Goal: Task Accomplishment & Management: Manage account settings

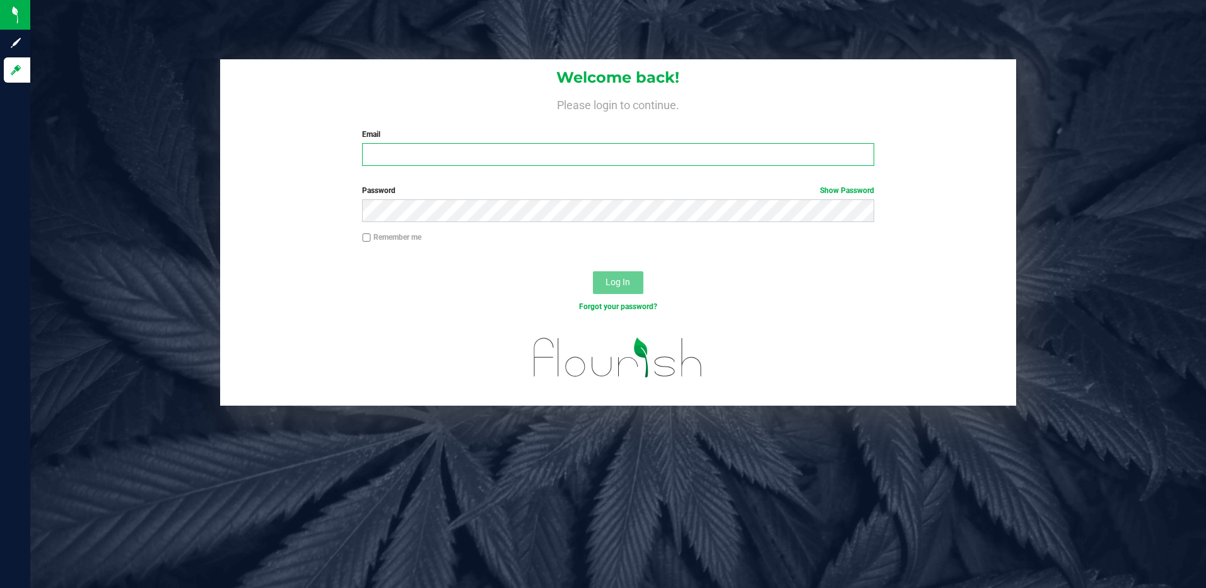
type input "[EMAIL_ADDRESS][DOMAIN_NAME]"
click at [568, 160] on input "[EMAIL_ADDRESS][DOMAIN_NAME]" at bounding box center [618, 154] width 512 height 23
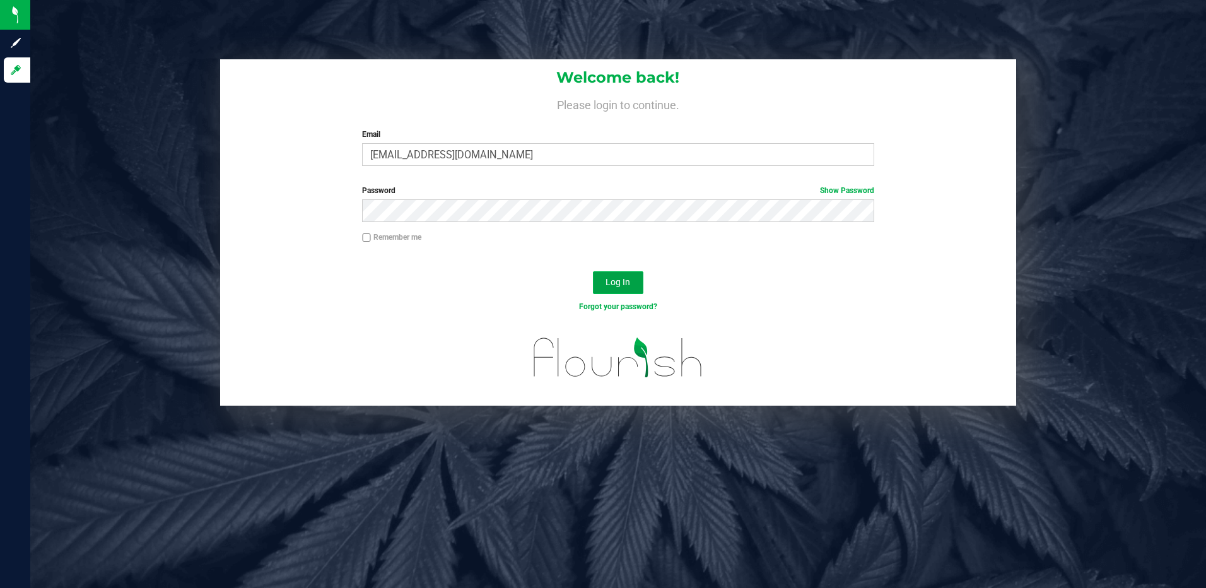
click at [607, 277] on span "Log In" at bounding box center [617, 282] width 25 height 10
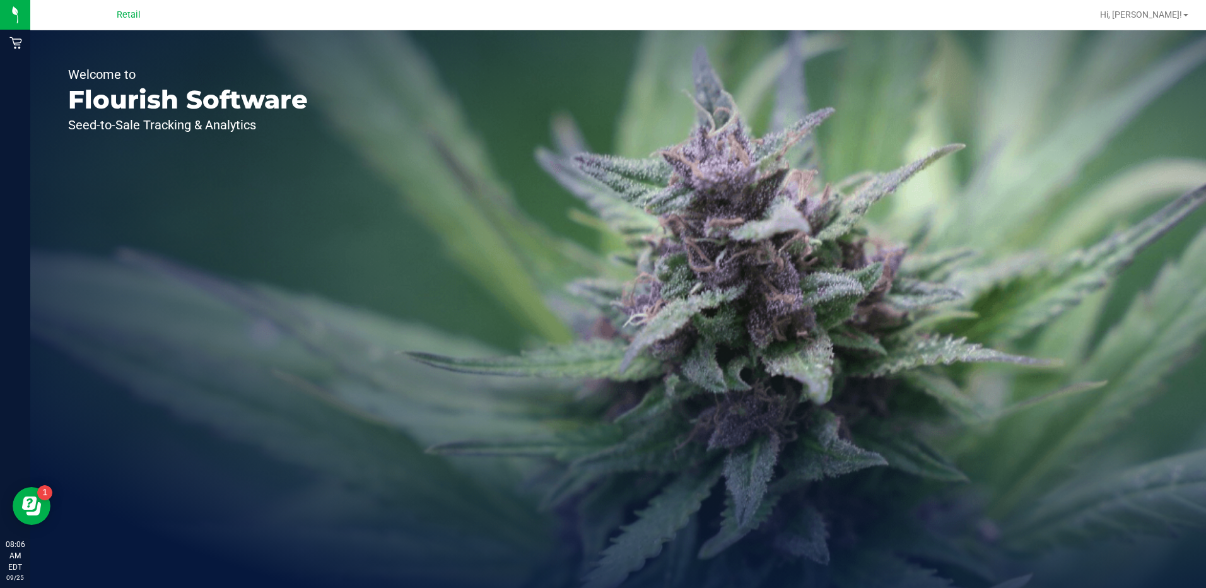
click at [1167, 21] on div "Hi, [PERSON_NAME]!" at bounding box center [1144, 15] width 98 height 22
click at [1165, 17] on span "Hi, [PERSON_NAME]!" at bounding box center [1141, 14] width 82 height 10
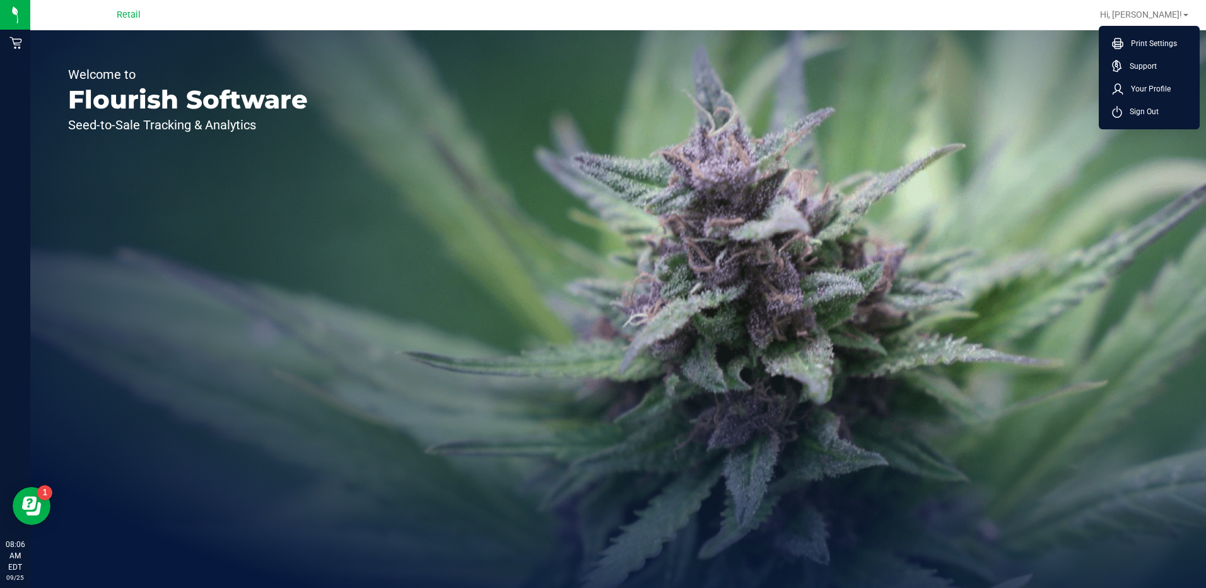
drag, startPoint x: 640, startPoint y: 189, endPoint x: 616, endPoint y: 178, distance: 26.5
click at [638, 188] on div "Welcome to Flourish Software Seed-to-Sale Tracking & Analytics" at bounding box center [618, 309] width 1176 height 558
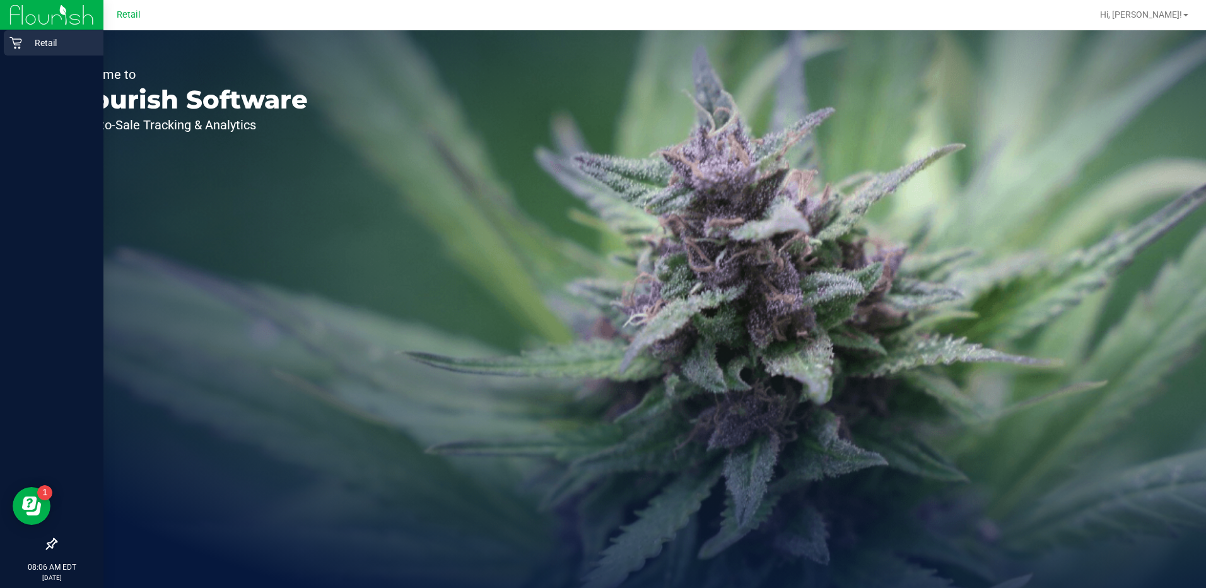
click at [45, 42] on p "Retail" at bounding box center [60, 42] width 76 height 15
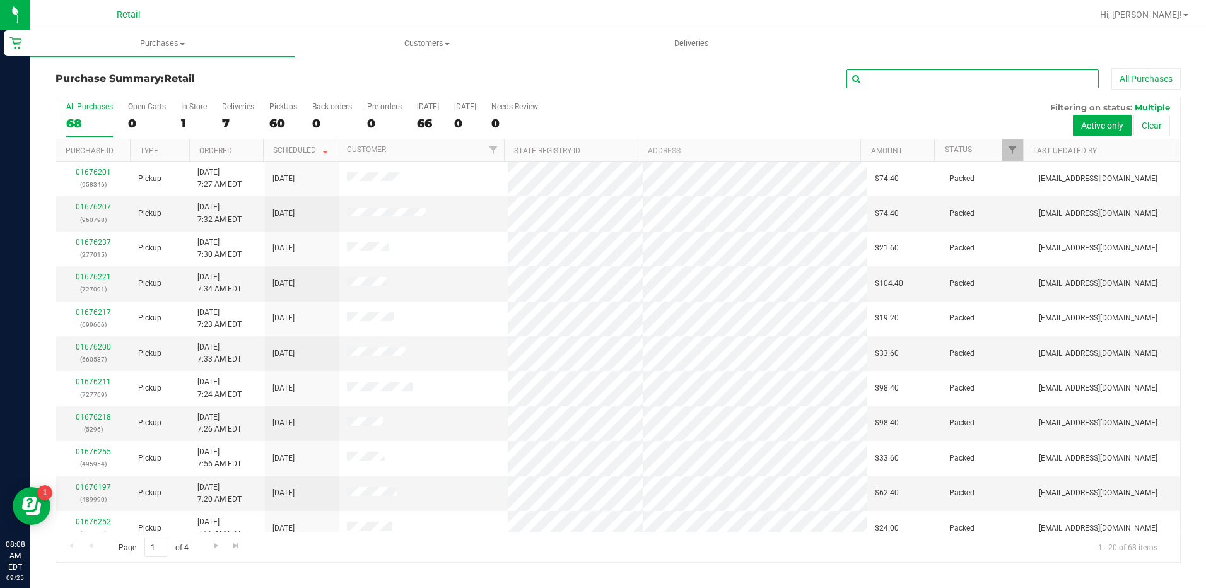
click at [941, 77] on input "text" at bounding box center [972, 78] width 252 height 19
type input "4143"
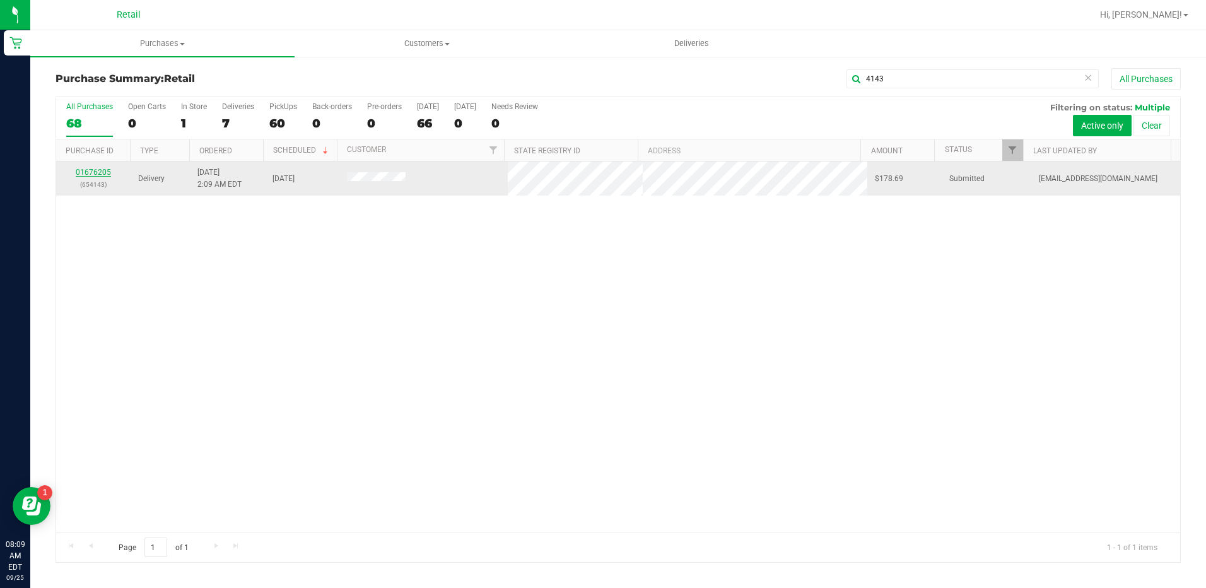
click at [102, 168] on link "01676205" at bounding box center [93, 172] width 35 height 9
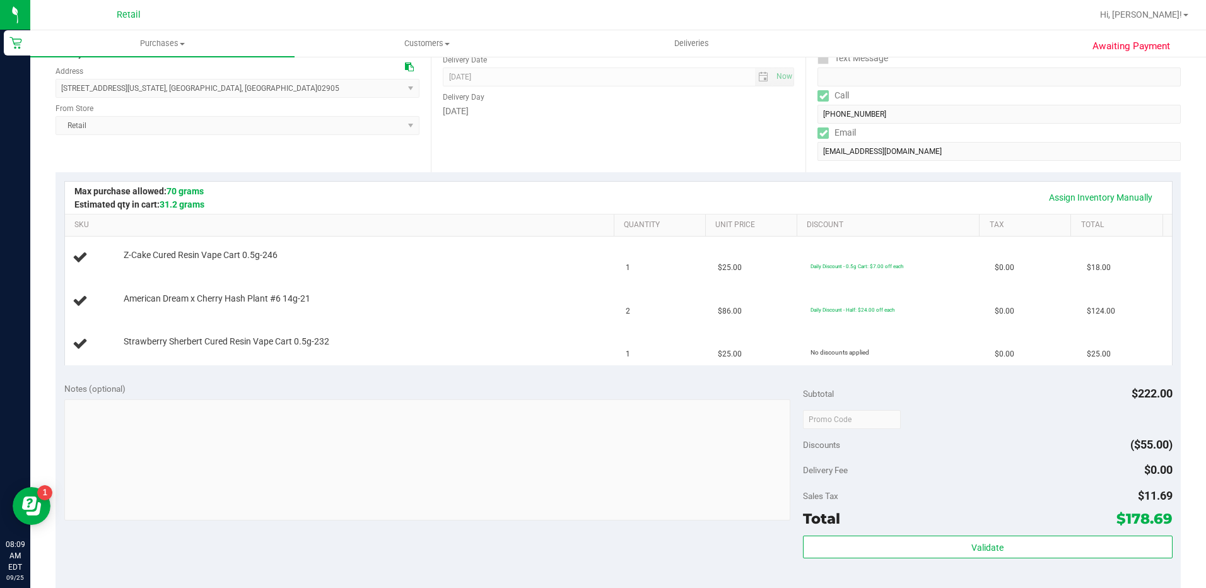
scroll to position [189, 0]
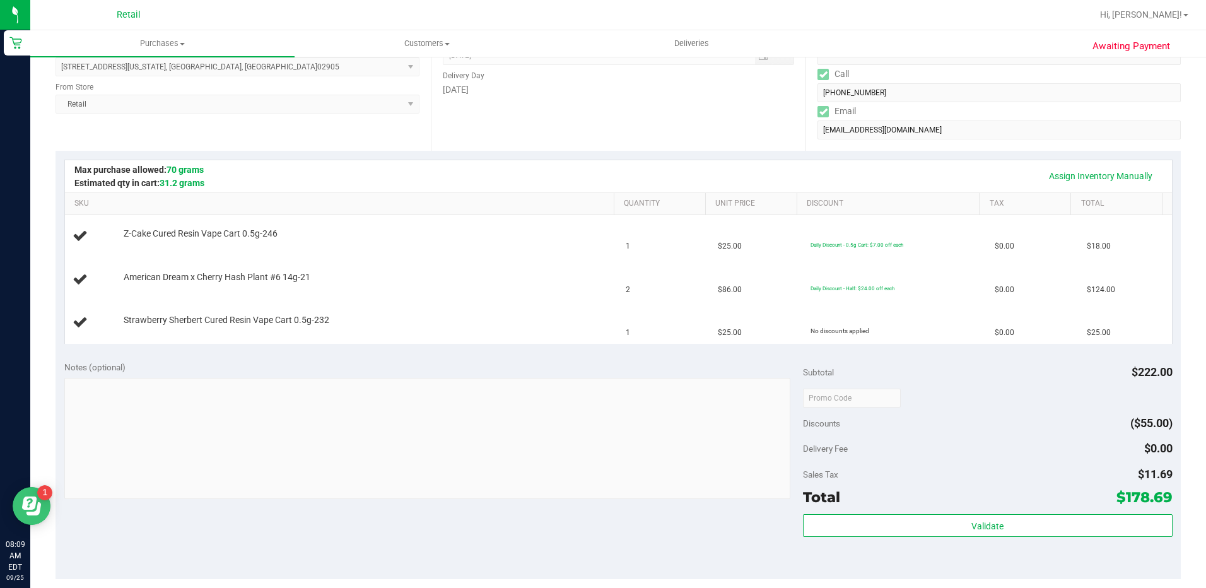
click at [22, 501] on icon "Open Resource Center" at bounding box center [31, 505] width 19 height 19
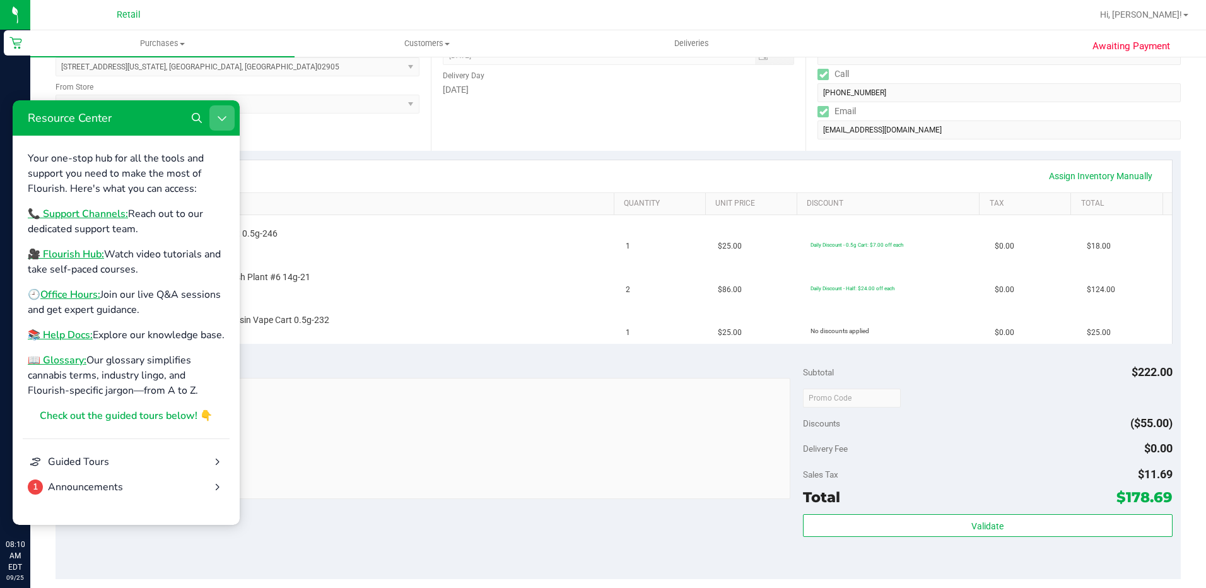
click at [229, 119] on button "Close Resource Center" at bounding box center [221, 117] width 25 height 25
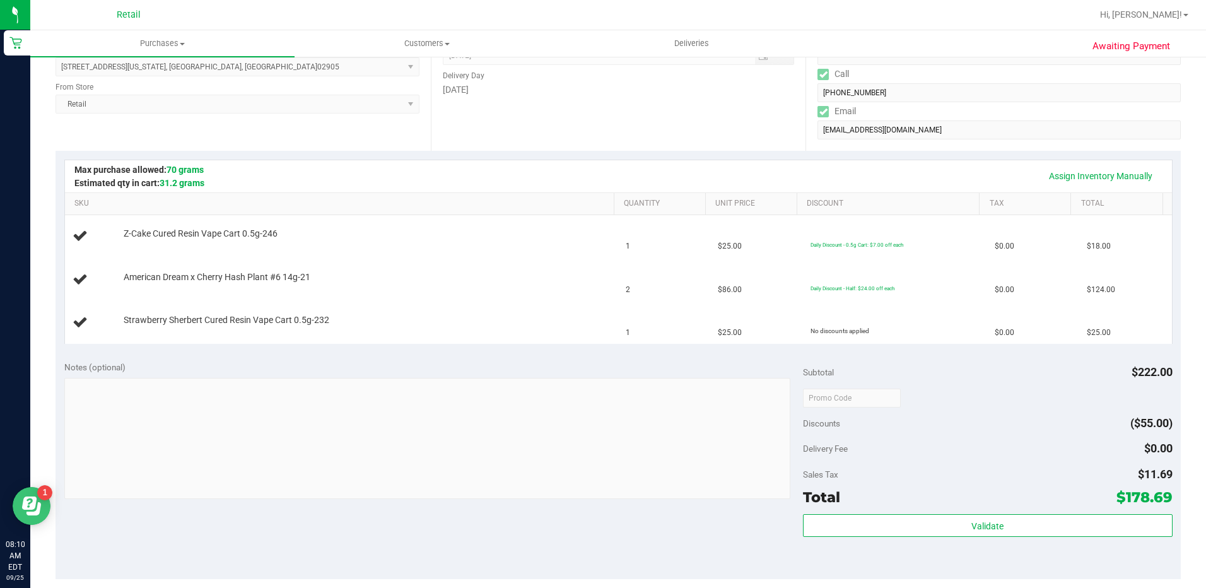
scroll to position [0, 0]
click at [30, 503] on icon "Open Resource Center" at bounding box center [31, 505] width 19 height 19
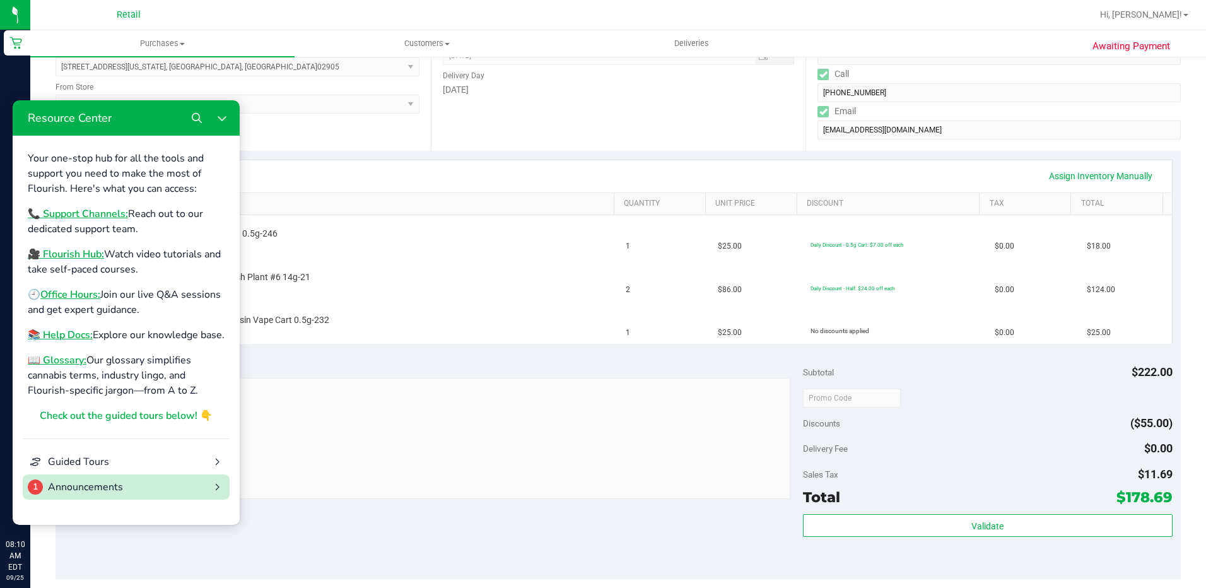
click at [87, 494] on div "Announcements" at bounding box center [126, 486] width 156 height 15
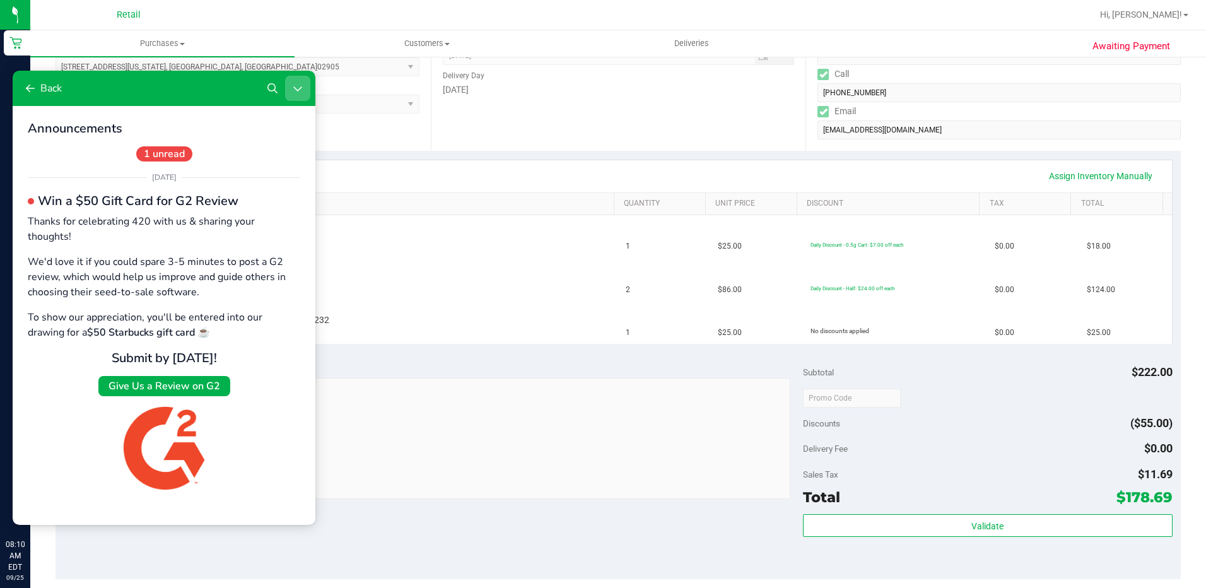
click at [306, 87] on button "Close Resource Center" at bounding box center [297, 88] width 25 height 25
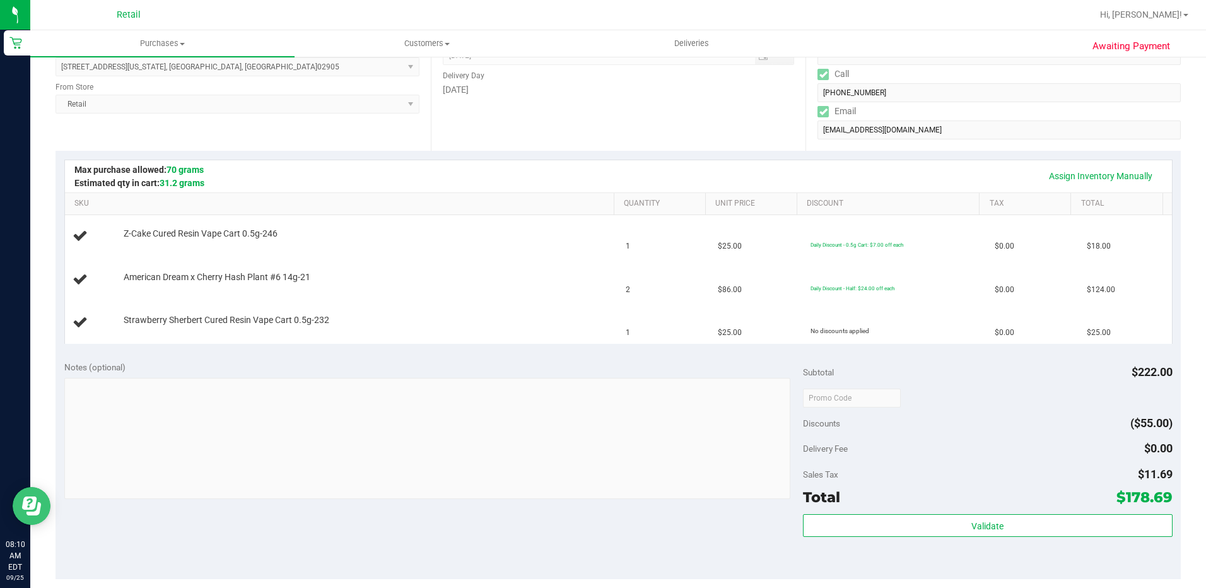
click at [26, 505] on icon "Open Resource Center" at bounding box center [29, 502] width 15 height 13
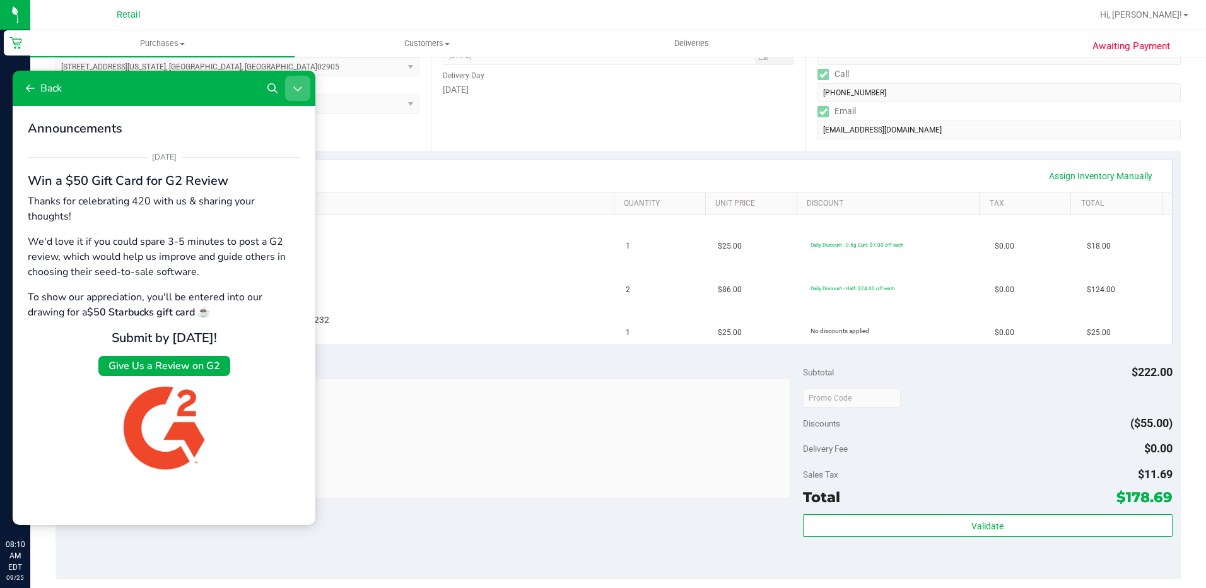
click at [303, 89] on button "Close Resource Center" at bounding box center [297, 88] width 25 height 25
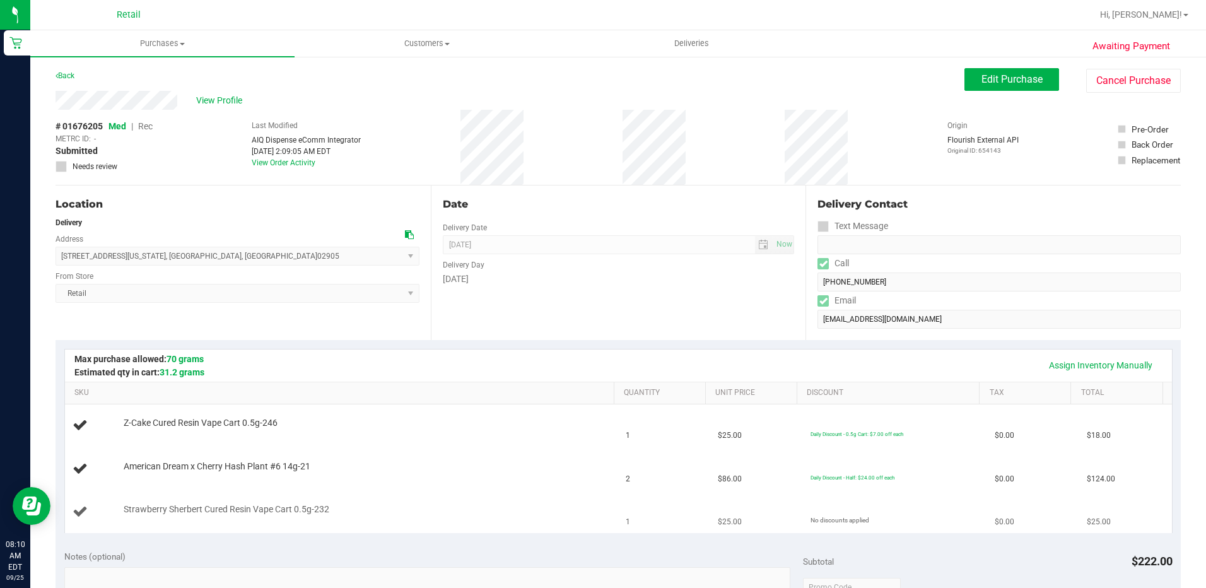
scroll to position [63, 0]
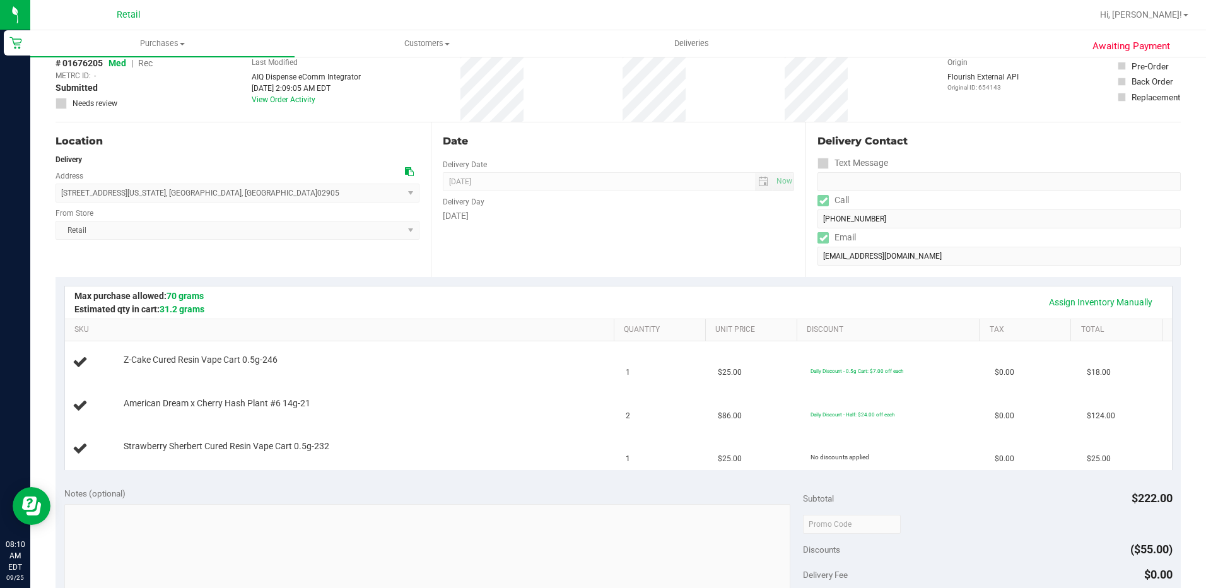
click at [517, 480] on div "Notes (optional) Subtotal $222.00 Discounts ($55.00) Delivery Fee $0.00 Sales T…" at bounding box center [618, 591] width 1125 height 227
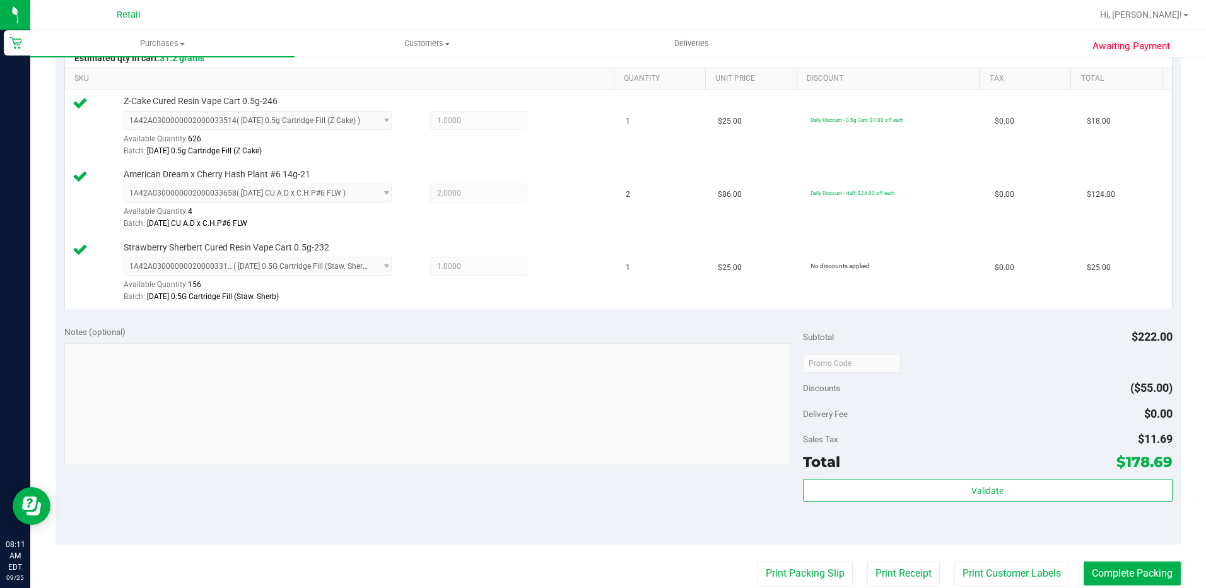
scroll to position [315, 0]
click at [1122, 570] on button "Complete Packing" at bounding box center [1132, 572] width 97 height 24
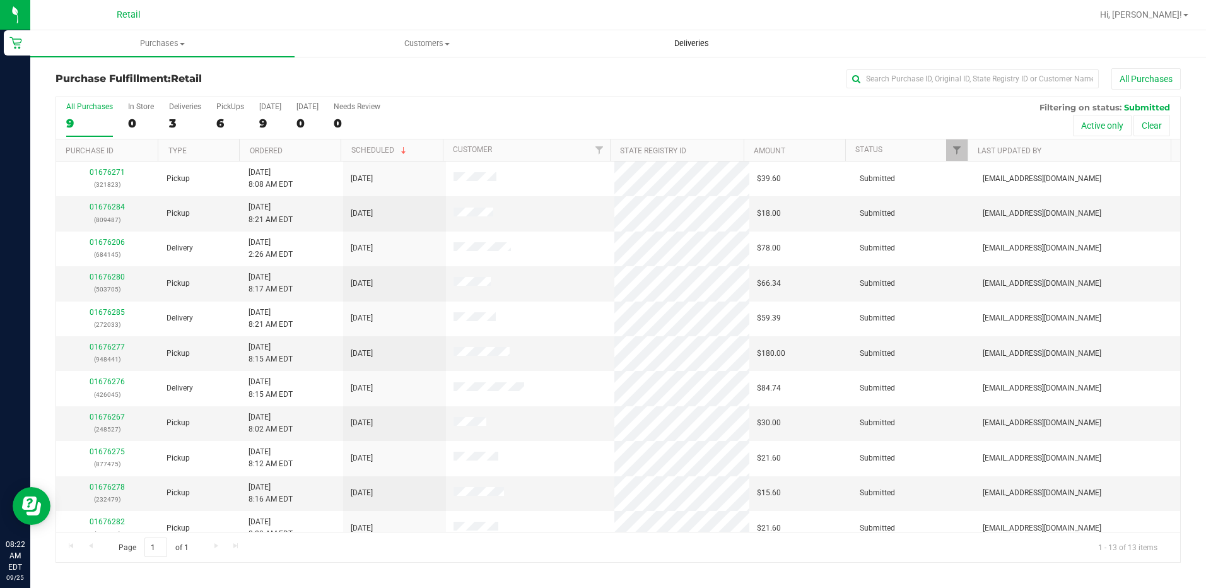
click at [681, 36] on uib-tab-heading "Deliveries" at bounding box center [691, 43] width 263 height 25
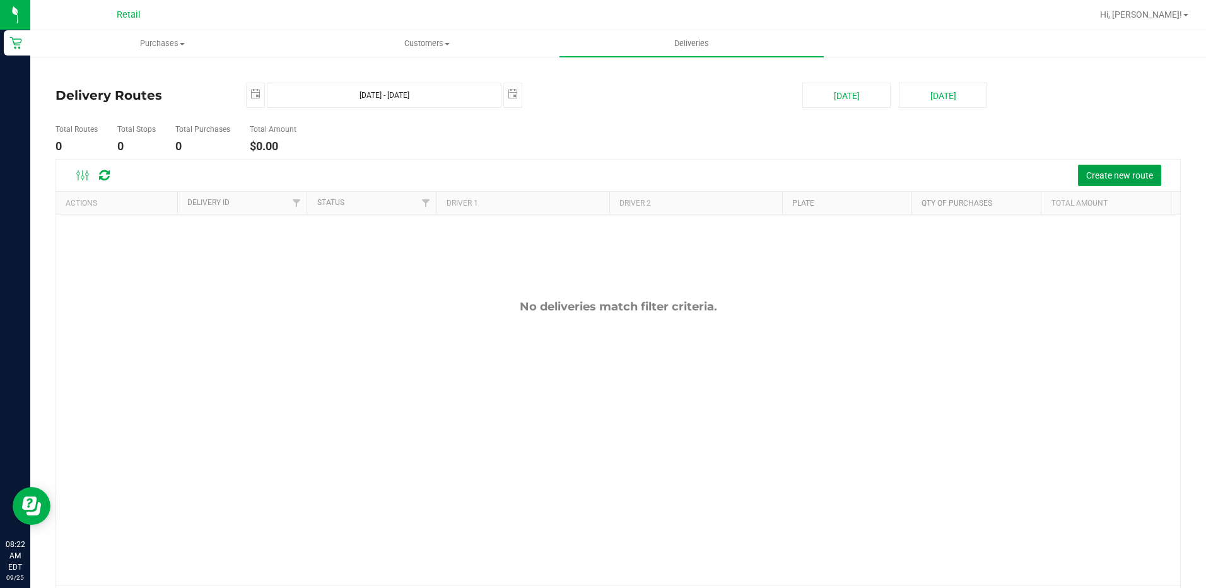
click at [1101, 169] on button "Create new route" at bounding box center [1119, 175] width 83 height 21
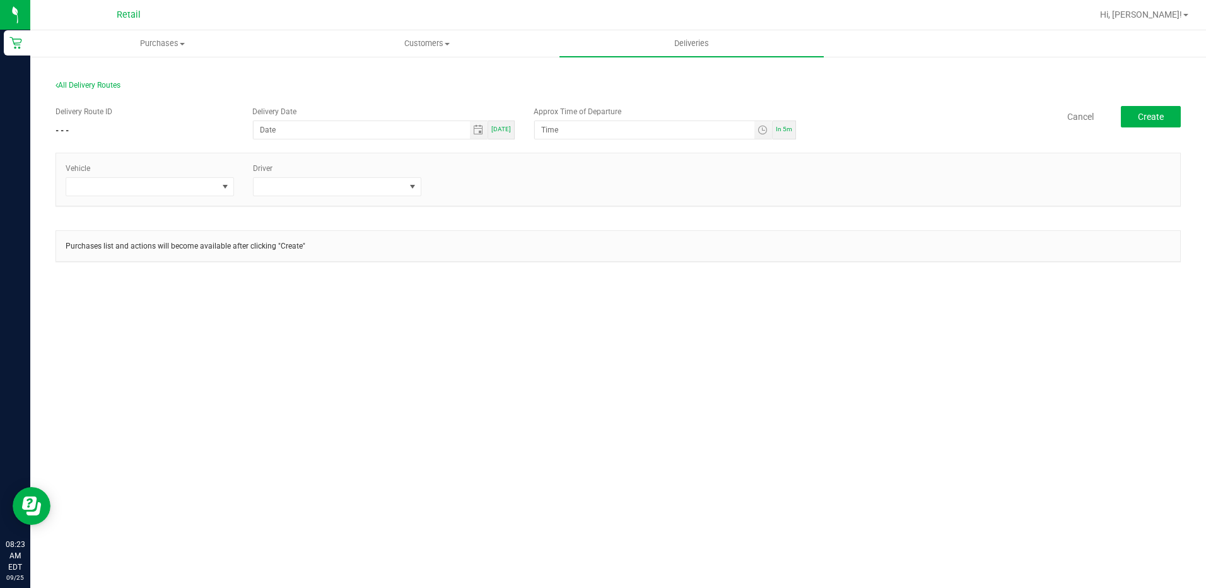
click at [501, 130] on span "Today" at bounding box center [501, 129] width 20 height 7
type input "[DATE]"
click at [782, 134] on div "In 5m" at bounding box center [784, 129] width 23 height 19
click at [552, 127] on input "8:28 AM" at bounding box center [644, 130] width 219 height 18
type input "8:30 AM"
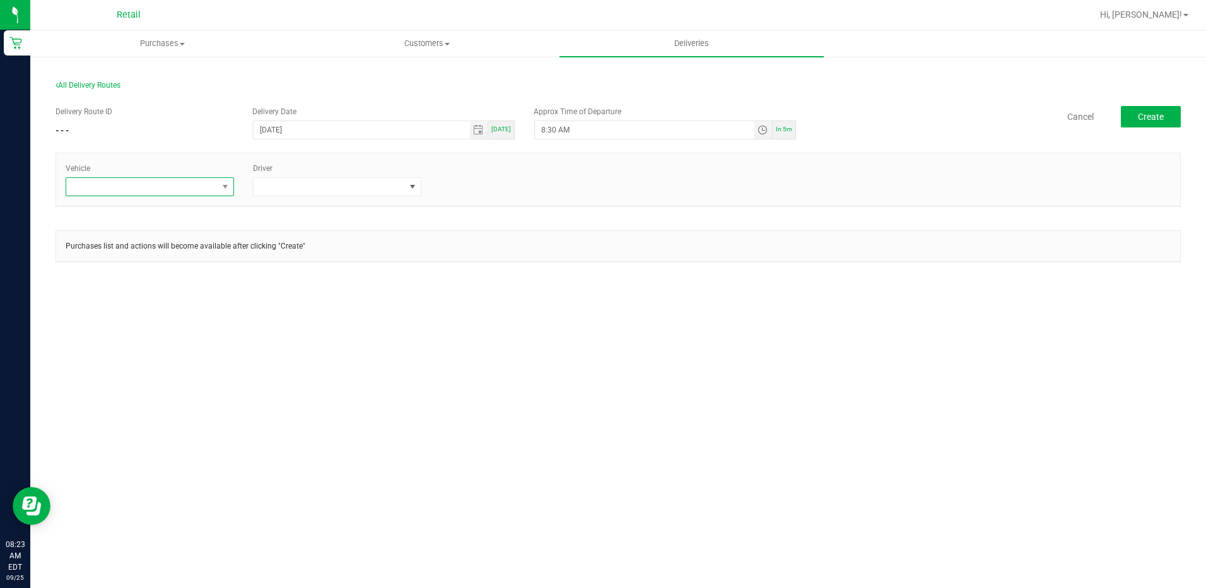
click at [225, 194] on span at bounding box center [226, 187] width 16 height 18
click at [142, 259] on li "Tesla-Gray" at bounding box center [149, 262] width 167 height 21
click at [409, 191] on span at bounding box center [412, 187] width 10 height 10
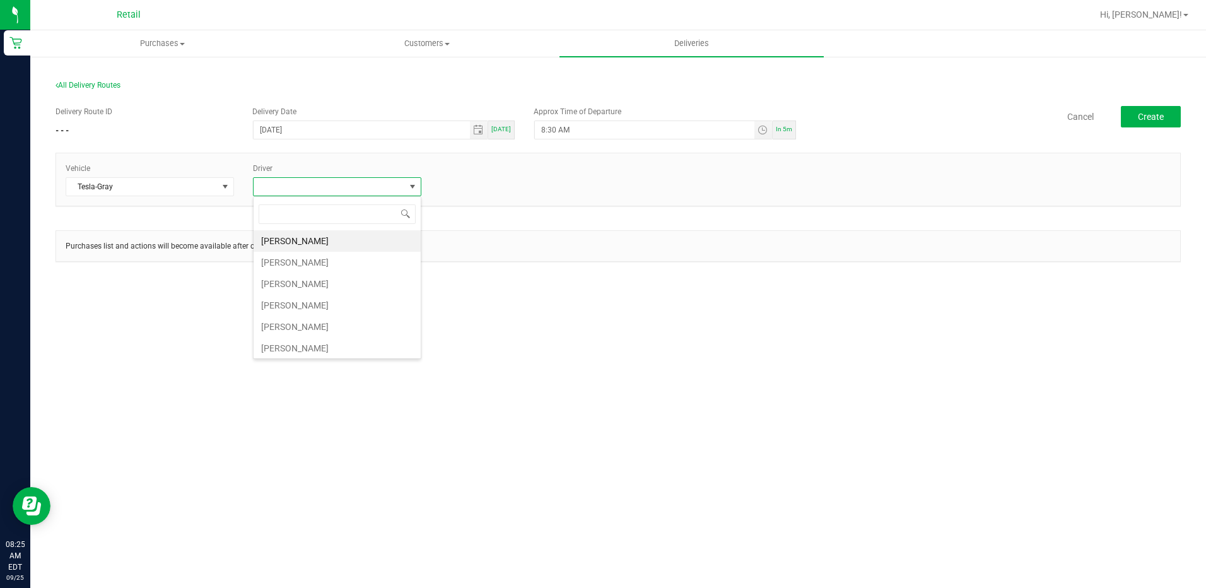
click at [325, 347] on li "[PERSON_NAME]" at bounding box center [337, 347] width 167 height 21
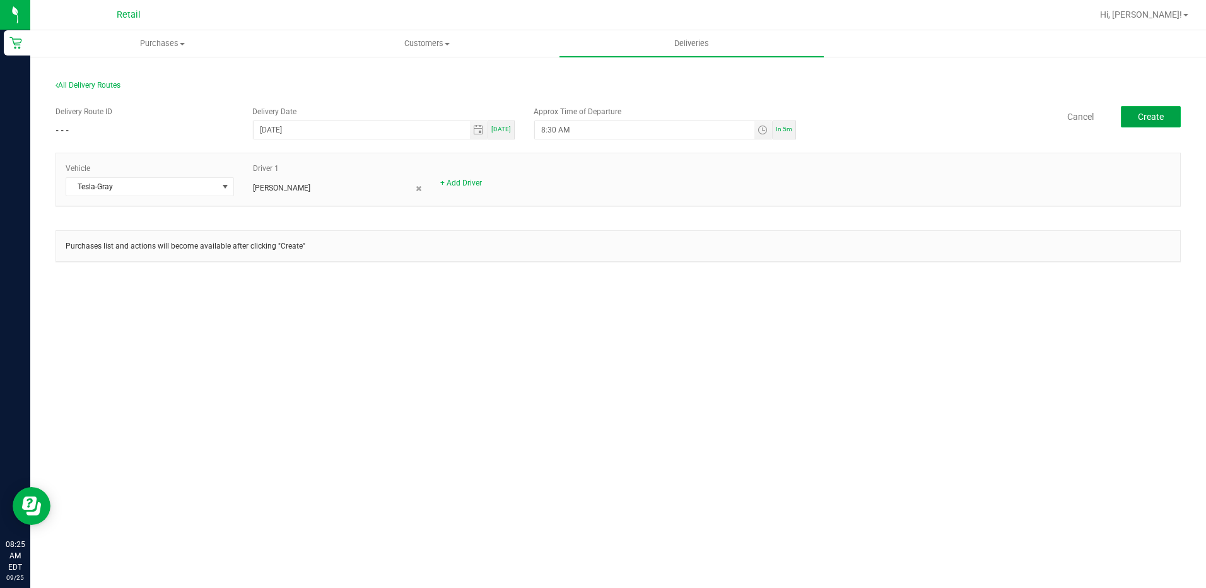
click at [1142, 115] on span "Create" at bounding box center [1151, 117] width 26 height 10
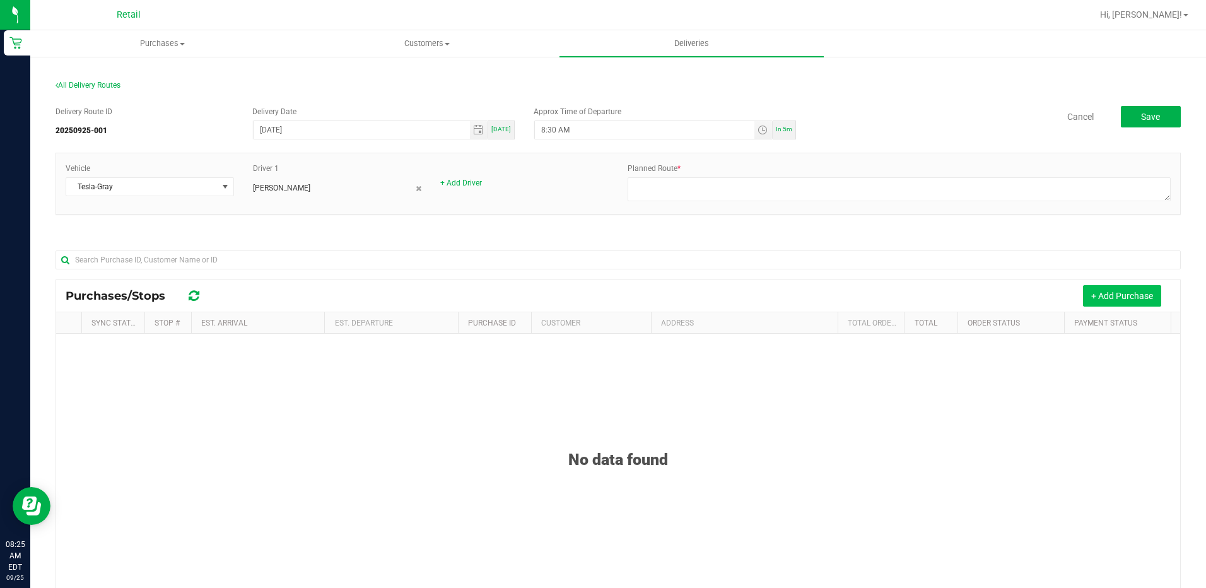
click at [1106, 303] on button "+ Add Purchase" at bounding box center [1122, 295] width 78 height 21
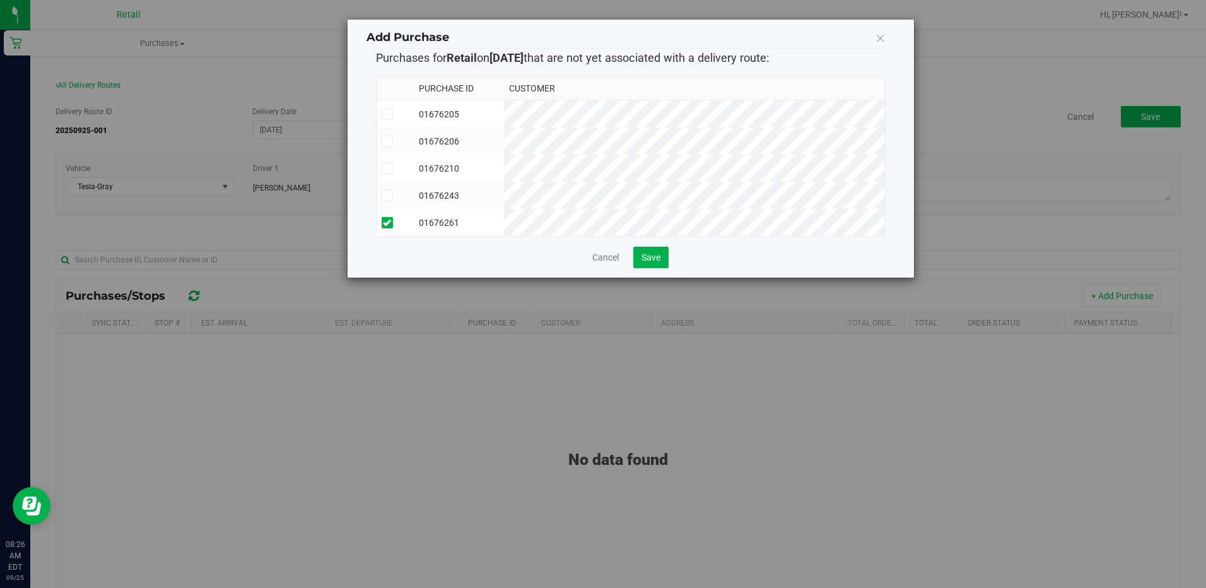
click at [504, 191] on td "01676243" at bounding box center [459, 195] width 90 height 27
click at [660, 268] on button "Save" at bounding box center [650, 257] width 35 height 21
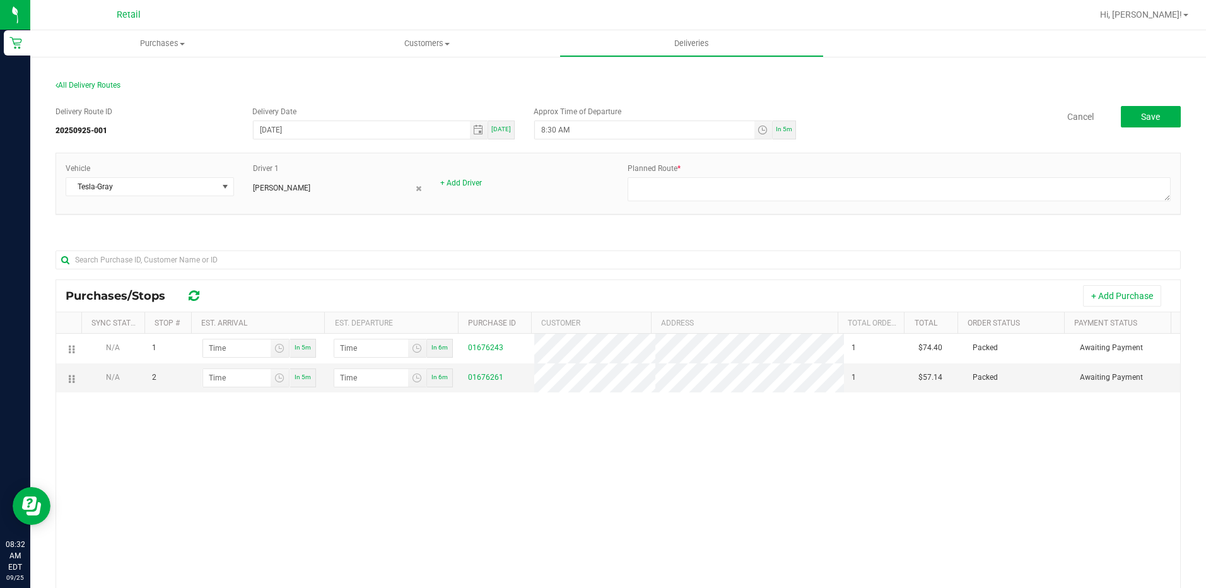
click at [785, 131] on span "In 5m" at bounding box center [784, 129] width 16 height 7
type input "8:37 AM"
drag, startPoint x: 1128, startPoint y: 298, endPoint x: 1185, endPoint y: 330, distance: 65.8
drag, startPoint x: 1185, startPoint y: 330, endPoint x: 694, endPoint y: 571, distance: 547.2
click at [694, 571] on div "N/A 1 In 5m In 6m 01676243 1 $74.40 Packed Awaiting Payment N/A 2 In 5m In 6m 0…" at bounding box center [618, 519] width 1124 height 370
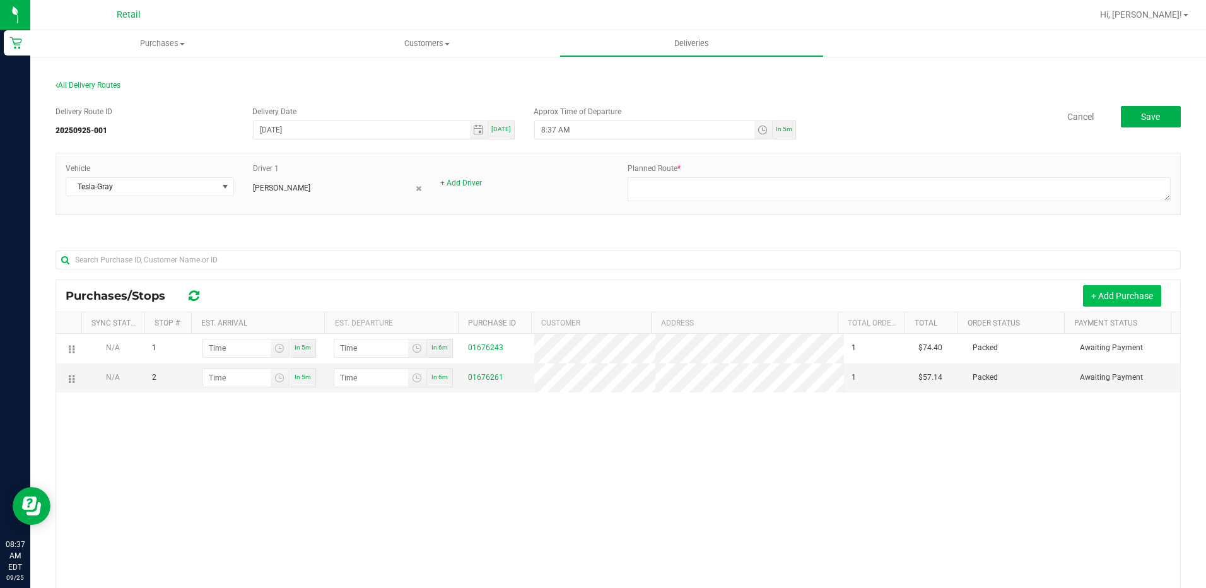
click at [1097, 289] on button "+ Add Purchase" at bounding box center [1122, 295] width 78 height 21
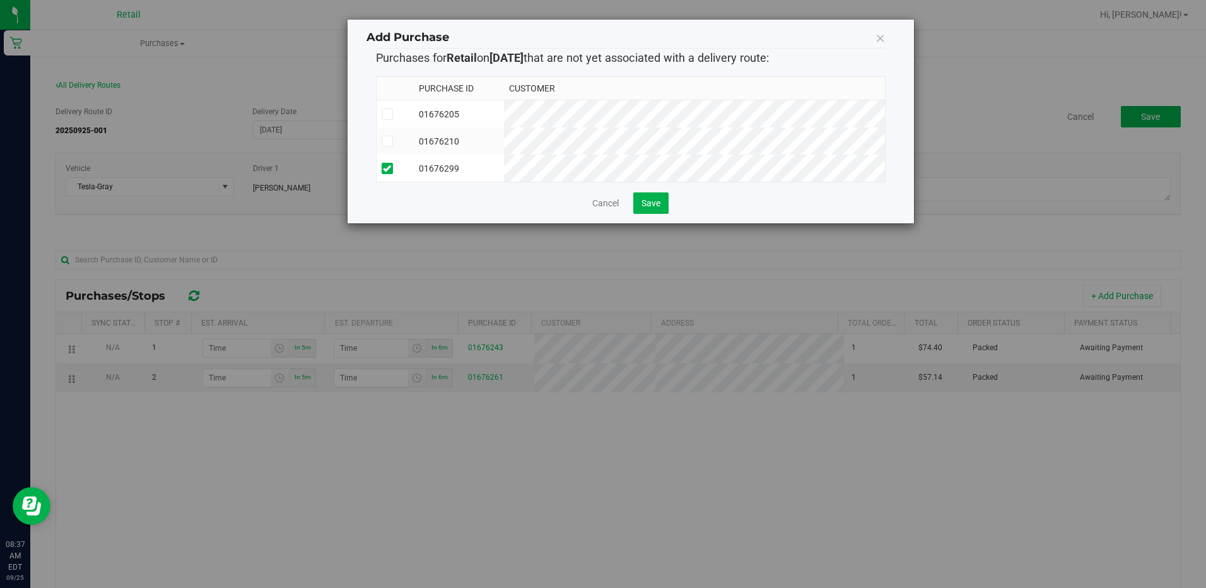
click at [654, 192] on div "Purchase ID Customer 01676205 01676210 01676299" at bounding box center [631, 129] width 510 height 126
click at [659, 208] on span "Save" at bounding box center [650, 203] width 19 height 10
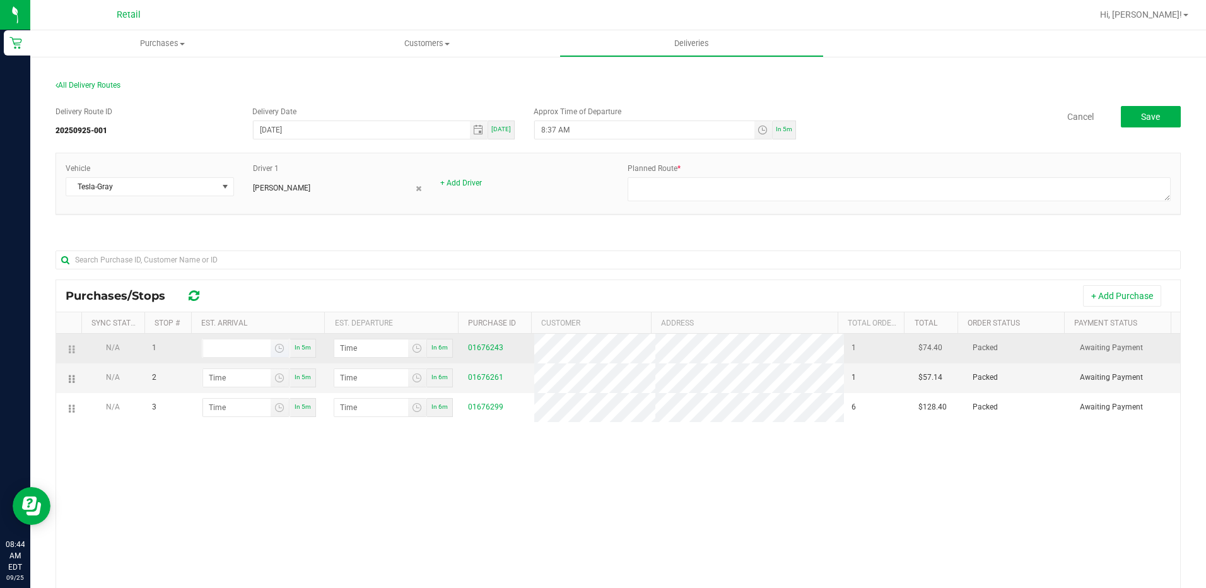
type input "hour:minute AM"
click at [242, 351] on input "hour:minute AM" at bounding box center [236, 348] width 67 height 18
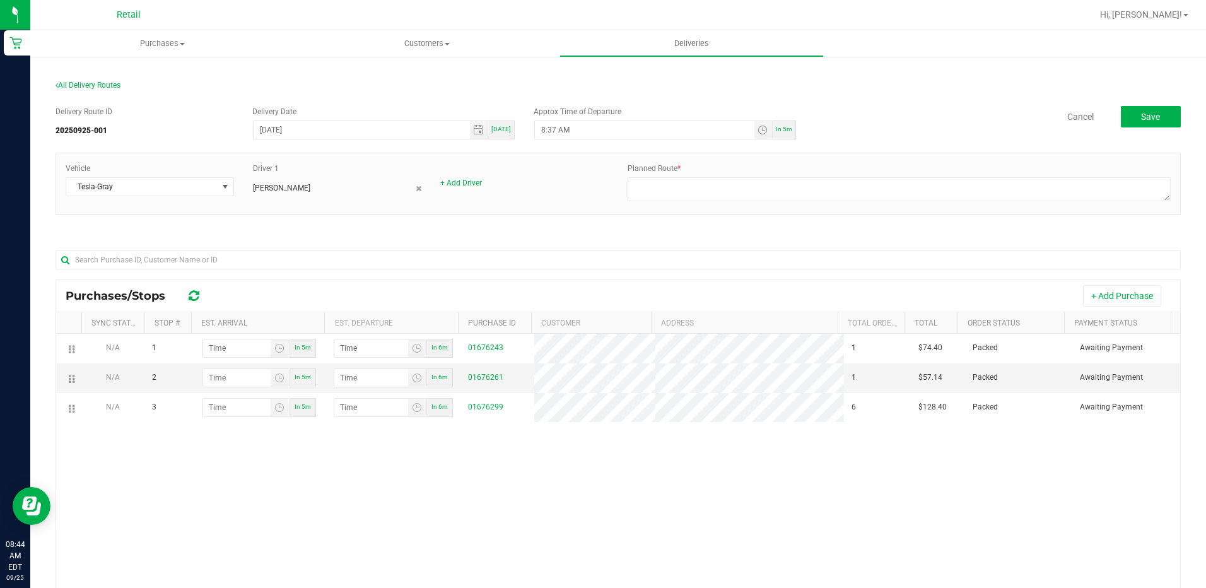
click at [779, 133] on div "In 5m" at bounding box center [784, 129] width 23 height 19
type input "8:49 AM"
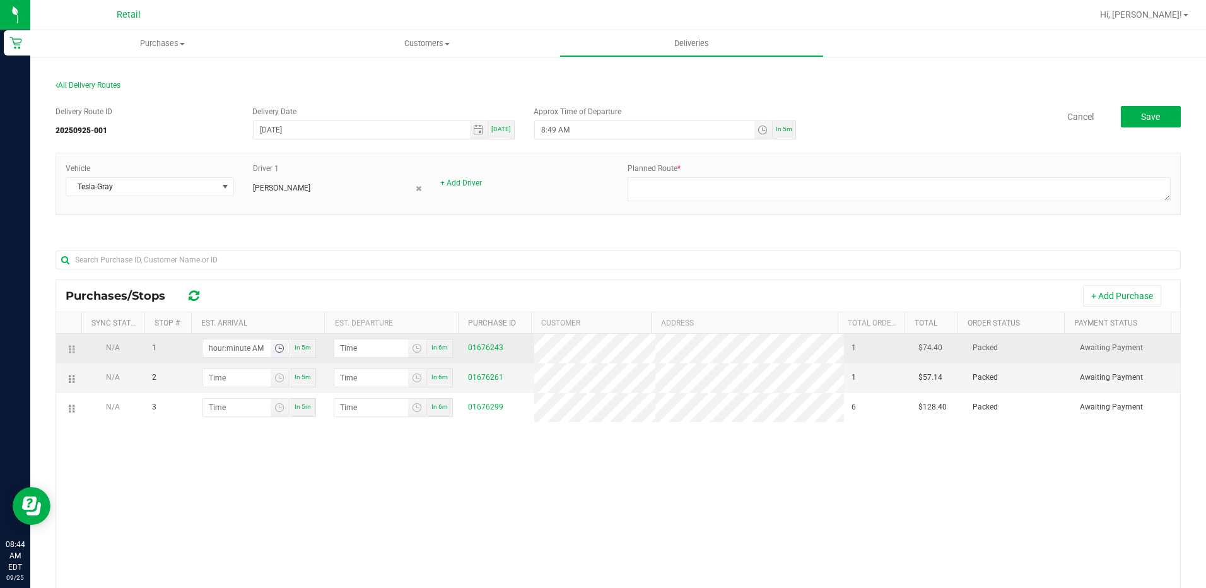
click at [242, 344] on input "hour:minute AM" at bounding box center [236, 348] width 67 height 18
type input "9:00 AM"
type input "9:01 AM"
type input "9:08 AM"
type input "9:09 AM"
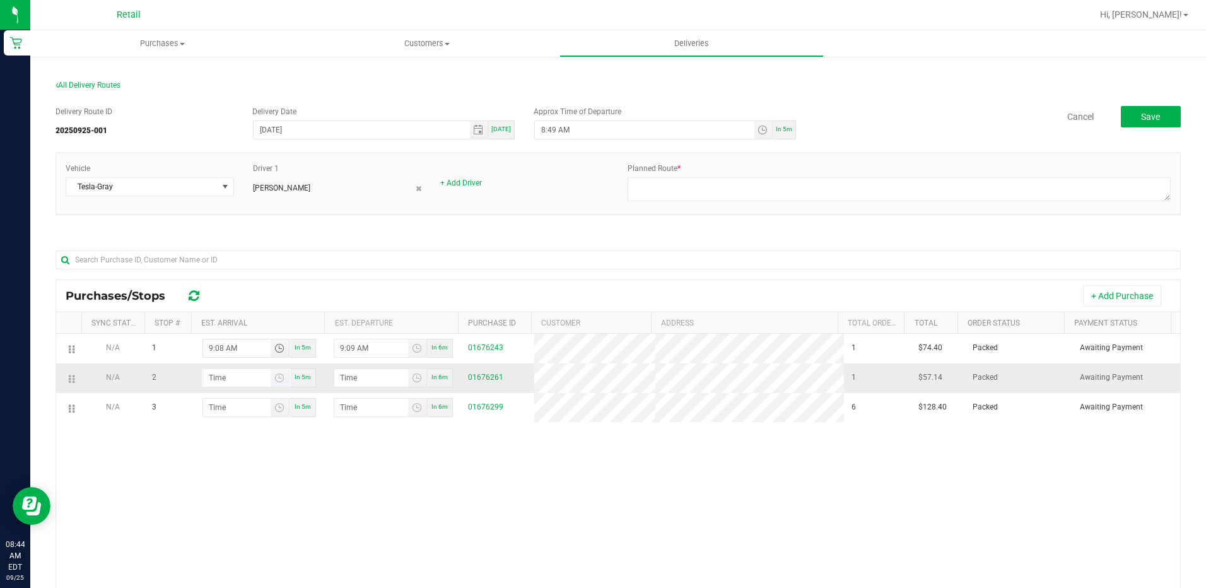
type input "9:08 AM"
click at [220, 380] on input "hour:minute AM" at bounding box center [236, 378] width 67 height 18
type input "9:02 AM"
type input "9:03 AM"
type input "9:21 AM"
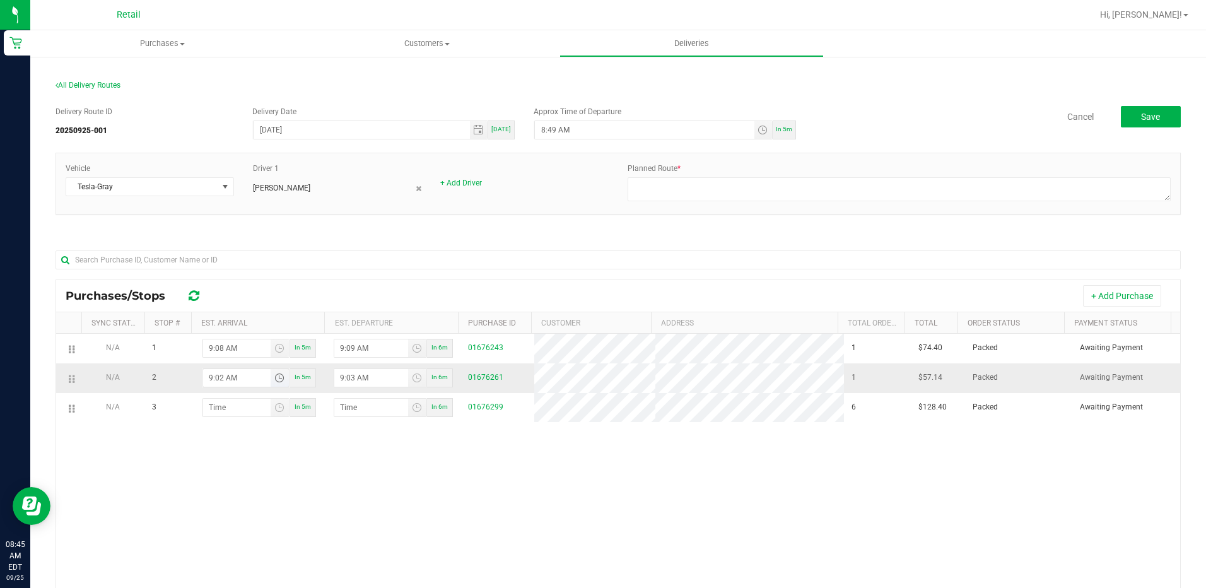
type input "9:22 AM"
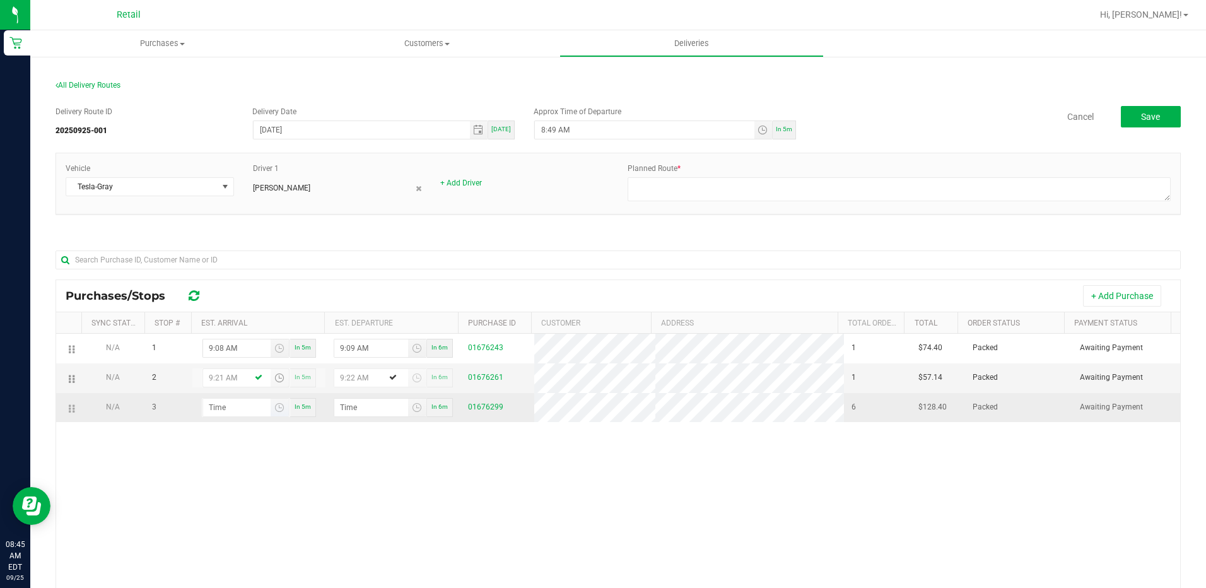
type input "9:21 AM"
click at [225, 413] on input "hour:minute AM" at bounding box center [236, 408] width 67 height 18
type input "9:03 AM"
type input "9:04 AM"
type input "9:36 AM"
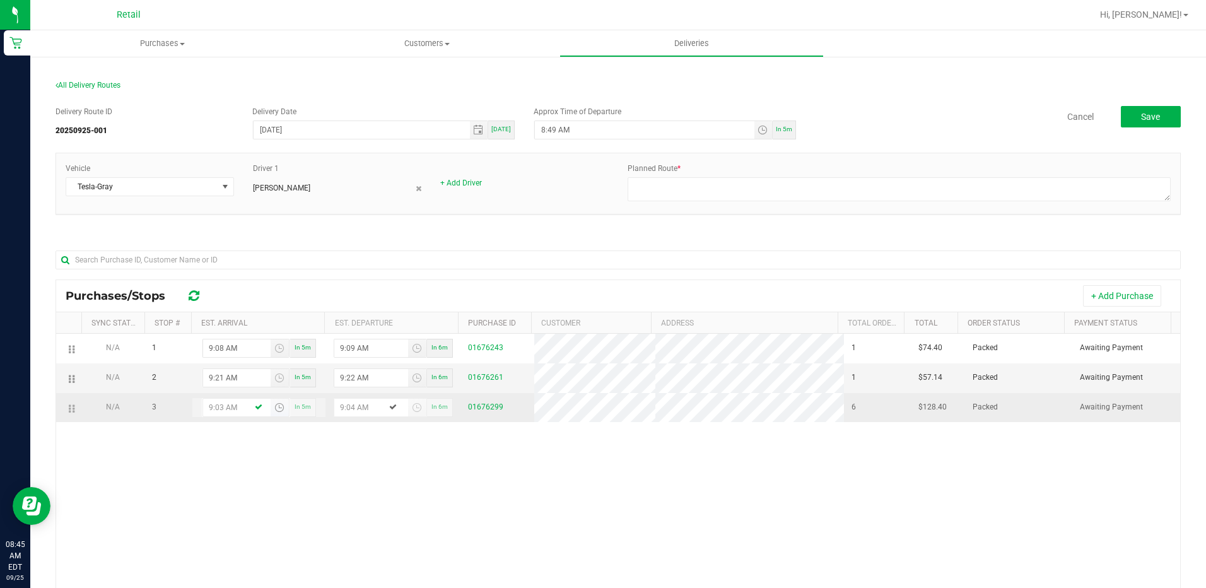
type input "9:37 AM"
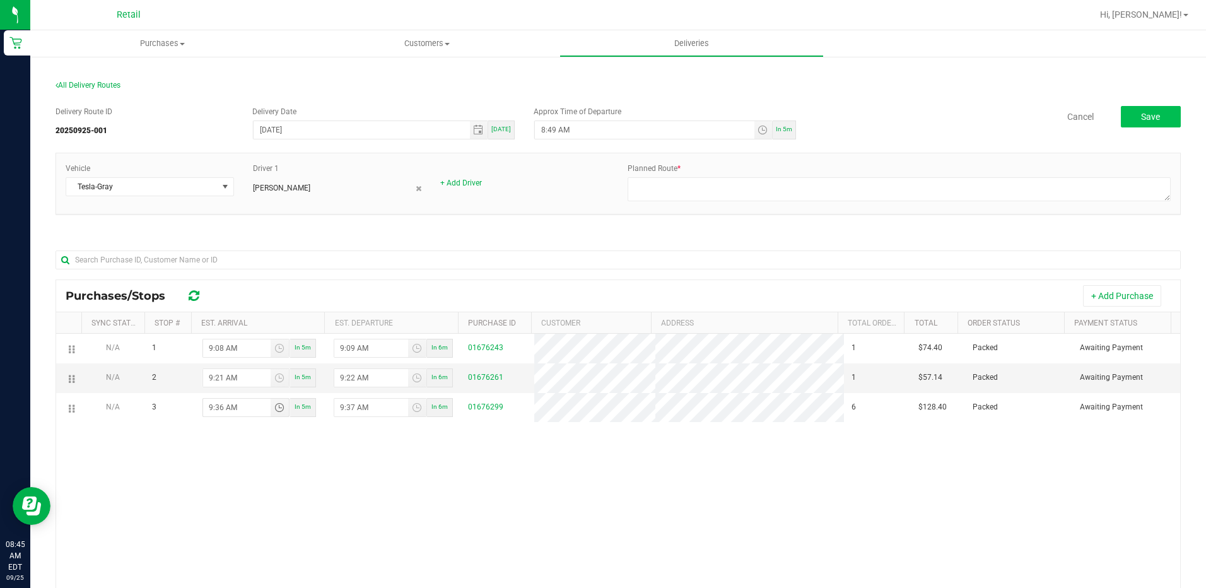
type input "9:36 AM"
click at [1124, 125] on button "Save" at bounding box center [1151, 116] width 60 height 21
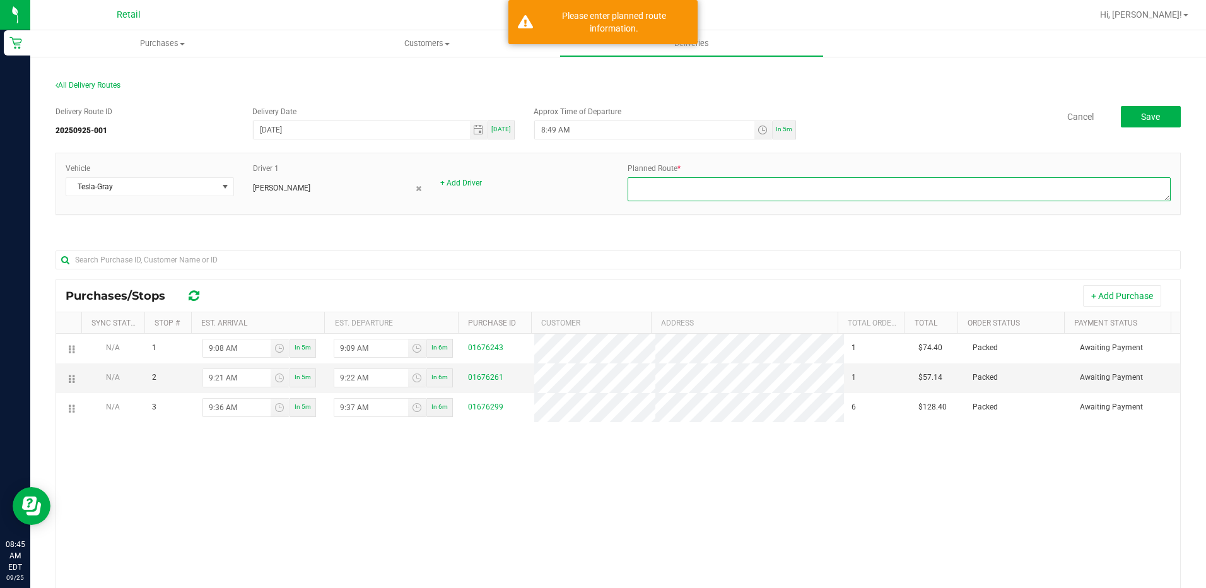
click at [707, 193] on textarea at bounding box center [899, 189] width 543 height 24
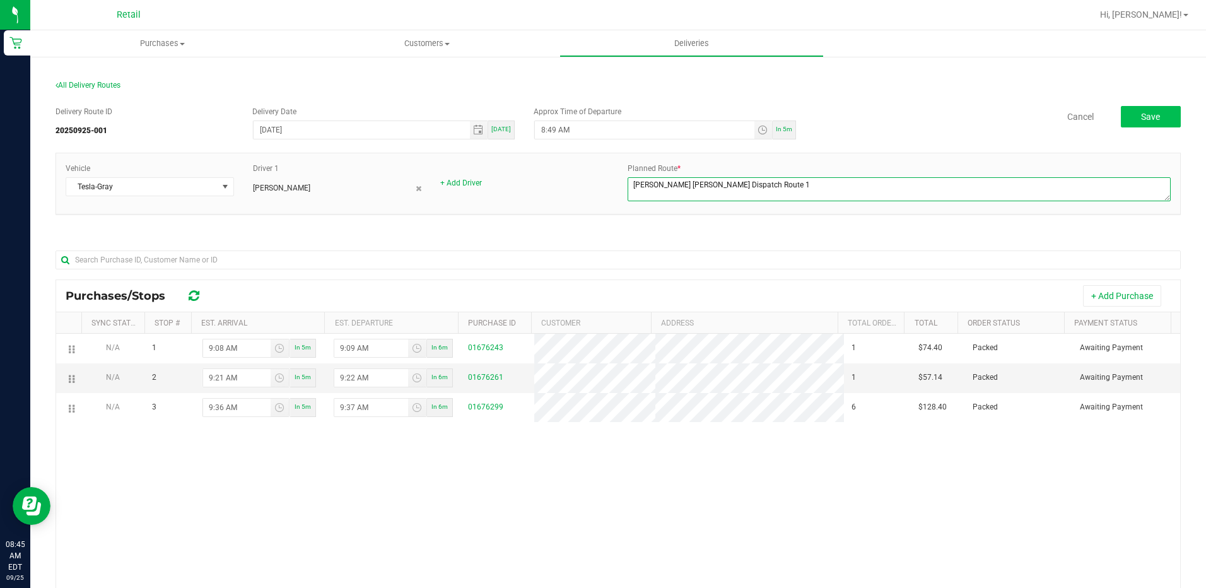
type textarea "Kerry Driver Fred Dispatch Route 1"
click at [1144, 122] on button "Save" at bounding box center [1151, 116] width 60 height 21
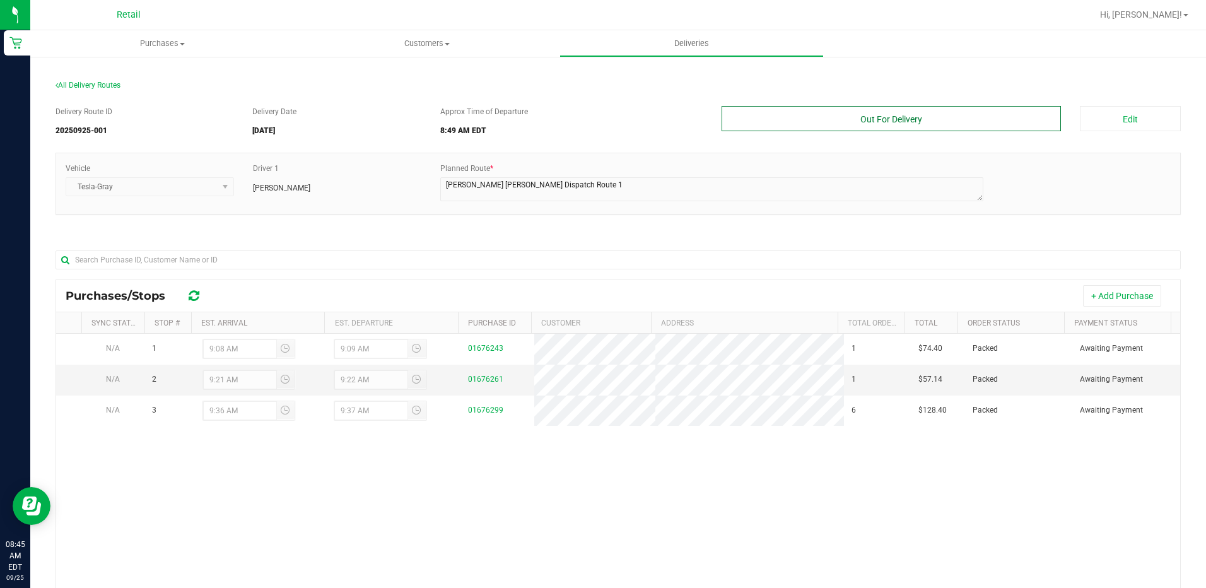
click at [908, 126] on button "Out For Delivery" at bounding box center [892, 118] width 340 height 25
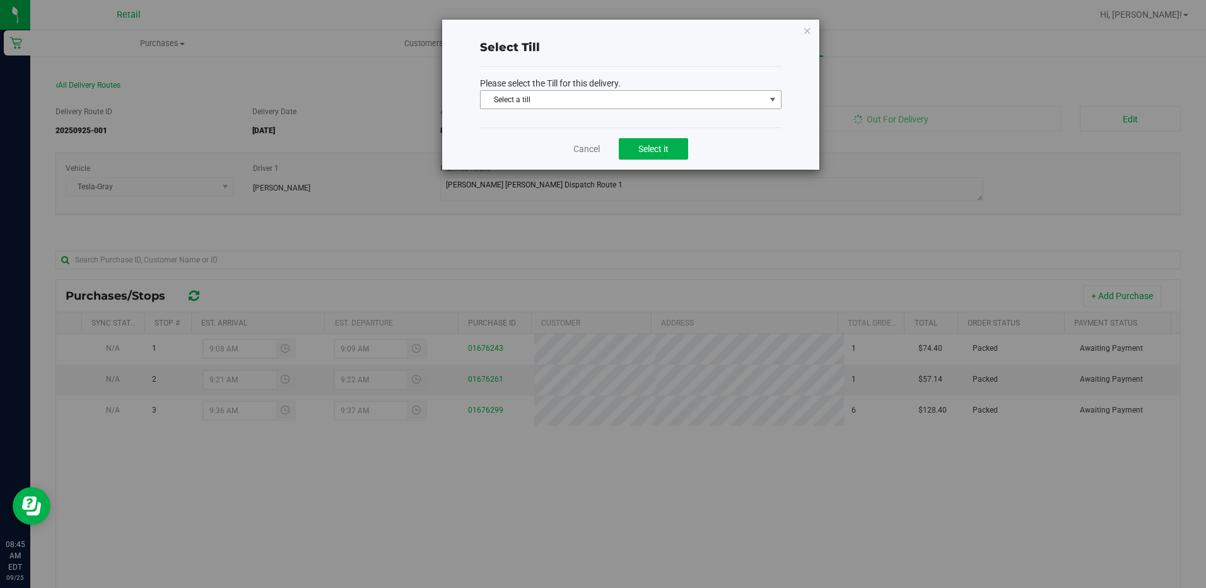
click at [661, 96] on span "Select a till" at bounding box center [623, 100] width 284 height 18
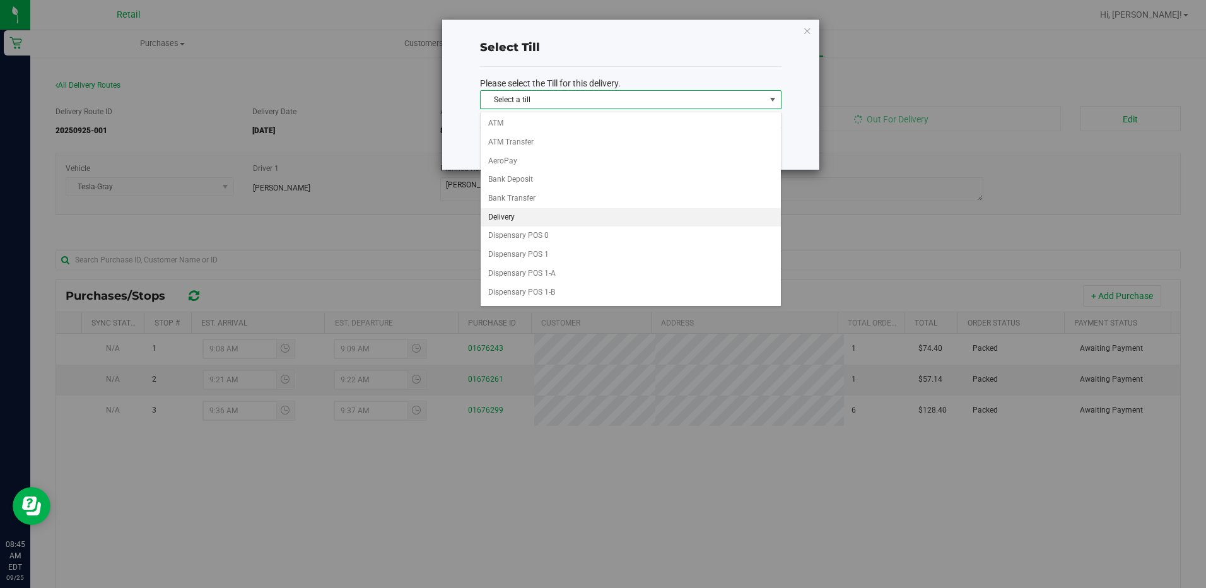
click at [525, 214] on li "Delivery" at bounding box center [631, 217] width 300 height 19
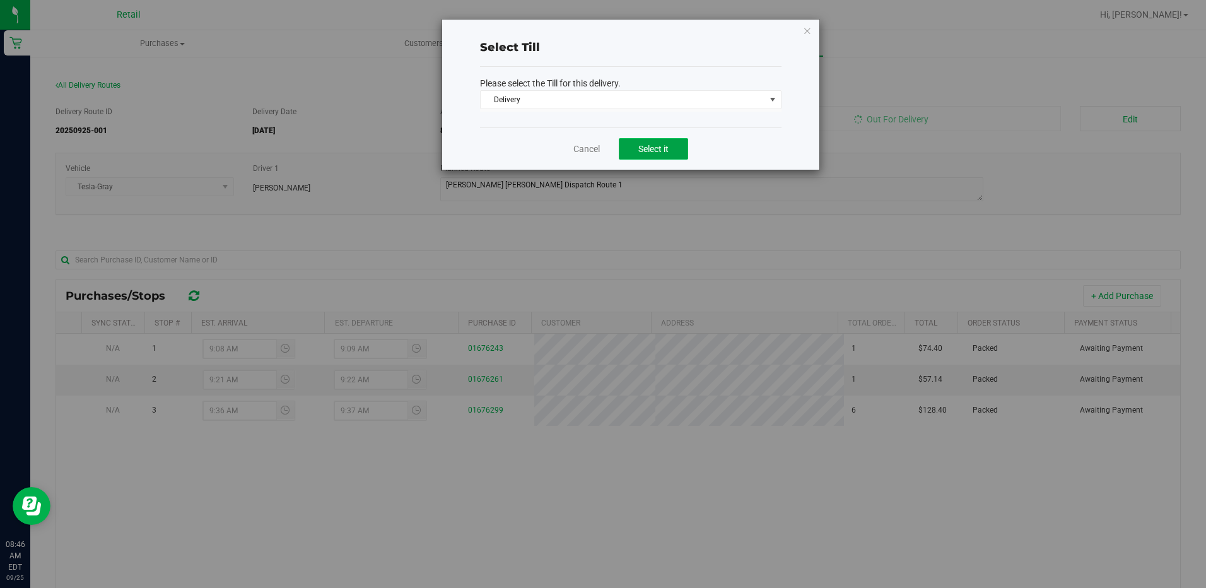
click at [667, 149] on span "Select it" at bounding box center [653, 149] width 30 height 10
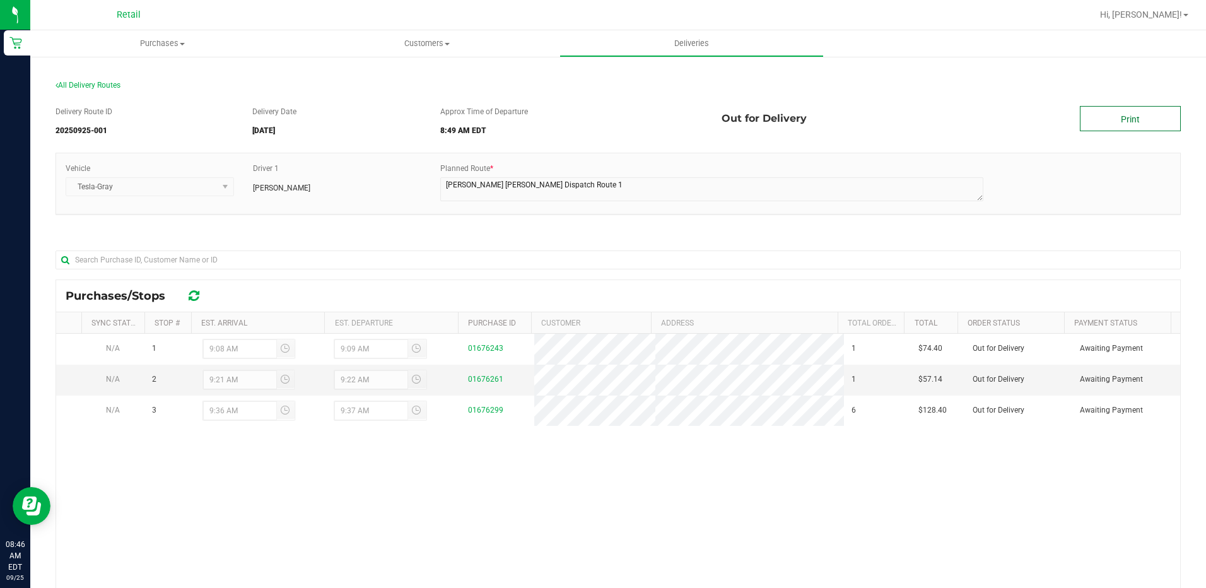
click at [1111, 116] on link "Print" at bounding box center [1130, 118] width 101 height 25
click at [174, 50] on uib-tab-heading "Purchases Summary of purchases Fulfillment All purchases" at bounding box center [162, 43] width 264 height 26
click at [114, 73] on span "Summary of purchases" at bounding box center [94, 76] width 129 height 11
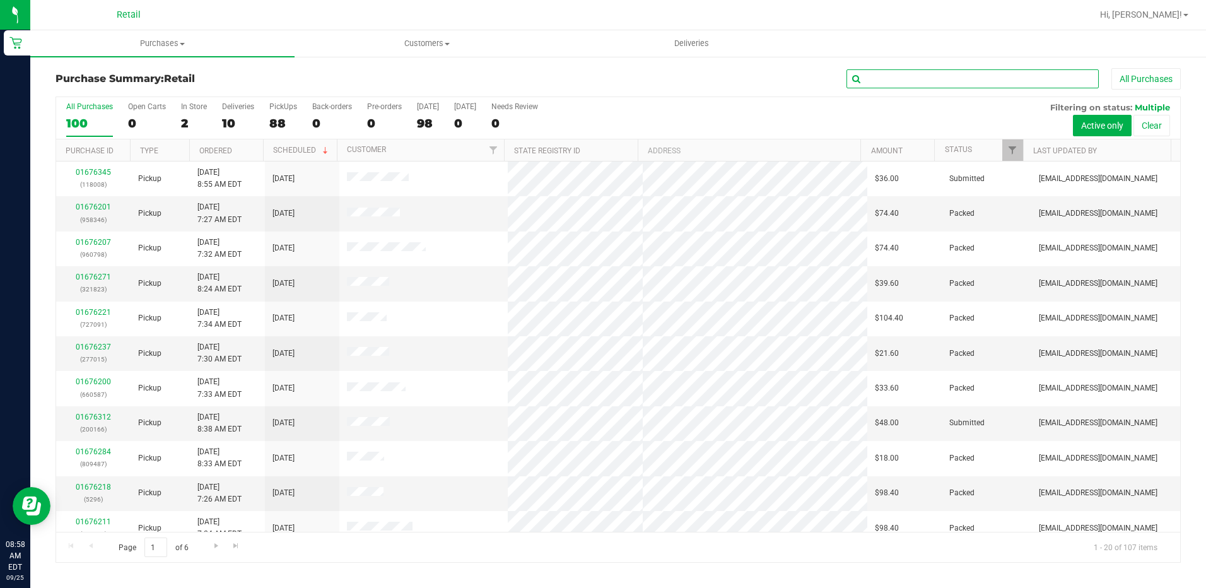
click at [966, 79] on input "text" at bounding box center [972, 78] width 252 height 19
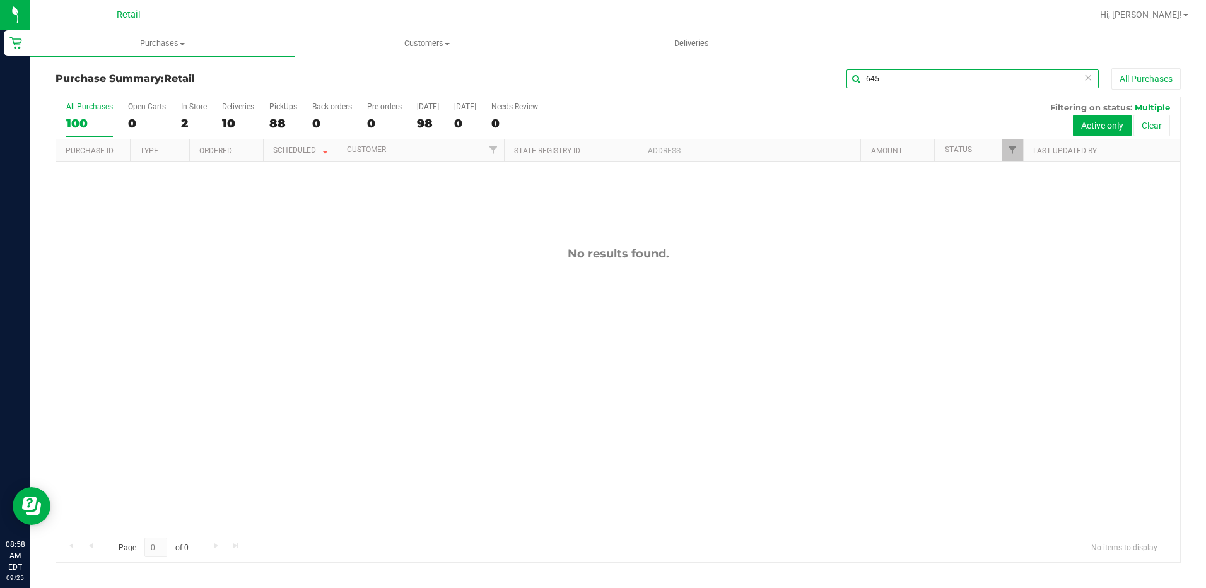
drag, startPoint x: 868, startPoint y: 76, endPoint x: 885, endPoint y: 94, distance: 24.5
click at [877, 84] on input "645" at bounding box center [972, 78] width 252 height 19
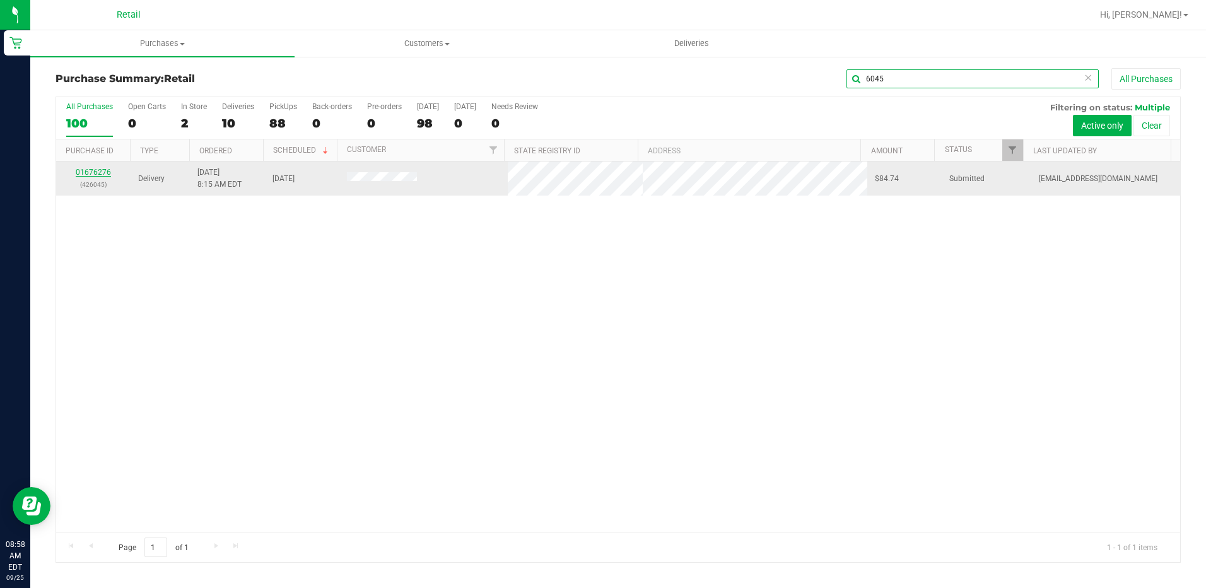
type input "6045"
click at [95, 172] on link "01676276" at bounding box center [93, 172] width 35 height 9
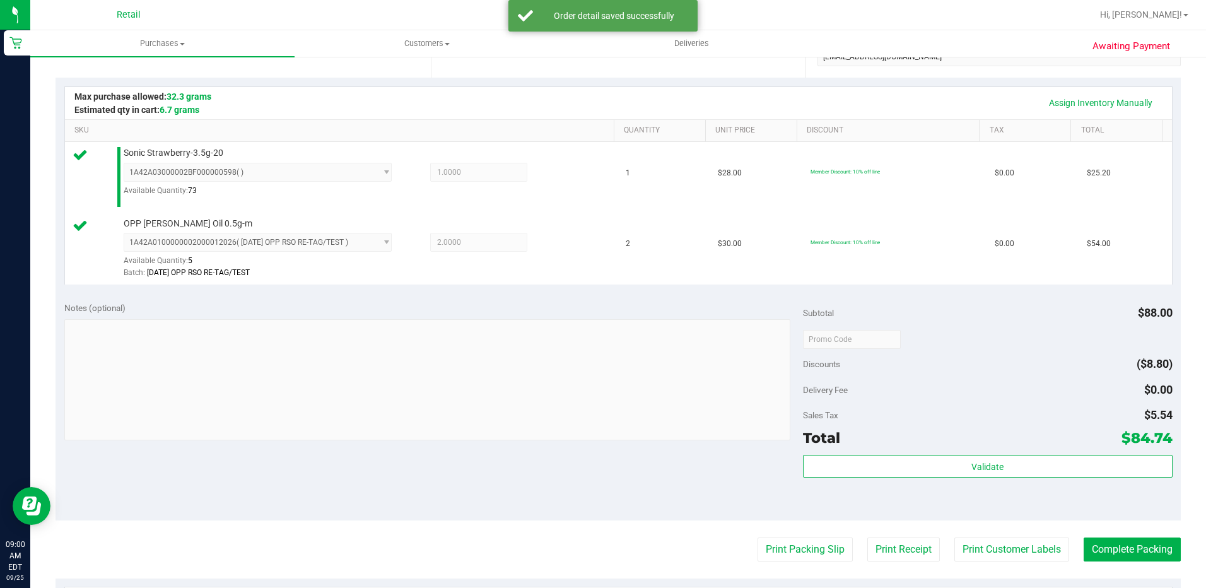
scroll to position [378, 0]
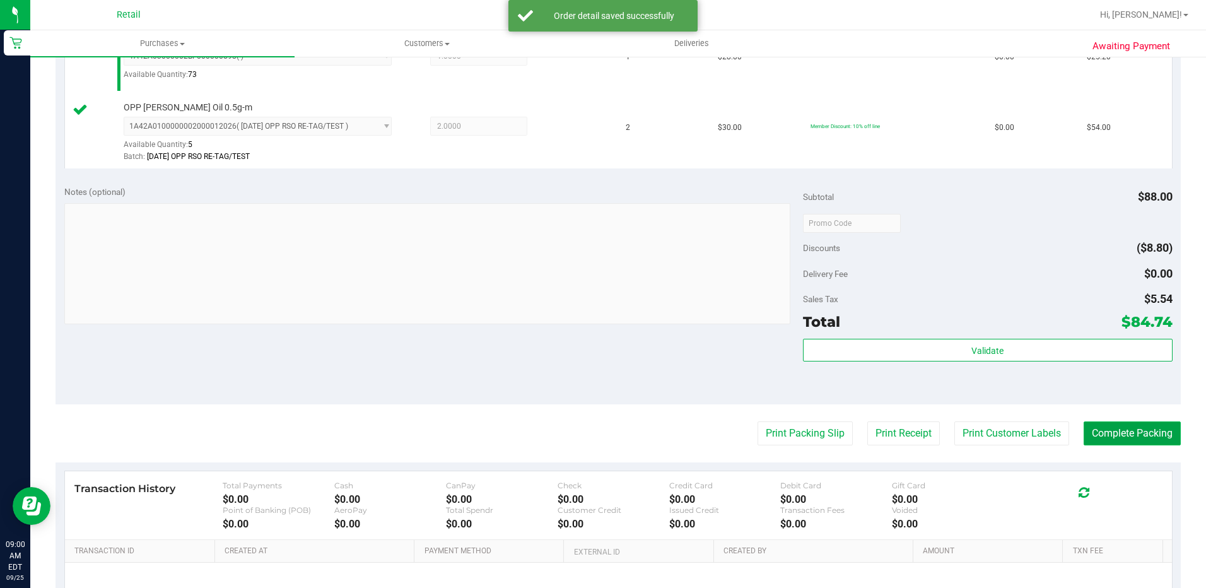
drag, startPoint x: 1106, startPoint y: 435, endPoint x: 1105, endPoint y: 426, distance: 8.3
click at [1107, 433] on button "Complete Packing" at bounding box center [1132, 433] width 97 height 24
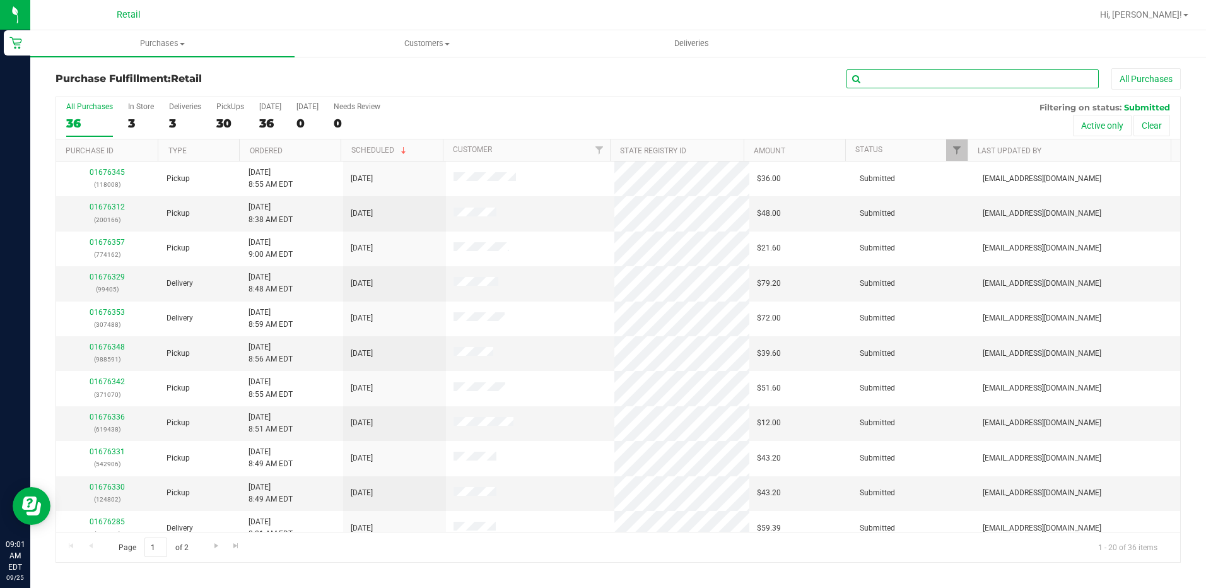
click at [961, 79] on input "text" at bounding box center [972, 78] width 252 height 19
type input "9405"
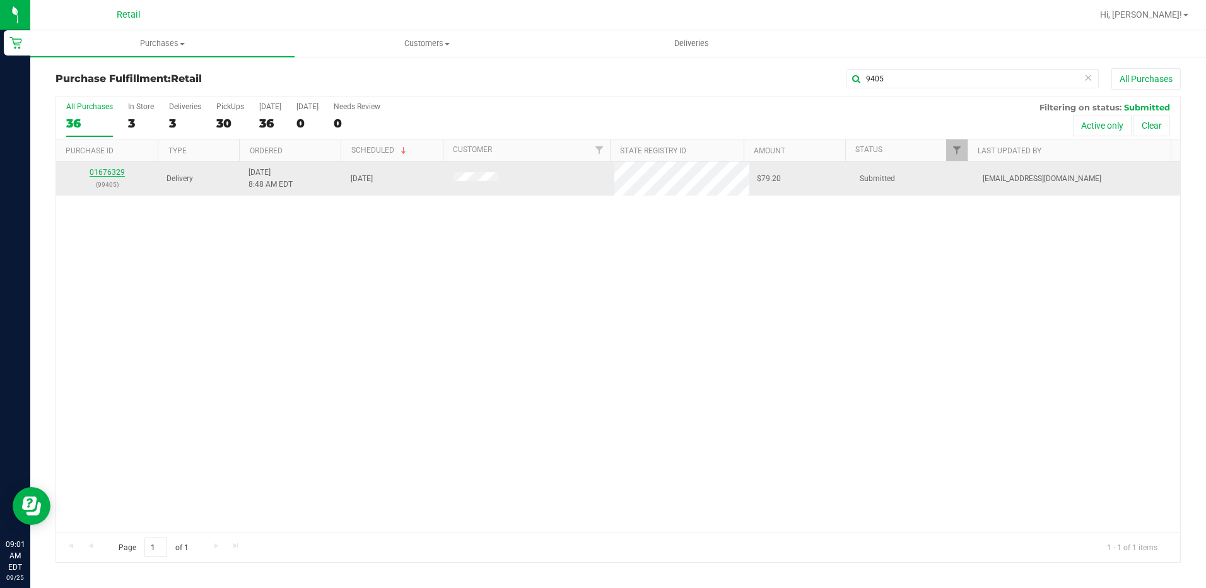
click at [107, 176] on link "01676329" at bounding box center [107, 172] width 35 height 9
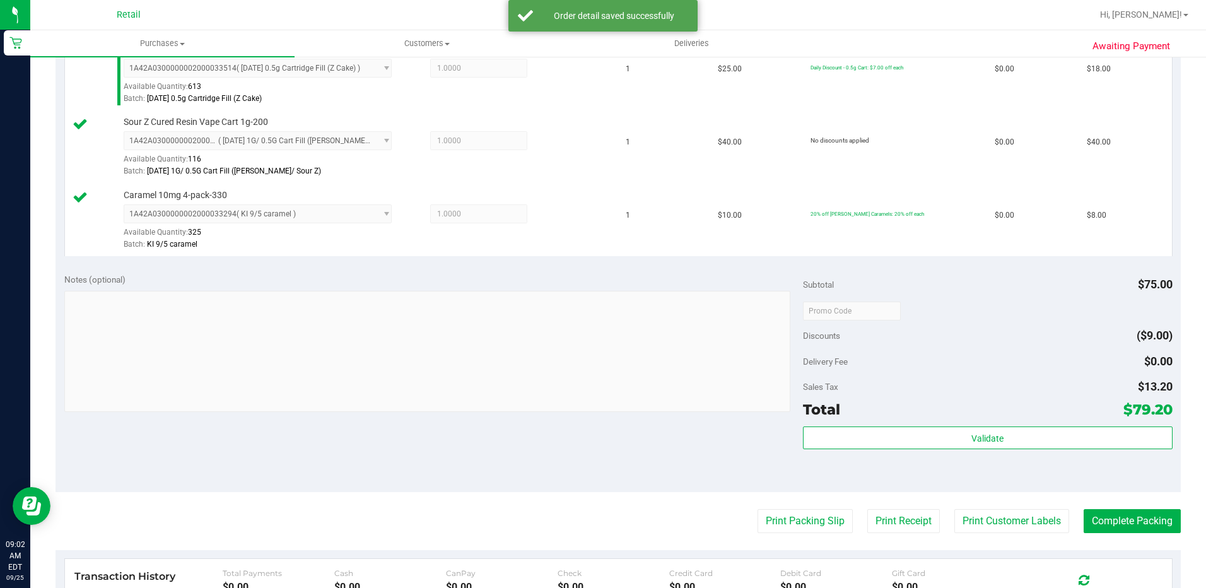
scroll to position [378, 0]
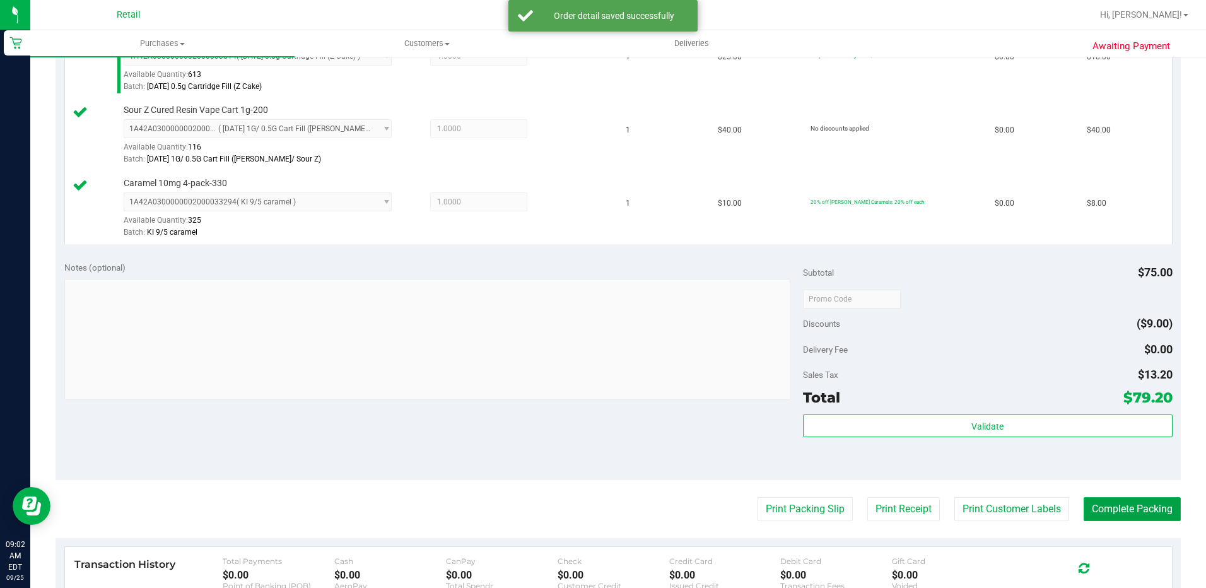
click at [1120, 498] on button "Complete Packing" at bounding box center [1132, 509] width 97 height 24
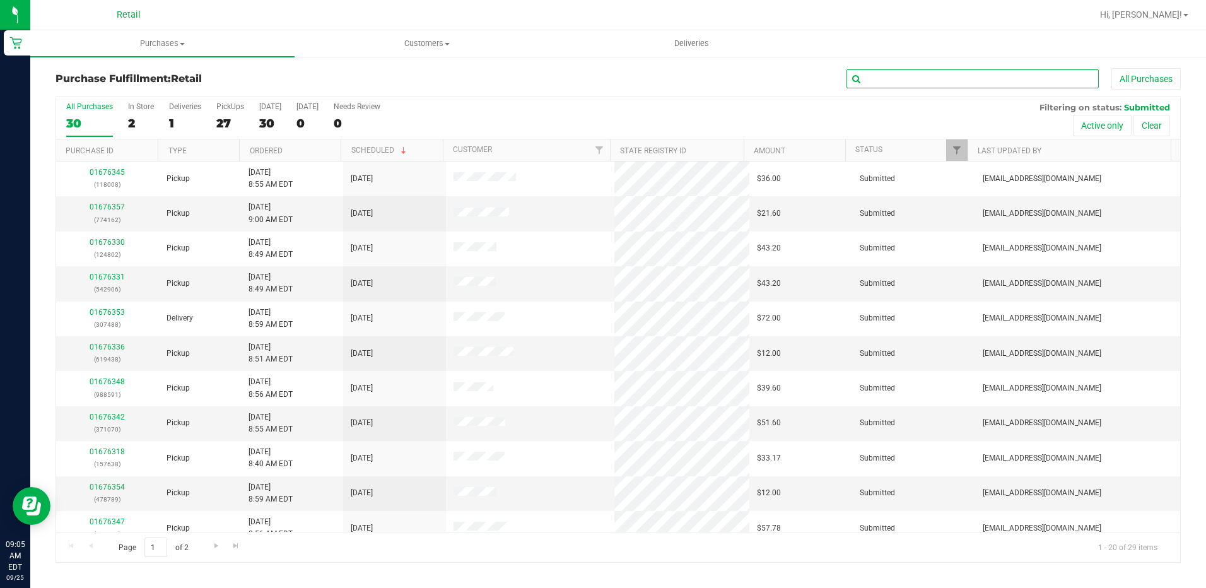
click at [993, 86] on input "text" at bounding box center [972, 78] width 252 height 19
type input "8591"
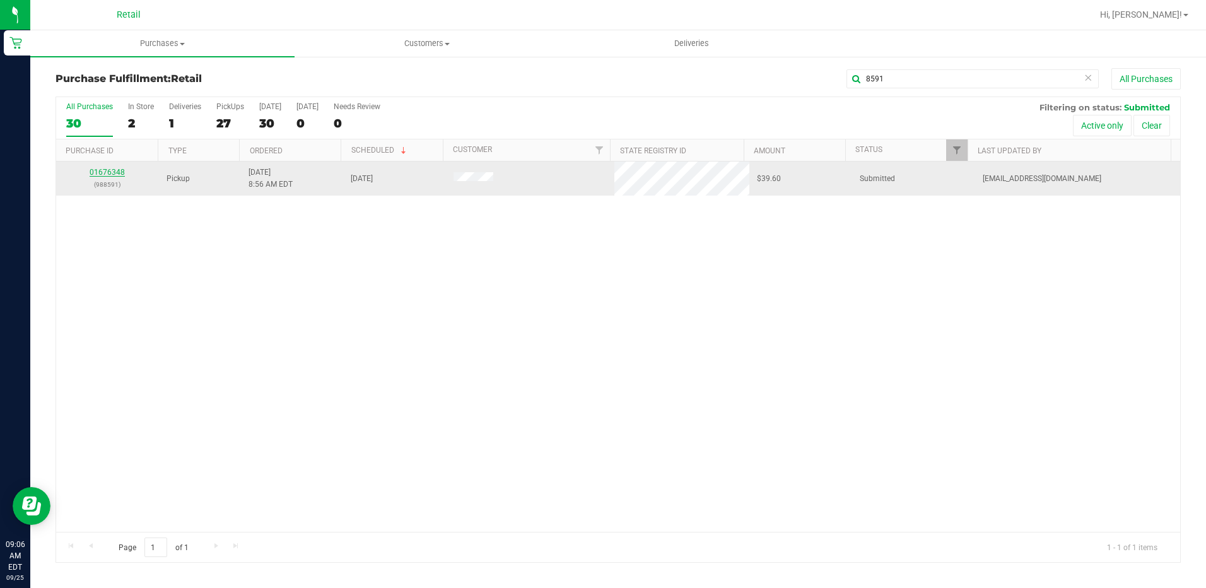
click at [120, 171] on link "01676348" at bounding box center [107, 172] width 35 height 9
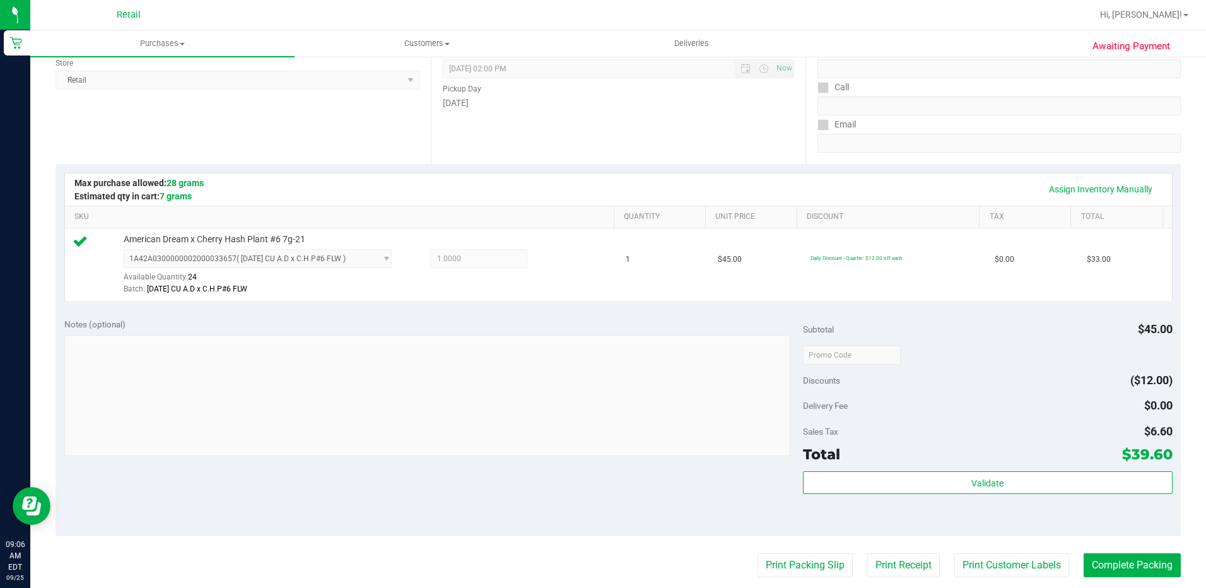
scroll to position [252, 0]
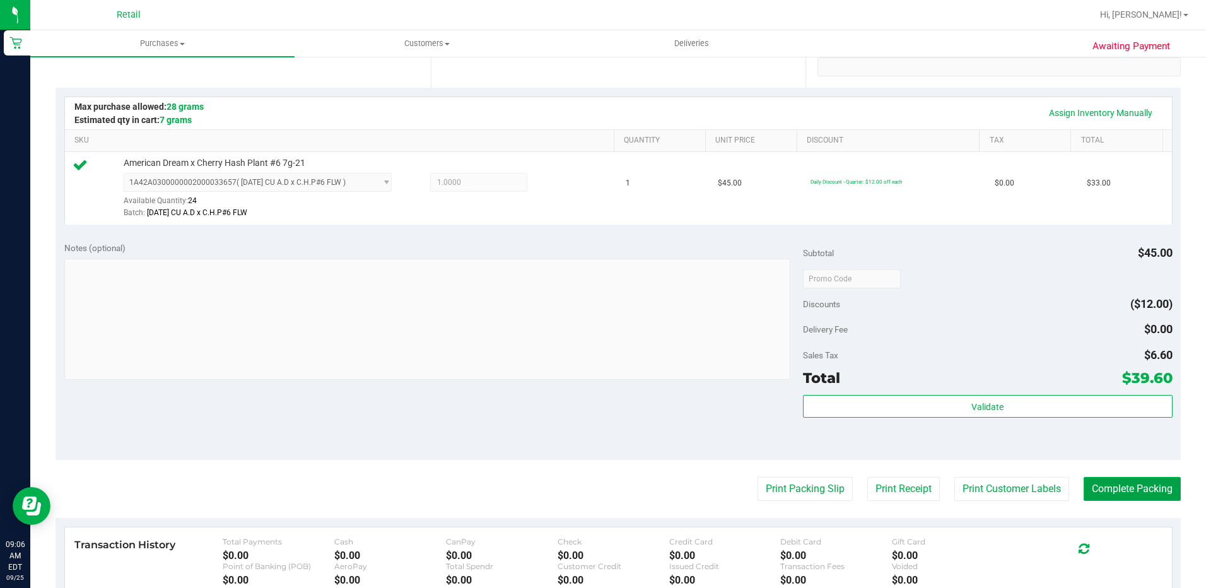
click at [1123, 481] on button "Complete Packing" at bounding box center [1132, 489] width 97 height 24
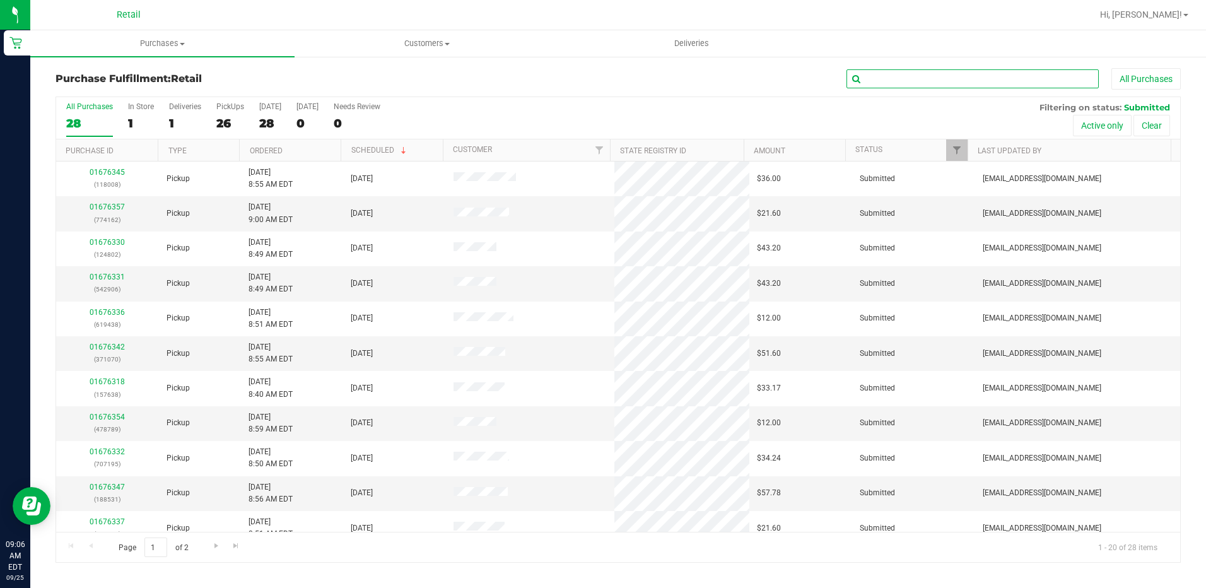
click at [930, 81] on input "text" at bounding box center [972, 78] width 252 height 19
type input "8531"
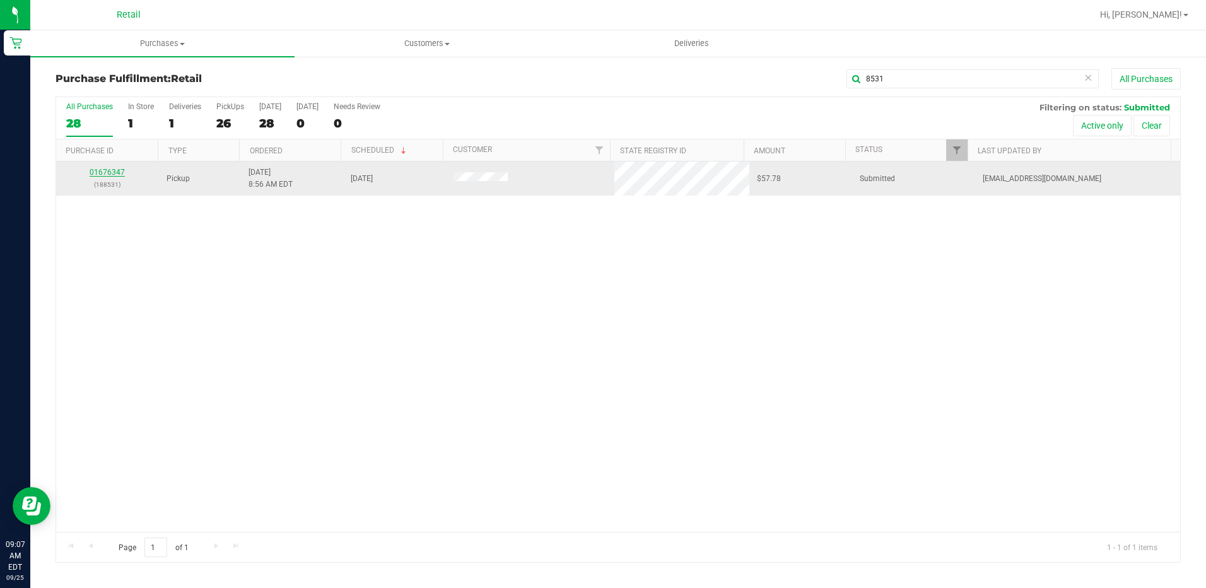
click at [111, 170] on link "01676347" at bounding box center [107, 172] width 35 height 9
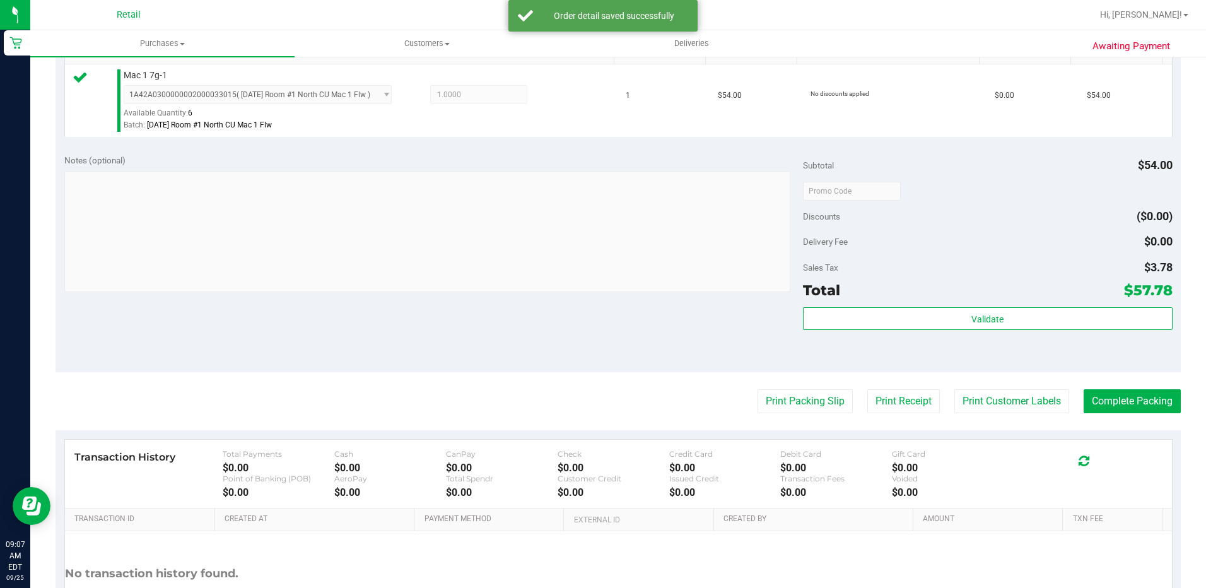
scroll to position [378, 0]
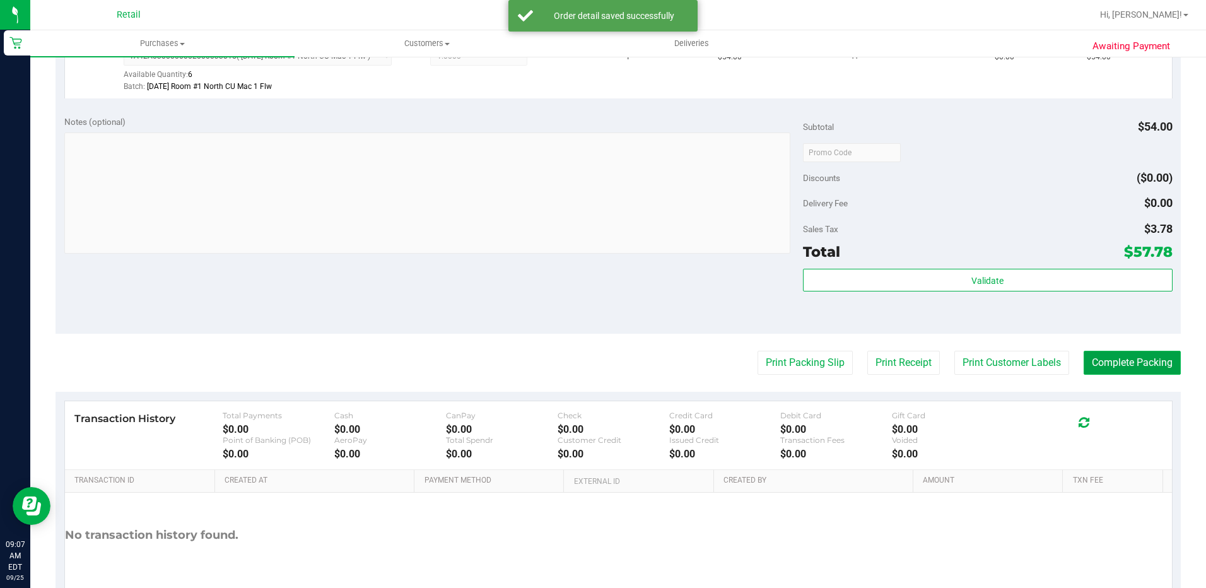
click at [1103, 364] on button "Complete Packing" at bounding box center [1132, 363] width 97 height 24
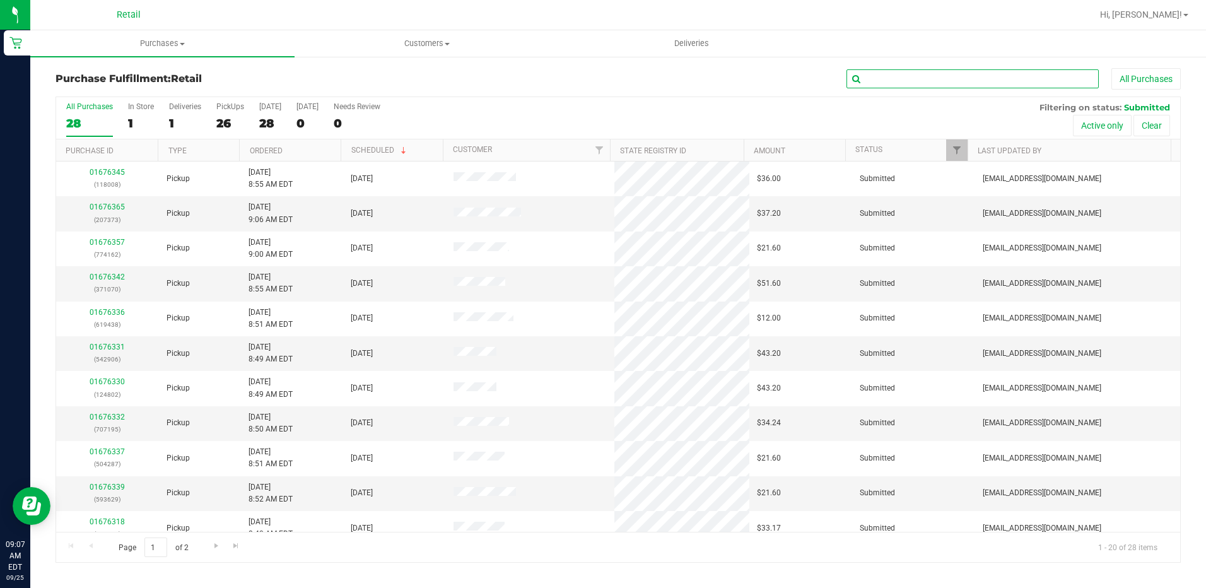
click at [971, 86] on input "text" at bounding box center [972, 78] width 252 height 19
type input "9857"
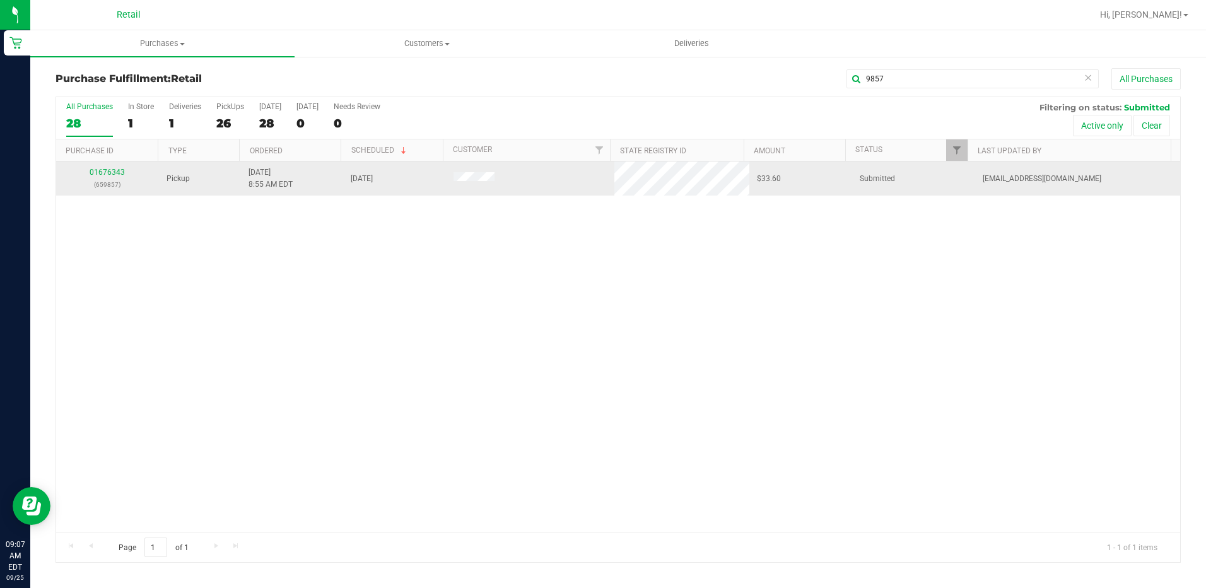
click at [103, 167] on div "01676343 (659857)" at bounding box center [108, 179] width 88 height 24
click at [102, 180] on p "(659857)" at bounding box center [108, 184] width 88 height 12
click at [110, 172] on link "01676343" at bounding box center [107, 172] width 35 height 9
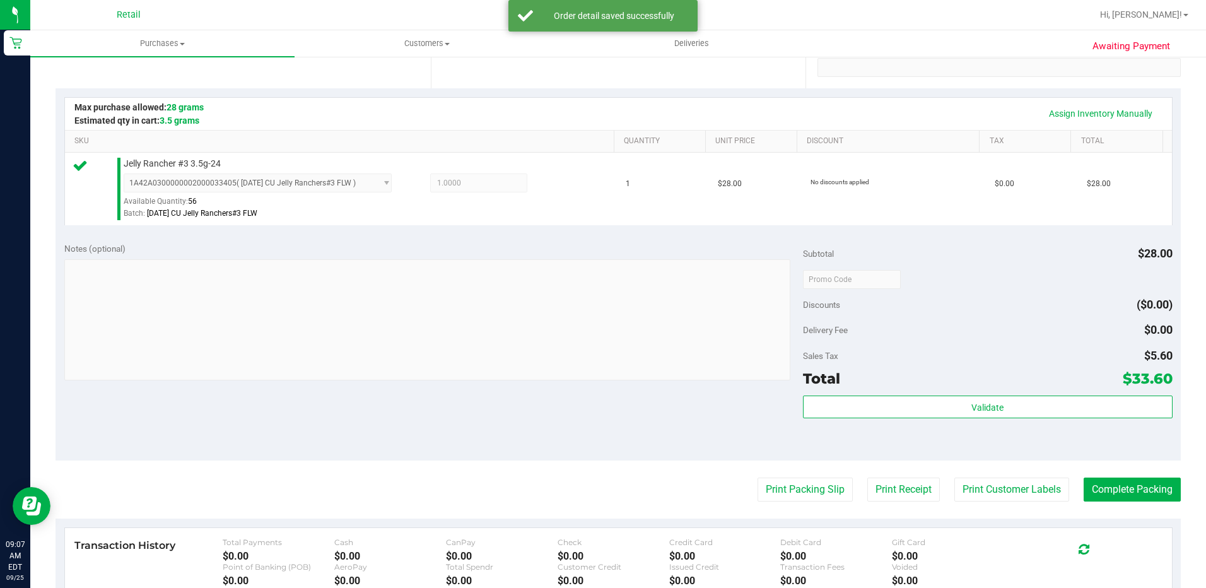
scroll to position [252, 0]
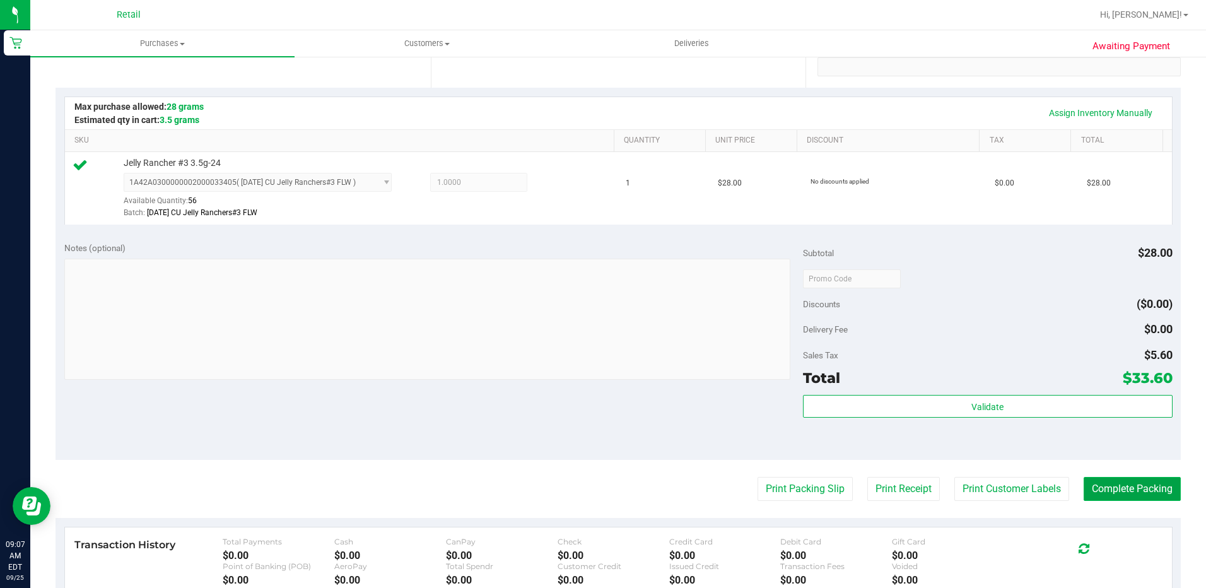
click at [1118, 496] on button "Complete Packing" at bounding box center [1132, 489] width 97 height 24
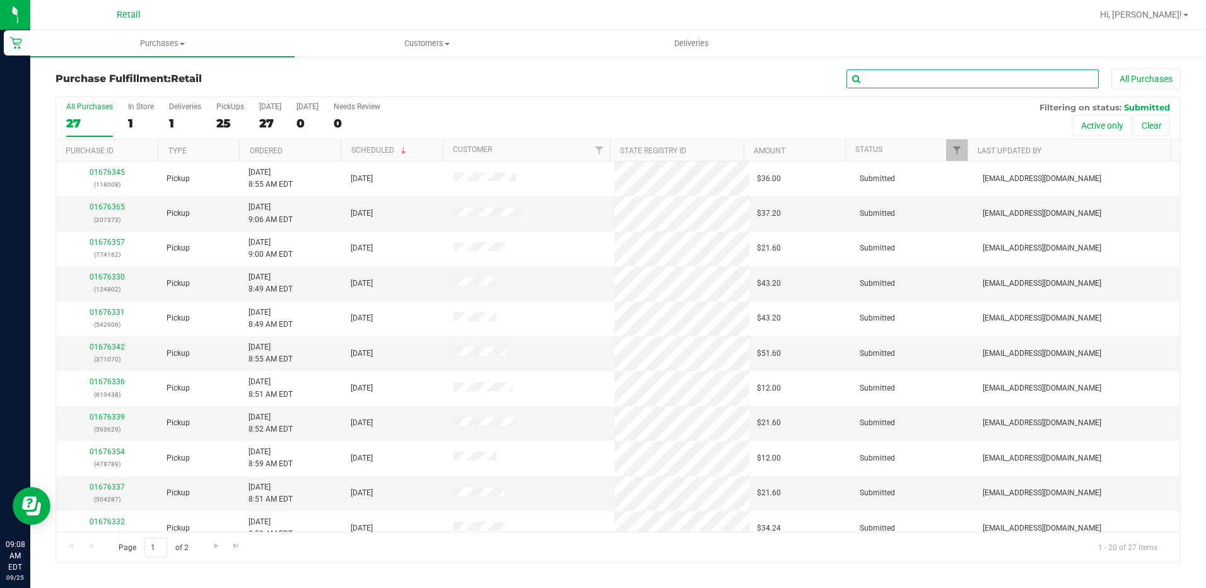
click at [929, 80] on input "text" at bounding box center [972, 78] width 252 height 19
type input "4143"
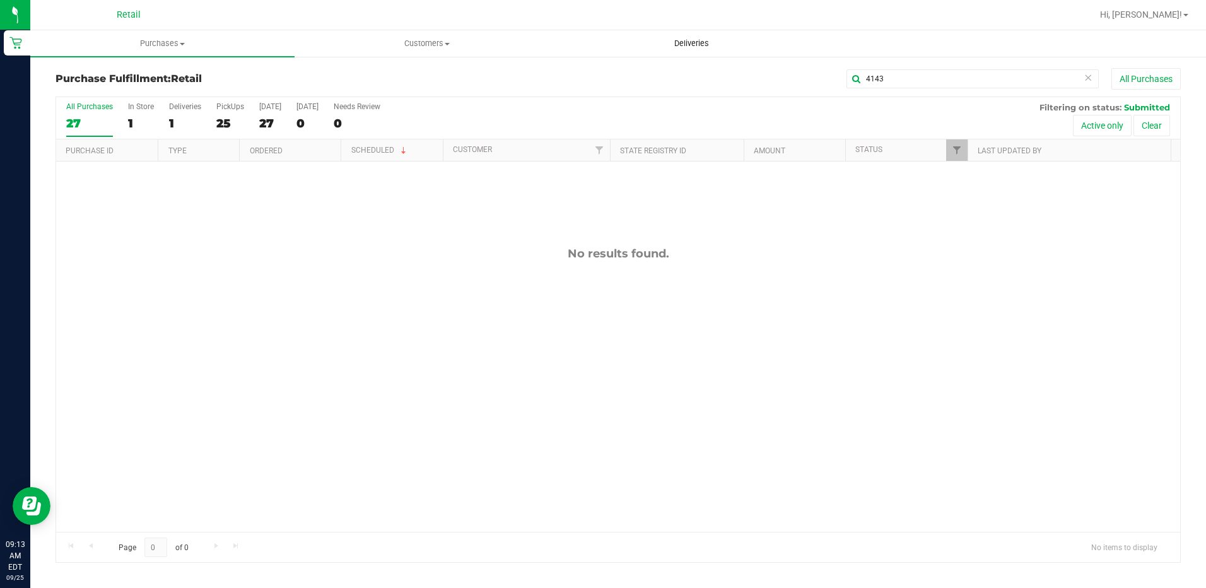
click at [718, 42] on span "Deliveries" at bounding box center [691, 43] width 69 height 11
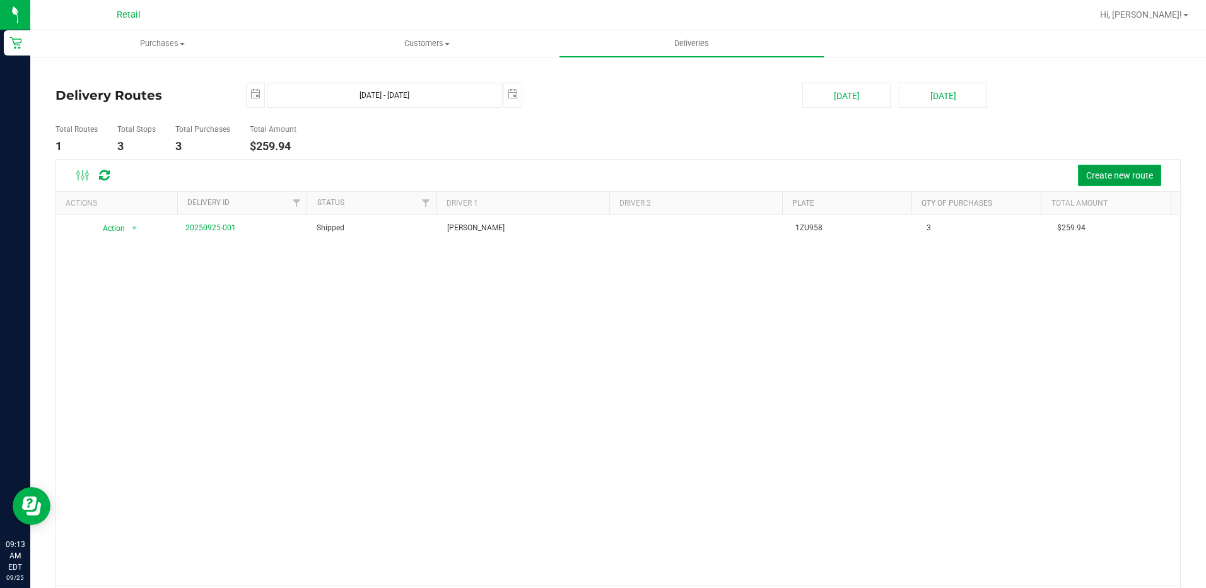
click at [1089, 173] on span "Create new route" at bounding box center [1119, 175] width 67 height 10
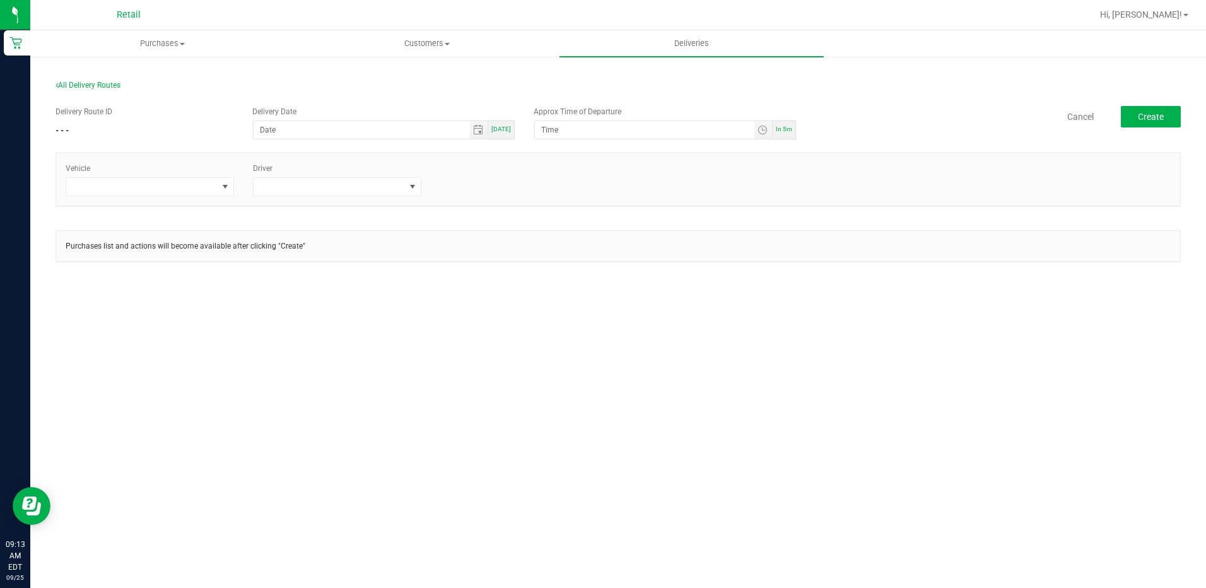
click at [507, 127] on span "[DATE]" at bounding box center [501, 129] width 20 height 7
type input "[DATE]"
click at [788, 129] on span "In 5m" at bounding box center [784, 129] width 16 height 7
click at [552, 129] on input "9:18 AM" at bounding box center [644, 130] width 219 height 18
type input "9:30 AM"
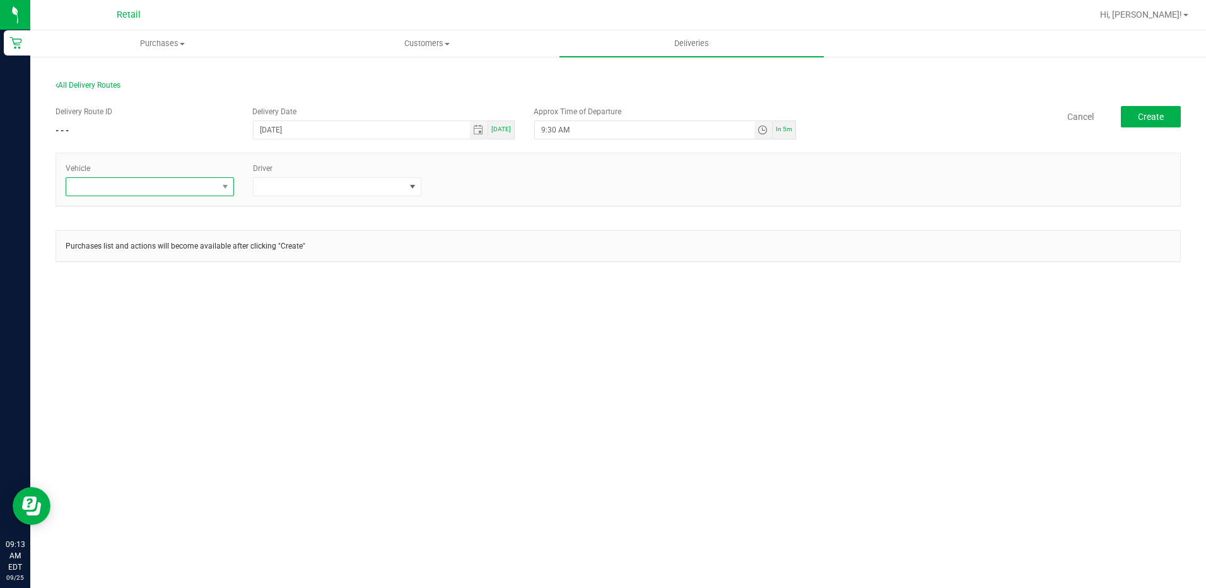
click at [223, 179] on span at bounding box center [226, 187] width 16 height 18
click at [149, 284] on li "Tesla-Silver" at bounding box center [149, 283] width 167 height 21
click at [412, 188] on span at bounding box center [412, 187] width 10 height 10
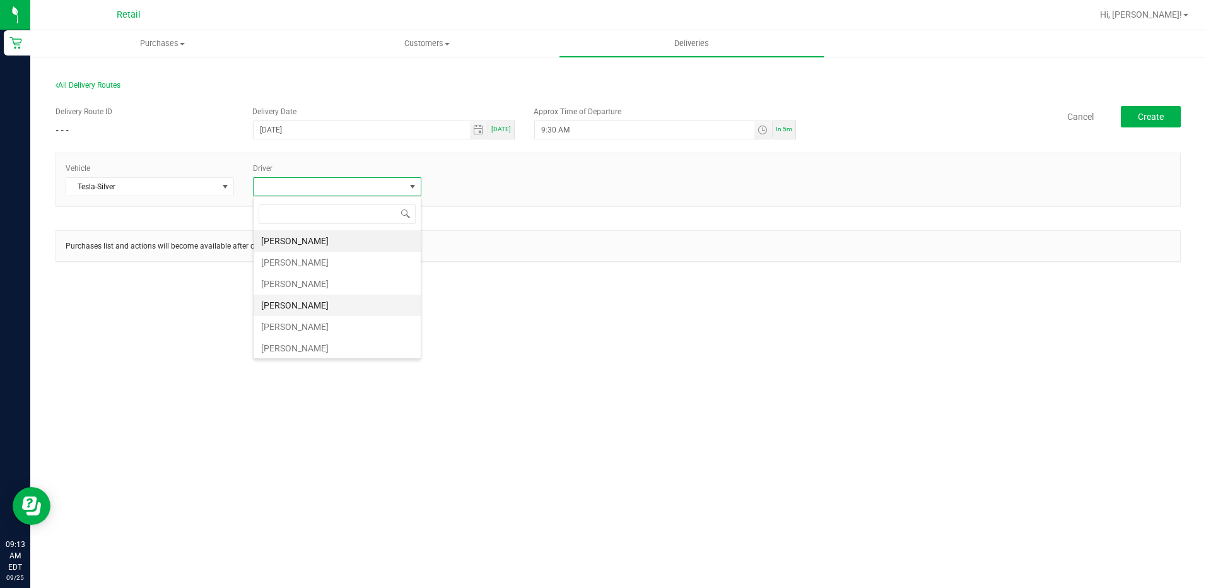
click at [341, 303] on li "Juanitalee Perez" at bounding box center [337, 305] width 167 height 21
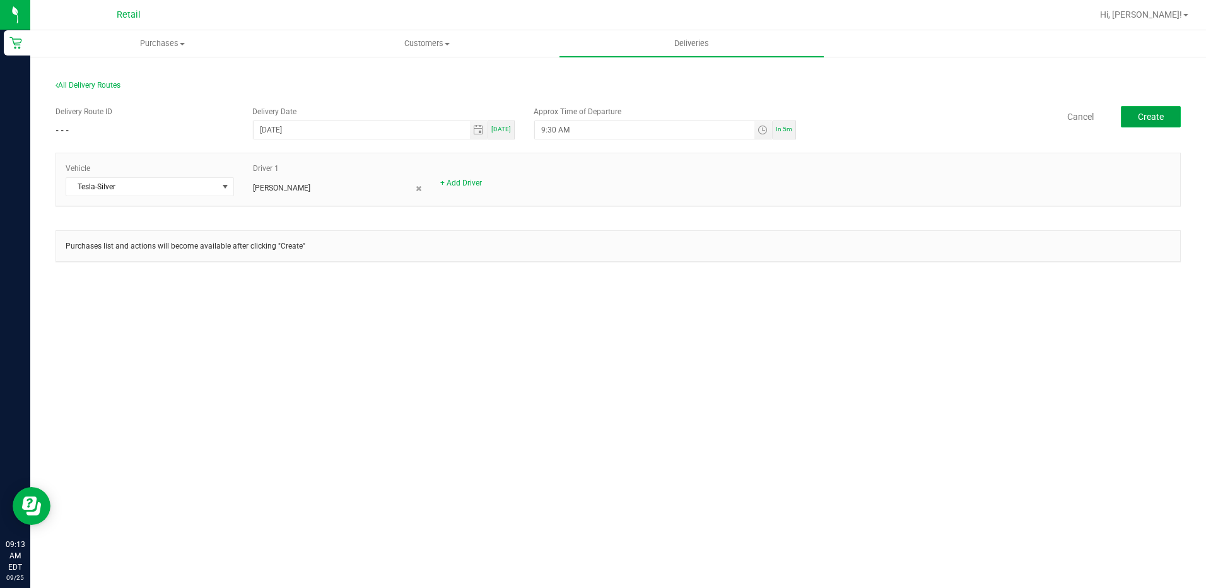
click at [1138, 112] on span "Create" at bounding box center [1151, 117] width 26 height 10
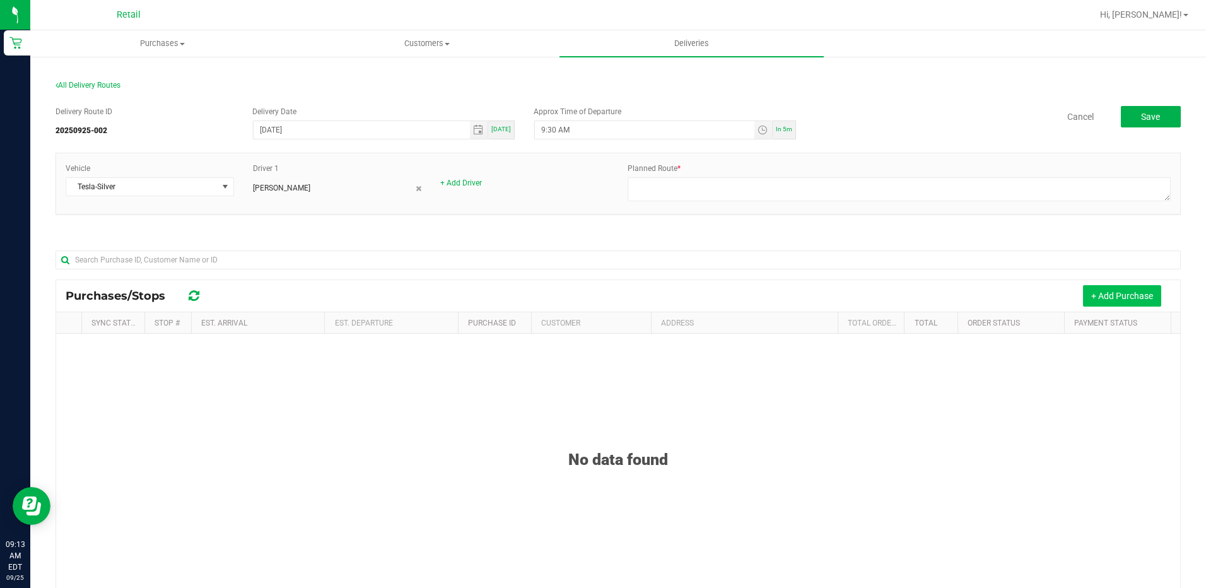
click at [1142, 285] on button "+ Add Purchase" at bounding box center [1122, 295] width 78 height 21
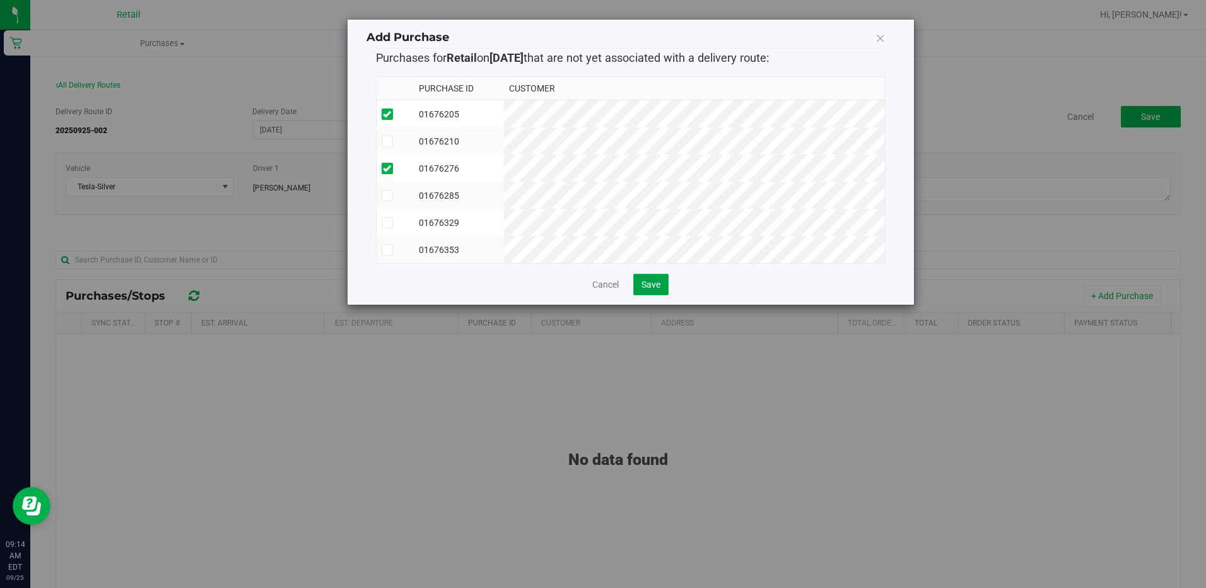
click at [653, 287] on button "Save" at bounding box center [650, 284] width 35 height 21
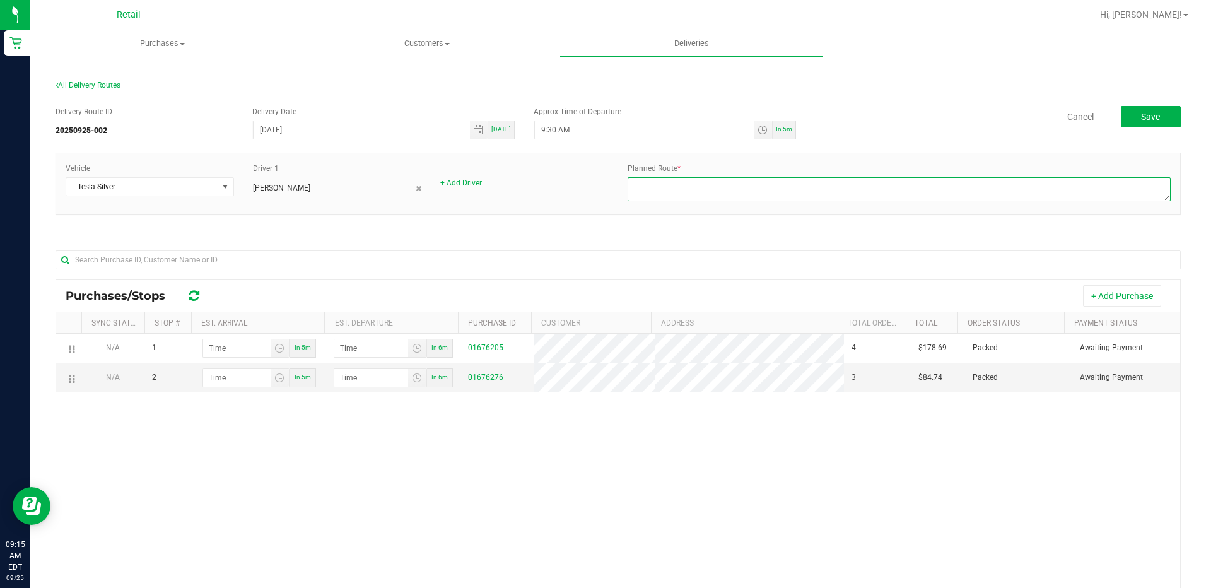
click at [672, 184] on textarea at bounding box center [899, 189] width 543 height 24
type textarea "Juanita Driver Route 1 Fred Dispatch"
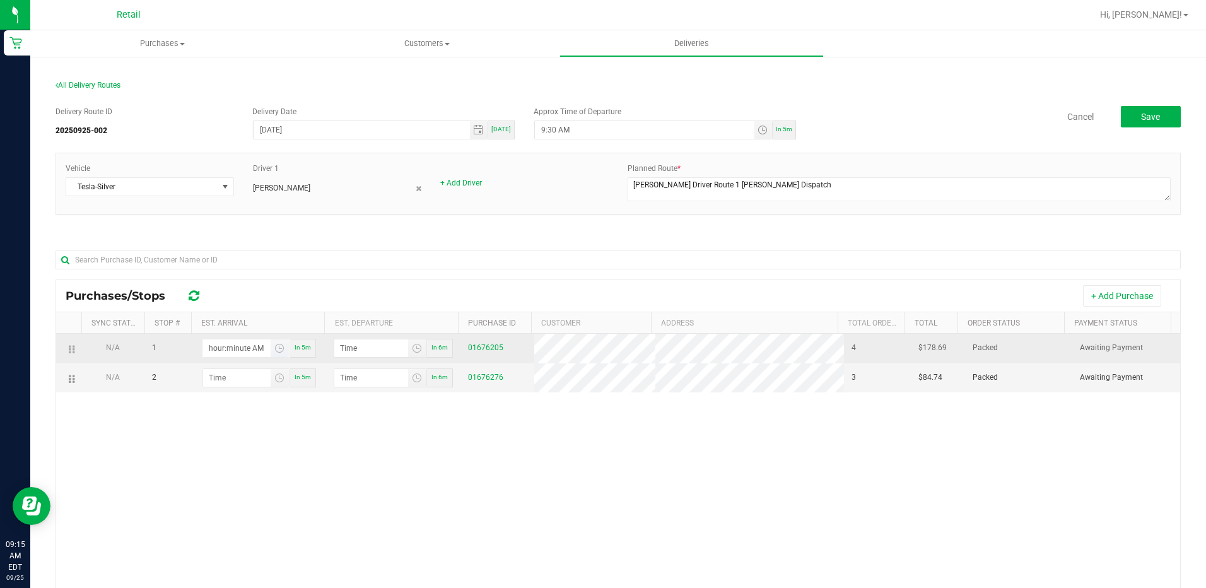
click at [225, 352] on input "hour:minute AM" at bounding box center [236, 348] width 67 height 18
type input "10:00 AM"
type input "10:01 AM"
type input "10:04 AM"
type input "10:05 AM"
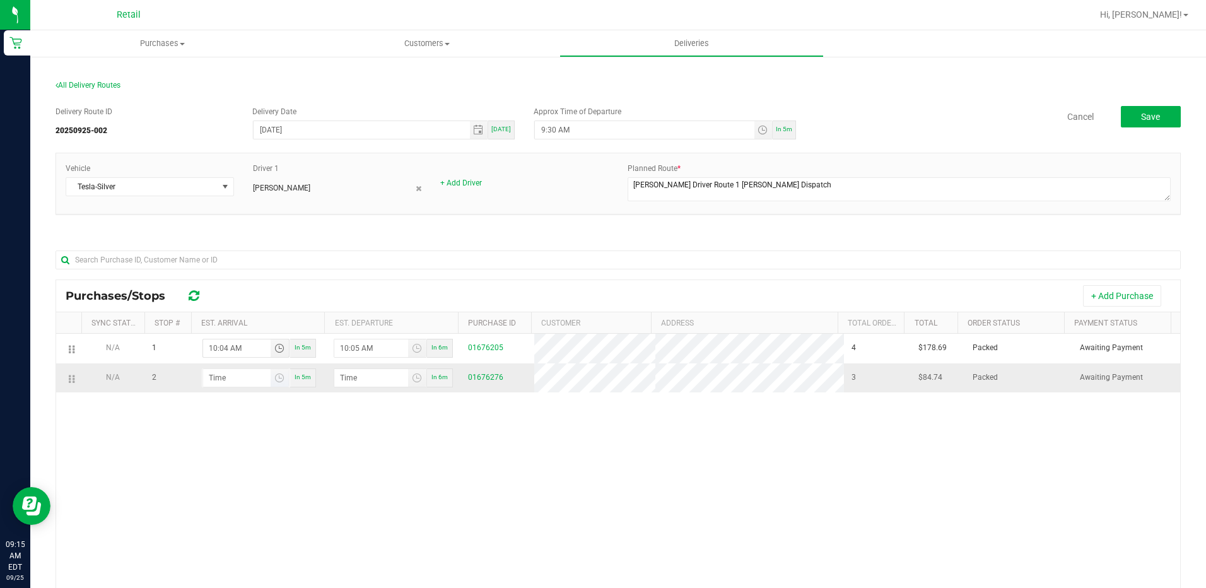
type input "10:04 AM"
click at [224, 377] on input "hour:minute AM" at bounding box center [236, 378] width 67 height 18
type input "10:02 AM"
type input "10:03 AM"
type input "10:23 AM"
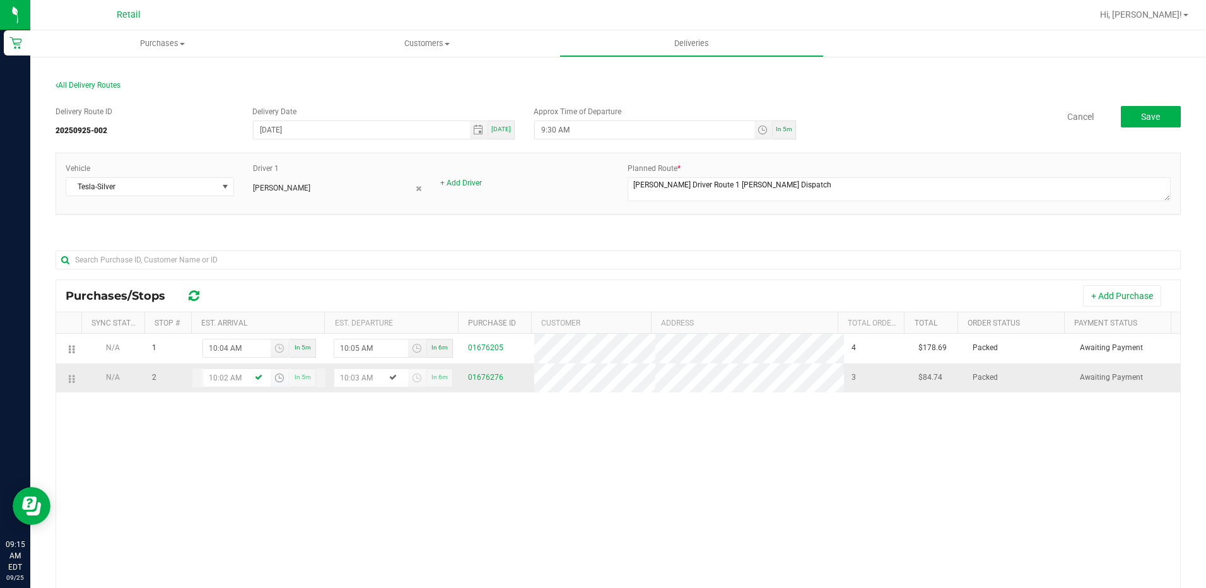
type input "10:24 AM"
type input "10:23 AM"
click at [1141, 115] on span "Save" at bounding box center [1150, 117] width 19 height 10
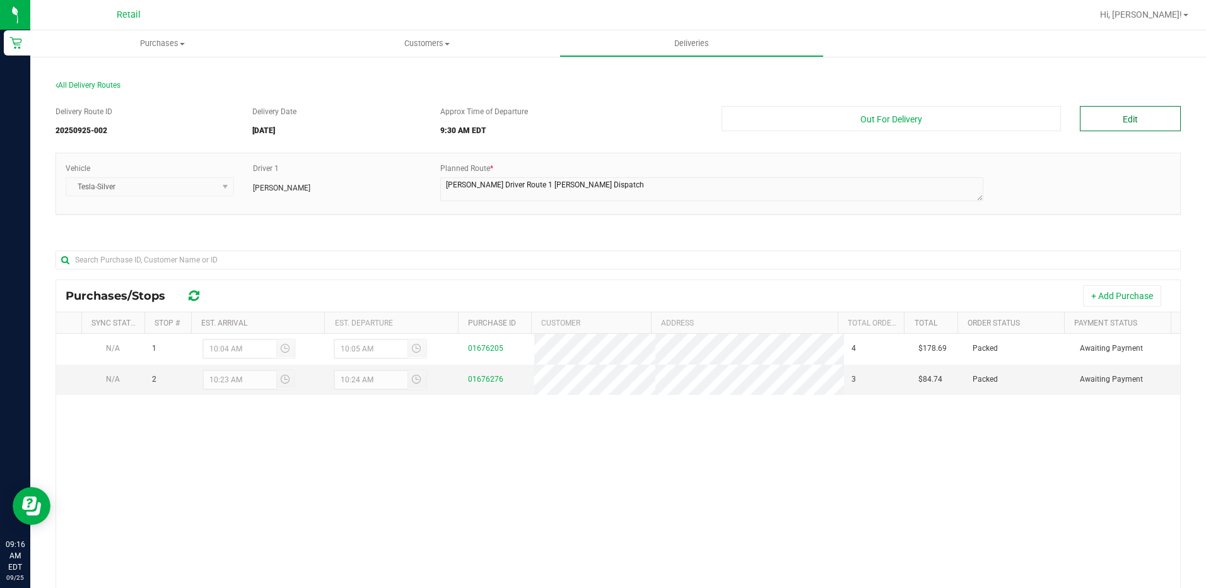
click at [1123, 113] on button "Edit" at bounding box center [1130, 118] width 101 height 25
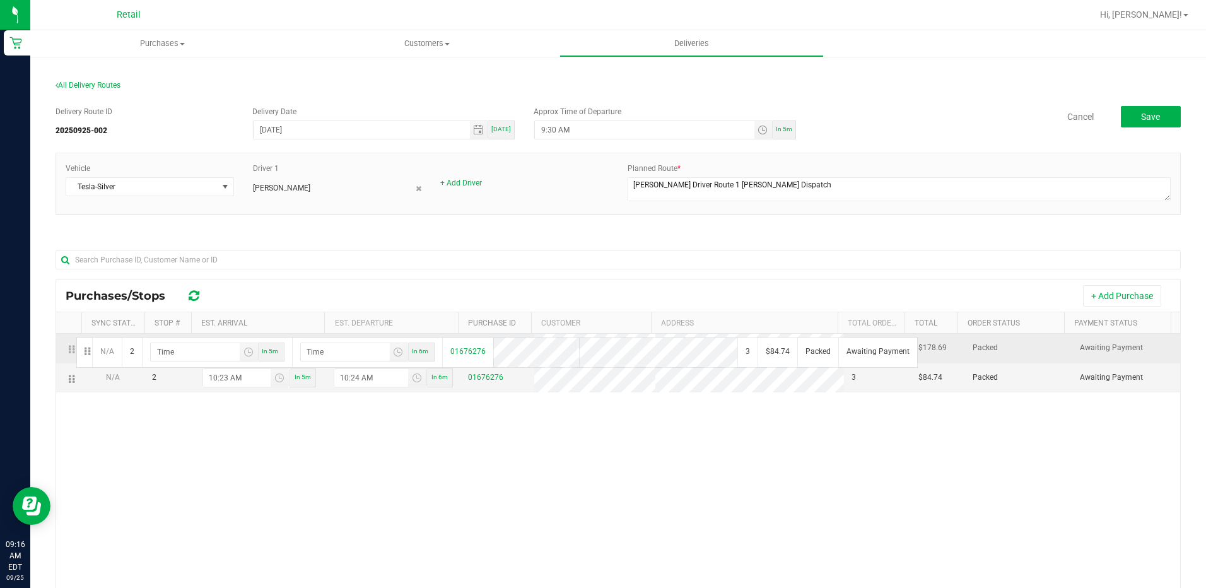
drag, startPoint x: 74, startPoint y: 379, endPoint x: 74, endPoint y: 336, distance: 43.5
click at [226, 344] on input "10:23 AM" at bounding box center [236, 348] width 67 height 18
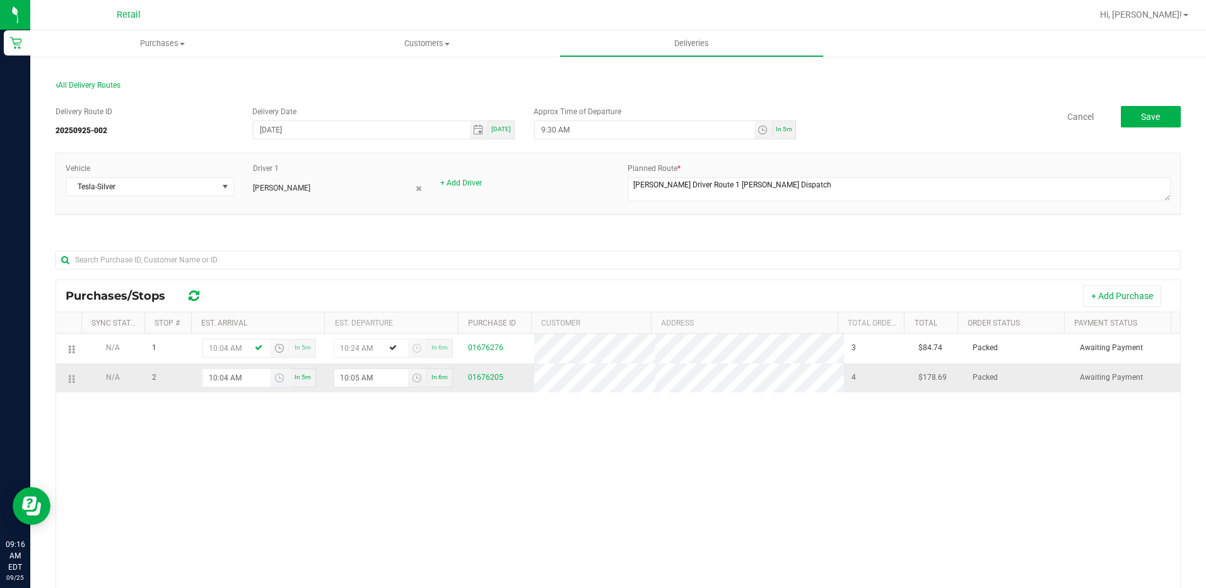
type input "10:04 AM"
click at [223, 378] on input "10:04 AM" at bounding box center [236, 378] width 67 height 18
type input "10:23 AM"
type input "10:24 AM"
type input "10:23 AM"
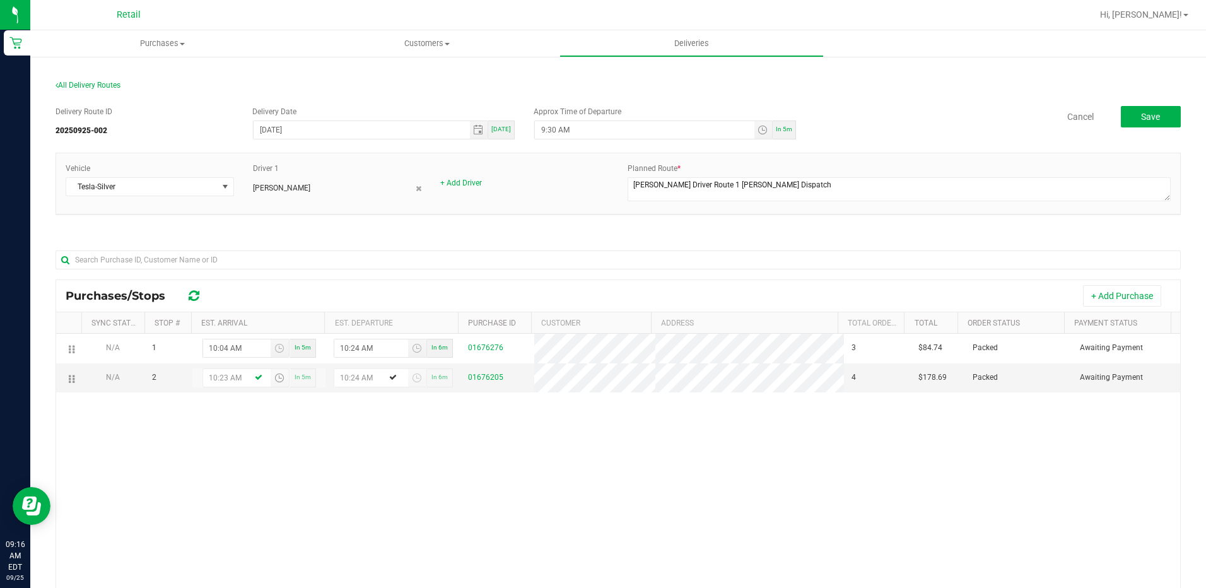
click at [543, 407] on div "N/A 1 10:04 AM In 5m 10:24 AM In 6m 01676276 3 $84.74 Packed Awaiting Payment N…" at bounding box center [618, 519] width 1124 height 370
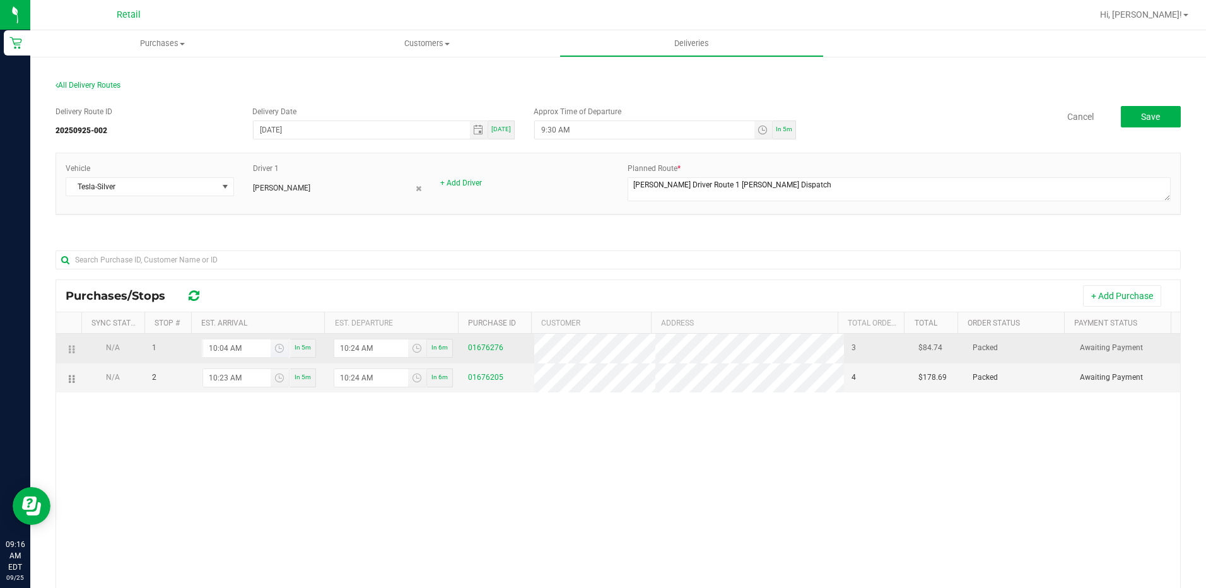
click at [227, 348] on input "10:04 AM" at bounding box center [236, 348] width 67 height 18
click at [355, 348] on input "10:24 AM" at bounding box center [371, 348] width 74 height 18
type input "10:00 AM"
type input "10:10 AM"
click at [224, 347] on input "10:00 AM" at bounding box center [236, 348] width 67 height 18
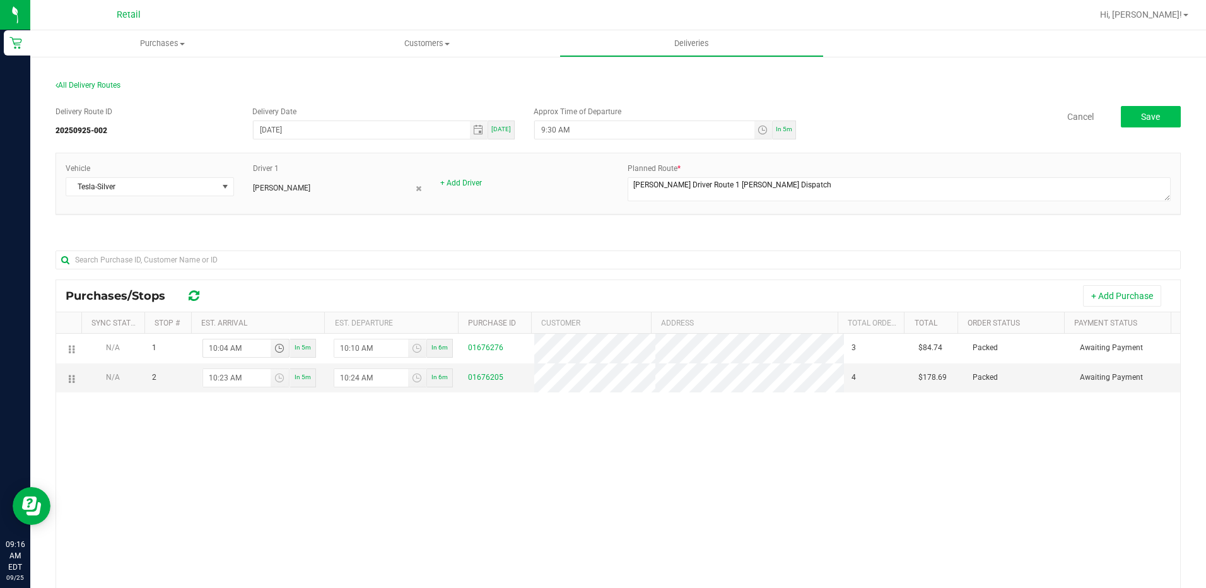
type input "10:04 AM"
click at [1142, 123] on button "Save" at bounding box center [1151, 116] width 60 height 21
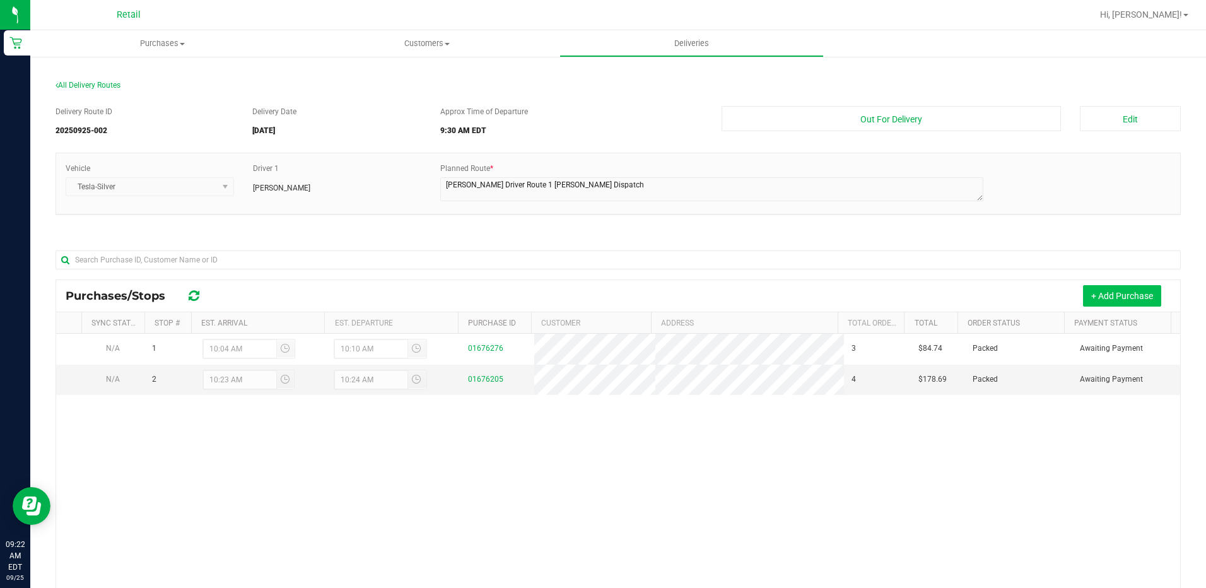
click at [1145, 292] on button "+ Add Purchase" at bounding box center [1122, 295] width 78 height 21
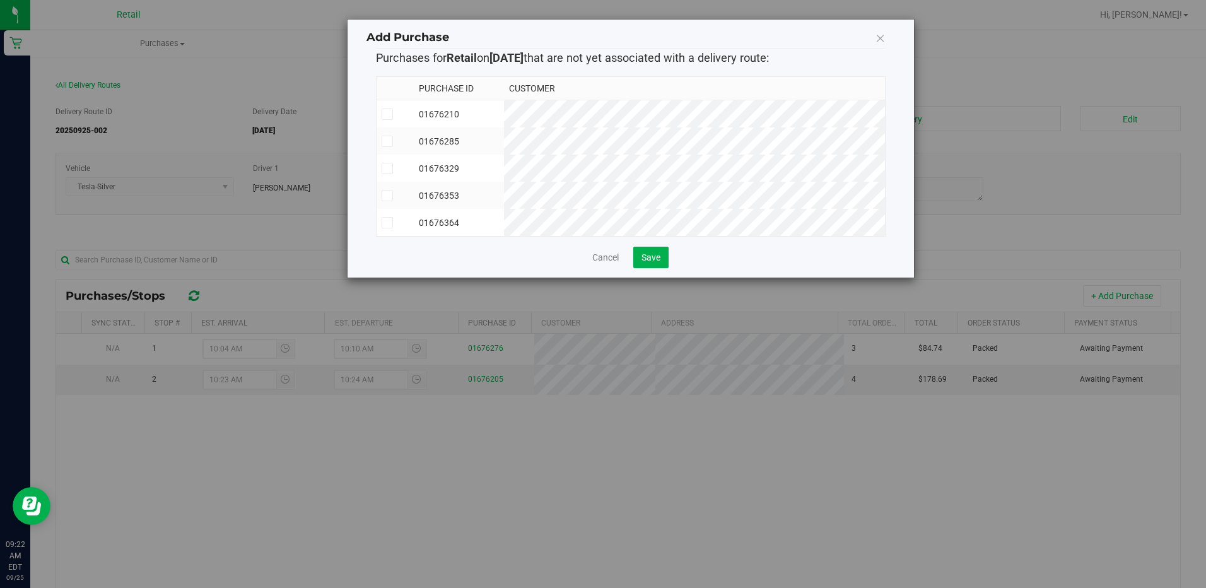
click at [504, 221] on td "01676364" at bounding box center [459, 222] width 90 height 27
click at [606, 264] on link "Cancel" at bounding box center [605, 257] width 26 height 13
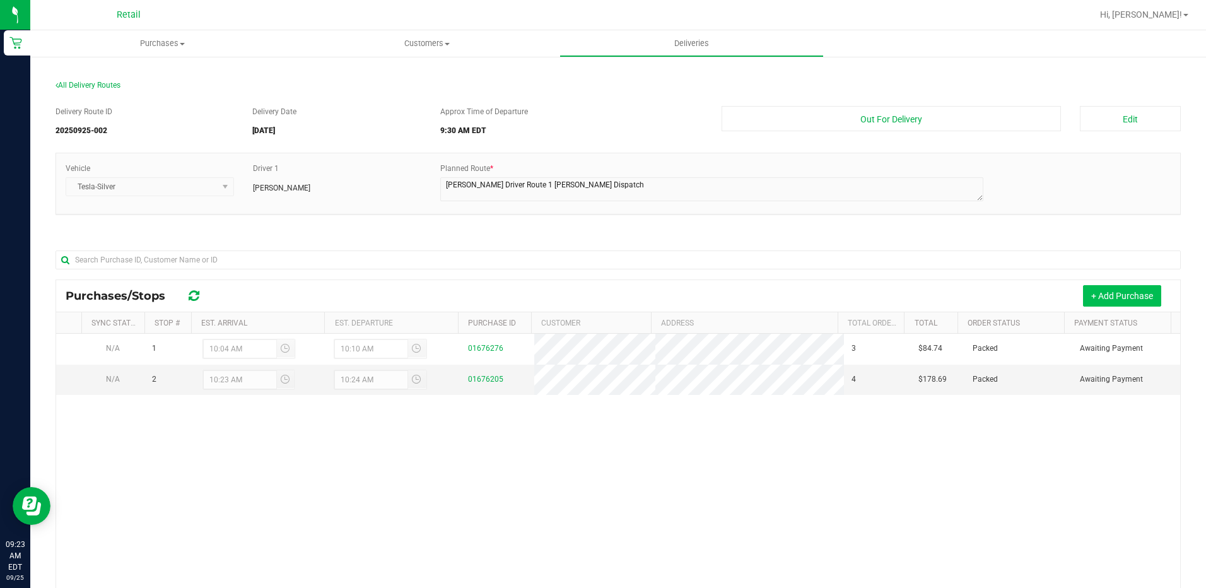
click at [1138, 298] on button "+ Add Purchase" at bounding box center [1122, 295] width 78 height 21
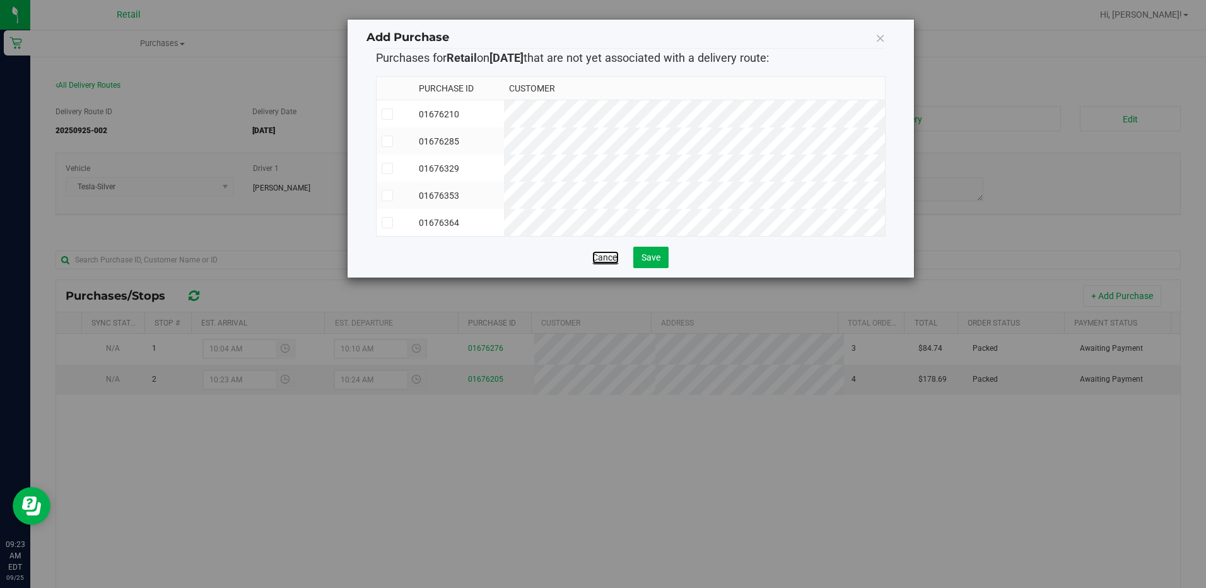
click at [612, 260] on link "Cancel" at bounding box center [605, 257] width 26 height 13
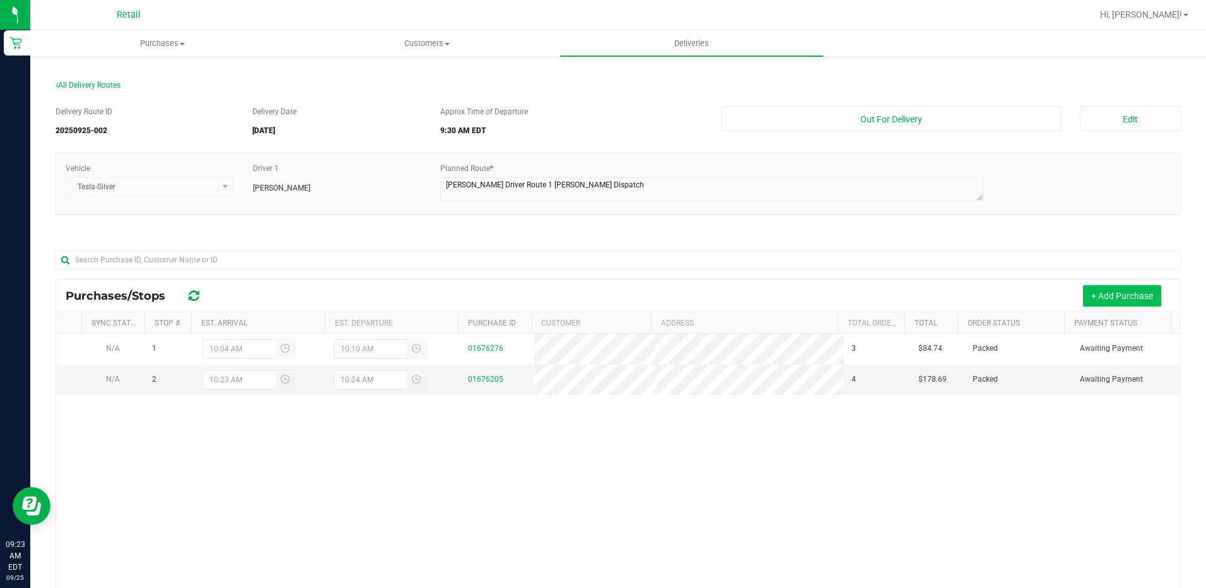
click at [1144, 300] on button "+ Add Purchase" at bounding box center [1122, 295] width 78 height 21
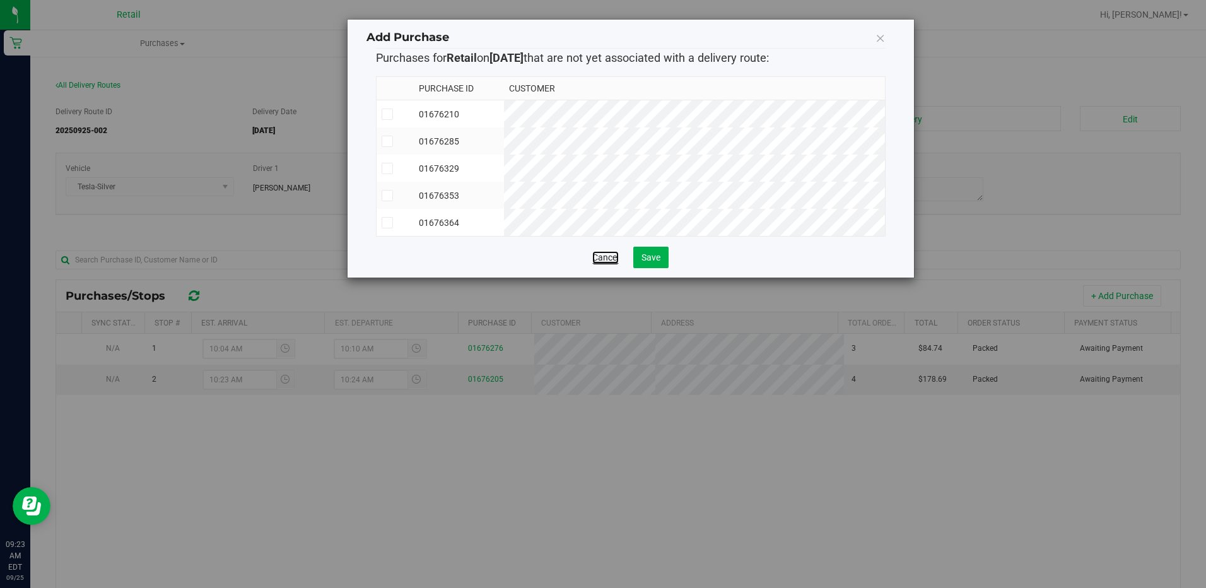
click at [609, 260] on link "Cancel" at bounding box center [605, 257] width 26 height 13
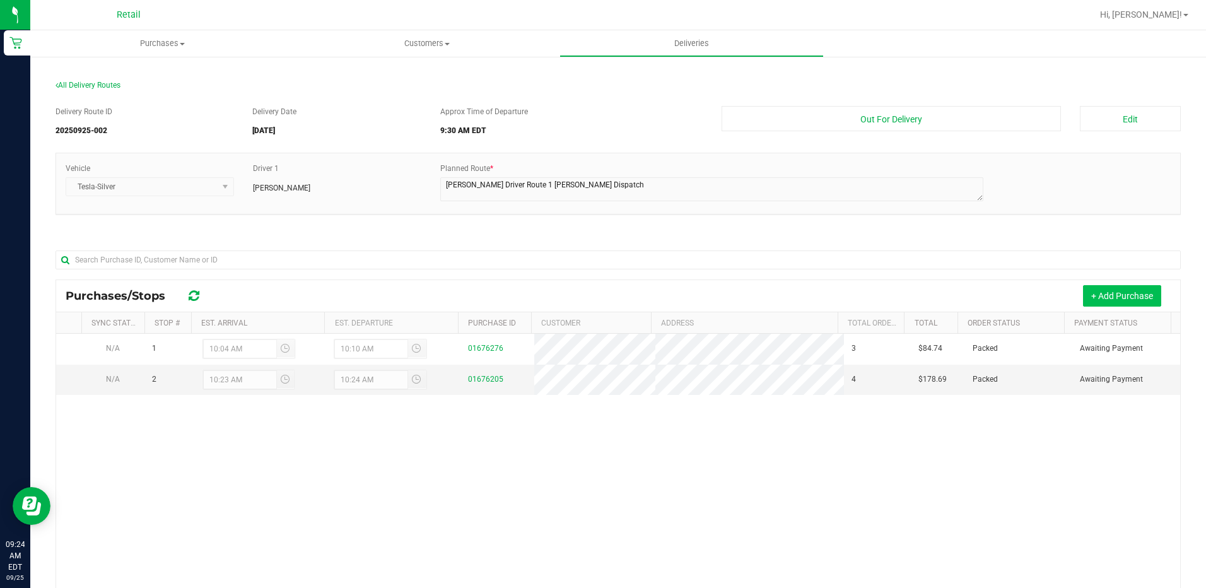
drag, startPoint x: 1090, startPoint y: 283, endPoint x: 1099, endPoint y: 291, distance: 11.6
click at [1096, 288] on div "Purchases/Stops + Add Purchase" at bounding box center [618, 296] width 1124 height 32
click at [1106, 304] on button "+ Add Purchase" at bounding box center [1122, 295] width 78 height 21
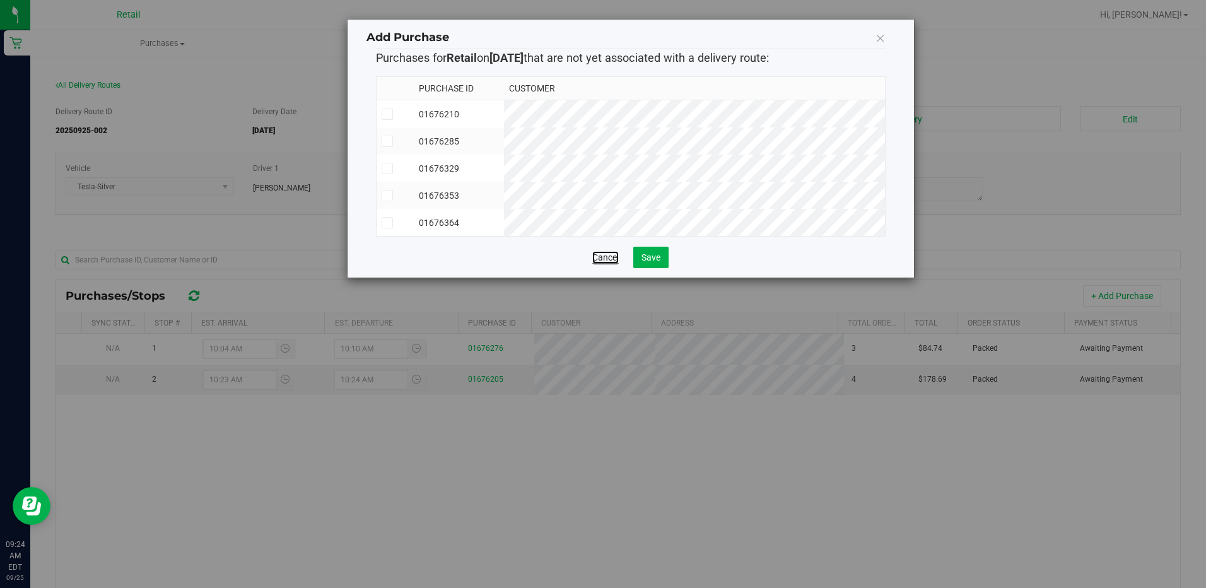
click at [596, 262] on link "Cancel" at bounding box center [605, 257] width 26 height 13
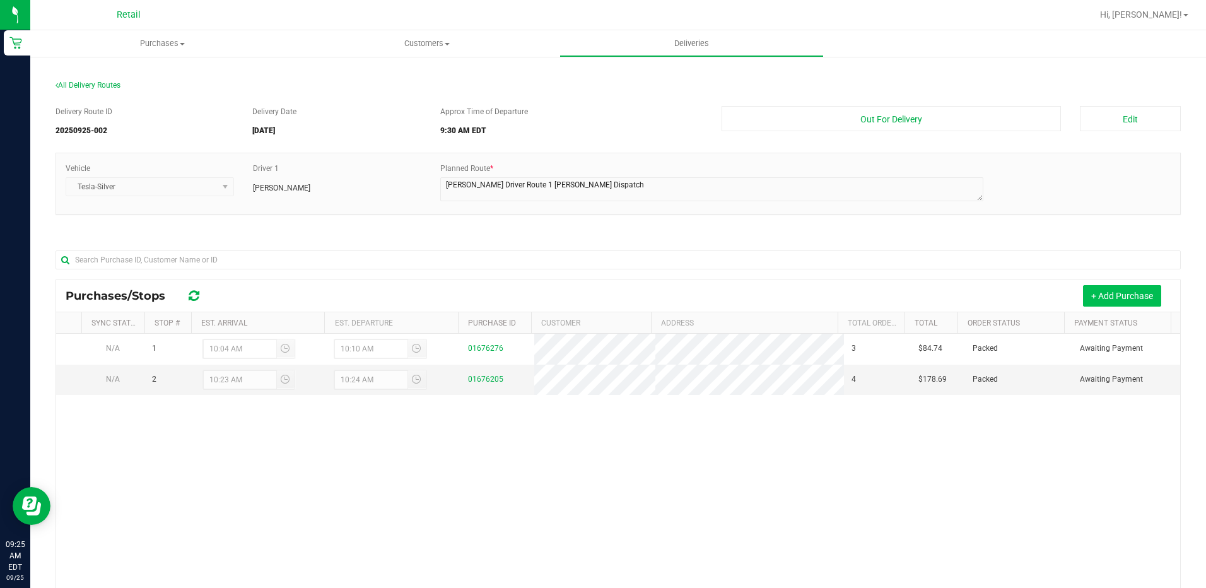
click at [1121, 298] on button "+ Add Purchase" at bounding box center [1122, 295] width 78 height 21
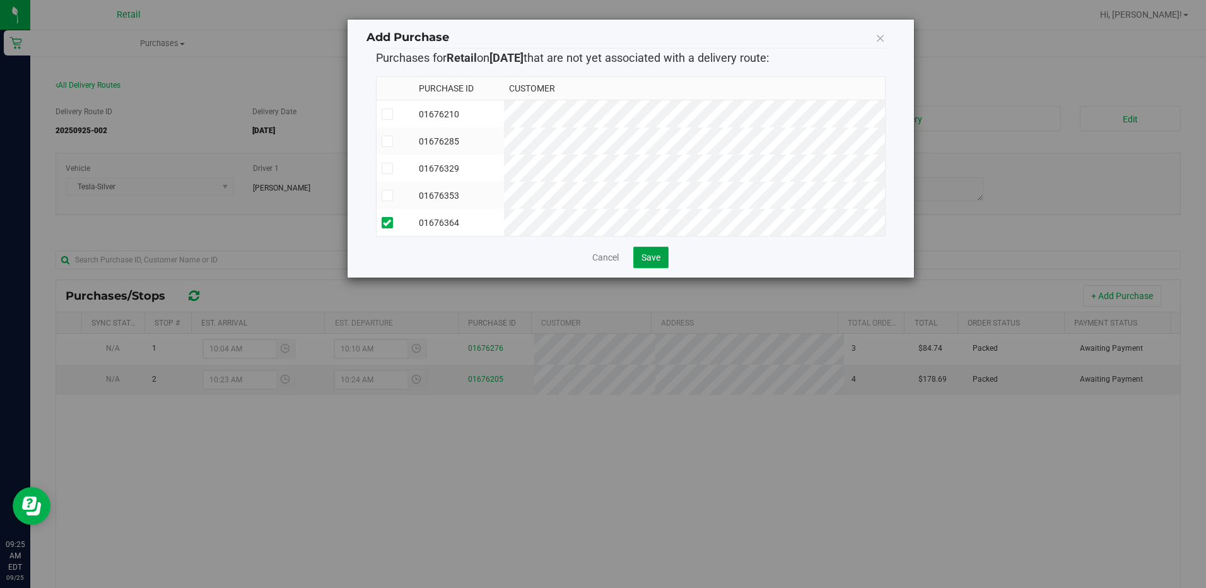
click at [660, 262] on span "Save" at bounding box center [650, 257] width 19 height 10
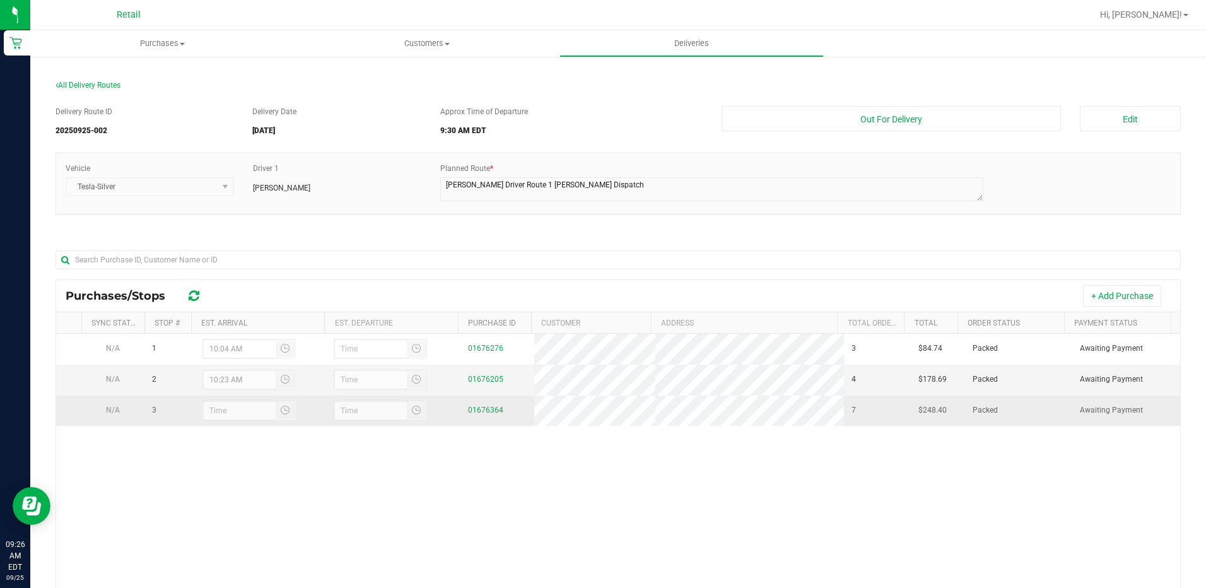
click at [247, 409] on div at bounding box center [249, 410] width 95 height 20
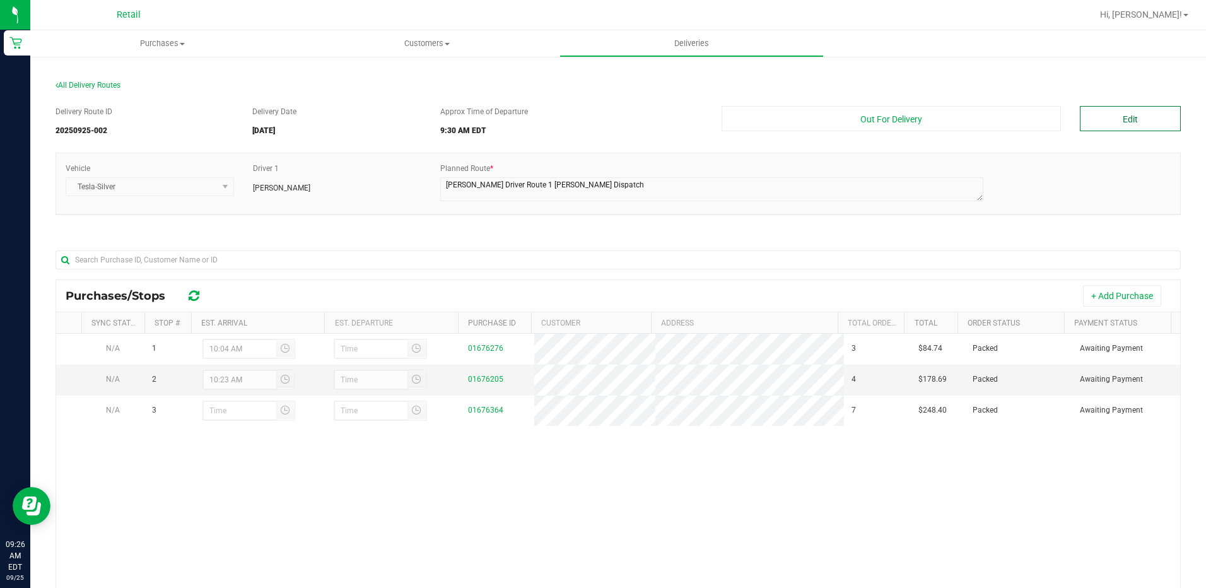
click at [1084, 125] on button "Edit" at bounding box center [1130, 118] width 101 height 25
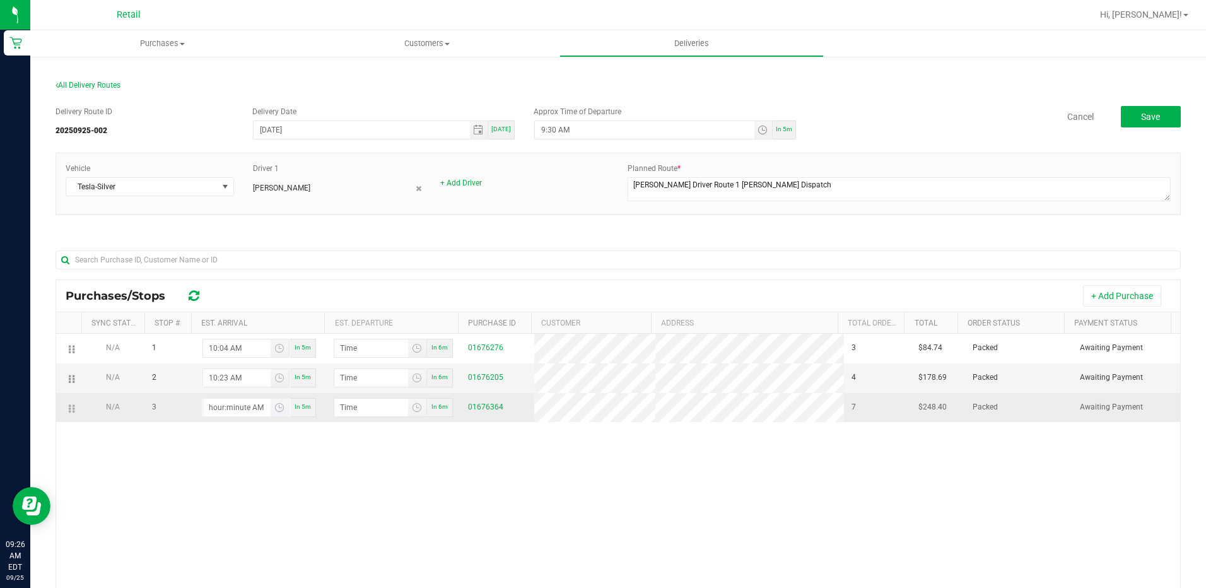
click at [211, 407] on input "hour:minute AM" at bounding box center [236, 408] width 67 height 18
type input "10:03 AM"
type input "10:04 AM"
type input "10:37 AM"
type input "10:38 AM"
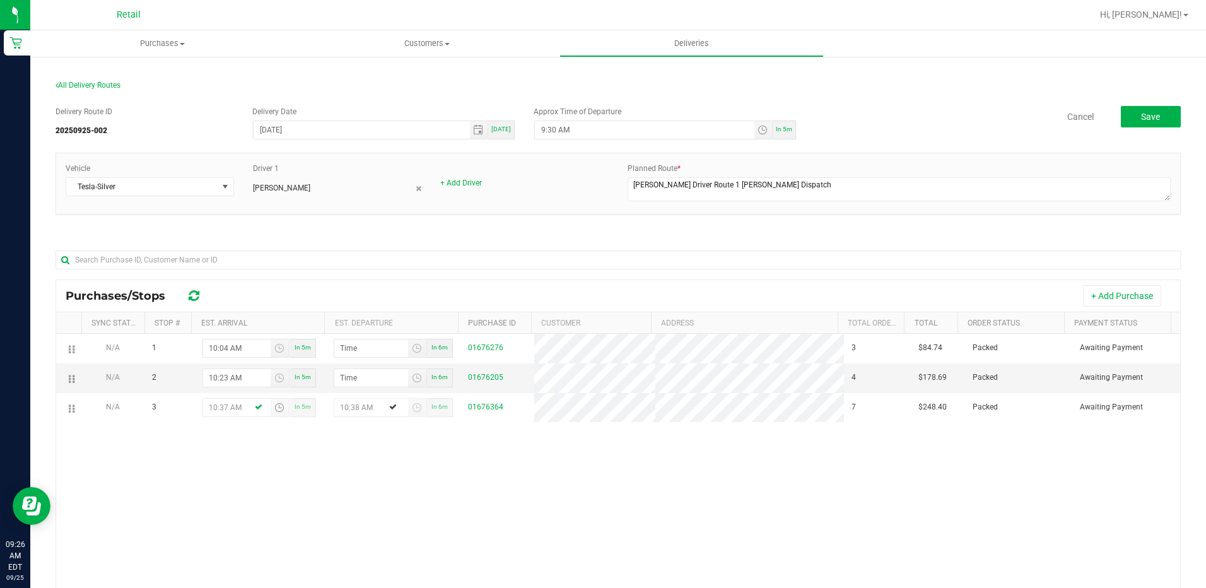
type input "10:37 AM"
click at [679, 485] on div "N/A 1 10:04 AM In 5m In 6m 01676276 3 $84.74 Packed Awaiting Payment N/A 2 10:2…" at bounding box center [618, 519] width 1124 height 370
click at [1141, 119] on span "Save" at bounding box center [1150, 117] width 19 height 10
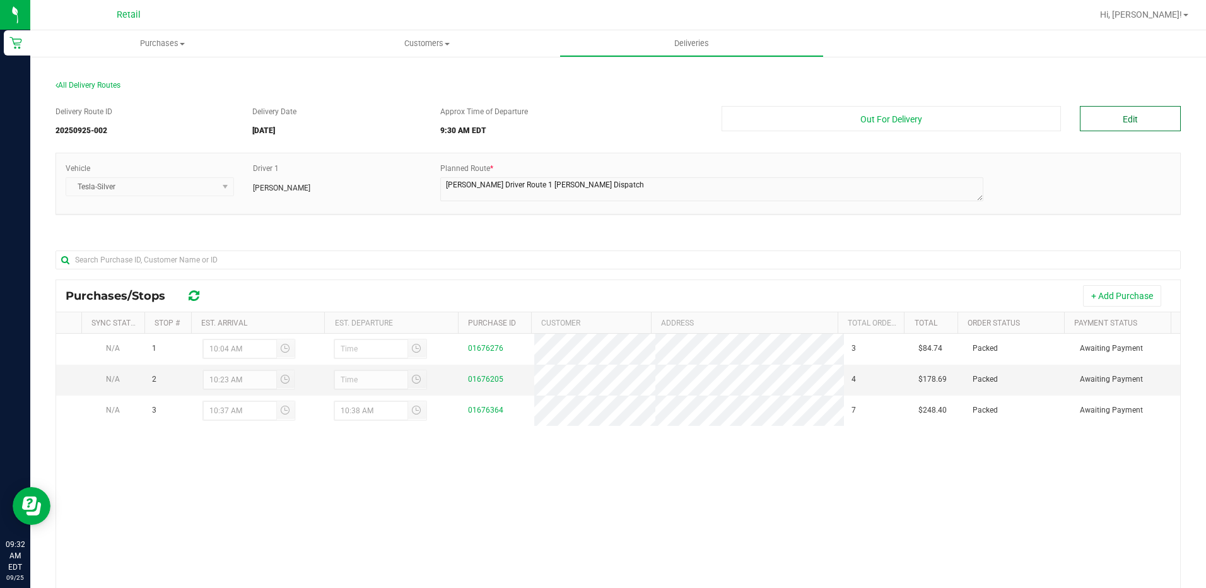
click at [1106, 126] on button "Edit" at bounding box center [1130, 118] width 101 height 25
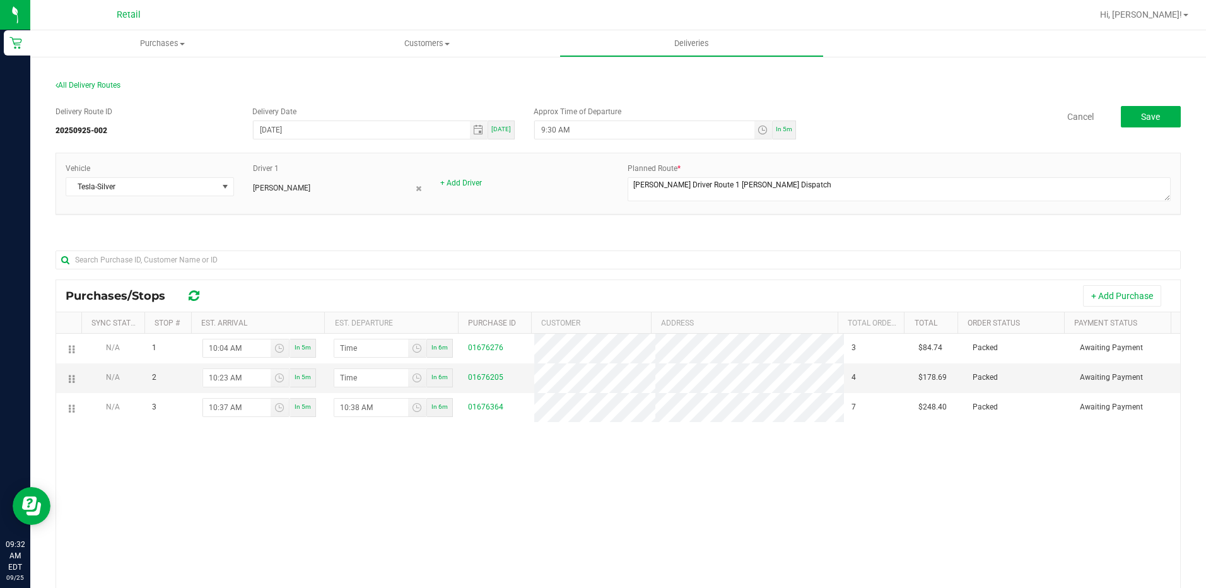
click at [778, 133] on div "In 5m" at bounding box center [784, 129] width 23 height 19
click at [550, 129] on input "9:37 AM" at bounding box center [644, 130] width 219 height 18
type input "9:40 AM"
click at [1110, 300] on button "+ Add Purchase" at bounding box center [1122, 295] width 78 height 21
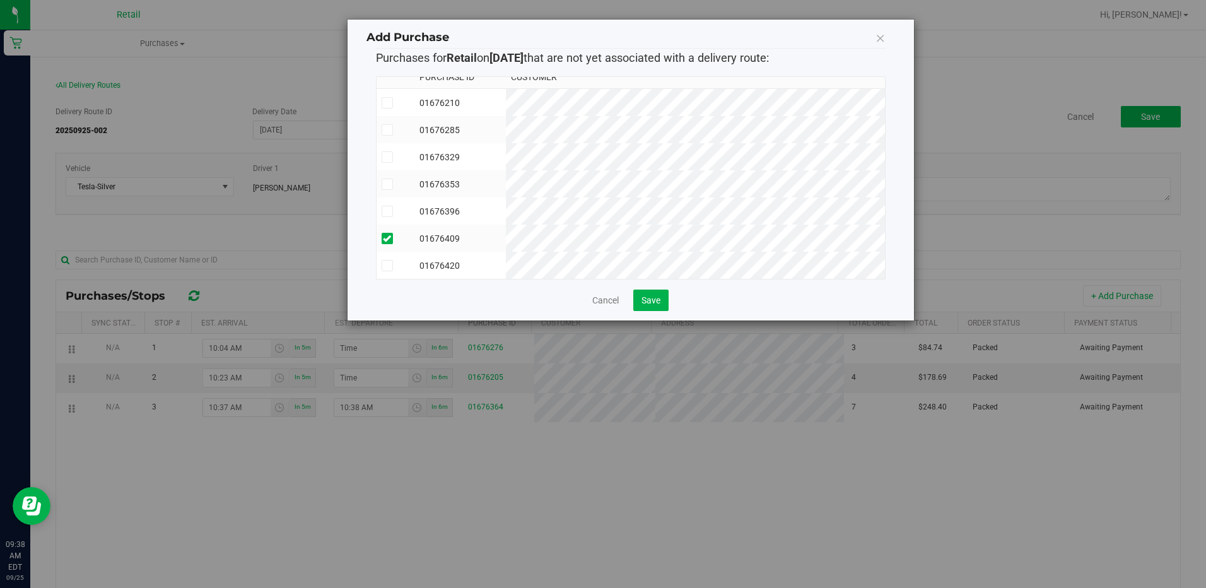
scroll to position [21, 0]
click at [657, 301] on span "Save" at bounding box center [650, 300] width 19 height 10
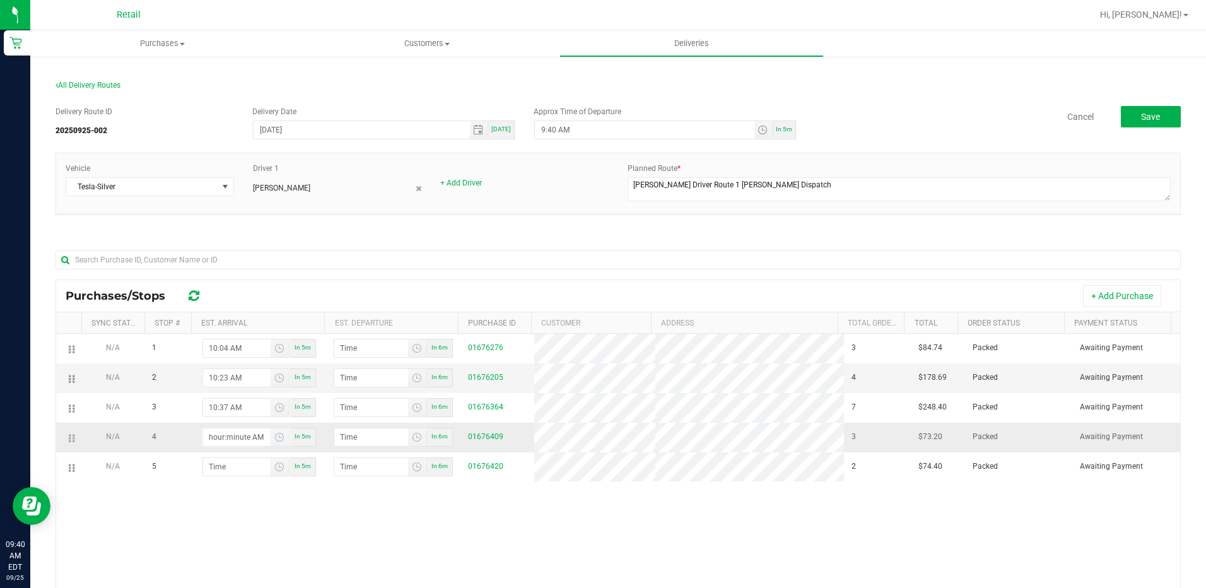
click at [246, 443] on input "hour:minute AM" at bounding box center [236, 437] width 67 height 18
type input "10:04 AM"
type input "10:05 AM"
type input "10:49 AM"
type input "10:50 AM"
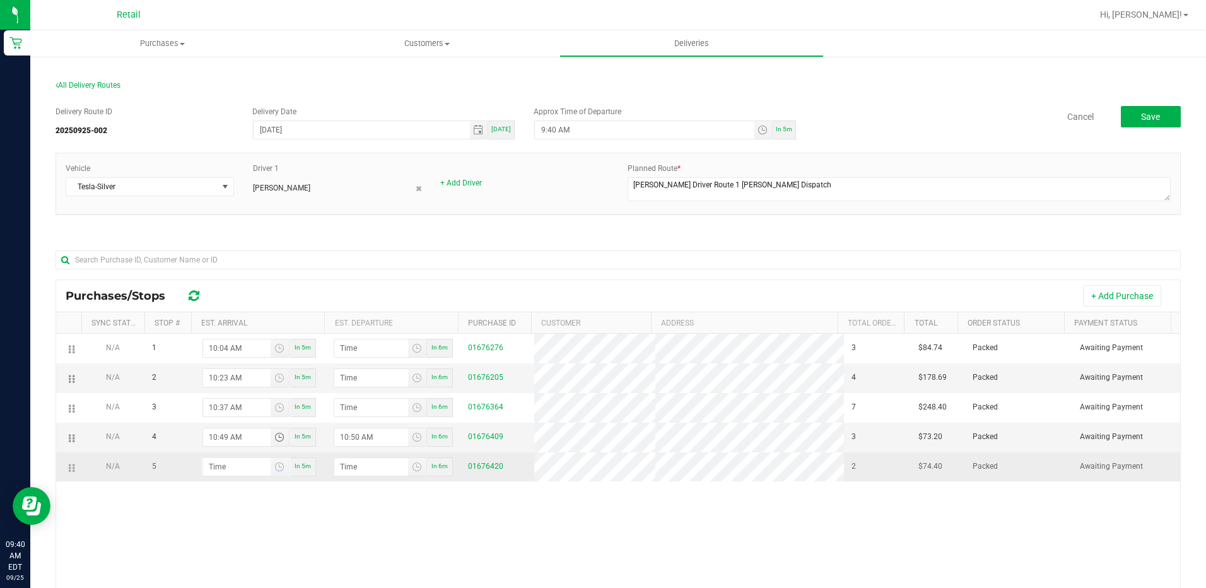
type input "10:49 AM"
click at [231, 462] on input "hour:minute AM" at bounding box center [236, 467] width 67 height 18
type input "11:00 AM"
type input "11:01 AM"
type input "11:07 AM"
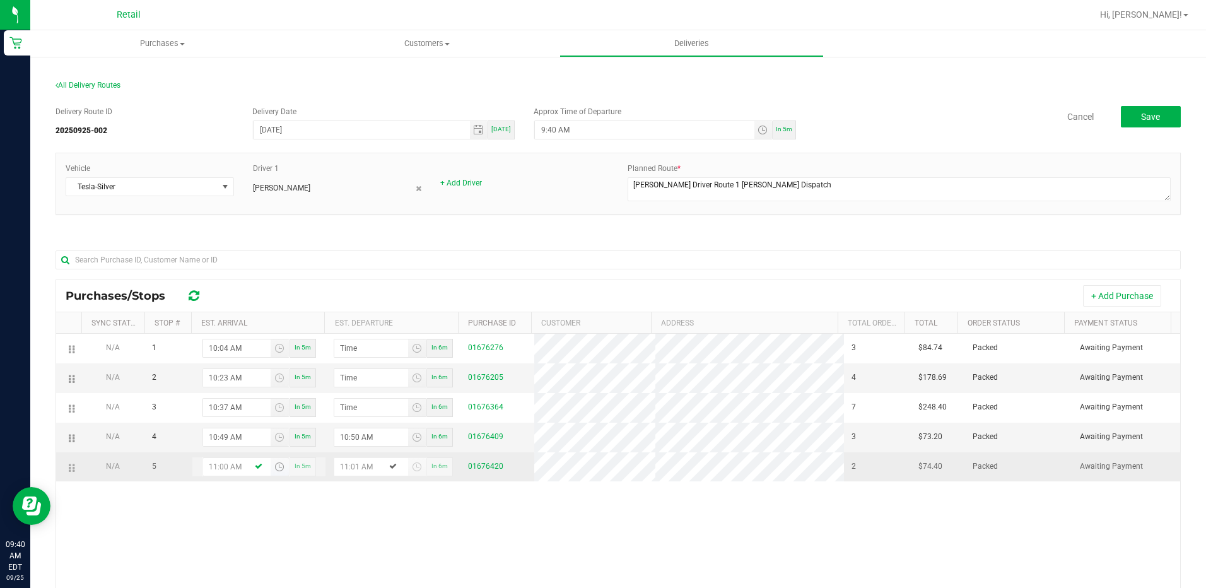
type input "11:08 AM"
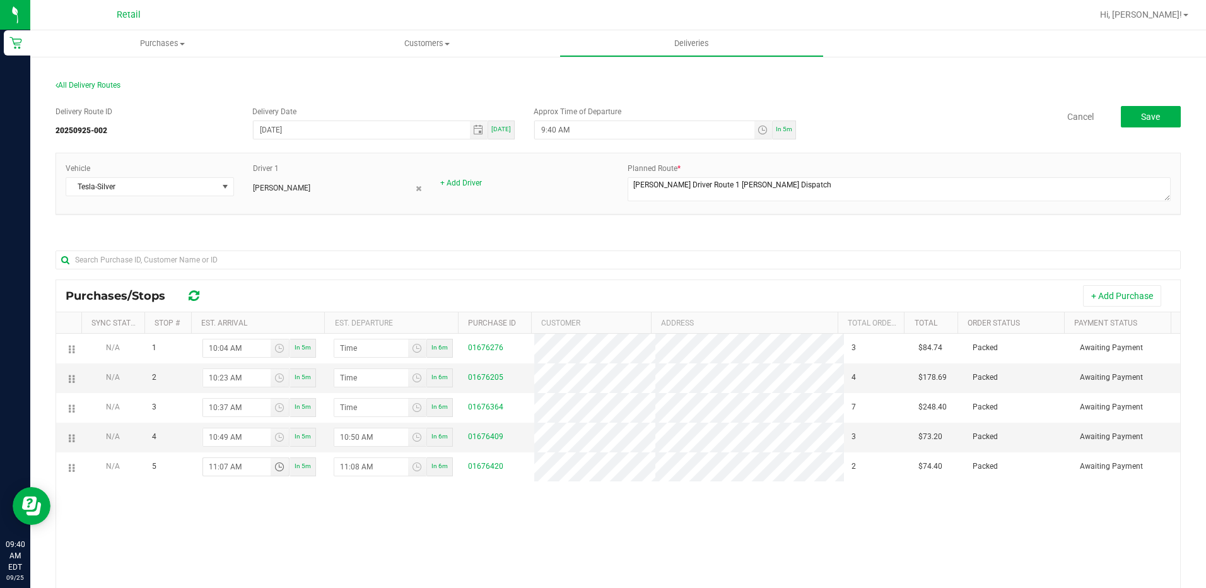
type input "11:07 AM"
click at [682, 495] on div "N/A 1 10:04 AM In 5m In 6m 01676276 3 $84.74 Packed Awaiting Payment N/A 2 10:2…" at bounding box center [618, 519] width 1124 height 370
click at [1144, 117] on span "Save" at bounding box center [1150, 117] width 19 height 10
click at [783, 131] on span "In 5m" at bounding box center [784, 129] width 16 height 7
type input "9:45 AM"
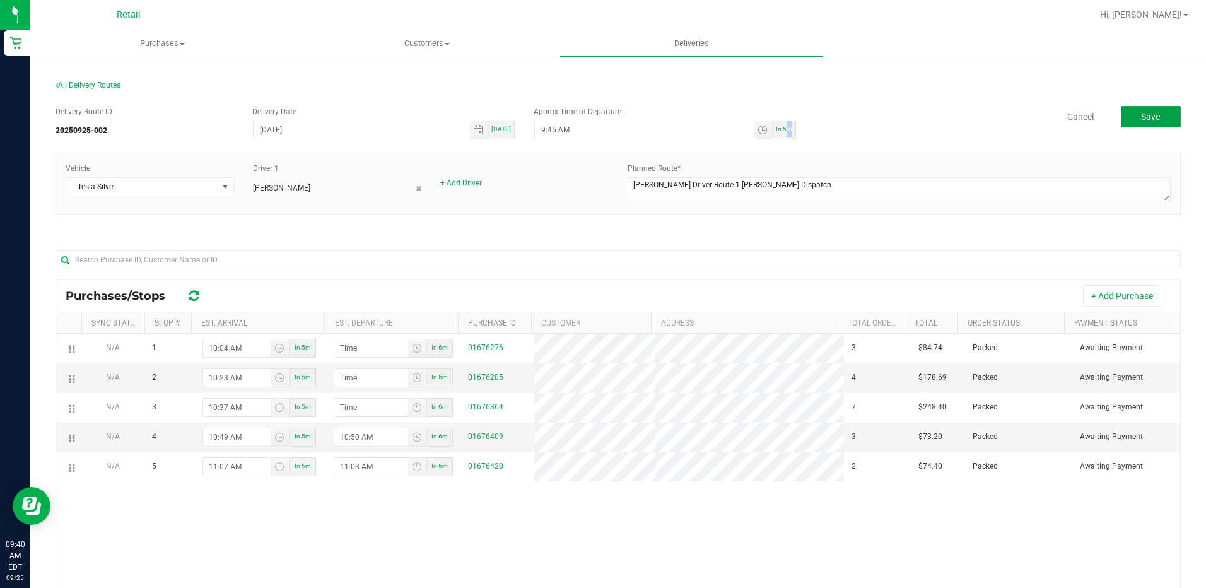
click at [1141, 117] on span "Save" at bounding box center [1150, 117] width 19 height 10
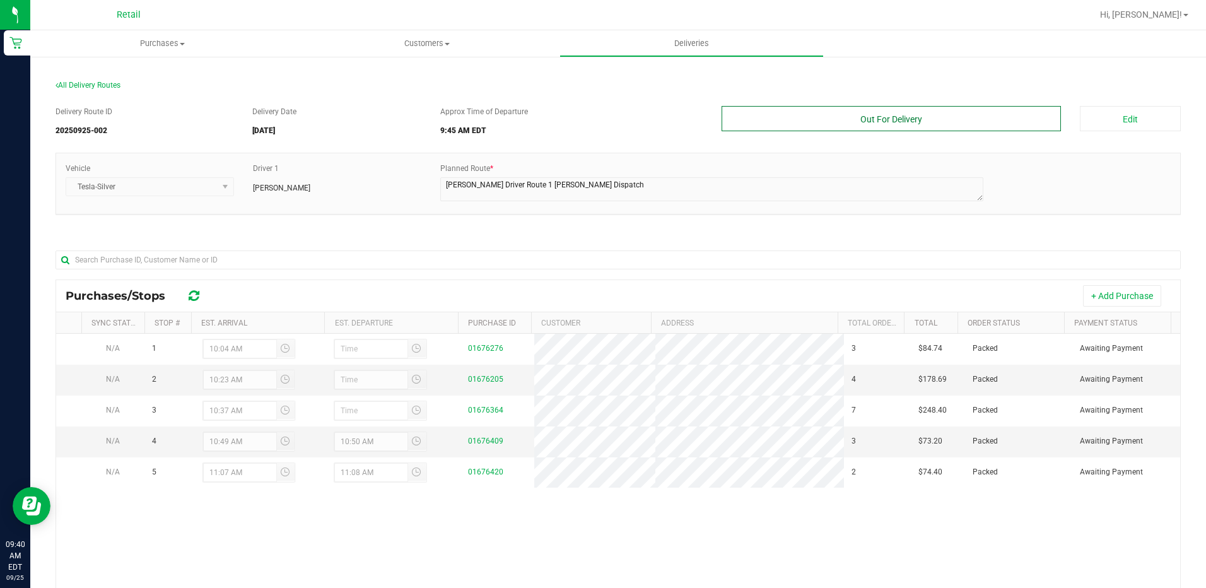
drag, startPoint x: 952, startPoint y: 122, endPoint x: 957, endPoint y: 117, distance: 7.1
click at [953, 121] on button "Out For Delivery" at bounding box center [892, 118] width 340 height 25
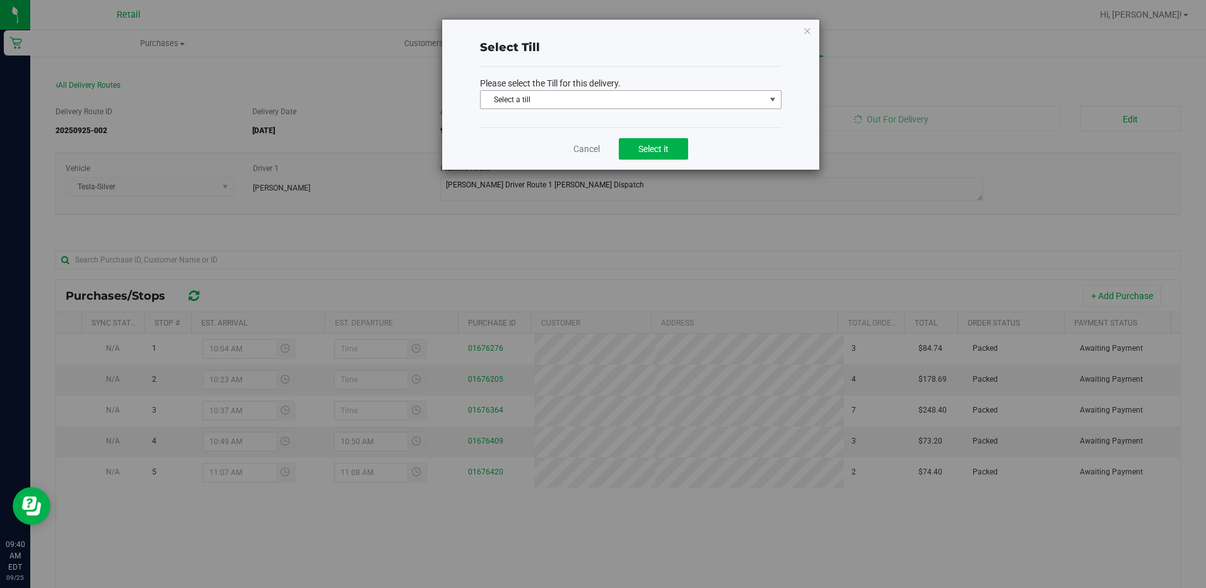
click at [710, 98] on span "Select a till" at bounding box center [623, 100] width 284 height 18
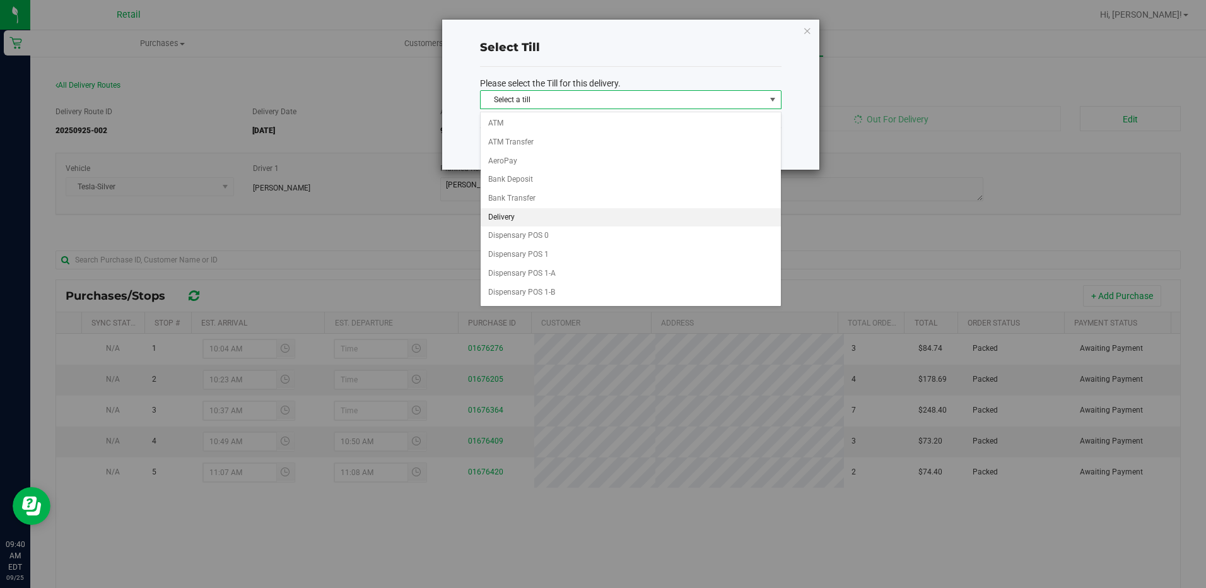
click at [535, 213] on li "Delivery" at bounding box center [631, 217] width 300 height 19
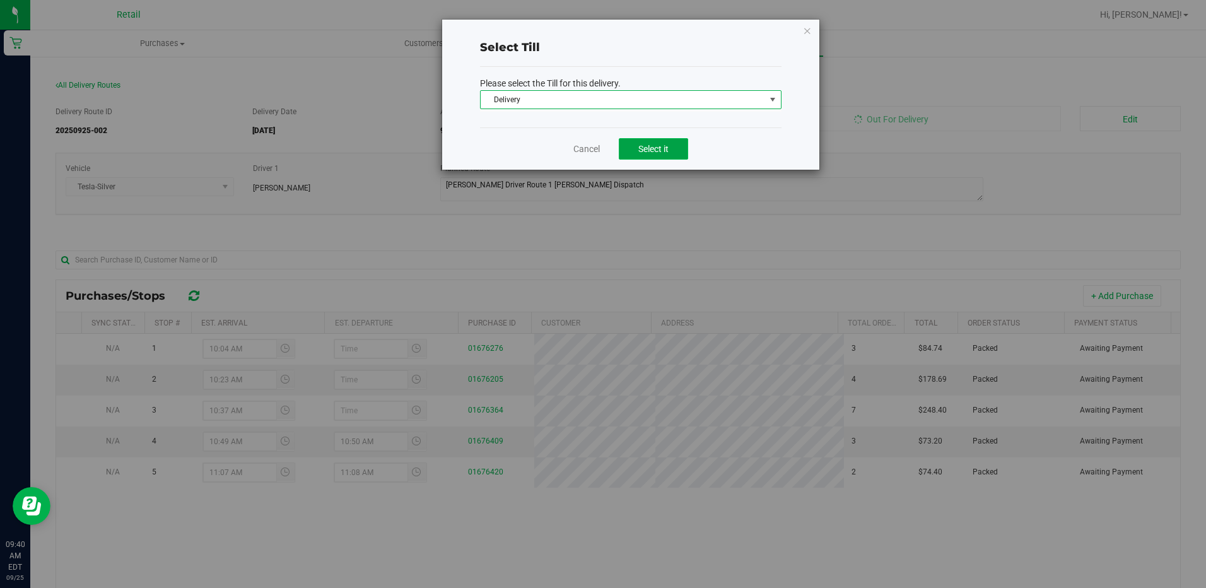
click at [650, 149] on span "Select it" at bounding box center [653, 149] width 30 height 10
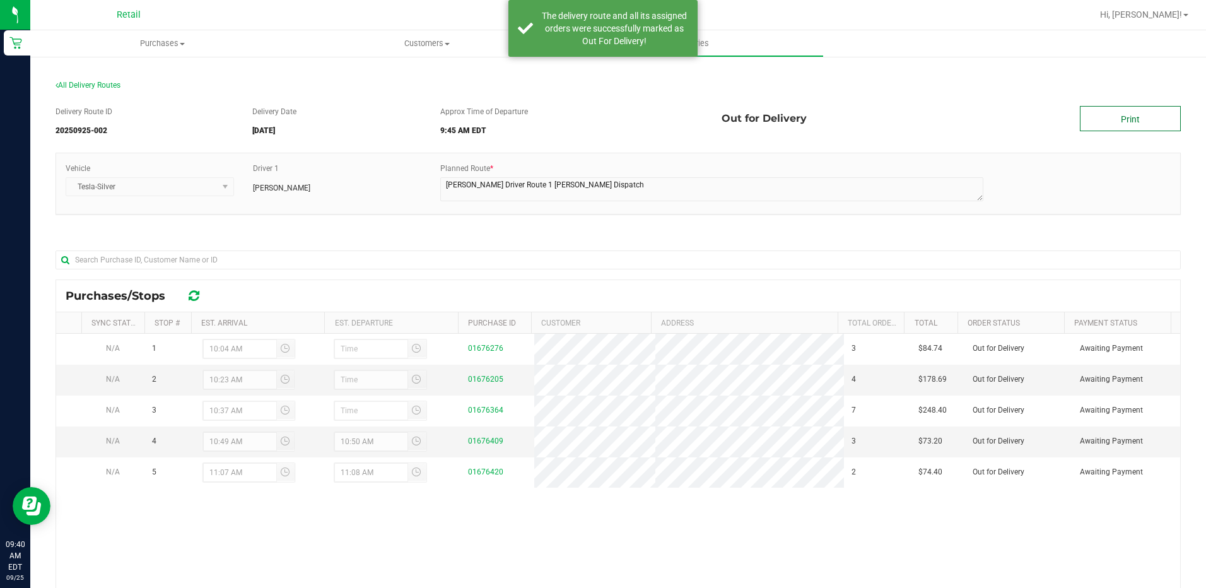
click at [1131, 120] on link "Print" at bounding box center [1130, 118] width 101 height 25
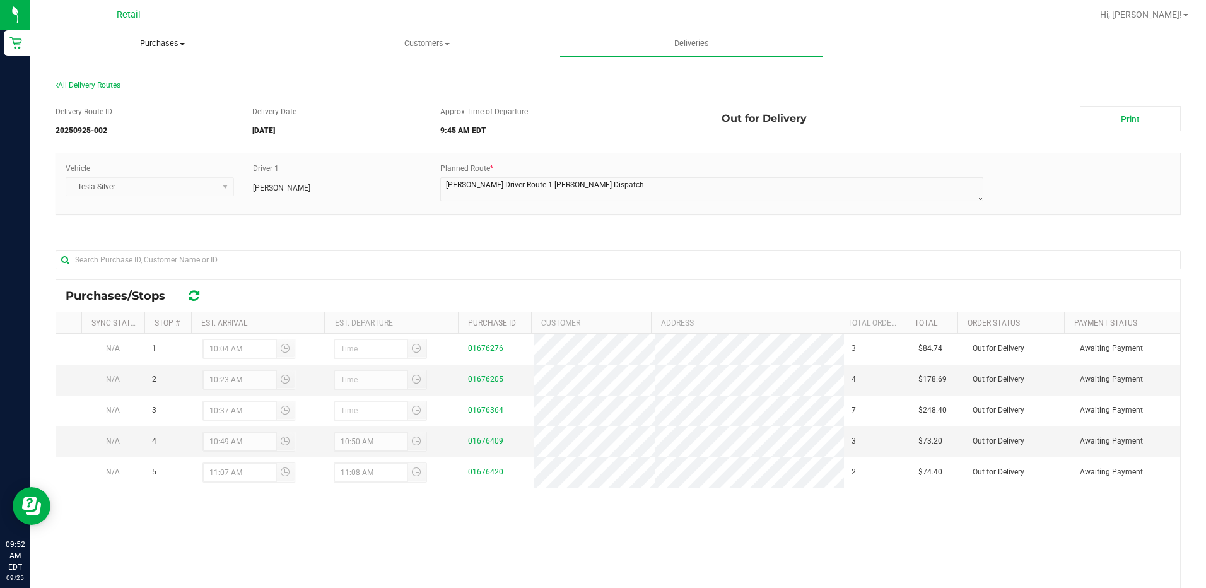
click at [153, 47] on span "Purchases" at bounding box center [162, 43] width 264 height 11
click at [156, 79] on span "Summary of purchases" at bounding box center [94, 76] width 129 height 11
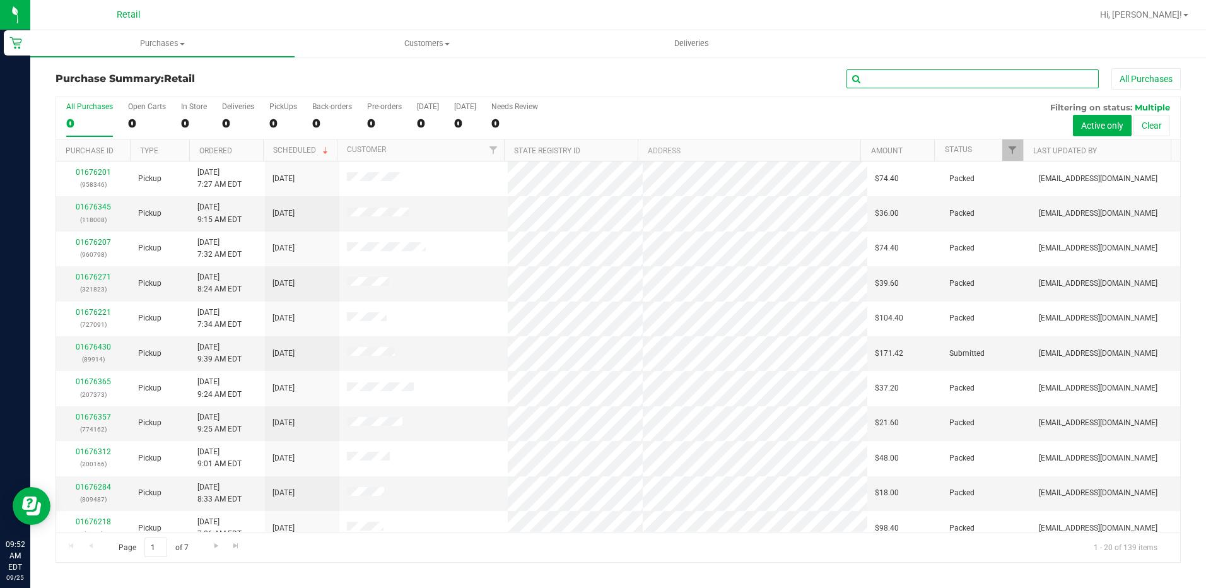
click at [935, 88] on input "text" at bounding box center [972, 78] width 252 height 19
type input "3860"
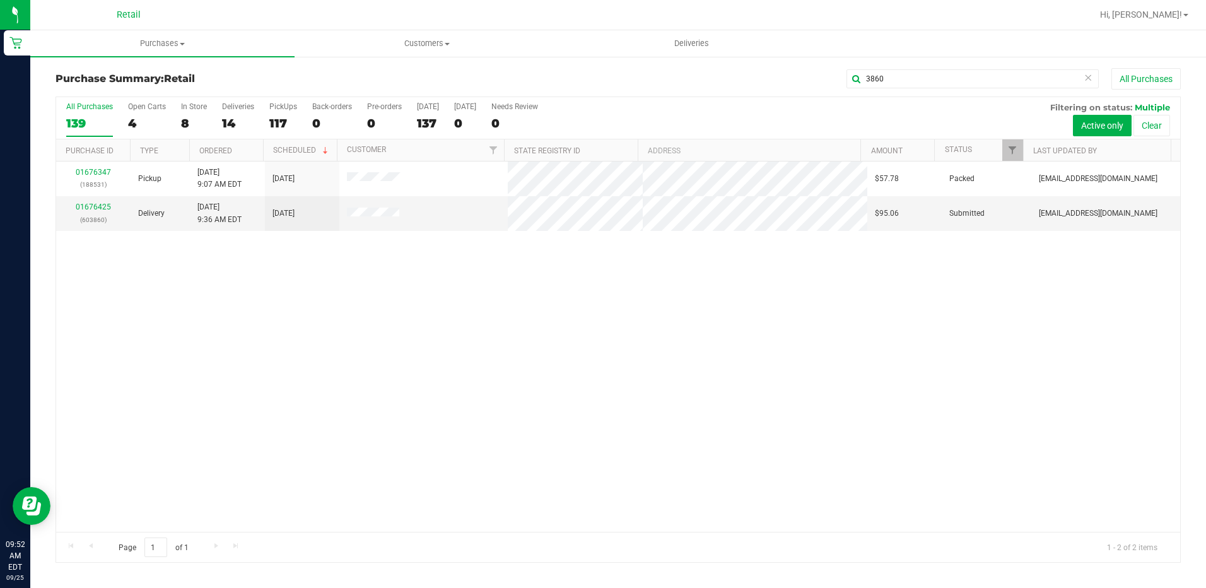
click at [528, 389] on div "01676347 (188531) Pickup 9/25/2025 9:07 AM EDT 9/25/2025 $57.78 Packed ibianchi…" at bounding box center [618, 346] width 1124 height 370
click at [97, 209] on link "01676425" at bounding box center [93, 206] width 35 height 9
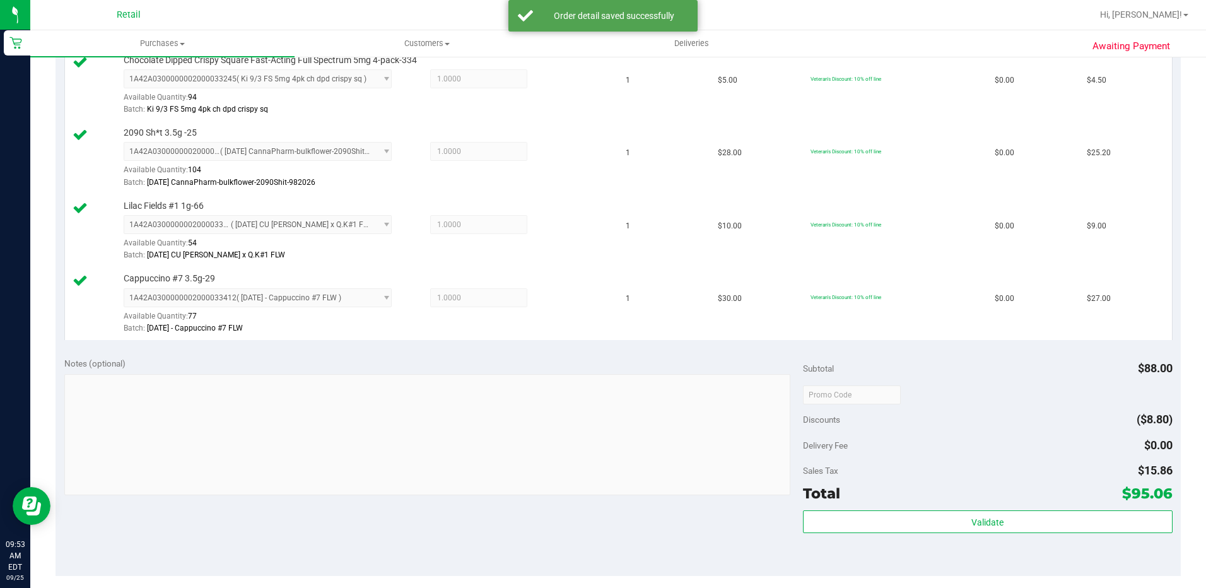
scroll to position [568, 0]
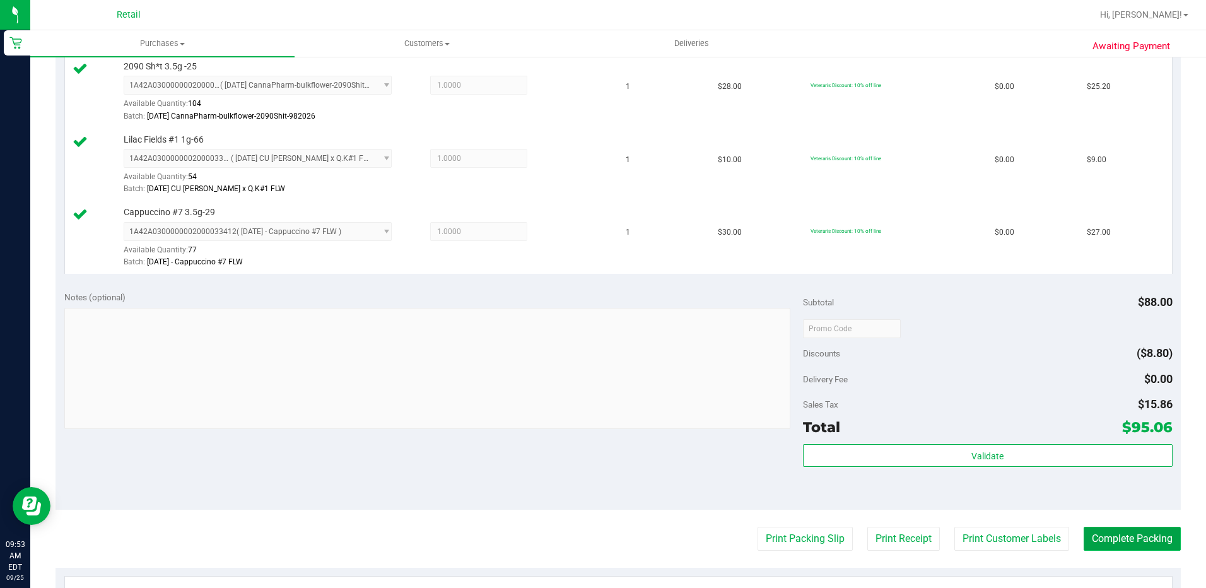
click at [1137, 537] on button "Complete Packing" at bounding box center [1132, 539] width 97 height 24
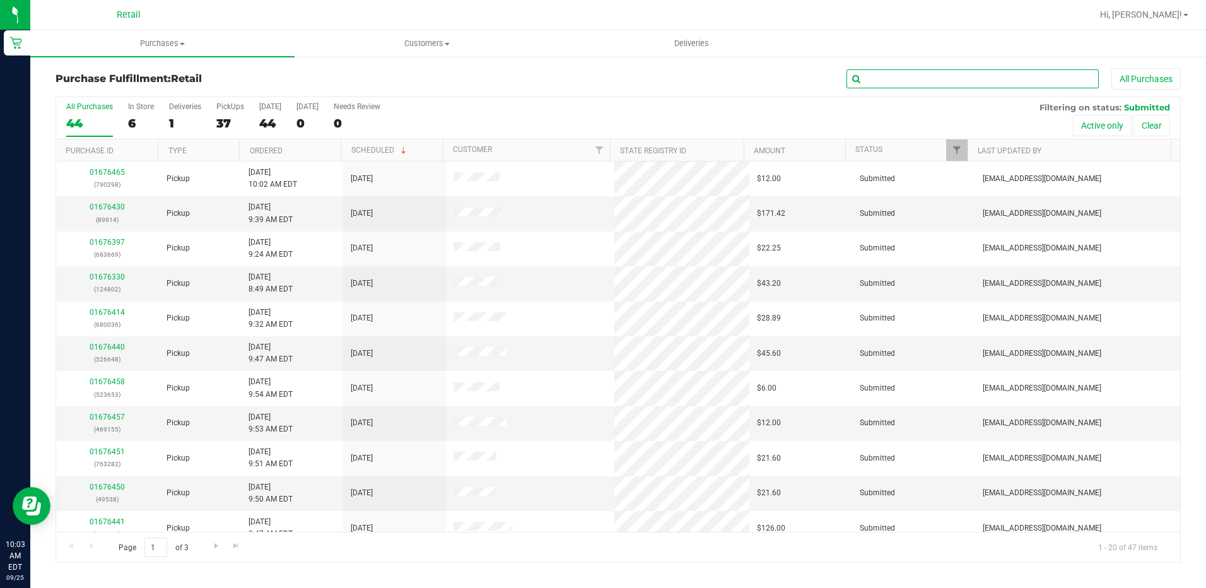
click at [910, 75] on input "text" at bounding box center [972, 78] width 252 height 19
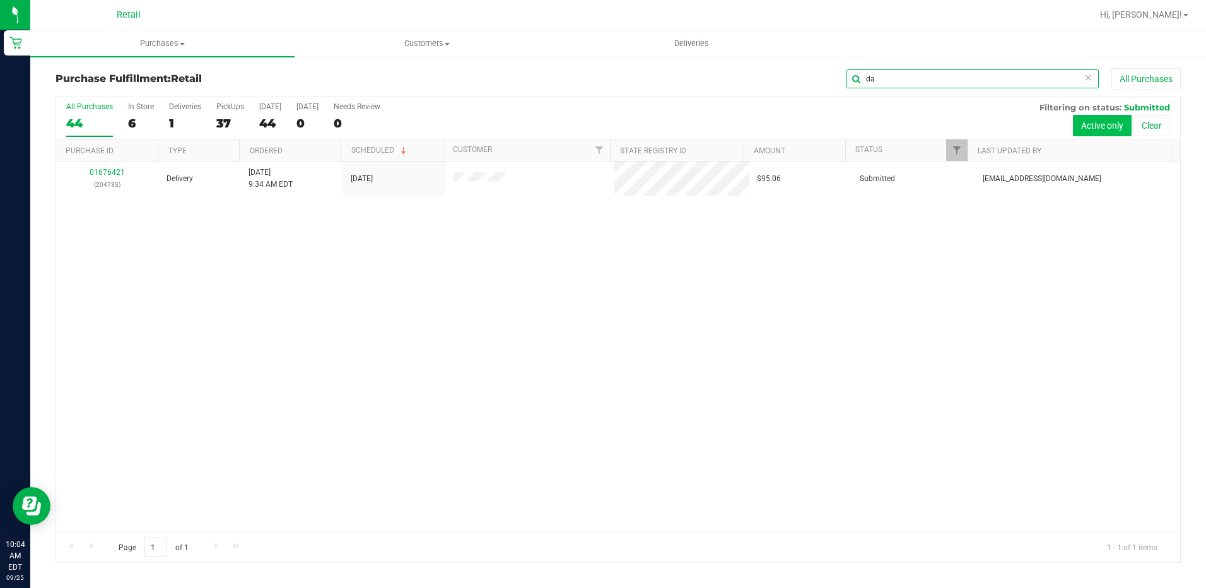
type input "d"
type input "7"
type input "3860"
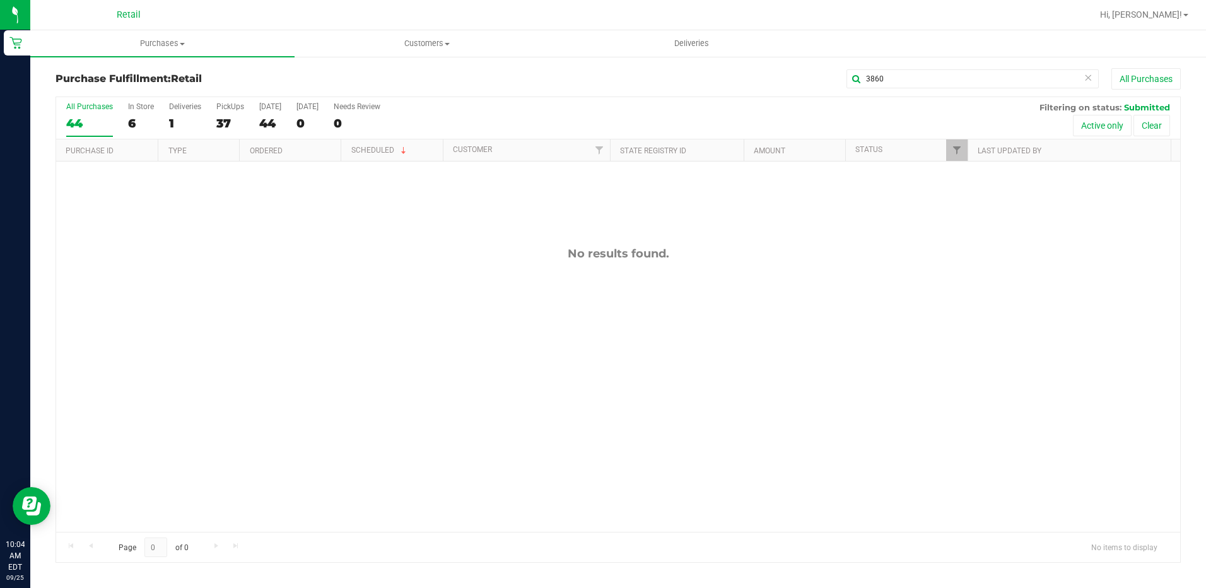
click at [1089, 78] on icon at bounding box center [1088, 76] width 9 height 15
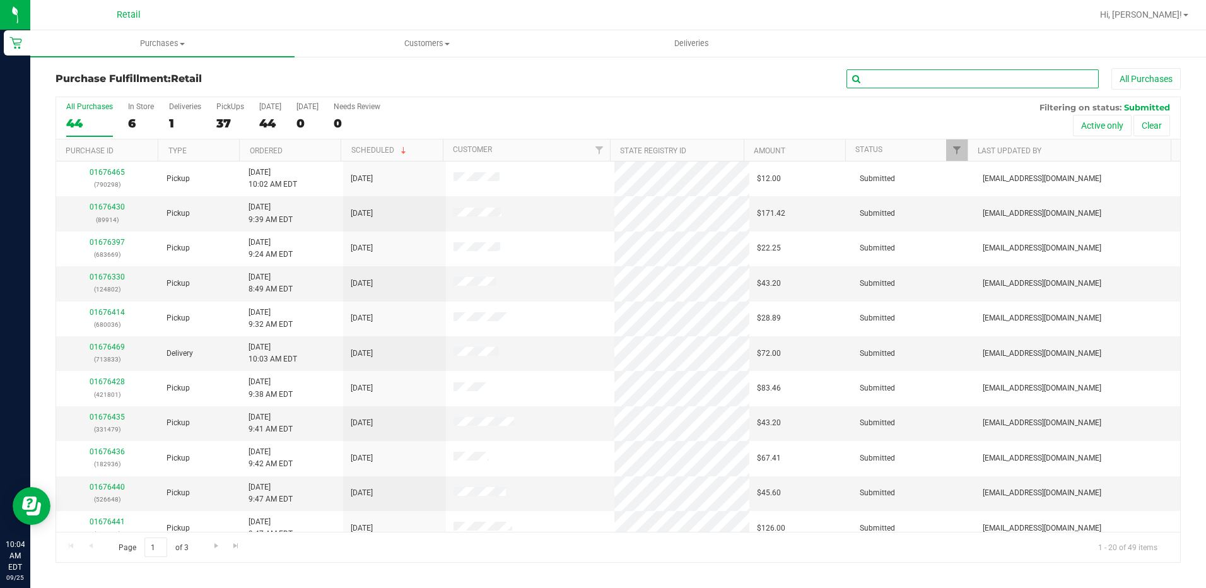
drag, startPoint x: 967, startPoint y: 82, endPoint x: 952, endPoint y: 91, distance: 17.5
click at [952, 91] on div "Purchase Fulfillment: Retail All Purchases" at bounding box center [618, 82] width 1125 height 28
type input "4733"
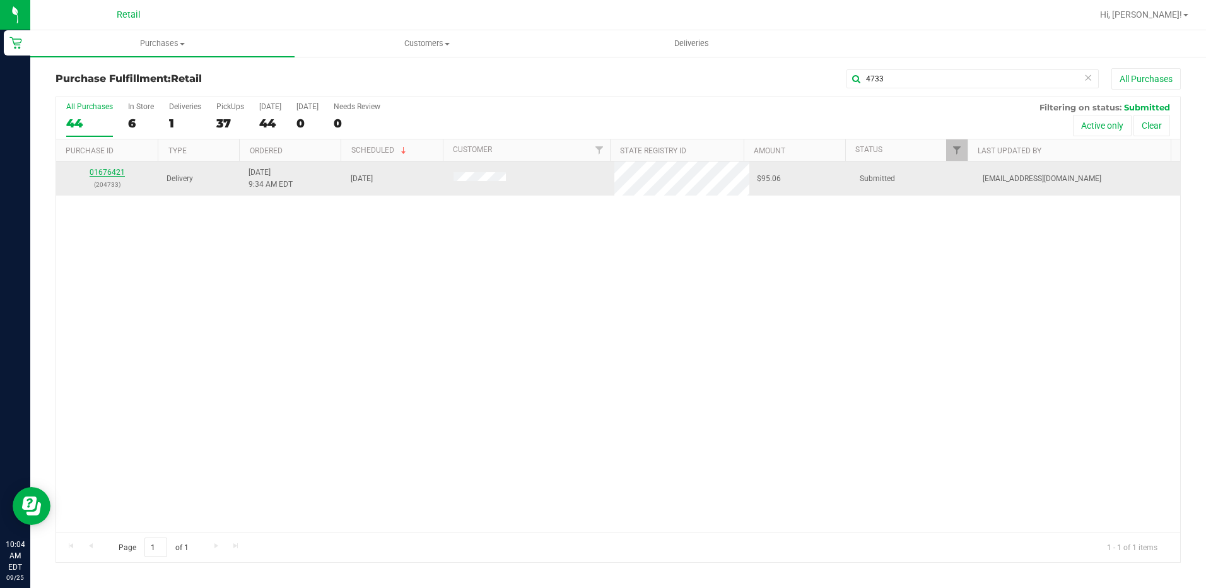
click at [108, 172] on link "01676421" at bounding box center [107, 172] width 35 height 9
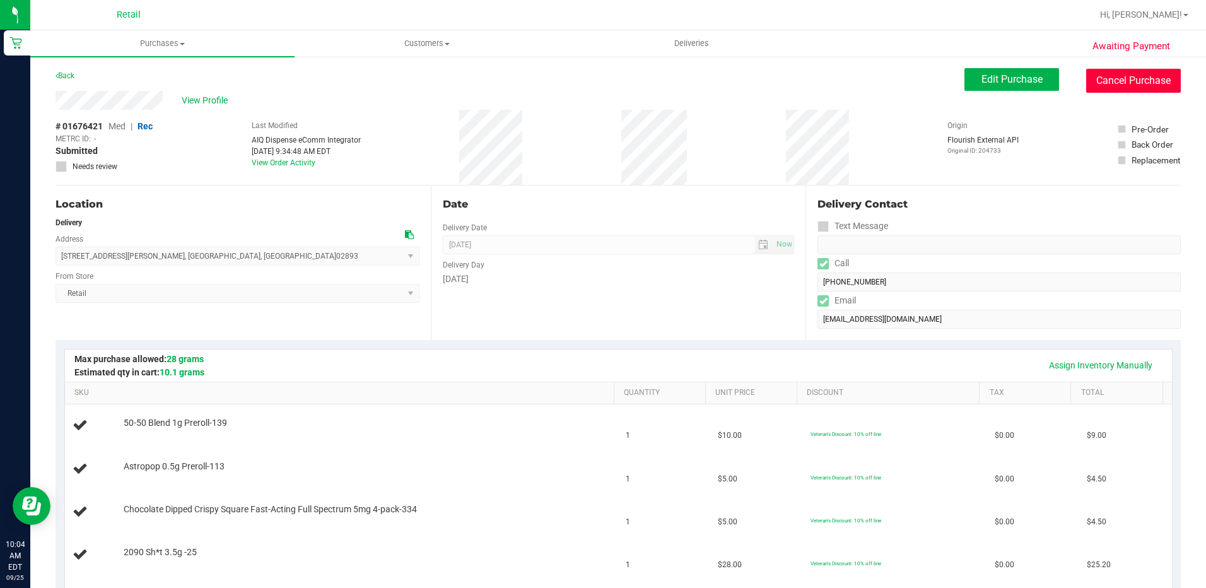
drag, startPoint x: 1117, startPoint y: 79, endPoint x: 662, endPoint y: 59, distance: 455.2
click at [1116, 79] on button "Cancel Purchase" at bounding box center [1133, 81] width 95 height 24
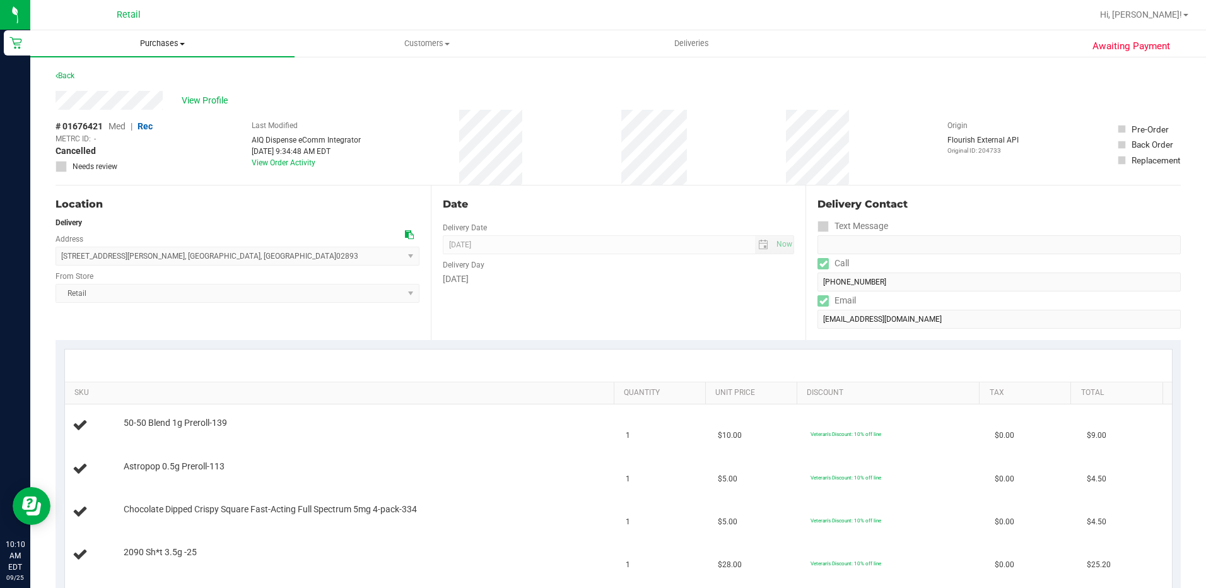
click at [149, 44] on span "Purchases" at bounding box center [162, 43] width 264 height 11
click at [158, 70] on li "Summary of purchases" at bounding box center [162, 76] width 264 height 15
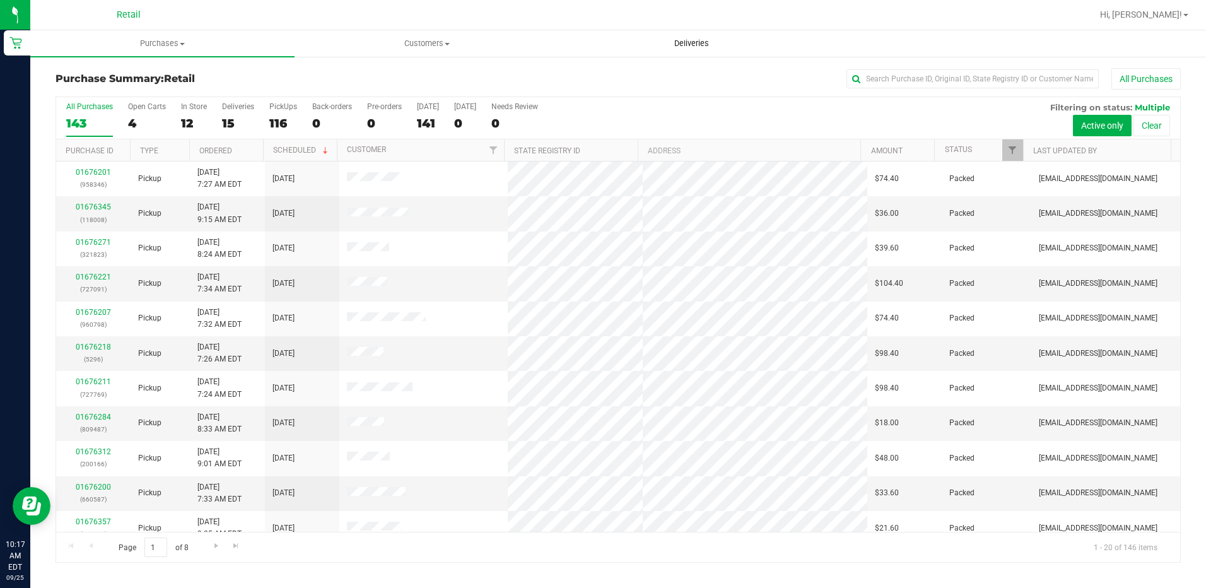
click at [694, 51] on uib-tab-heading "Deliveries" at bounding box center [691, 43] width 263 height 25
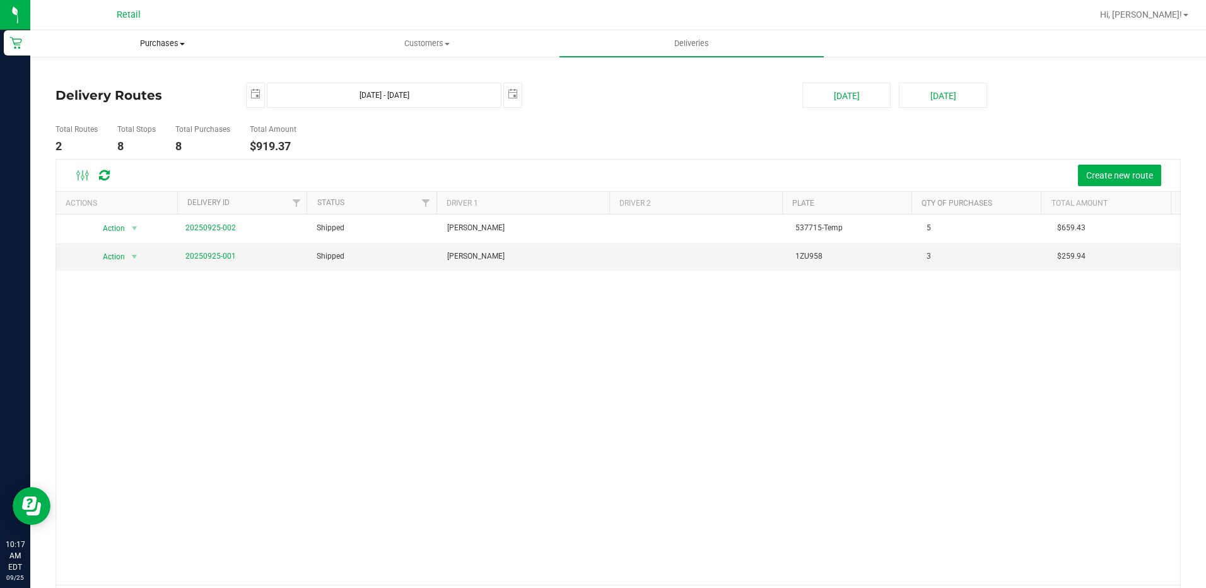
click at [189, 48] on span "Purchases" at bounding box center [162, 43] width 263 height 11
click at [561, 115] on deliveries-list "Delivery Routes 2025-09-25 Sep 25, 2025 - Sep 25, 2025 2025-09-25 Today Tomorro…" at bounding box center [618, 349] width 1125 height 533
click at [1145, 172] on button "Create new route" at bounding box center [1119, 175] width 83 height 21
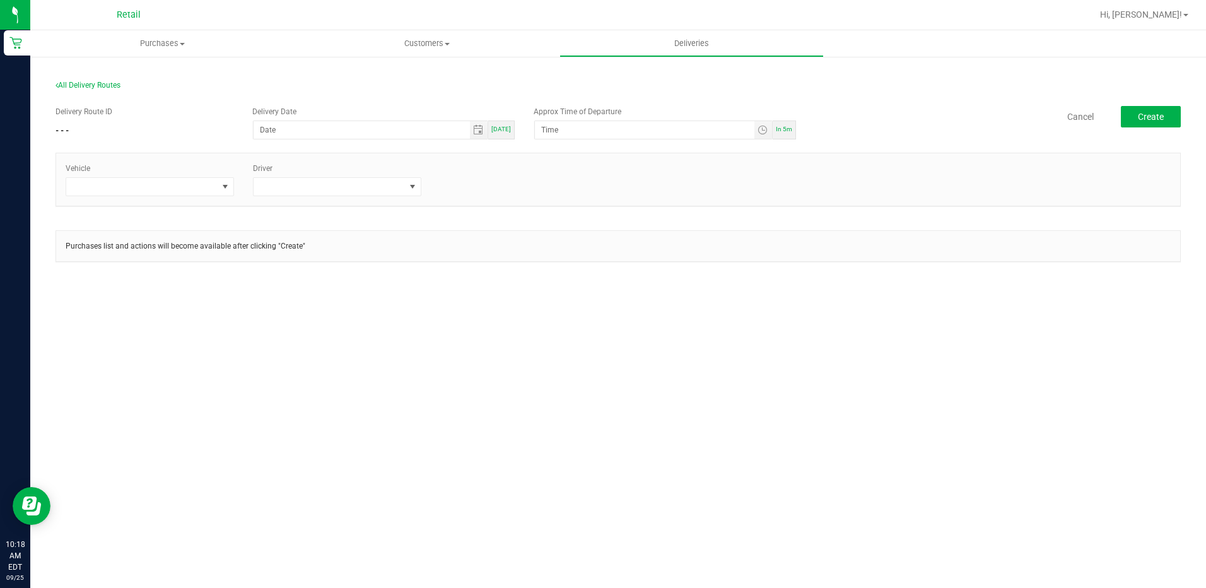
click at [495, 127] on span "[DATE]" at bounding box center [501, 129] width 20 height 7
type input "[DATE]"
click at [794, 126] on div "In 5m" at bounding box center [784, 129] width 23 height 19
type input "10:23 AM"
click at [230, 192] on span at bounding box center [226, 187] width 16 height 18
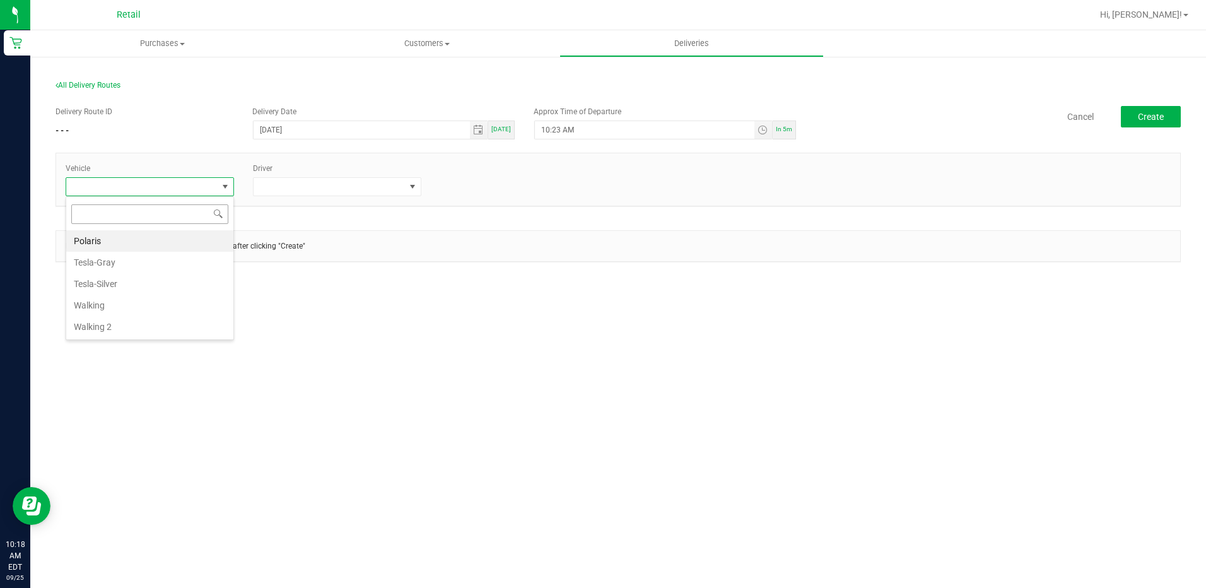
scroll to position [19, 168]
click at [160, 261] on li "Tesla-Gray" at bounding box center [149, 262] width 167 height 21
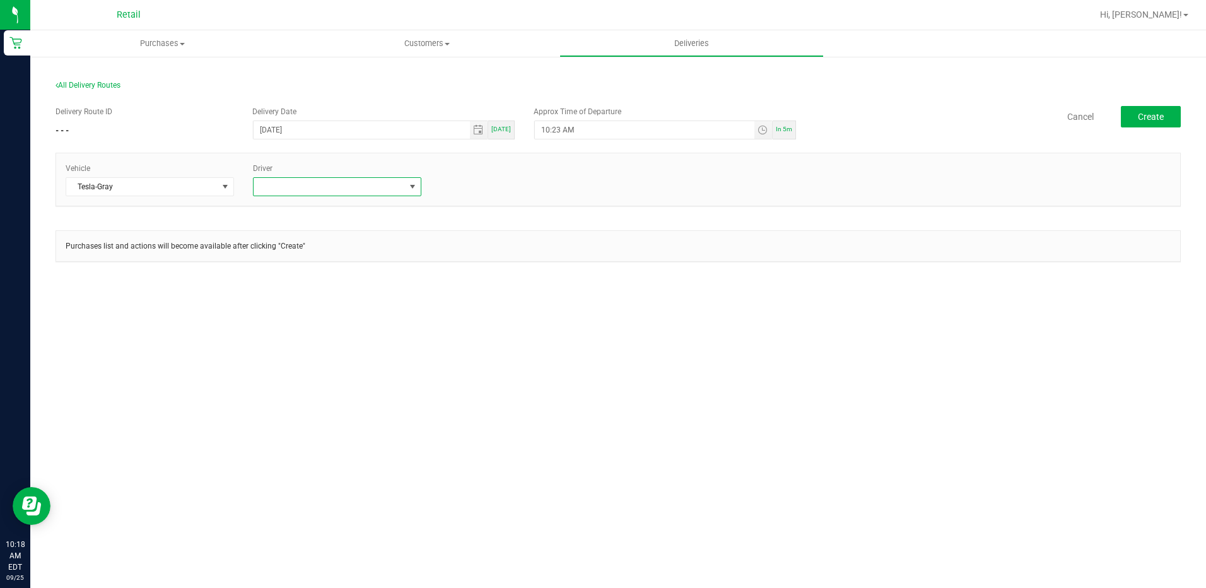
click at [411, 182] on span at bounding box center [412, 187] width 10 height 10
click at [327, 342] on li "[PERSON_NAME]" at bounding box center [337, 347] width 167 height 21
click at [1140, 114] on span "Create" at bounding box center [1151, 117] width 26 height 10
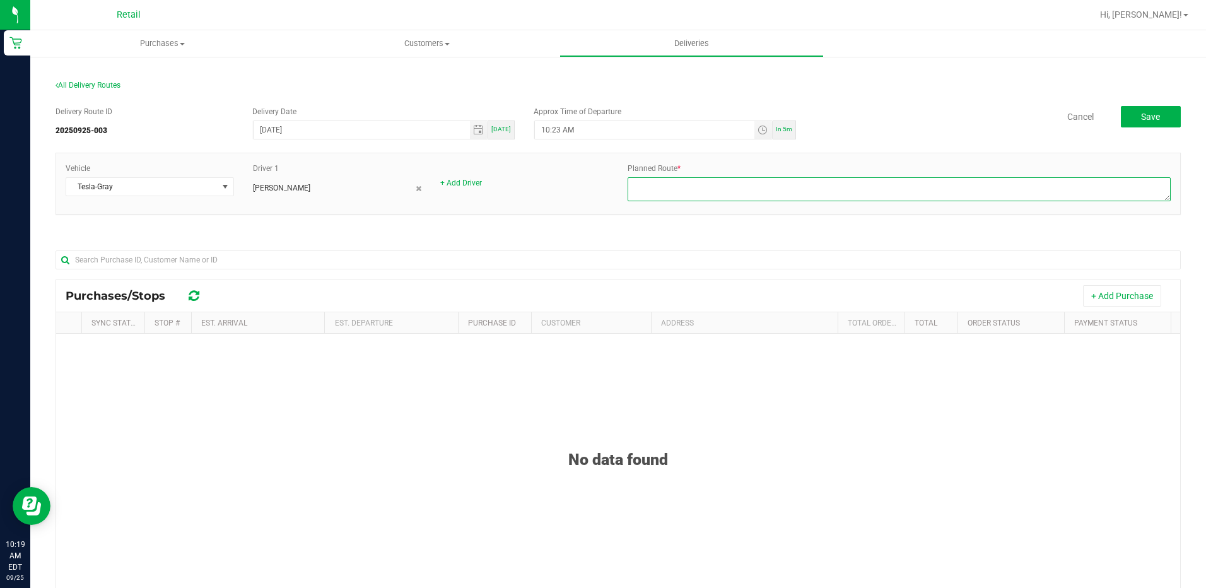
drag, startPoint x: 773, startPoint y: 182, endPoint x: 751, endPoint y: 182, distance: 22.1
click at [751, 182] on textarea at bounding box center [899, 189] width 543 height 24
type textarea "Kerry Driver Route 2 Freddy Dispatch"
click at [1111, 297] on button "+ Add Purchase" at bounding box center [1122, 295] width 78 height 21
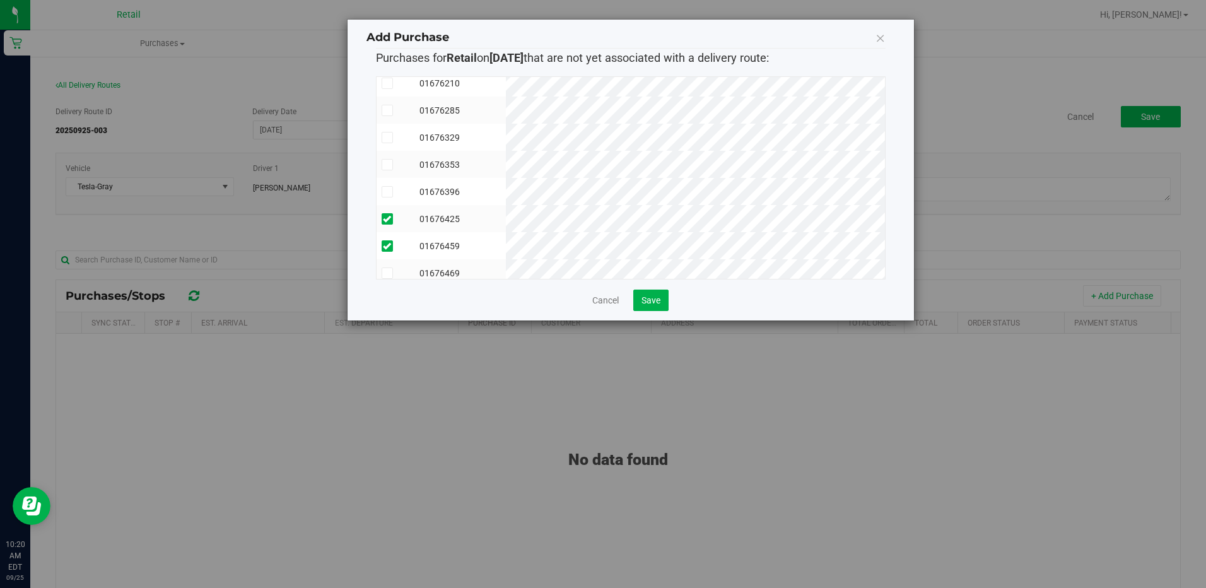
scroll to position [48, 0]
click at [654, 294] on button "Save" at bounding box center [650, 299] width 35 height 21
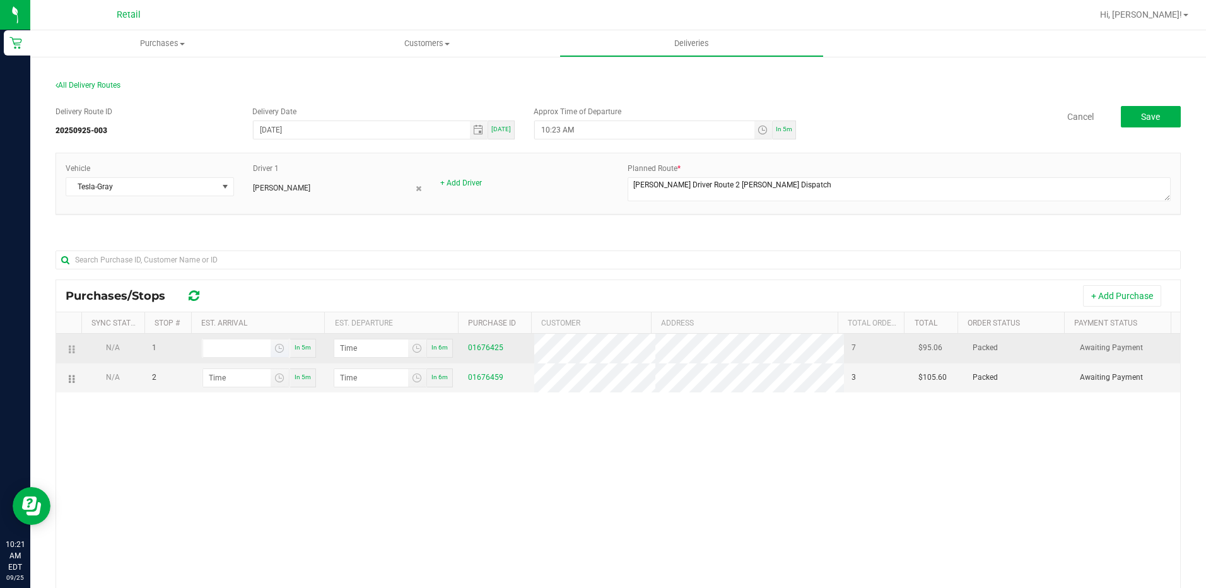
type input "hour:minute AM"
click at [254, 348] on input "hour:minute AM" at bounding box center [236, 348] width 67 height 18
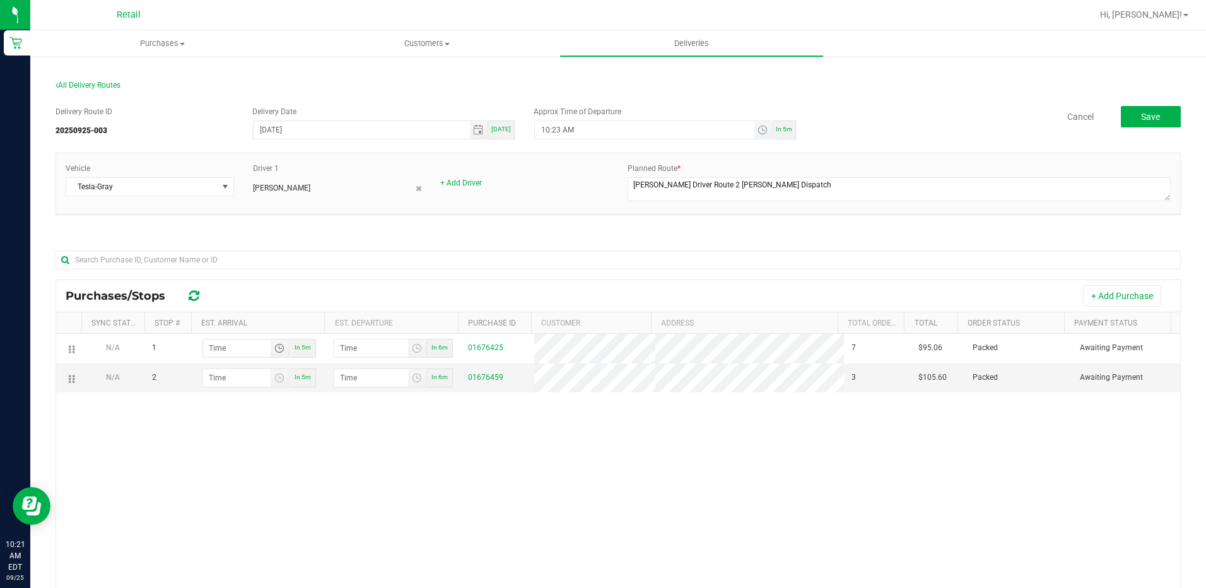
click at [549, 129] on input "10:23 AM" at bounding box center [644, 130] width 219 height 18
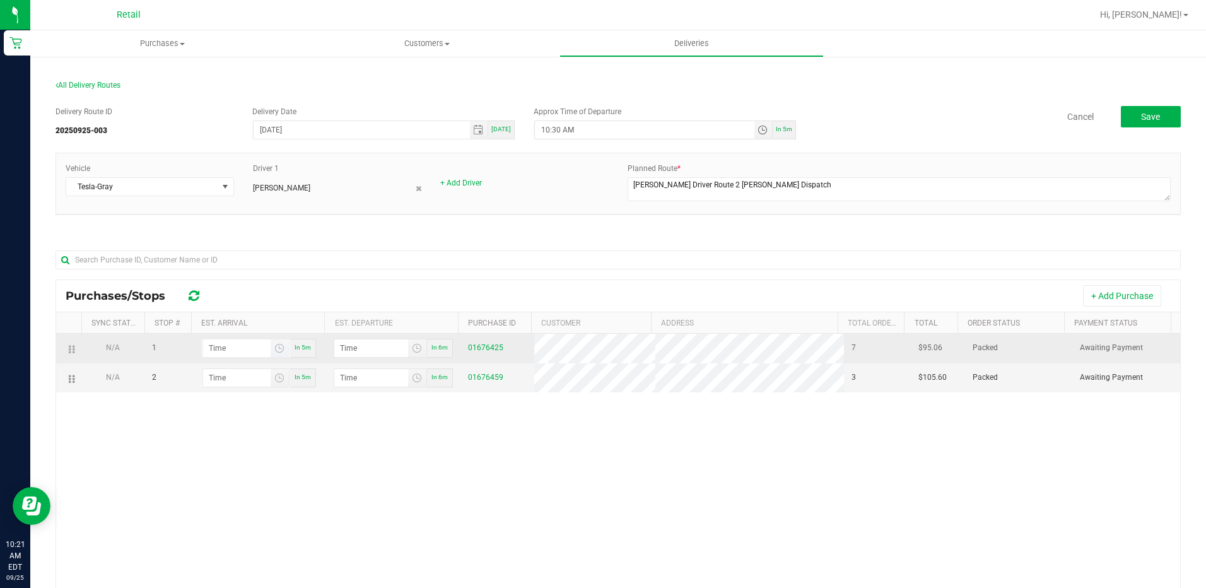
type input "10:30 AM"
click at [238, 351] on input "hour:minute AM" at bounding box center [236, 348] width 67 height 18
type input "10:05 AM"
type input "10:06 AM"
type input "10:50 AM"
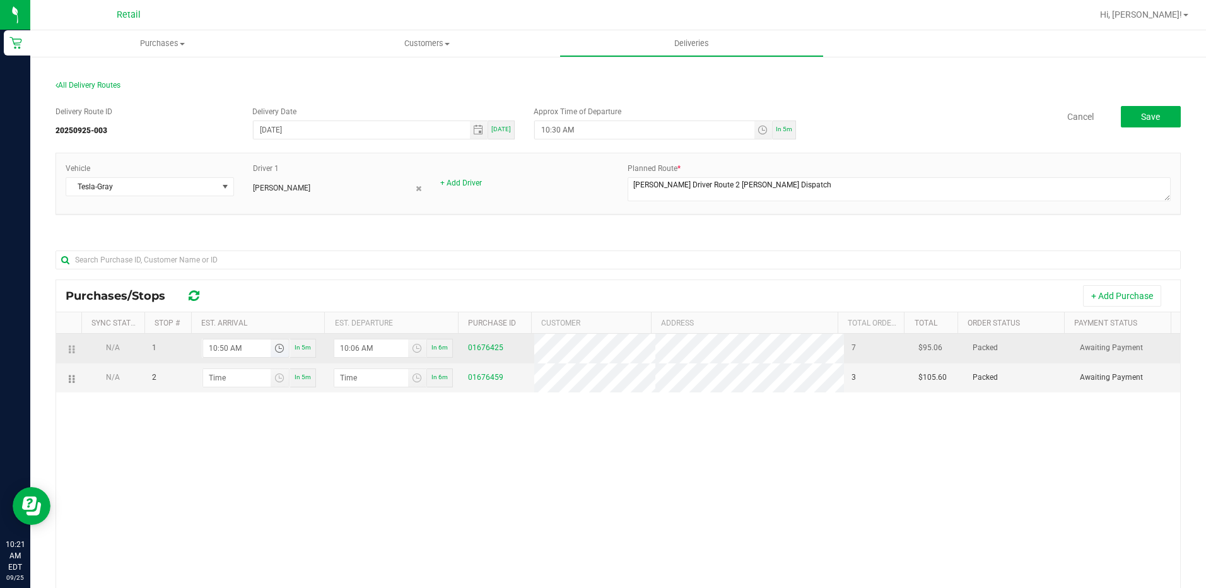
type input "10:51 AM"
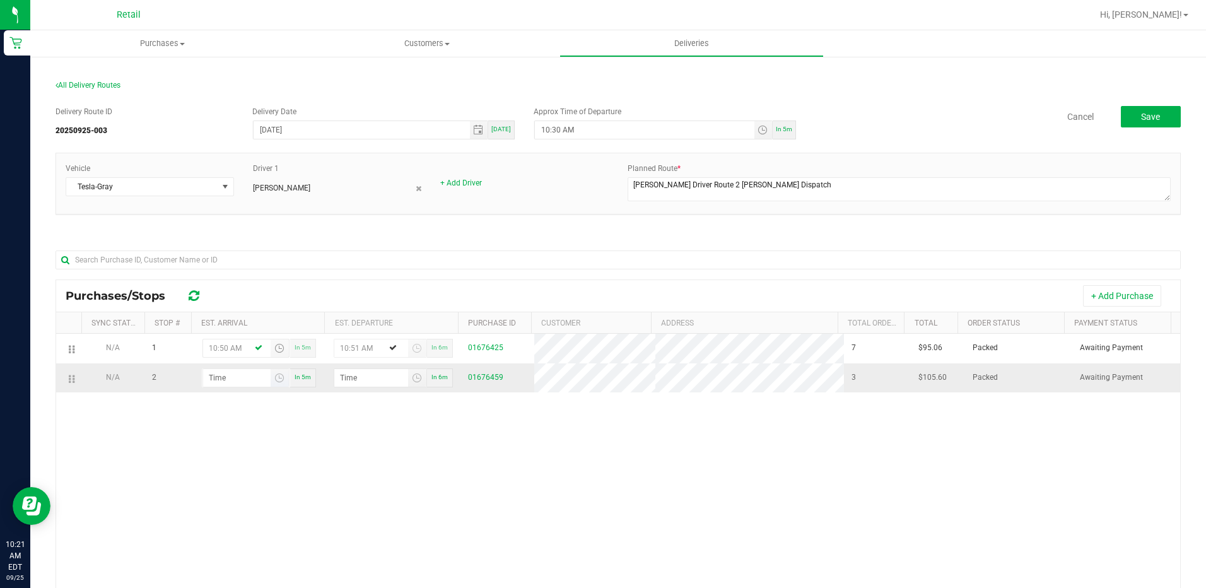
type input "10:50 AM"
click at [219, 381] on input "hour:minute AM" at bounding box center [236, 378] width 67 height 18
type input "11:00 AM"
type input "11:01 AM"
type input "11:05 AM"
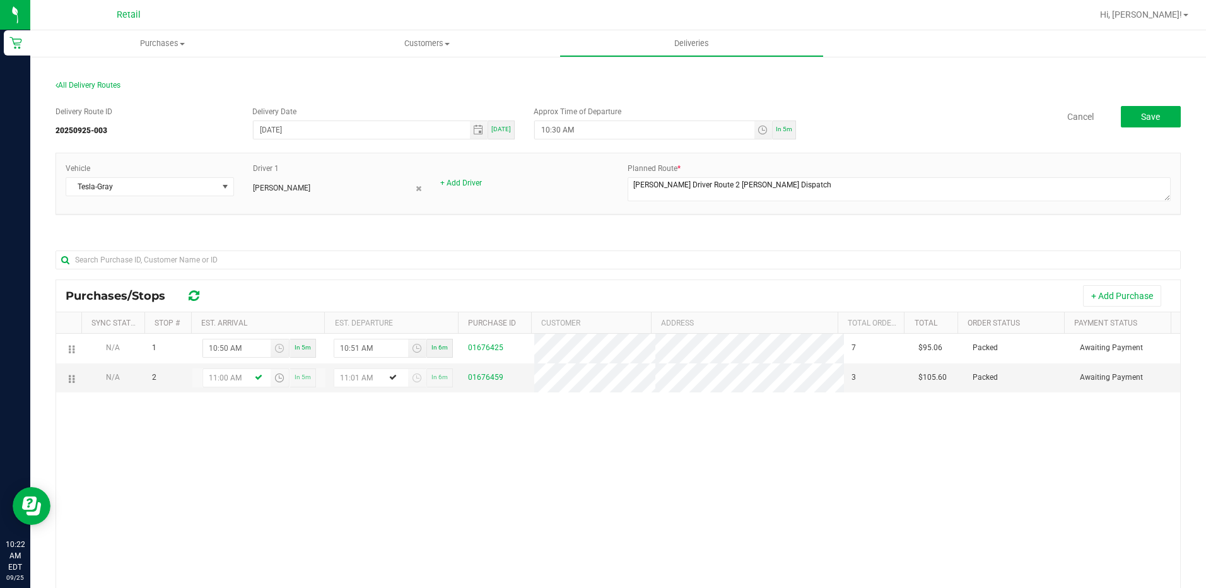
type input "11:06 AM"
type input "11:10 AM"
type input "11:11 AM"
type input "11:10 AM"
click at [1142, 115] on span "Save" at bounding box center [1150, 117] width 19 height 10
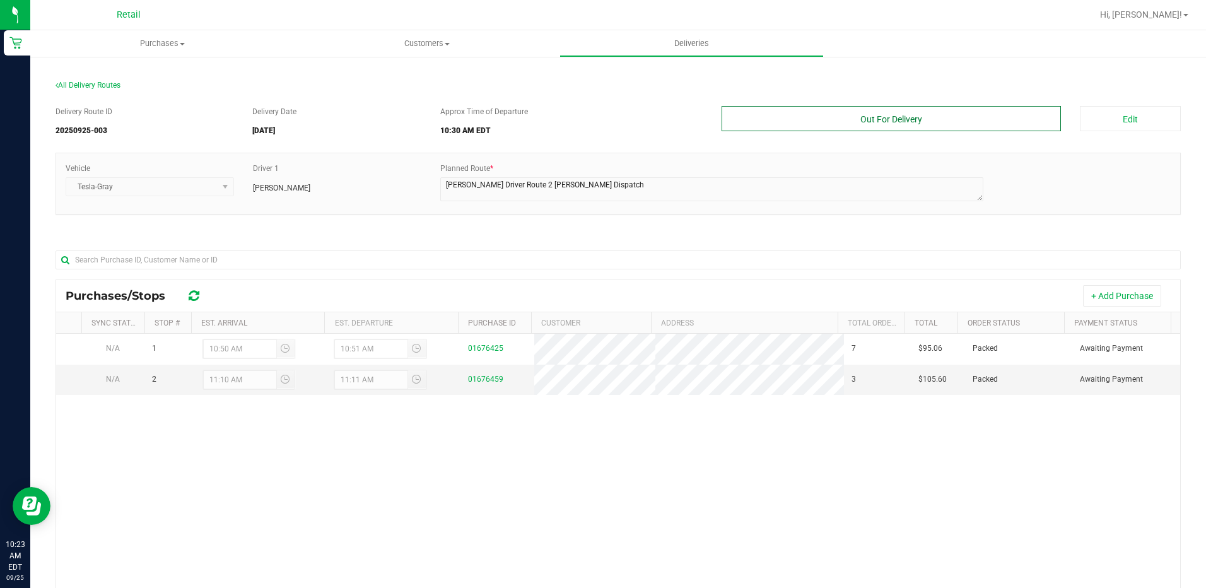
click at [886, 115] on button "Out For Delivery" at bounding box center [892, 118] width 340 height 25
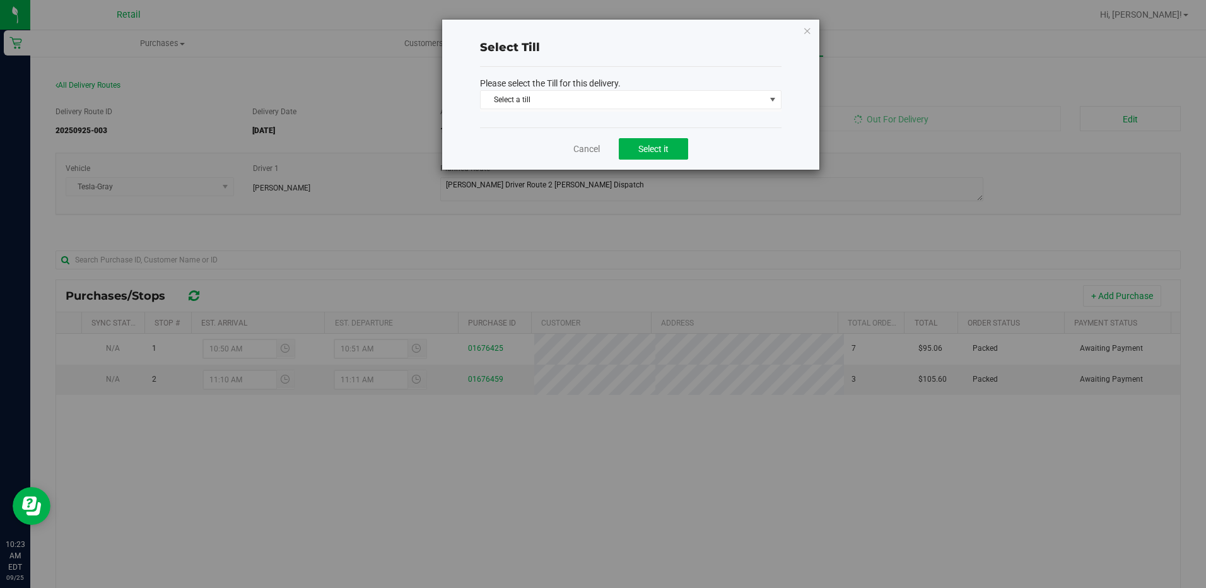
click at [668, 88] on p "Please select the Till for this delivery." at bounding box center [630, 83] width 301 height 13
click at [668, 97] on span "Select a till" at bounding box center [623, 100] width 284 height 18
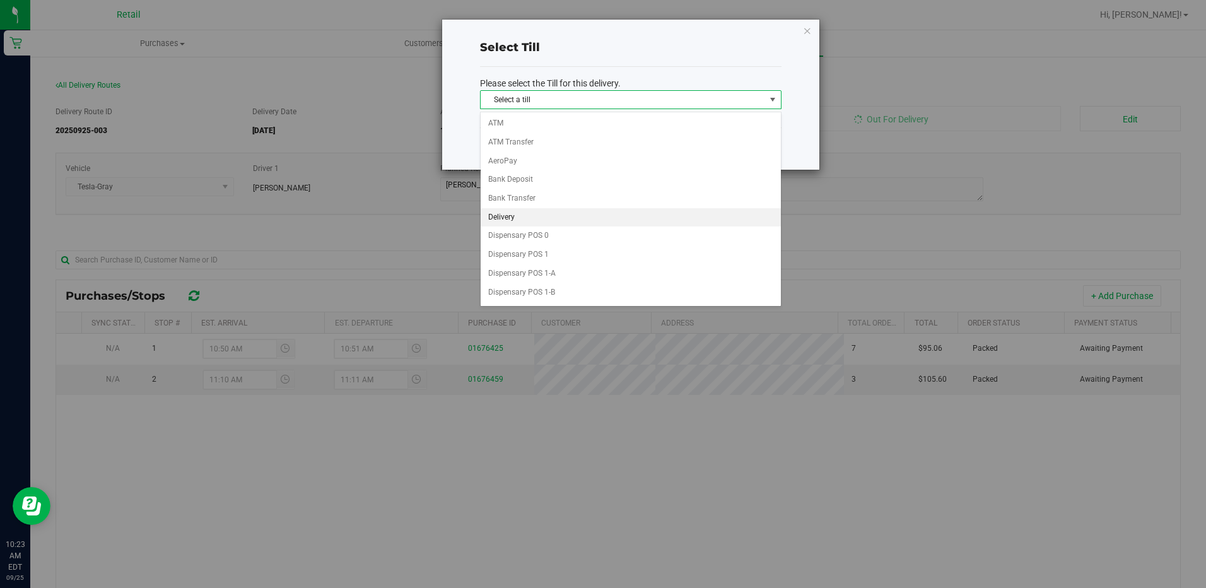
click at [520, 223] on li "Delivery" at bounding box center [631, 217] width 300 height 19
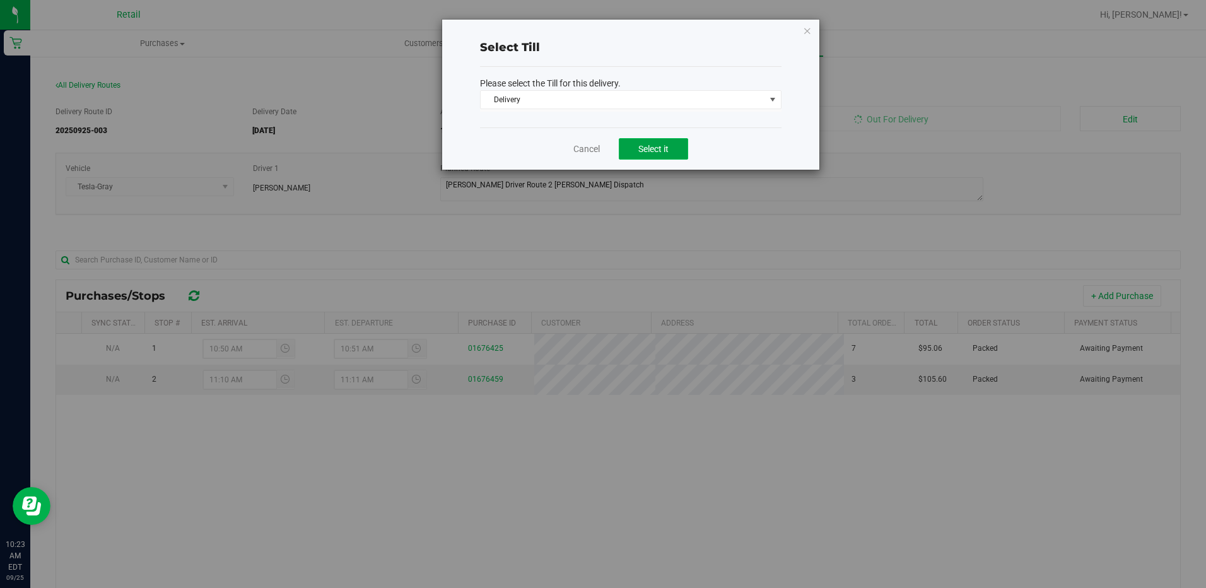
click at [681, 143] on button "Select it" at bounding box center [653, 148] width 69 height 21
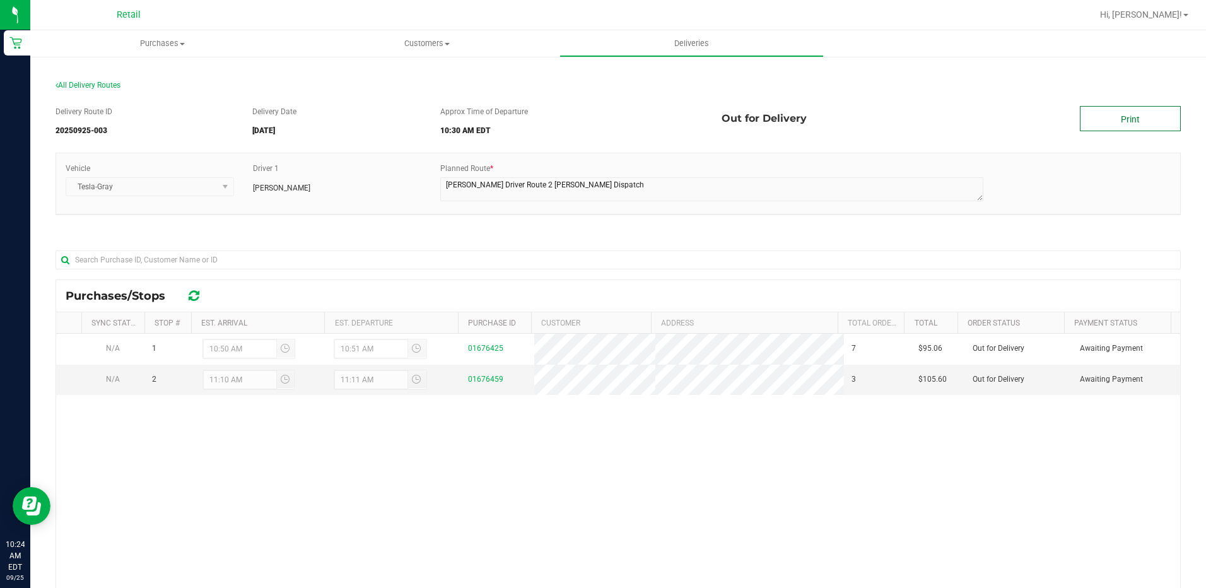
click at [1148, 127] on link "Print" at bounding box center [1130, 118] width 101 height 25
click at [197, 294] on icon at bounding box center [194, 295] width 11 height 13
click at [196, 302] on icon at bounding box center [194, 295] width 11 height 13
click at [229, 292] on div "Purchases/Stops" at bounding box center [618, 296] width 1124 height 32
click at [110, 85] on span "All Delivery Routes" at bounding box center [88, 85] width 65 height 9
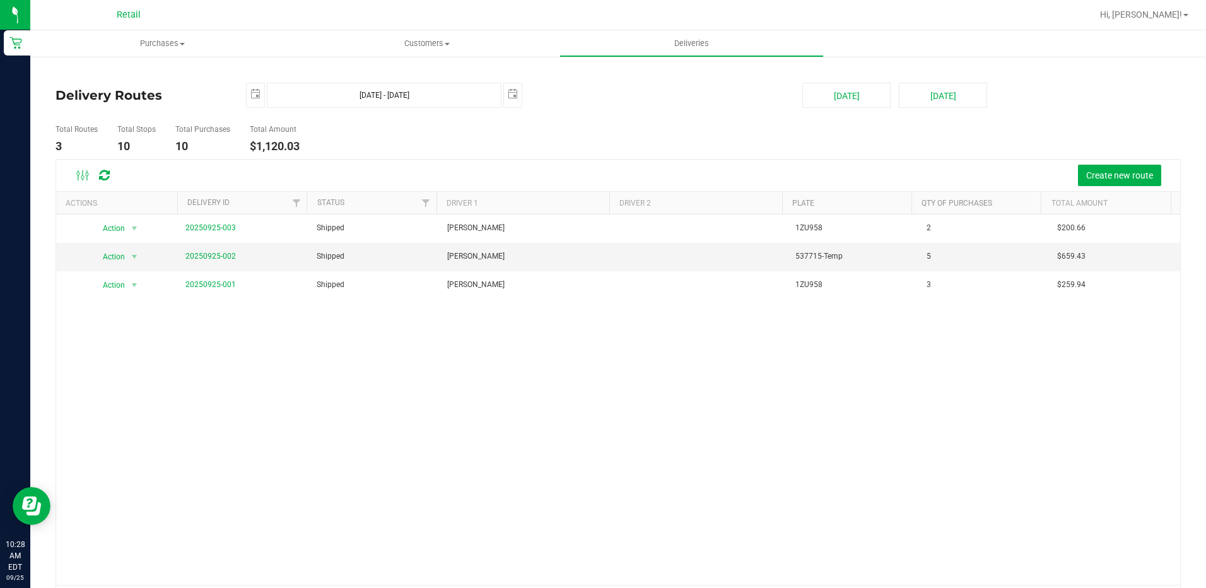
drag, startPoint x: 633, startPoint y: 228, endPoint x: 536, endPoint y: 354, distance: 158.7
click at [537, 354] on div "Action Action View Delivery 20250925-003 Shipped Kerry Bannon 1ZU958 2 $200.66 …" at bounding box center [618, 399] width 1124 height 370
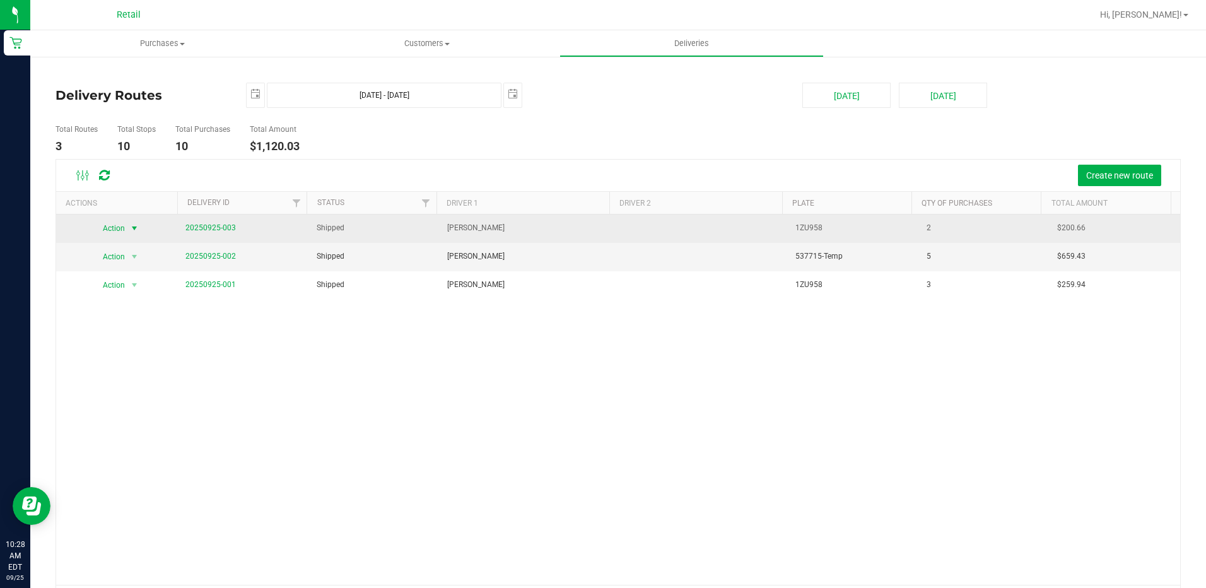
click at [132, 235] on span "select" at bounding box center [135, 228] width 16 height 18
click at [120, 228] on span "Action" at bounding box center [109, 228] width 34 height 18
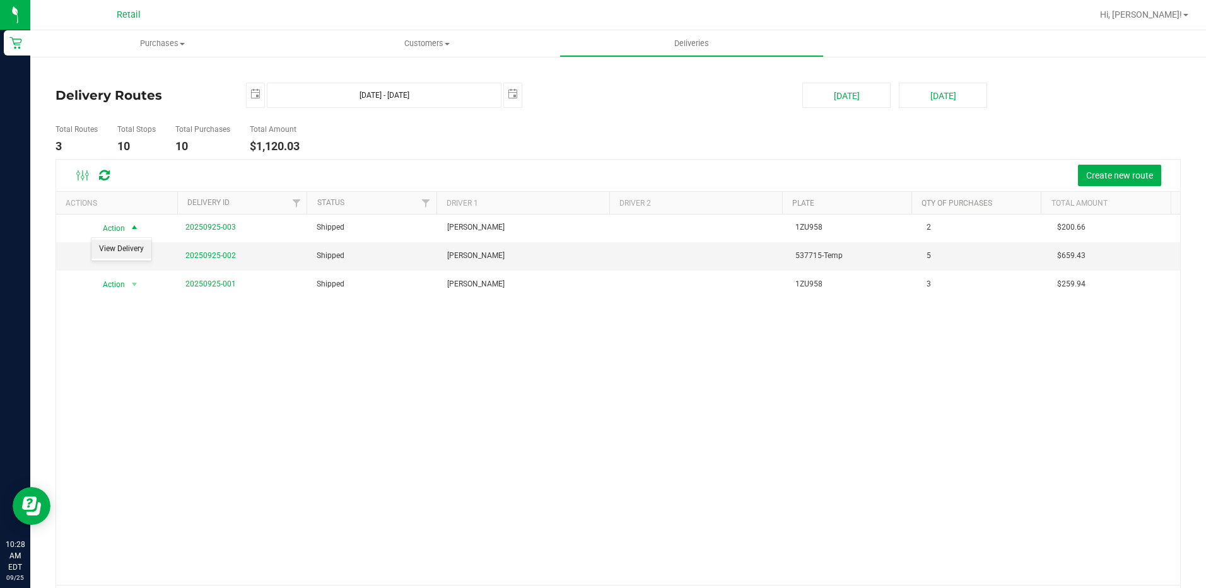
click at [119, 240] on li "View Delivery" at bounding box center [121, 249] width 60 height 19
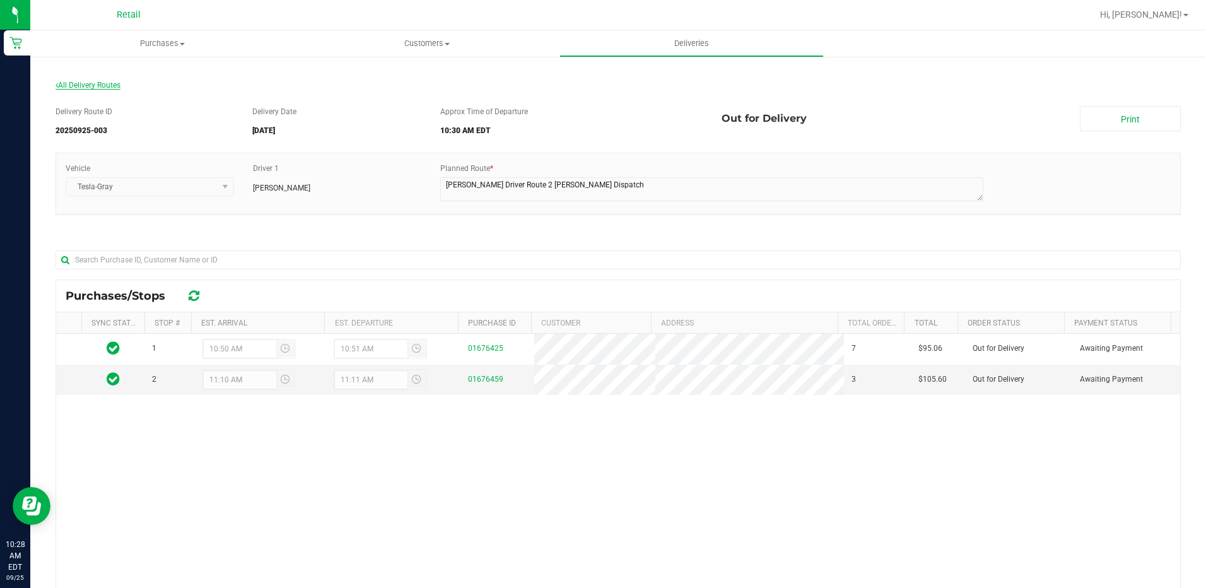
click at [105, 81] on span "All Delivery Routes" at bounding box center [88, 85] width 65 height 9
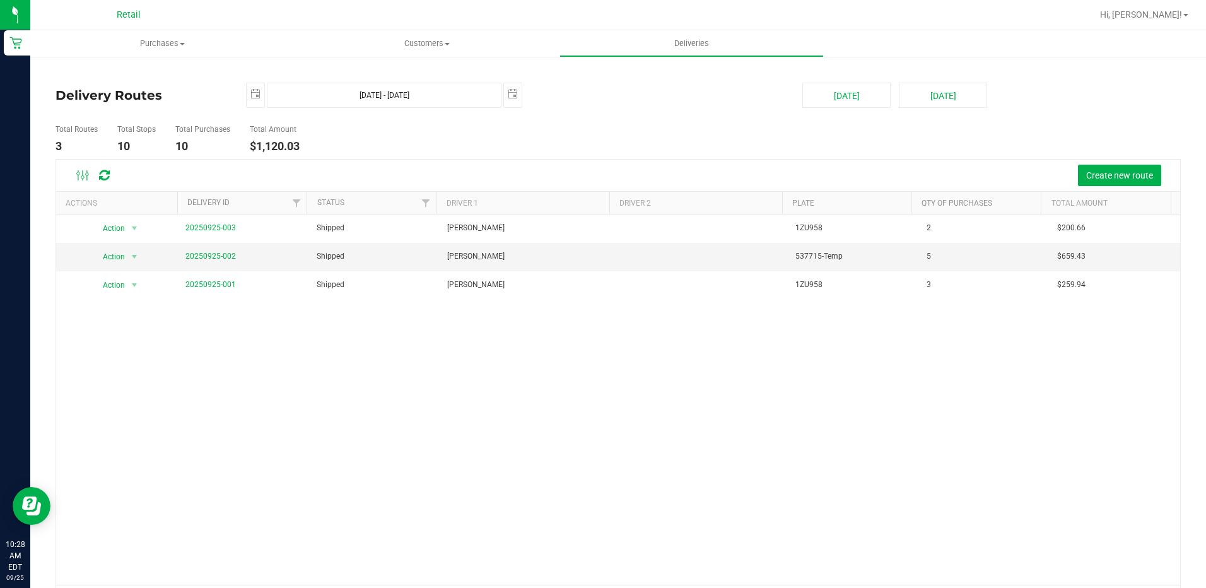
drag, startPoint x: 518, startPoint y: 230, endPoint x: 385, endPoint y: 433, distance: 242.8
click at [385, 433] on div "Action Action View Delivery 20250925-003 Shipped Kerry Bannon 1ZU958 2 $200.66 …" at bounding box center [618, 399] width 1124 height 370
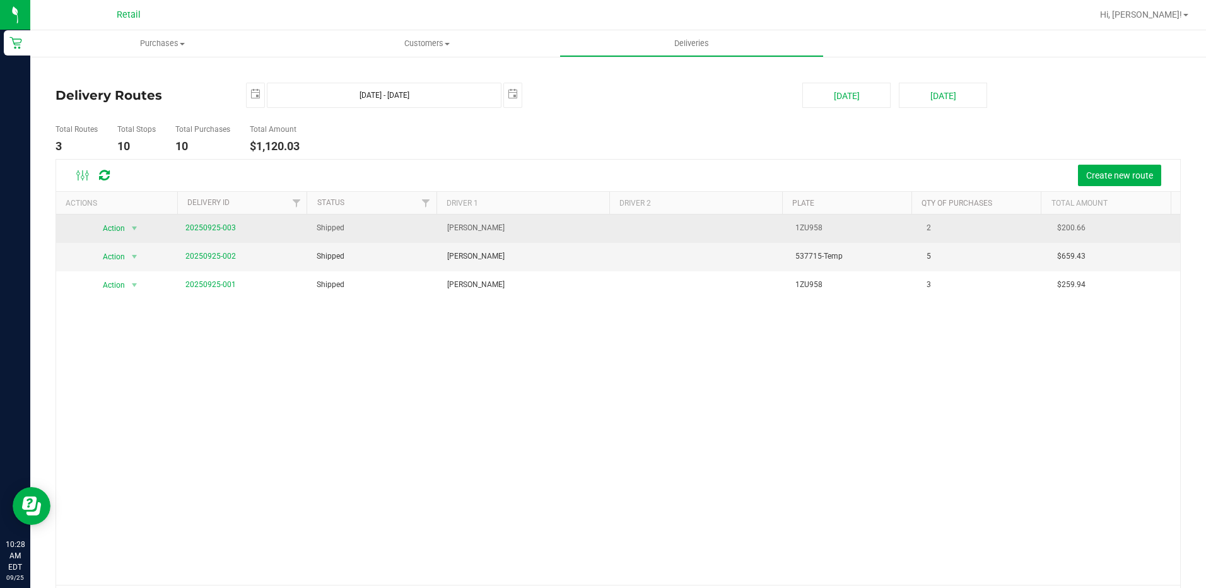
click at [303, 230] on td "20250925-003" at bounding box center [243, 228] width 131 height 28
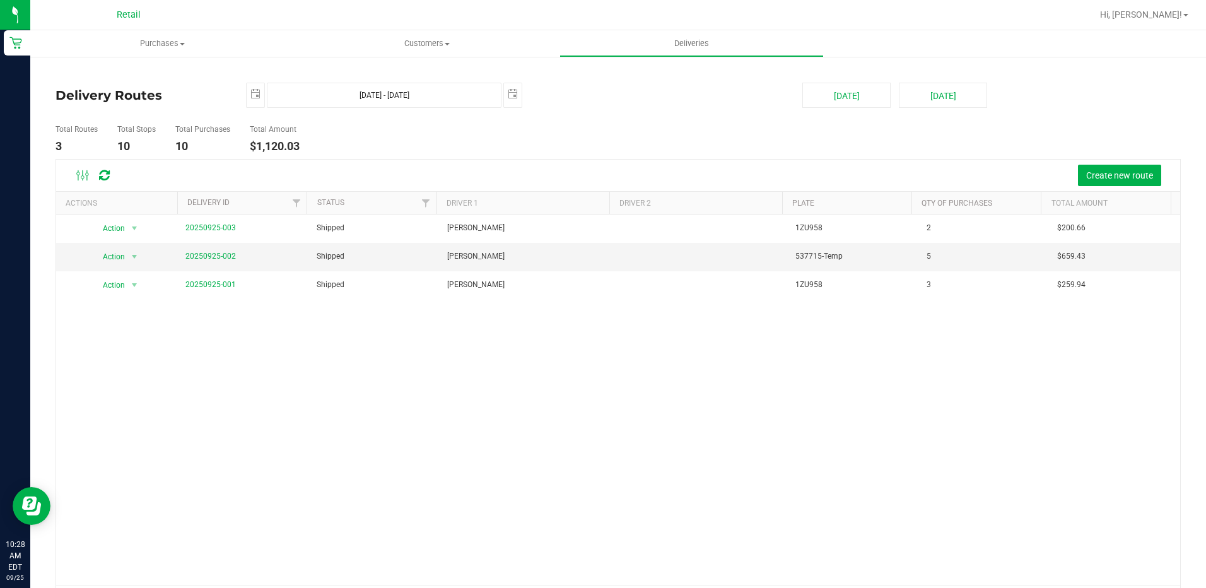
drag, startPoint x: 237, startPoint y: 230, endPoint x: 207, endPoint y: 303, distance: 78.6
click at [207, 303] on div "Action Action View Delivery 20250925-003 Shipped Kerry Bannon 1ZU958 2 $200.66 …" at bounding box center [618, 399] width 1124 height 370
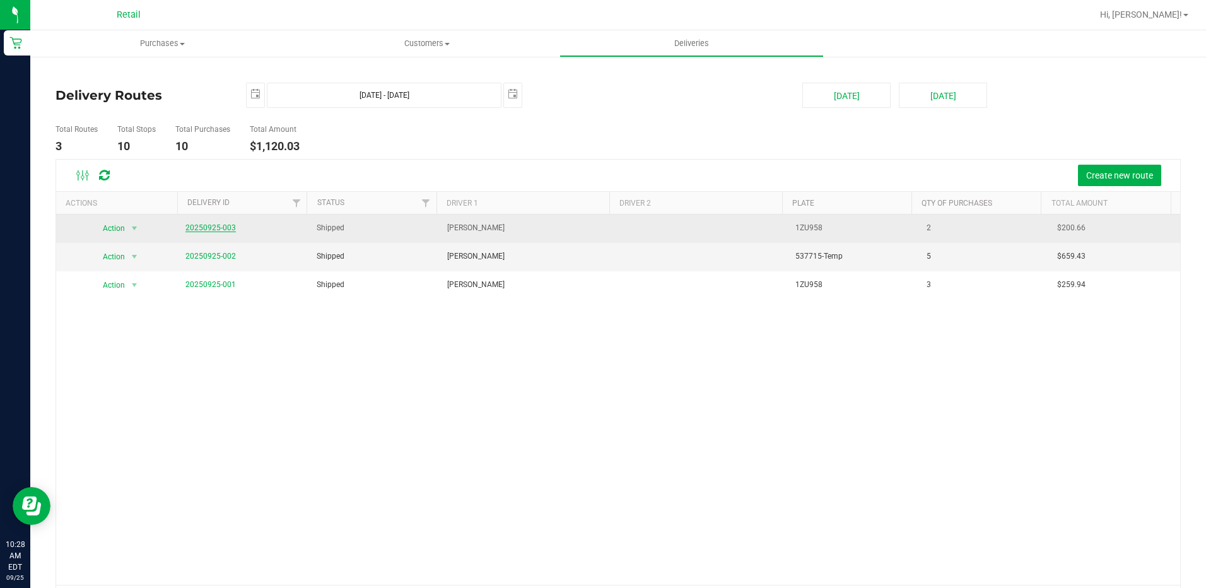
click at [210, 226] on link "20250925-003" at bounding box center [210, 227] width 50 height 9
click at [134, 230] on span "select" at bounding box center [134, 228] width 10 height 10
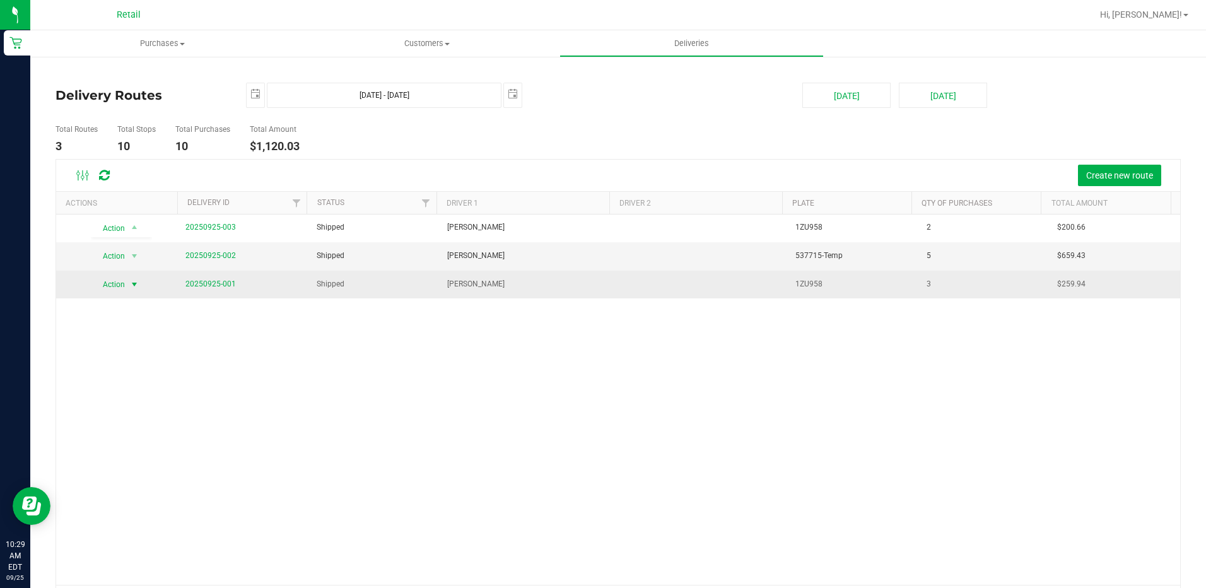
click at [133, 281] on span "select" at bounding box center [134, 284] width 10 height 10
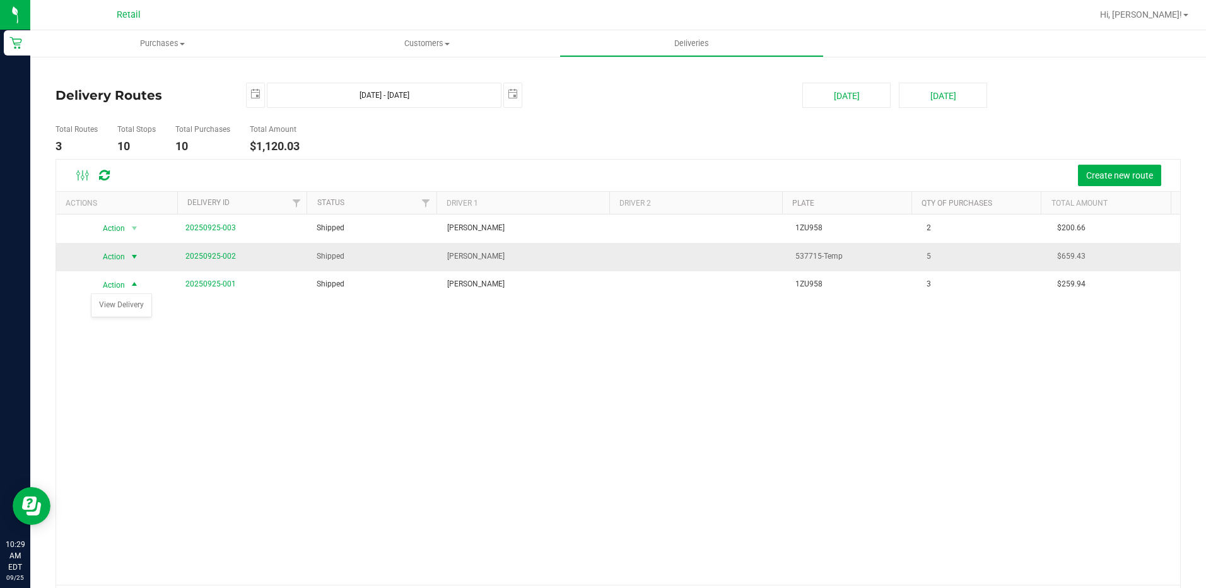
click at [136, 257] on span "select" at bounding box center [134, 257] width 10 height 10
click at [231, 428] on div "Action Action View Delivery 20250925-003 Shipped Kerry Bannon 1ZU958 2 $200.66 …" at bounding box center [618, 399] width 1124 height 370
drag, startPoint x: 377, startPoint y: 385, endPoint x: 578, endPoint y: 417, distance: 204.4
click at [578, 417] on div "Action Action View Delivery 20250925-003 Shipped Kerry Bannon 1ZU958 2 $200.66 …" at bounding box center [618, 399] width 1124 height 370
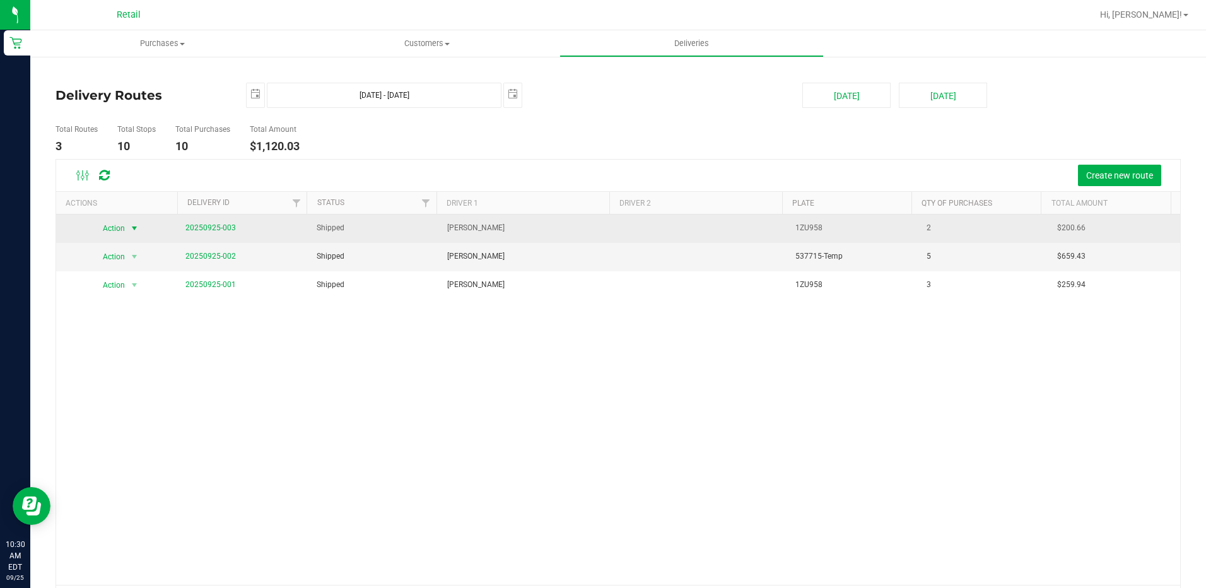
click at [136, 226] on span "select" at bounding box center [134, 228] width 10 height 10
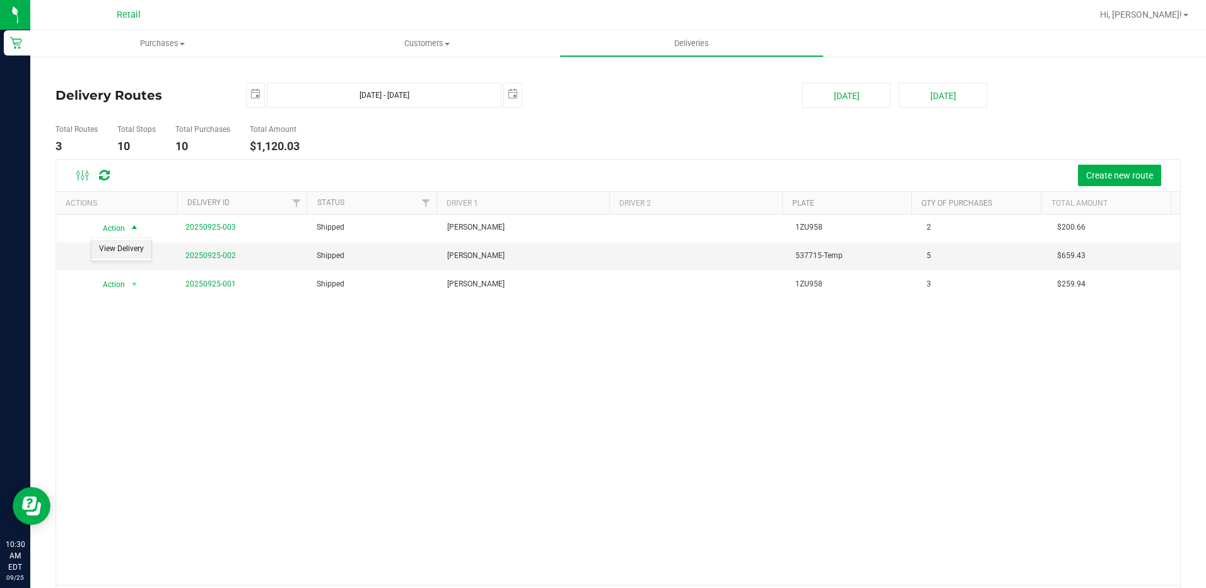
click at [134, 248] on li "View Delivery" at bounding box center [121, 249] width 60 height 19
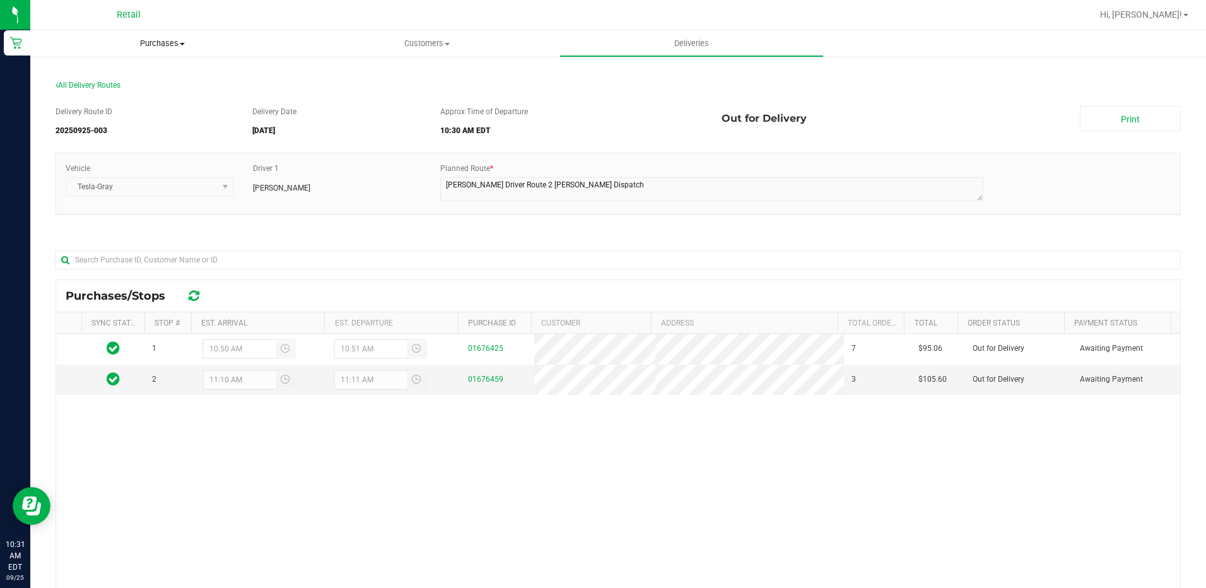
click at [176, 50] on uib-tab-heading "Purchases Summary of purchases Fulfillment All purchases" at bounding box center [162, 43] width 264 height 26
click at [131, 79] on span "Summary of purchases" at bounding box center [94, 76] width 129 height 11
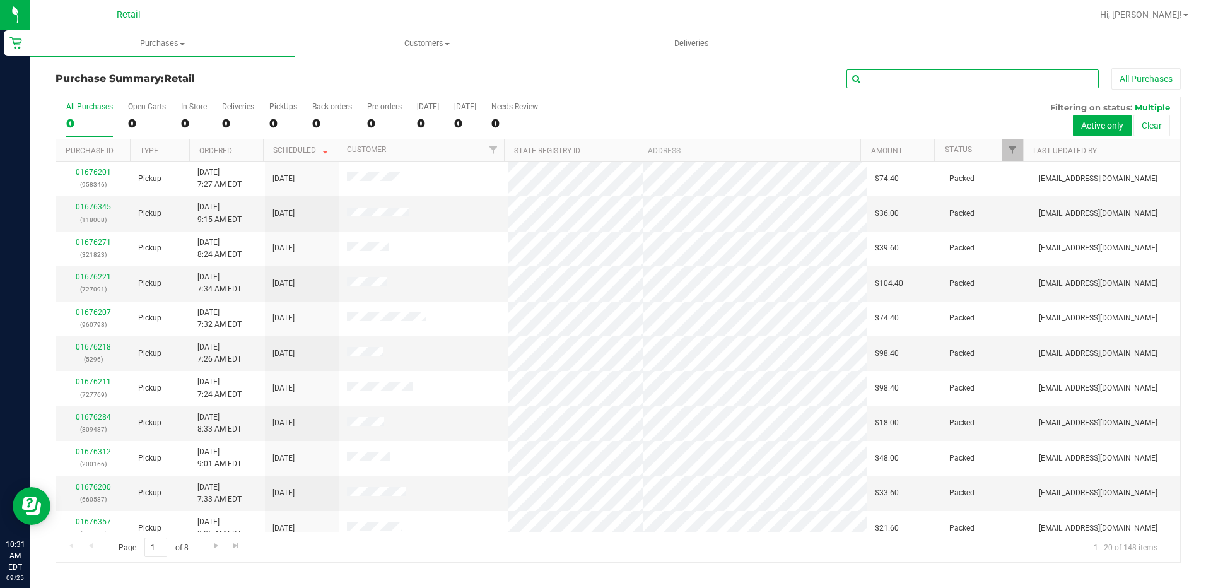
click at [907, 76] on input "text" at bounding box center [972, 78] width 252 height 19
click at [691, 46] on span "Deliveries" at bounding box center [691, 43] width 69 height 11
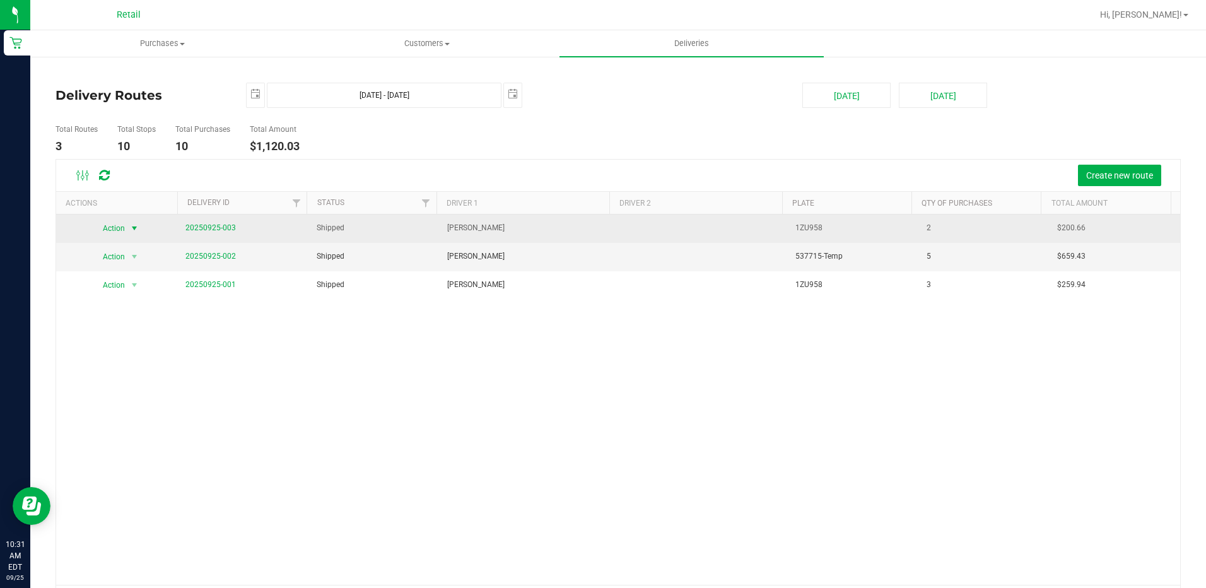
click at [127, 228] on span "select" at bounding box center [135, 228] width 16 height 18
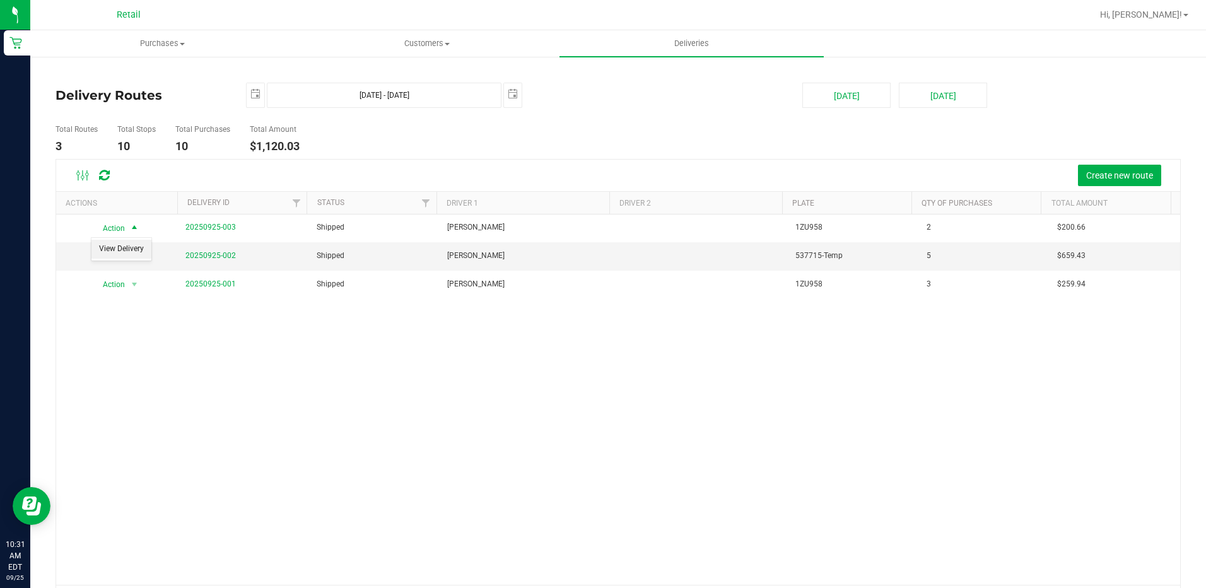
click at [139, 252] on li "View Delivery" at bounding box center [121, 249] width 60 height 19
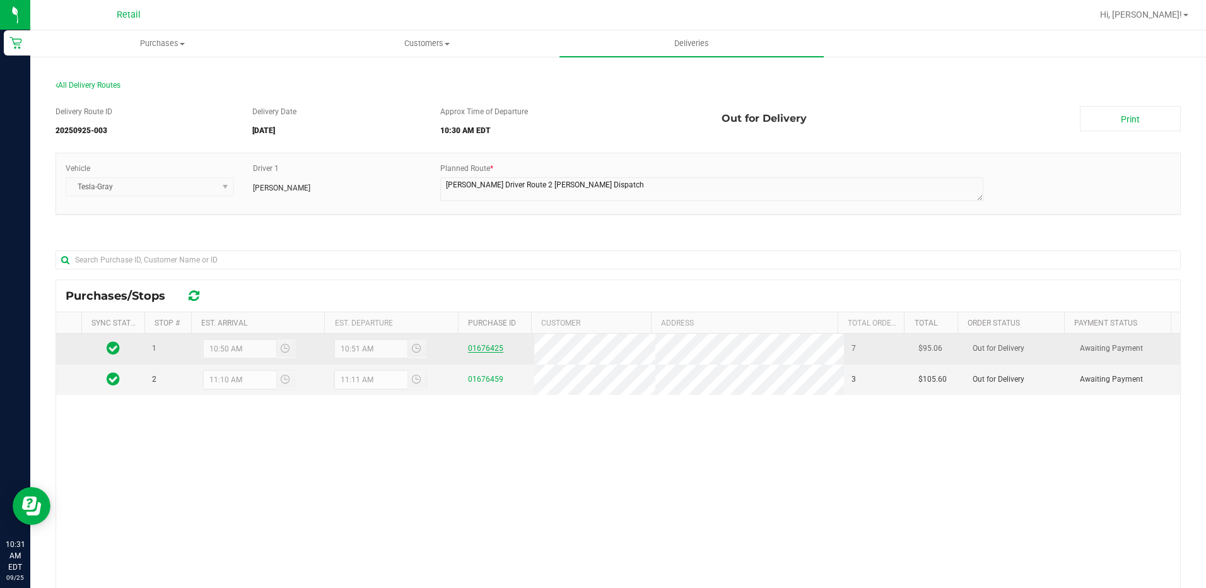
click at [488, 344] on link "01676425" at bounding box center [485, 348] width 35 height 9
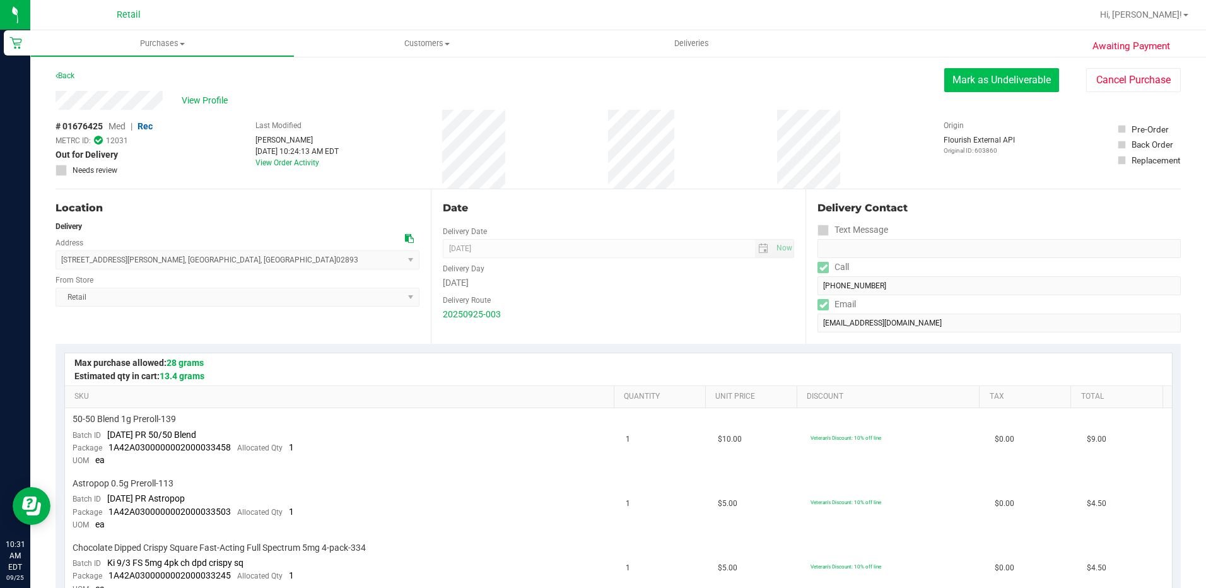
click at [985, 82] on button "Mark as Undeliverable" at bounding box center [1001, 80] width 115 height 24
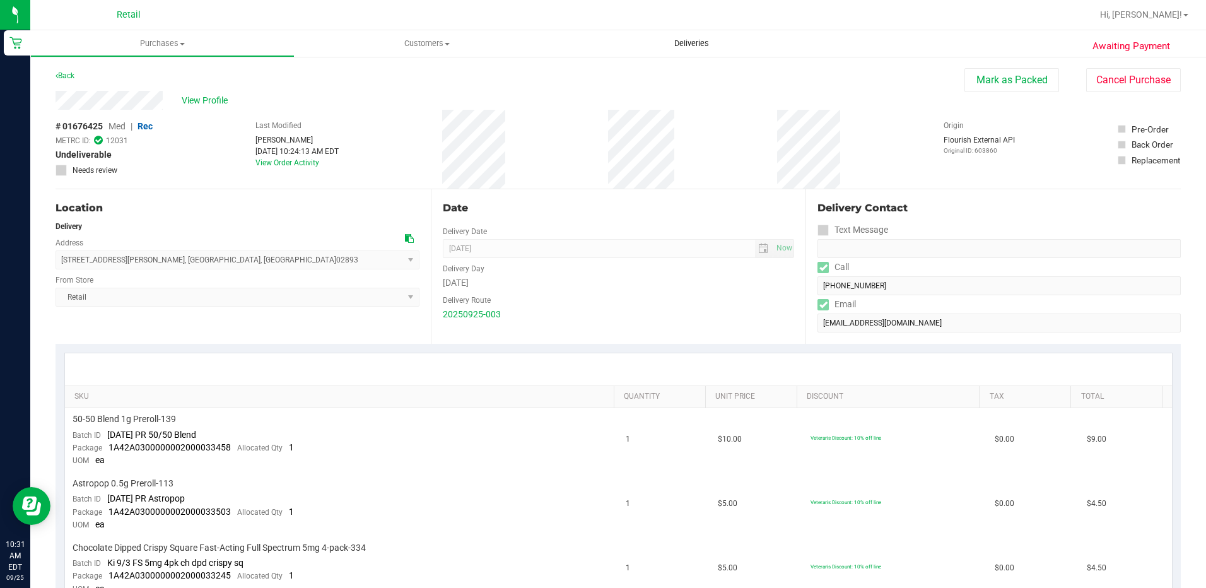
click at [675, 48] on span "Deliveries" at bounding box center [691, 43] width 69 height 11
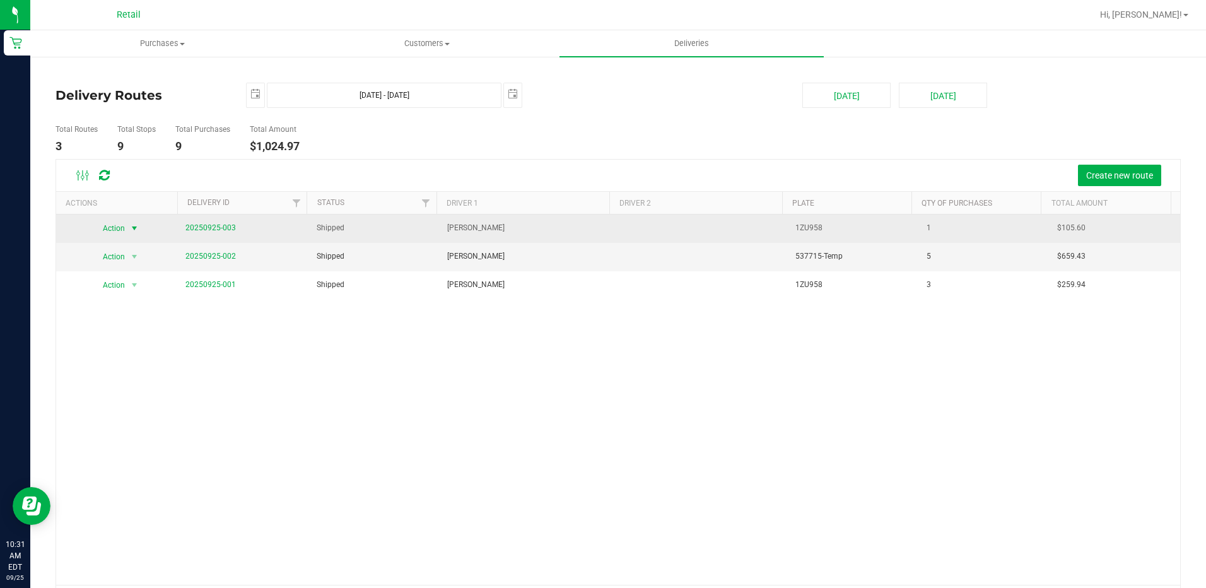
click at [134, 233] on span "select" at bounding box center [134, 228] width 10 height 10
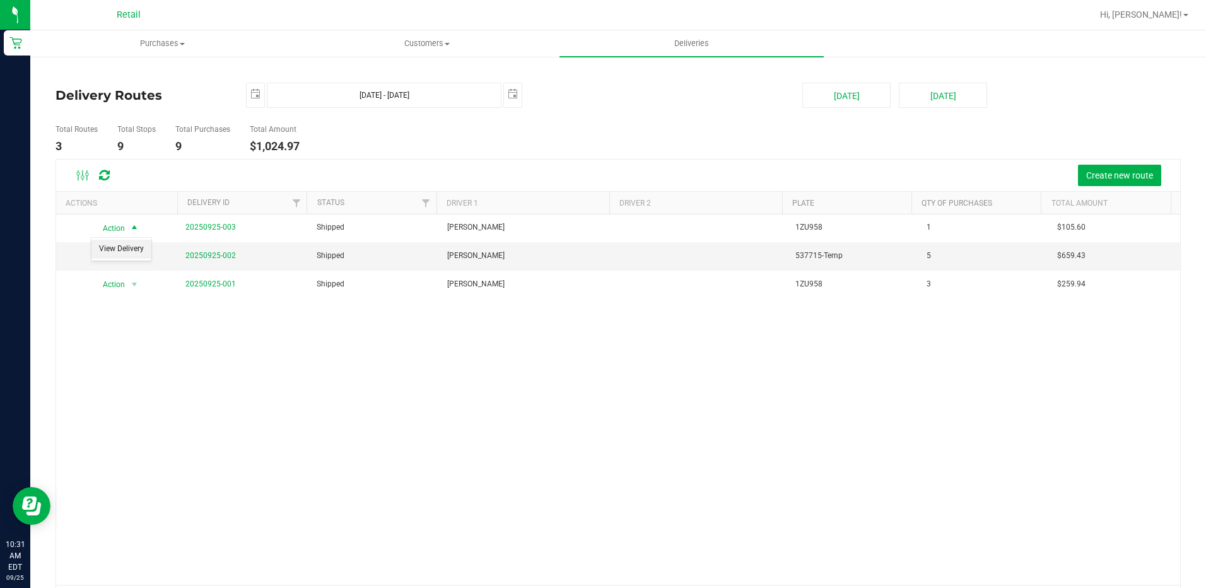
click at [137, 254] on li "View Delivery" at bounding box center [121, 249] width 60 height 19
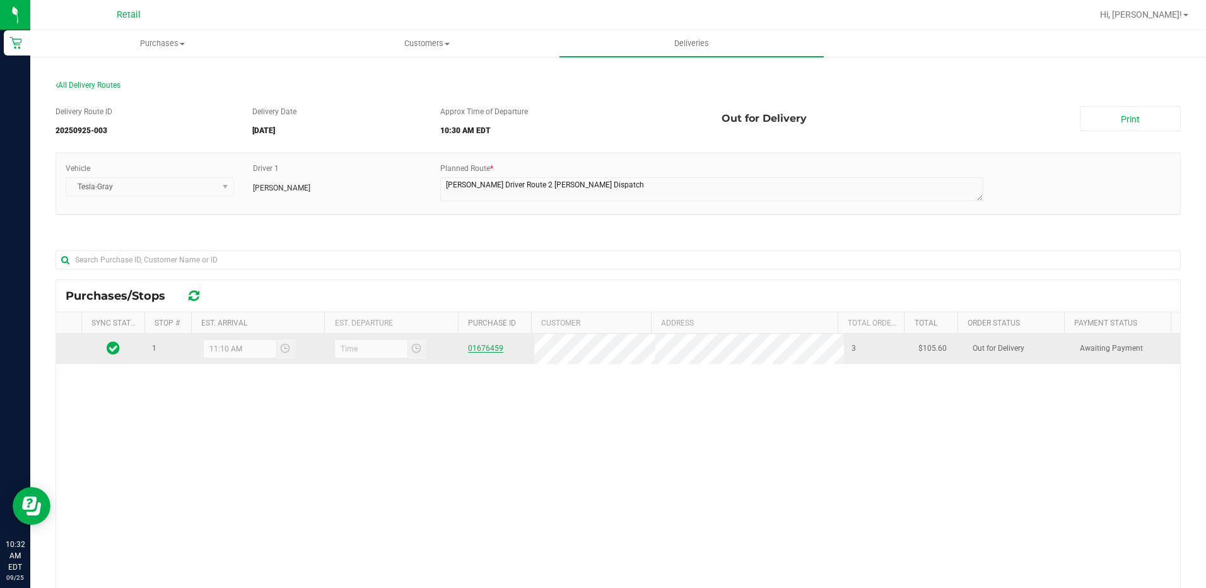
click at [487, 349] on link "01676459" at bounding box center [485, 348] width 35 height 9
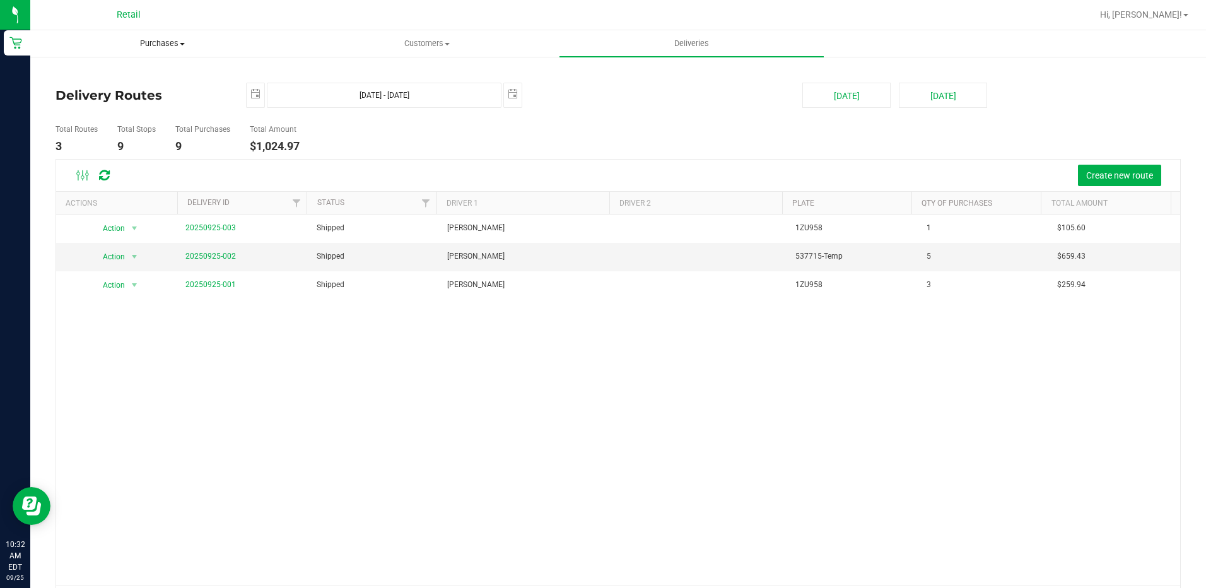
click at [184, 43] on span at bounding box center [182, 44] width 5 height 3
click at [155, 76] on span "Summary of purchases" at bounding box center [94, 76] width 129 height 11
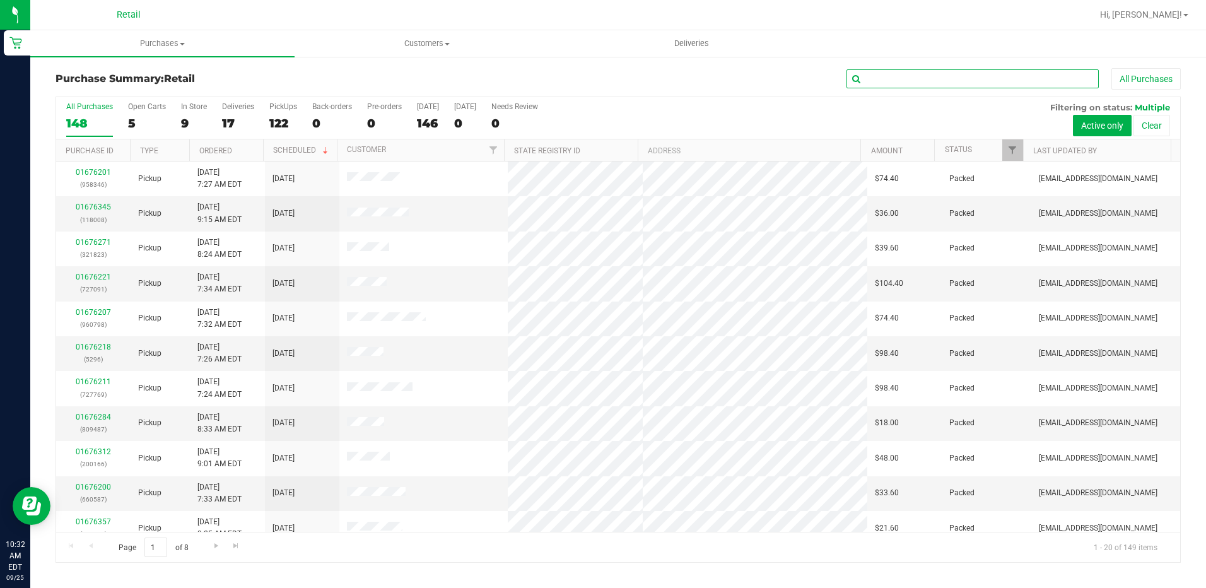
click at [952, 77] on input "text" at bounding box center [972, 78] width 252 height 19
type input "3860"
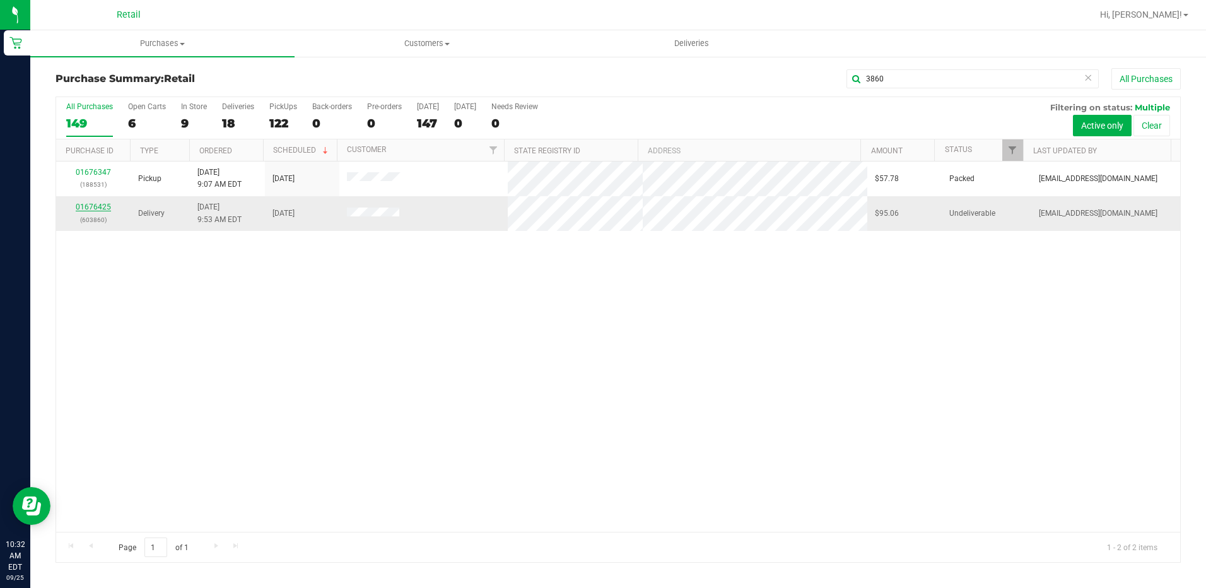
click at [104, 206] on link "01676425" at bounding box center [93, 206] width 35 height 9
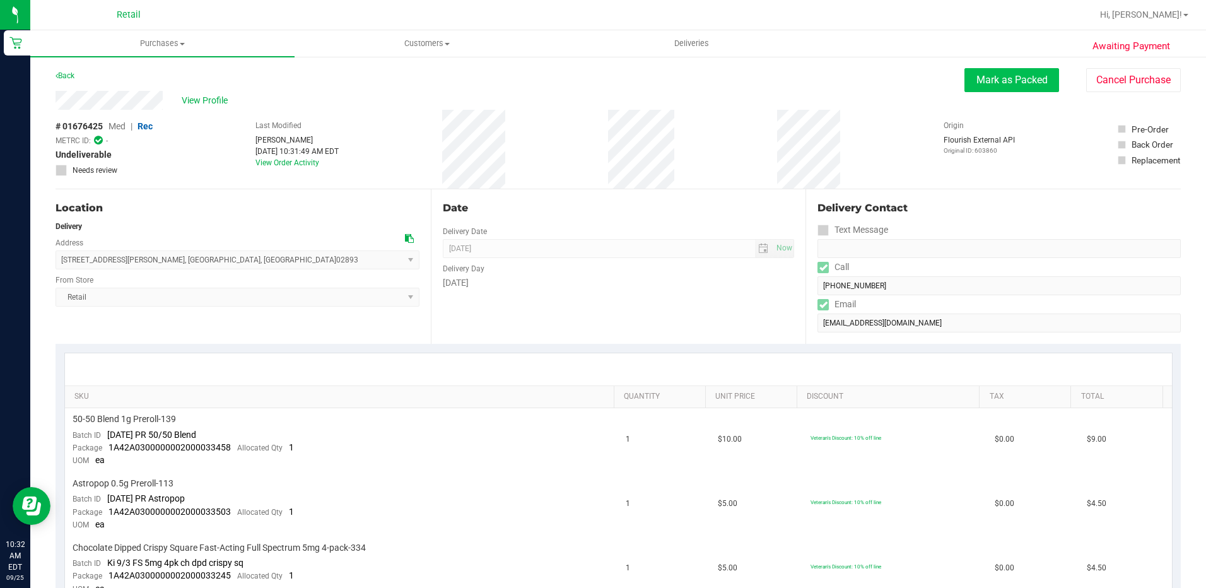
click at [1010, 78] on button "Mark as Packed" at bounding box center [1011, 80] width 95 height 24
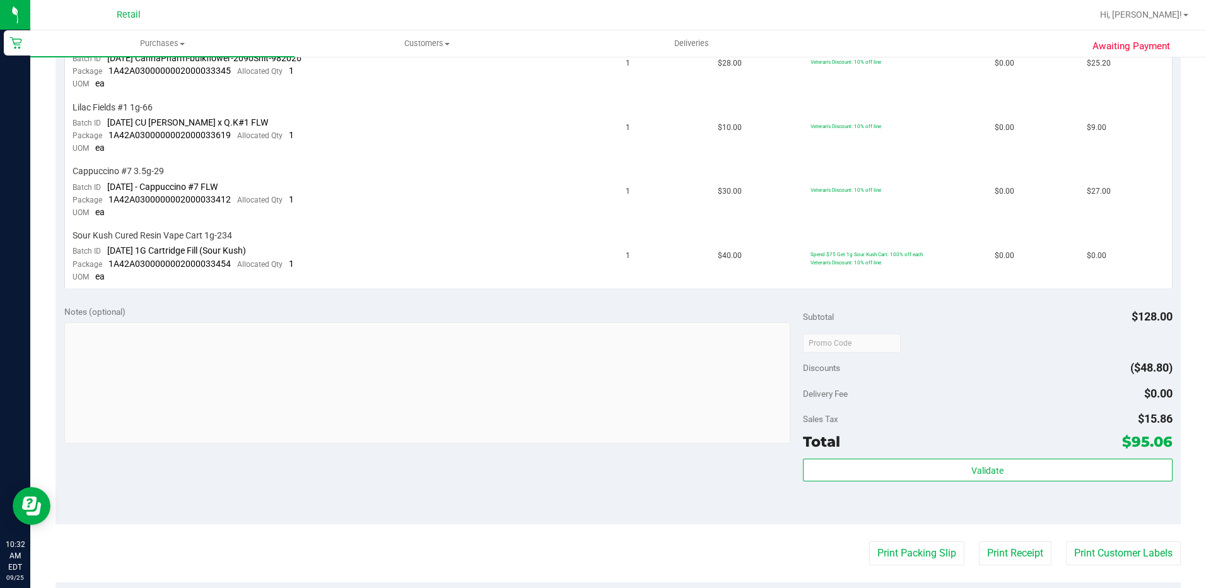
scroll to position [631, 0]
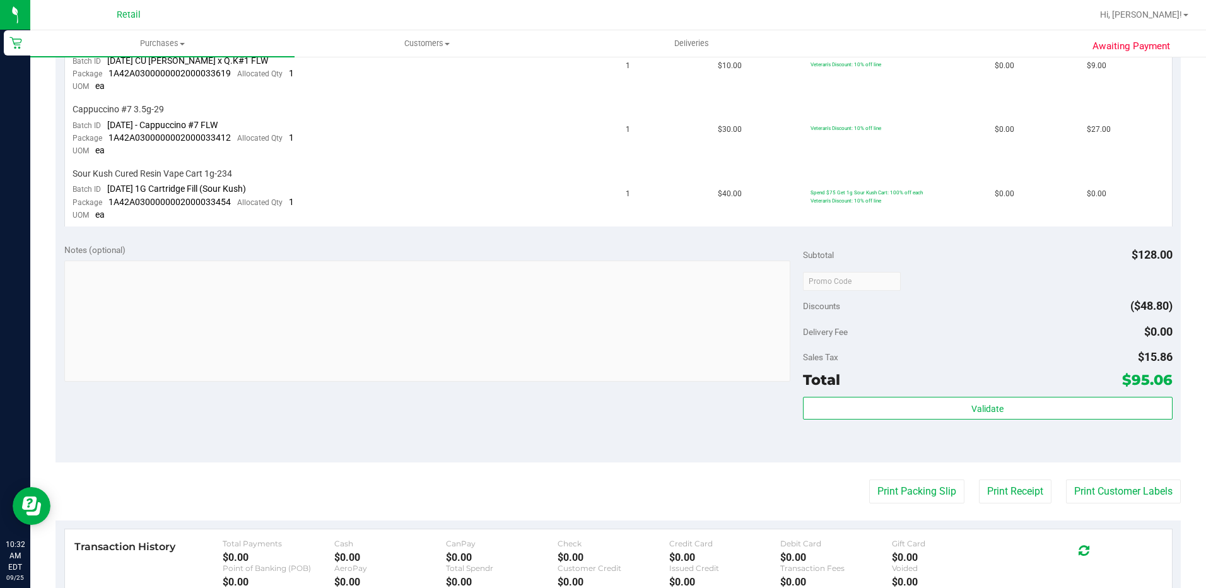
click at [990, 441] on div "Validate" at bounding box center [988, 425] width 370 height 57
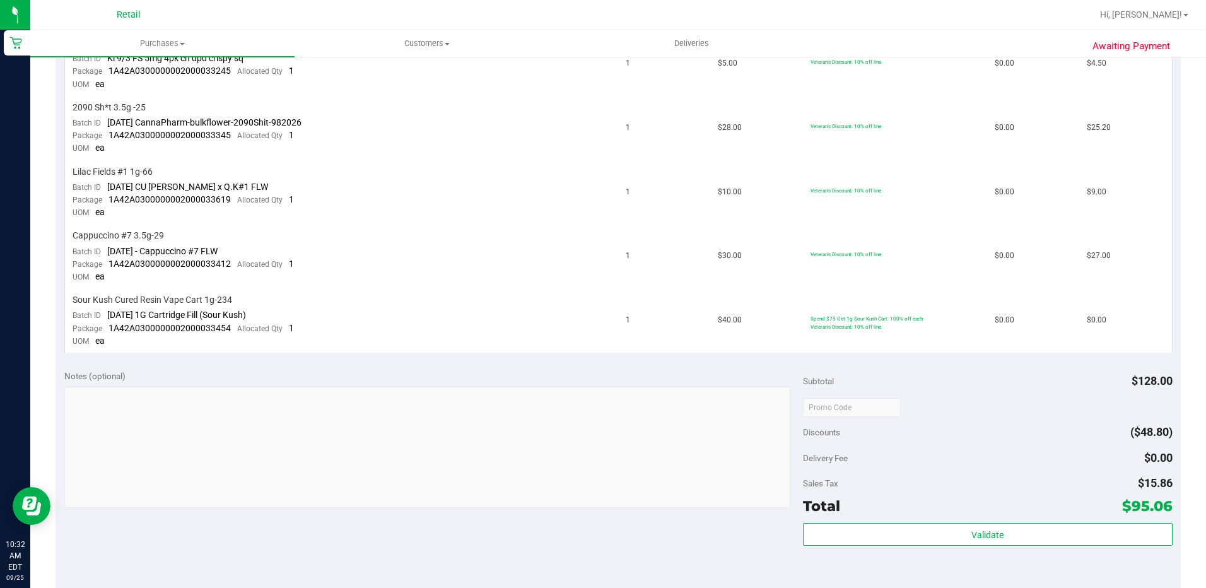
scroll to position [694, 0]
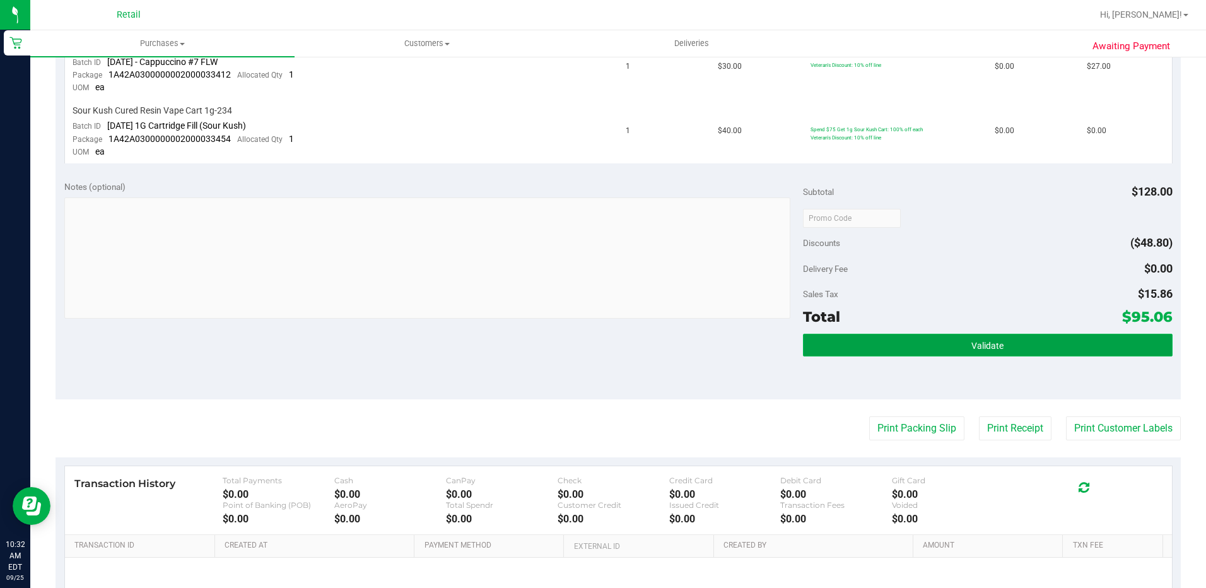
click at [1023, 344] on button "Validate" at bounding box center [988, 345] width 370 height 23
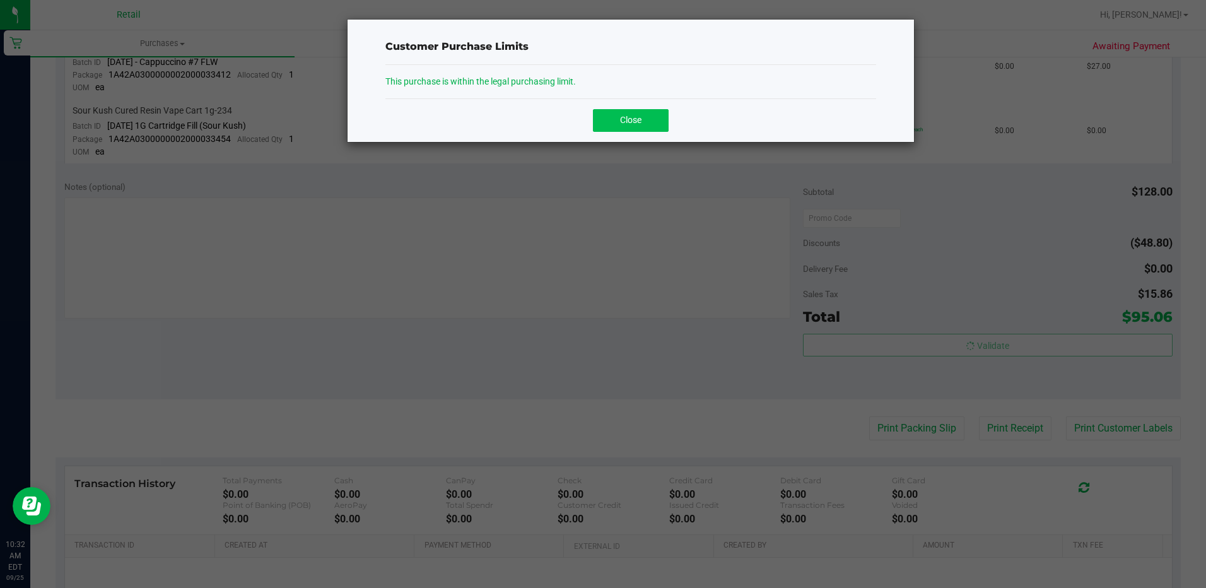
click at [643, 124] on button "Close" at bounding box center [631, 120] width 76 height 23
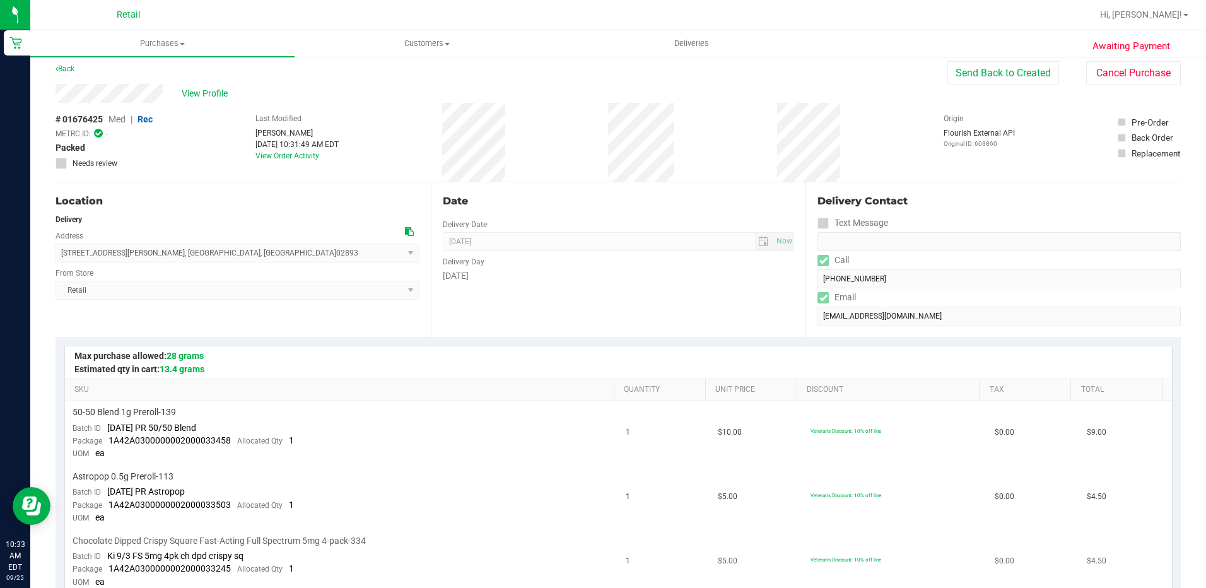
scroll to position [0, 0]
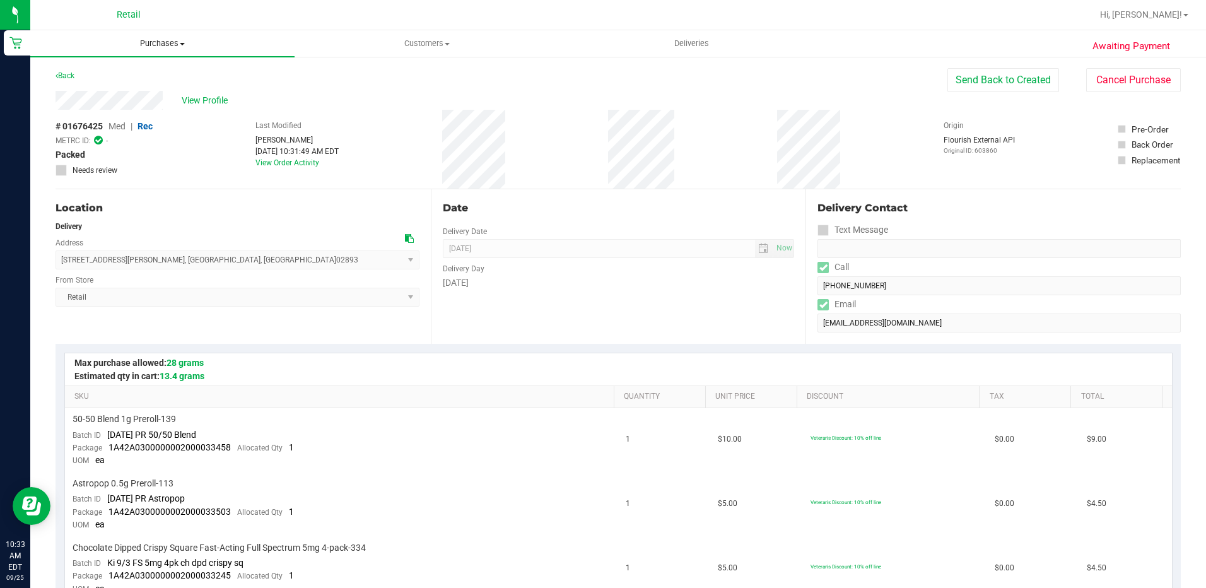
click at [166, 37] on uib-tab-heading "Purchases Summary of purchases Fulfillment All purchases" at bounding box center [162, 43] width 264 height 26
click at [683, 45] on span "Deliveries" at bounding box center [691, 43] width 69 height 11
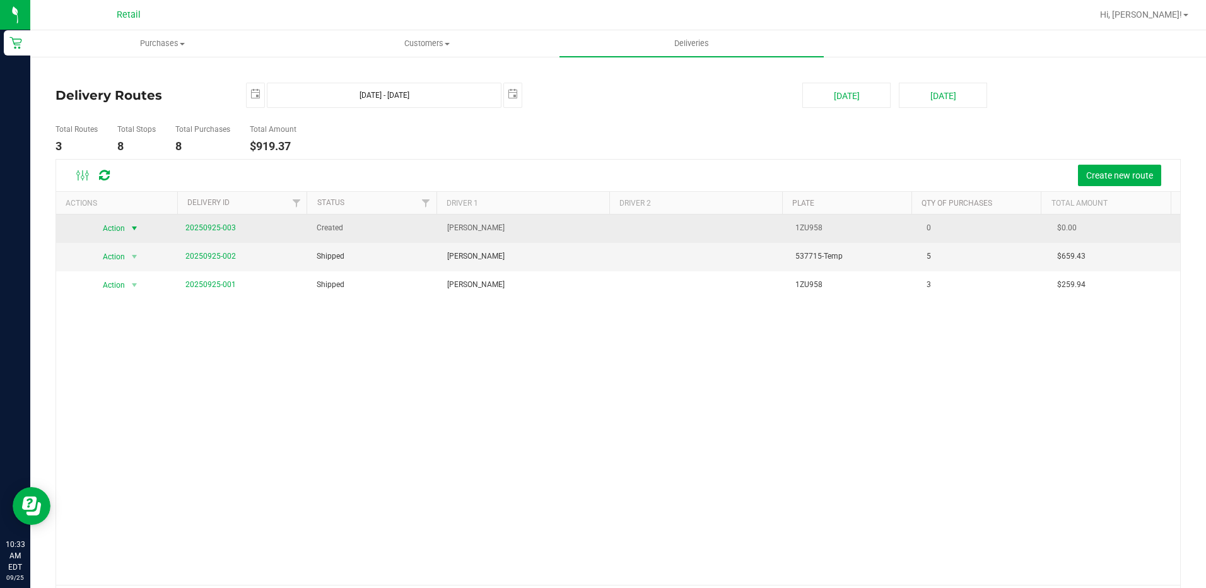
click at [137, 230] on span "select" at bounding box center [134, 228] width 10 height 10
click at [509, 233] on td "Kerry Bannon" at bounding box center [527, 228] width 174 height 28
click at [132, 227] on span "select" at bounding box center [134, 228] width 10 height 10
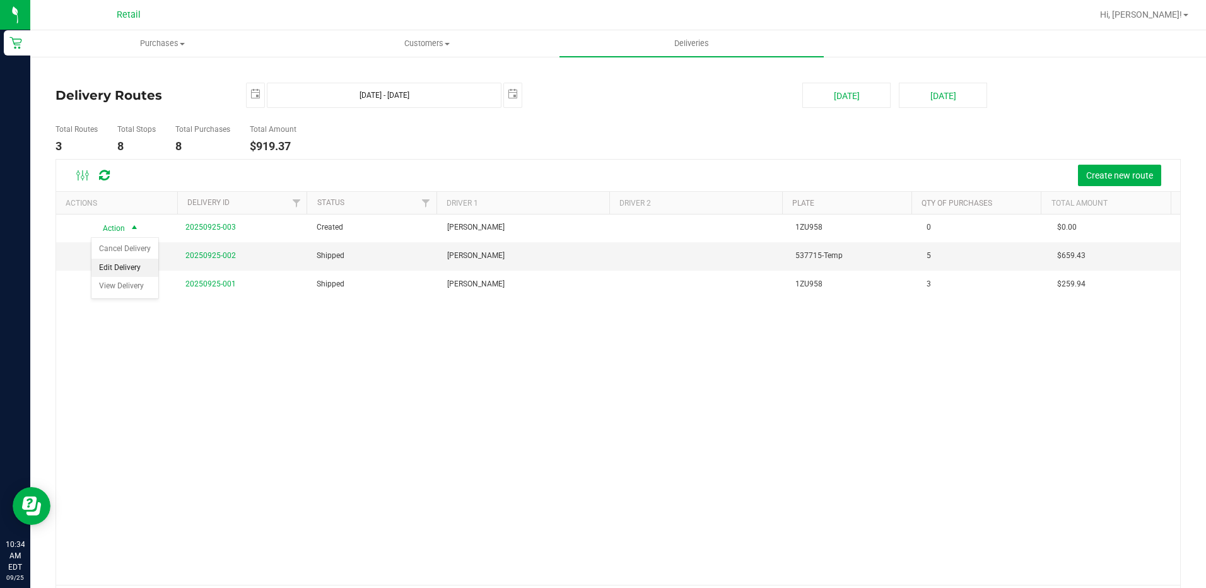
click at [129, 264] on li "Edit Delivery" at bounding box center [124, 268] width 67 height 19
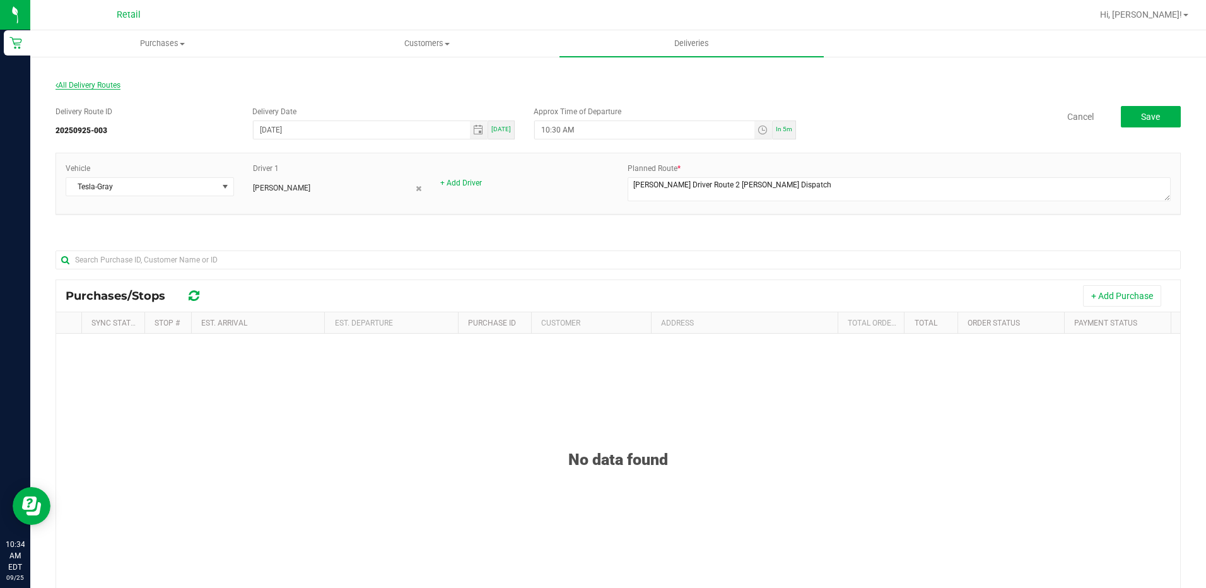
click at [91, 85] on span "All Delivery Routes" at bounding box center [88, 85] width 65 height 9
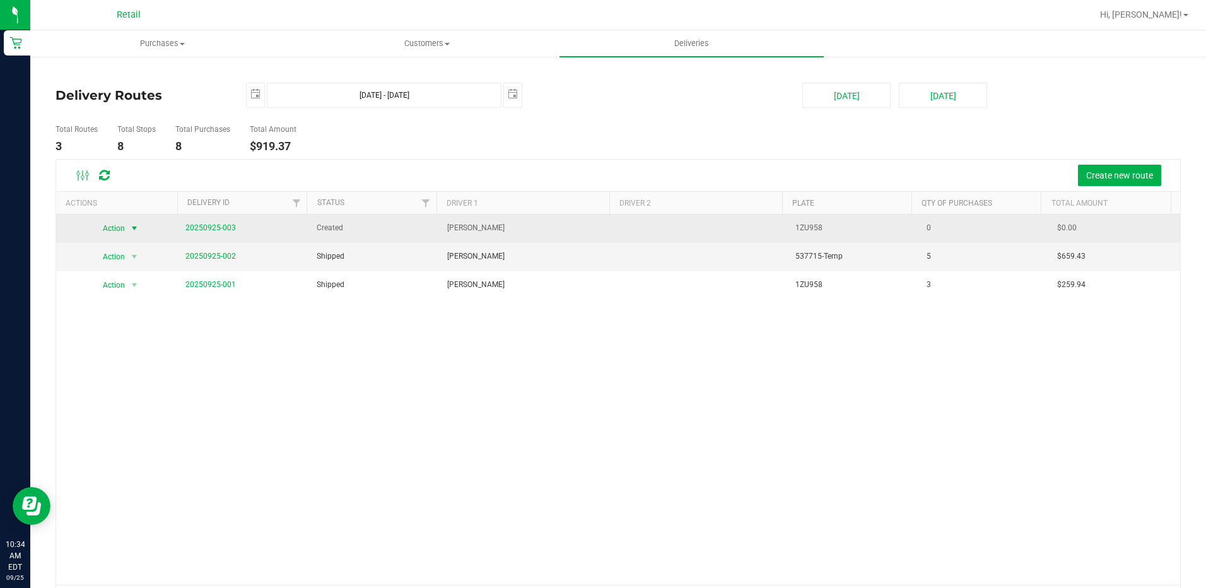
click at [135, 225] on span "select" at bounding box center [134, 228] width 10 height 10
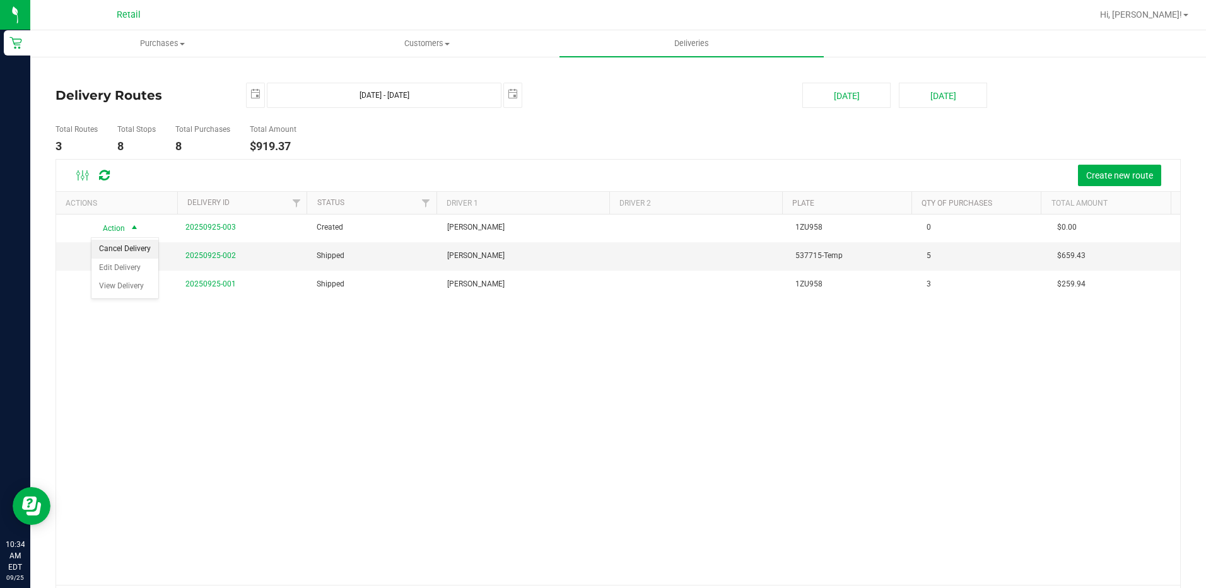
click at [145, 248] on li "Cancel Delivery" at bounding box center [124, 249] width 67 height 19
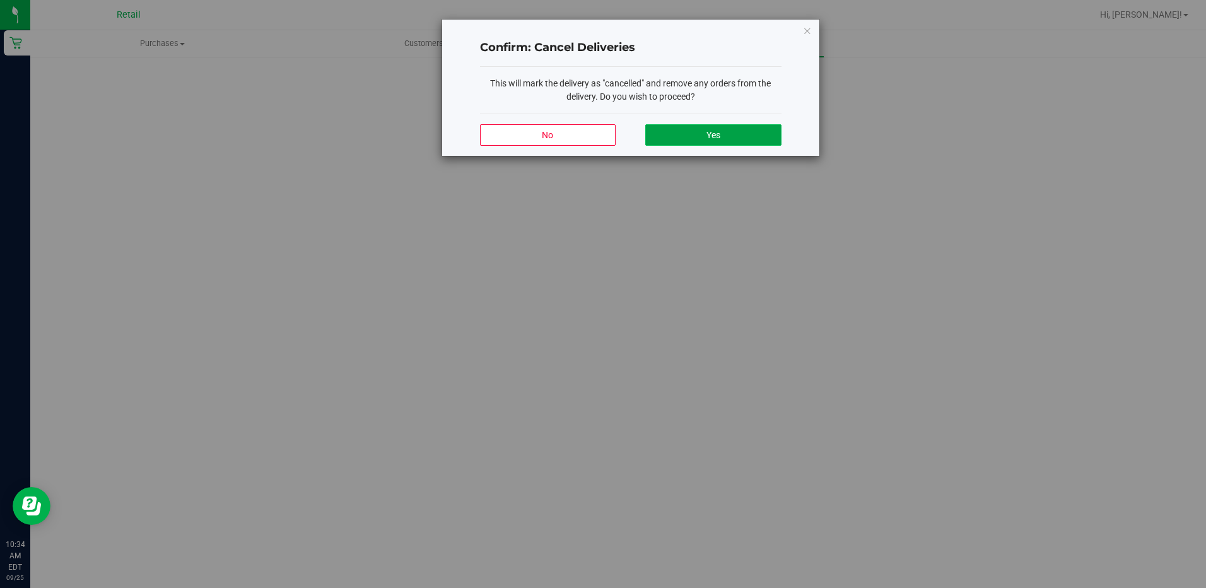
click at [672, 136] on button "Yes" at bounding box center [713, 134] width 136 height 21
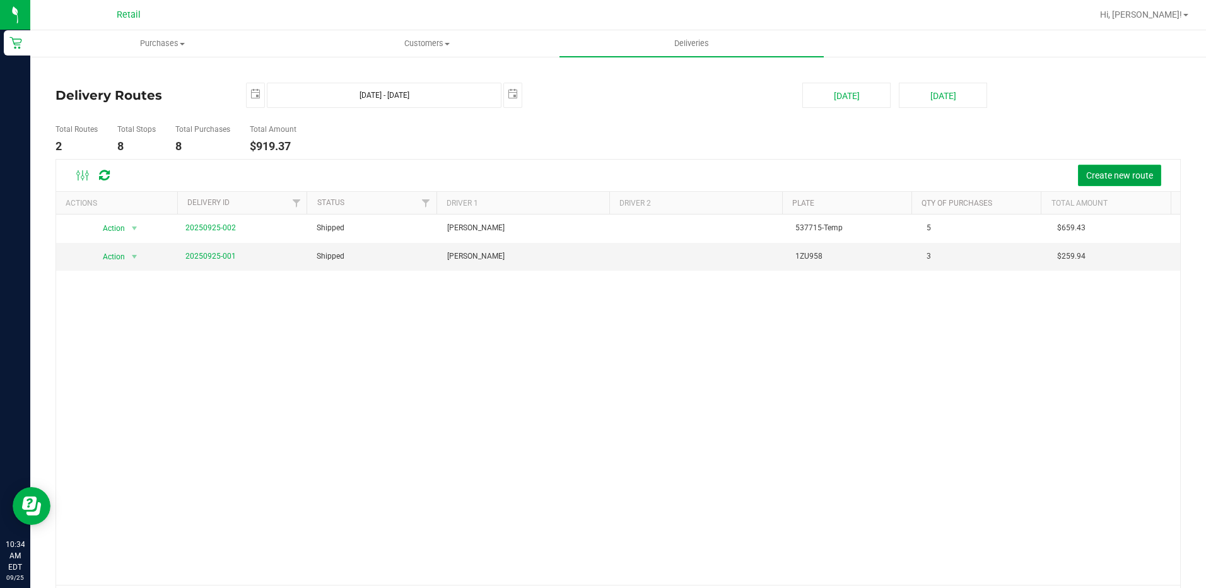
click at [1148, 172] on button "Create new route" at bounding box center [1119, 175] width 83 height 21
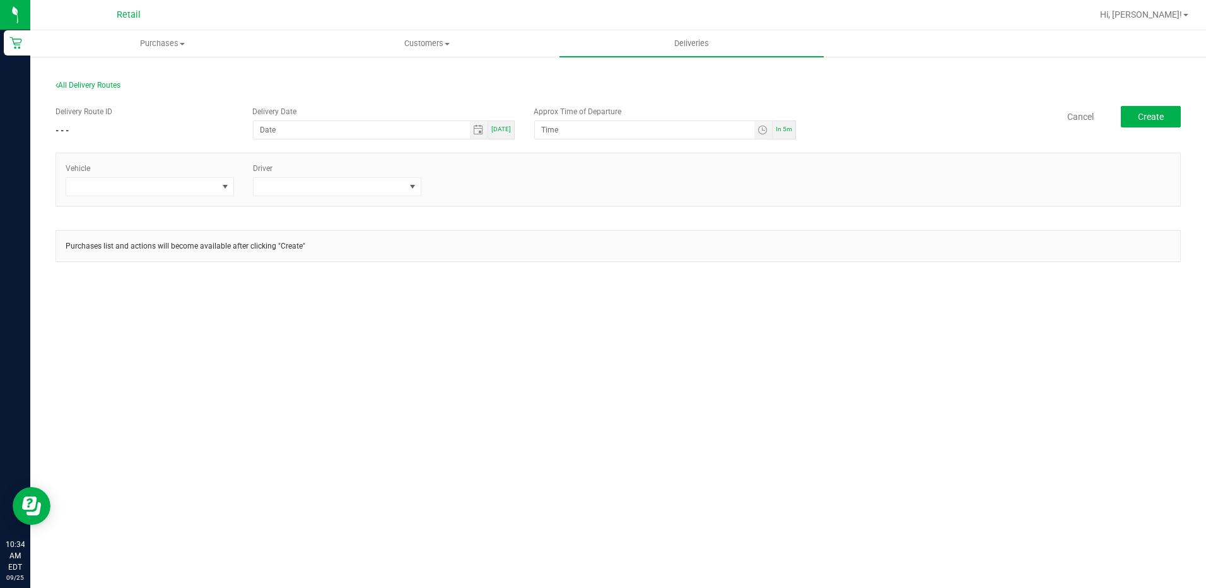
click at [498, 127] on span "[DATE]" at bounding box center [501, 129] width 20 height 7
type input "[DATE]"
click at [782, 126] on span "In 5m" at bounding box center [784, 129] width 16 height 7
type input "10:39 AM"
click at [218, 185] on span at bounding box center [226, 187] width 16 height 18
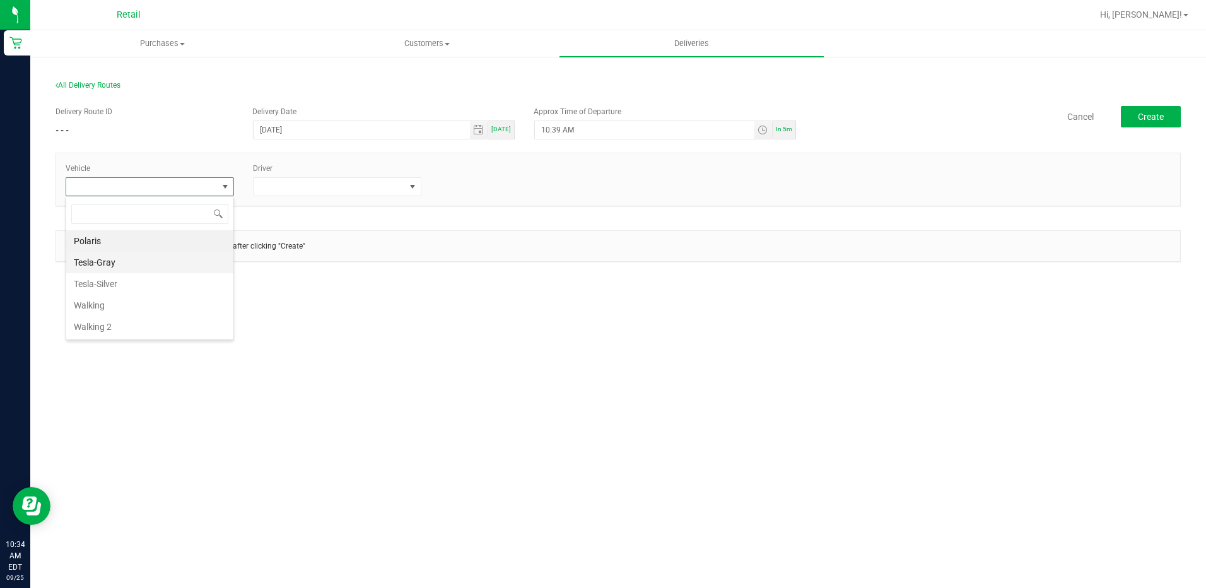
scroll to position [19, 168]
drag, startPoint x: 144, startPoint y: 264, endPoint x: 170, endPoint y: 252, distance: 28.5
click at [145, 264] on li "Tesla-Gray" at bounding box center [149, 262] width 167 height 21
click at [391, 189] on span at bounding box center [329, 187] width 151 height 18
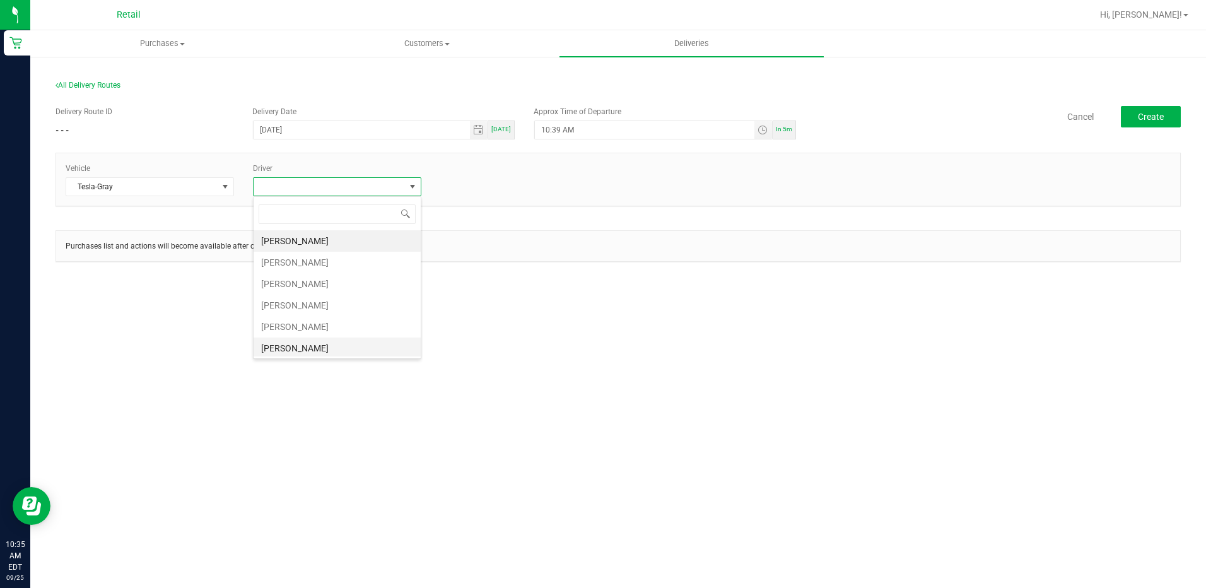
click at [334, 346] on li "Kerry Bannon" at bounding box center [337, 347] width 167 height 21
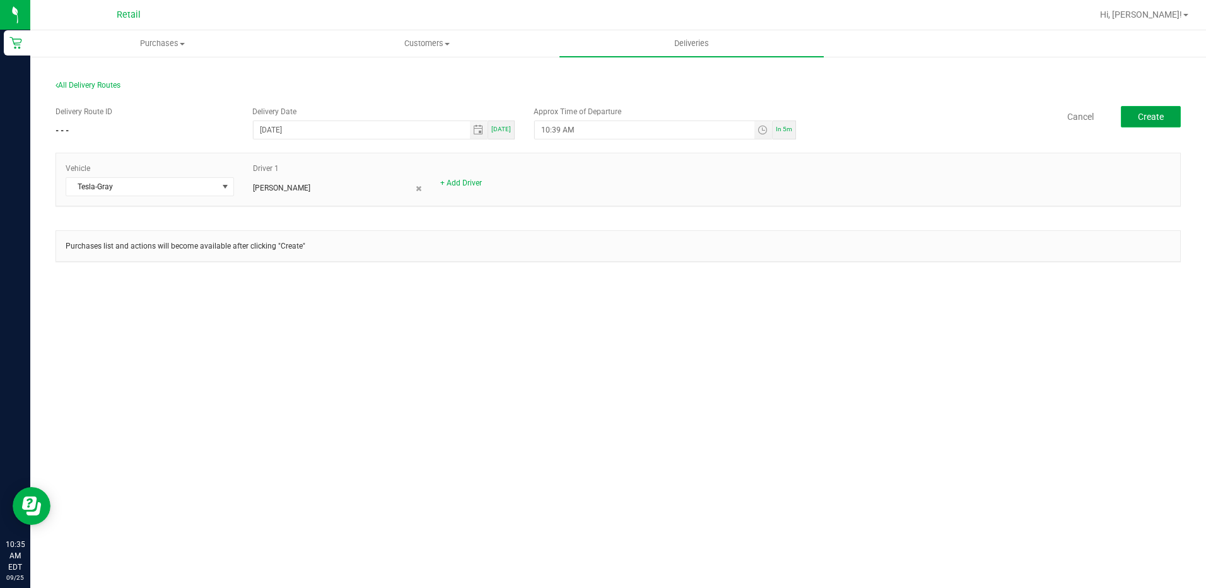
click at [1159, 108] on button "Create" at bounding box center [1151, 116] width 60 height 21
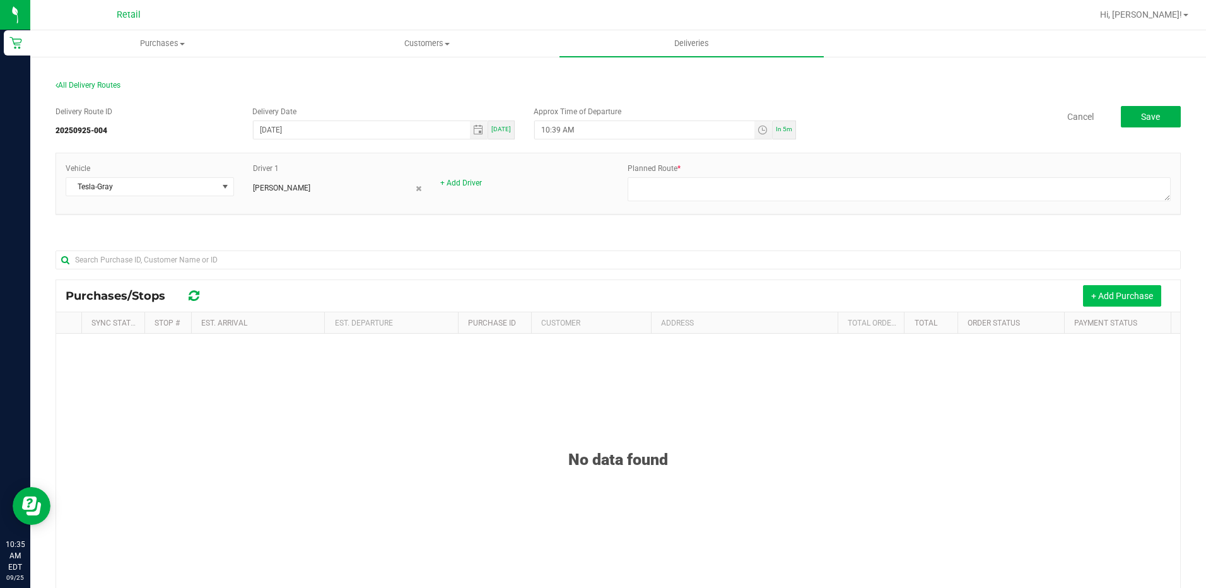
click at [1123, 300] on button "+ Add Purchase" at bounding box center [1122, 295] width 78 height 21
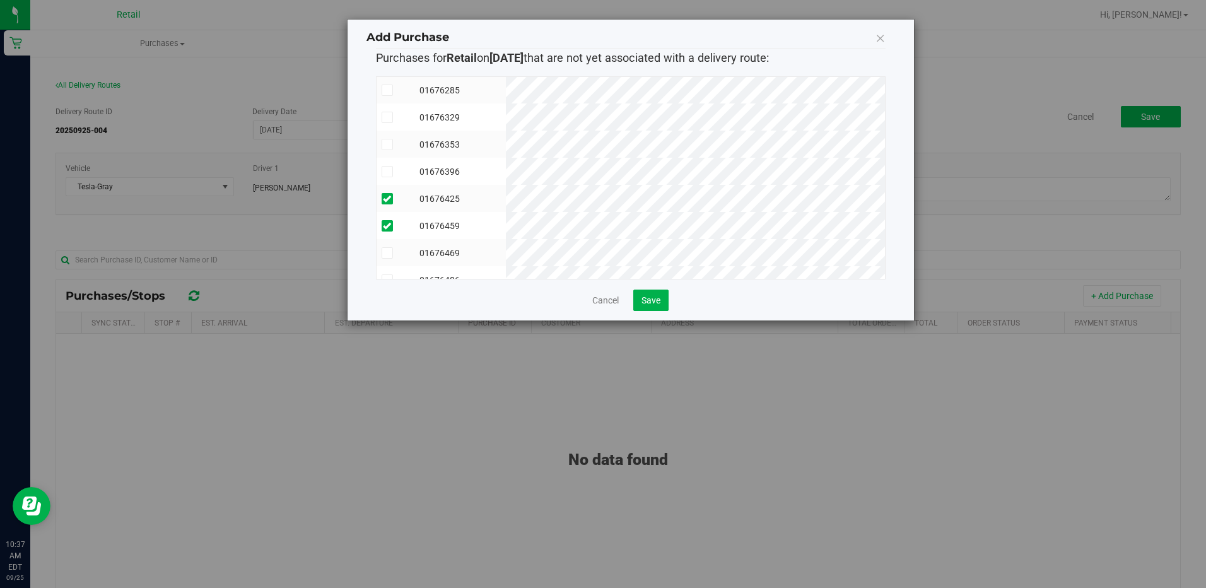
scroll to position [75, 0]
click at [641, 301] on button "Save" at bounding box center [650, 299] width 35 height 21
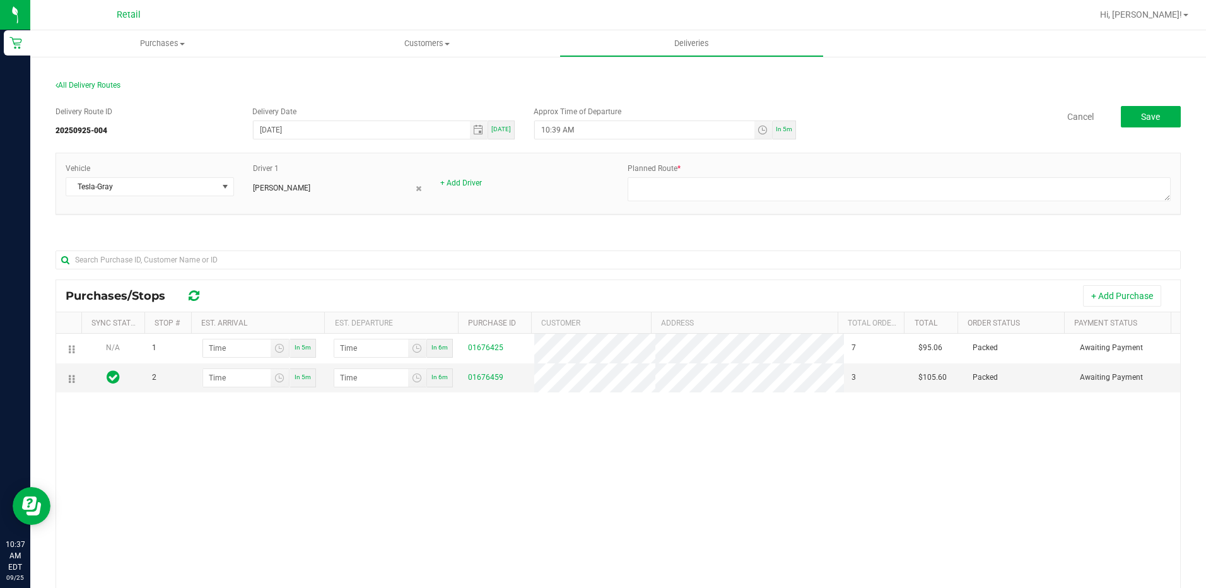
click at [1128, 291] on button "+ Add Purchase" at bounding box center [1122, 295] width 78 height 21
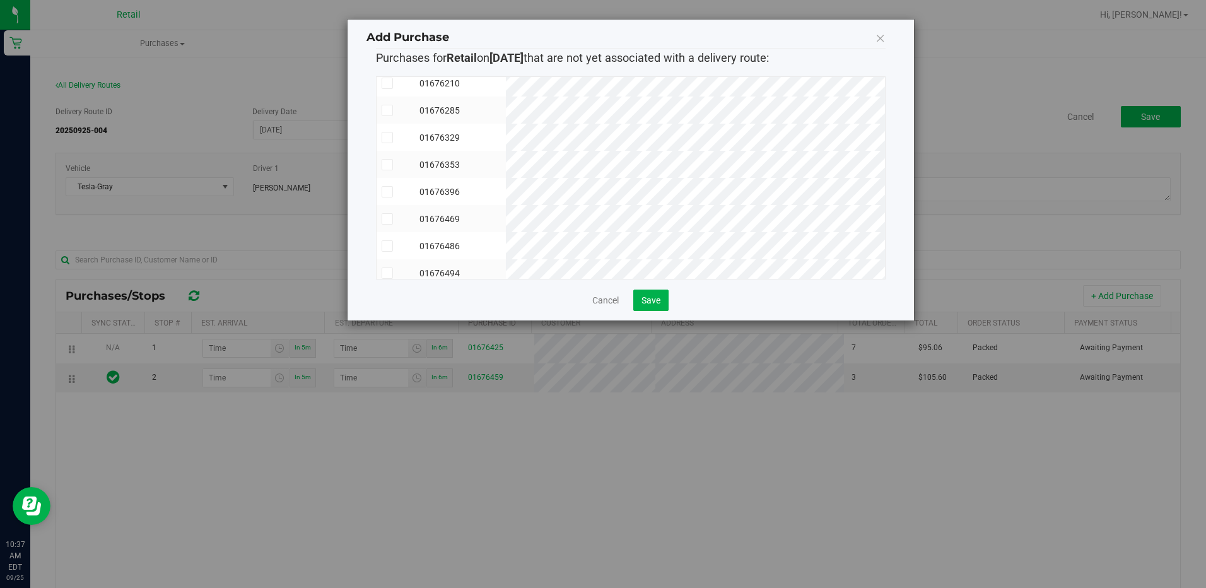
scroll to position [48, 0]
click at [662, 293] on button "Save" at bounding box center [650, 299] width 35 height 21
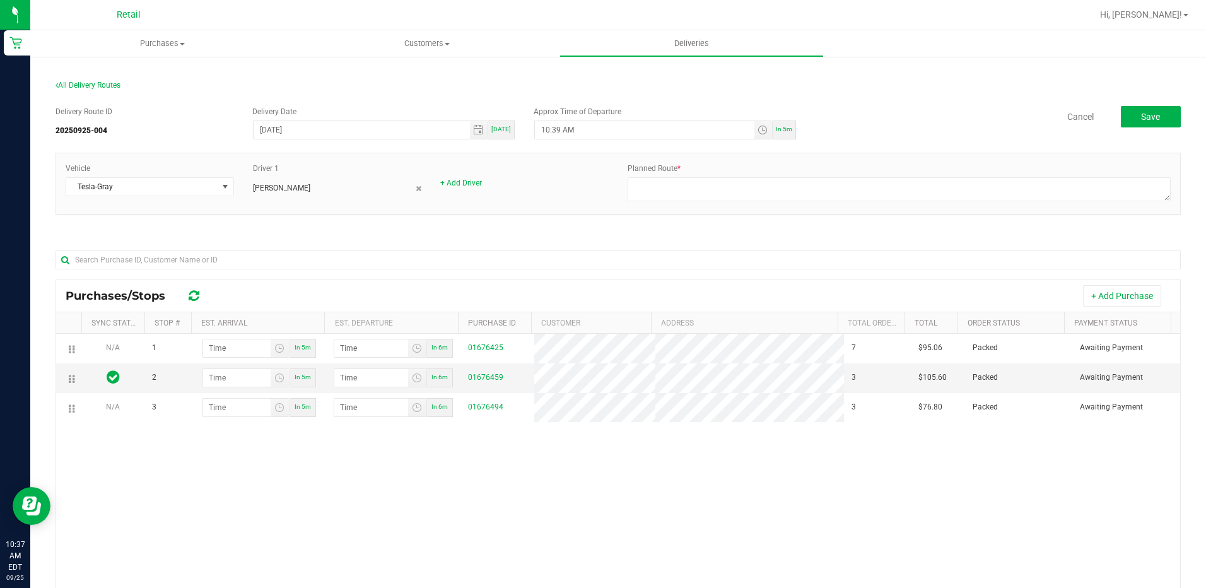
click at [515, 279] on div "Purchases/Stops + Add Purchase Sync Status Stop # Est. Arrival Est. Departure P…" at bounding box center [618, 506] width 1125 height 455
click at [115, 385] on span at bounding box center [113, 377] width 13 height 18
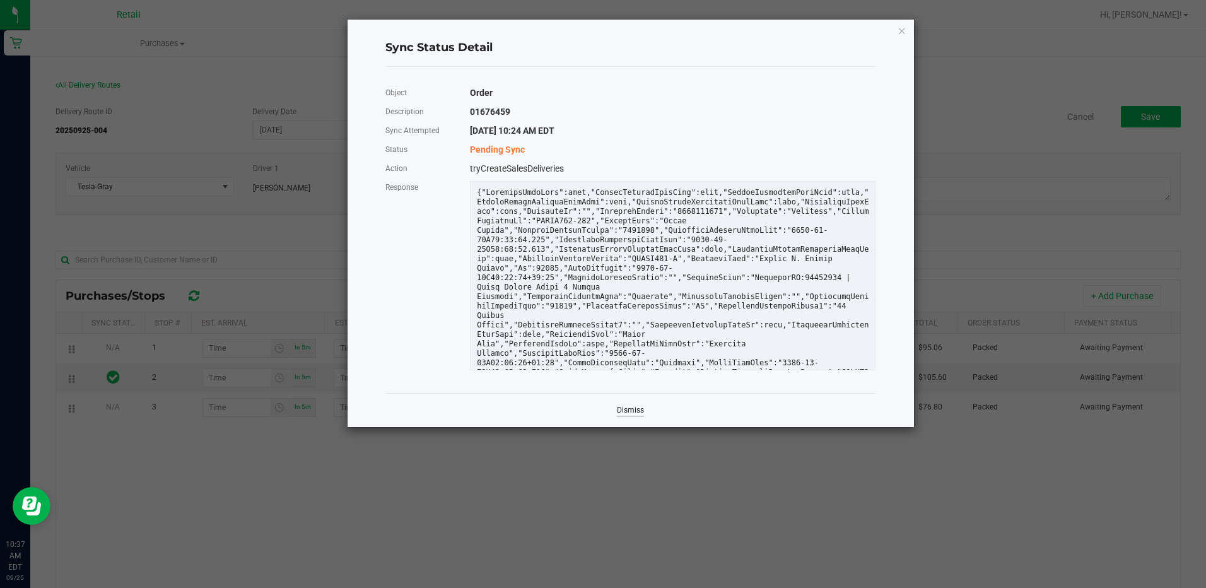
click at [639, 412] on link "Dismiss" at bounding box center [630, 410] width 27 height 11
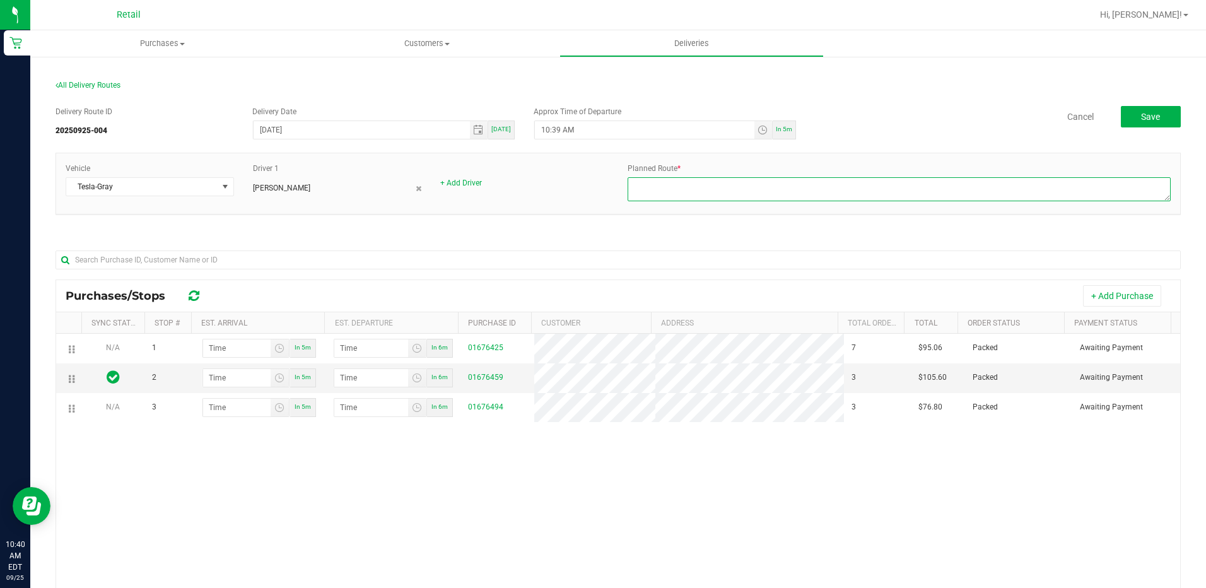
click at [638, 192] on textarea at bounding box center [899, 189] width 543 height 24
type textarea "Kerry Driver Route 2 Fred Dispatch"
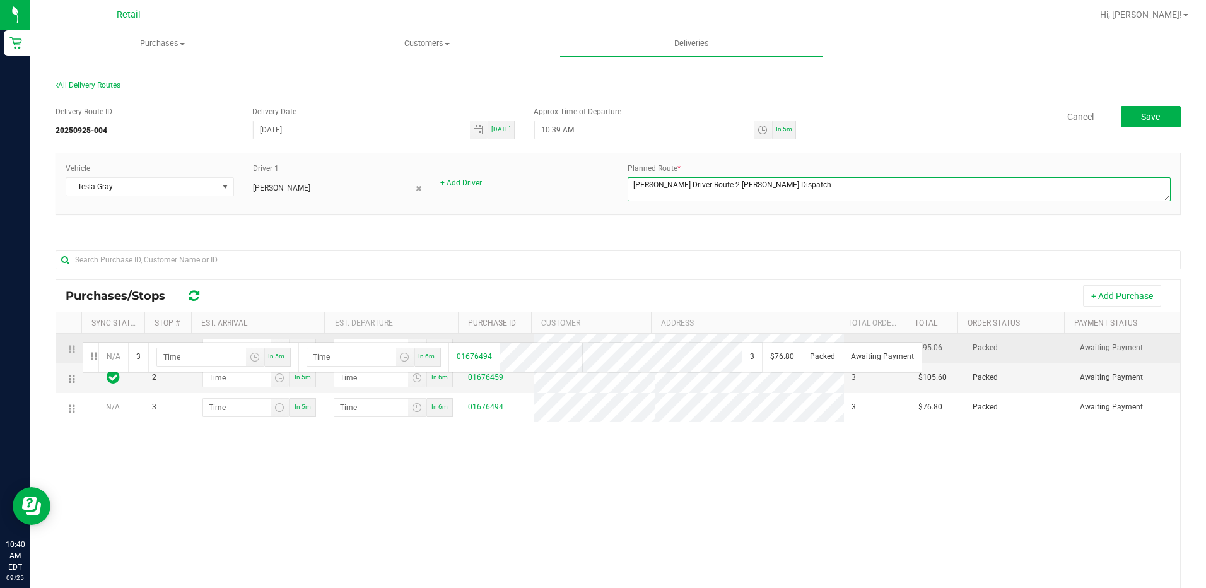
drag, startPoint x: 74, startPoint y: 412, endPoint x: 81, endPoint y: 341, distance: 72.2
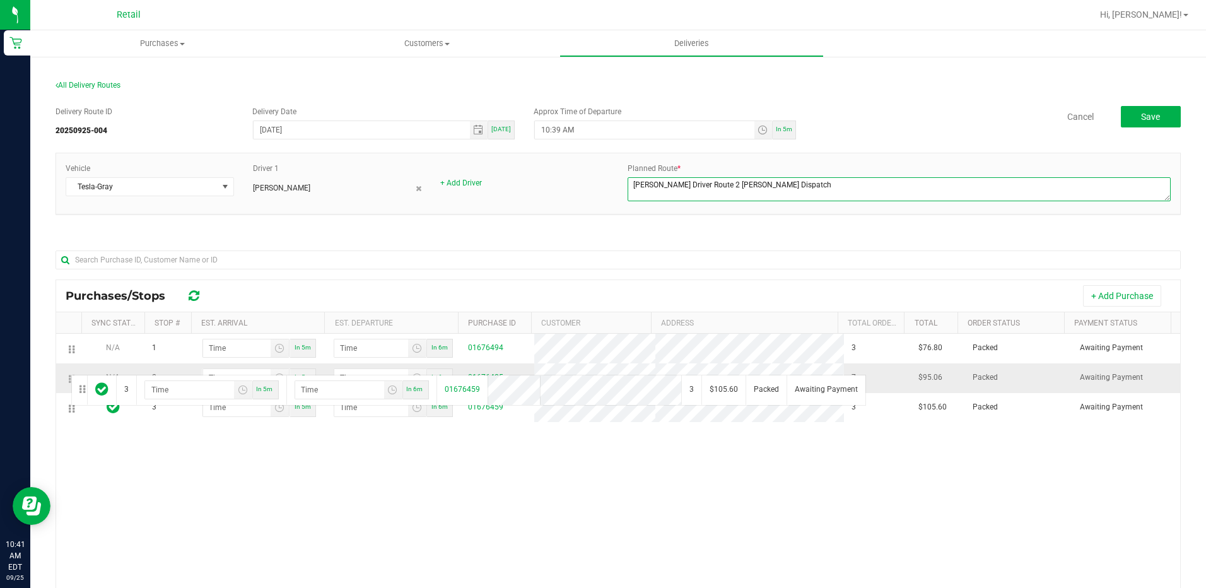
drag, startPoint x: 69, startPoint y: 406, endPoint x: 69, endPoint y: 373, distance: 32.2
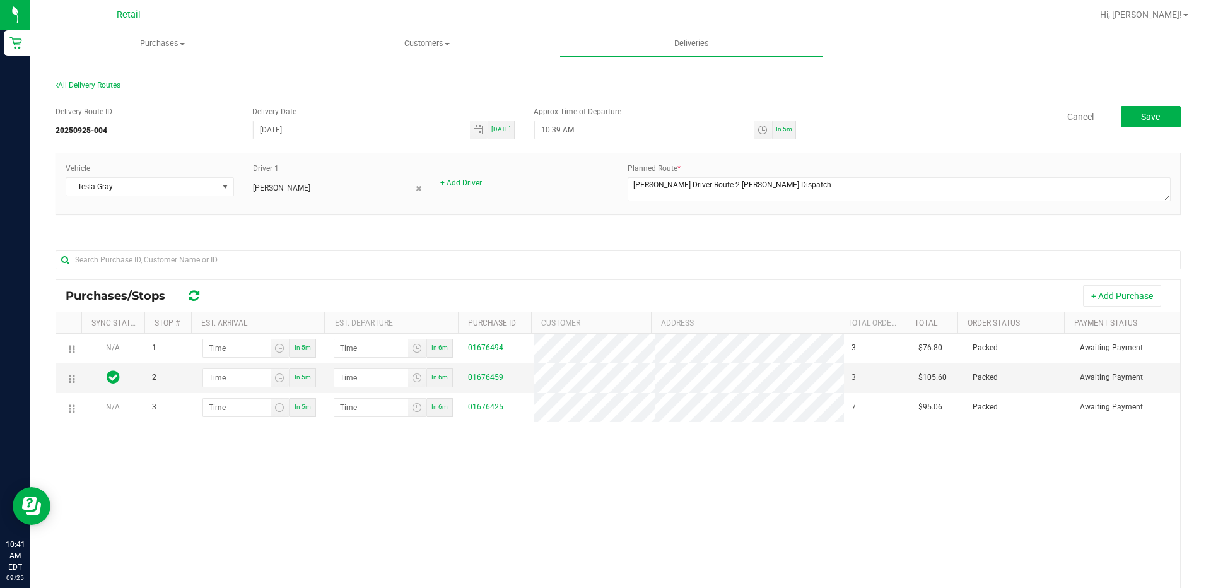
click at [785, 134] on div "In 5m" at bounding box center [784, 129] width 23 height 19
type input "10:46 AM"
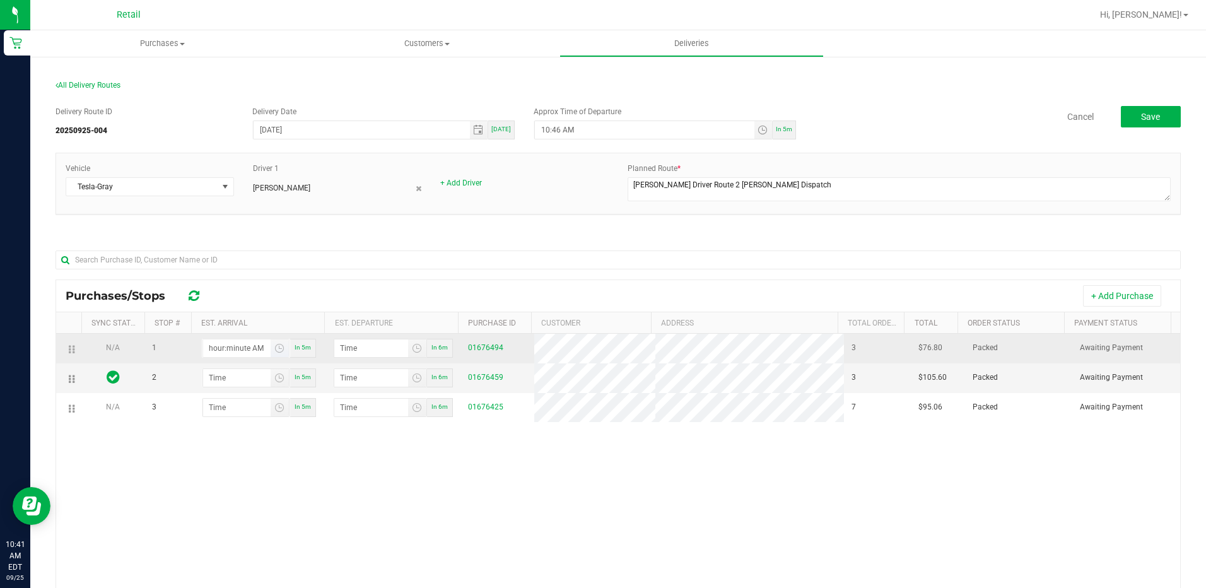
click at [245, 341] on input "hour:minute AM" at bounding box center [236, 348] width 67 height 18
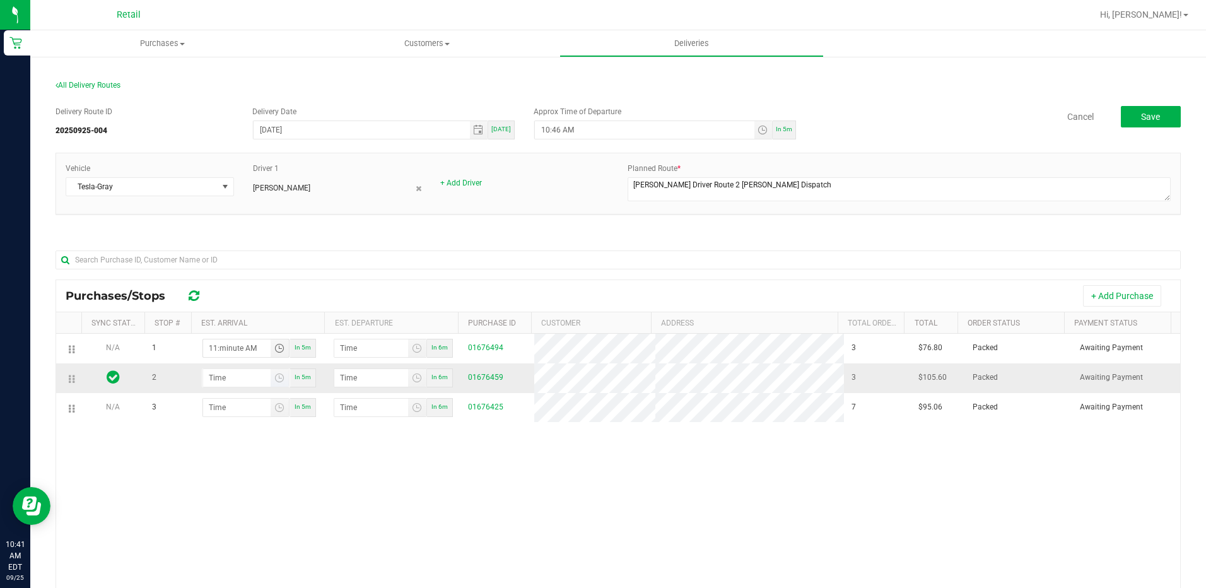
type input "11:minute AM"
type input "hour:minute AM"
click at [233, 382] on input "hour:minute AM" at bounding box center [236, 378] width 67 height 18
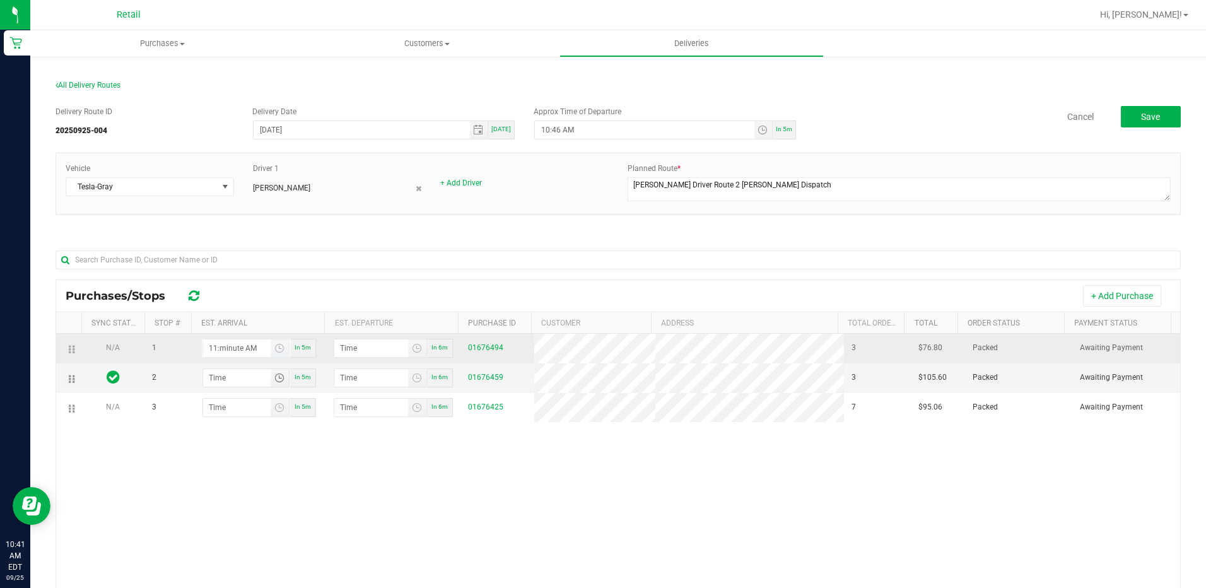
click at [227, 351] on input "11:minute AM" at bounding box center [236, 348] width 67 height 18
type input "11:00 AM"
type input "11:01 AM"
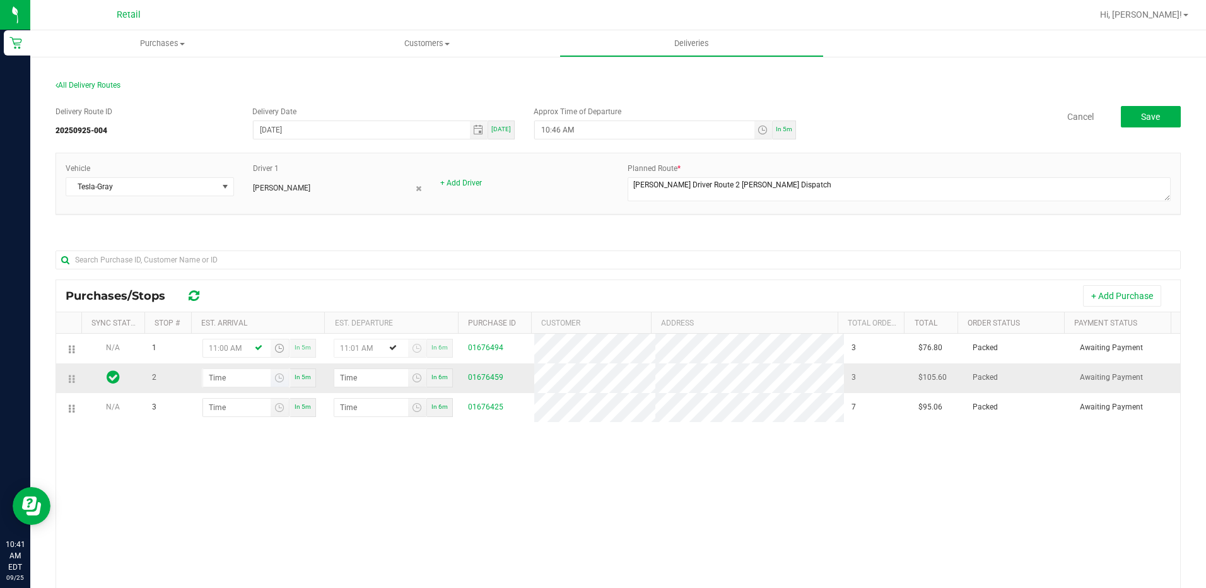
type input "11:00 AM"
click at [235, 379] on input "hour:minute AM" at bounding box center [236, 378] width 67 height 18
type input "11:02 AM"
type input "11:03 AM"
type input "11:22 AM"
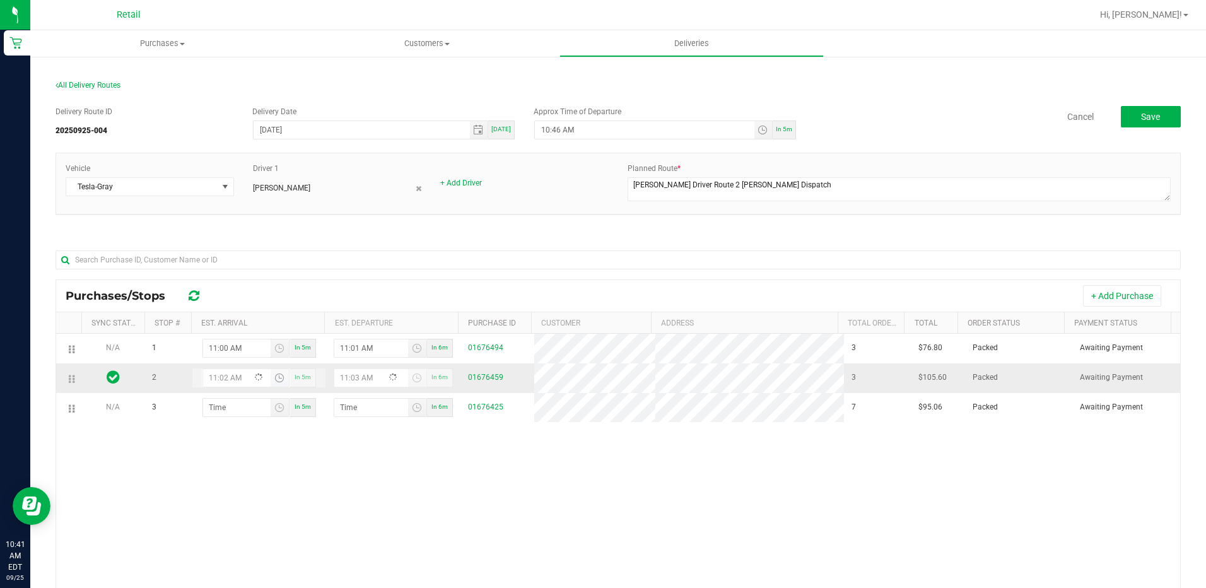
type input "11:23 AM"
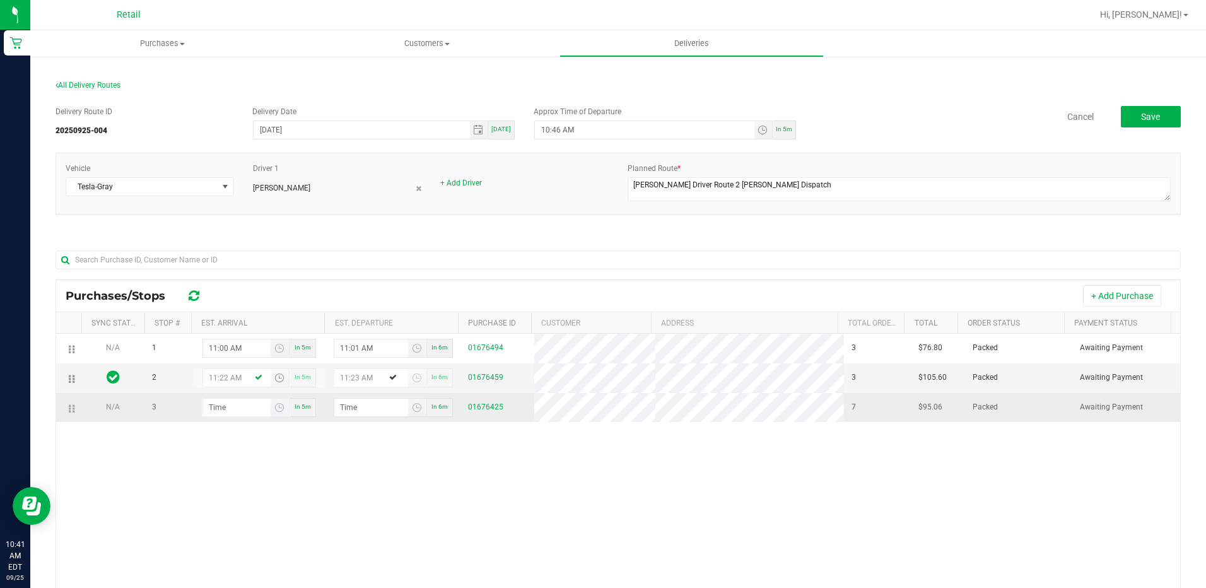
type input "11:22 AM"
click at [241, 411] on input "hour:minute AM" at bounding box center [236, 408] width 67 height 18
type input "11:03 AM"
type input "11:04 AM"
type input "11:38 AM"
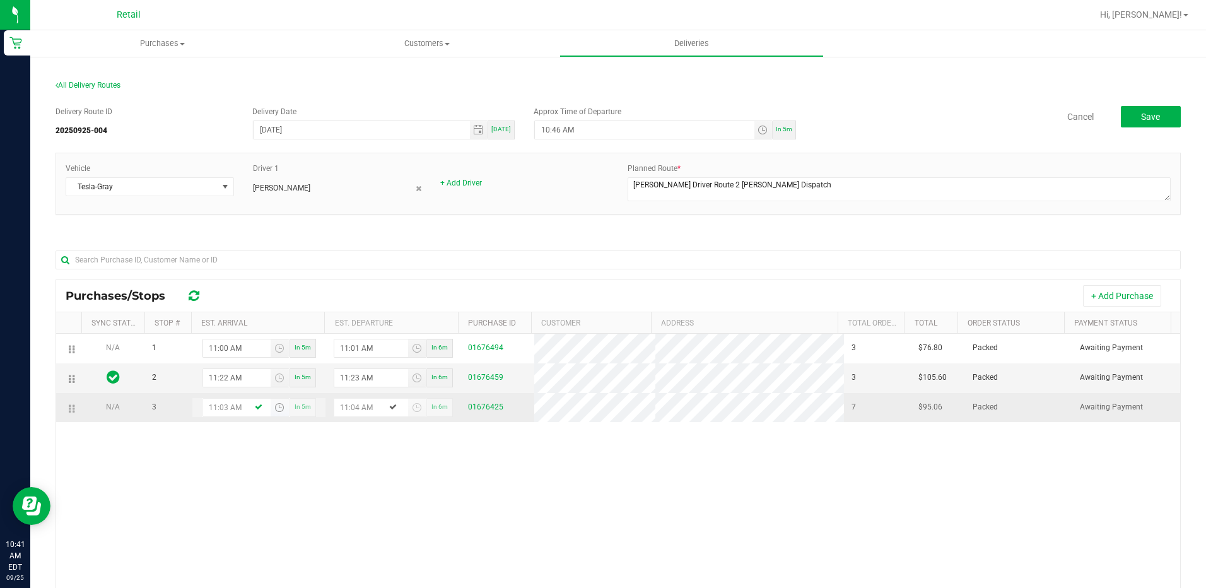
type input "11:39 AM"
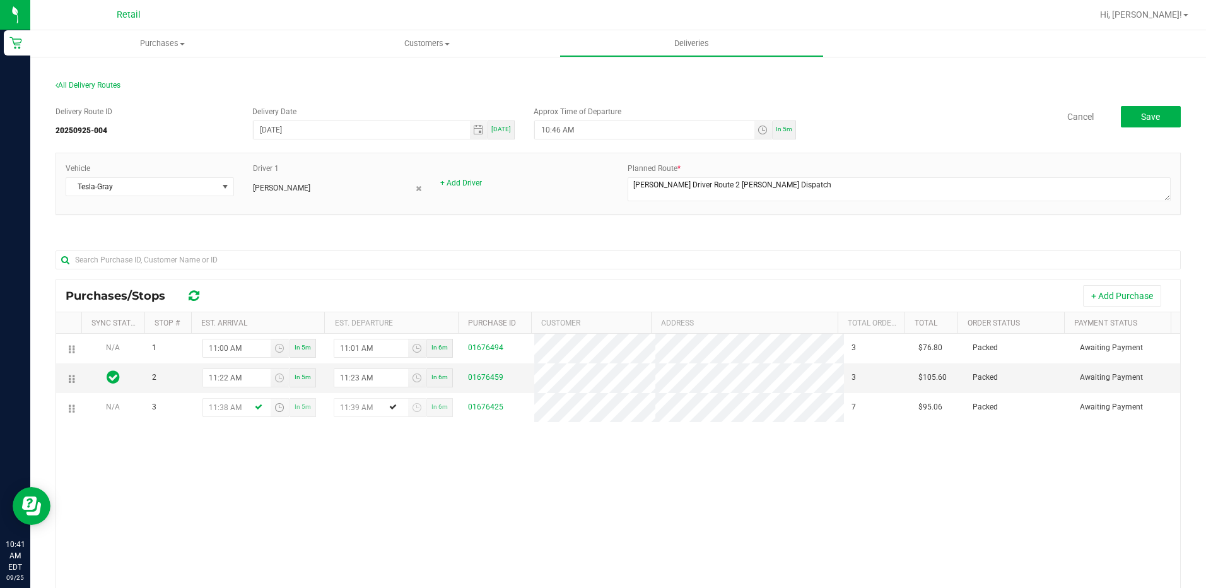
type input "11:38 AM"
click at [332, 444] on div "N/A 1 11:00 AM In 5m 11:01 AM In 6m 01676494 3 $76.80 Packed Awaiting Payment 2…" at bounding box center [618, 519] width 1124 height 370
click at [1089, 295] on button "+ Add Purchase" at bounding box center [1122, 295] width 78 height 21
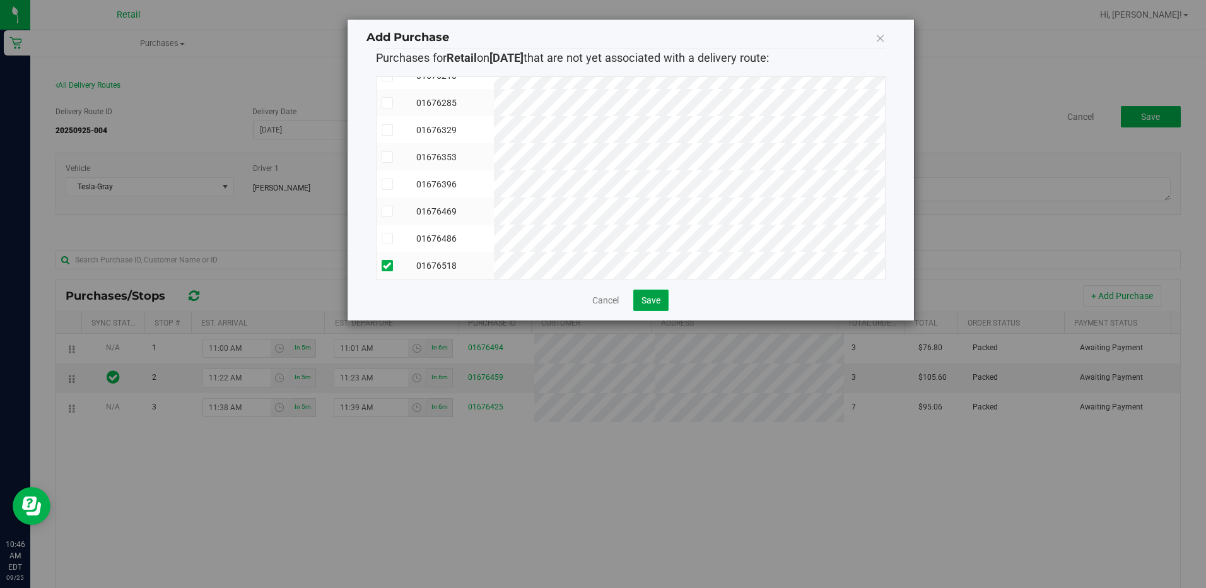
click at [654, 306] on button "Save" at bounding box center [650, 299] width 35 height 21
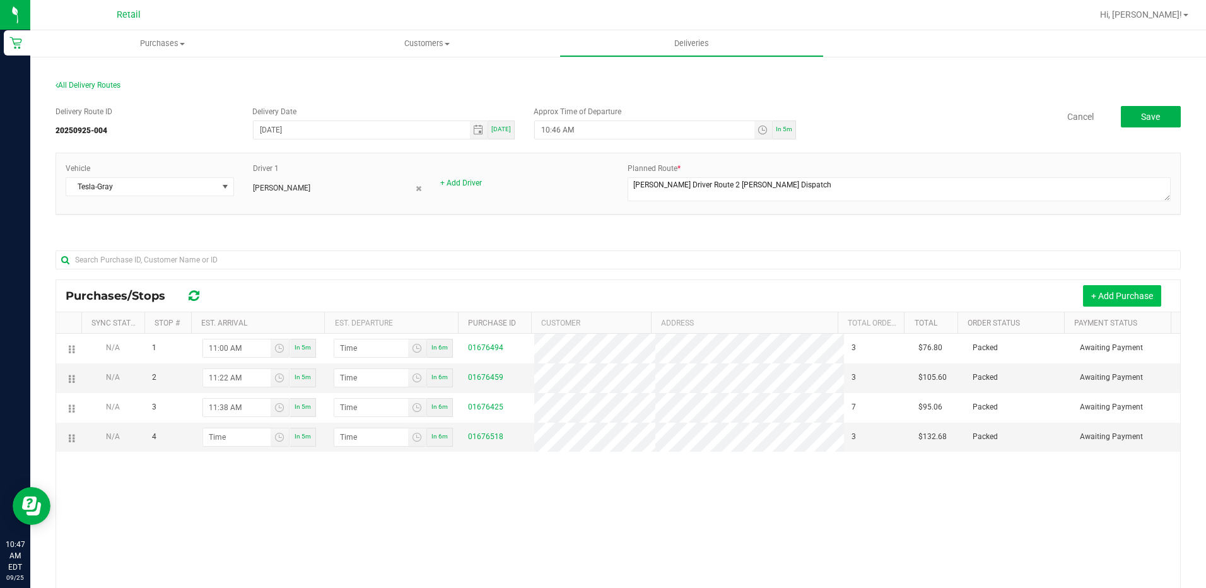
click at [1113, 290] on button "+ Add Purchase" at bounding box center [1122, 295] width 78 height 21
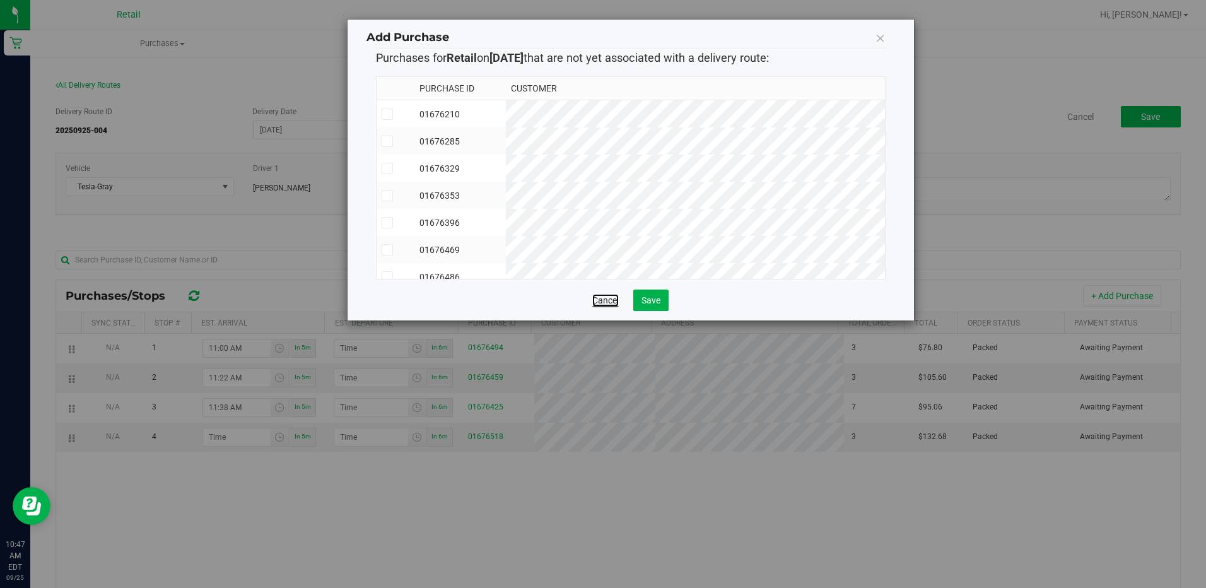
click at [614, 299] on link "Cancel" at bounding box center [605, 300] width 26 height 13
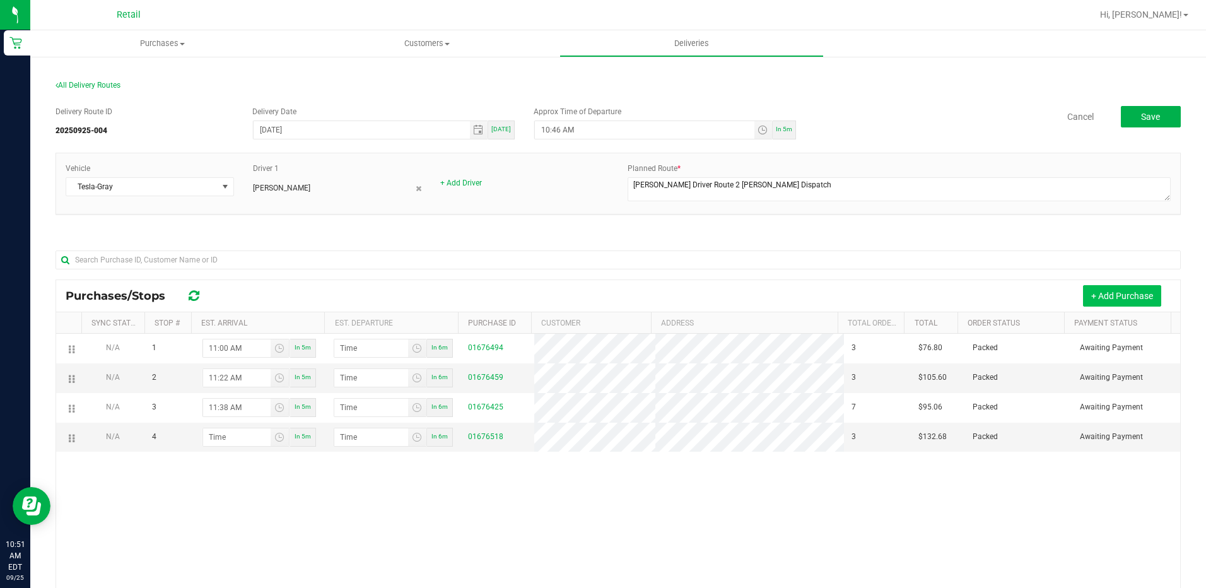
click at [1097, 300] on button "+ Add Purchase" at bounding box center [1122, 295] width 78 height 21
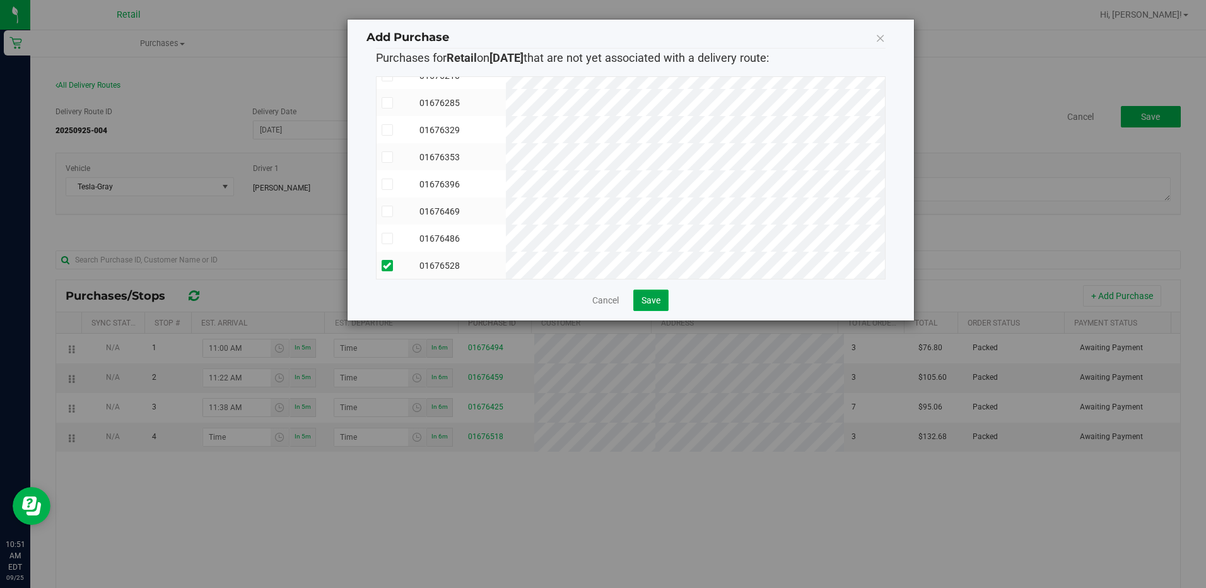
click at [652, 301] on span "Save" at bounding box center [650, 300] width 19 height 10
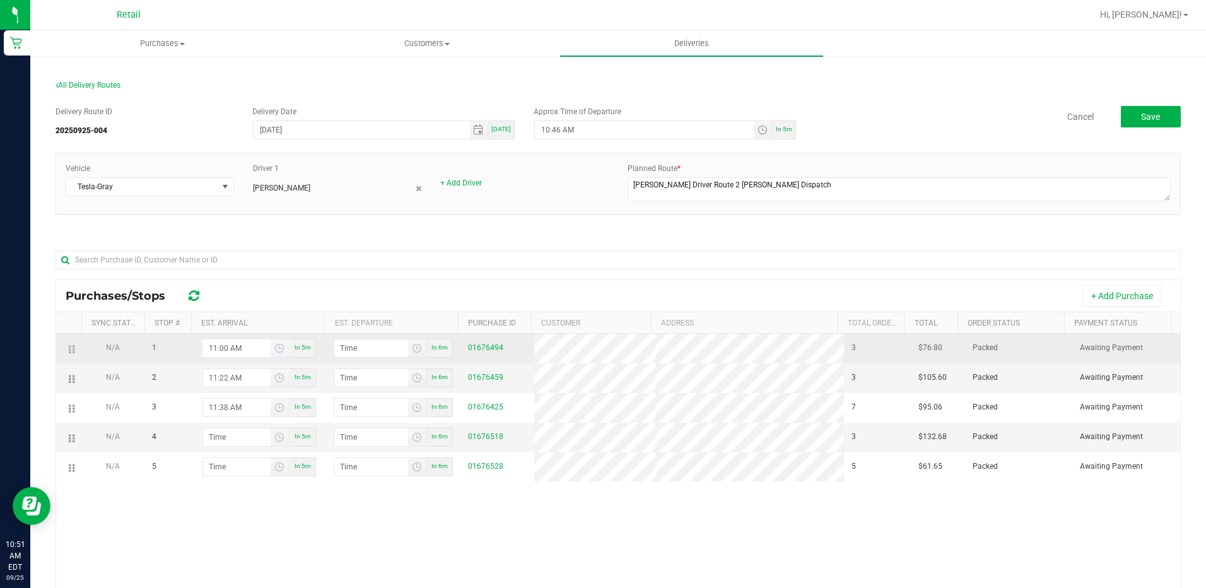
click at [226, 346] on input "11:00 AM" at bounding box center [236, 348] width 67 height 18
type input "11:01 AM"
type input "11:02 AM"
type input "11:10 AM"
type input "11:11 AM"
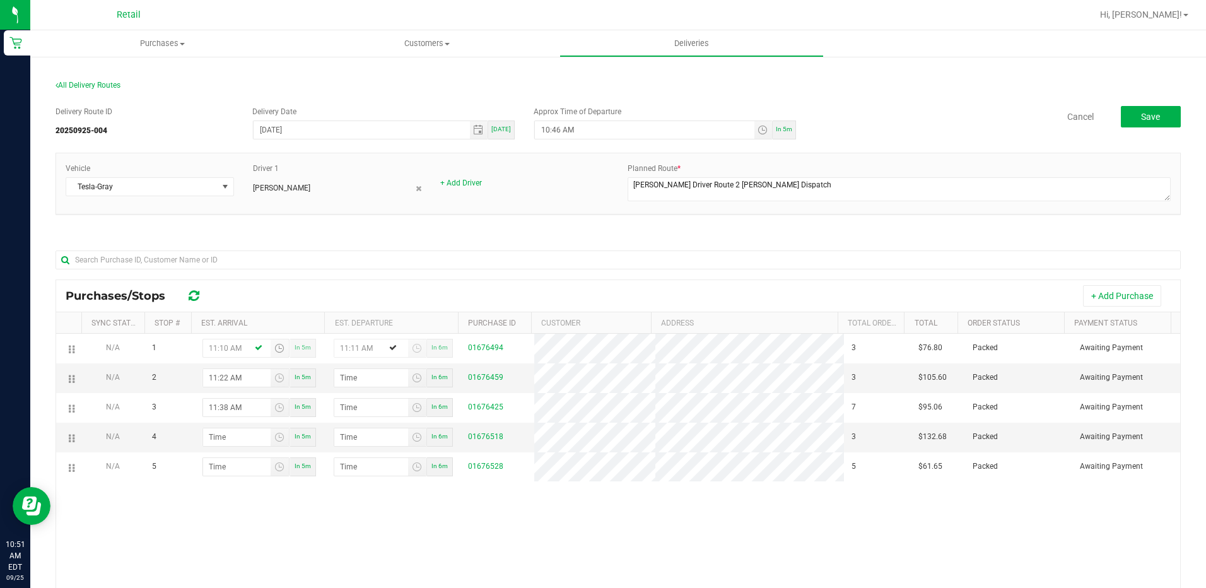
type input "11:10 AM"
click at [776, 131] on span "In 5m" at bounding box center [784, 129] width 16 height 7
type input "10:56 AM"
click at [223, 378] on input "11:22 AM" at bounding box center [236, 378] width 67 height 18
type input "11:01 AM"
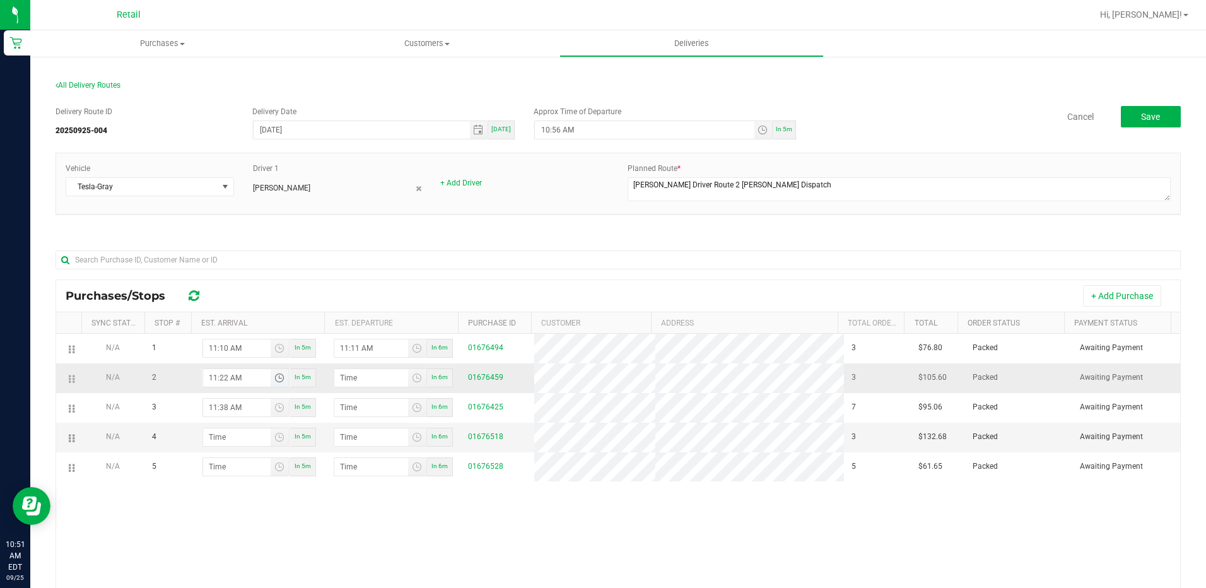
type input "11:02 AM"
type input "11:11 AM"
type input "11:12 AM"
click at [219, 382] on input "11:11 AM" at bounding box center [236, 378] width 67 height 18
type input "11:13 AM"
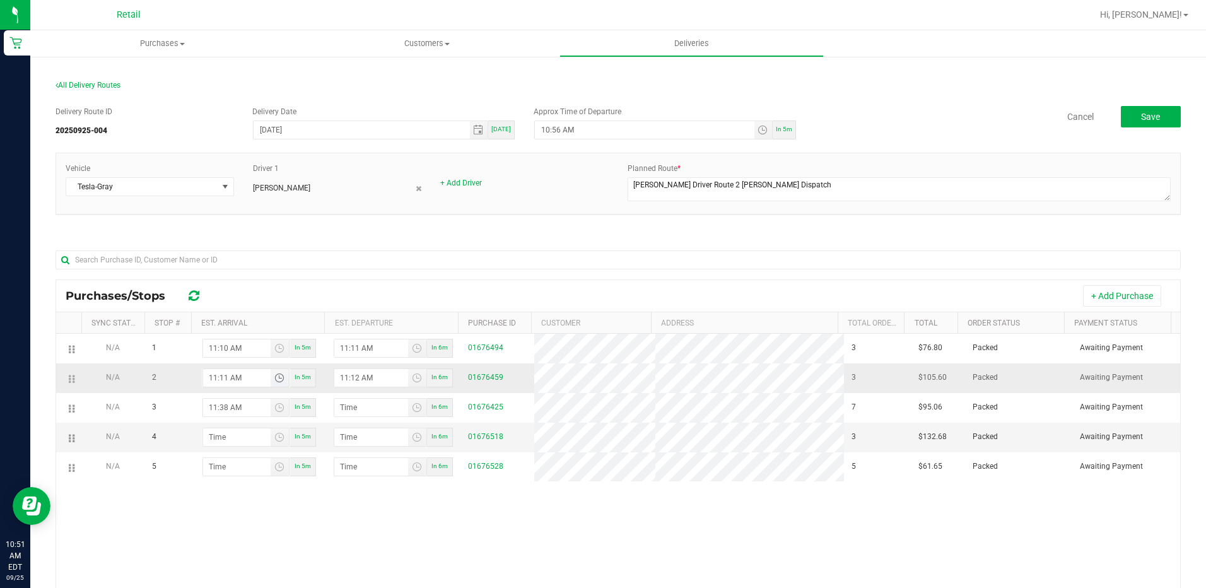
type input "11:14 AM"
click at [225, 375] on input "11:13 AM" at bounding box center [236, 378] width 67 height 18
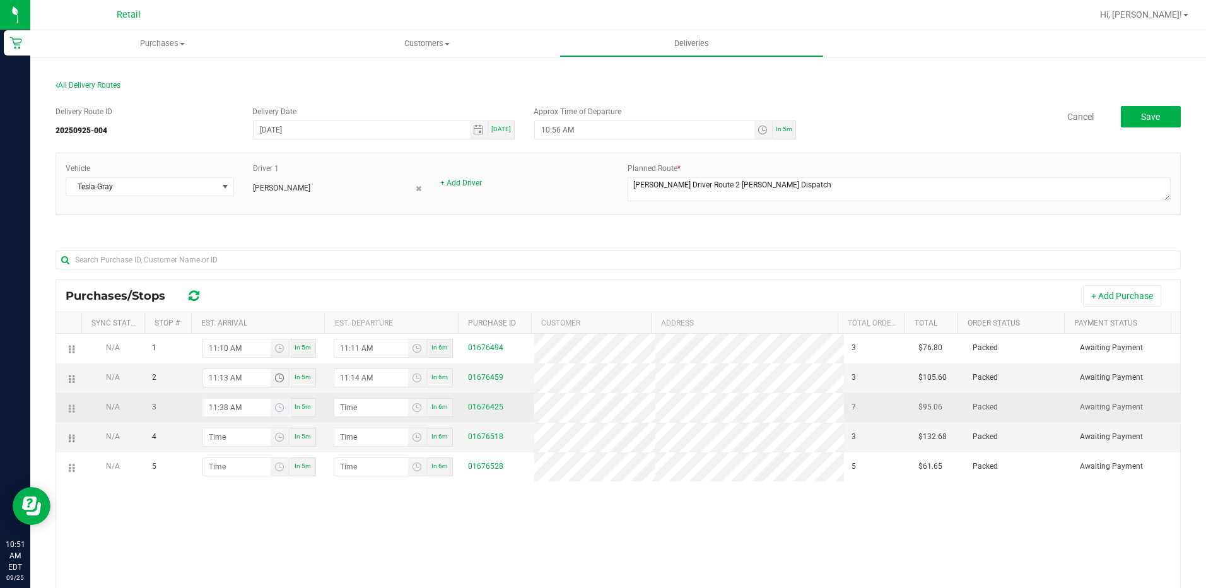
type input "11:33 AM"
type input "11:34 AM"
type input "11:33 AM"
click at [219, 405] on input "11:38 AM" at bounding box center [236, 408] width 67 height 18
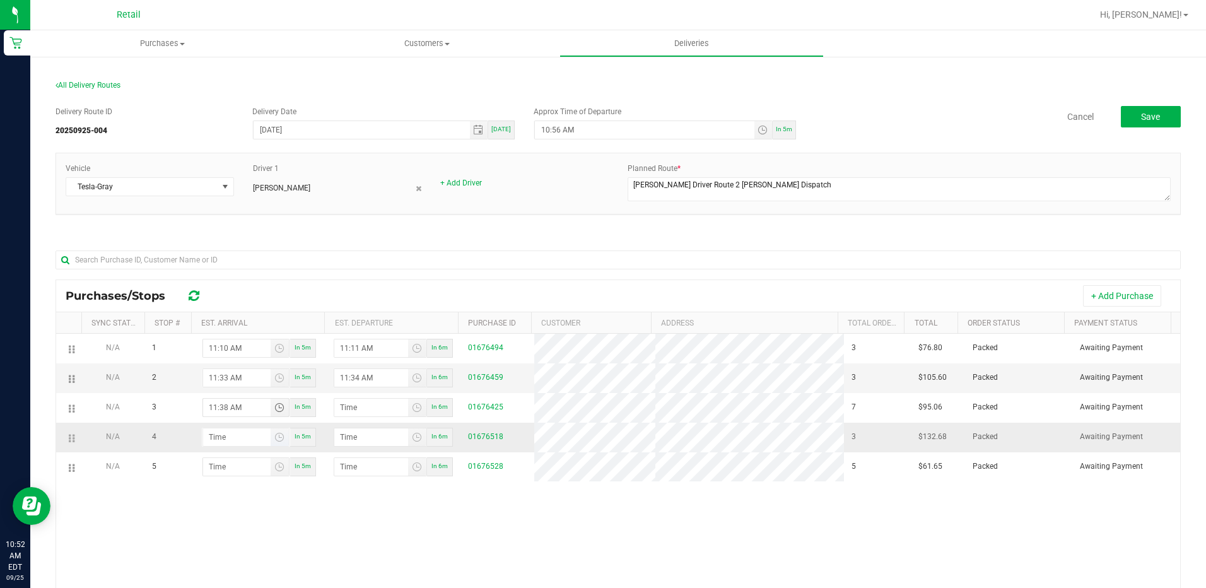
type input "11:04 AM"
type input "11:05 AM"
type input "11:48 AM"
type input "11:49 AM"
type input "11:48 AM"
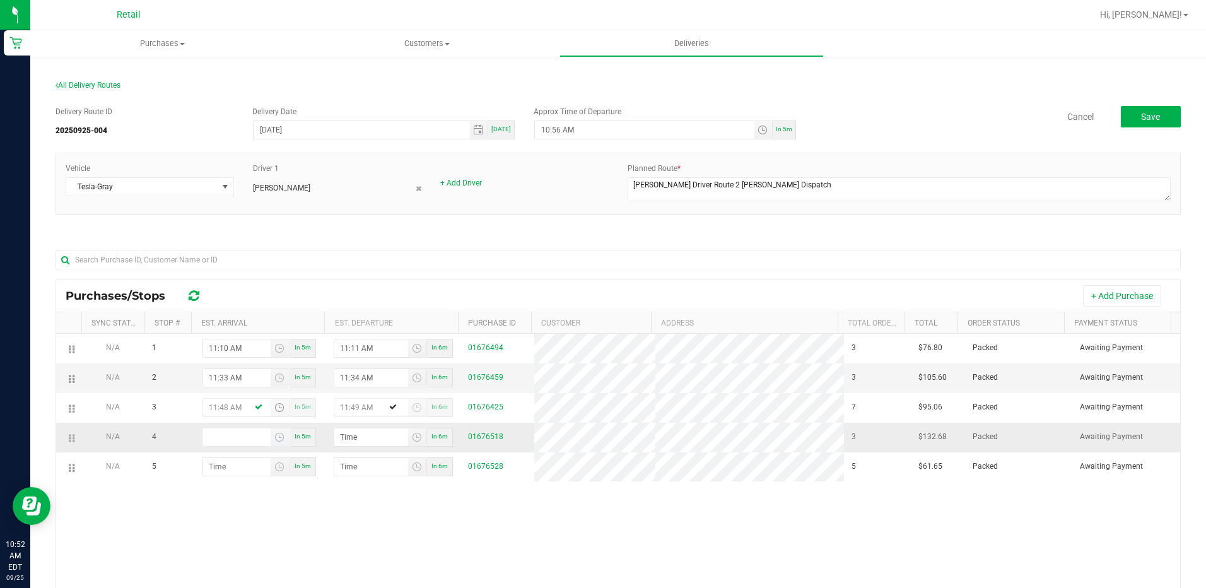
type input "hour:minute AM"
click at [225, 436] on input "hour:minute AM" at bounding box center [236, 437] width 67 height 18
click at [230, 441] on input "hour:minute AM" at bounding box center [236, 437] width 67 height 18
type input "12:01 AM"
type input "12:02 AM"
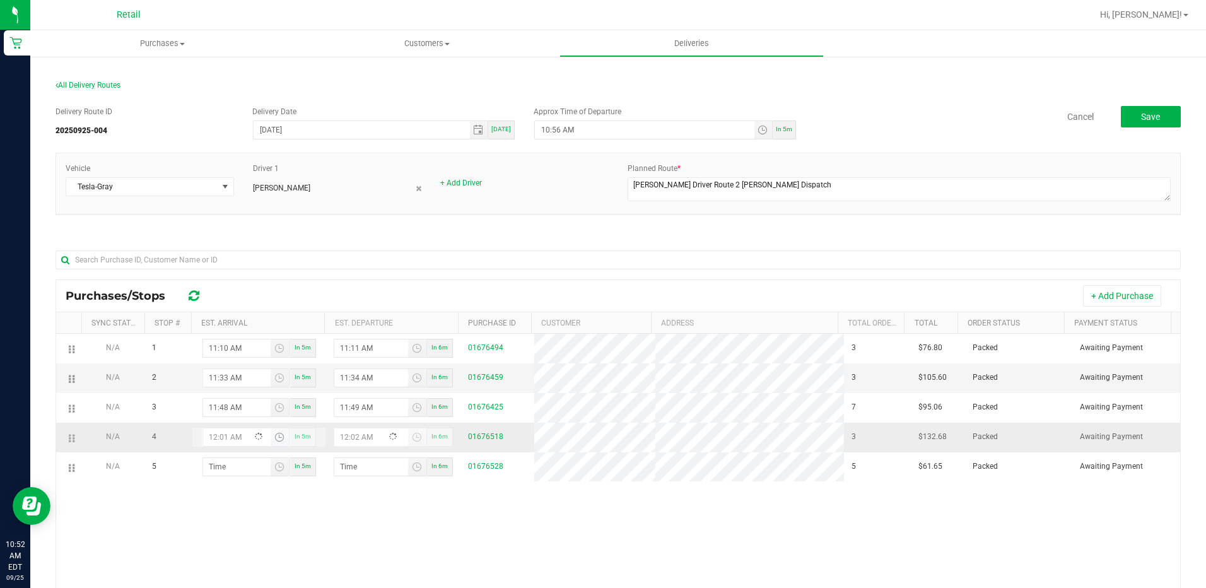
type input "12:11 AM"
type input "12:12 AM"
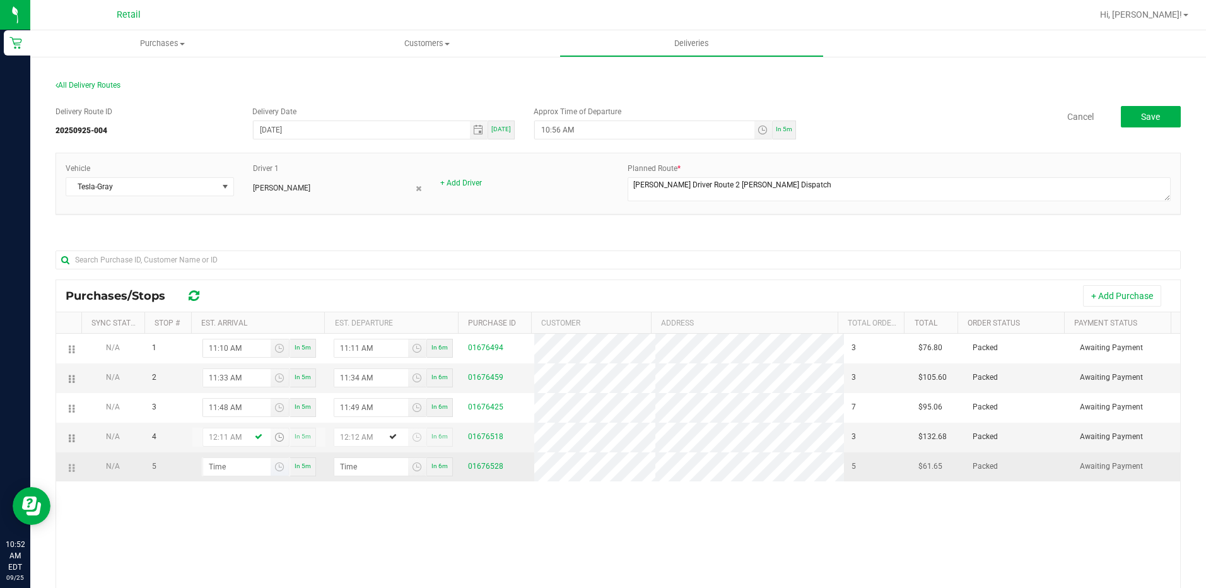
type input "12:11 AM"
click at [227, 469] on input "hour:minute AM" at bounding box center [236, 467] width 67 height 18
type input "12:02 AM"
type input "12:03 AM"
type input "12:22 AM"
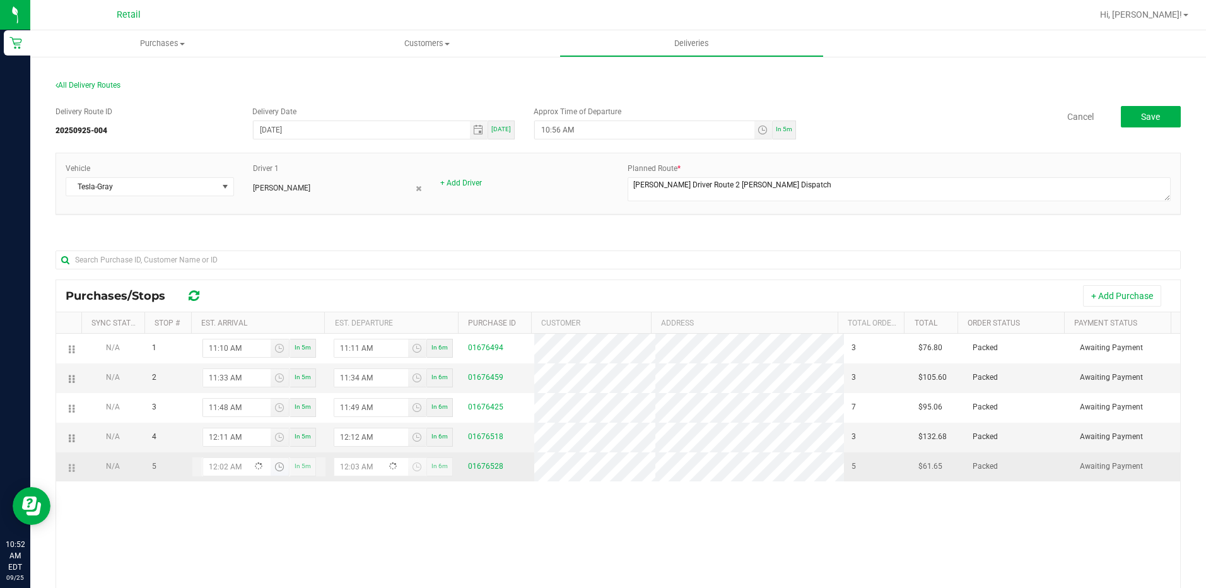
type input "12:23 AM"
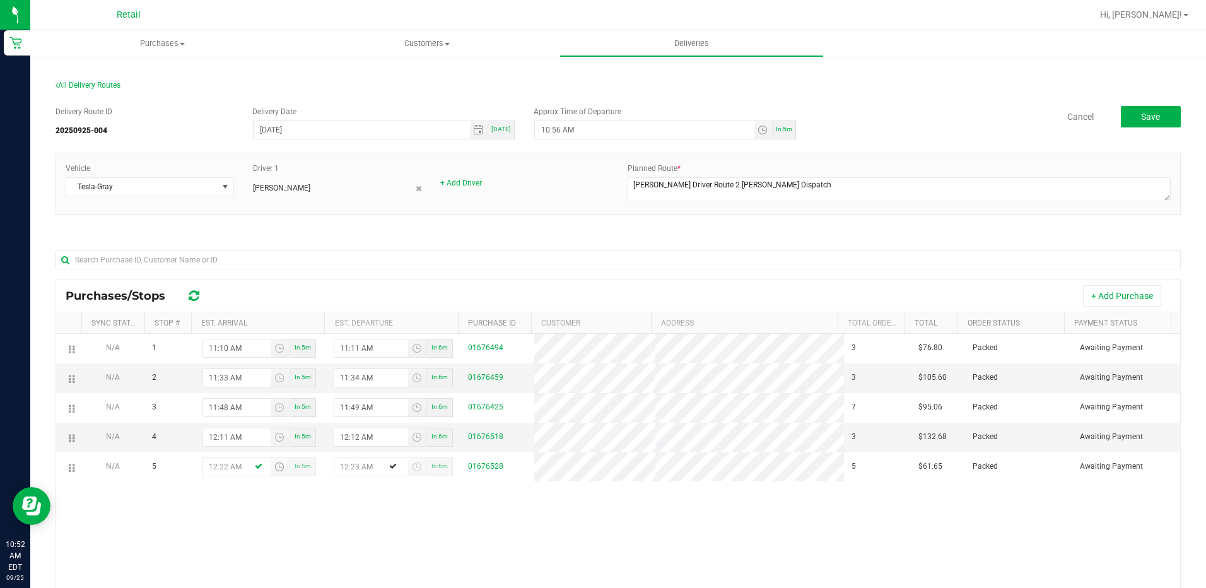
type input "12:22 AM"
click at [319, 536] on div "N/A 1 11:10 AM In 5m 11:11 AM In 6m 01676494 3 $76.80 Packed Awaiting Payment N…" at bounding box center [618, 519] width 1124 height 370
click at [1155, 119] on button "Save" at bounding box center [1151, 116] width 60 height 21
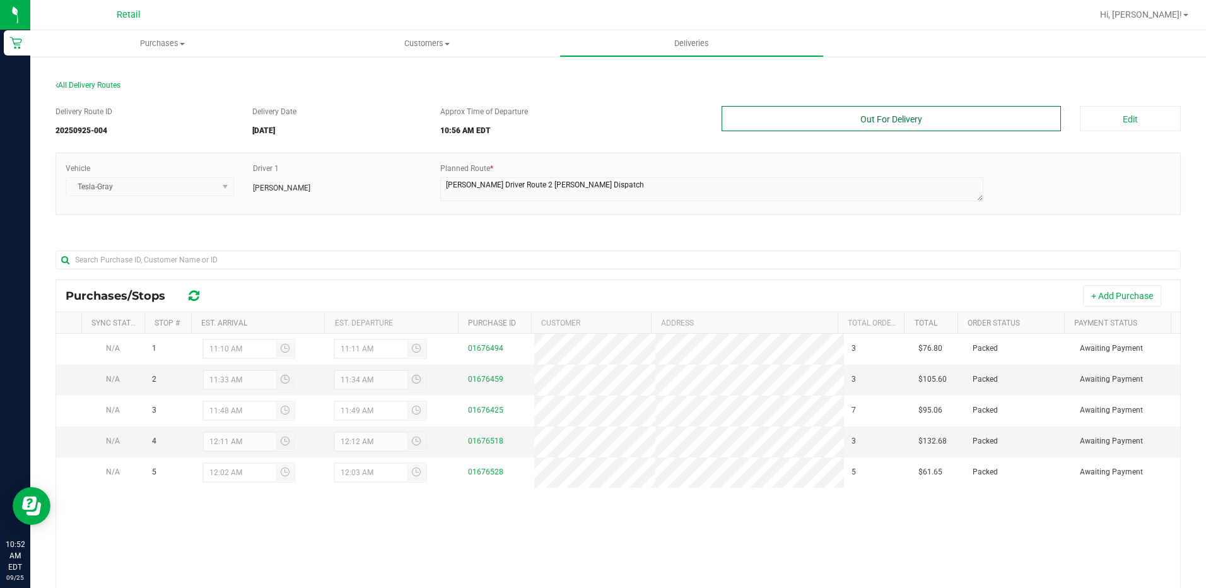
click at [992, 121] on button "Out For Delivery" at bounding box center [892, 118] width 340 height 25
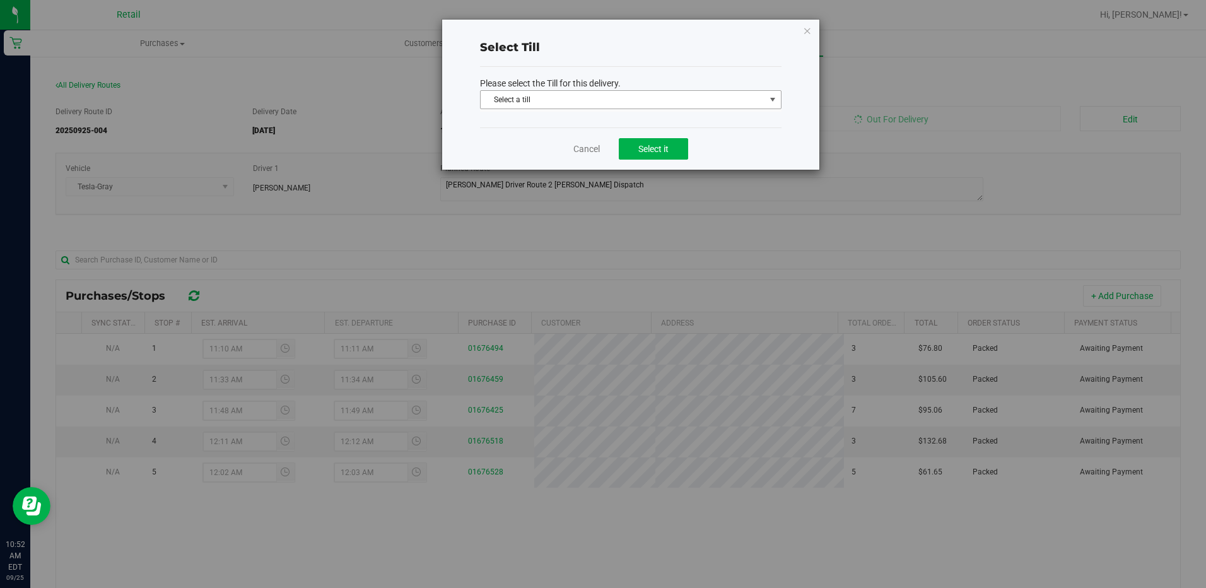
click at [722, 102] on span "Select a till" at bounding box center [623, 100] width 284 height 18
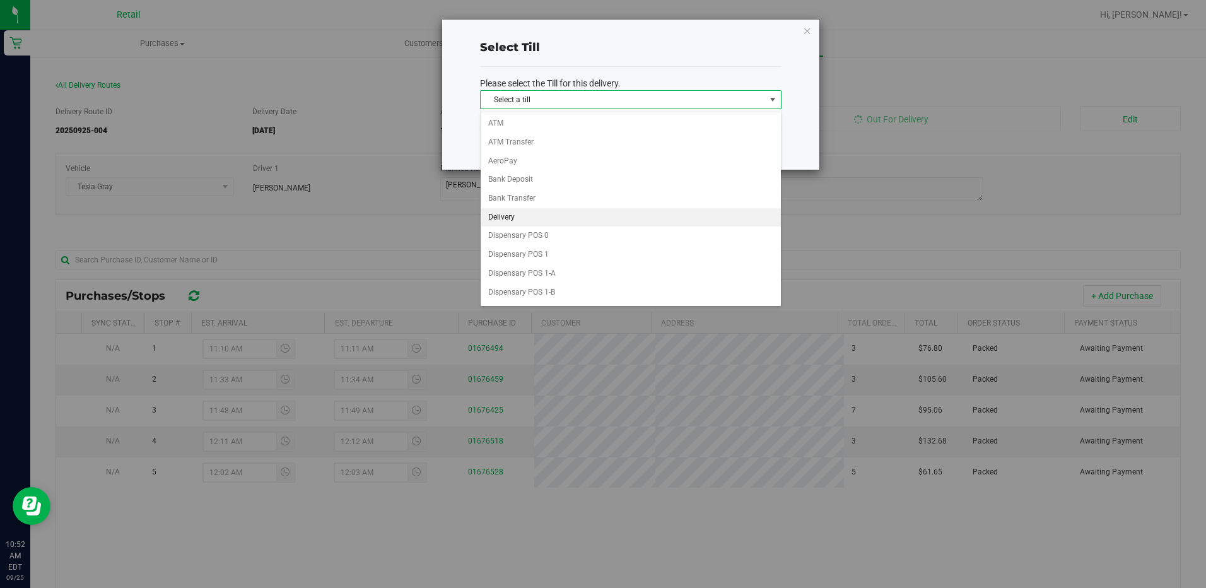
click at [527, 211] on li "Delivery" at bounding box center [631, 217] width 300 height 19
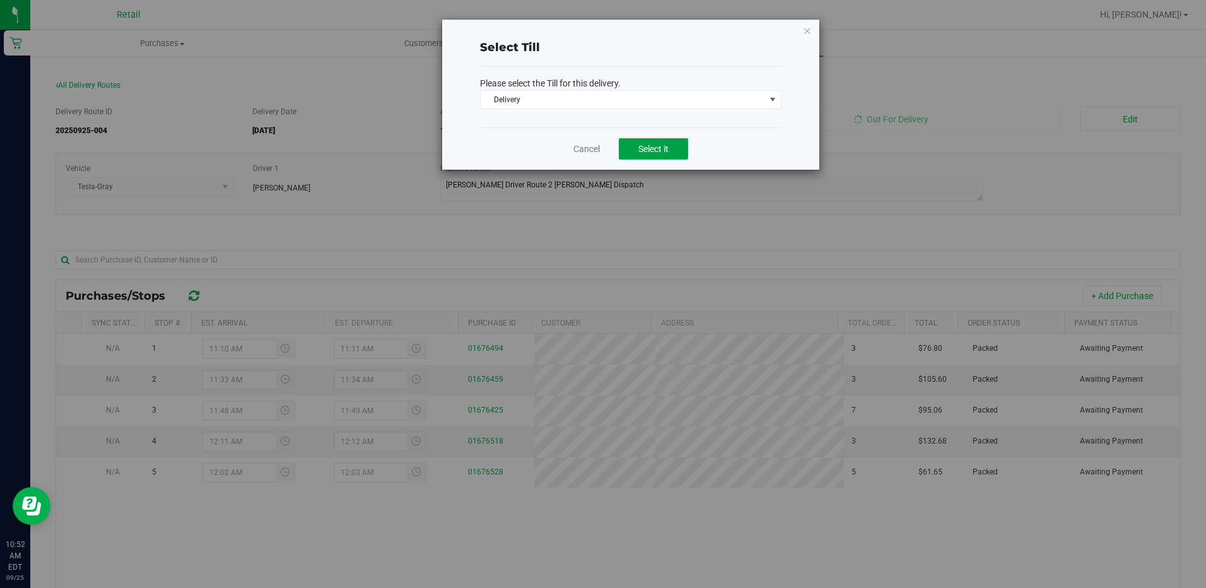
click at [641, 144] on span "Select it" at bounding box center [653, 149] width 30 height 10
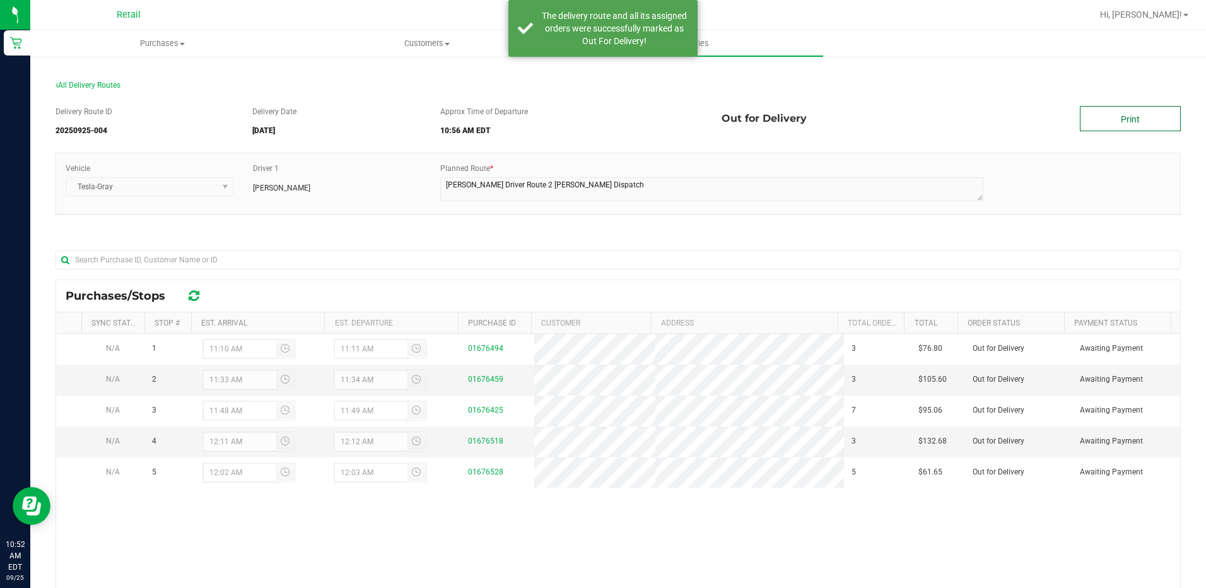
click at [1097, 112] on link "Print" at bounding box center [1130, 118] width 101 height 25
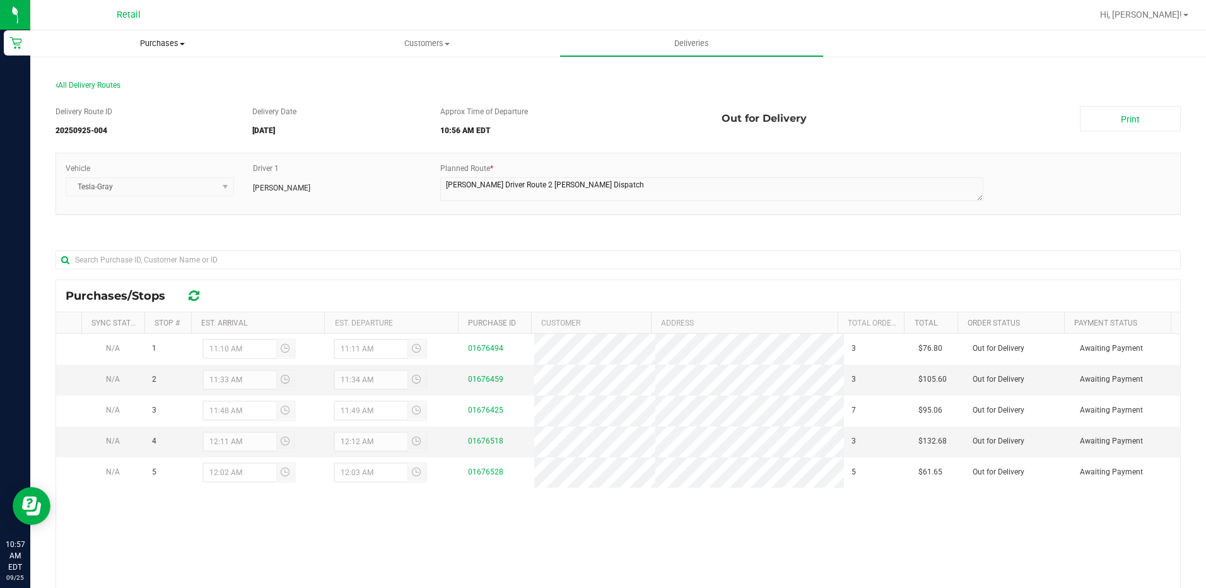
click at [175, 37] on uib-tab-heading "Purchases Summary of purchases Fulfillment All purchases" at bounding box center [162, 43] width 264 height 26
click at [126, 76] on span "Summary of purchases" at bounding box center [94, 76] width 129 height 11
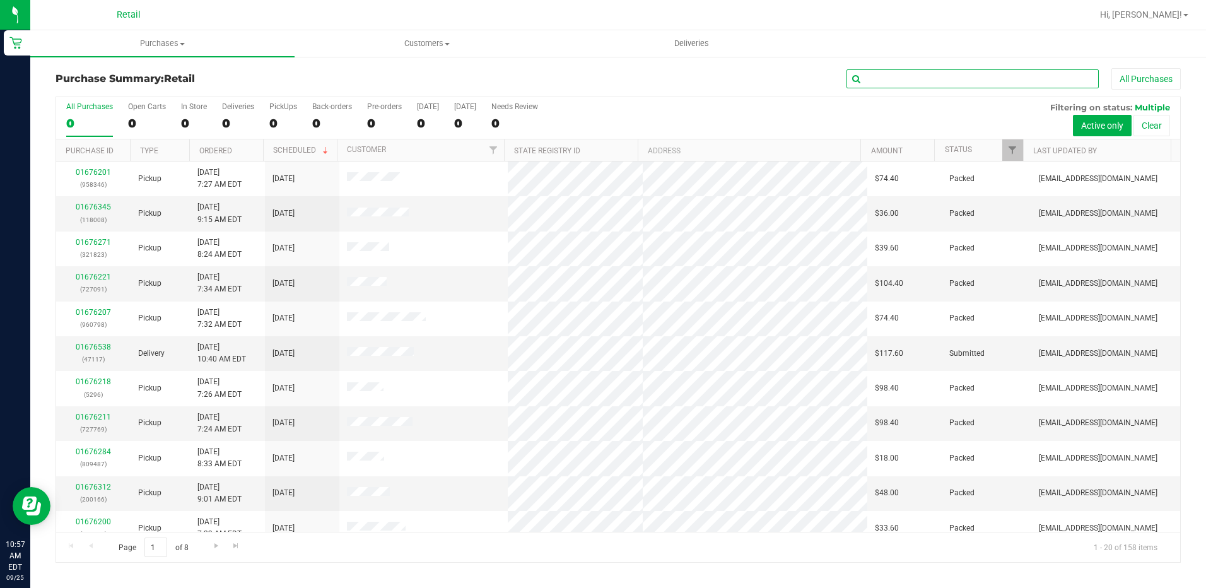
click at [911, 77] on input "text" at bounding box center [972, 78] width 252 height 19
type input "5440"
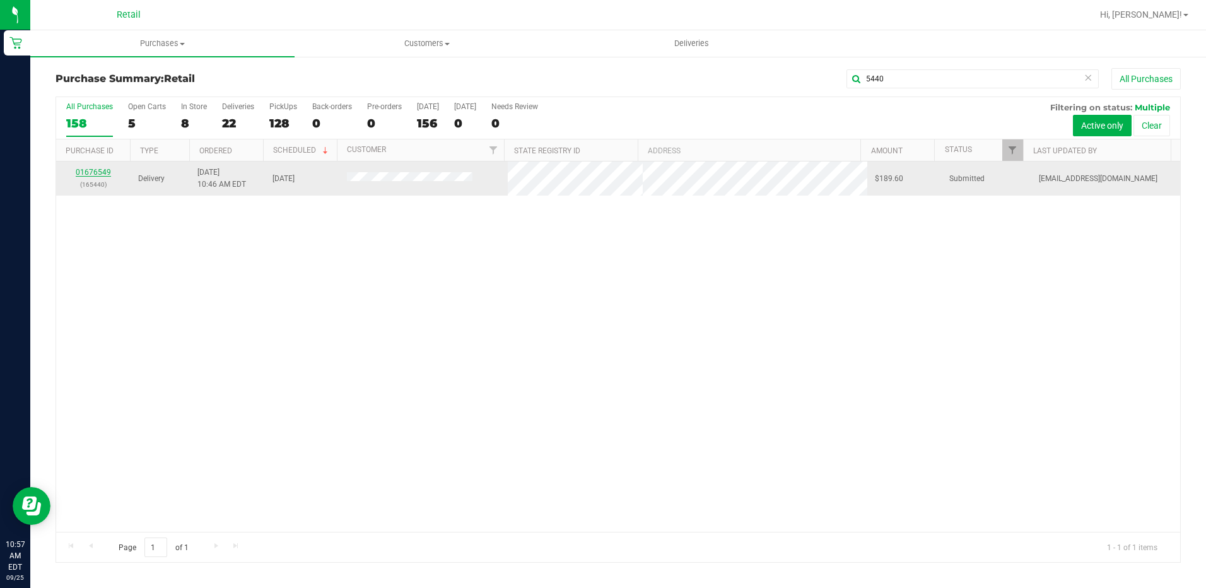
click at [105, 169] on link "01676549" at bounding box center [93, 172] width 35 height 9
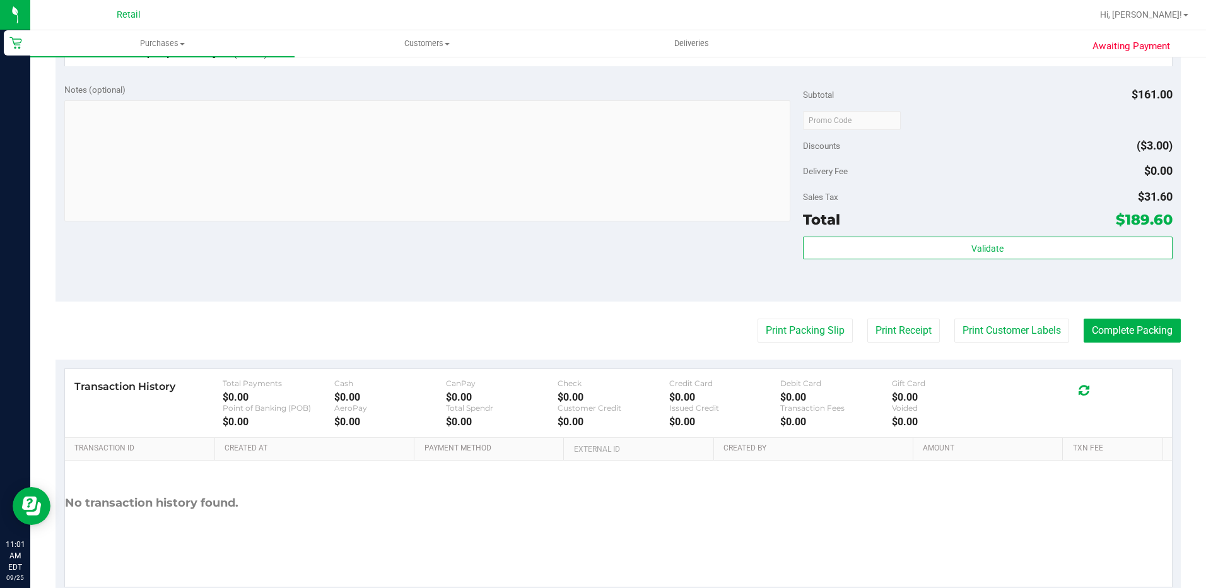
scroll to position [631, 0]
click at [1131, 333] on button "Complete Packing" at bounding box center [1132, 329] width 97 height 24
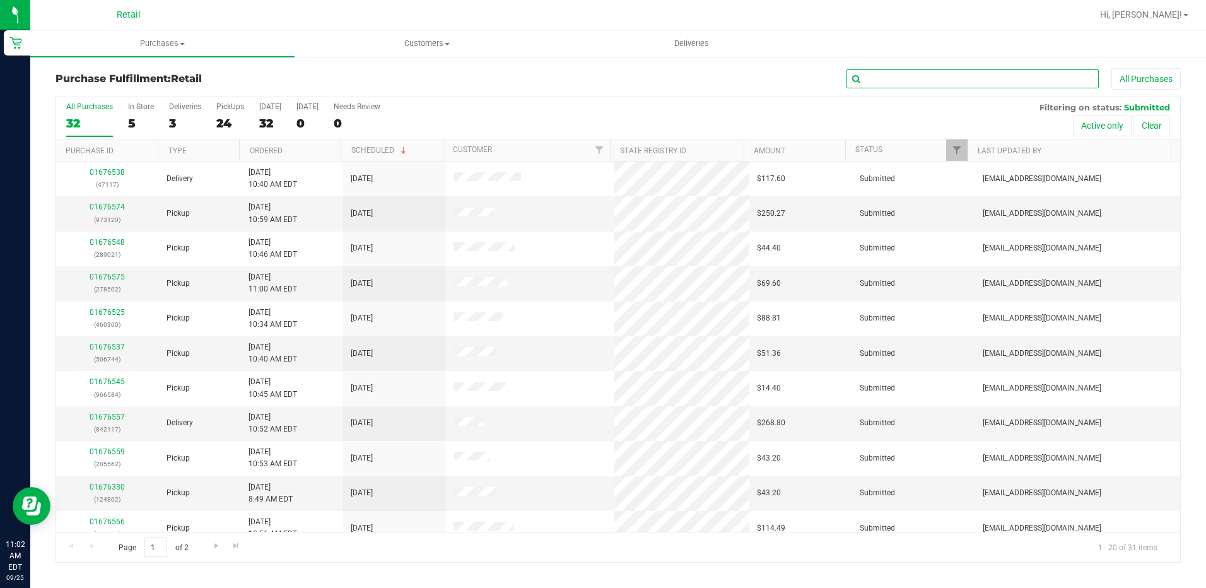
click at [891, 72] on input "text" at bounding box center [972, 78] width 252 height 19
type input "8425"
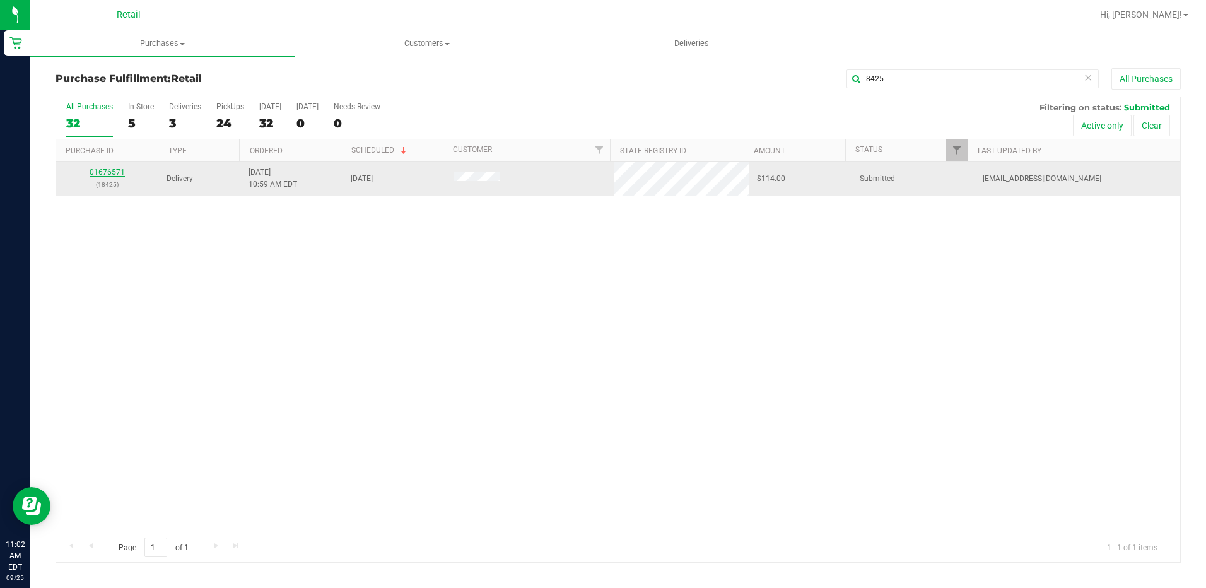
click at [109, 173] on link "01676571" at bounding box center [107, 172] width 35 height 9
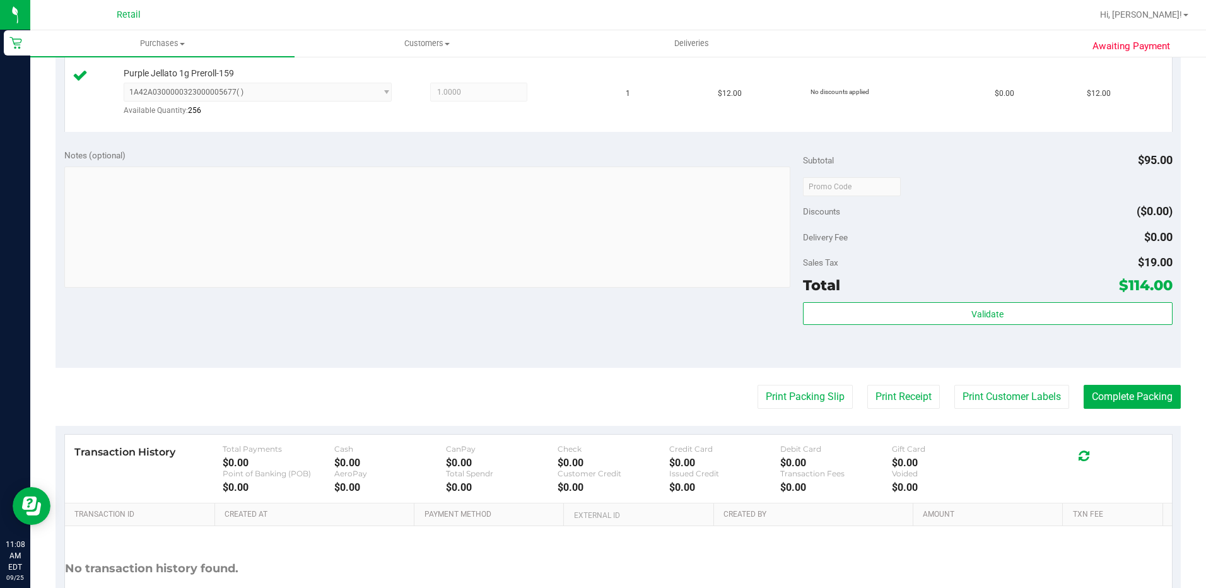
scroll to position [820, 0]
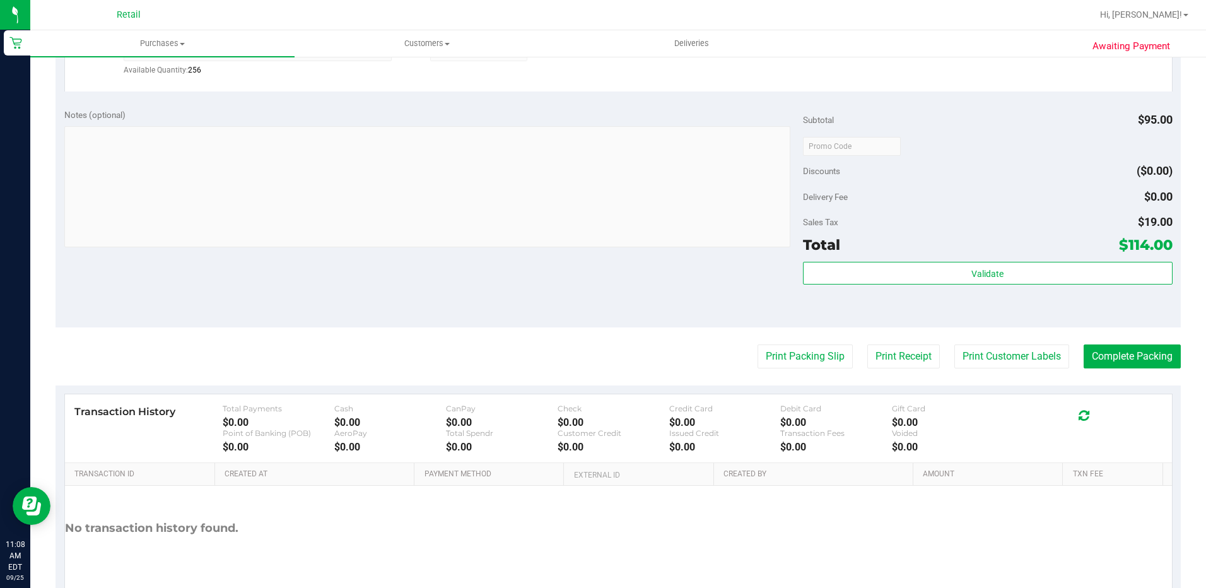
drag, startPoint x: 1122, startPoint y: 350, endPoint x: 1110, endPoint y: 348, distance: 12.1
click at [1122, 351] on button "Complete Packing" at bounding box center [1132, 356] width 97 height 24
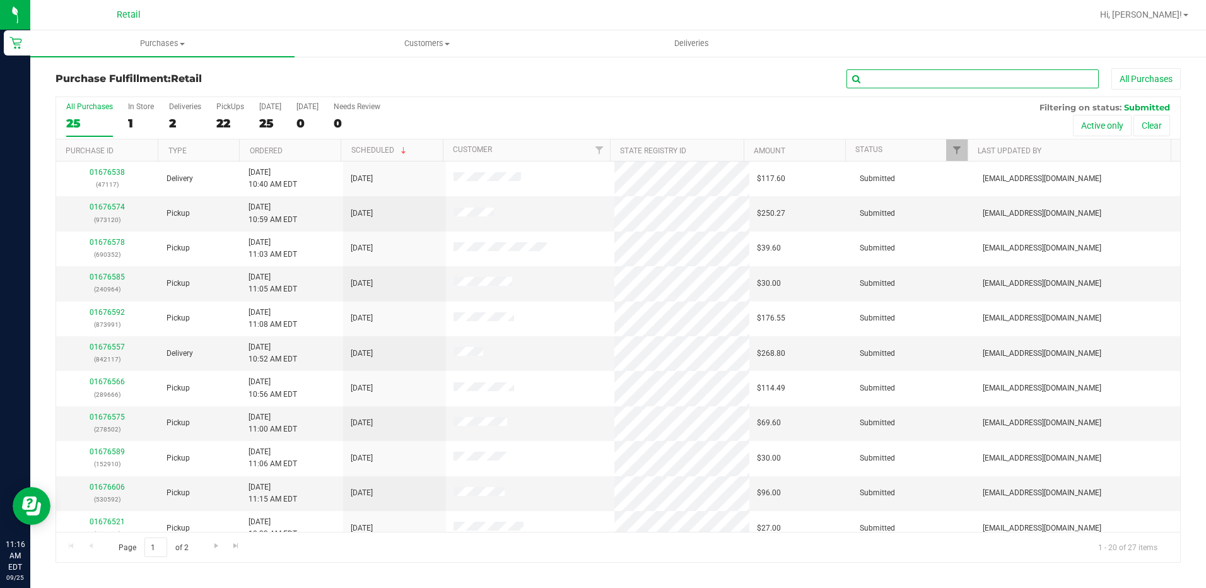
click at [949, 78] on input "text" at bounding box center [972, 78] width 252 height 19
type input "5142"
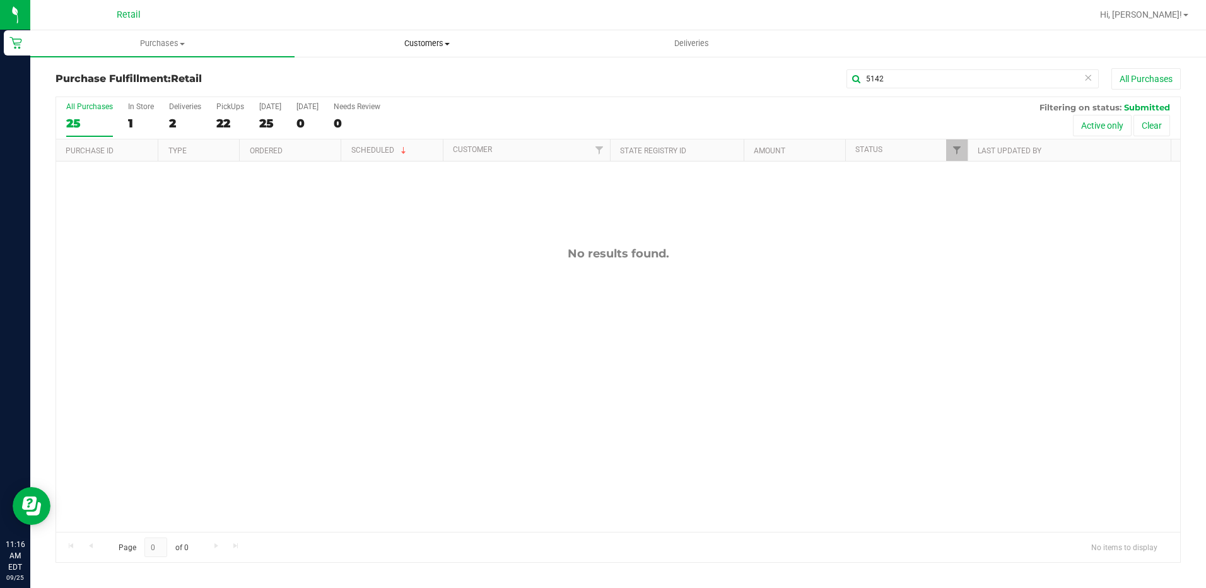
click at [450, 53] on uib-tab-heading "Customers All customers Add a new customer All physicians" at bounding box center [426, 43] width 263 height 25
click at [358, 73] on span "All customers" at bounding box center [340, 76] width 91 height 11
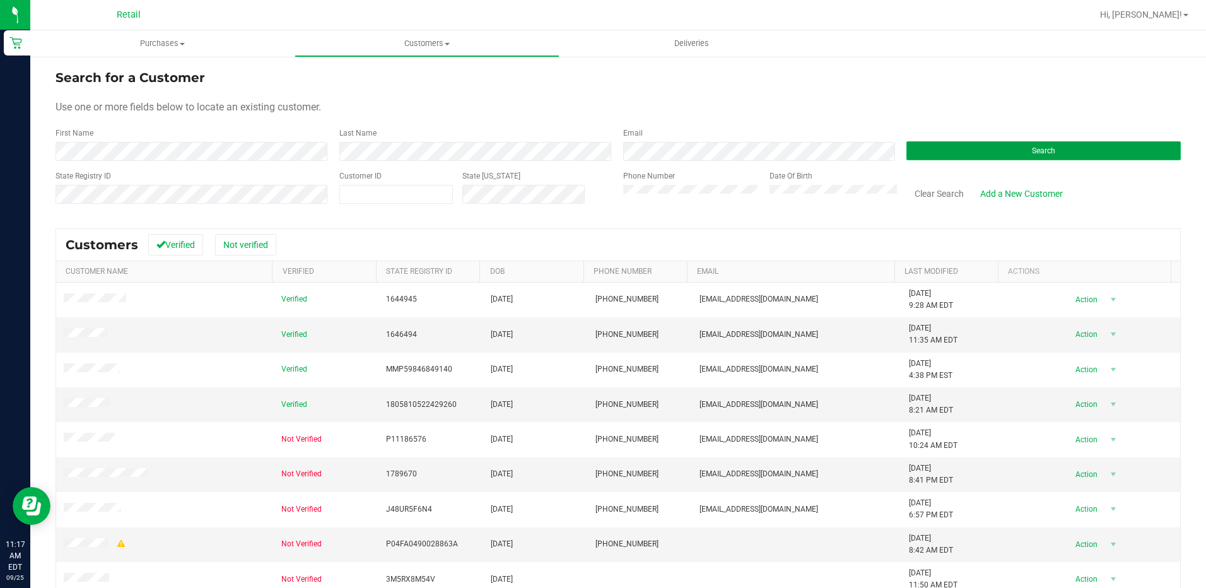
click at [973, 146] on button "Search" at bounding box center [1043, 150] width 274 height 19
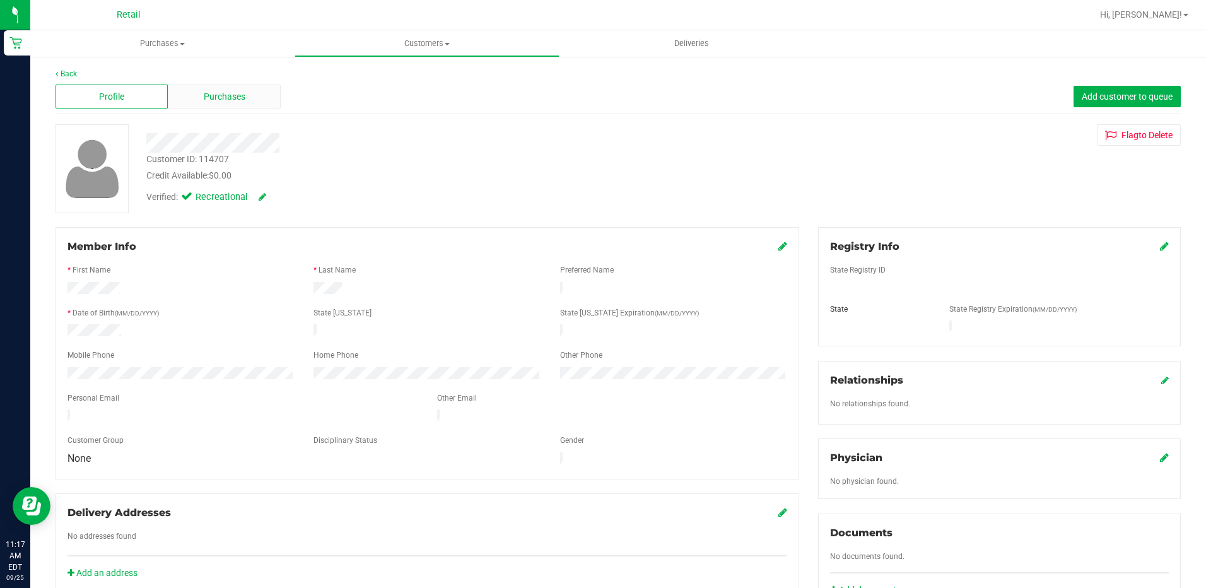
click at [228, 102] on span "Purchases" at bounding box center [225, 96] width 42 height 13
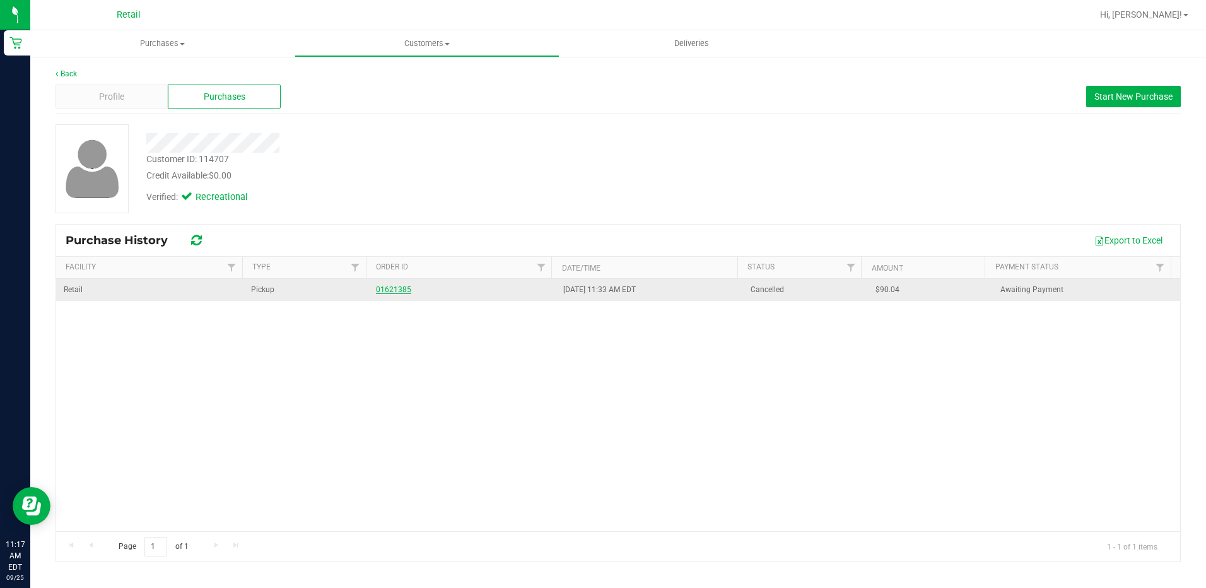
click at [392, 291] on link "01621385" at bounding box center [393, 289] width 35 height 9
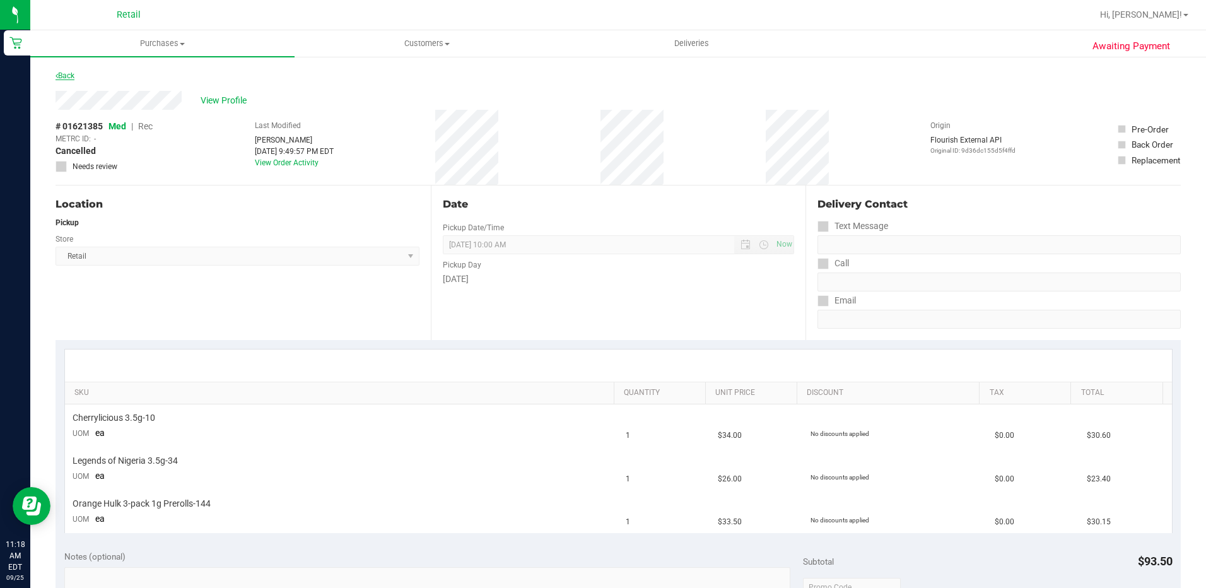
click at [62, 75] on link "Back" at bounding box center [65, 75] width 19 height 9
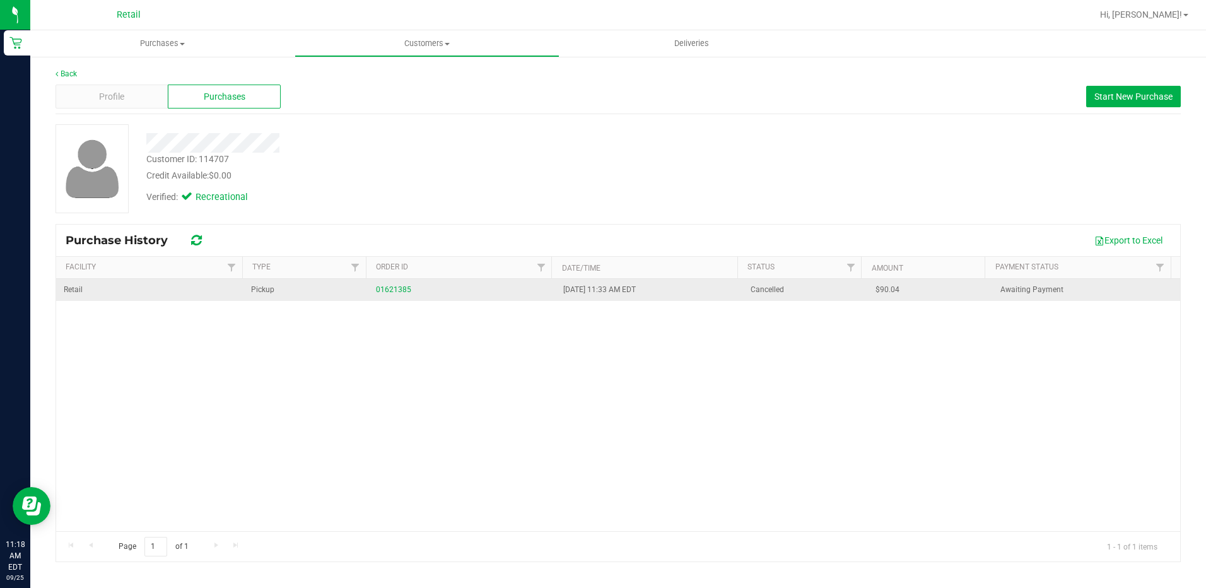
click at [470, 291] on div "01621385" at bounding box center [462, 290] width 172 height 12
click at [473, 291] on div "01621385" at bounding box center [462, 290] width 172 height 12
click at [388, 292] on link "01621385" at bounding box center [393, 289] width 35 height 9
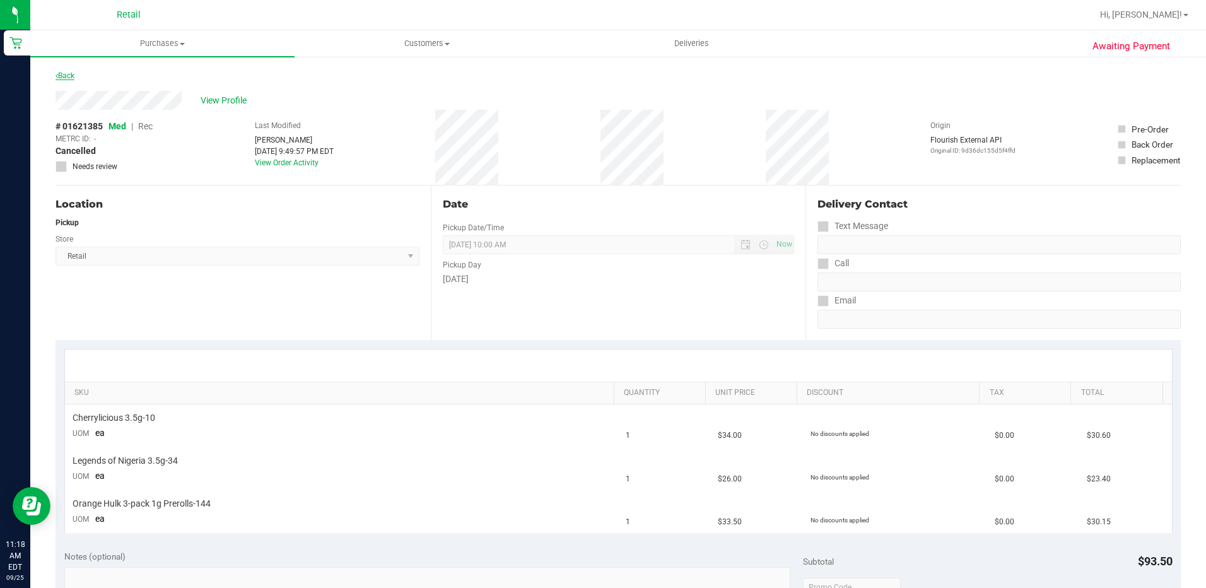
click at [74, 75] on link "Back" at bounding box center [65, 75] width 19 height 9
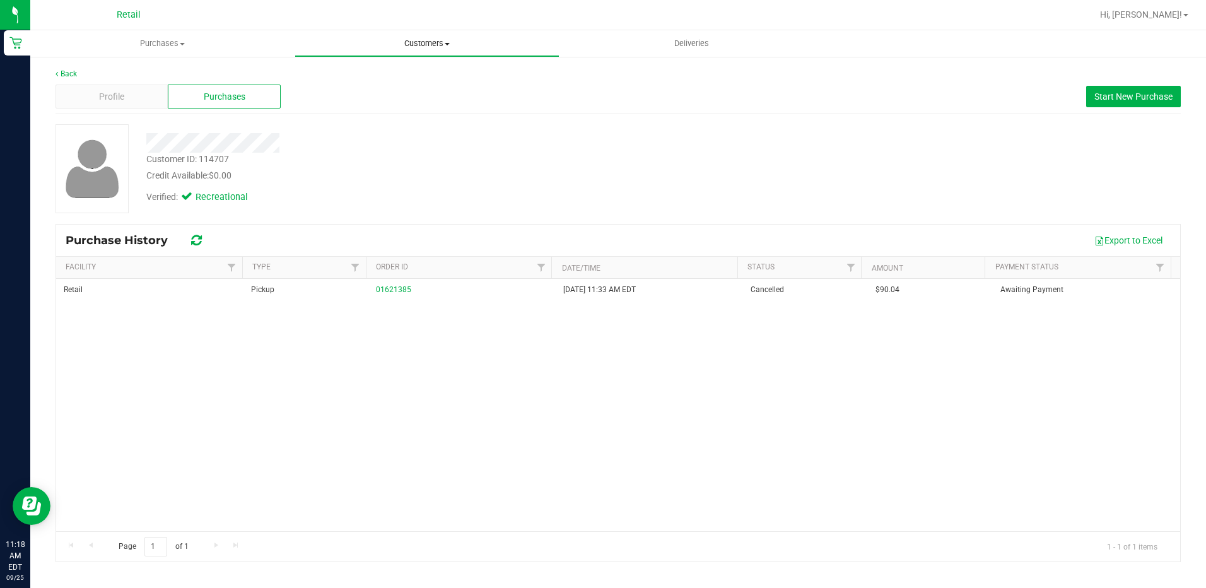
click at [435, 37] on uib-tab-heading "Customers All customers Add a new customer All physicians" at bounding box center [426, 43] width 263 height 25
click at [377, 76] on span "All customers" at bounding box center [340, 76] width 91 height 11
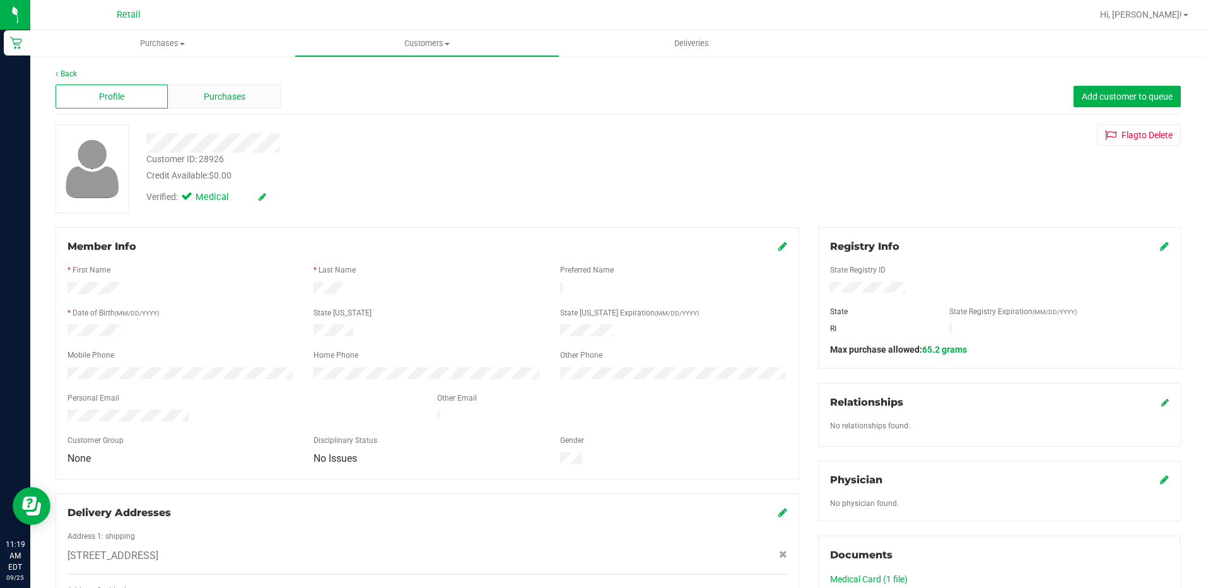
click at [235, 102] on span "Purchases" at bounding box center [225, 96] width 42 height 13
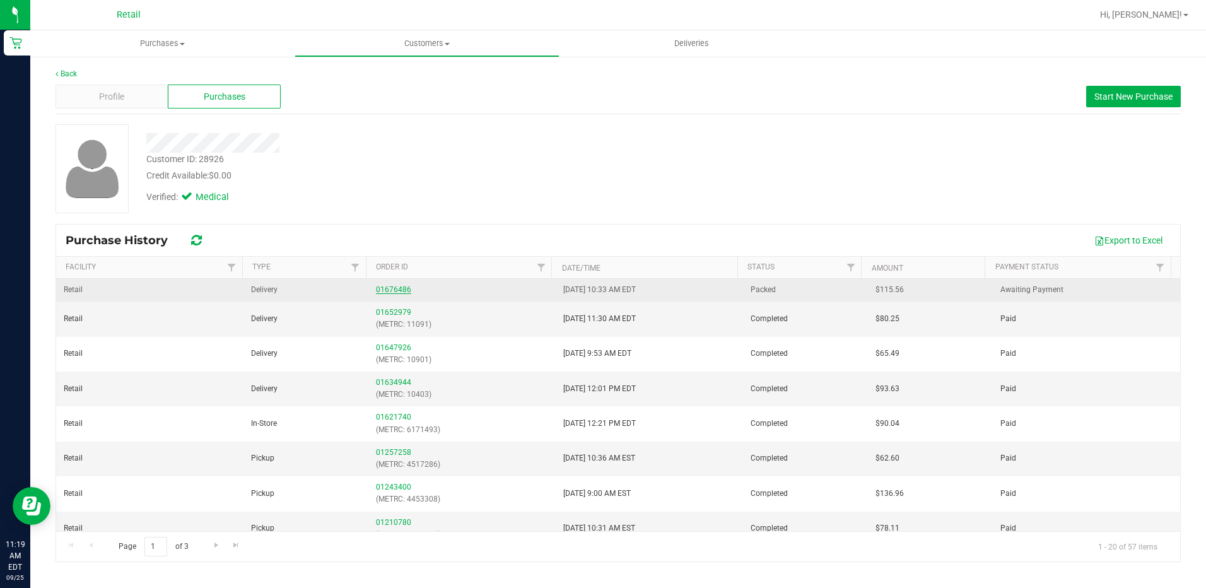
click at [396, 289] on link "01676486" at bounding box center [393, 289] width 35 height 9
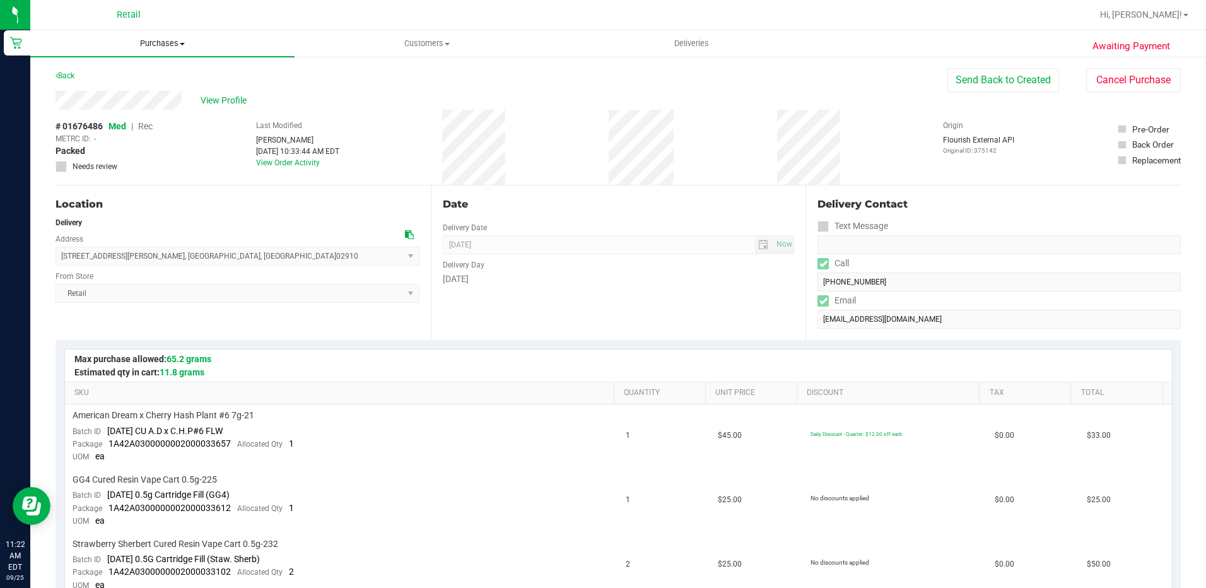
click at [155, 39] on span "Purchases" at bounding box center [162, 43] width 264 height 11
click at [160, 70] on li "Summary of purchases" at bounding box center [162, 76] width 264 height 15
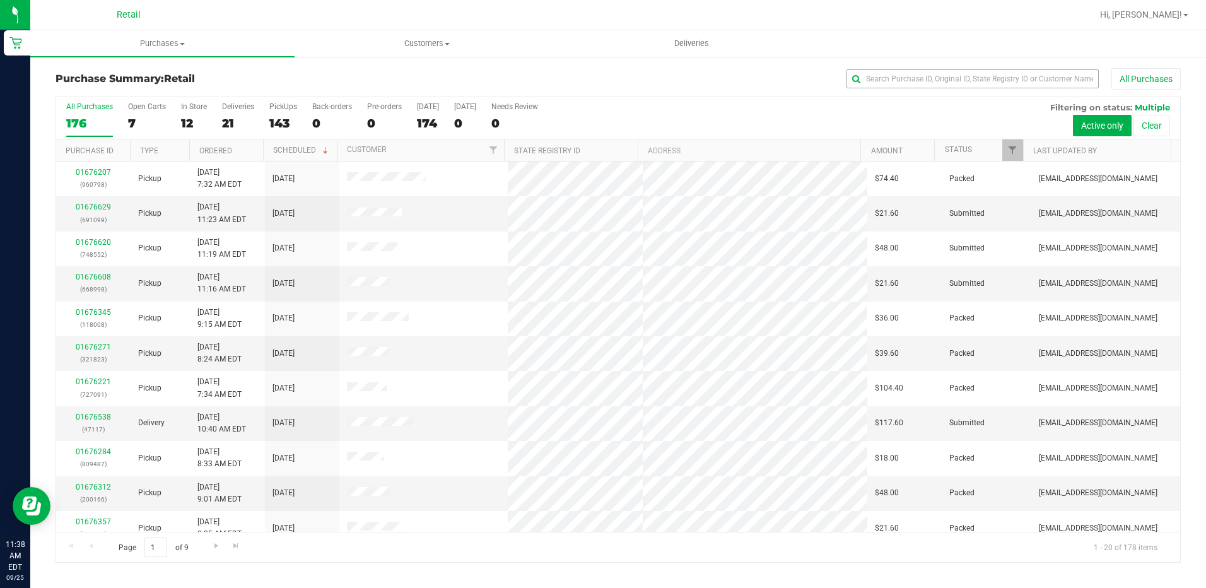
drag, startPoint x: 937, startPoint y: 90, endPoint x: 942, endPoint y: 72, distance: 18.5
click at [938, 85] on div "Purchase Summary: Retail All Purchases" at bounding box center [618, 82] width 1125 height 28
click at [942, 72] on input "text" at bounding box center [972, 78] width 252 height 19
type input "2307"
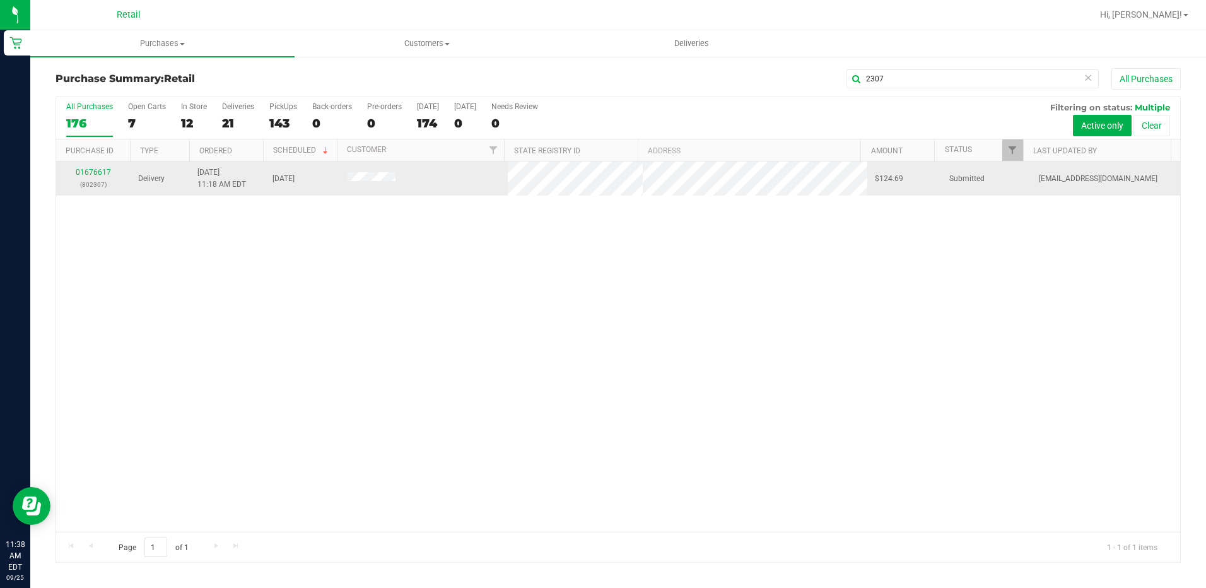
click at [93, 167] on div "01676617 (802307)" at bounding box center [93, 179] width 59 height 24
click at [96, 169] on link "01676617" at bounding box center [93, 172] width 35 height 9
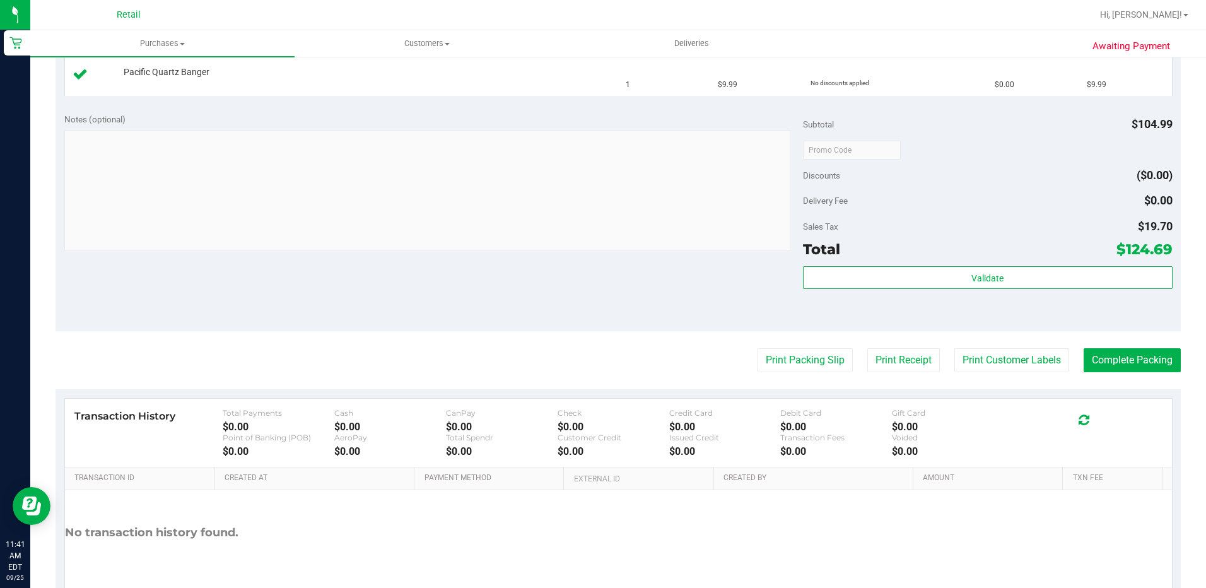
scroll to position [559, 0]
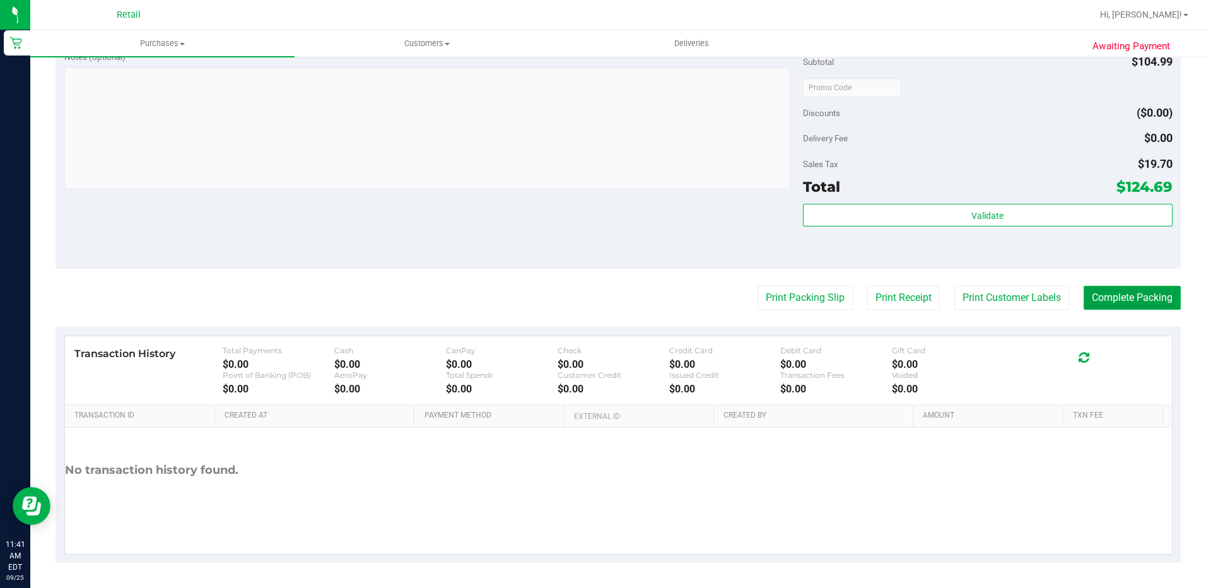
click at [1142, 303] on button "Complete Packing" at bounding box center [1132, 298] width 97 height 24
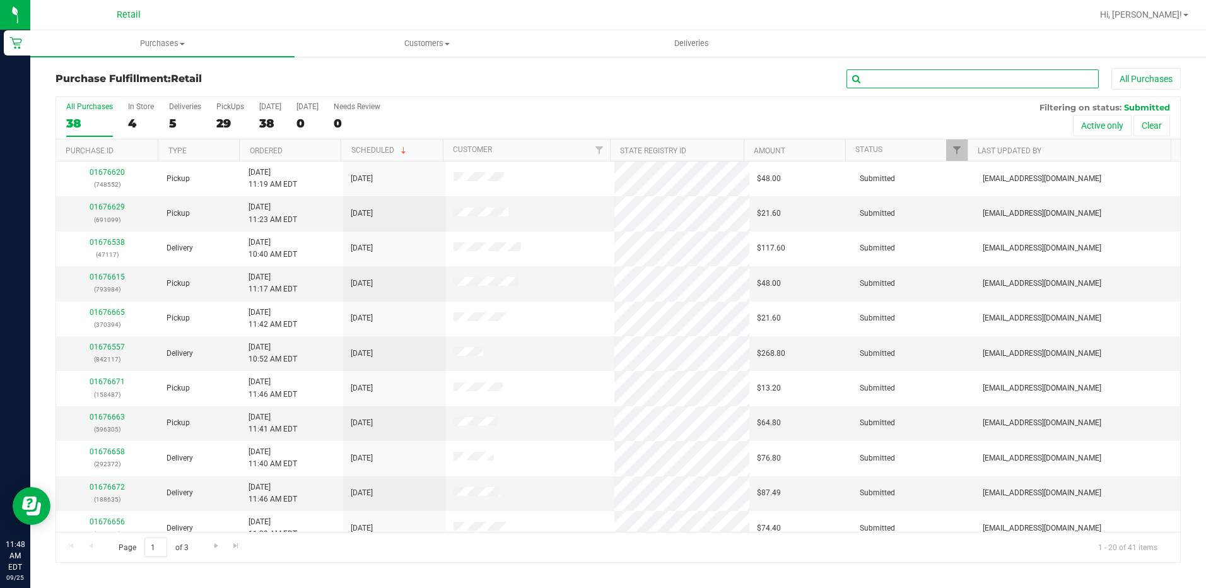
click at [946, 81] on input "text" at bounding box center [972, 78] width 252 height 19
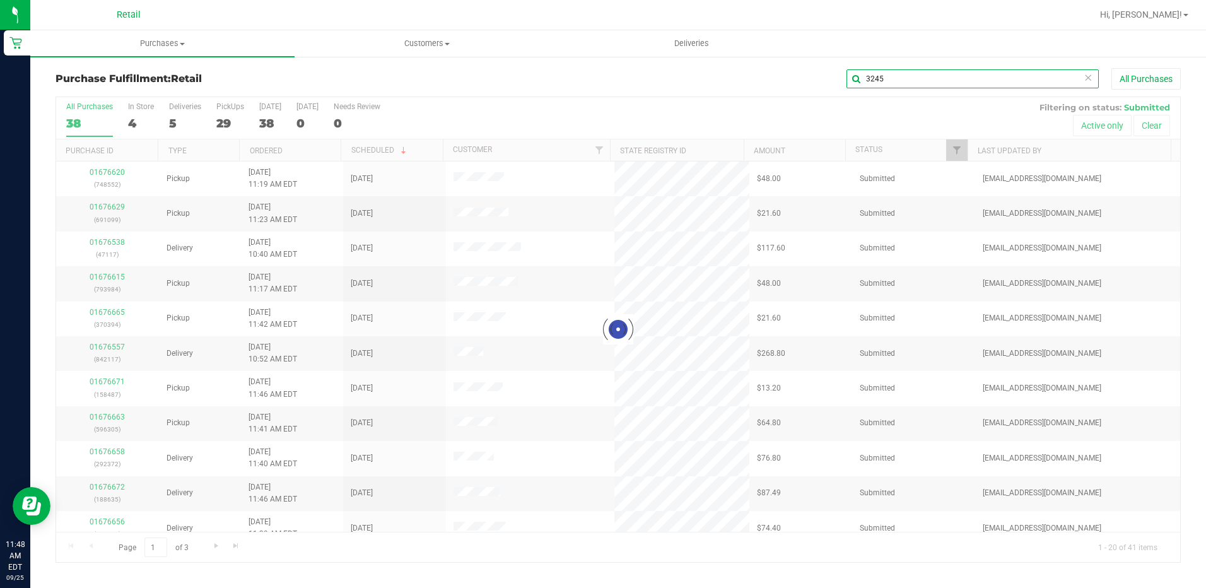
type input "3245"
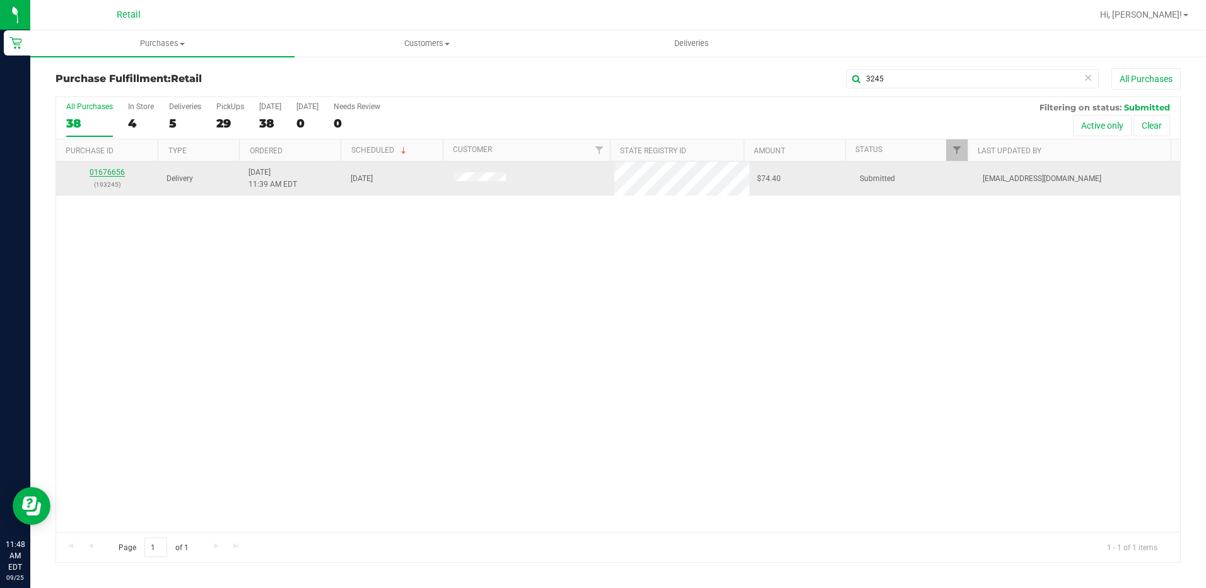
click at [108, 173] on link "01676656" at bounding box center [107, 172] width 35 height 9
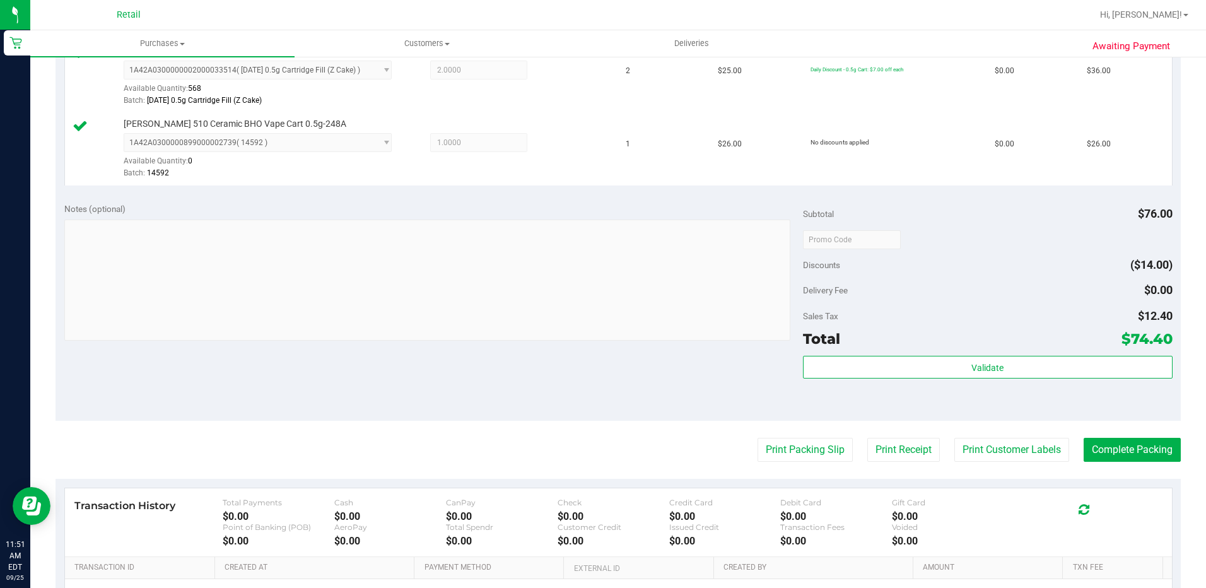
scroll to position [517, 0]
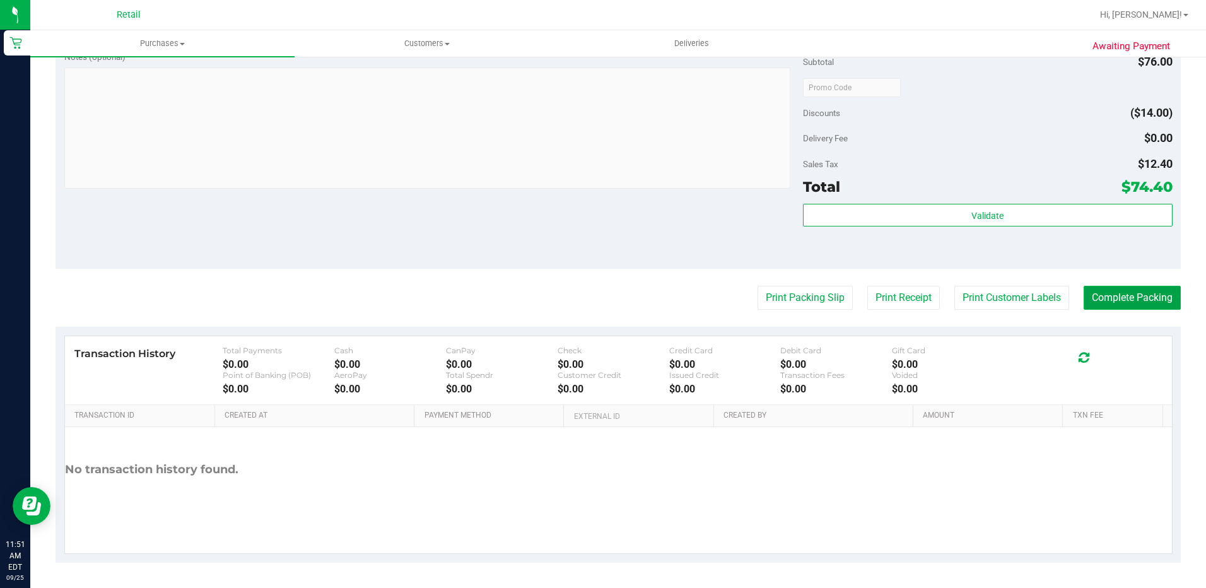
click at [1106, 292] on button "Complete Packing" at bounding box center [1132, 298] width 97 height 24
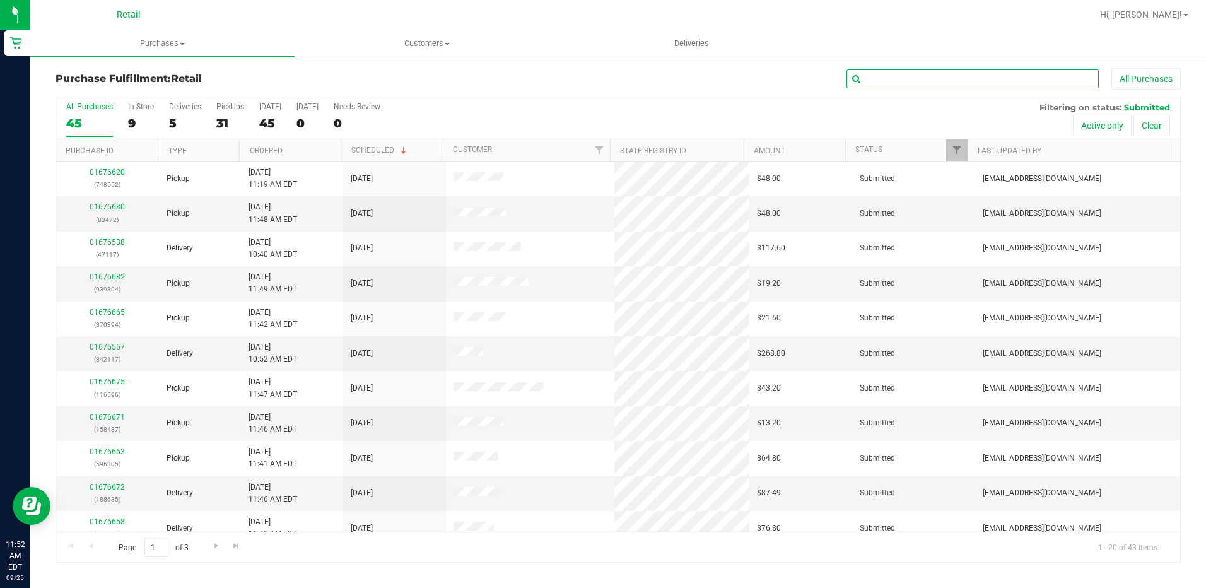
click at [882, 71] on input "text" at bounding box center [972, 78] width 252 height 19
type input "1846"
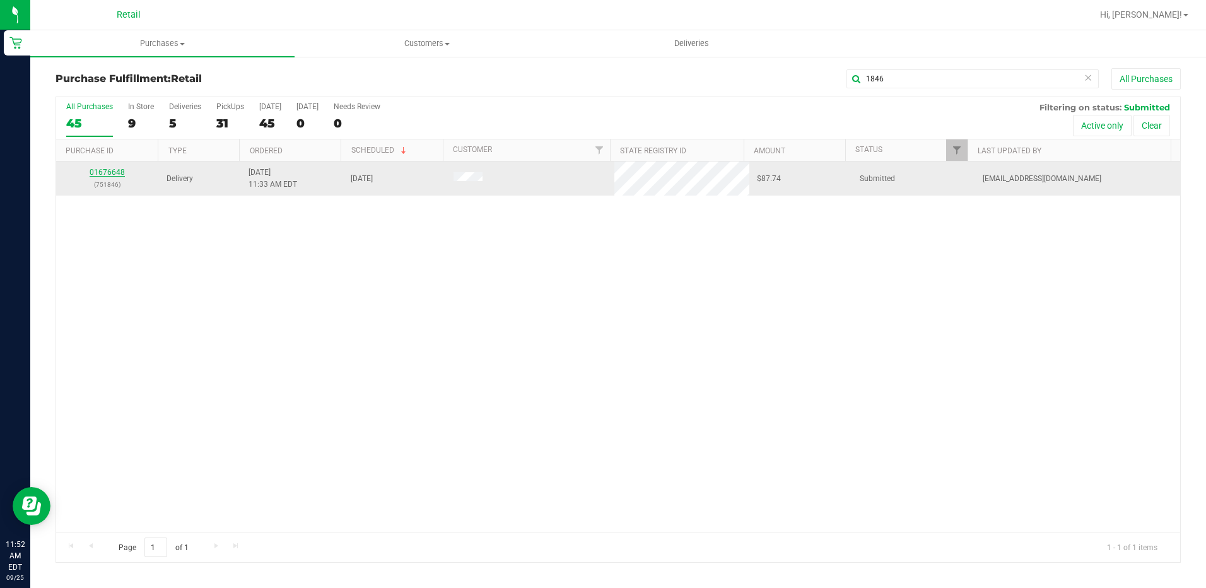
click at [107, 170] on link "01676648" at bounding box center [107, 172] width 35 height 9
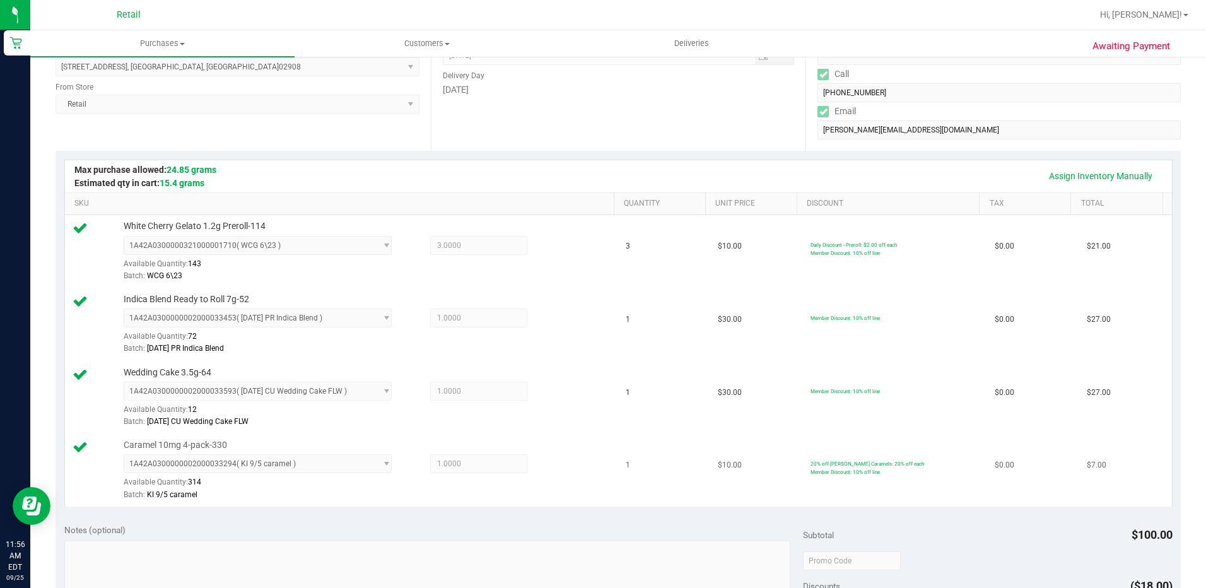
scroll to position [505, 0]
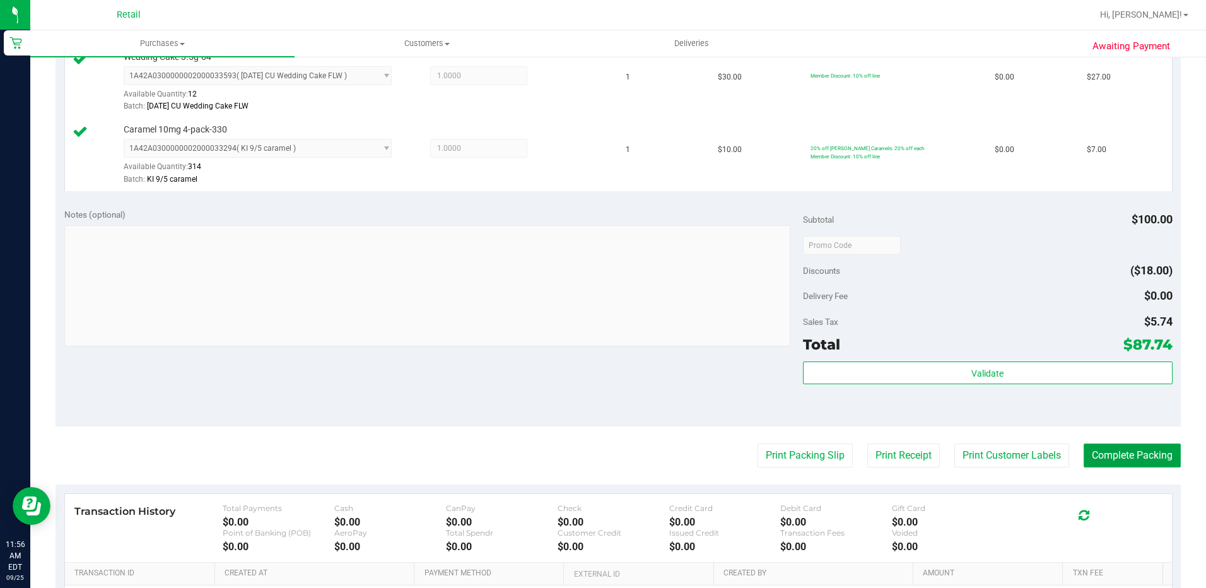
click at [1102, 456] on button "Complete Packing" at bounding box center [1132, 455] width 97 height 24
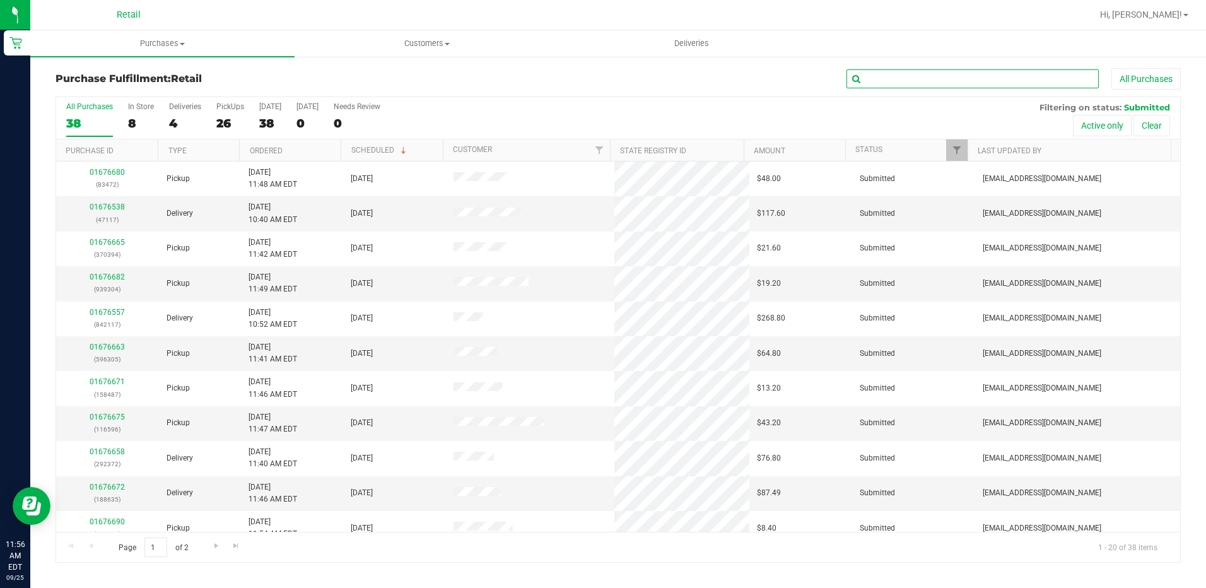
click at [882, 73] on input "text" at bounding box center [972, 78] width 252 height 19
type input "2372"
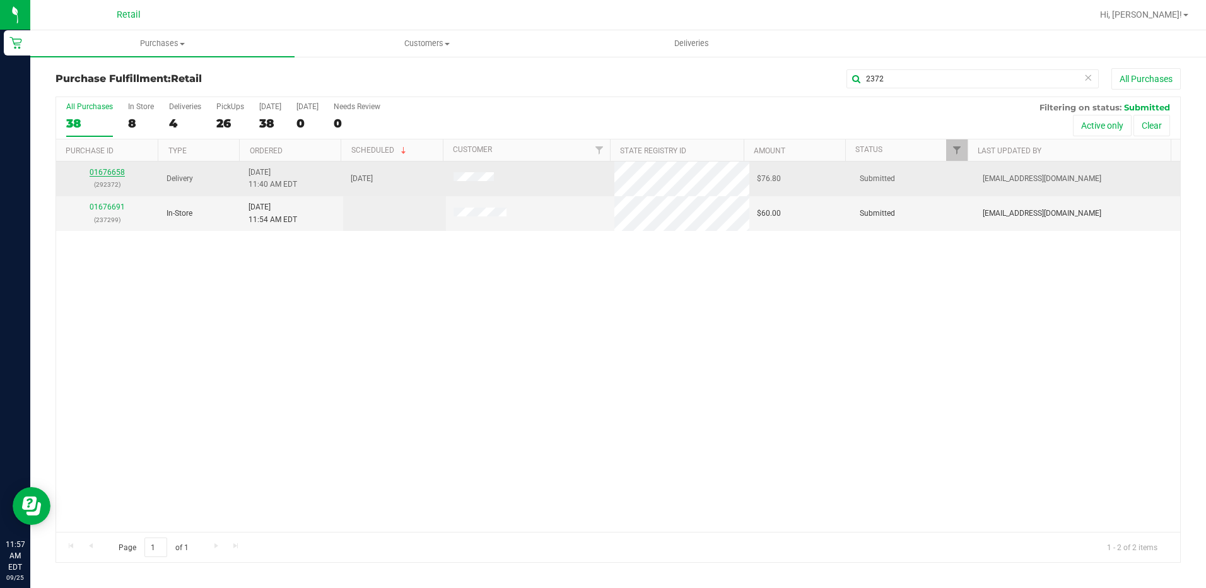
click at [107, 170] on link "01676658" at bounding box center [107, 172] width 35 height 9
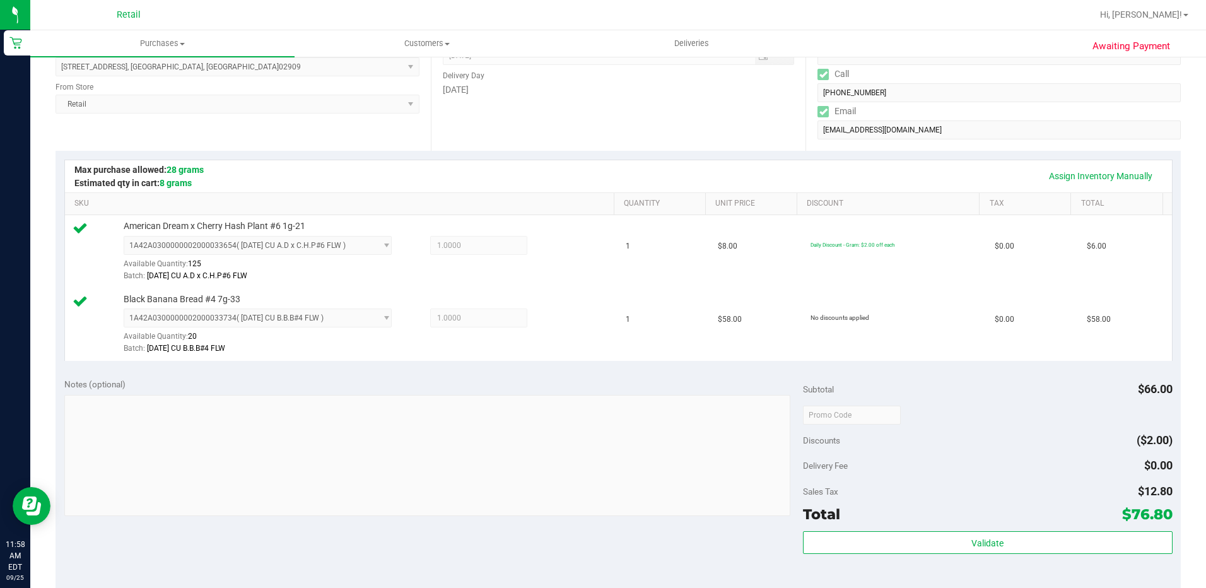
scroll to position [378, 0]
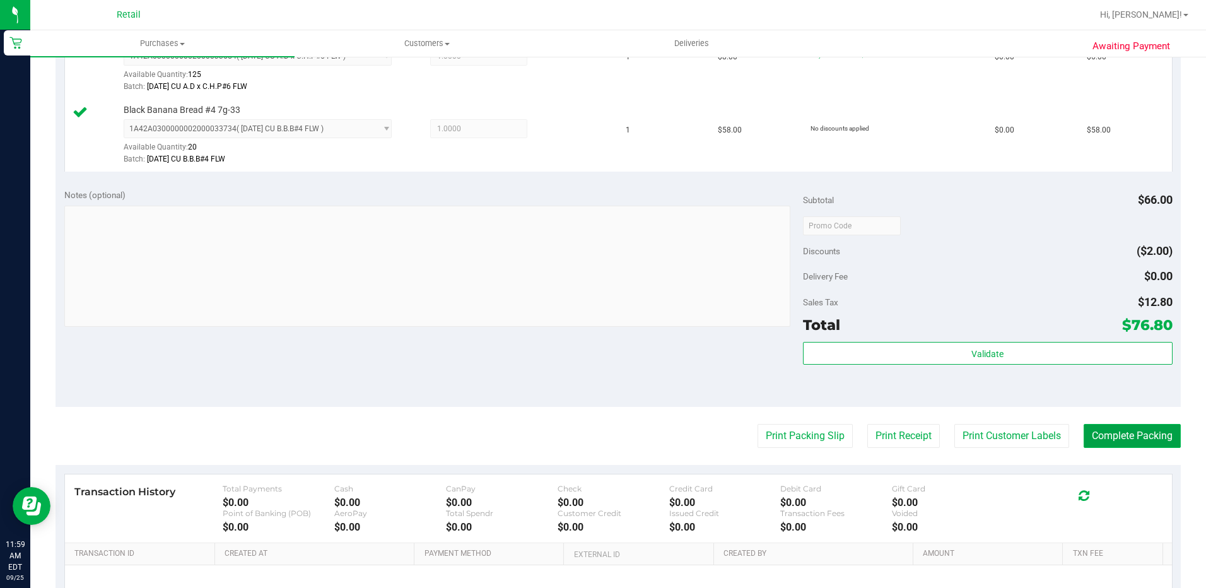
click at [1137, 441] on button "Complete Packing" at bounding box center [1132, 436] width 97 height 24
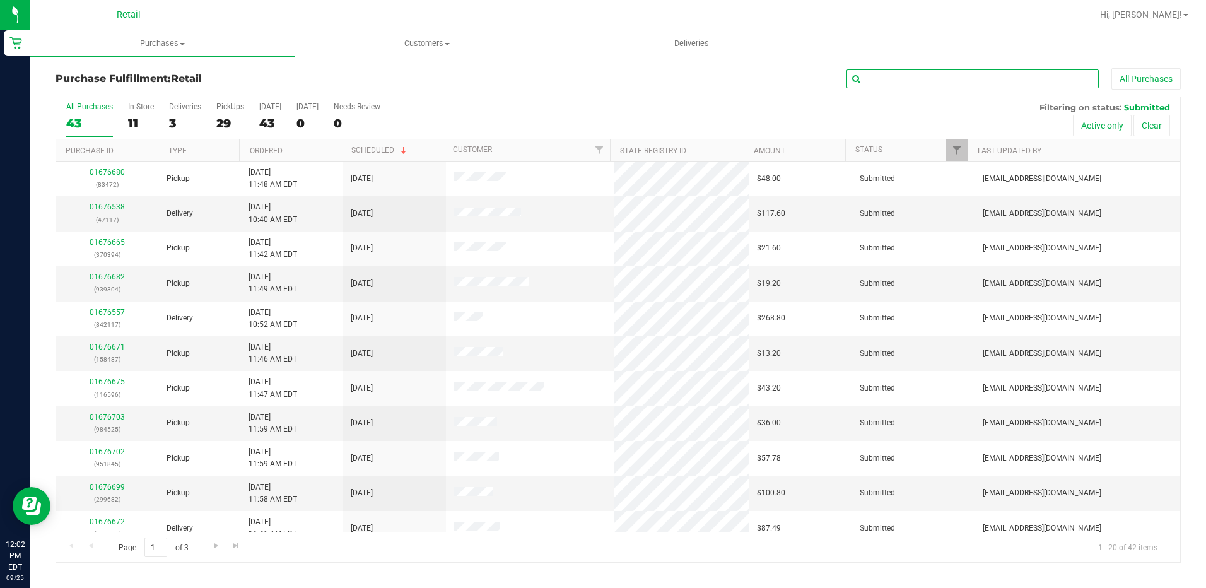
click at [990, 81] on input "text" at bounding box center [972, 78] width 252 height 19
type input "8635"
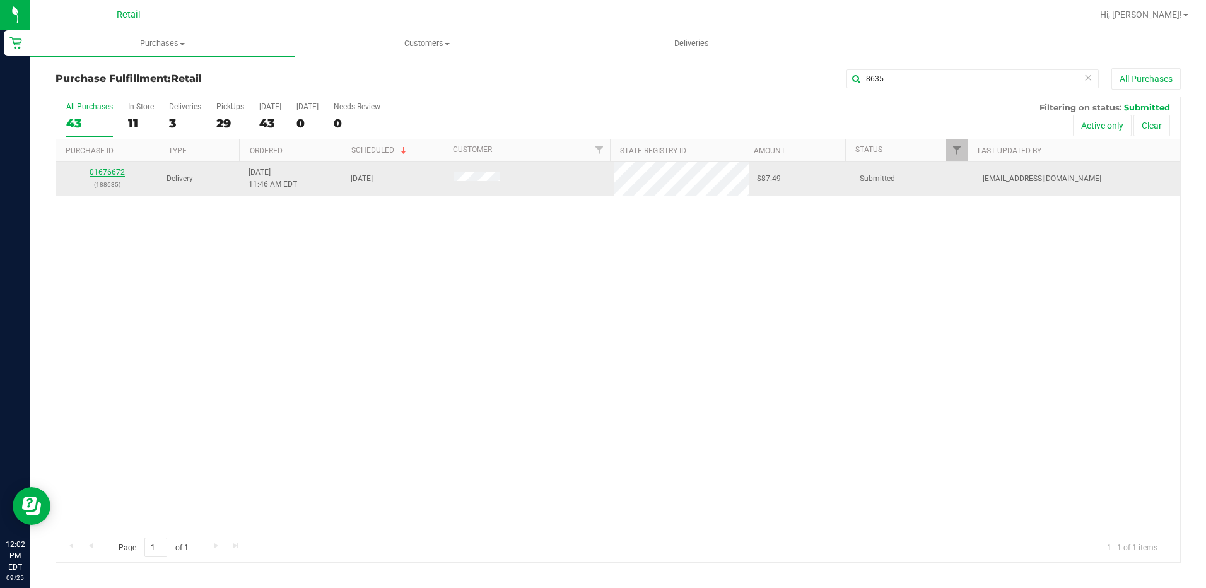
click at [108, 173] on link "01676672" at bounding box center [107, 172] width 35 height 9
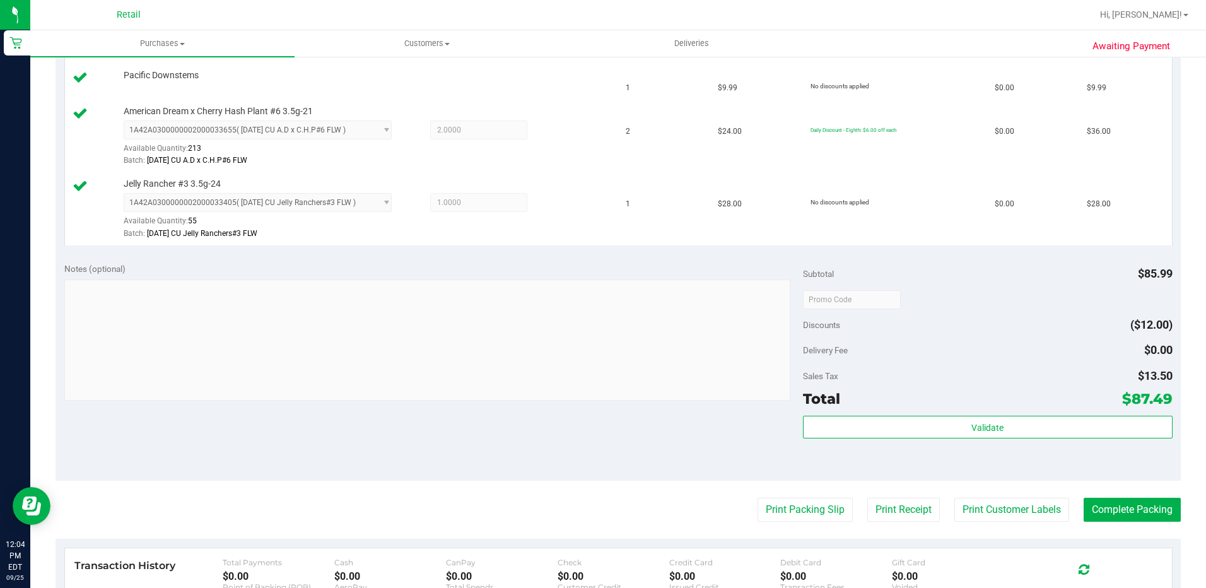
scroll to position [441, 0]
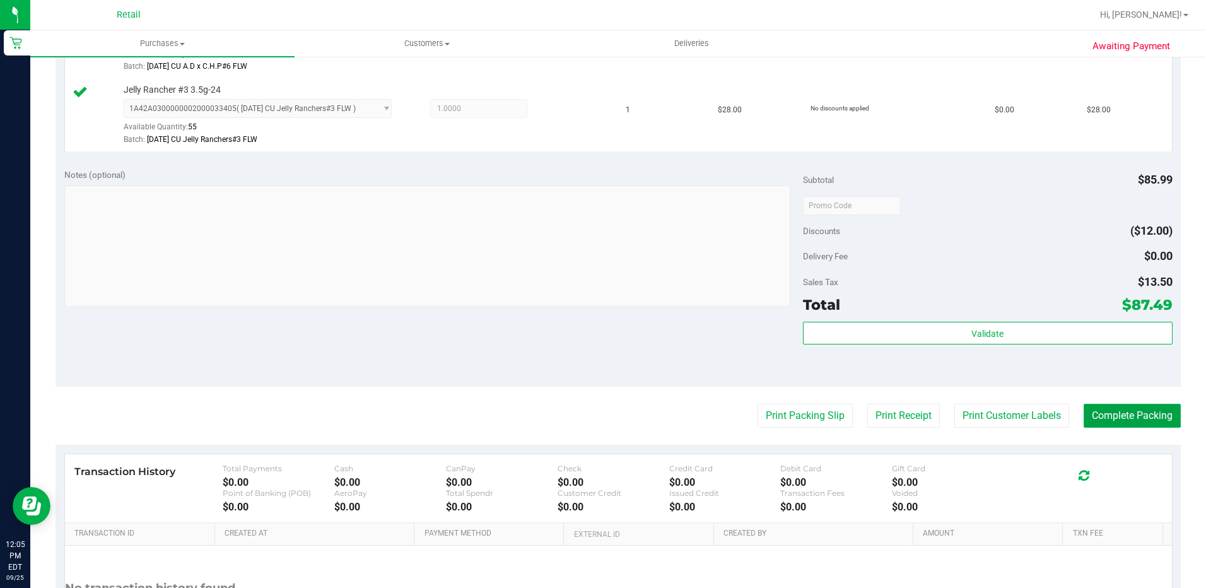
click at [1113, 422] on button "Complete Packing" at bounding box center [1132, 416] width 97 height 24
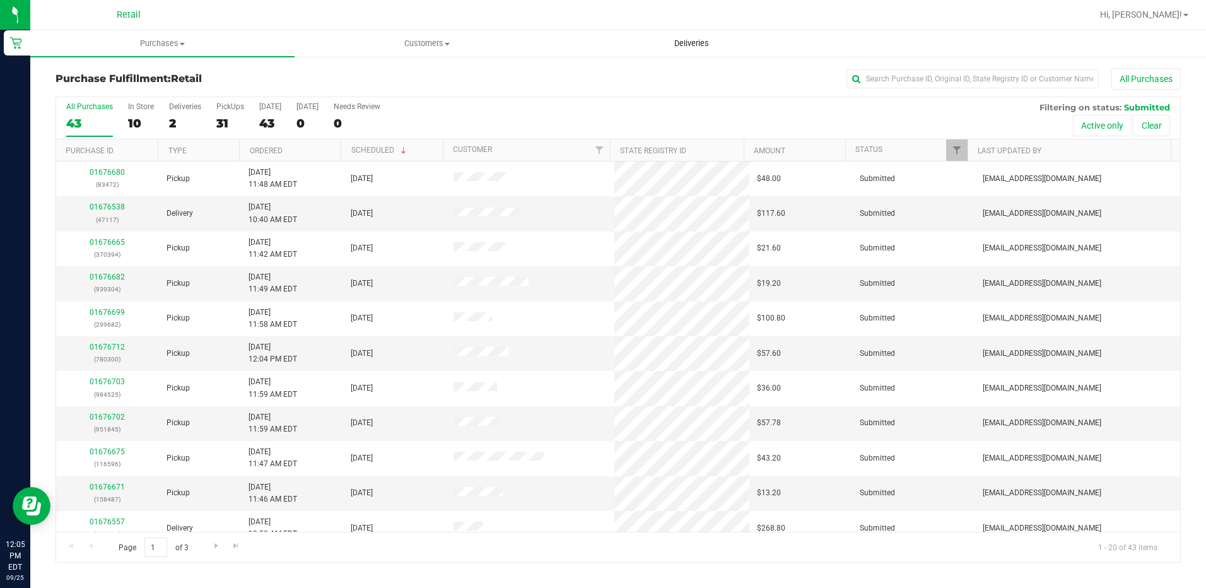
click at [706, 41] on span "Deliveries" at bounding box center [691, 43] width 69 height 11
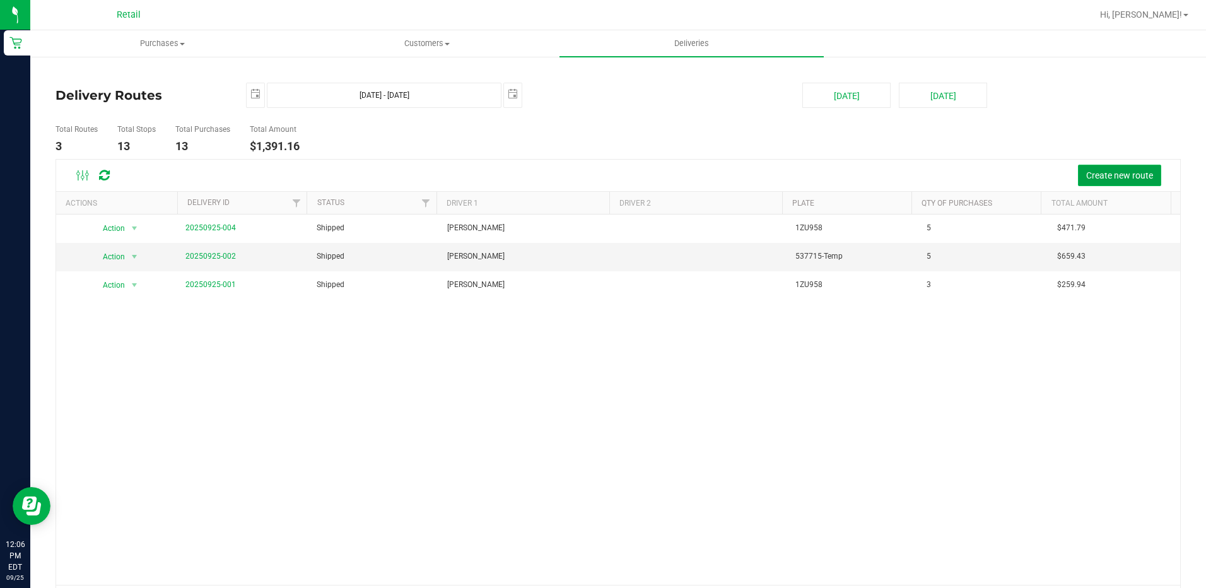
click at [1097, 174] on span "Create new route" at bounding box center [1119, 175] width 67 height 10
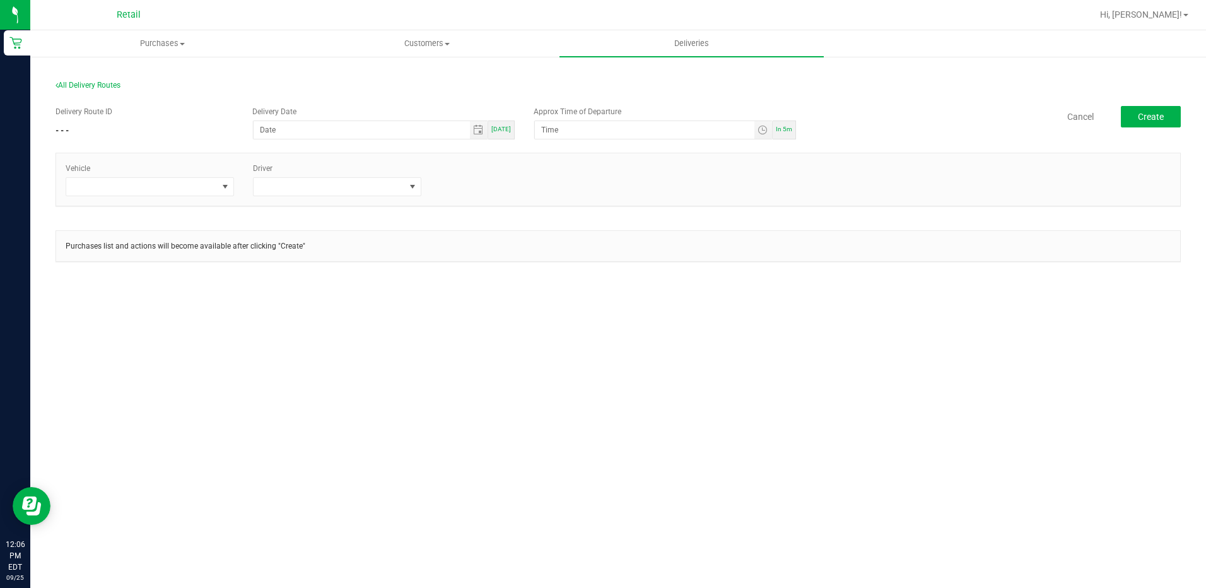
click at [505, 131] on span "[DATE]" at bounding box center [501, 129] width 20 height 7
type input "[DATE]"
click at [789, 126] on span "In 5m" at bounding box center [784, 129] width 16 height 7
type input "12:11 PM"
click at [226, 186] on span at bounding box center [225, 187] width 10 height 10
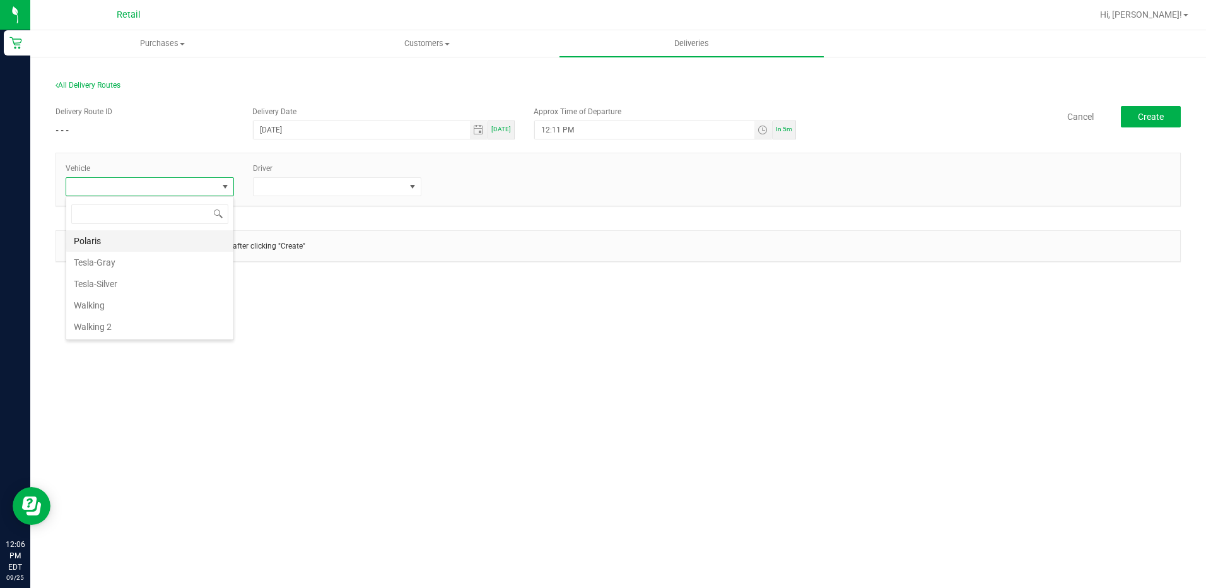
scroll to position [19, 168]
click at [137, 279] on li "Tesla-Silver" at bounding box center [149, 283] width 167 height 21
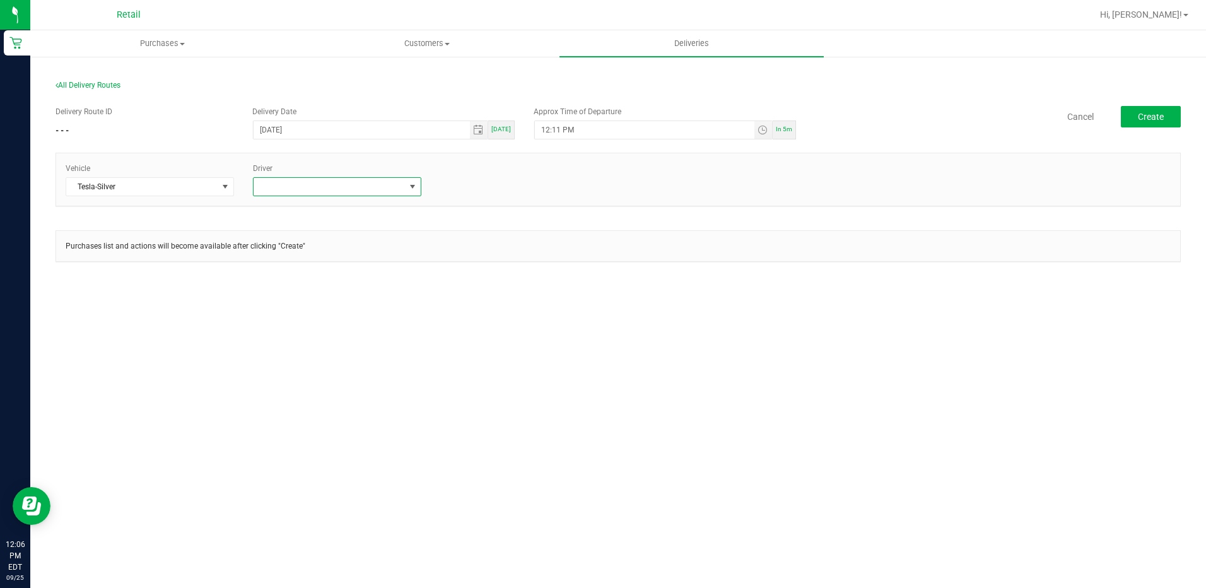
click at [402, 187] on span at bounding box center [329, 187] width 151 height 18
click at [335, 305] on li "Juanitalee Perez" at bounding box center [337, 305] width 167 height 21
click at [1153, 115] on span "Create" at bounding box center [1151, 117] width 26 height 10
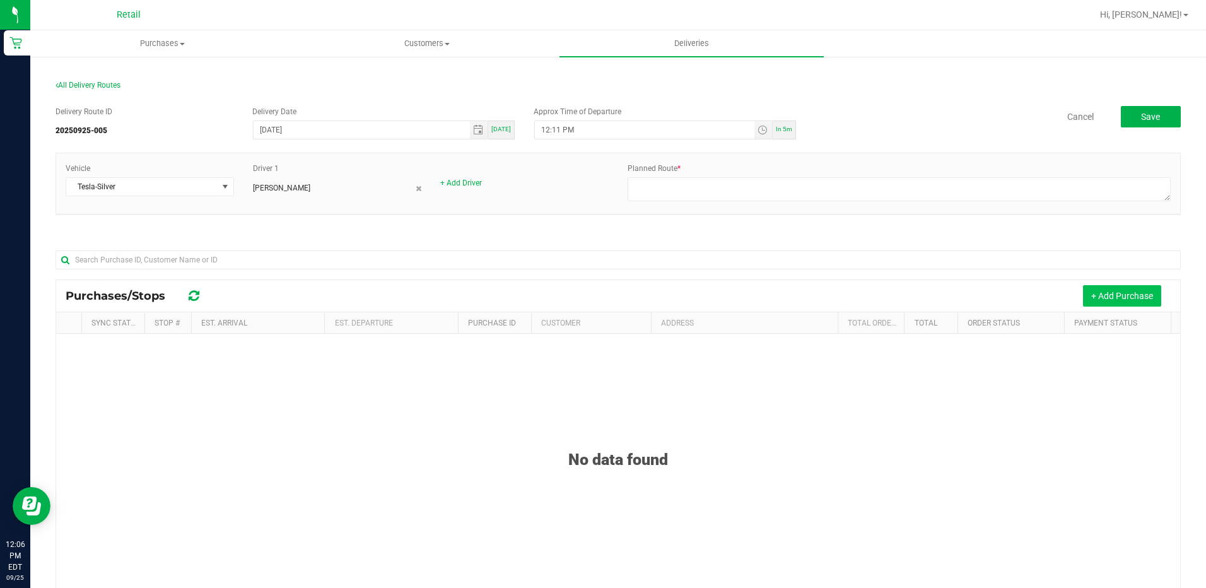
click at [1140, 296] on button "+ Add Purchase" at bounding box center [1122, 295] width 78 height 21
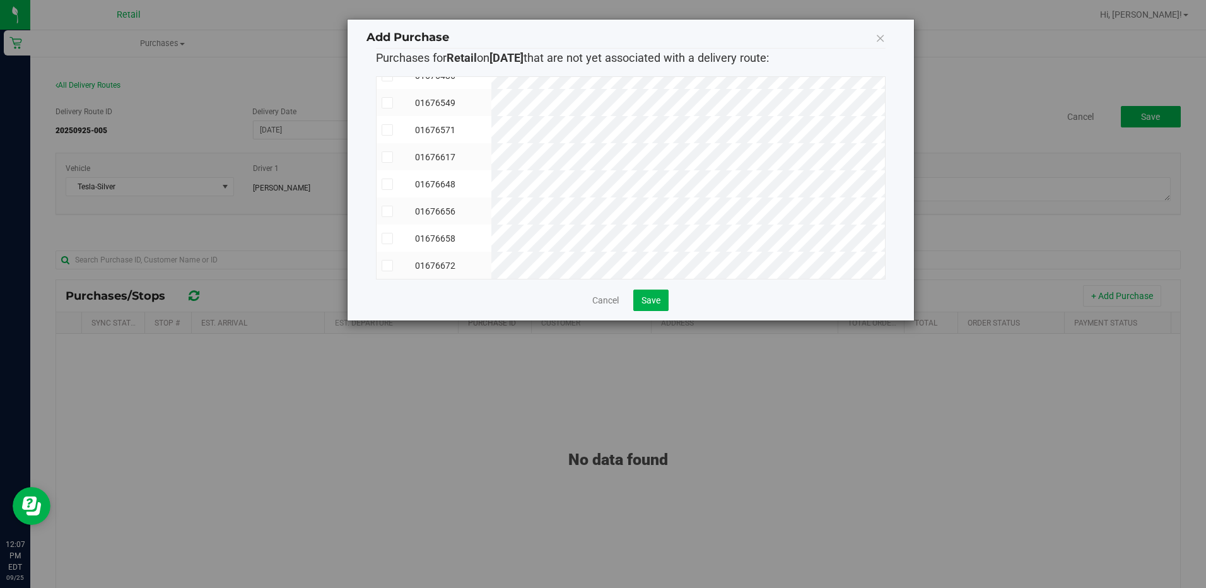
scroll to position [211, 0]
click at [658, 301] on span "Save" at bounding box center [650, 300] width 19 height 10
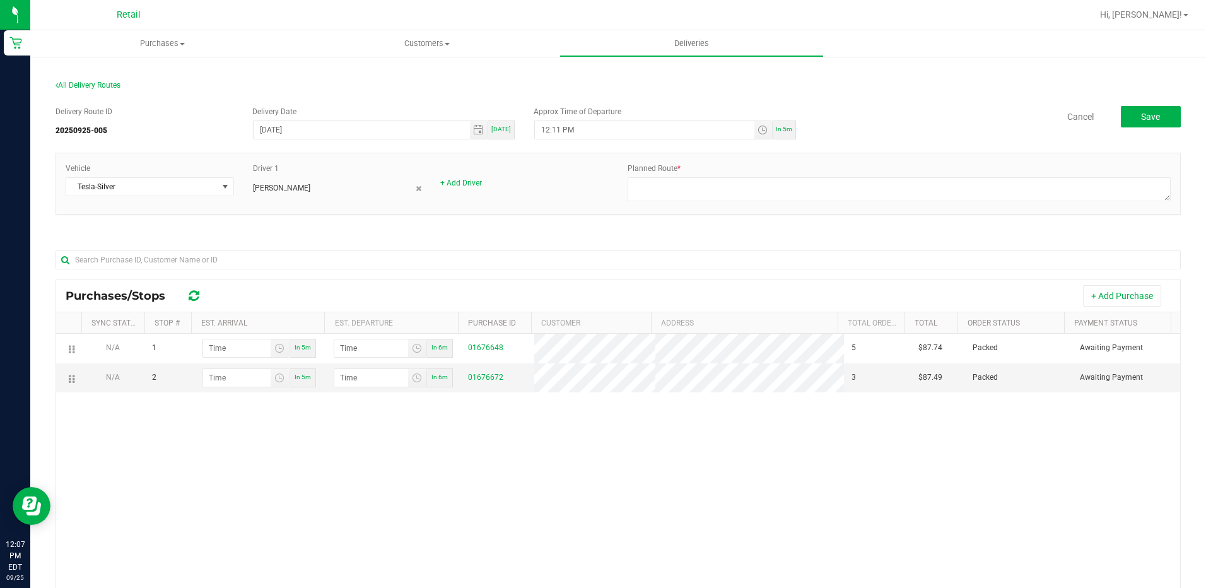
drag, startPoint x: 174, startPoint y: 352, endPoint x: 152, endPoint y: 396, distance: 49.4
click at [154, 395] on div "N/A 1 In 5m In 6m 01676648 5 $87.74 Packed Awaiting Payment N/A 2 In 5m In 6m 0…" at bounding box center [618, 519] width 1124 height 370
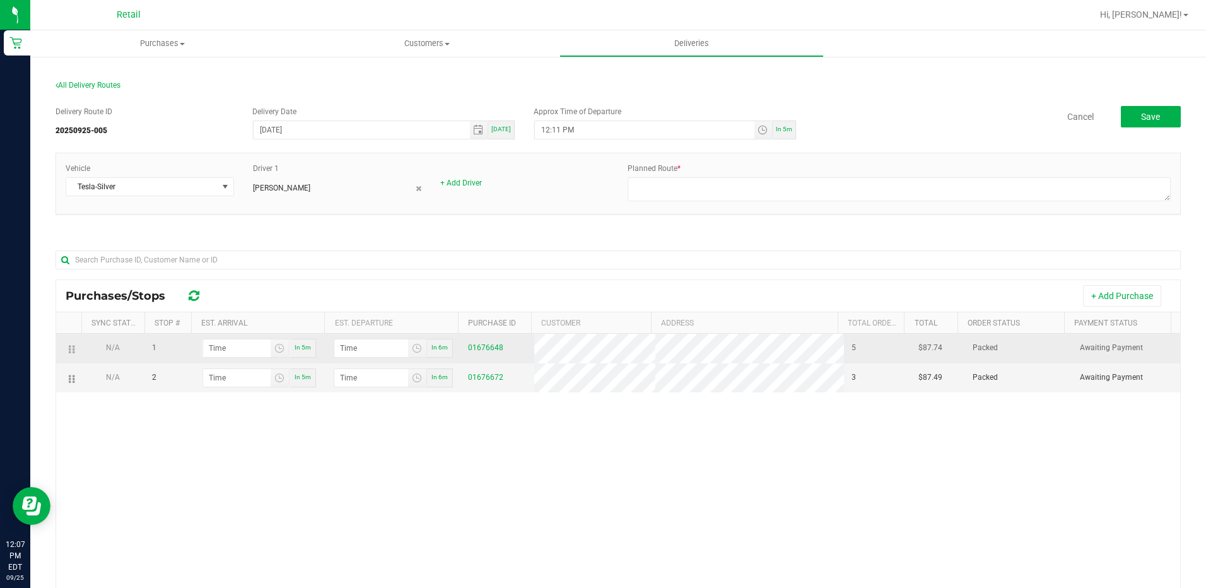
click at [71, 351] on icon at bounding box center [70, 349] width 2 height 10
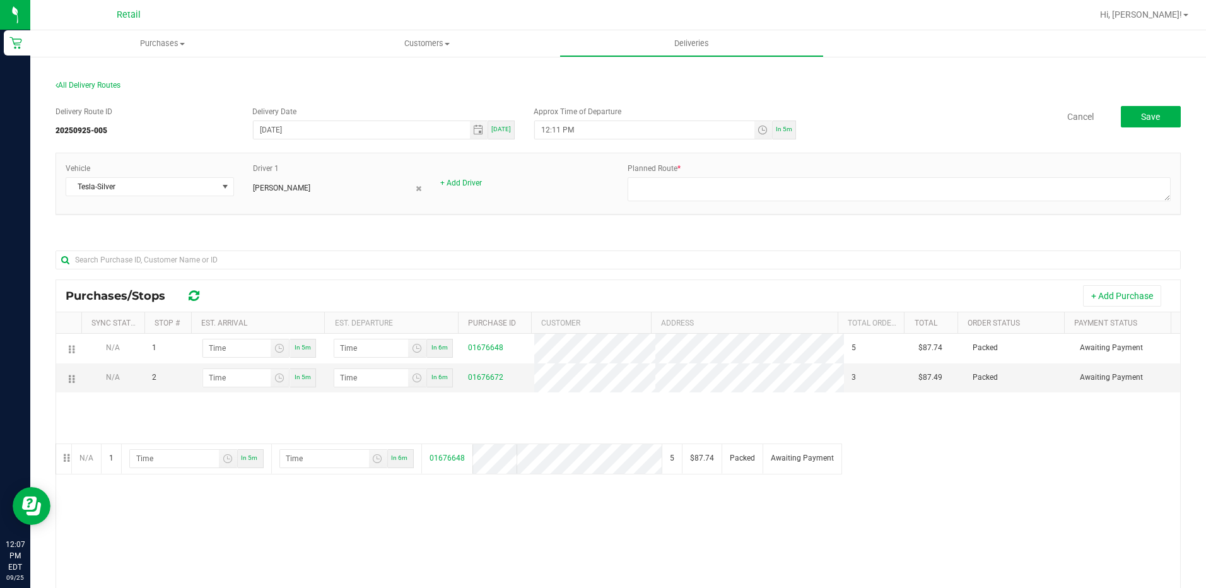
drag, startPoint x: 71, startPoint y: 351, endPoint x: -3, endPoint y: 426, distance: 105.3
click at [0, 426] on html "Retail 12:07 PM EDT 09/25/2025 09/25 Retail Hi, Isabella! Print Settings Suppor…" at bounding box center [603, 294] width 1206 height 588
drag, startPoint x: 870, startPoint y: 349, endPoint x: 880, endPoint y: 435, distance: 87.1
click at [880, 435] on div "N/A 1 In 5m In 6m 01676648 5 $87.74 Packed Awaiting Payment N/A 2 In 5m In 6m 0…" at bounding box center [618, 519] width 1124 height 370
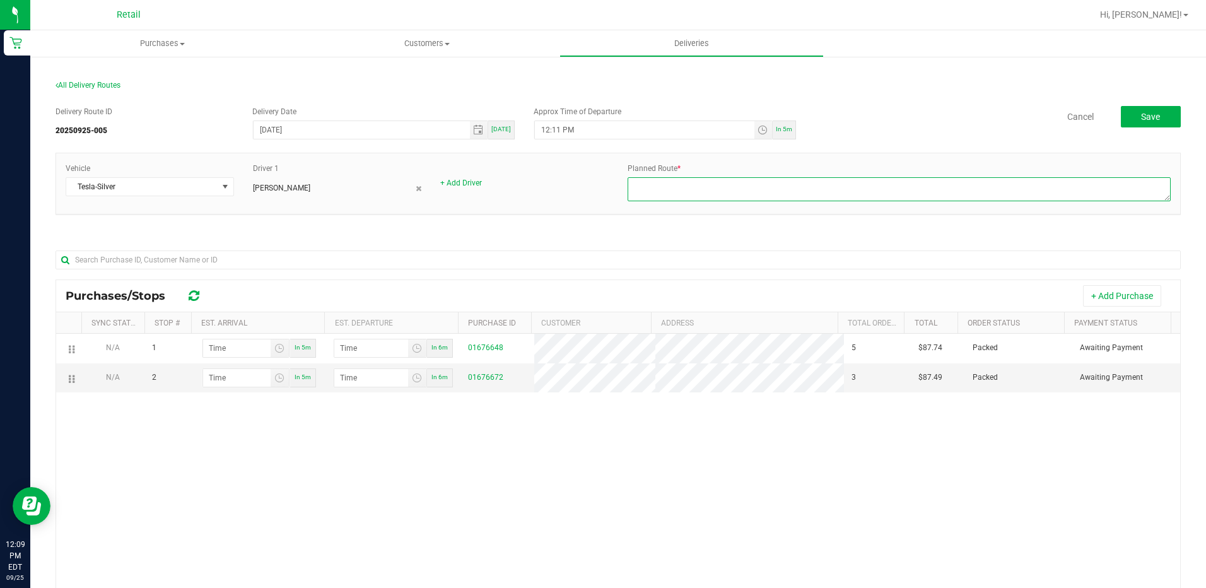
click at [658, 187] on textarea at bounding box center [899, 189] width 543 height 24
type textarea "Juanitalee Drive Route 2 Fred Dispatch"
click at [70, 378] on td at bounding box center [68, 377] width 25 height 29
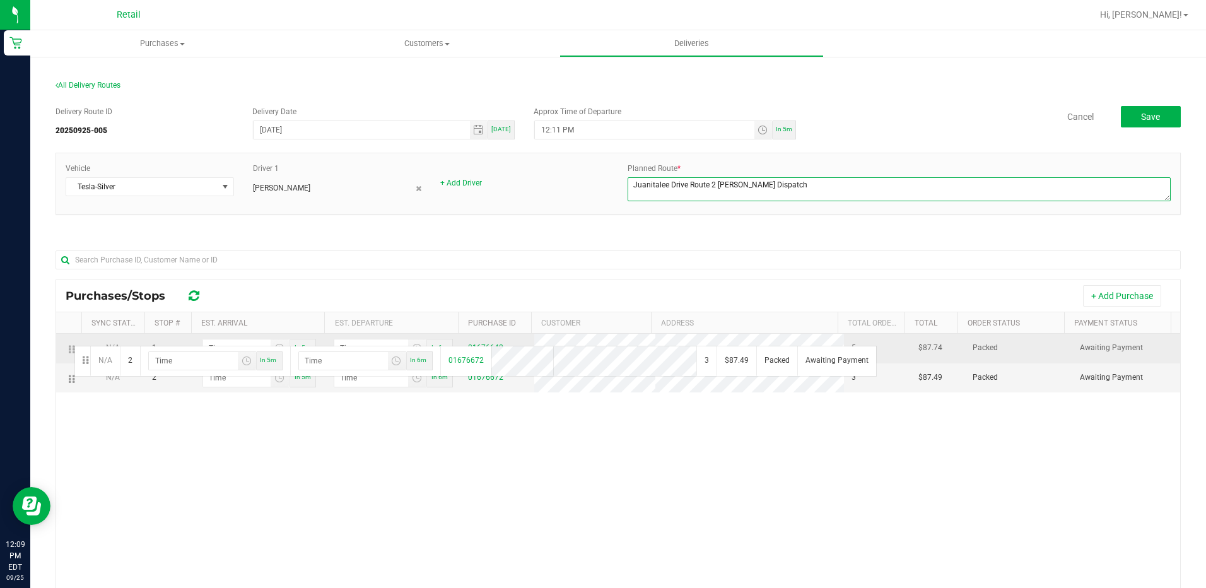
drag, startPoint x: 71, startPoint y: 377, endPoint x: 73, endPoint y: 344, distance: 32.2
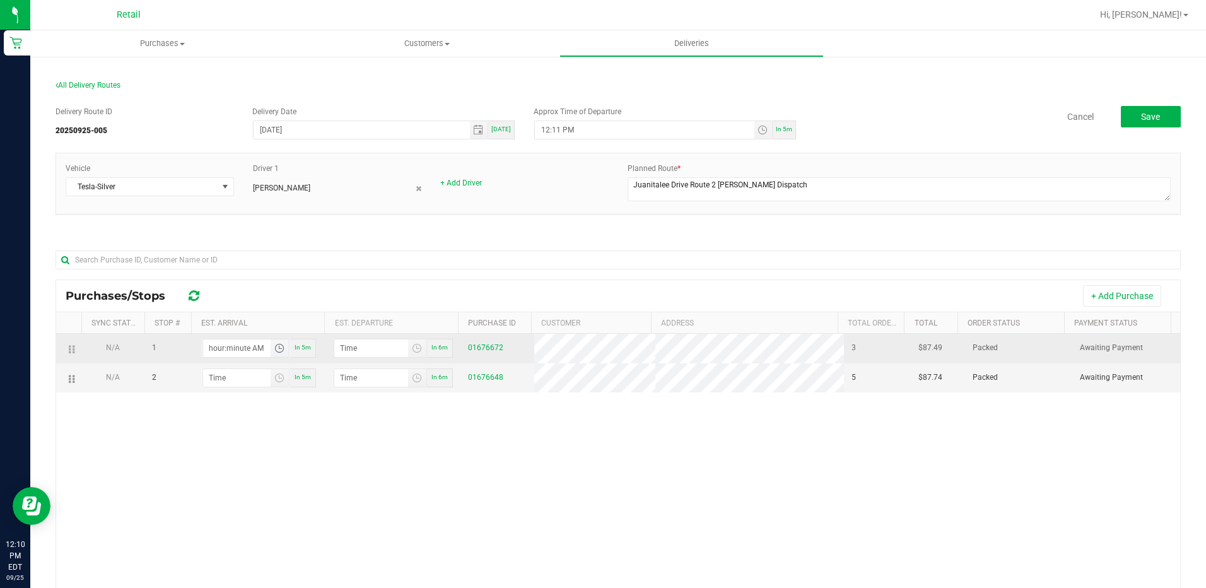
click at [260, 348] on input "hour:minute AM" at bounding box center [236, 348] width 67 height 18
type input "12:02 AM"
type input "12:03 AM"
type input "12:26 AM"
type input "12:27 AM"
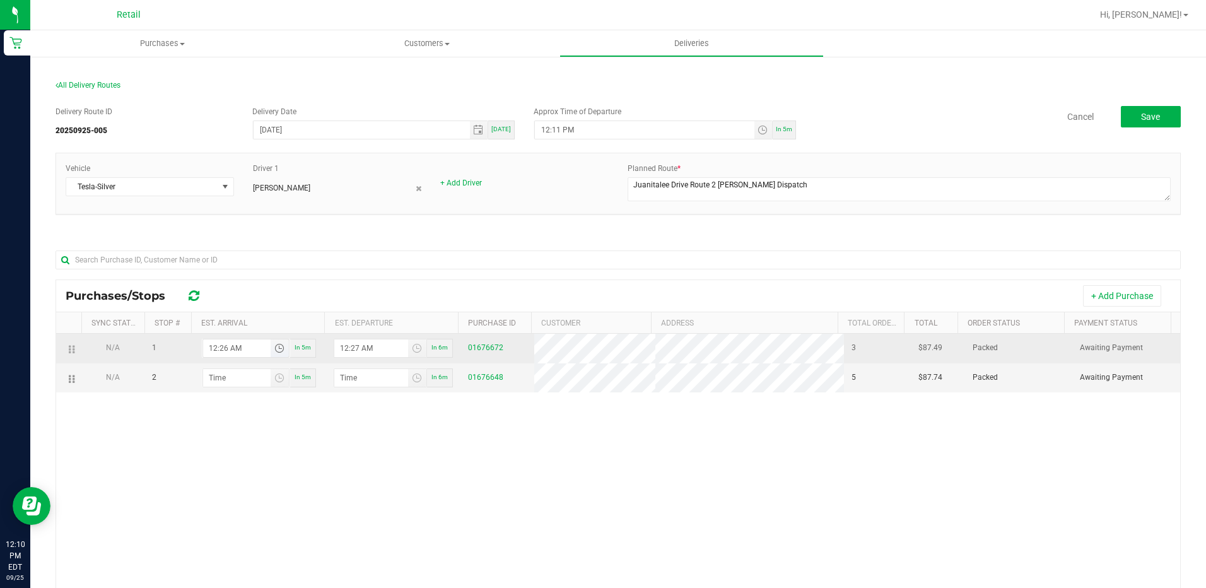
type input "12:26 PM"
type input "12:27 PM"
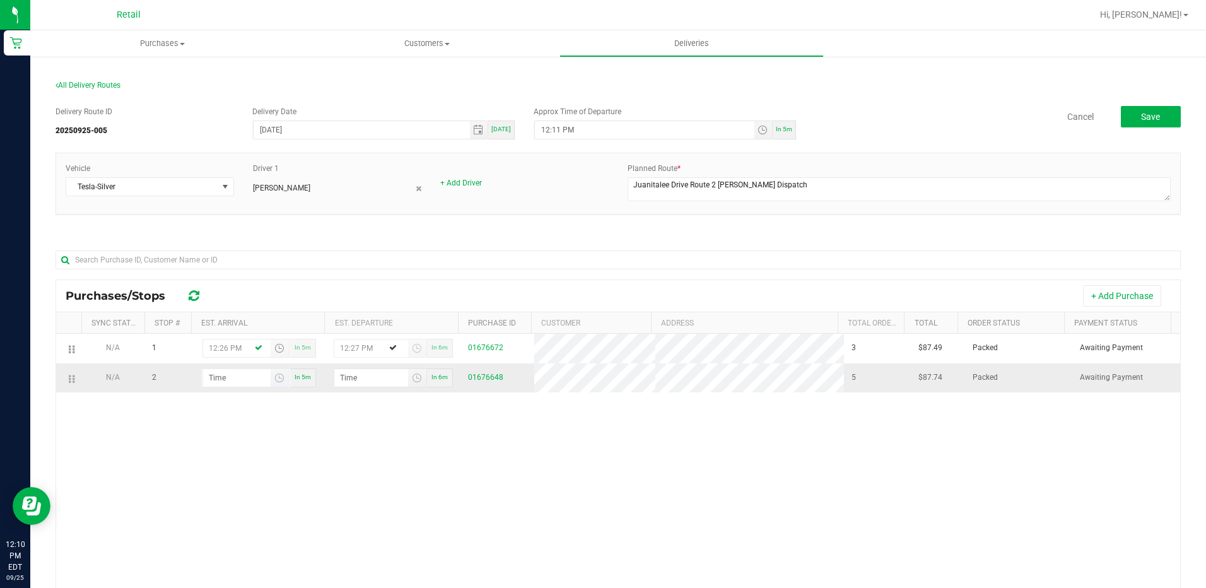
type input "12:26 PM"
click at [240, 378] on input "hour:minute AM" at bounding box center [236, 378] width 67 height 18
type input "12:03 AM"
type input "12:04 AM"
type input "12:39 AM"
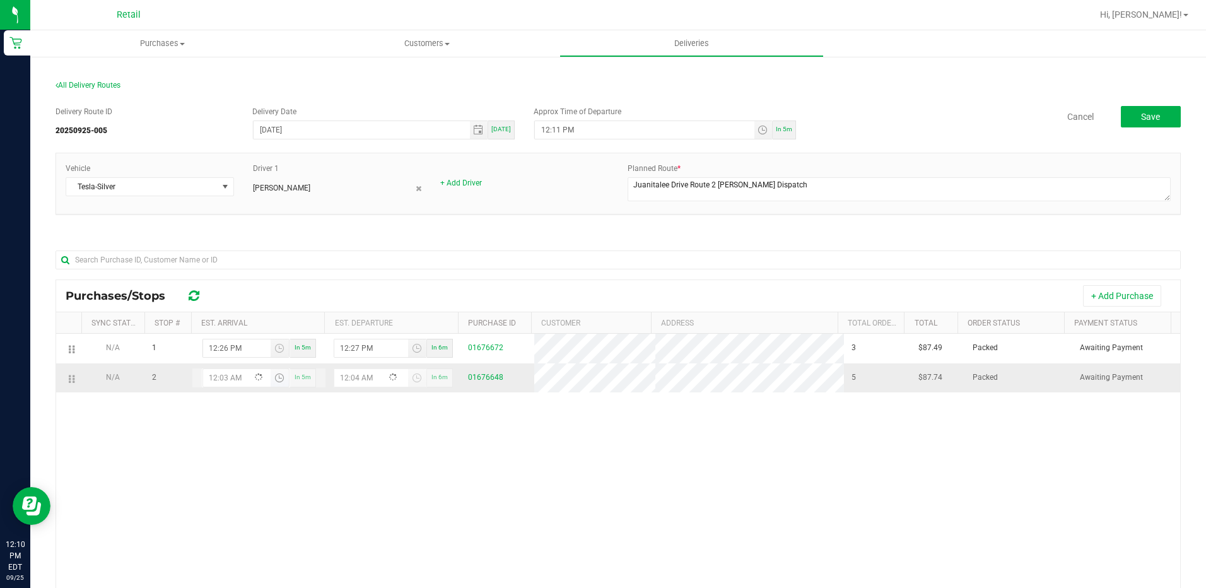
type input "12:40 AM"
type input "12:39 PM"
type input "12:40 PM"
type input "12:39 PM"
click at [797, 530] on div "N/A 1 12:26 PM In 5m 12:27 PM In 6m 01676672 3 $87.49 Packed Awaiting Payment N…" at bounding box center [618, 519] width 1124 height 370
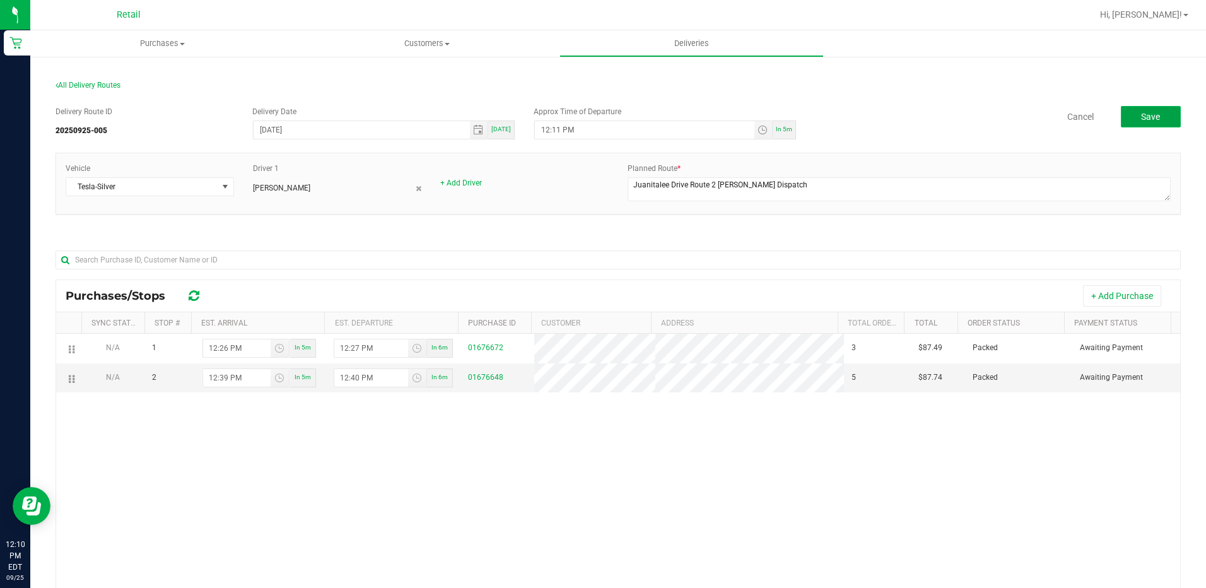
click at [1153, 116] on button "Save" at bounding box center [1151, 116] width 60 height 21
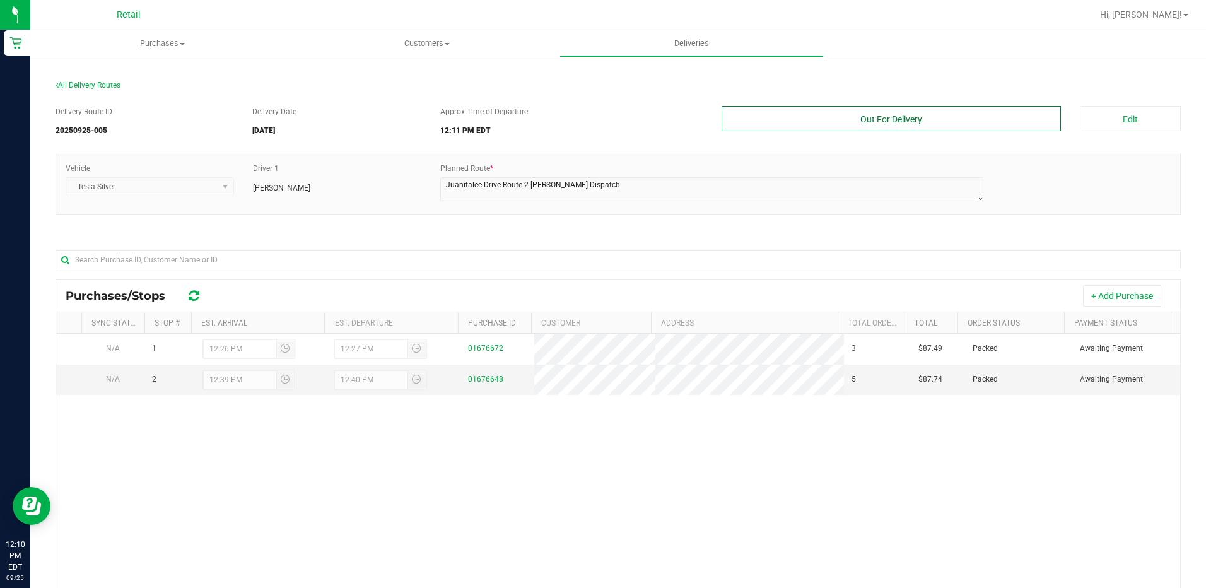
click at [932, 120] on button "Out For Delivery" at bounding box center [892, 118] width 340 height 25
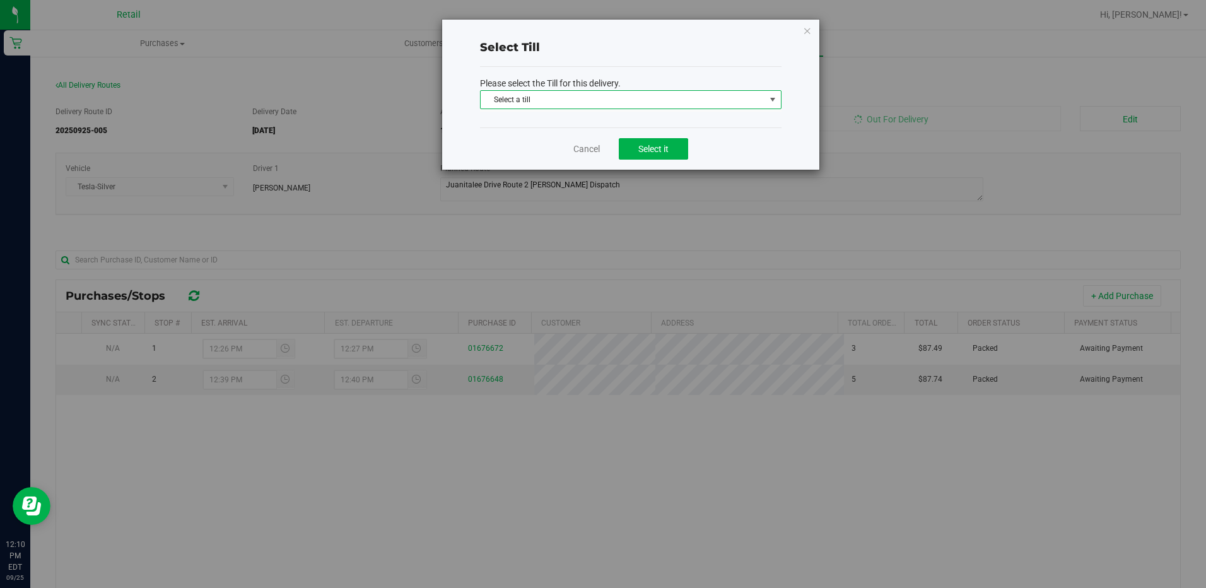
click at [655, 102] on span "Select a till" at bounding box center [623, 100] width 284 height 18
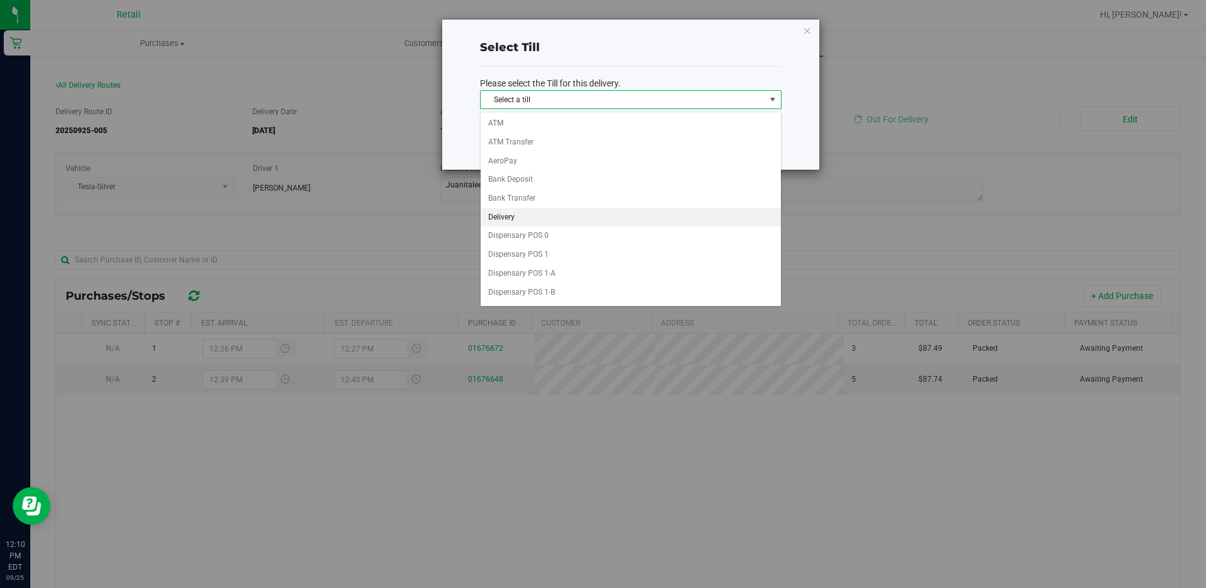
click at [546, 215] on li "Delivery" at bounding box center [631, 217] width 300 height 19
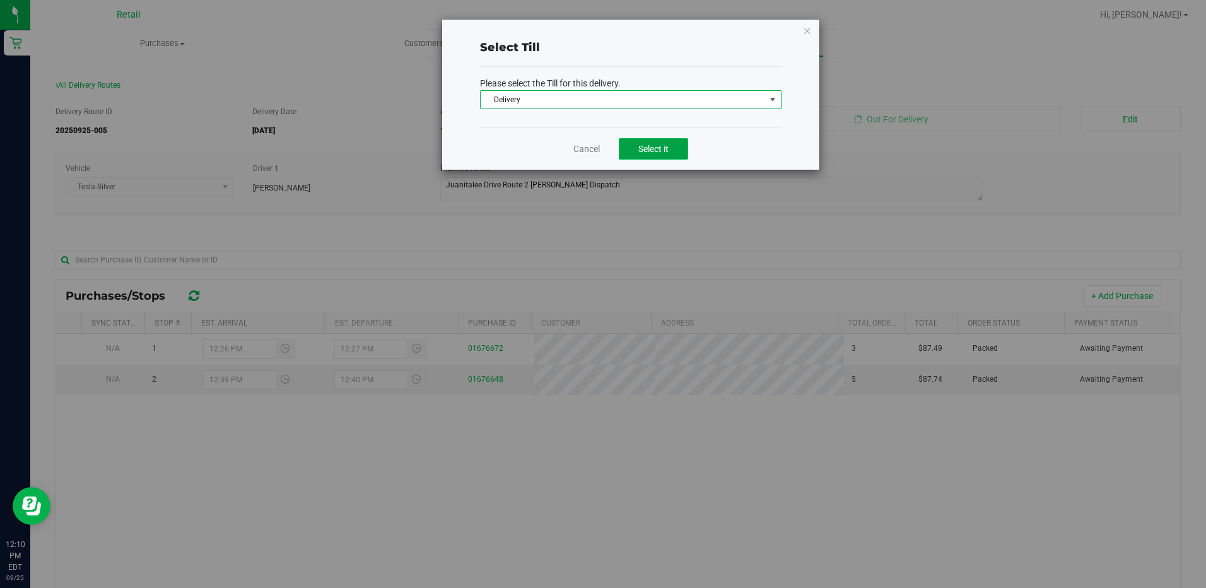
click at [686, 154] on button "Select it" at bounding box center [653, 148] width 69 height 21
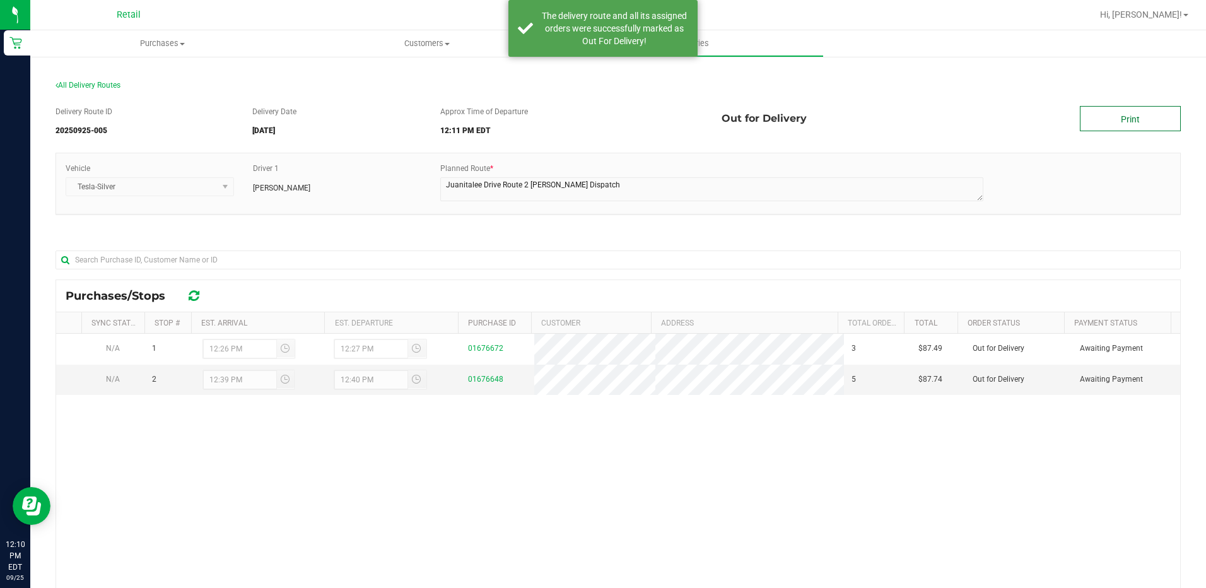
click at [1114, 116] on link "Print" at bounding box center [1130, 118] width 101 height 25
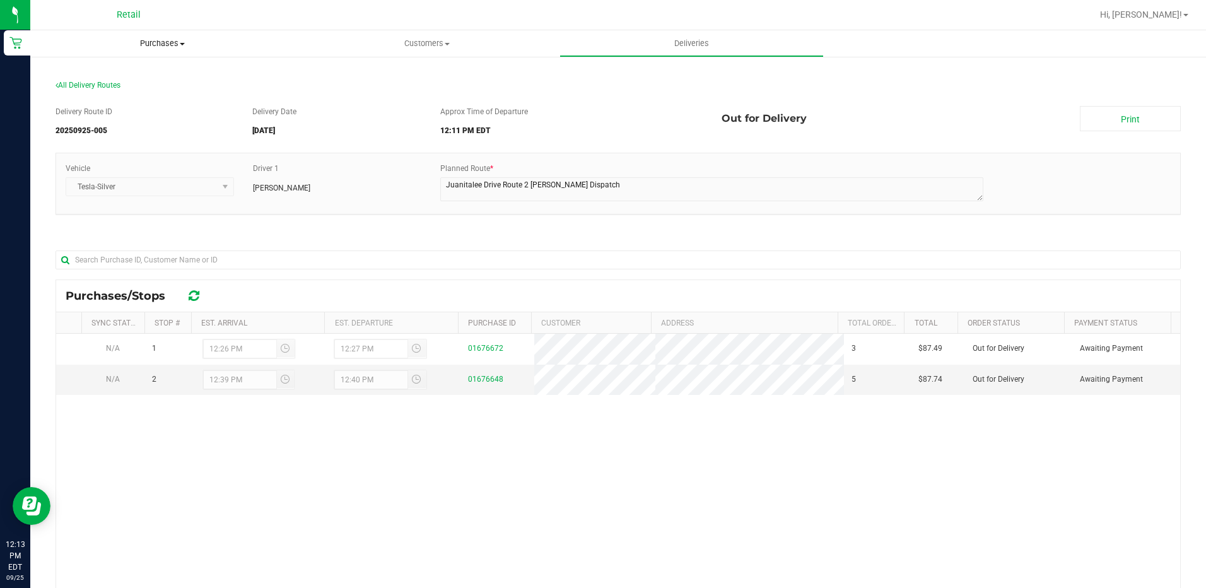
click at [147, 41] on span "Purchases" at bounding box center [162, 43] width 264 height 11
click at [132, 79] on span "Summary of purchases" at bounding box center [94, 76] width 129 height 11
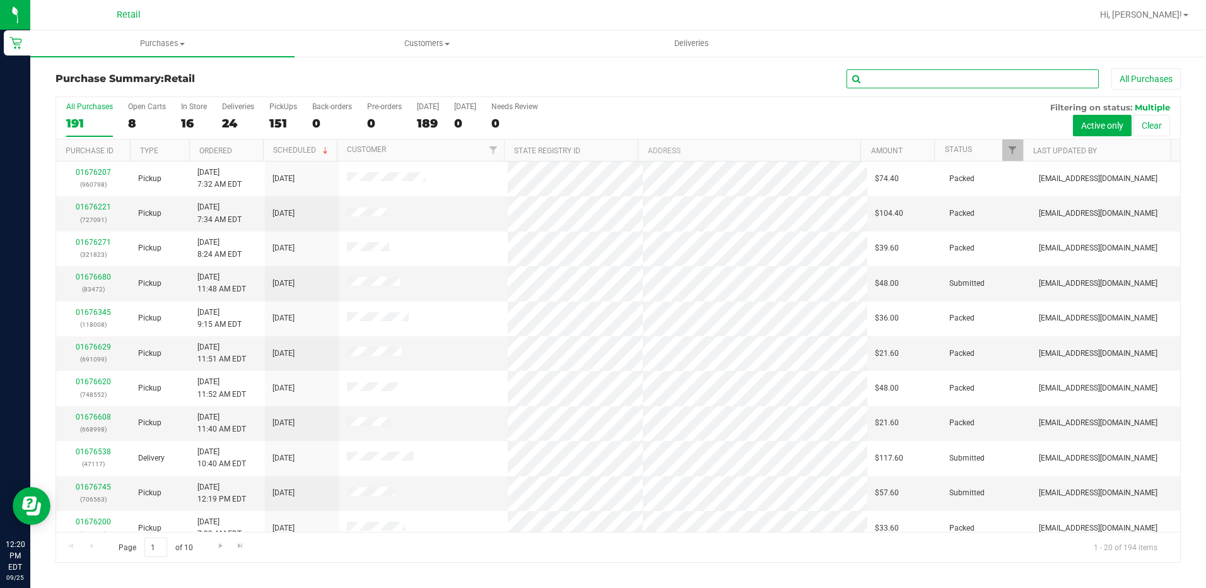
click at [926, 78] on input "text" at bounding box center [972, 78] width 252 height 19
type input "2117"
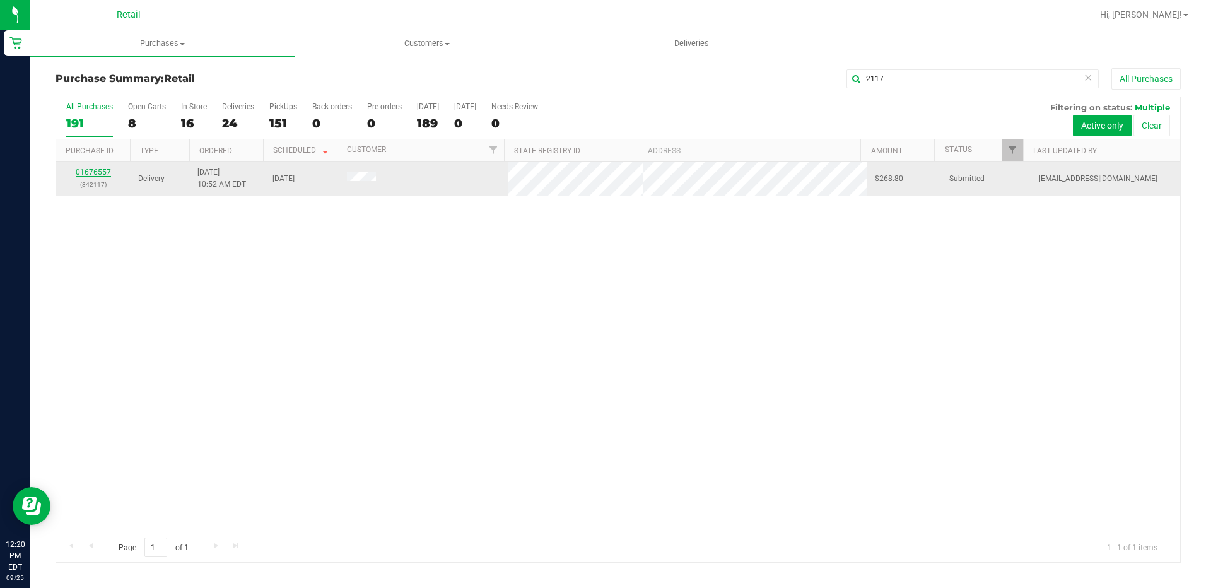
click at [96, 174] on link "01676557" at bounding box center [93, 172] width 35 height 9
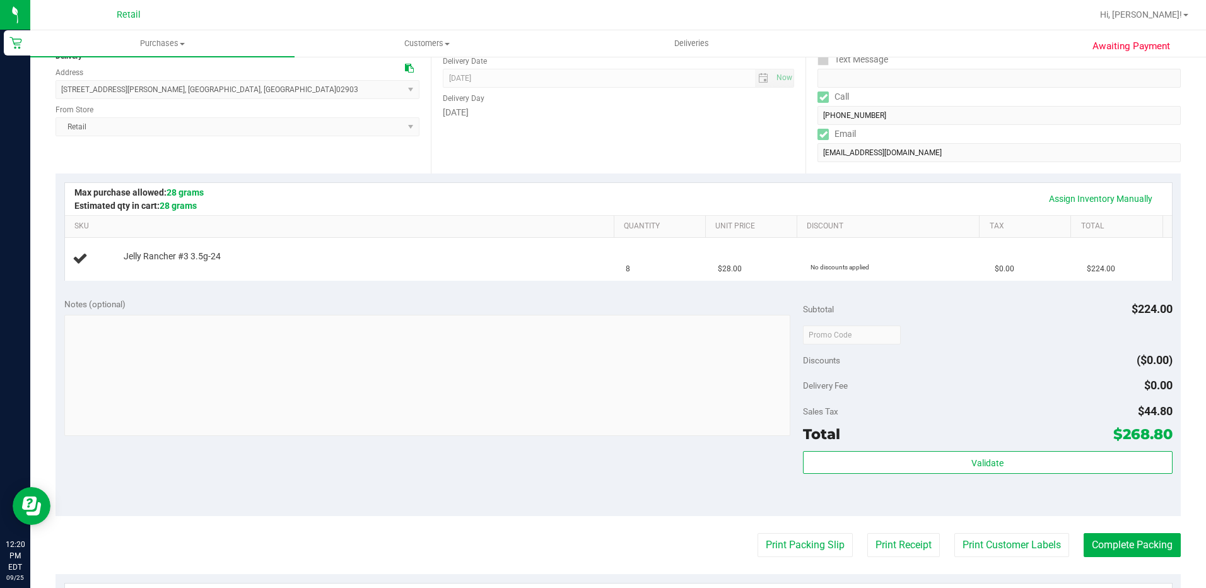
scroll to position [189, 0]
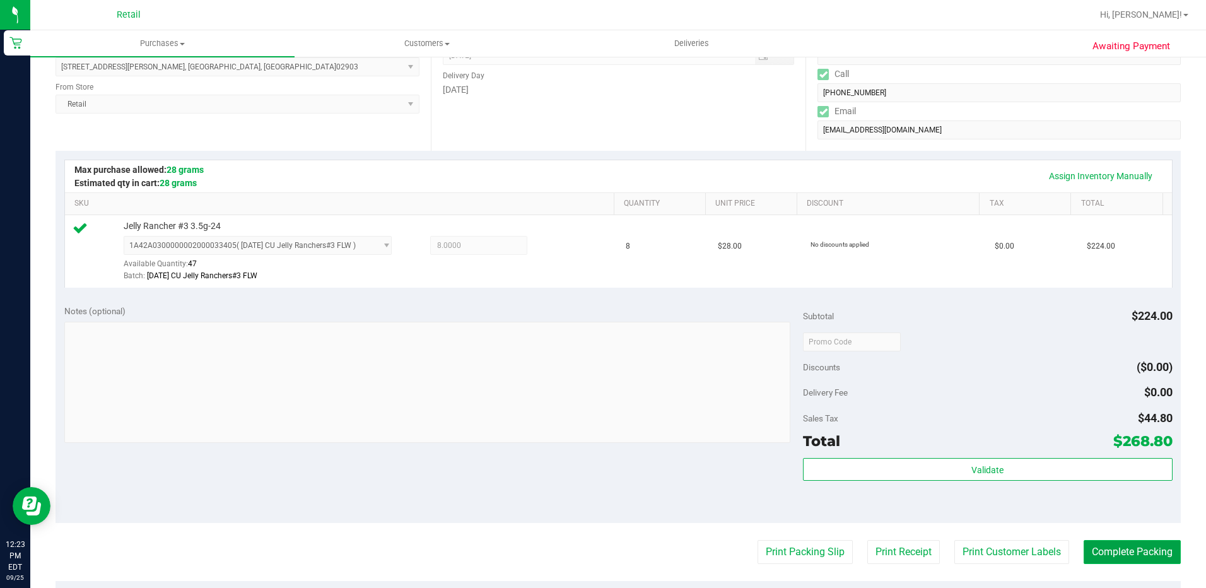
click at [1119, 546] on button "Complete Packing" at bounding box center [1132, 552] width 97 height 24
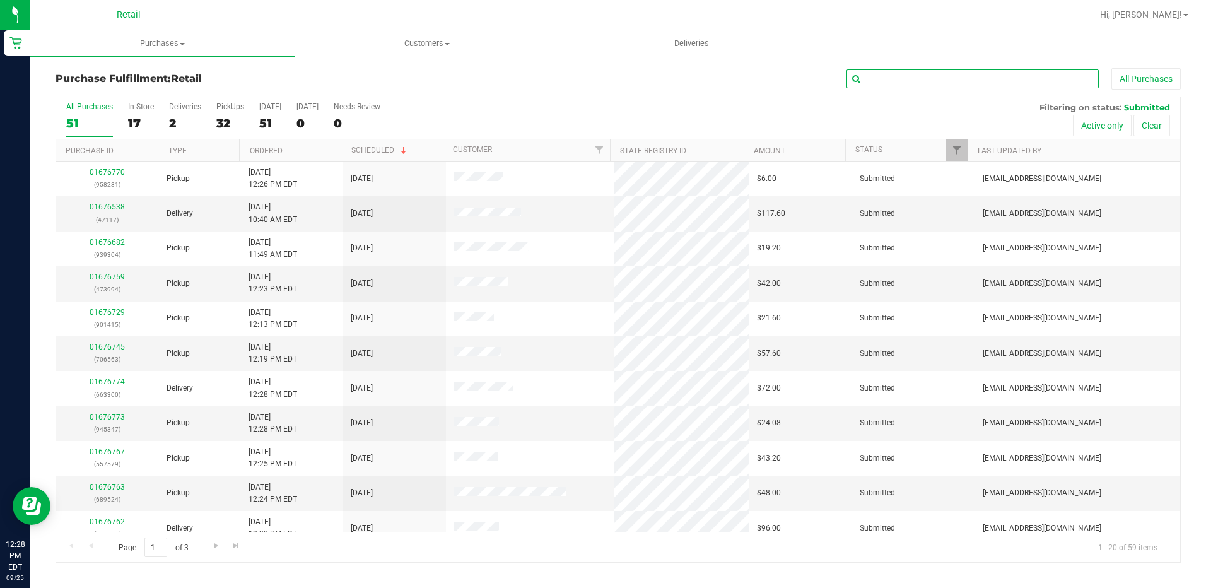
click at [981, 73] on input "text" at bounding box center [972, 78] width 252 height 19
type input "7117"
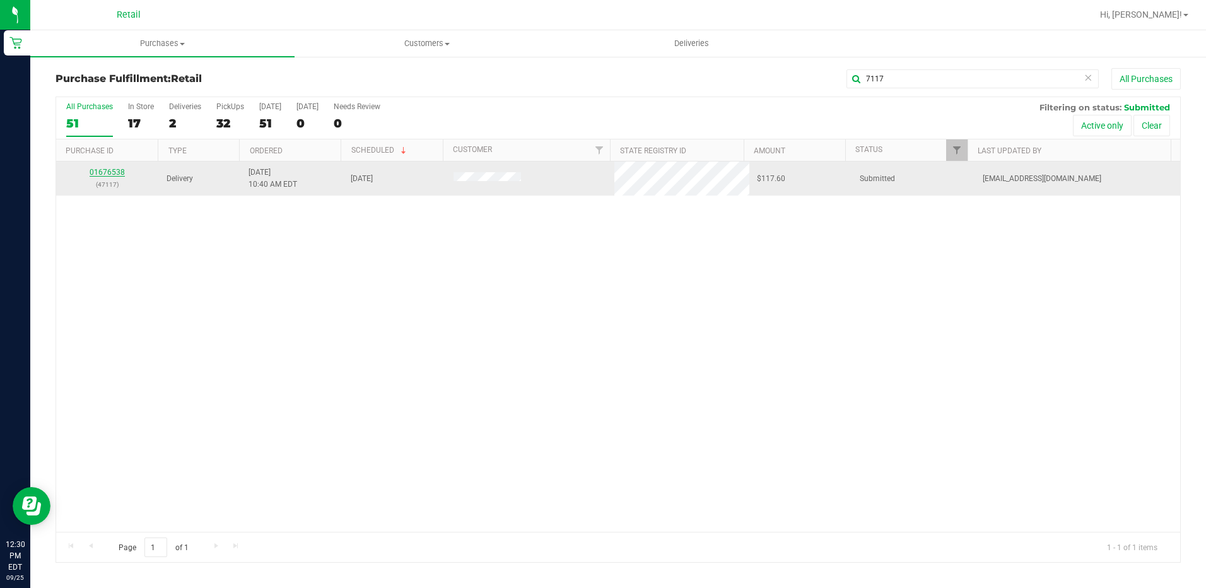
click at [108, 168] on link "01676538" at bounding box center [107, 172] width 35 height 9
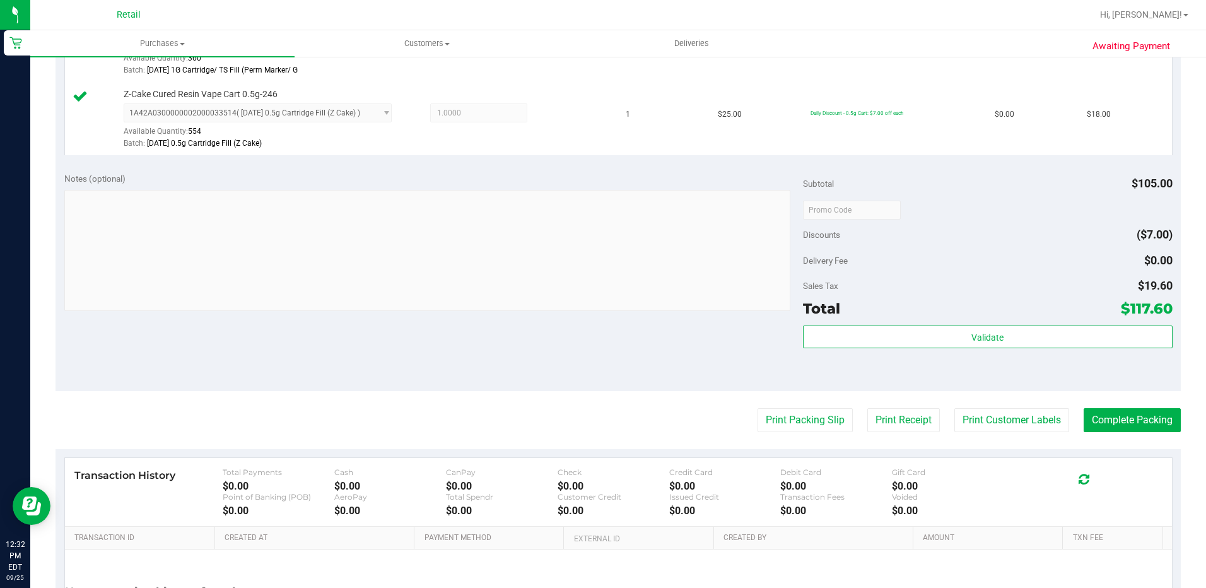
scroll to position [505, 0]
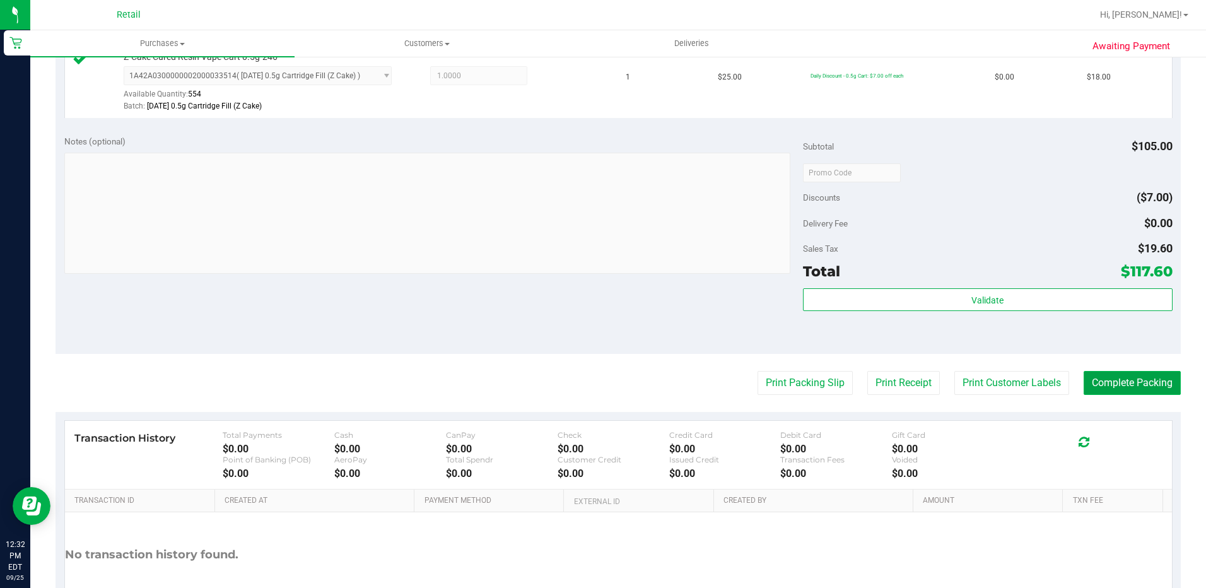
click at [1111, 383] on button "Complete Packing" at bounding box center [1132, 383] width 97 height 24
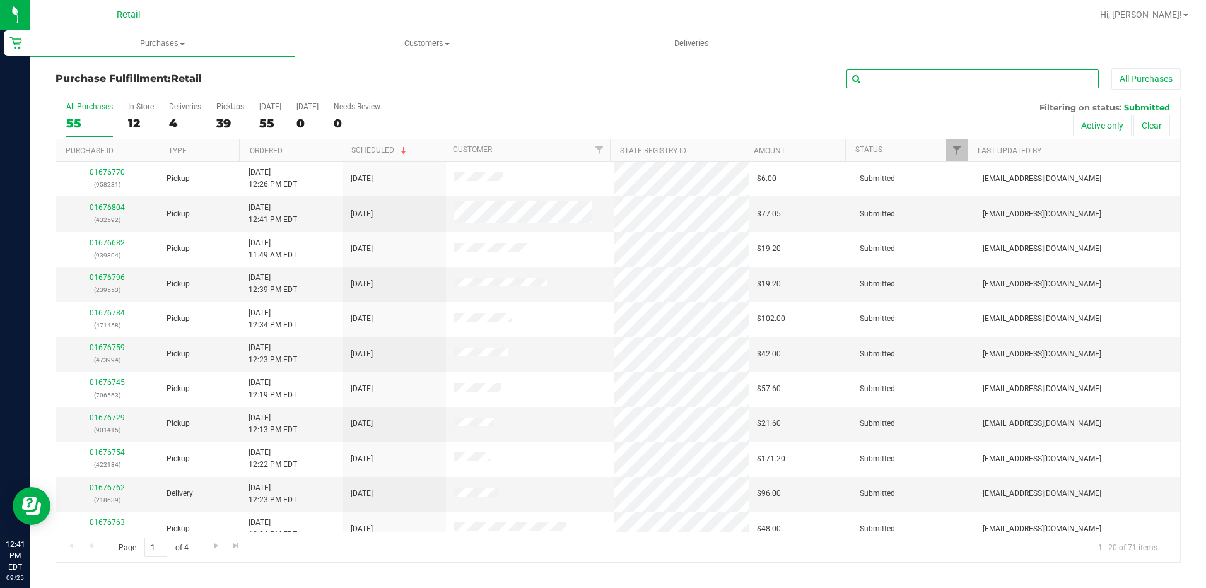
click at [898, 83] on input "text" at bounding box center [972, 78] width 252 height 19
type input "2284"
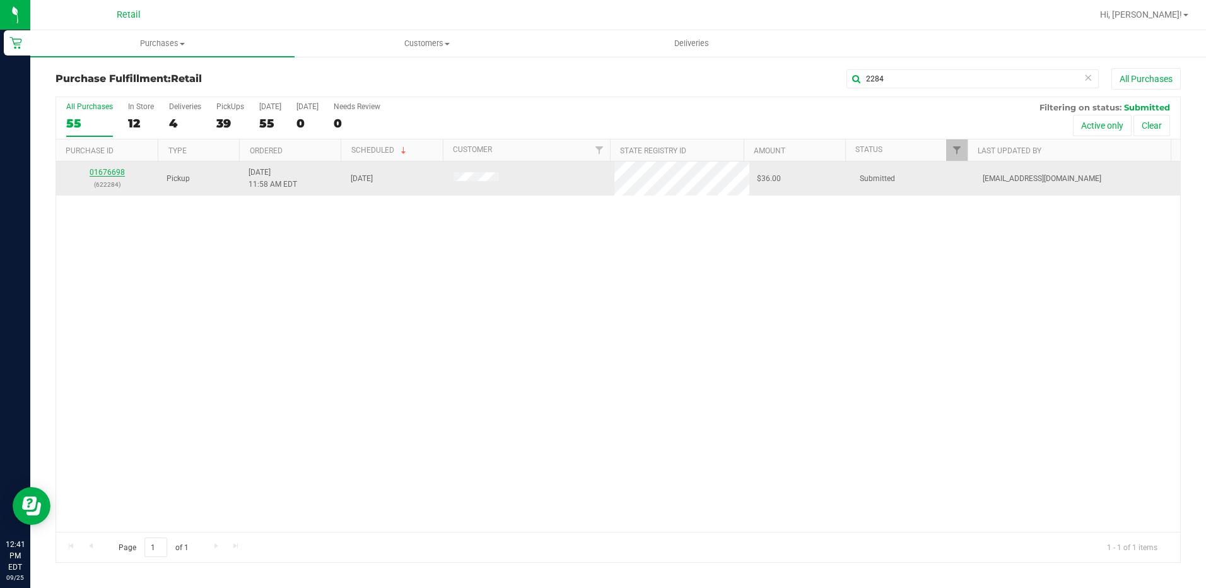
click at [108, 170] on link "01676698" at bounding box center [107, 172] width 35 height 9
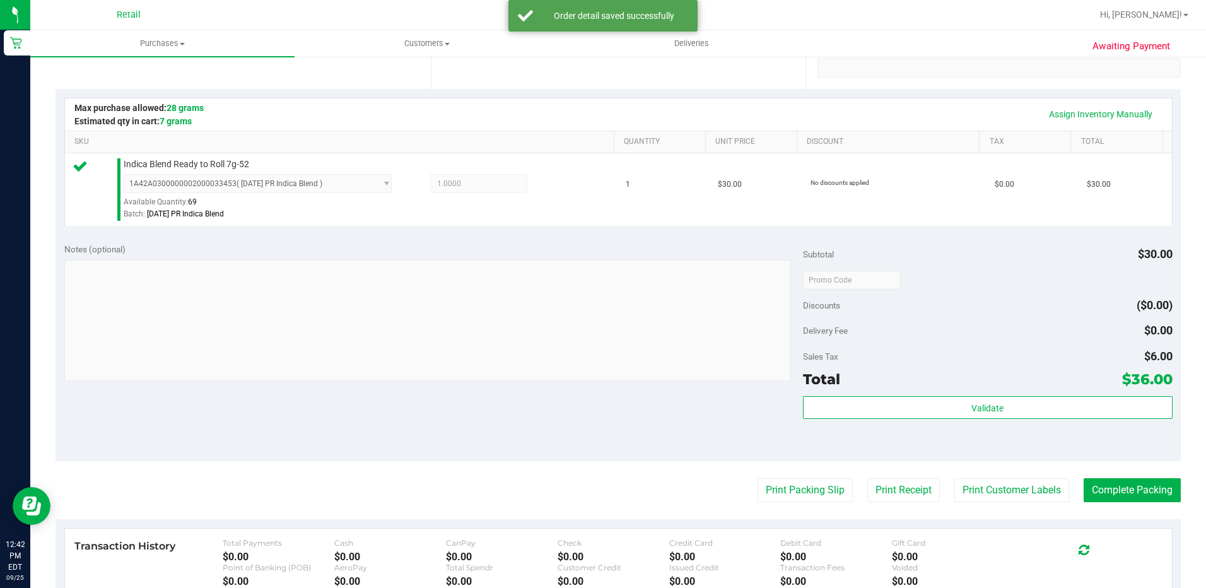
scroll to position [378, 0]
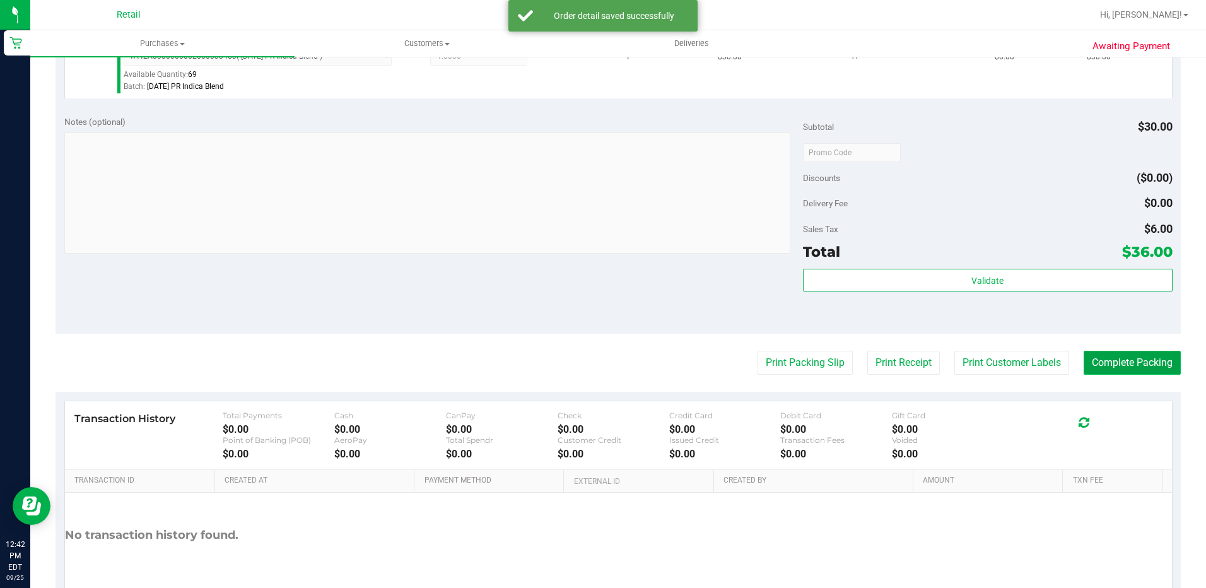
click at [1123, 366] on button "Complete Packing" at bounding box center [1132, 363] width 97 height 24
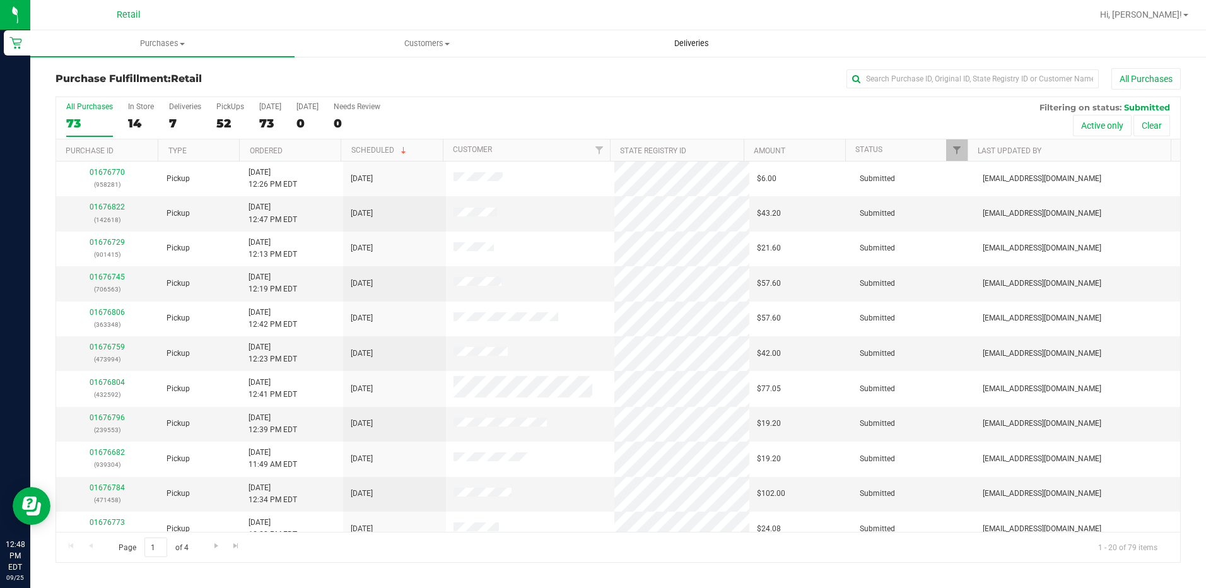
click at [705, 40] on span "Deliveries" at bounding box center [691, 43] width 69 height 11
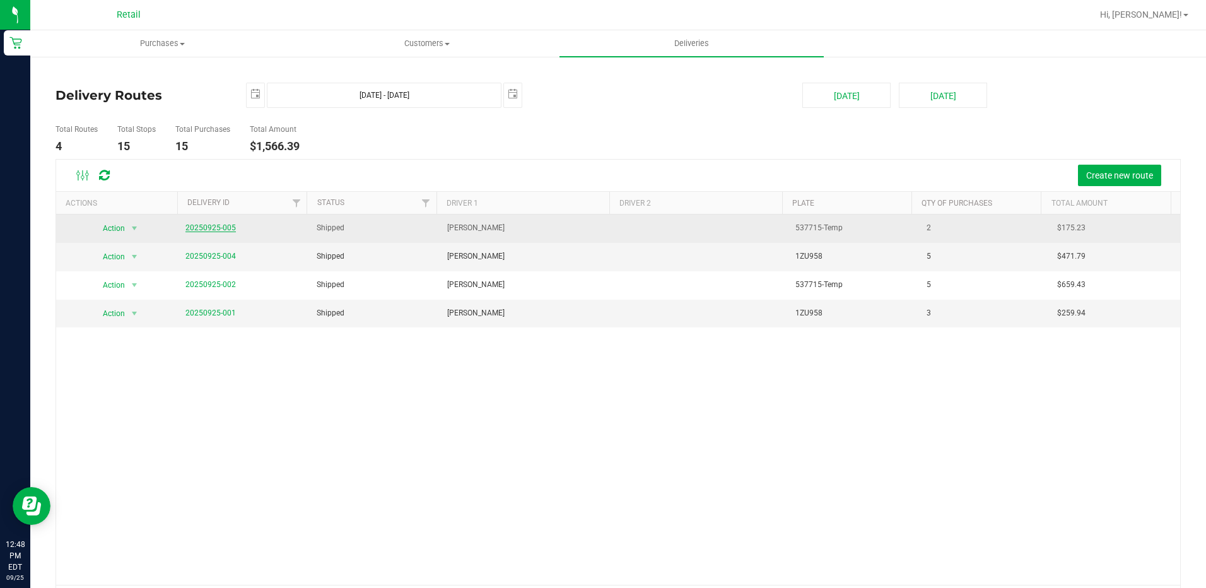
click at [205, 228] on link "20250925-005" at bounding box center [210, 227] width 50 height 9
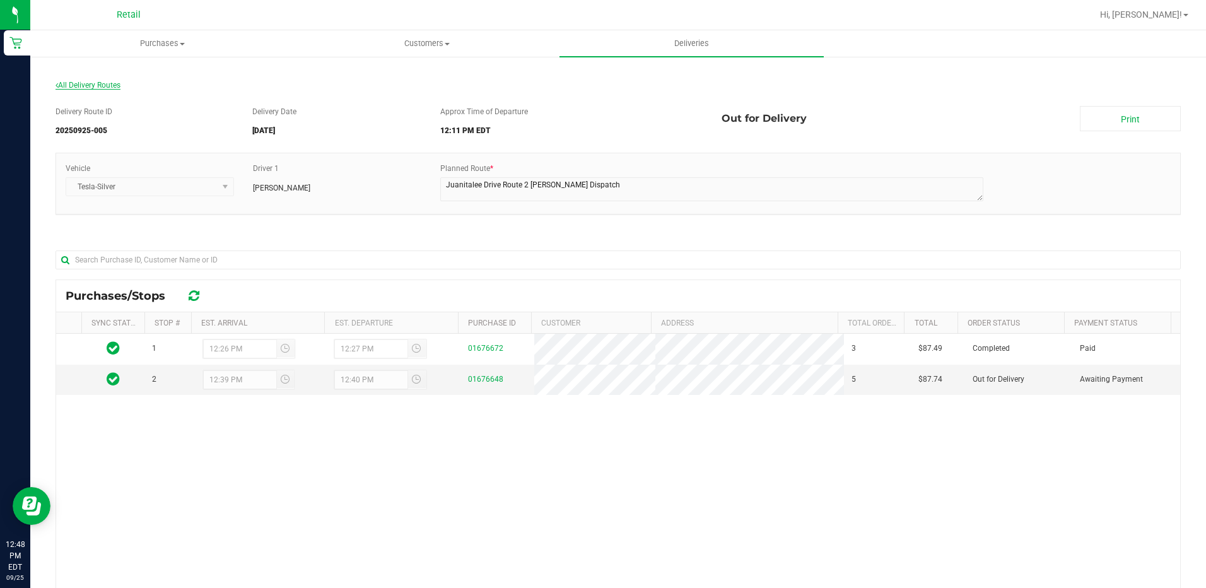
click at [93, 81] on span "All Delivery Routes" at bounding box center [88, 85] width 65 height 9
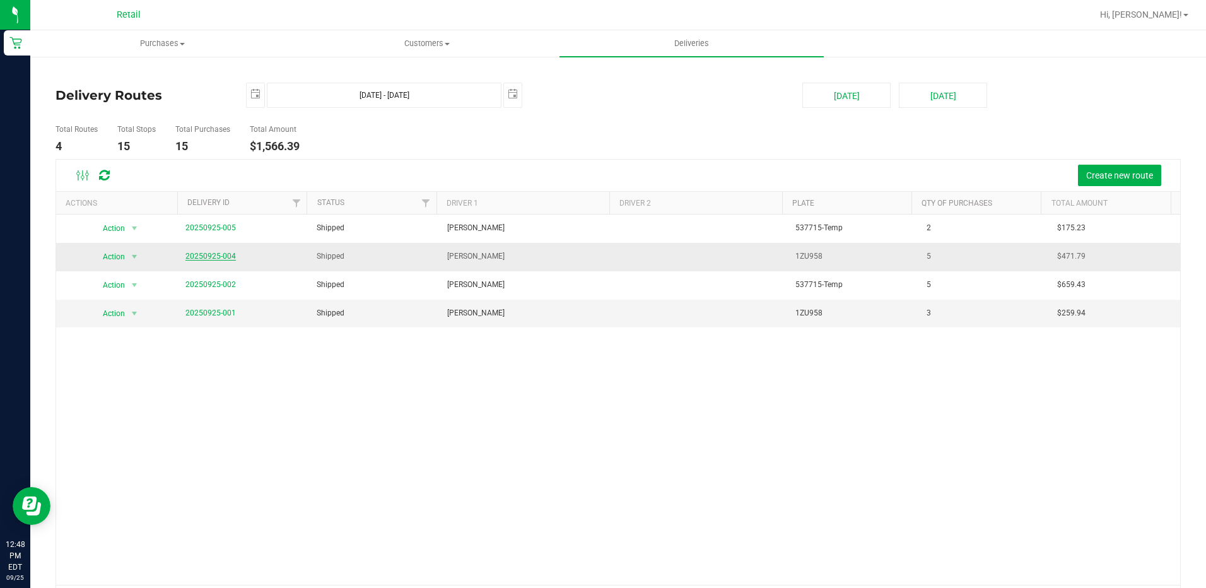
click at [202, 255] on link "20250925-004" at bounding box center [210, 256] width 50 height 9
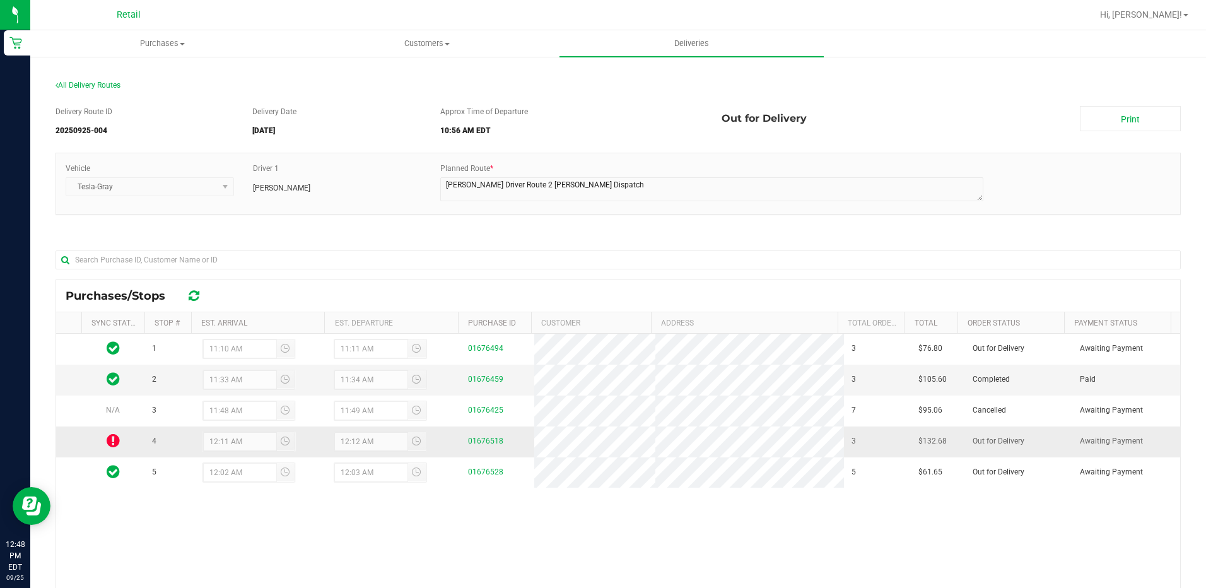
click at [112, 448] on icon at bounding box center [113, 440] width 13 height 15
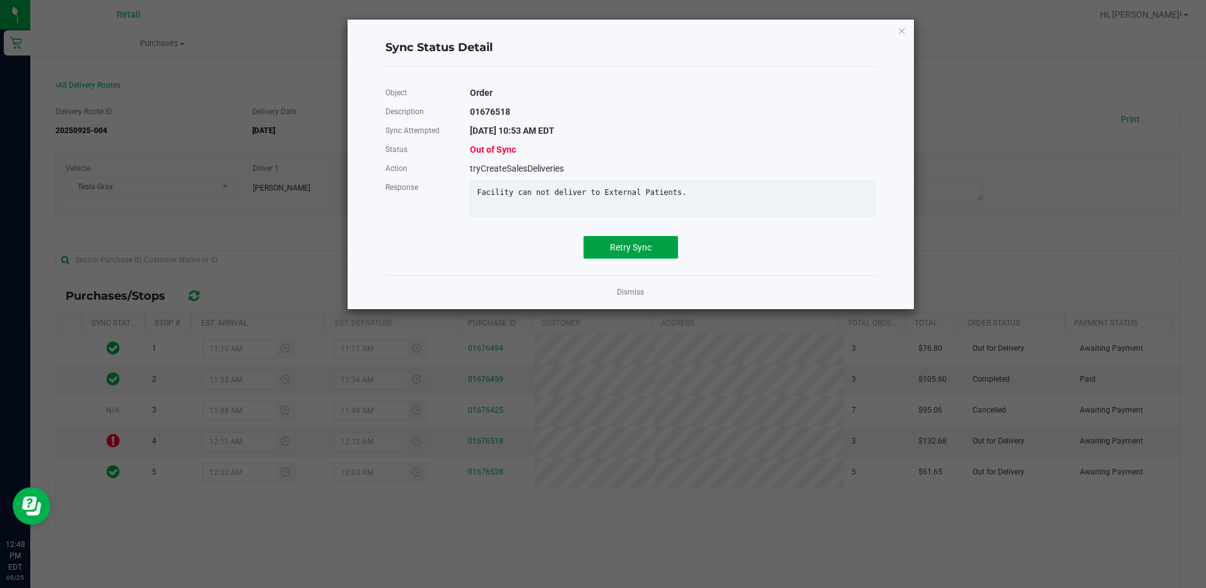
click at [620, 252] on span "Retry Sync" at bounding box center [631, 247] width 42 height 10
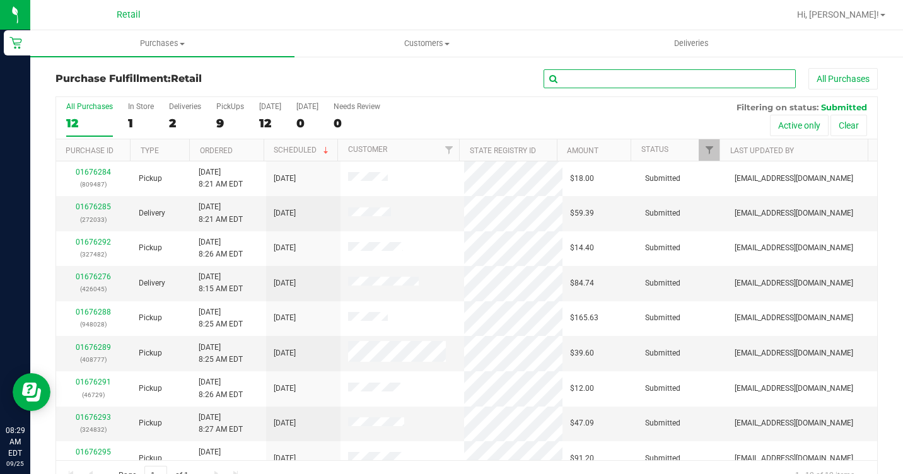
click at [659, 82] on input "text" at bounding box center [670, 78] width 252 height 19
type input "4143"
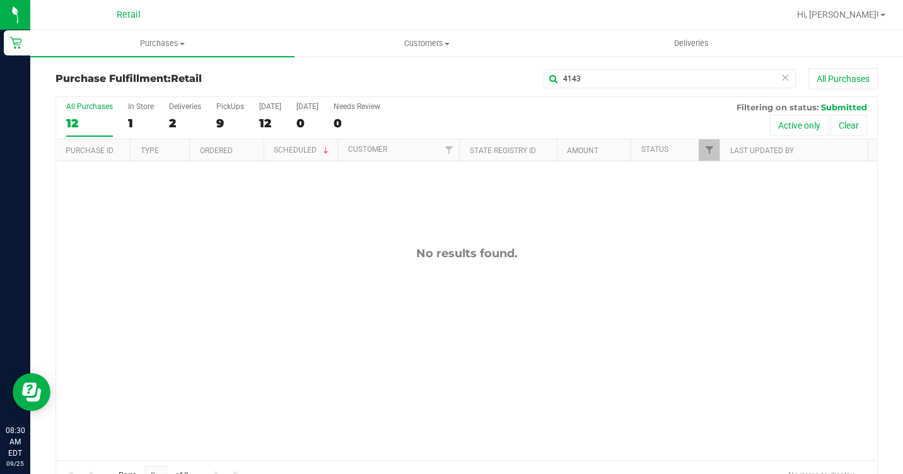
click at [781, 79] on icon at bounding box center [785, 76] width 9 height 15
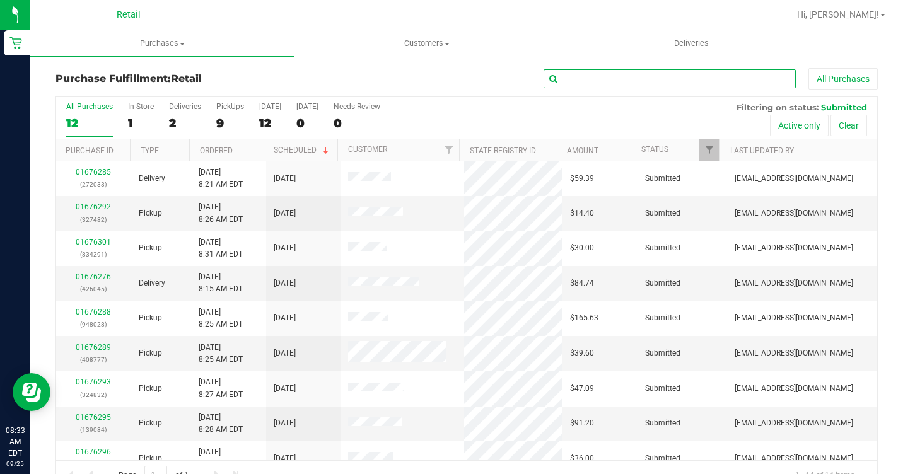
click at [668, 87] on input "text" at bounding box center [670, 78] width 252 height 19
type input "1852"
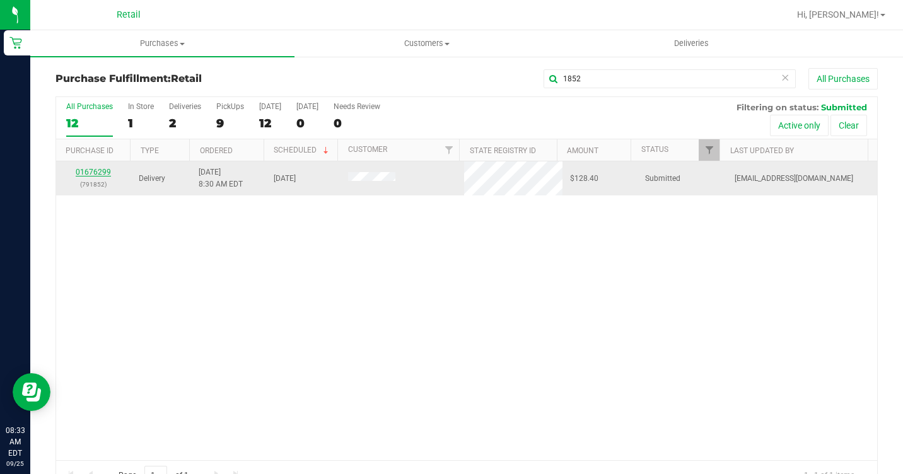
click at [96, 171] on link "01676299" at bounding box center [93, 172] width 35 height 9
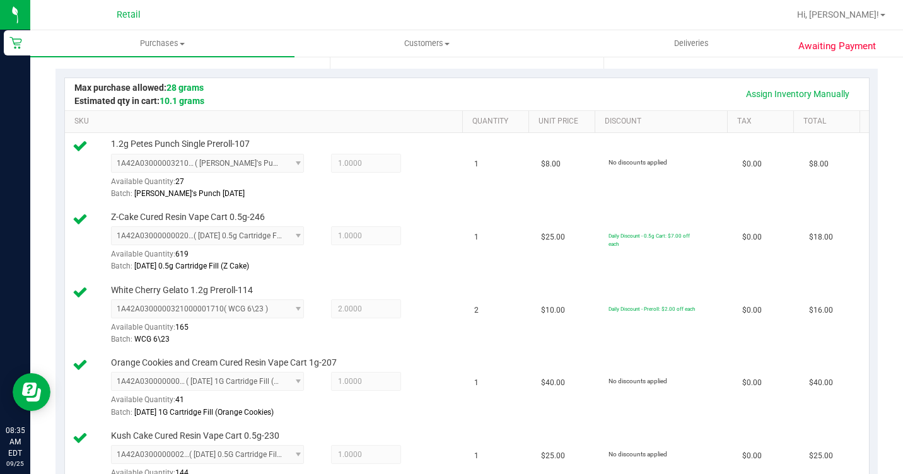
scroll to position [713, 0]
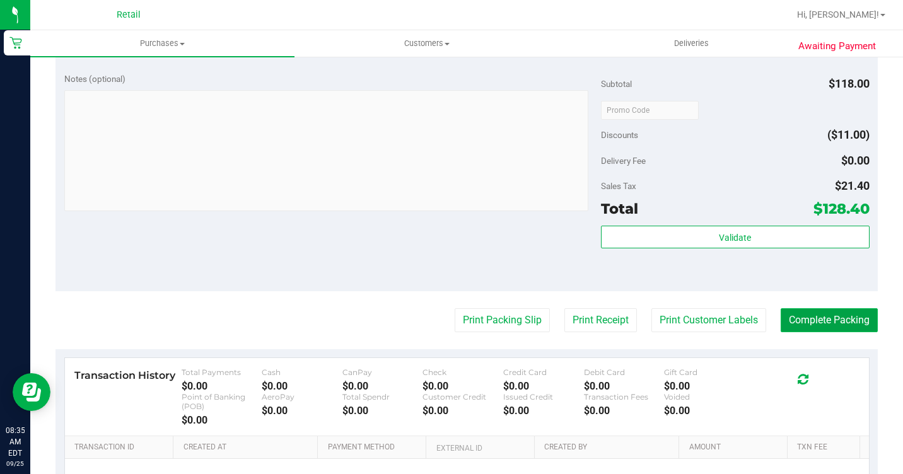
click at [833, 332] on button "Complete Packing" at bounding box center [829, 320] width 97 height 24
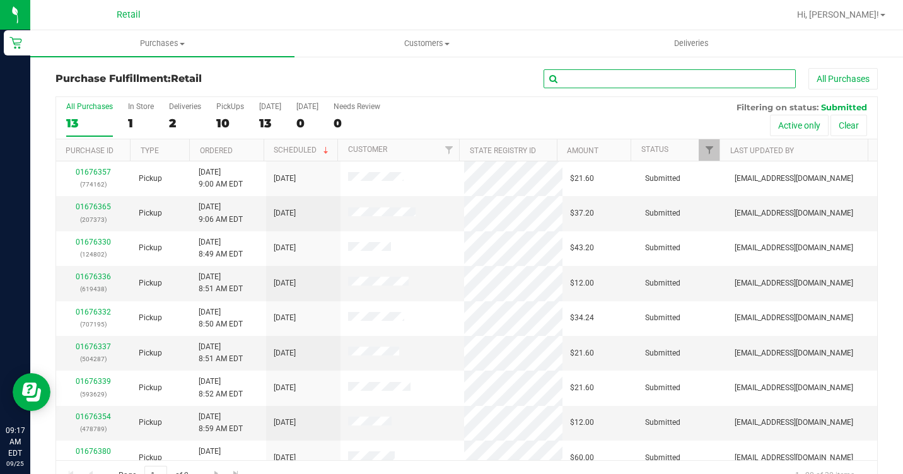
click at [687, 74] on input "text" at bounding box center [670, 78] width 252 height 19
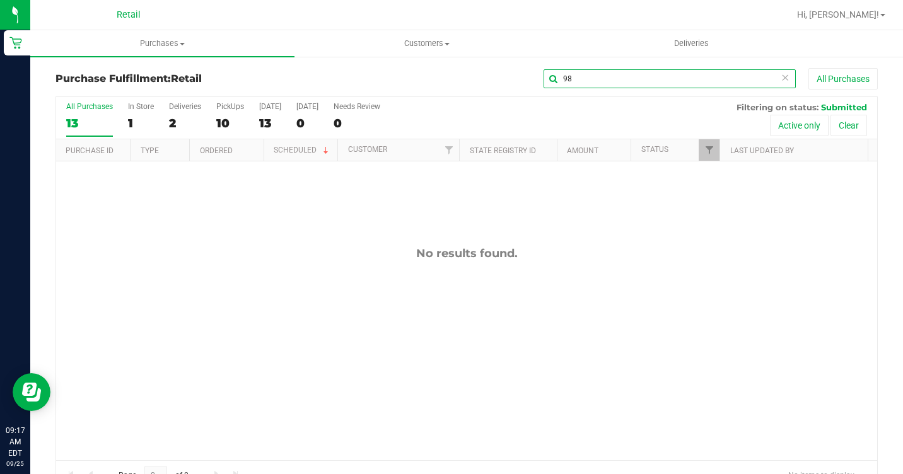
type input "9"
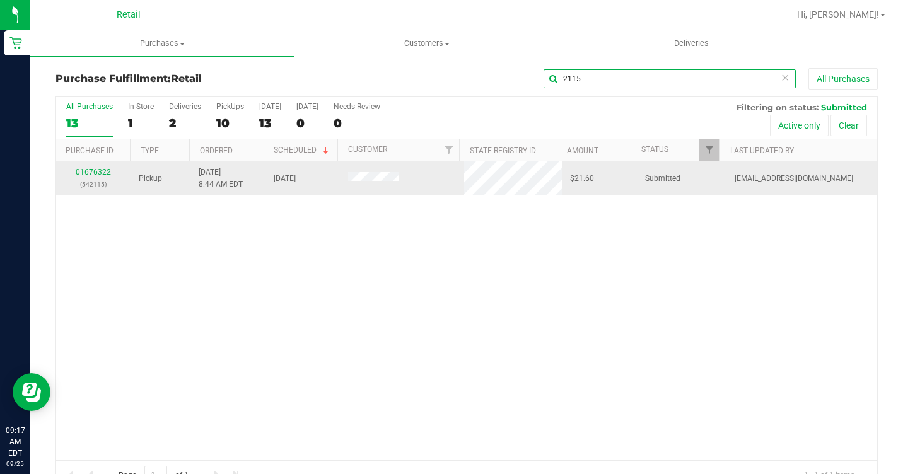
type input "2115"
click at [89, 170] on link "01676322" at bounding box center [93, 172] width 35 height 9
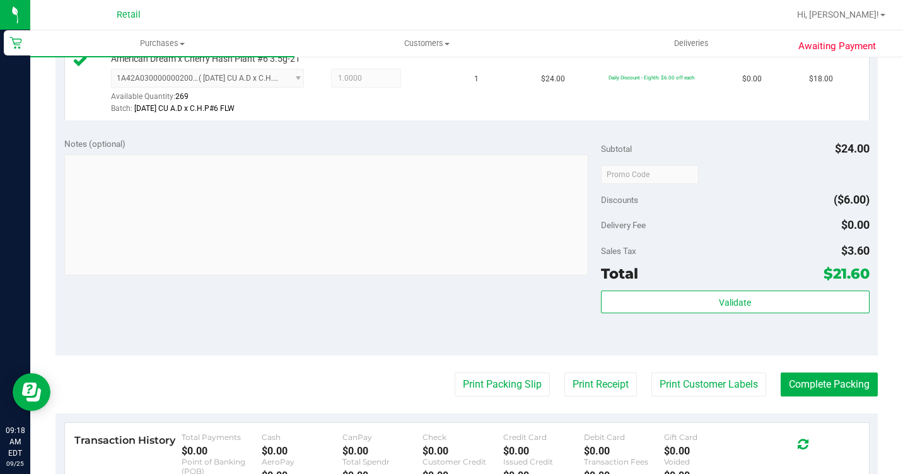
scroll to position [378, 0]
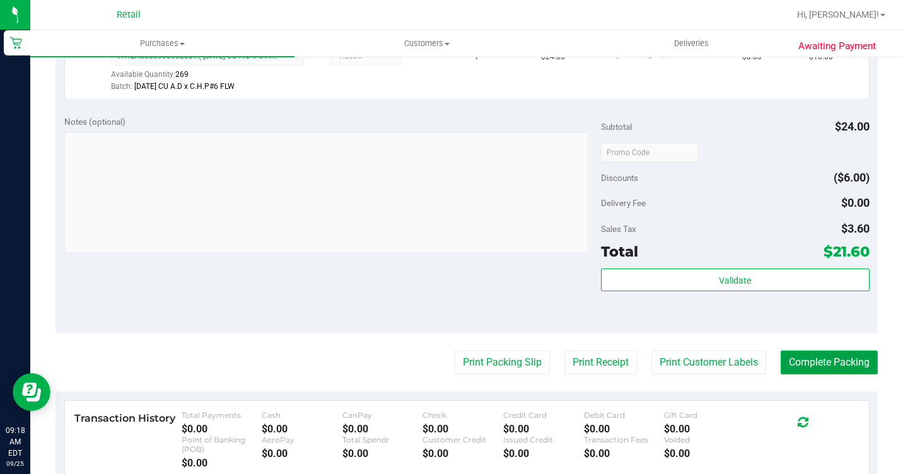
click at [815, 375] on button "Complete Packing" at bounding box center [829, 363] width 97 height 24
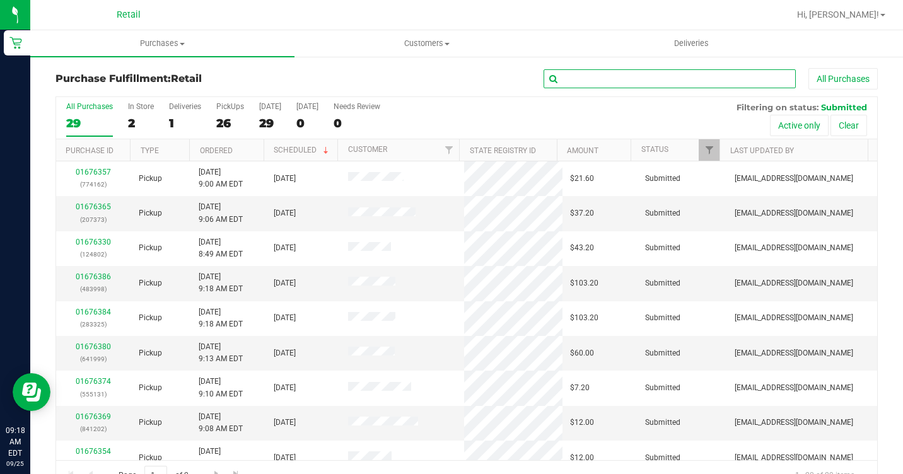
click at [643, 71] on input "text" at bounding box center [670, 78] width 252 height 19
type input "3584"
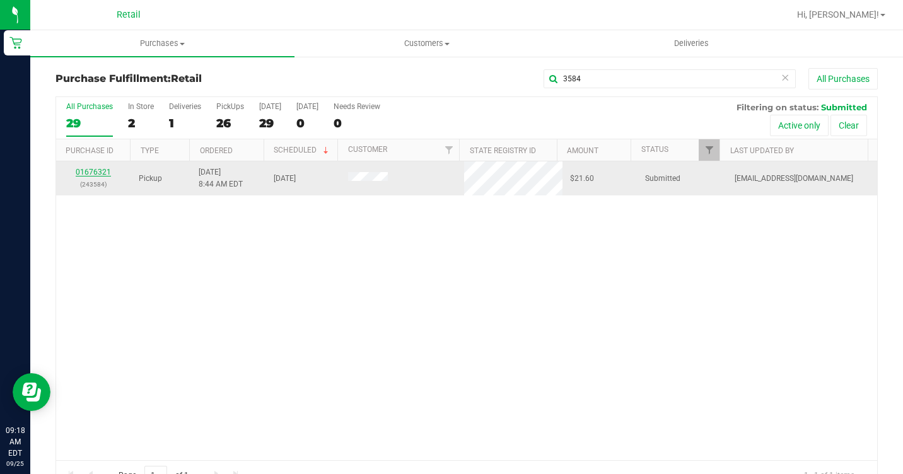
click at [93, 172] on link "01676321" at bounding box center [93, 172] width 35 height 9
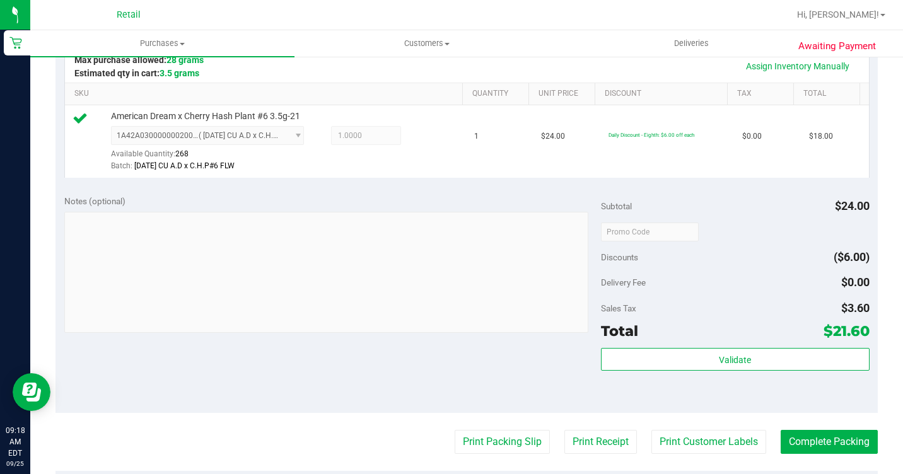
scroll to position [568, 0]
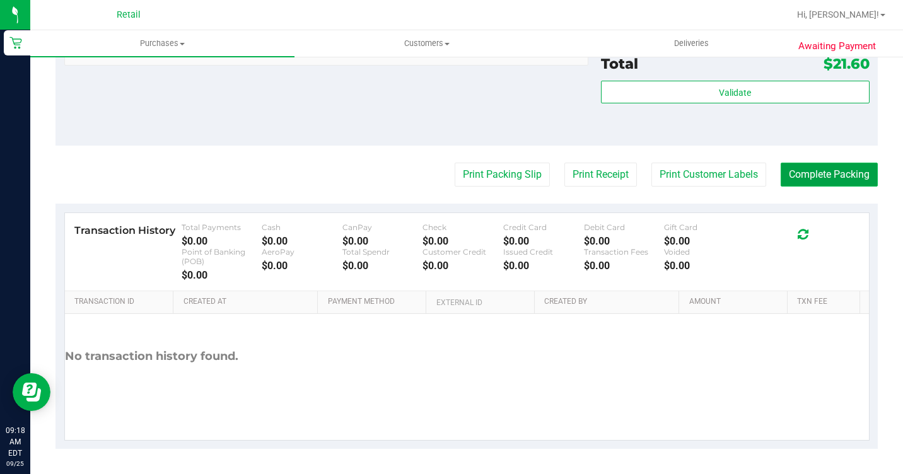
click at [829, 186] on button "Complete Packing" at bounding box center [829, 175] width 97 height 24
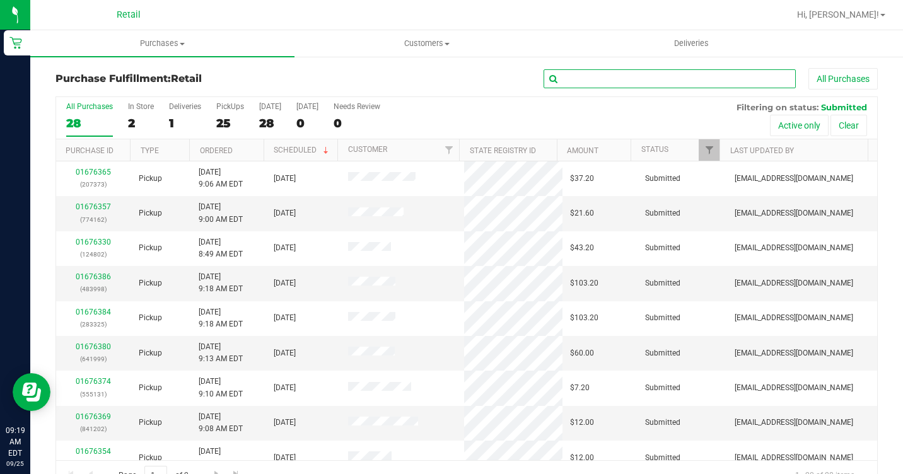
click at [680, 86] on input "text" at bounding box center [670, 78] width 252 height 19
type input "9451"
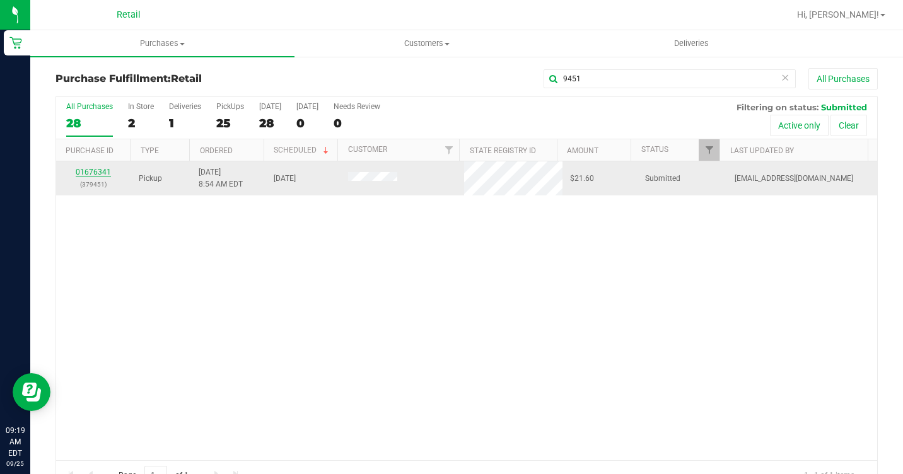
drag, startPoint x: 677, startPoint y: 85, endPoint x: 99, endPoint y: 173, distance: 585.0
click at [99, 173] on link "01676341" at bounding box center [93, 172] width 35 height 9
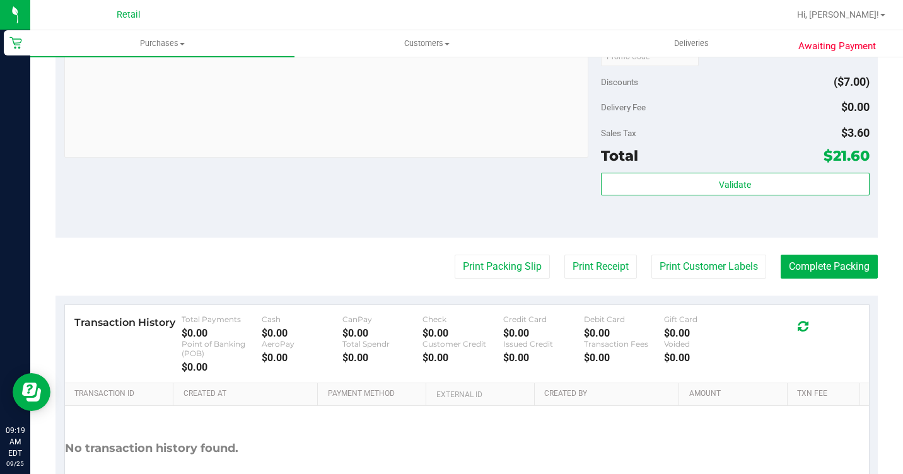
scroll to position [505, 0]
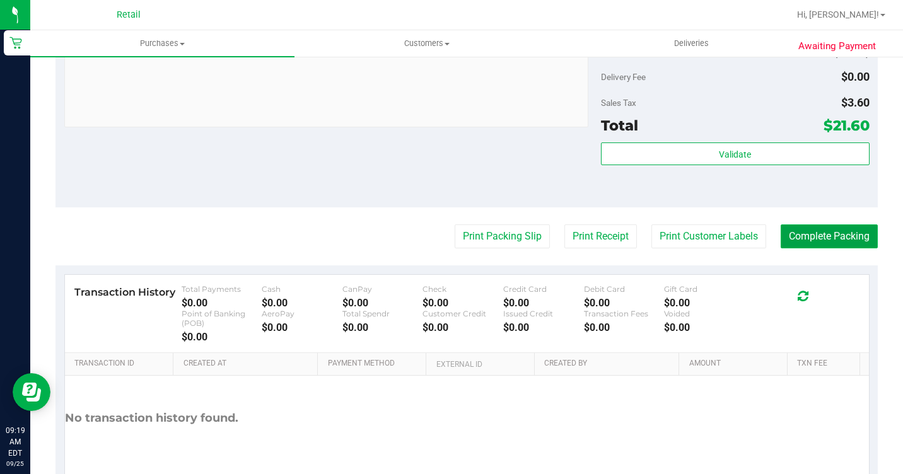
click at [807, 248] on button "Complete Packing" at bounding box center [829, 237] width 97 height 24
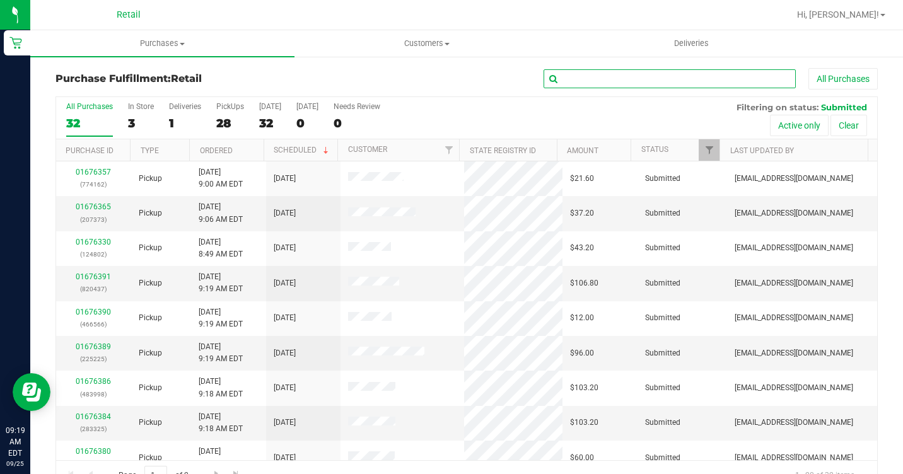
click at [679, 76] on input "text" at bounding box center [670, 78] width 252 height 19
type input "2965"
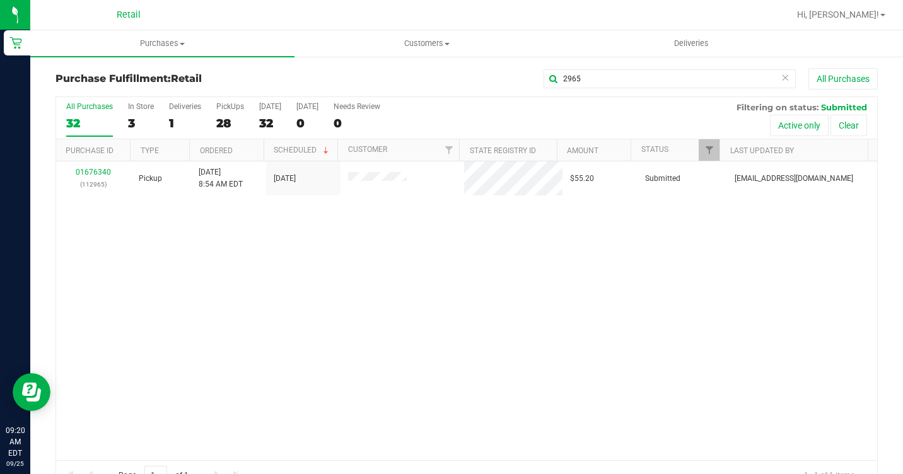
click at [192, 254] on div "01676340 (112965) Pickup 9/25/2025 8:54 AM EDT 9/25/2025 $55.20 Submitted aiqec…" at bounding box center [466, 310] width 821 height 299
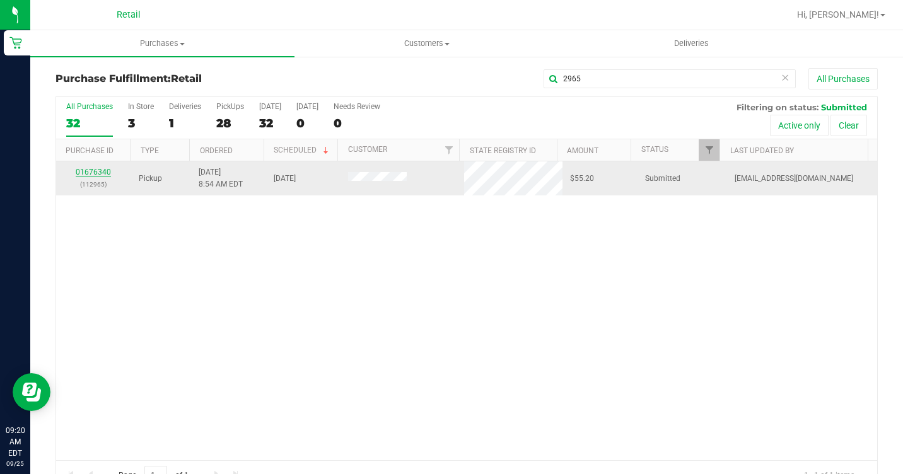
click at [85, 170] on link "01676340" at bounding box center [93, 172] width 35 height 9
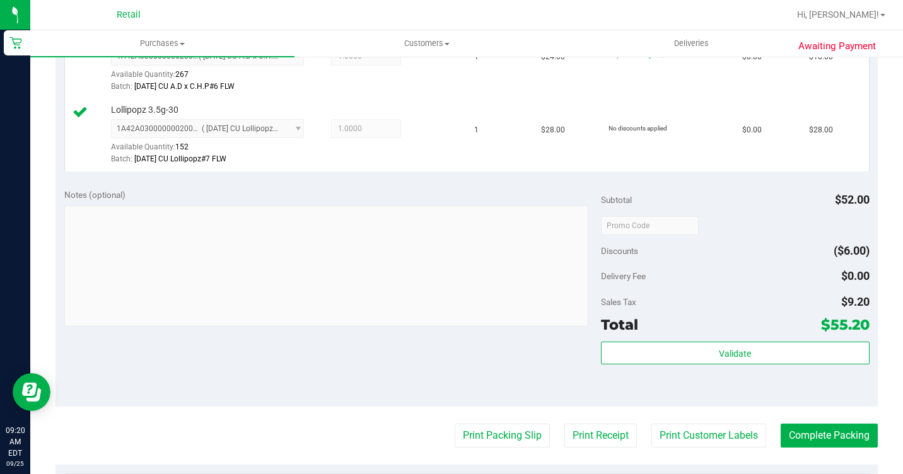
scroll to position [441, 0]
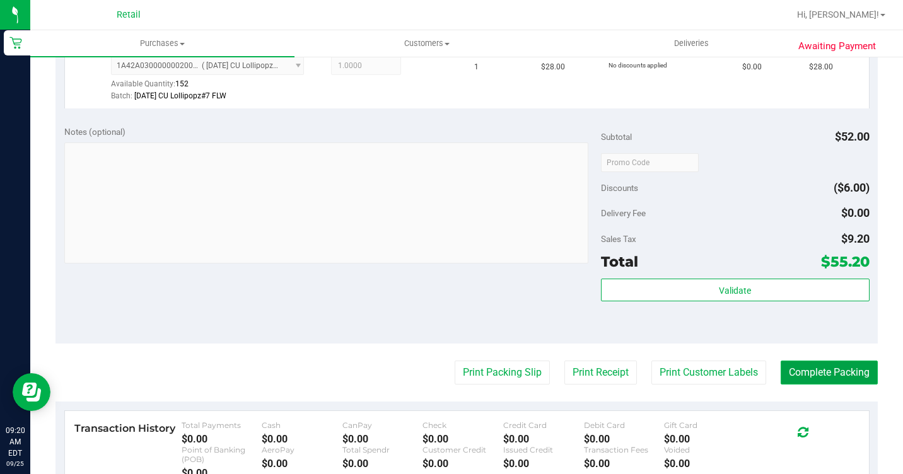
click at [826, 385] on button "Complete Packing" at bounding box center [829, 373] width 97 height 24
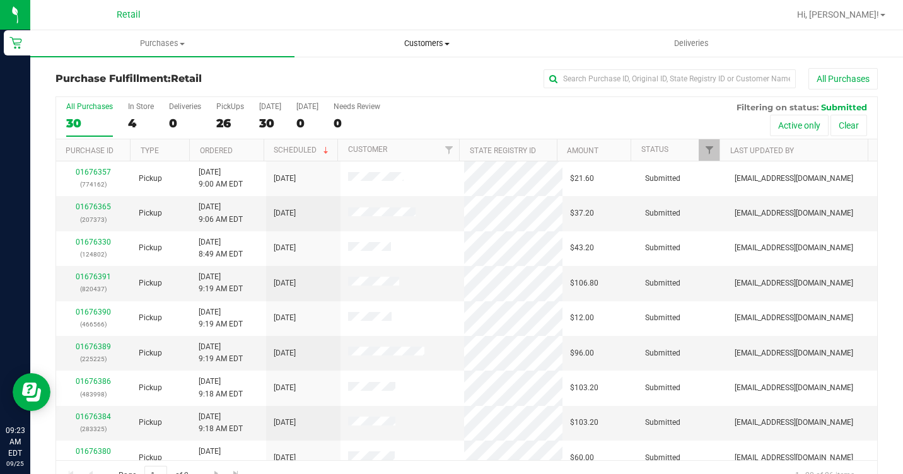
click at [464, 44] on span "Customers" at bounding box center [426, 43] width 263 height 11
click at [358, 75] on span "All customers" at bounding box center [340, 76] width 91 height 11
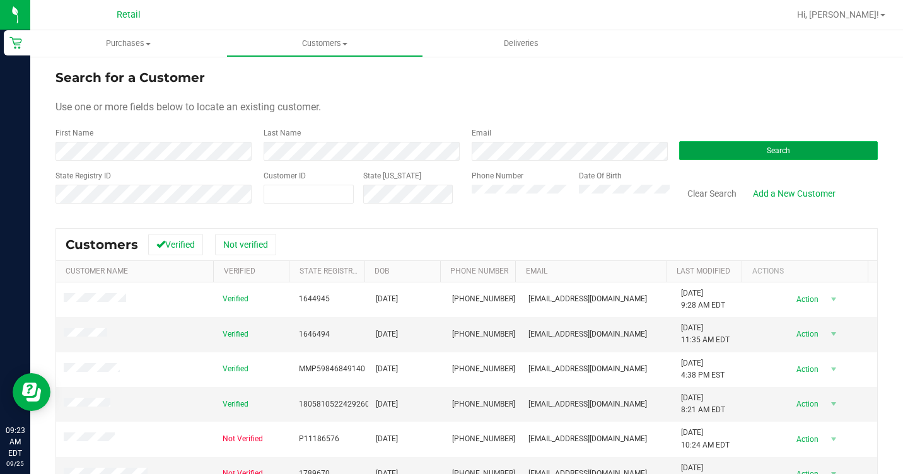
click at [759, 156] on button "Search" at bounding box center [778, 150] width 199 height 19
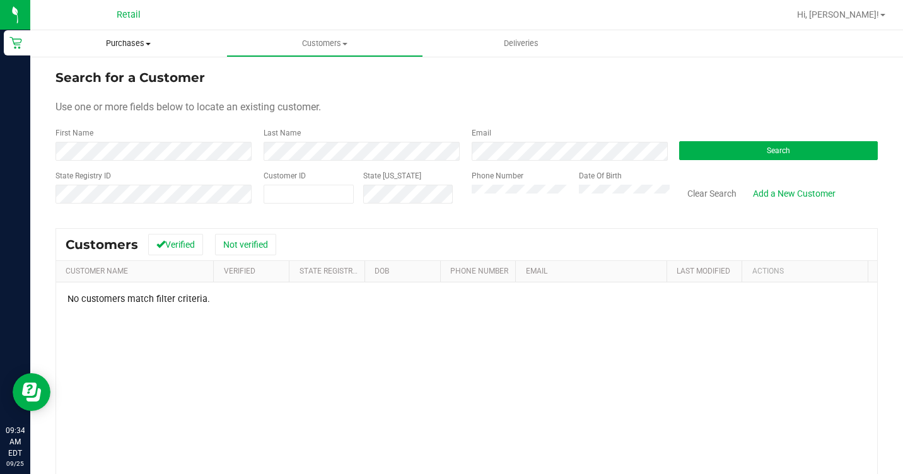
click at [123, 40] on span "Purchases" at bounding box center [128, 43] width 196 height 11
click at [107, 78] on span "Summary of purchases" at bounding box center [94, 76] width 129 height 11
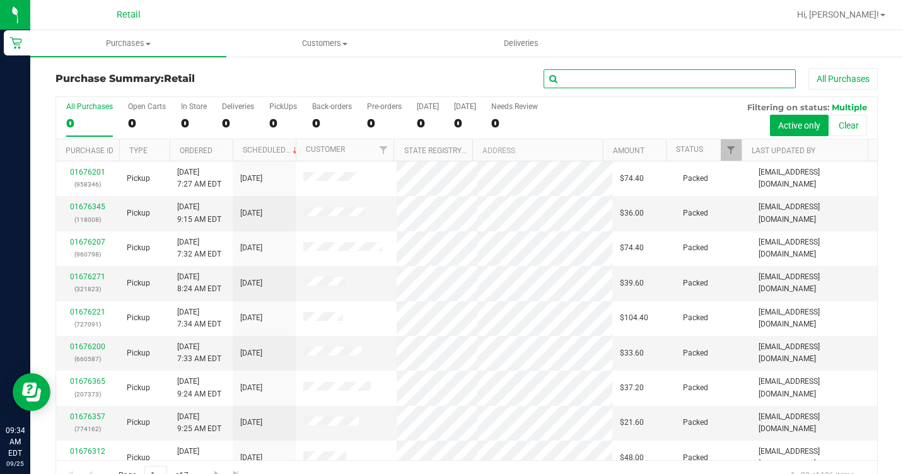
click at [606, 81] on input "text" at bounding box center [670, 78] width 252 height 19
type input "4756"
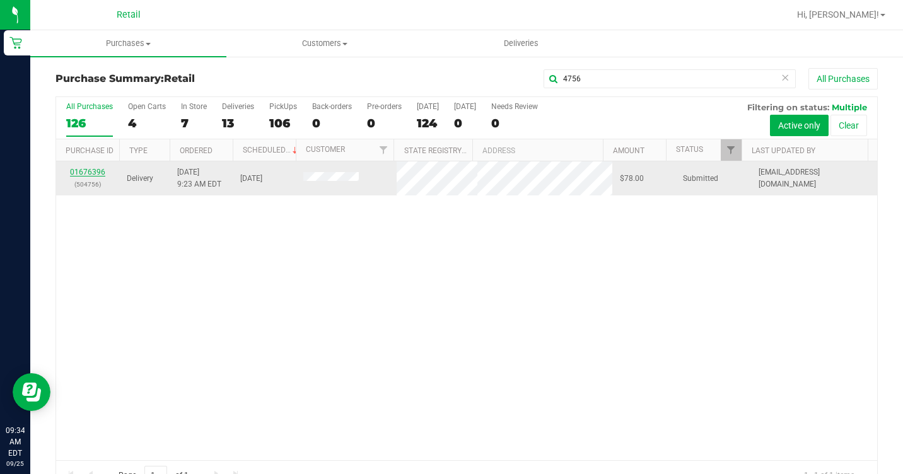
click at [77, 175] on link "01676396" at bounding box center [87, 172] width 35 height 9
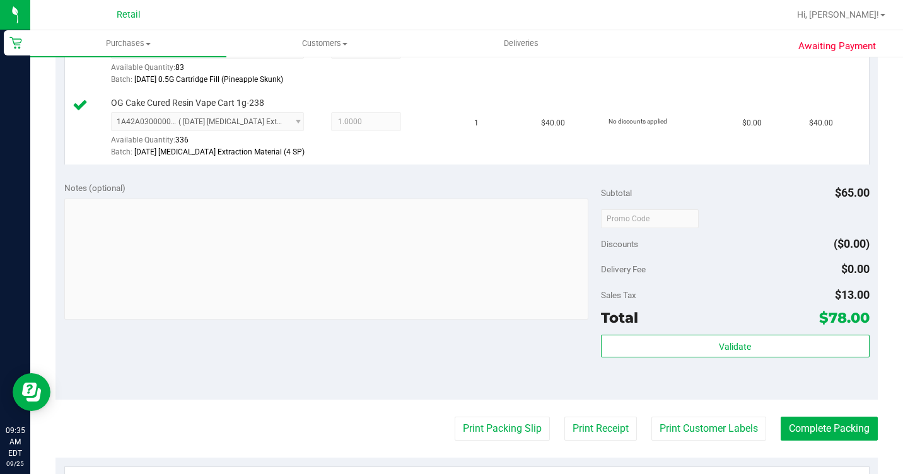
scroll to position [505, 0]
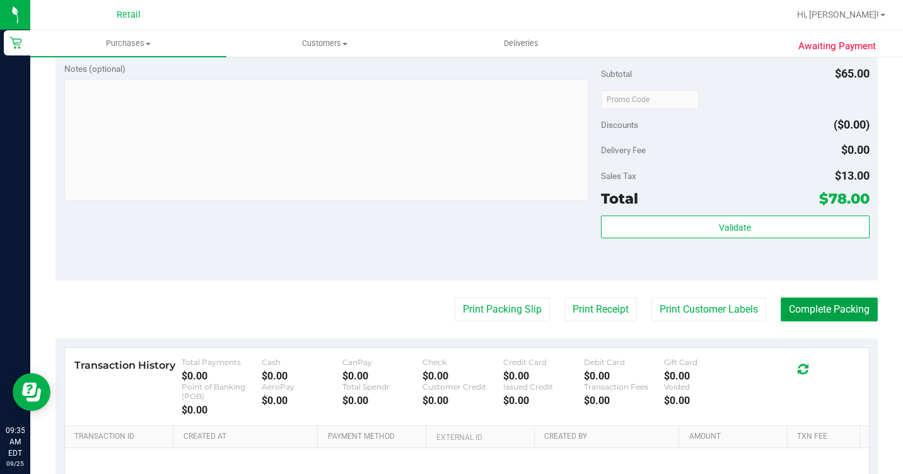
click at [809, 322] on button "Complete Packing" at bounding box center [829, 310] width 97 height 24
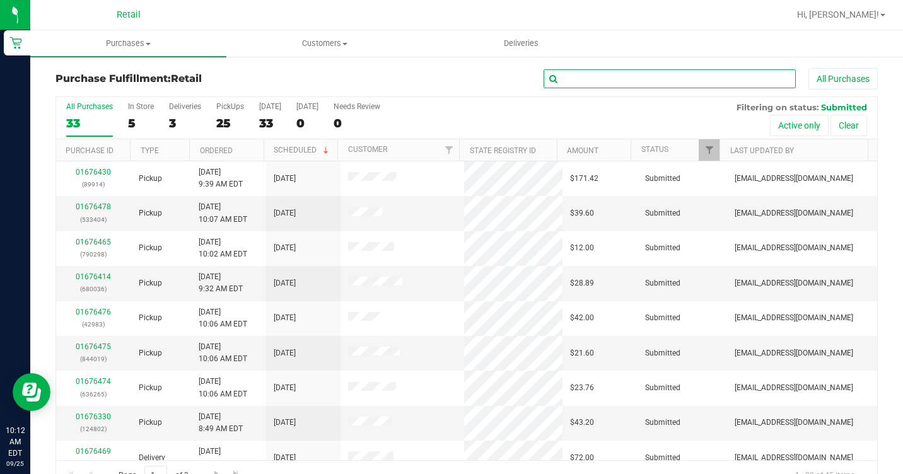
click at [586, 73] on input "text" at bounding box center [670, 78] width 252 height 19
type input "3833"
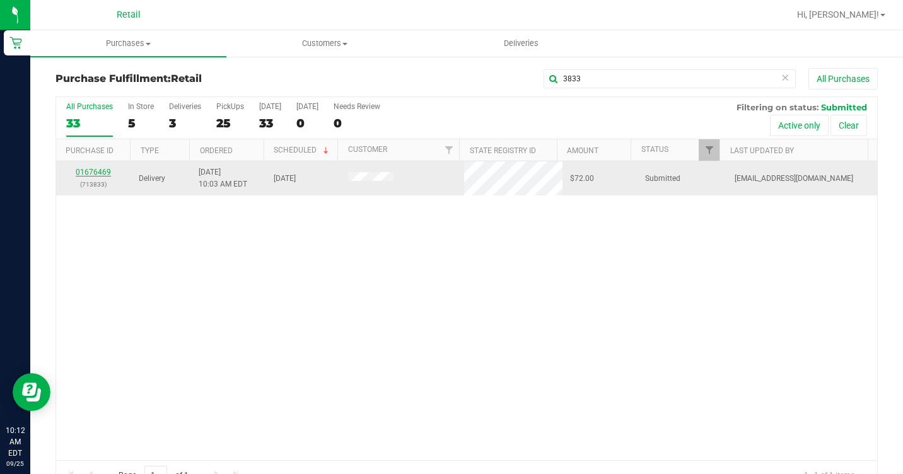
click at [93, 172] on link "01676469" at bounding box center [93, 172] width 35 height 9
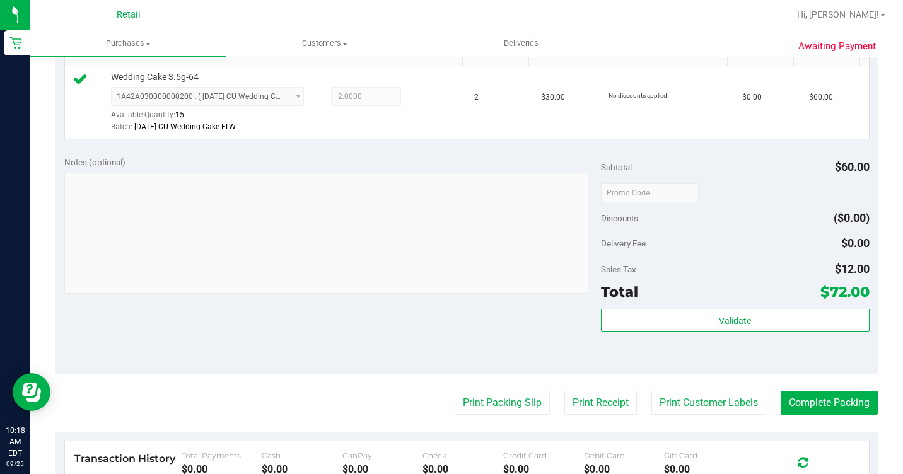
scroll to position [378, 0]
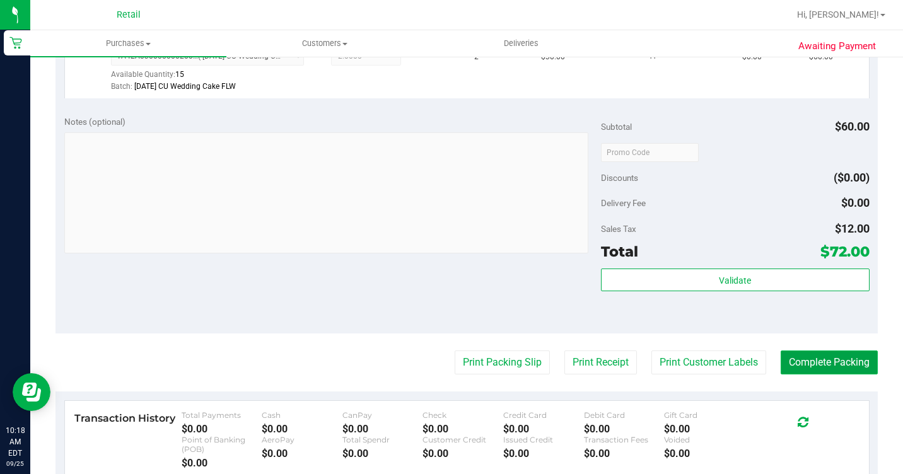
drag, startPoint x: 790, startPoint y: 384, endPoint x: 780, endPoint y: 376, distance: 13.5
click at [786, 375] on button "Complete Packing" at bounding box center [829, 363] width 97 height 24
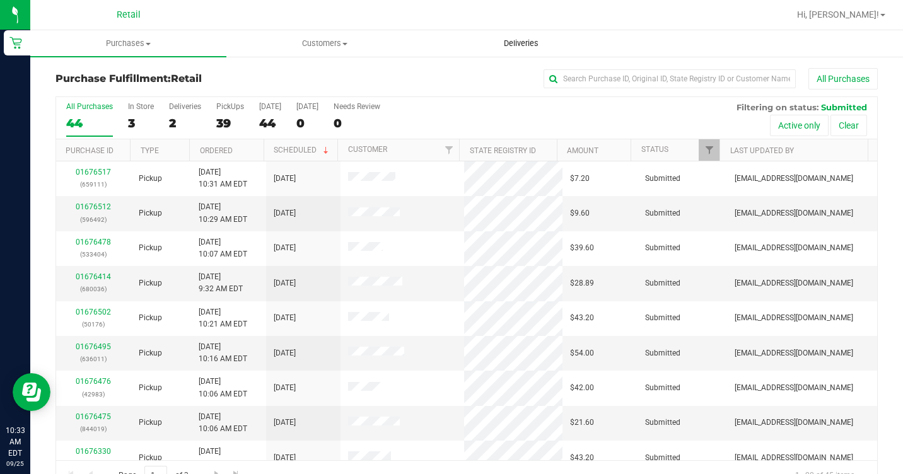
click at [535, 35] on uib-tab-heading "Deliveries" at bounding box center [521, 43] width 195 height 25
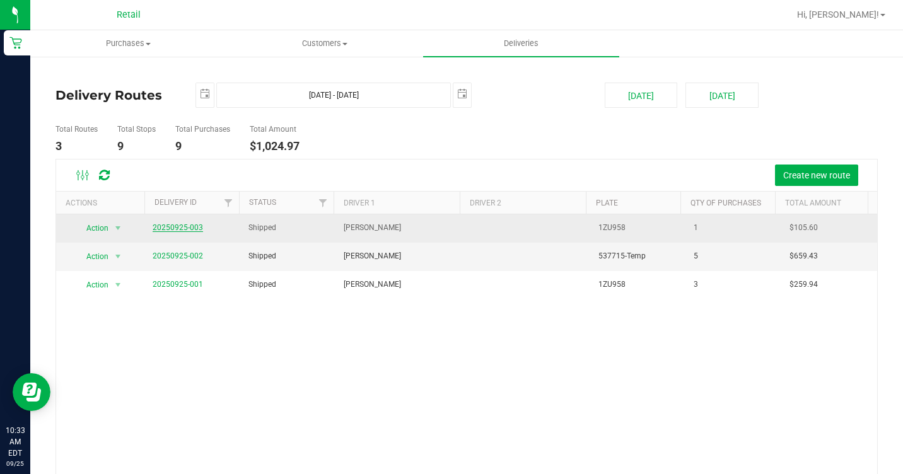
click at [177, 230] on link "20250925-003" at bounding box center [178, 227] width 50 height 9
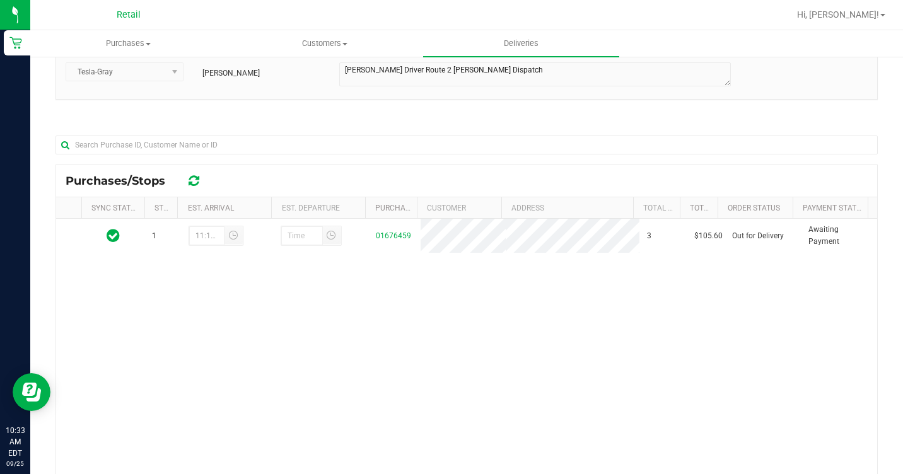
scroll to position [126, 0]
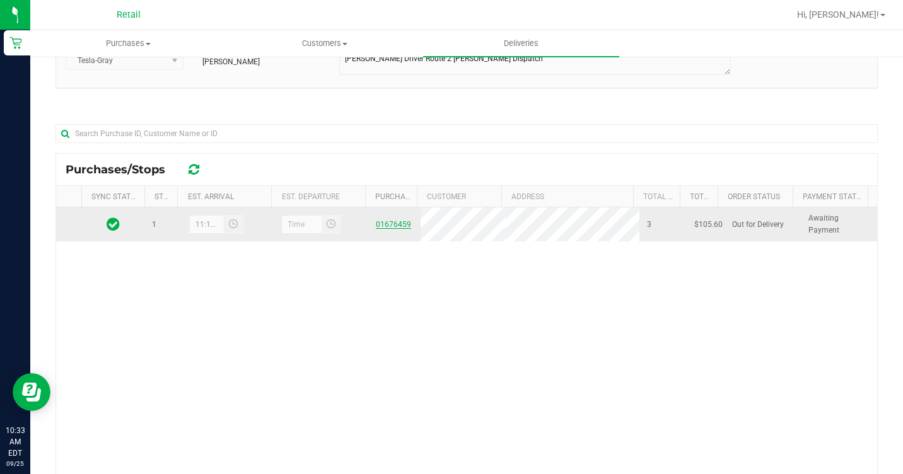
click at [387, 226] on link "01676459" at bounding box center [393, 224] width 35 height 9
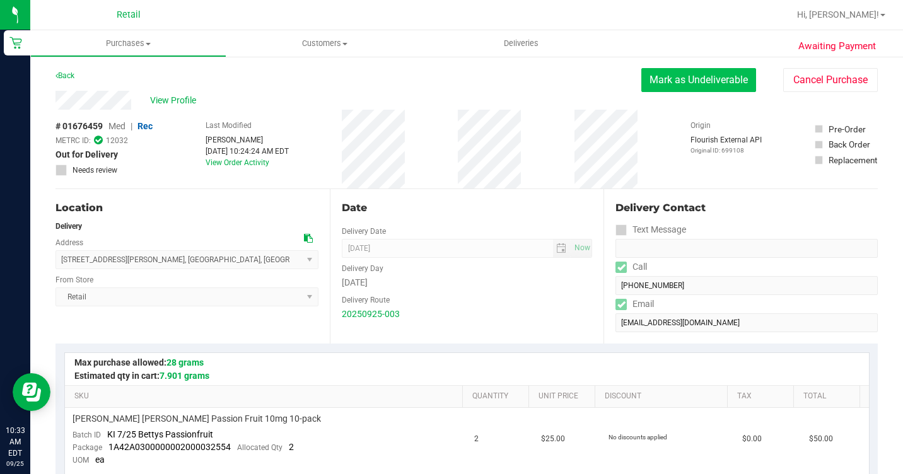
click at [732, 80] on button "Mark as Undeliverable" at bounding box center [698, 80] width 115 height 24
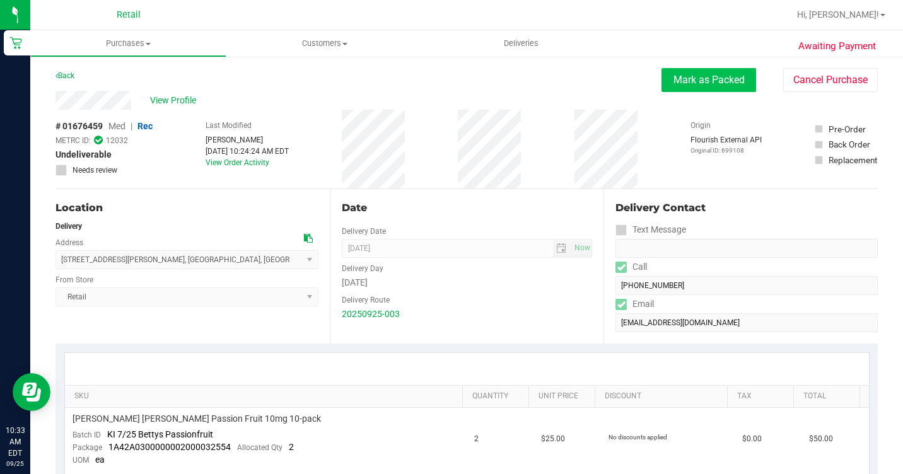
click at [701, 79] on button "Mark as Packed" at bounding box center [709, 80] width 95 height 24
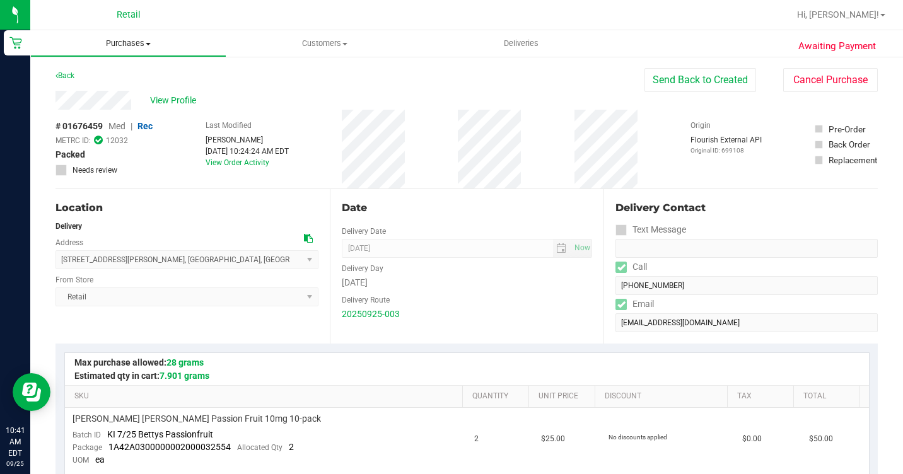
click at [126, 49] on span "Purchases" at bounding box center [128, 43] width 195 height 11
click at [115, 77] on span "Summary of purchases" at bounding box center [94, 76] width 129 height 11
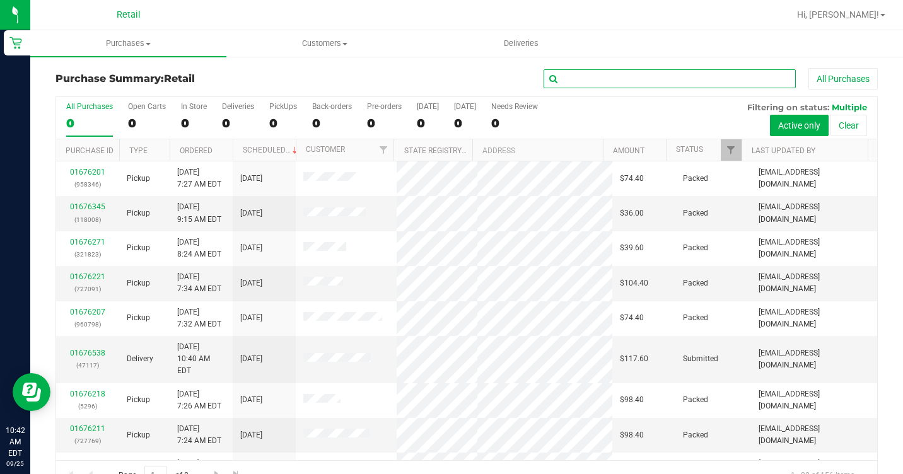
click at [670, 72] on input "text" at bounding box center [670, 78] width 252 height 19
type input "7129"
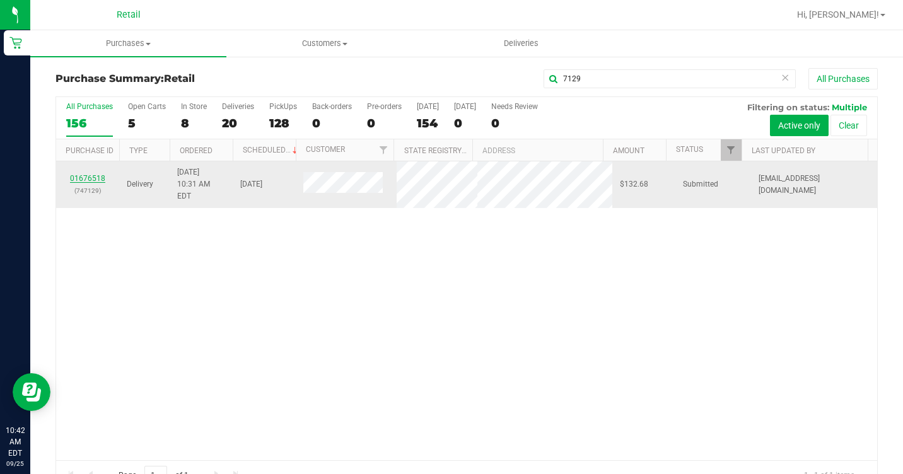
click at [103, 174] on link "01676518" at bounding box center [87, 178] width 35 height 9
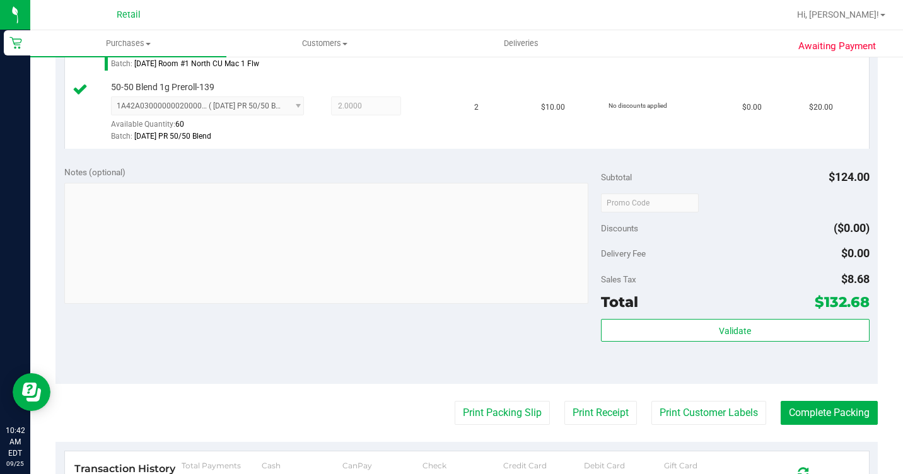
scroll to position [441, 0]
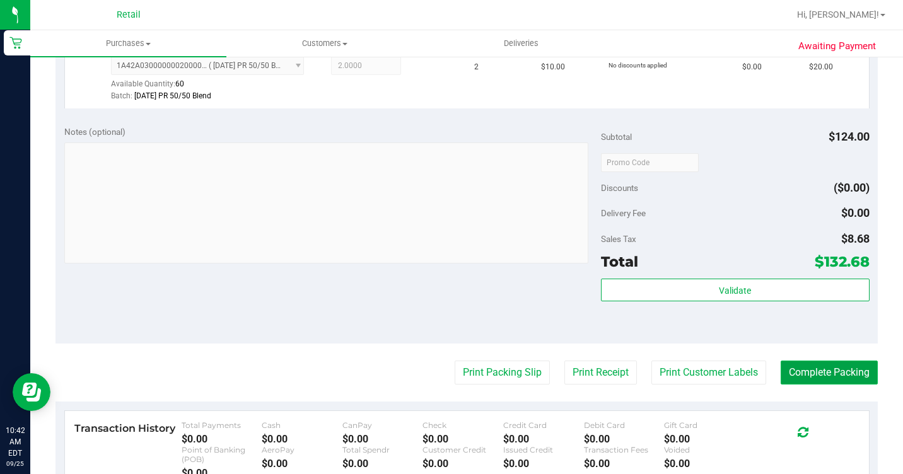
click at [838, 385] on button "Complete Packing" at bounding box center [829, 373] width 97 height 24
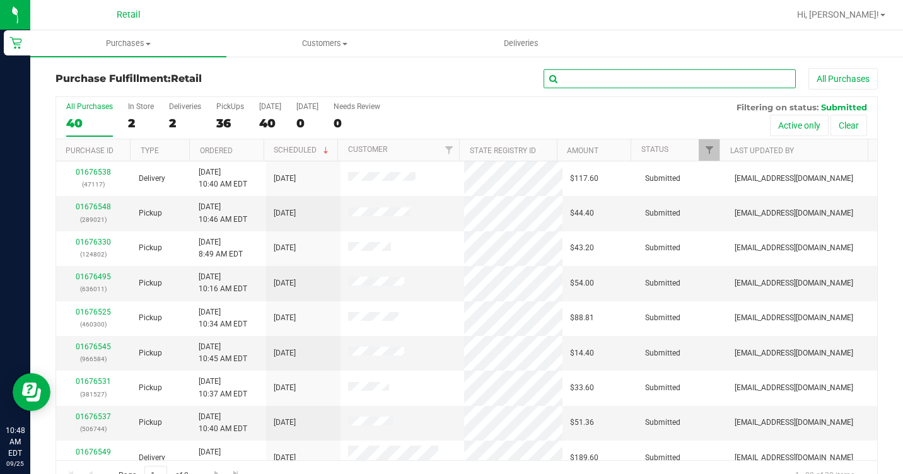
click at [738, 82] on input "text" at bounding box center [670, 78] width 252 height 19
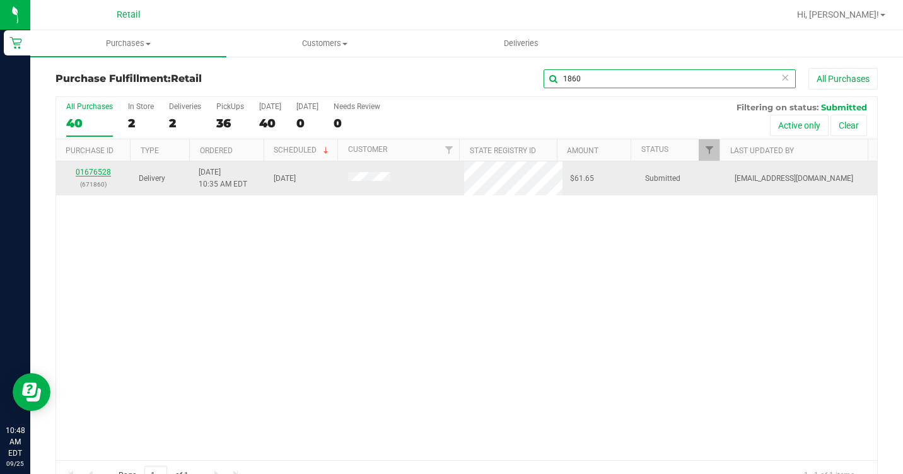
type input "1860"
click at [95, 169] on link "01676528" at bounding box center [93, 172] width 35 height 9
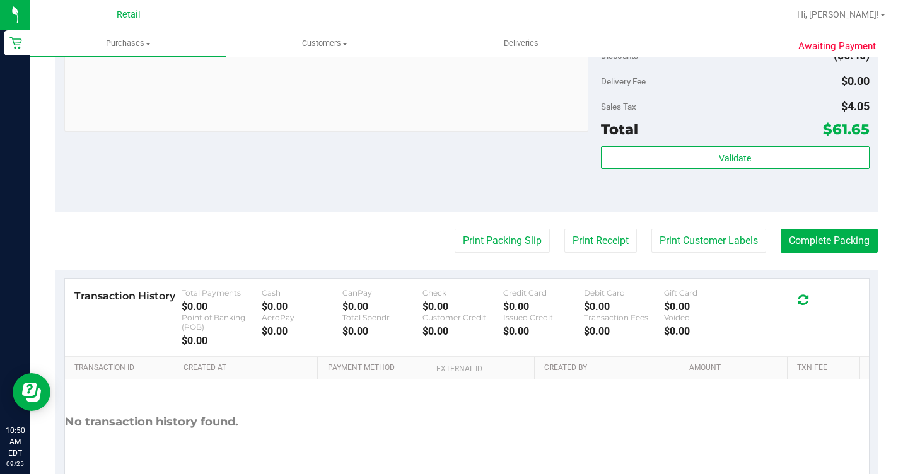
scroll to position [883, 0]
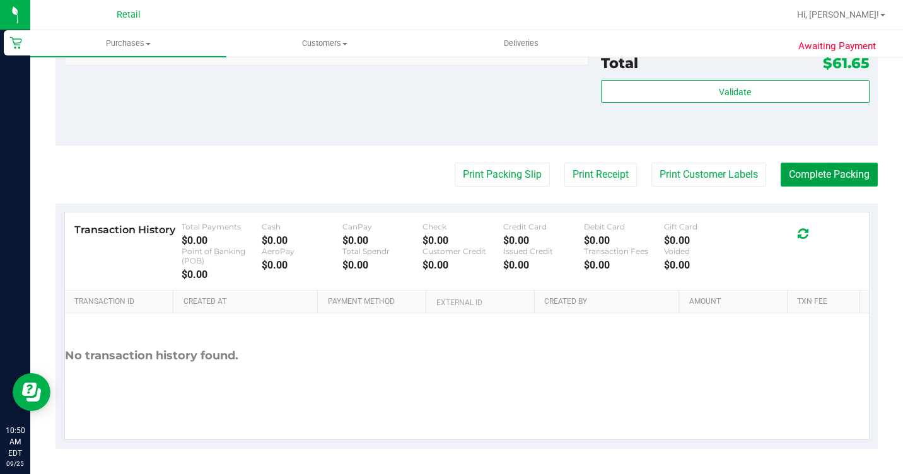
click at [858, 187] on button "Complete Packing" at bounding box center [829, 175] width 97 height 24
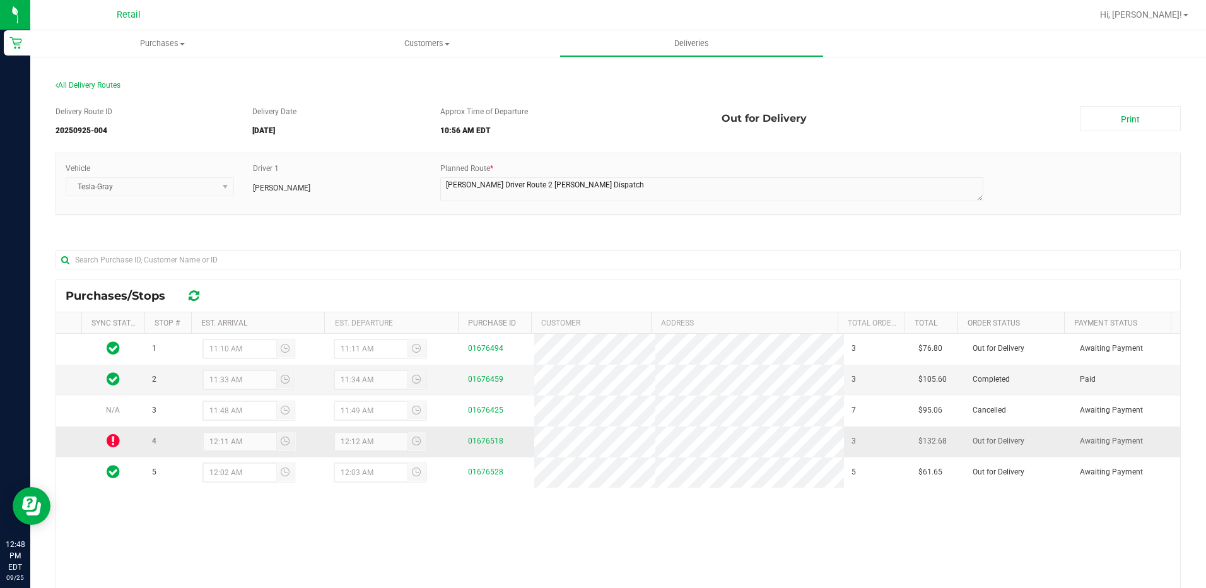
click at [116, 438] on icon at bounding box center [113, 440] width 13 height 15
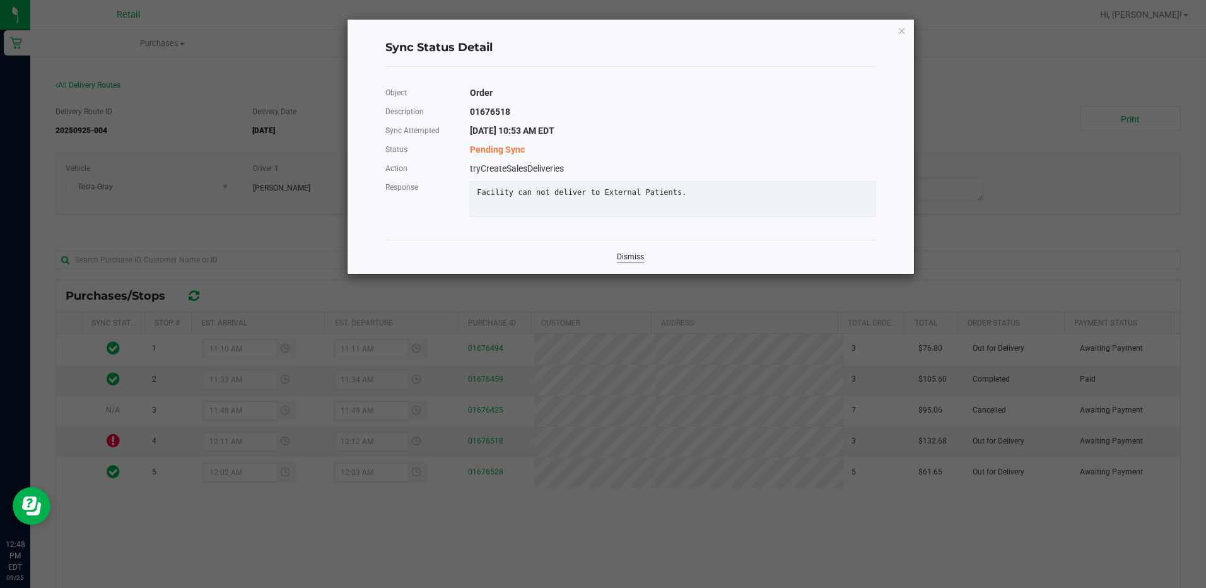
click at [633, 262] on link "Dismiss" at bounding box center [630, 257] width 27 height 11
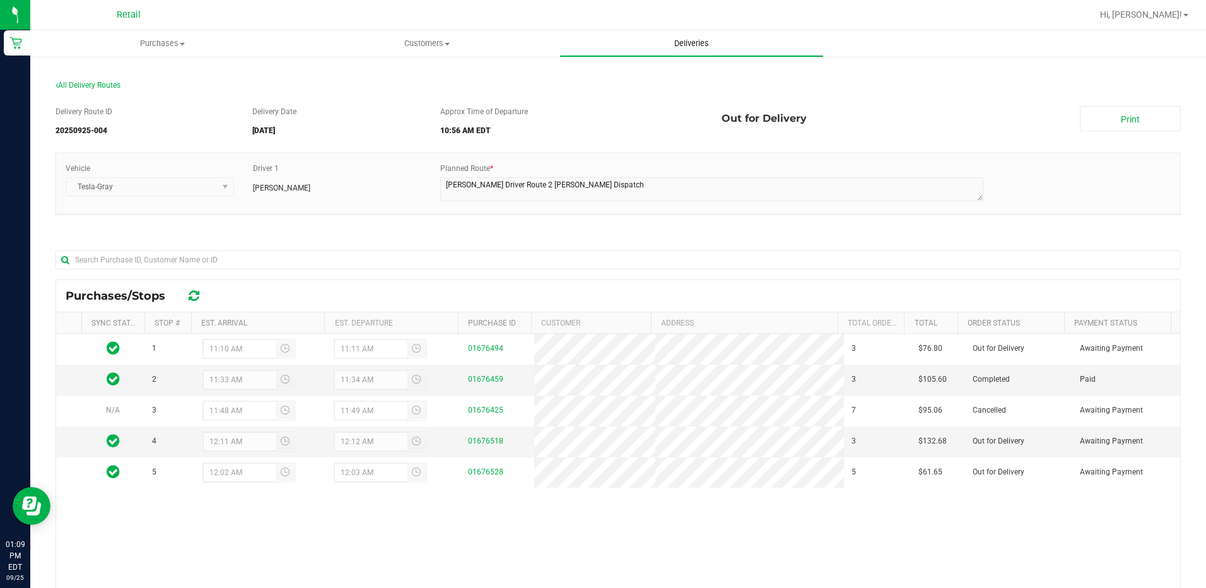
click at [701, 43] on span "Deliveries" at bounding box center [691, 43] width 69 height 11
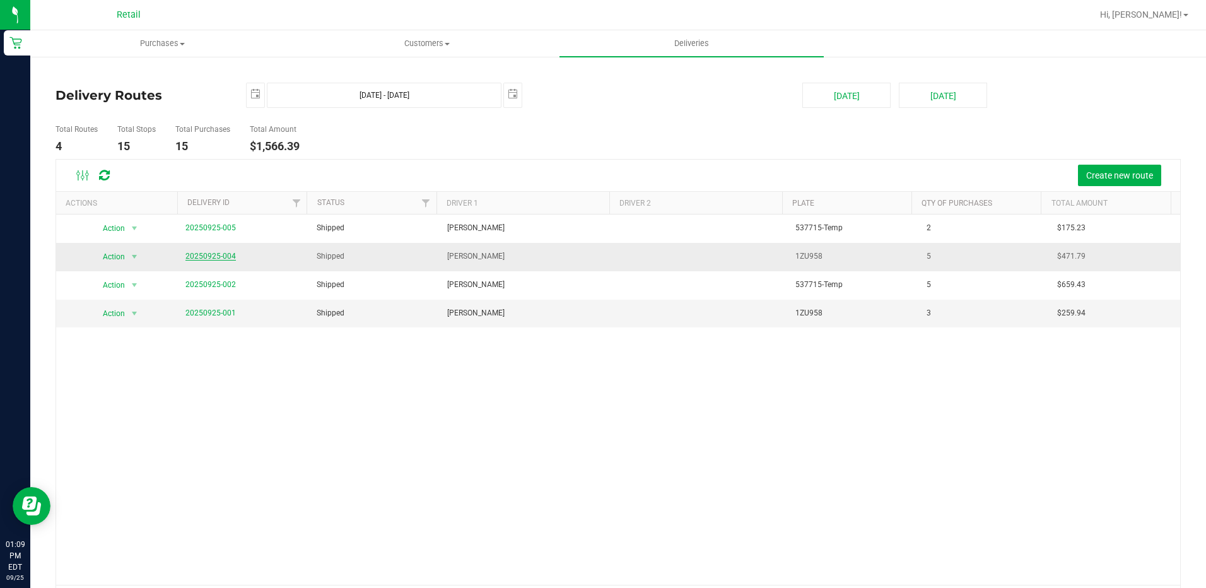
click at [203, 259] on link "20250925-004" at bounding box center [210, 256] width 50 height 9
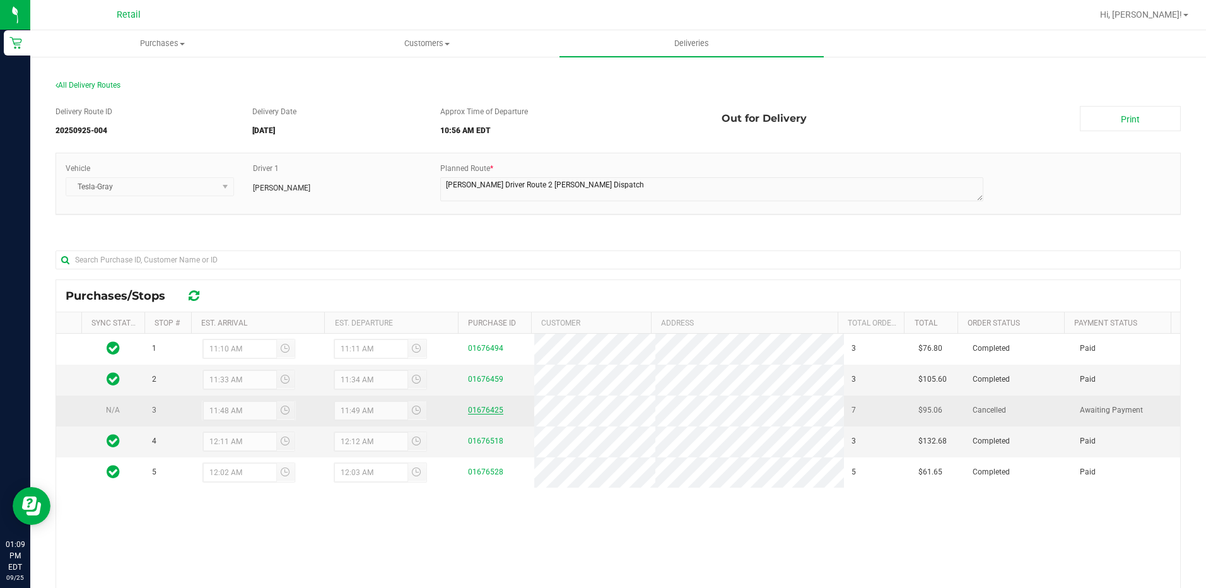
click at [482, 406] on link "01676425" at bounding box center [485, 410] width 35 height 9
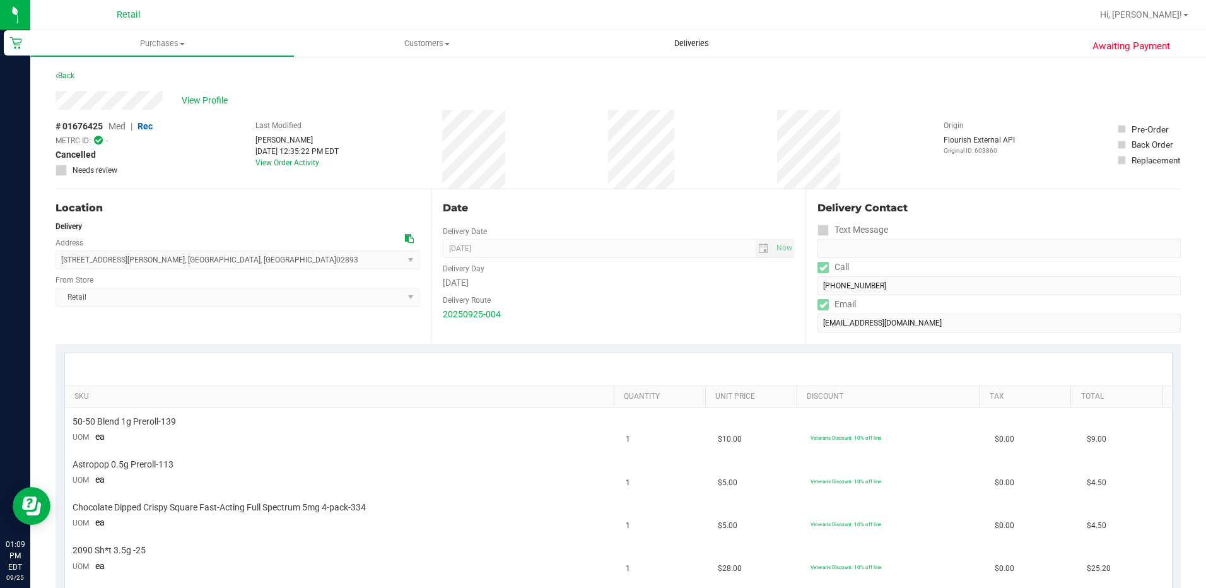
click at [657, 40] on uib-tab-heading "Deliveries" at bounding box center [691, 43] width 264 height 26
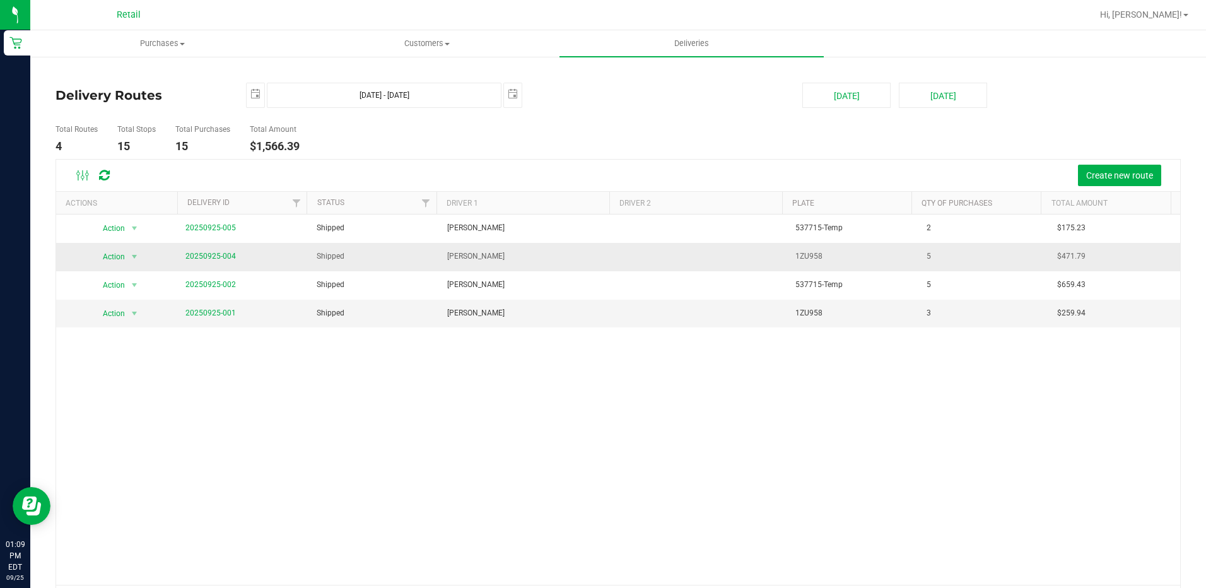
click at [182, 256] on td "20250925-004" at bounding box center [243, 257] width 131 height 28
click at [201, 254] on link "20250925-004" at bounding box center [210, 256] width 50 height 9
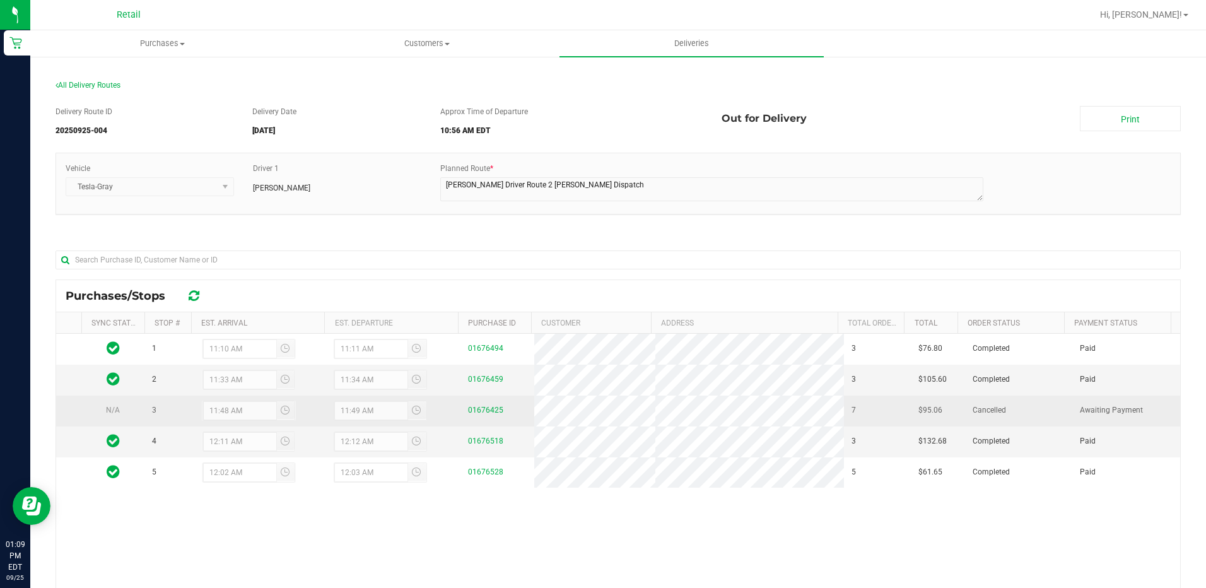
click at [490, 417] on td "01676425" at bounding box center [497, 410] width 74 height 31
click at [482, 412] on link "01676425" at bounding box center [485, 410] width 35 height 9
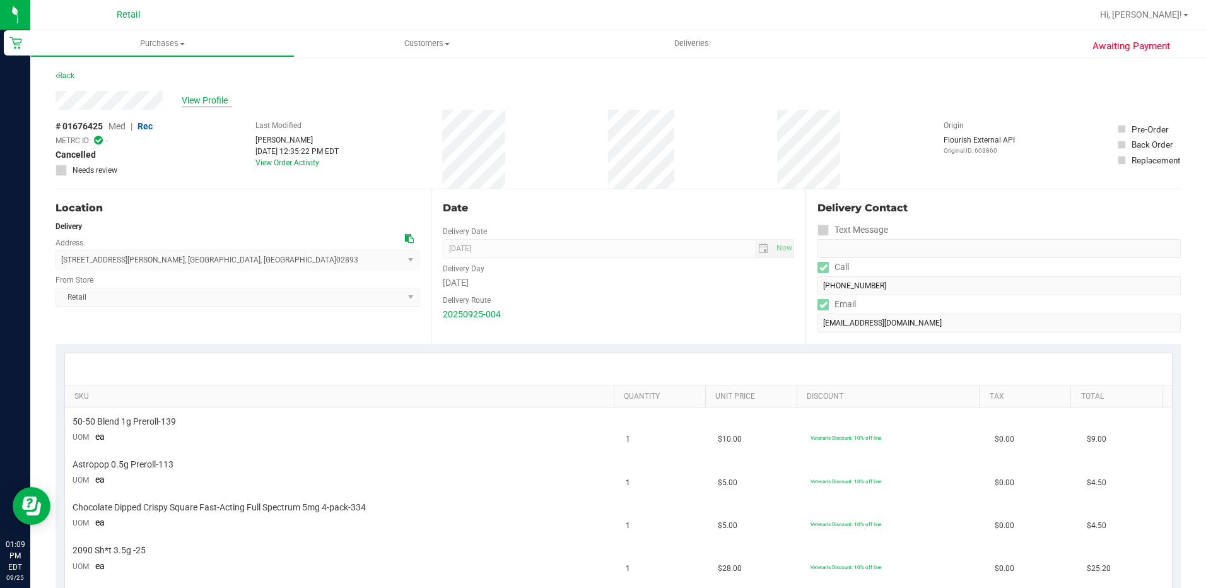
click at [209, 94] on span "View Profile" at bounding box center [207, 100] width 50 height 13
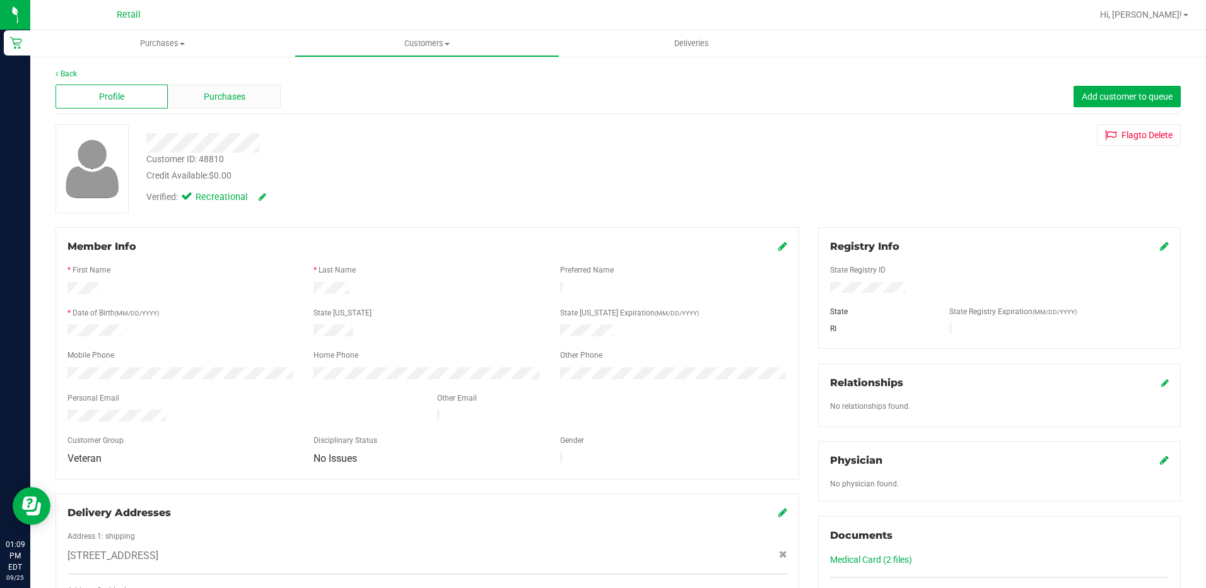
click at [209, 98] on span "Purchases" at bounding box center [225, 96] width 42 height 13
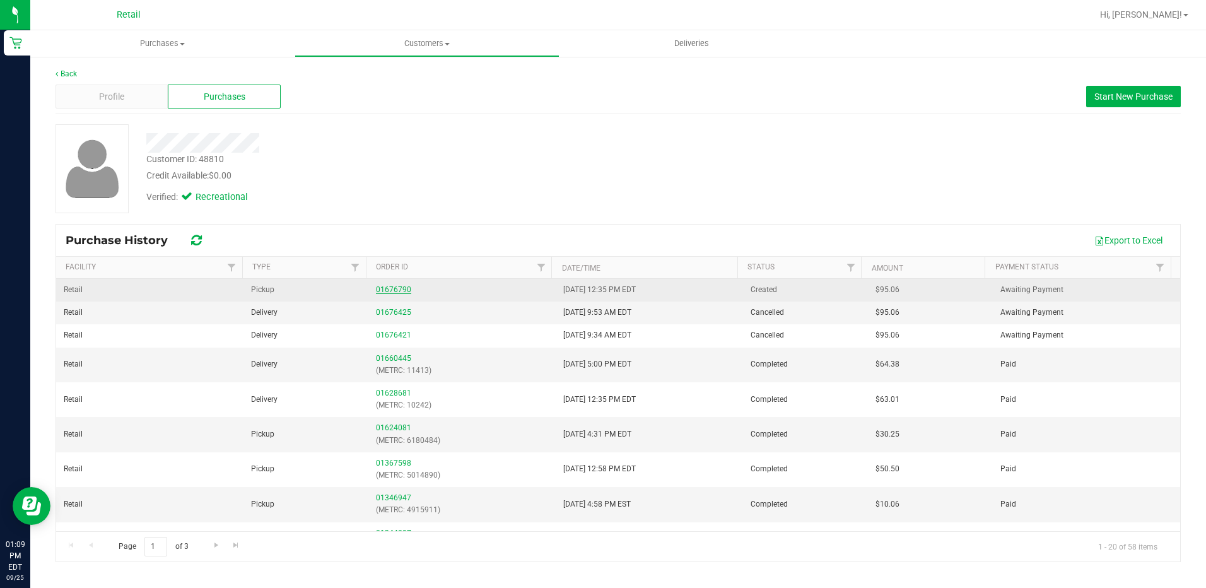
click at [387, 286] on link "01676790" at bounding box center [393, 289] width 35 height 9
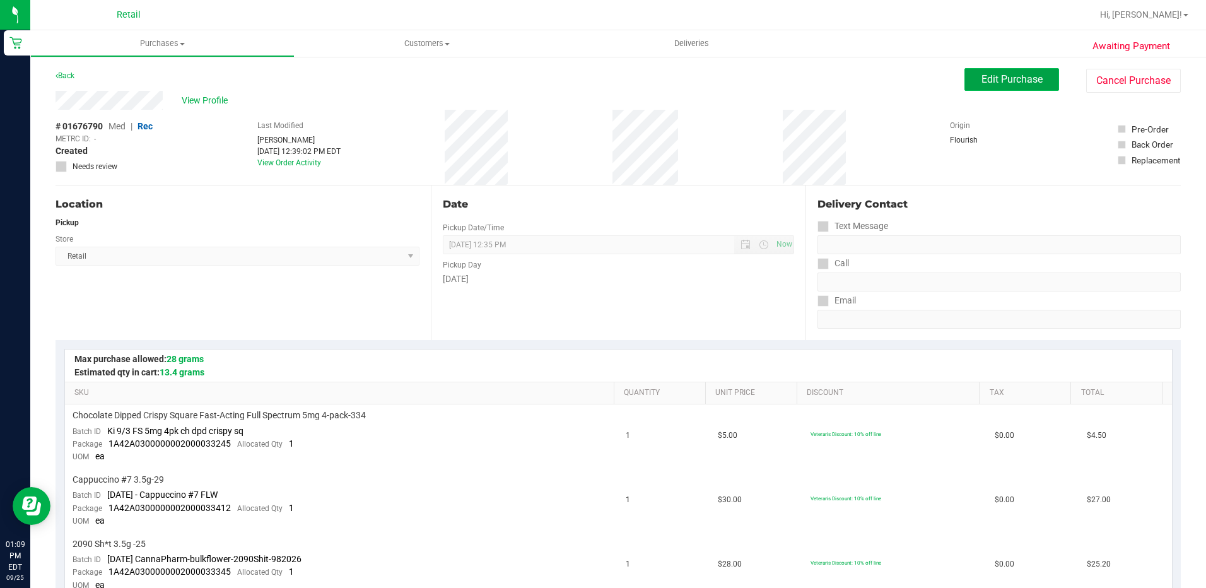
click at [981, 74] on span "Edit Purchase" at bounding box center [1011, 79] width 61 height 12
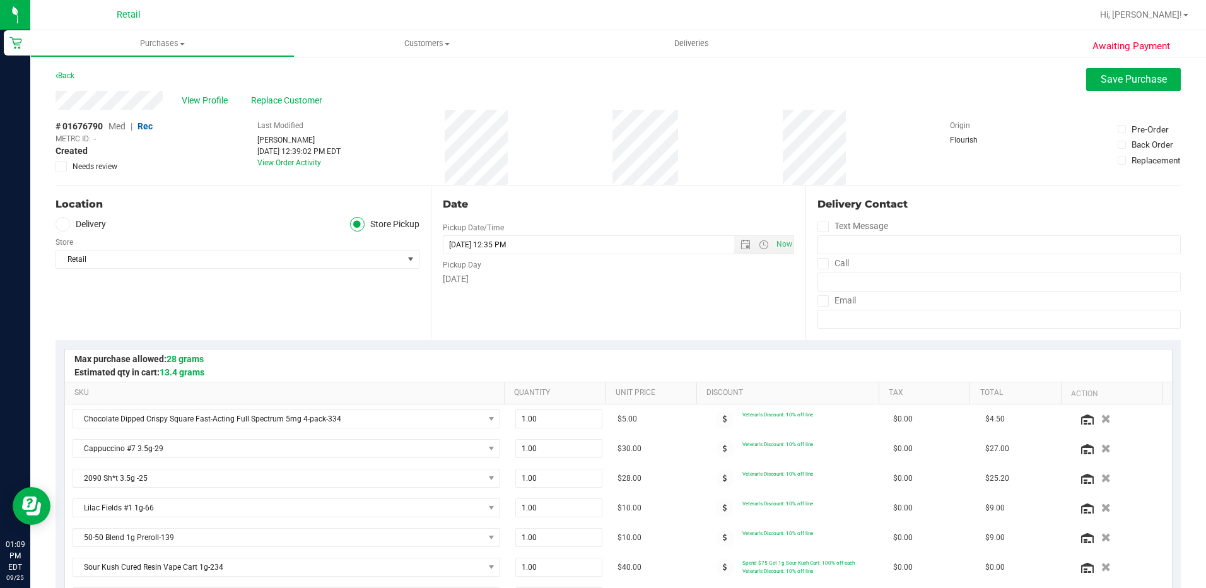
click at [57, 229] on span at bounding box center [63, 224] width 15 height 15
click at [0, 0] on input "Delivery" at bounding box center [0, 0] width 0 height 0
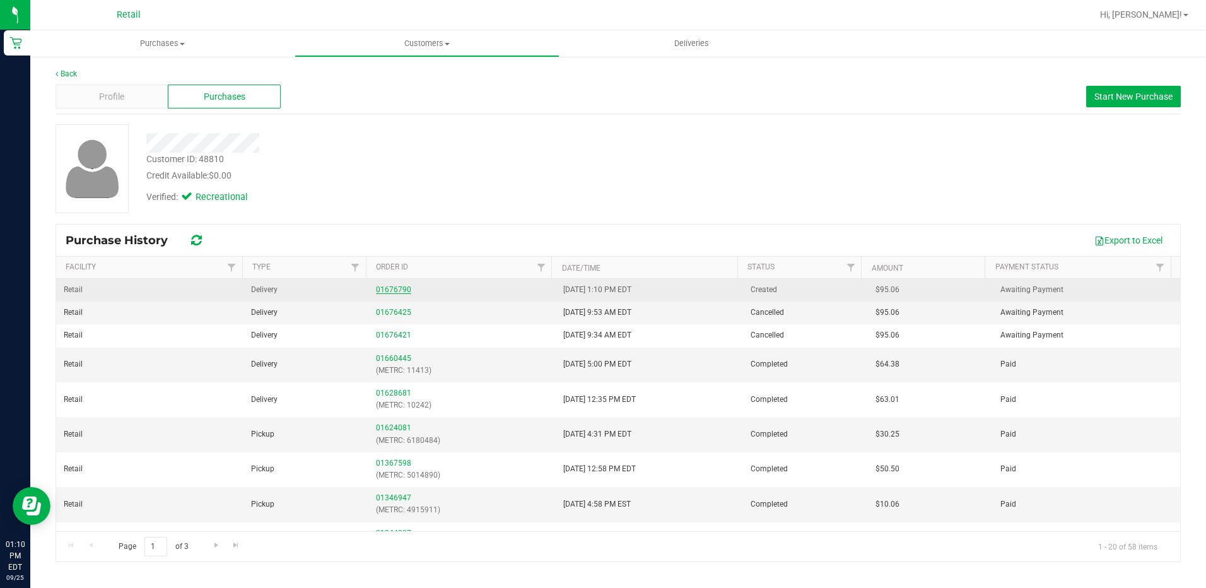
click at [392, 289] on link "01676790" at bounding box center [393, 289] width 35 height 9
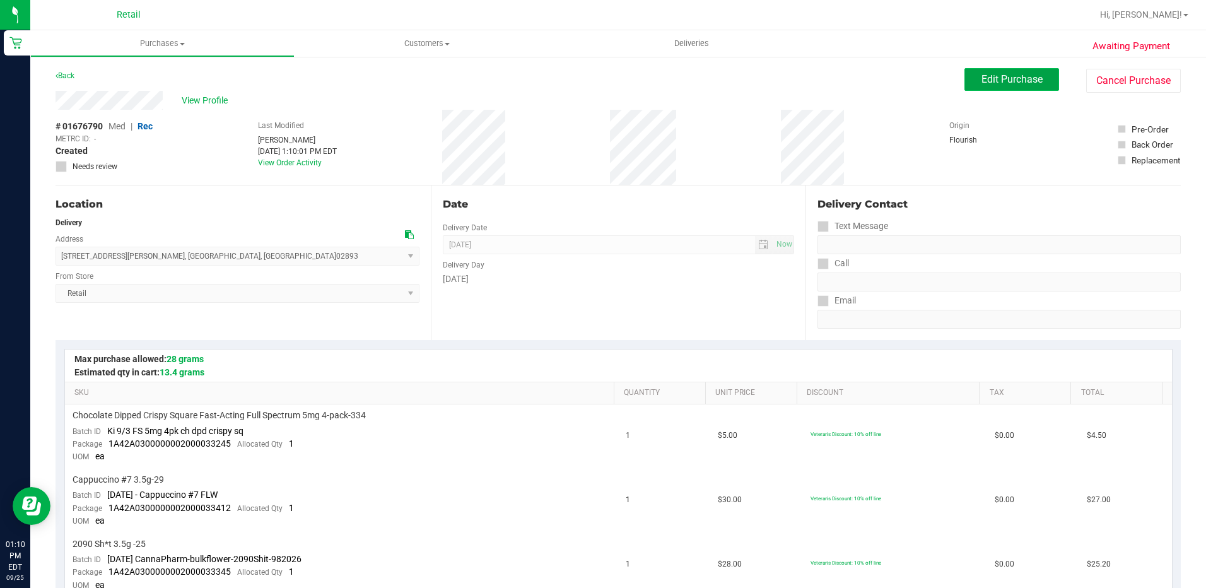
click at [981, 76] on span "Edit Purchase" at bounding box center [1011, 79] width 61 height 12
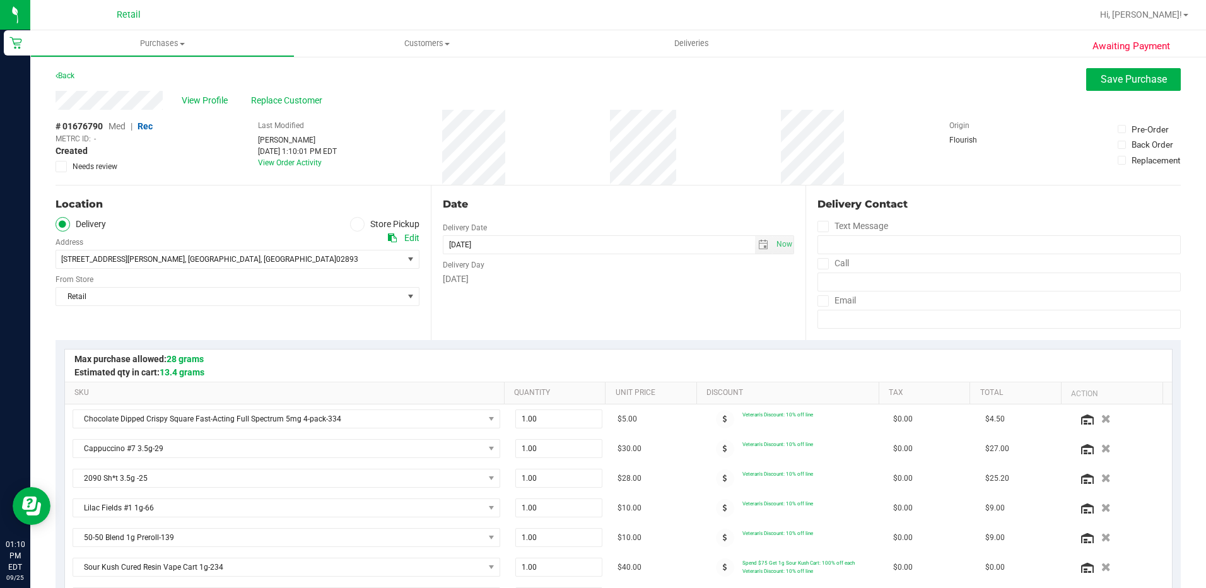
click at [59, 224] on icon at bounding box center [63, 224] width 8 height 0
click at [0, 0] on input "Delivery" at bounding box center [0, 0] width 0 height 0
click at [186, 101] on span "View Profile" at bounding box center [207, 100] width 50 height 13
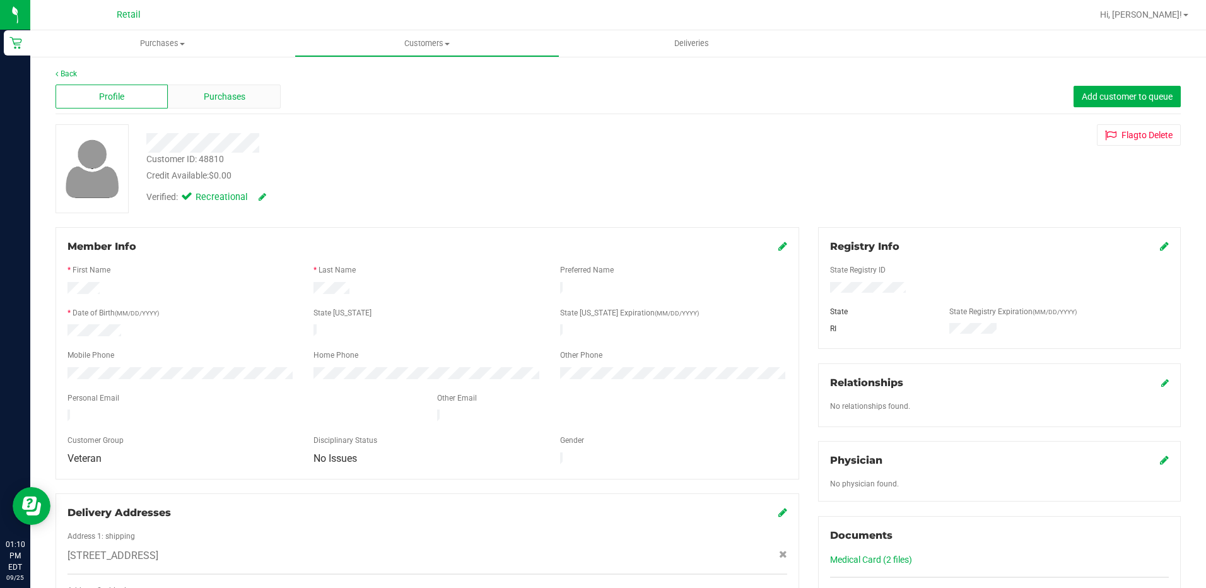
click at [221, 102] on span "Purchases" at bounding box center [225, 96] width 42 height 13
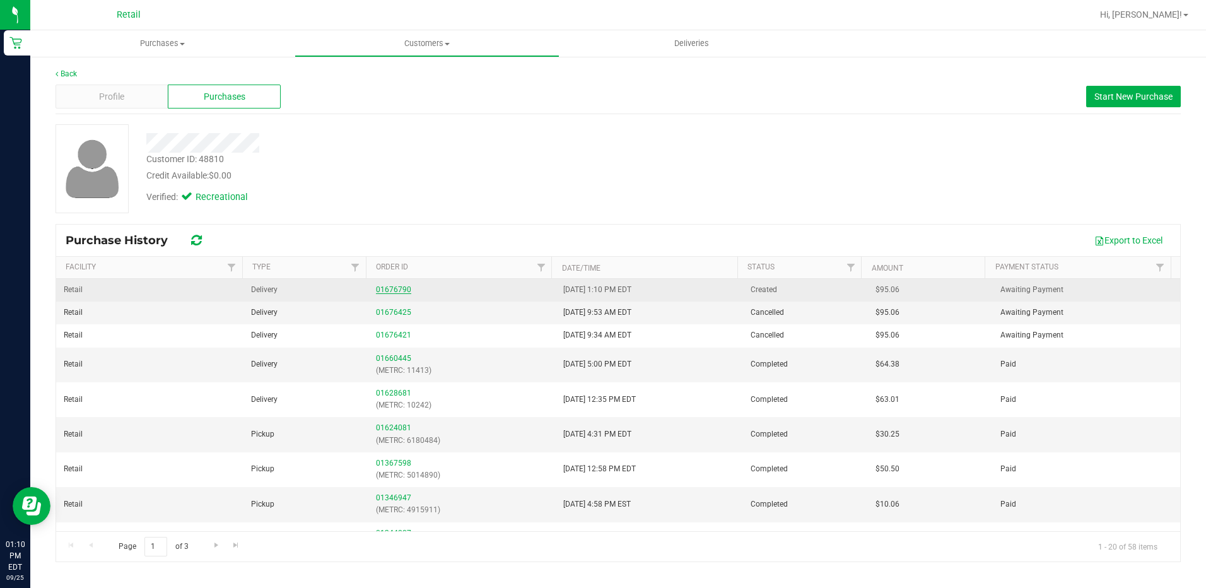
click at [397, 285] on link "01676790" at bounding box center [393, 289] width 35 height 9
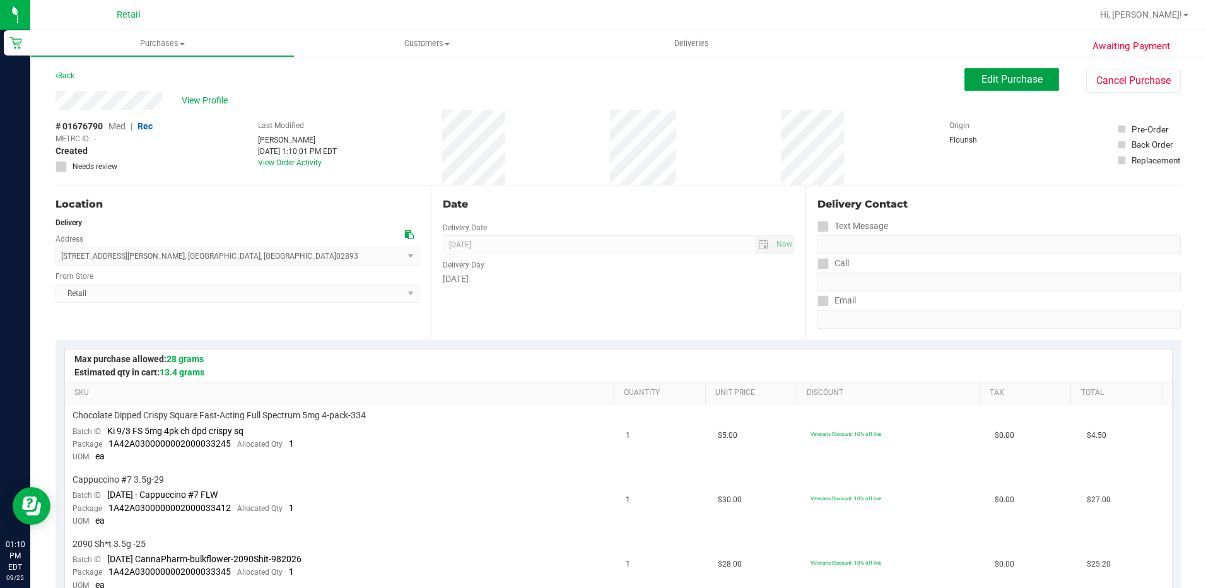
click at [1015, 89] on button "Edit Purchase" at bounding box center [1011, 79] width 95 height 23
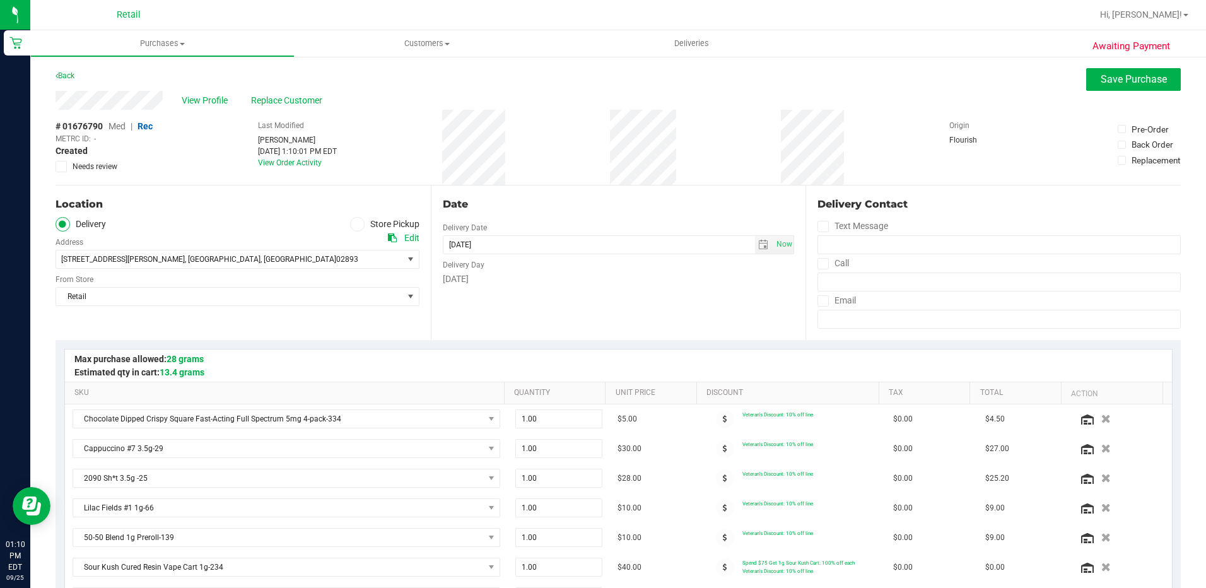
click at [65, 231] on div "36 Weaver Street , West Warwick , RI 02893 Select address 580 Cranston St., 2 3…" at bounding box center [238, 249] width 364 height 37
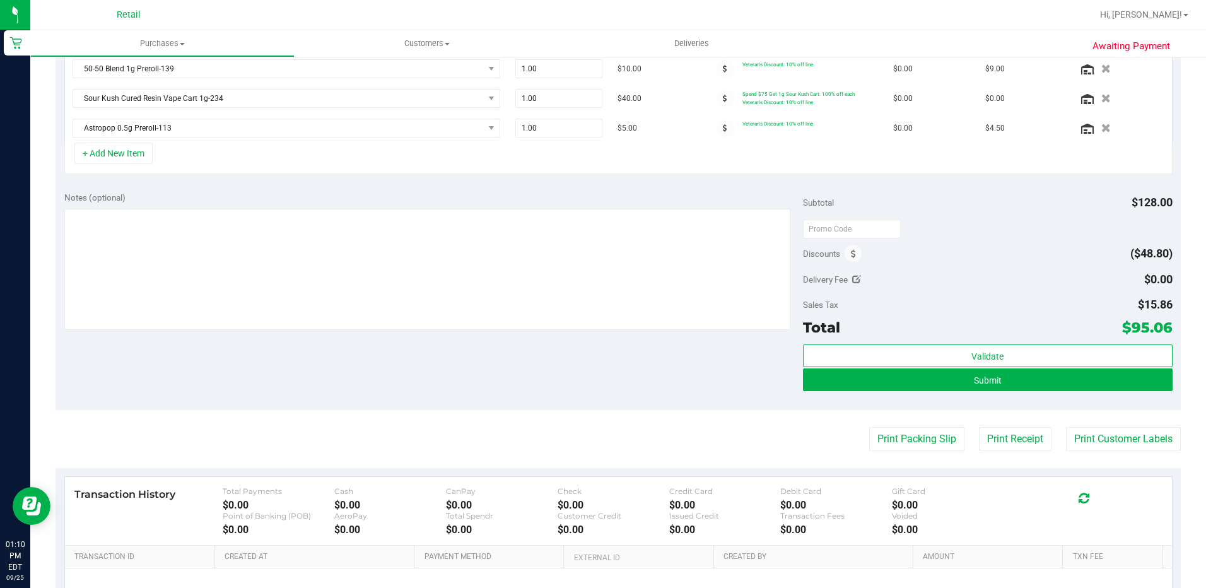
scroll to position [568, 0]
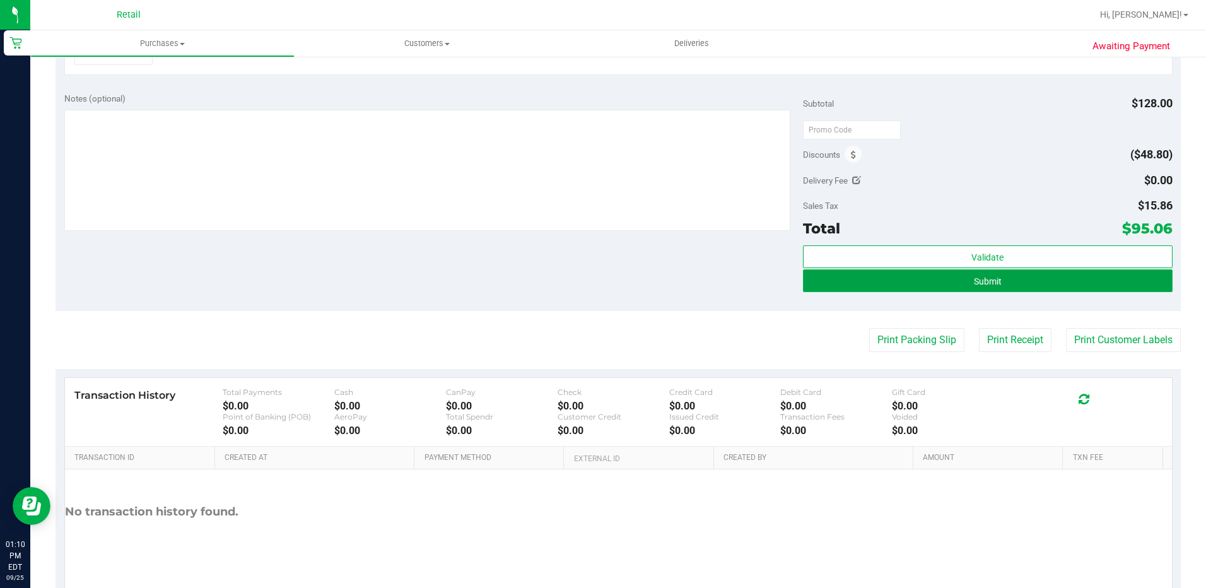
click at [1078, 274] on button "Submit" at bounding box center [988, 280] width 370 height 23
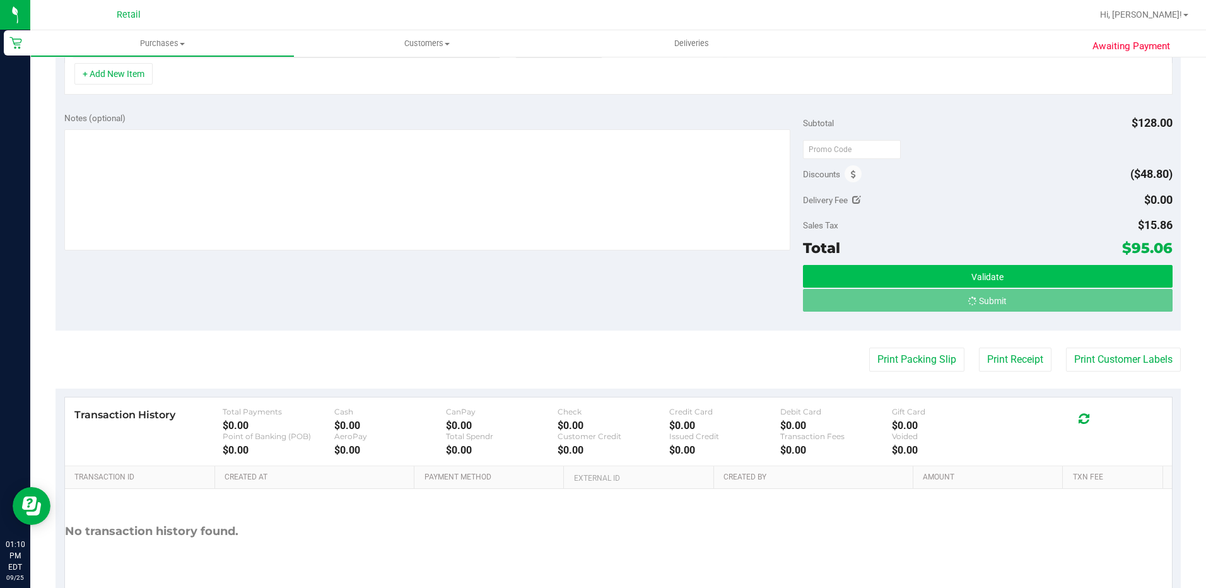
scroll to position [529, 0]
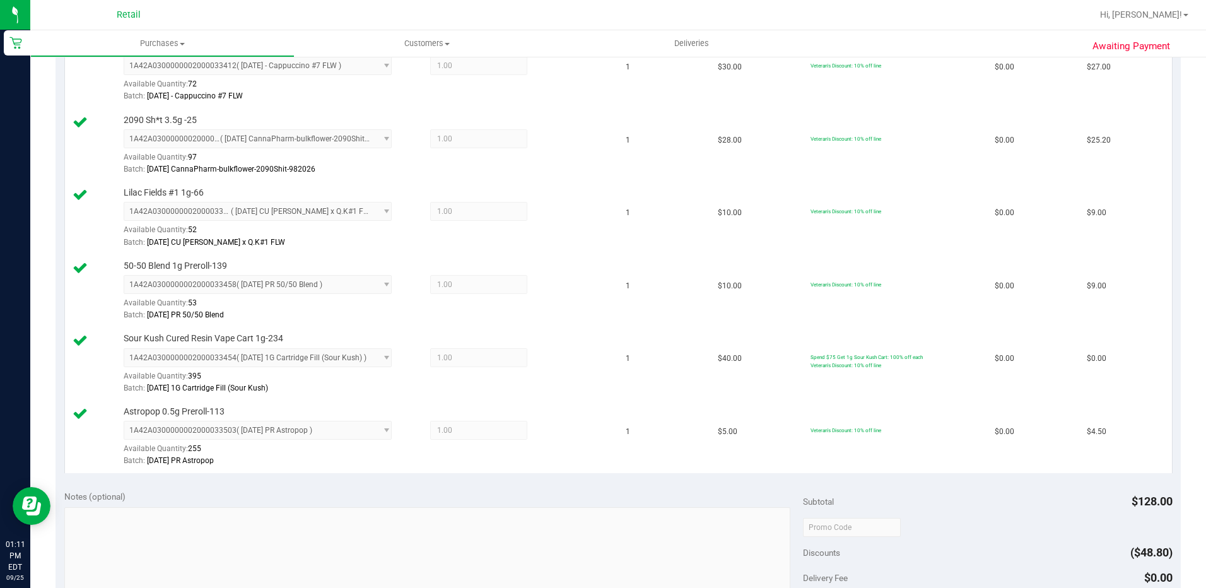
scroll to position [694, 0]
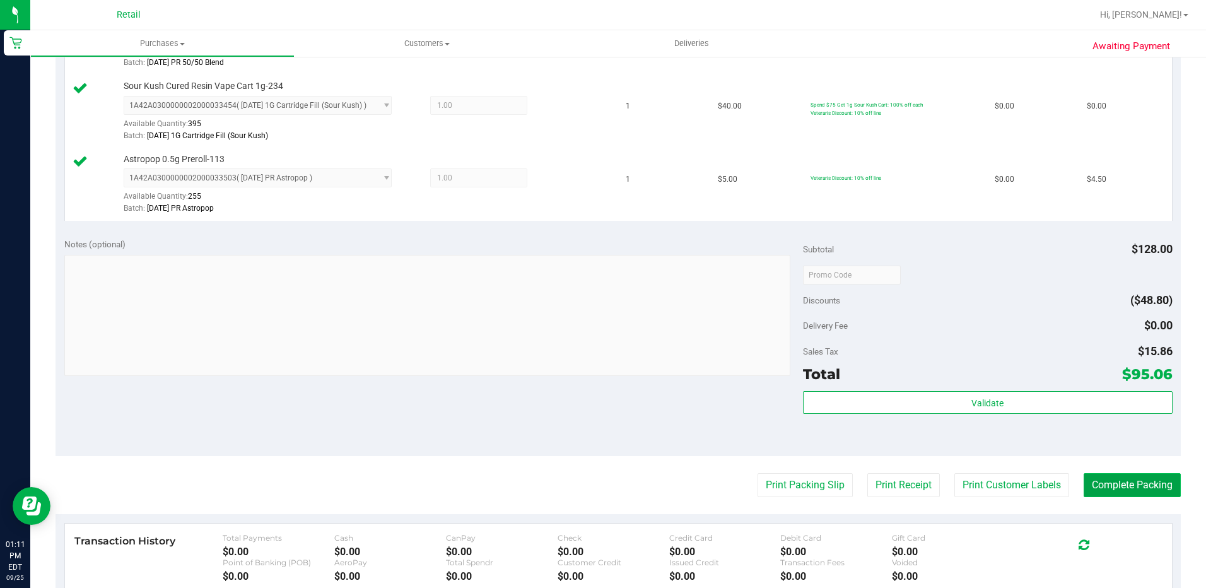
click at [1101, 484] on button "Complete Packing" at bounding box center [1132, 485] width 97 height 24
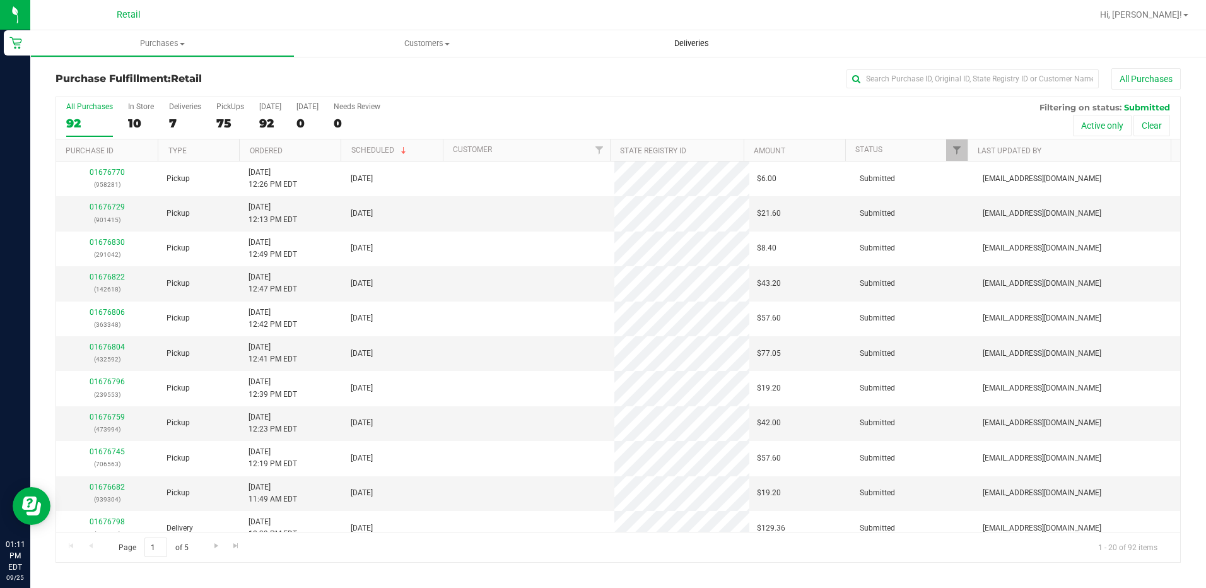
click at [709, 45] on span "Deliveries" at bounding box center [691, 43] width 69 height 11
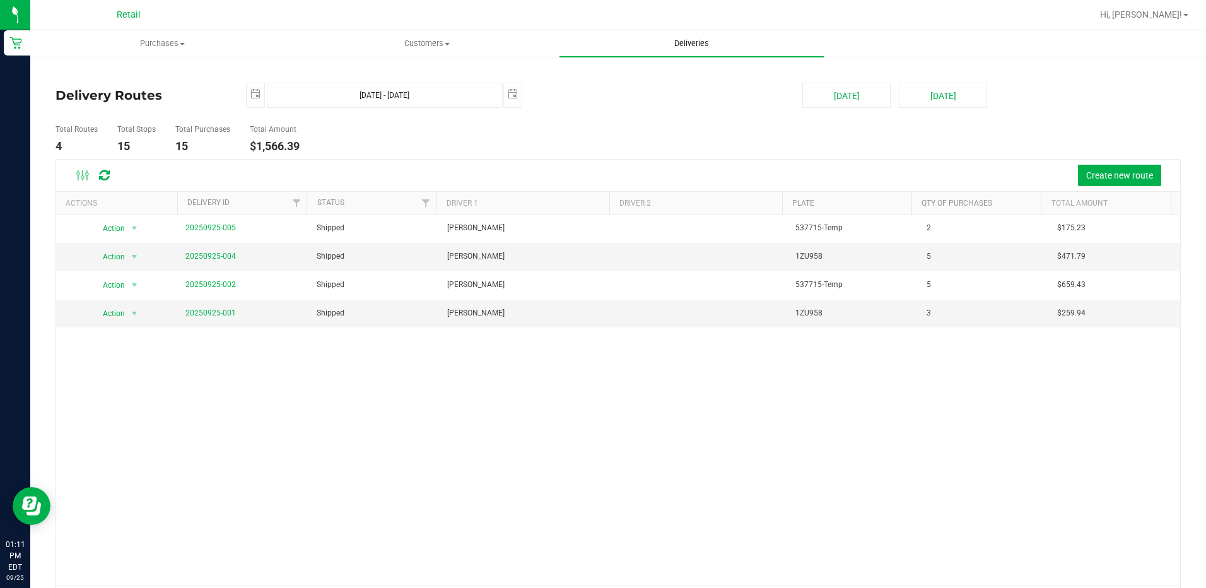
click at [690, 41] on span "Deliveries" at bounding box center [691, 43] width 69 height 11
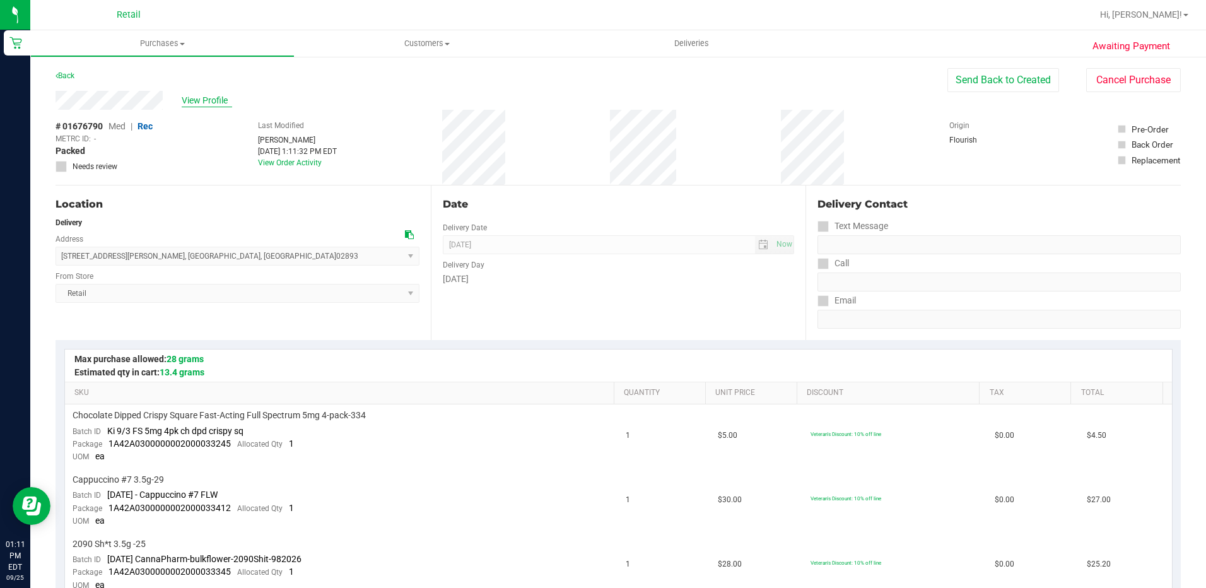
click at [204, 101] on span "View Profile" at bounding box center [207, 100] width 50 height 13
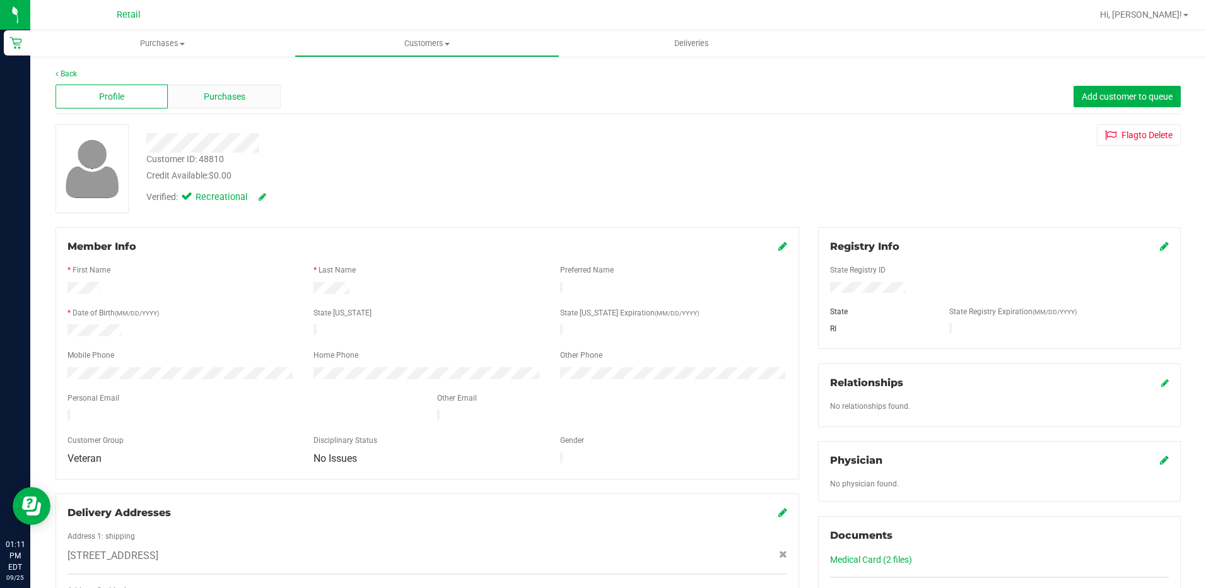
click at [228, 98] on span "Purchases" at bounding box center [225, 96] width 42 height 13
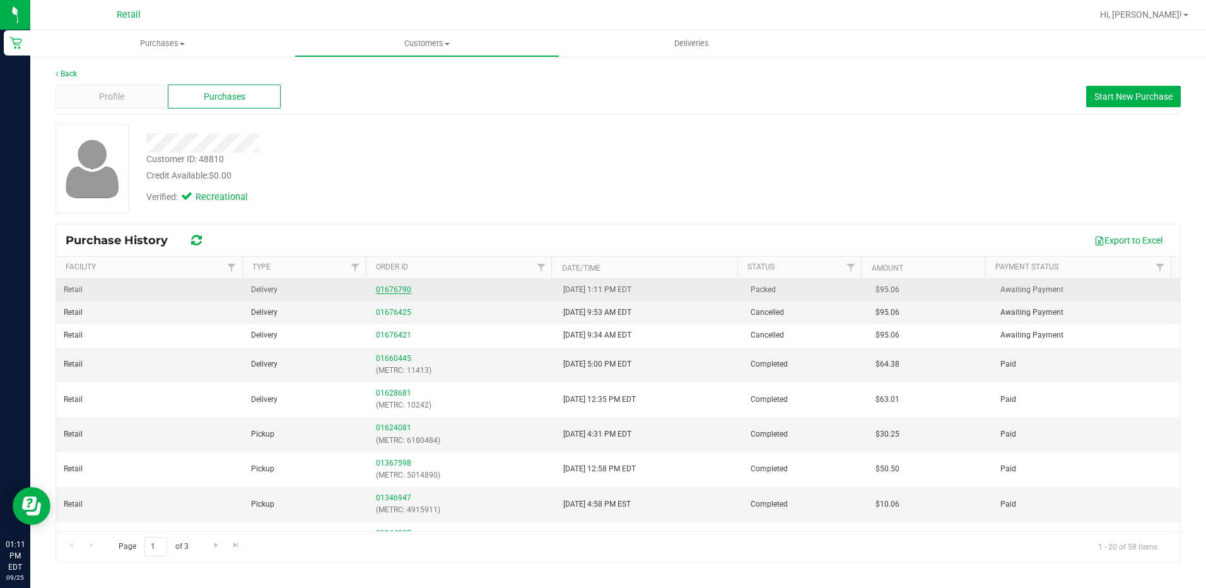
click at [388, 289] on link "01676790" at bounding box center [393, 289] width 35 height 9
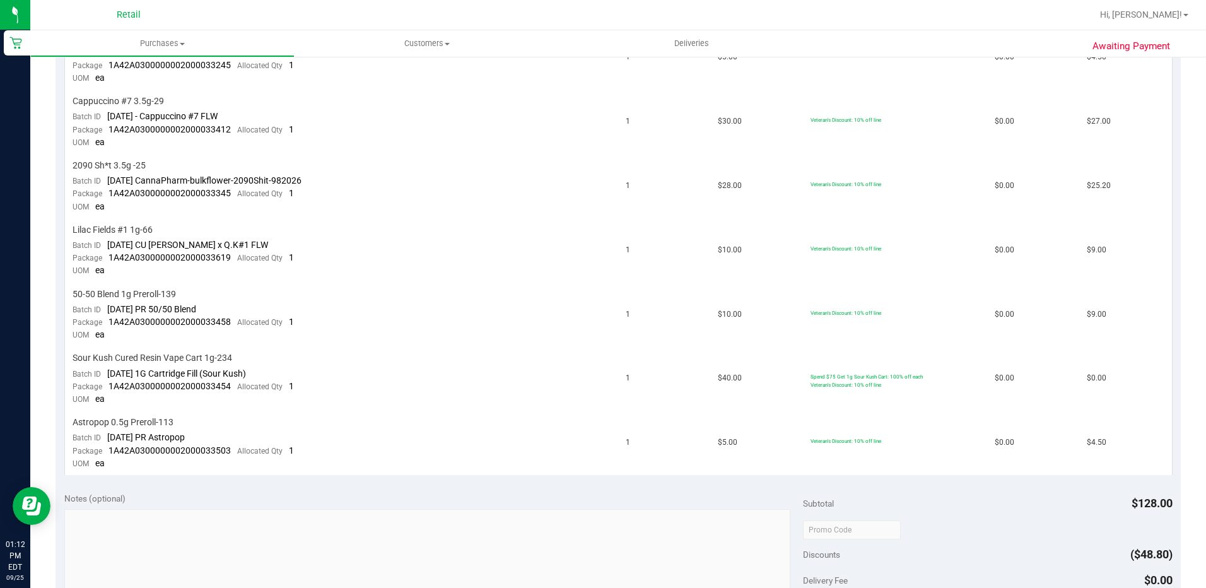
scroll to position [631, 0]
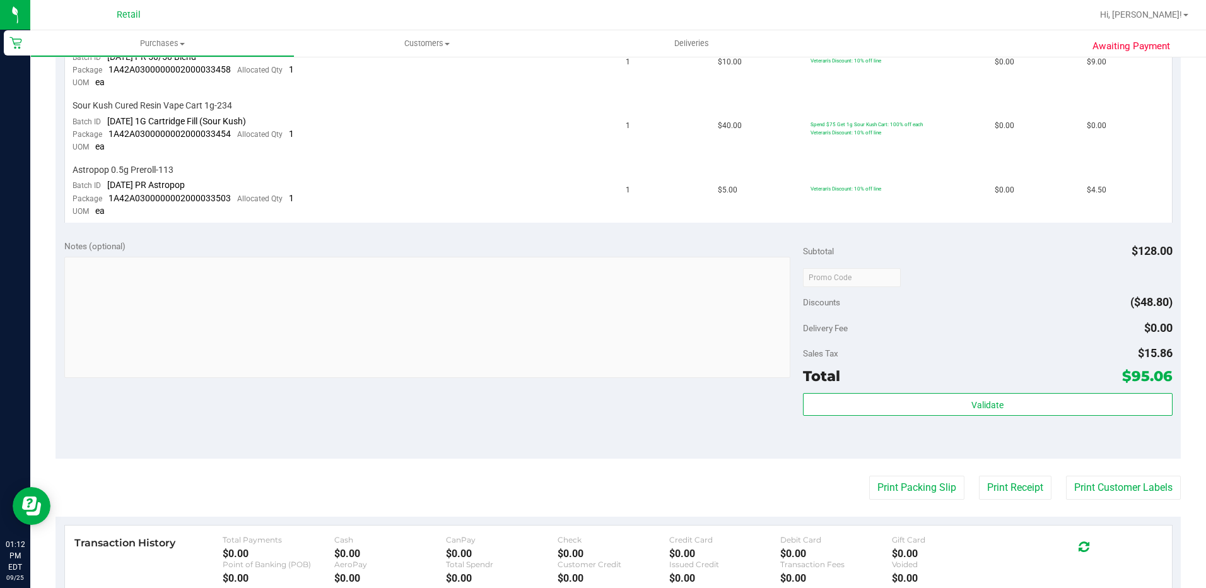
drag, startPoint x: 1102, startPoint y: 381, endPoint x: 1169, endPoint y: 382, distance: 66.9
click at [1169, 382] on div "Notes (optional) Subtotal $128.00 Discounts ($48.80) Delivery Fee $0.00 Sales T…" at bounding box center [618, 344] width 1125 height 227
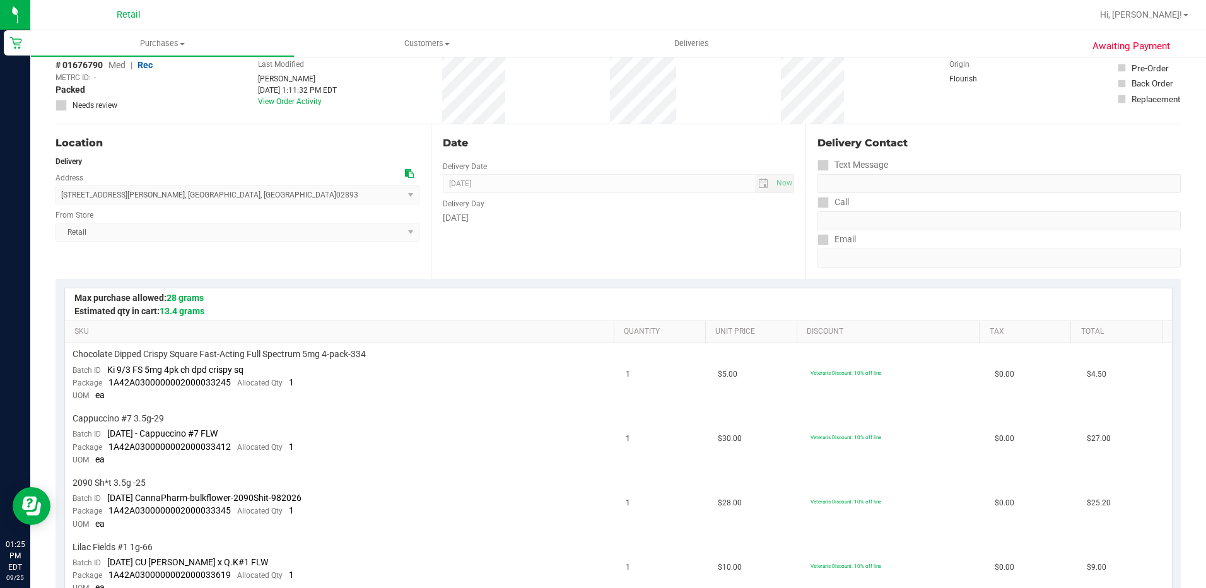
scroll to position [0, 0]
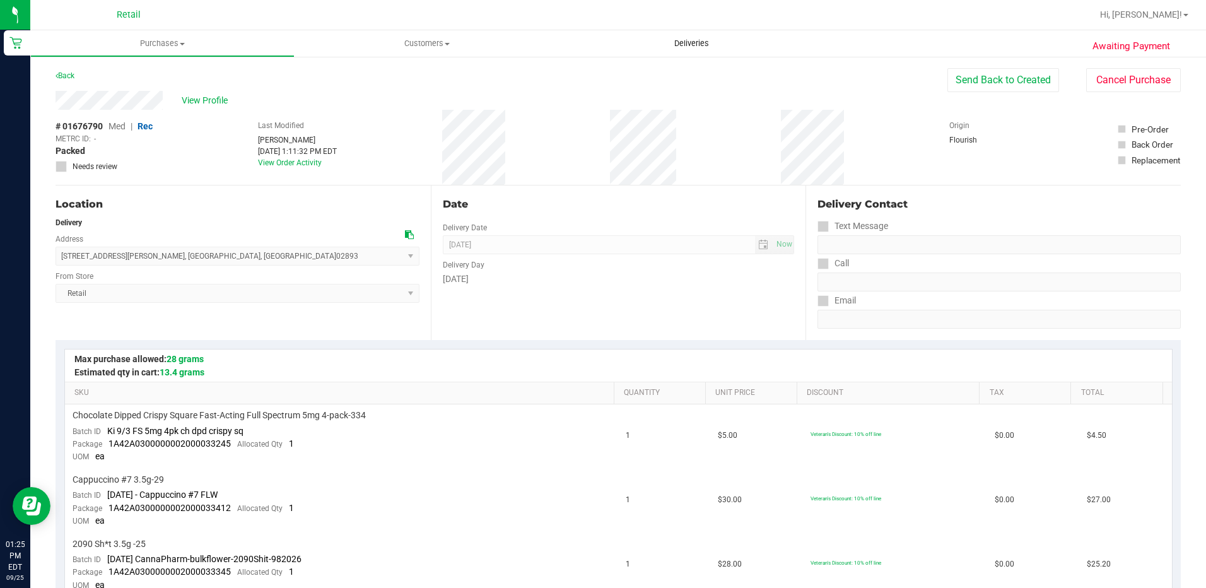
click at [686, 42] on span "Deliveries" at bounding box center [691, 43] width 69 height 11
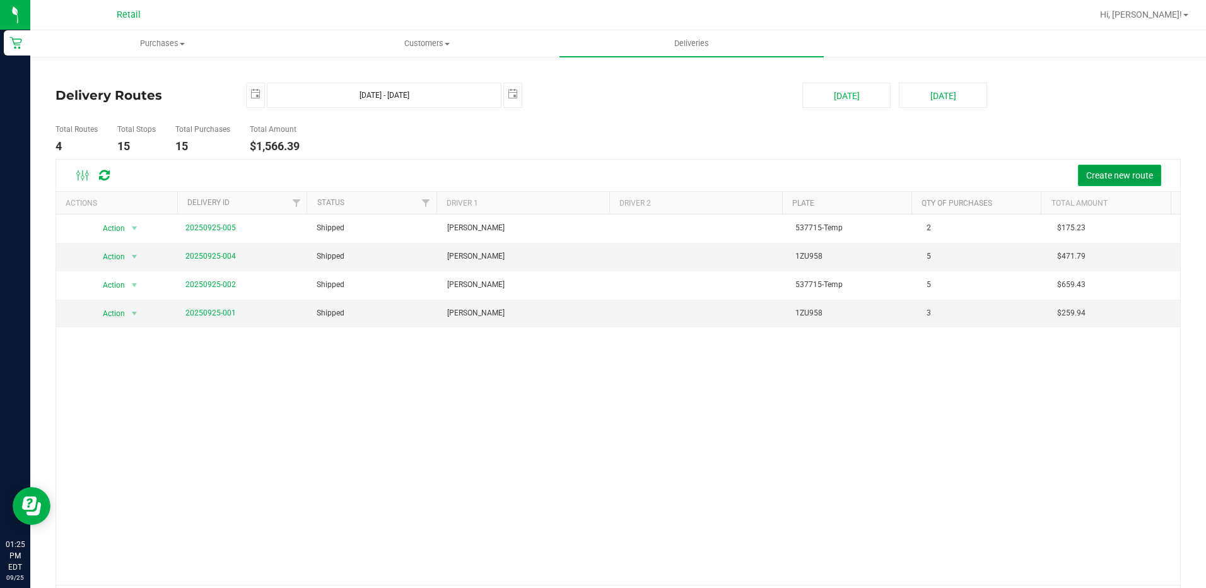
click at [1117, 172] on span "Create new route" at bounding box center [1119, 175] width 67 height 10
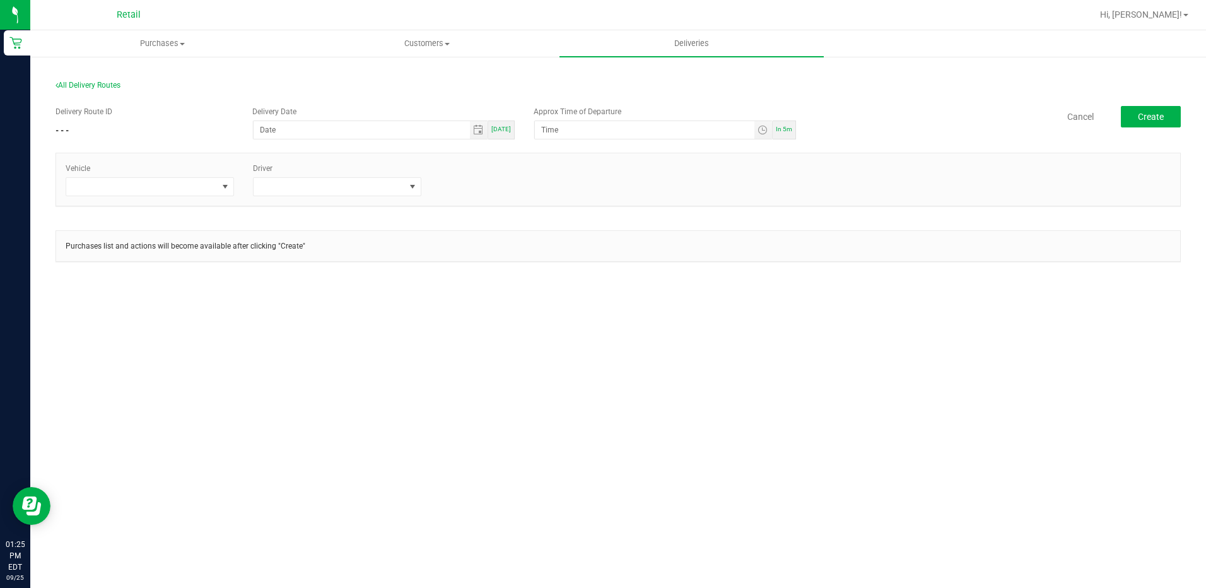
click at [510, 127] on span "[DATE]" at bounding box center [501, 129] width 20 height 7
type input "[DATE]"
click at [790, 132] on span "In 5m" at bounding box center [784, 129] width 16 height 7
type input "1:30 PM"
click at [201, 191] on span at bounding box center [141, 187] width 151 height 18
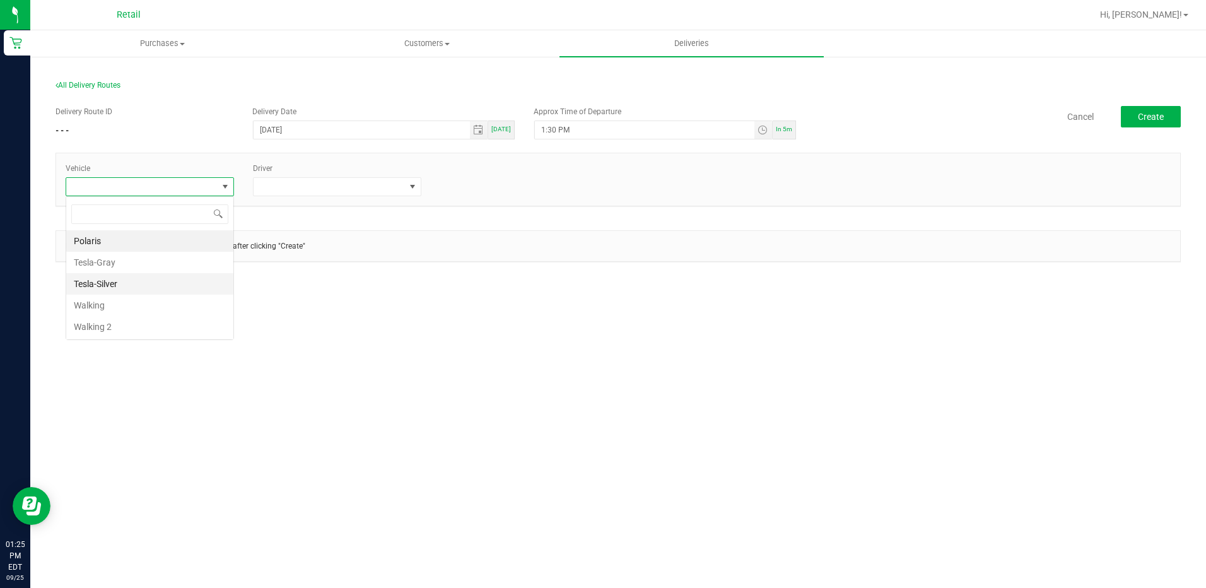
scroll to position [19, 168]
click at [184, 288] on li "Tesla-Silver" at bounding box center [149, 283] width 167 height 21
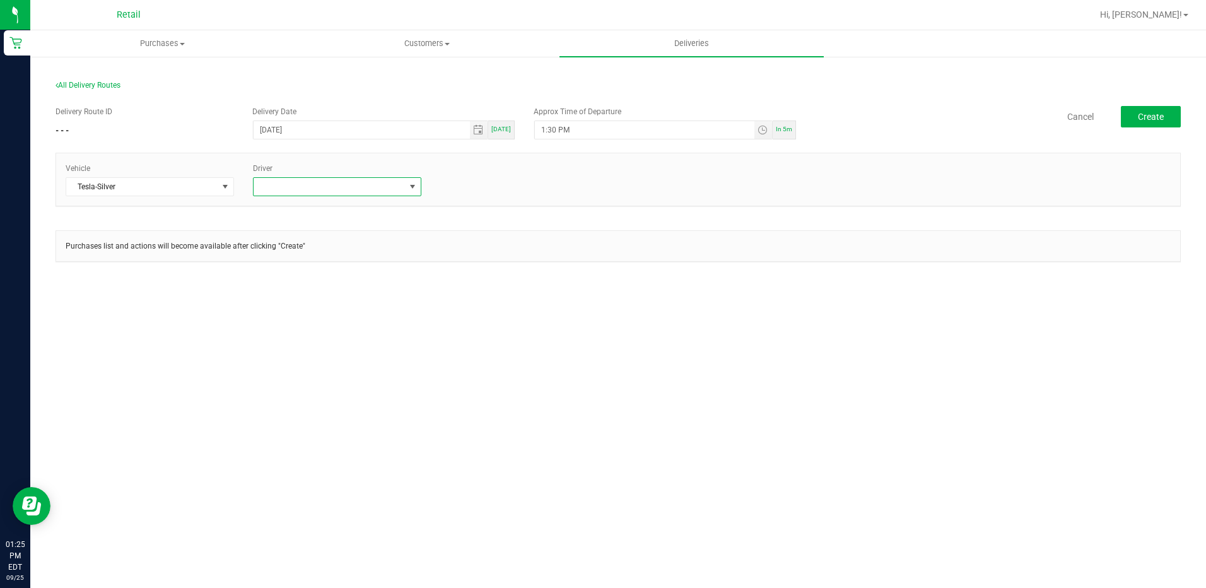
click at [399, 193] on span at bounding box center [329, 187] width 151 height 18
click at [309, 281] on li "[PERSON_NAME]" at bounding box center [337, 284] width 167 height 21
click at [1164, 120] on button "Create" at bounding box center [1151, 116] width 60 height 21
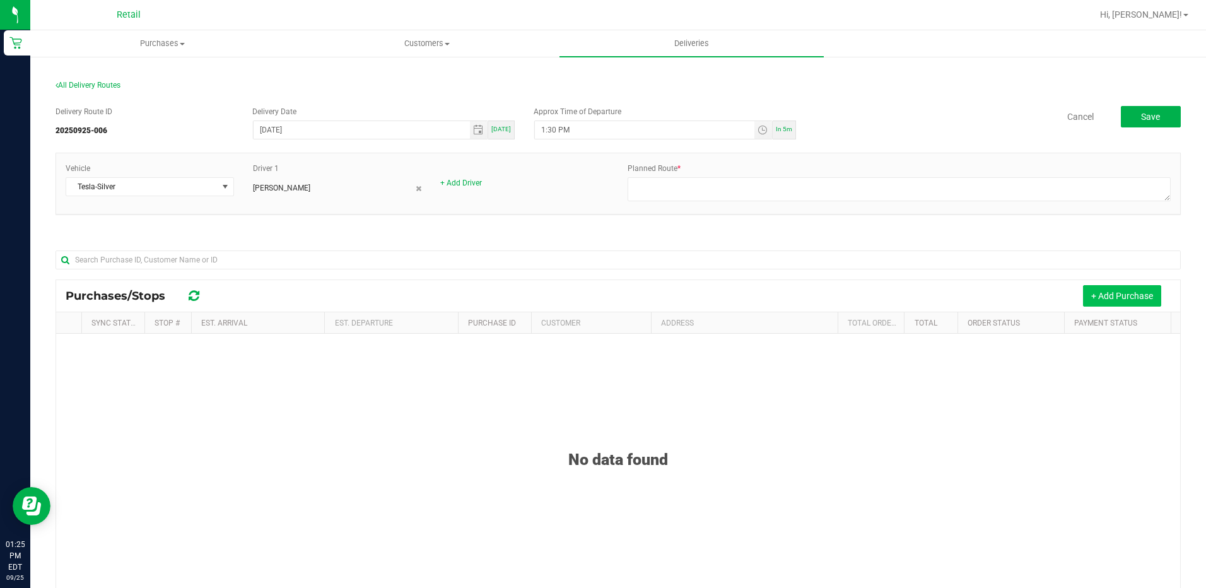
click at [1104, 296] on button "+ Add Purchase" at bounding box center [1122, 295] width 78 height 21
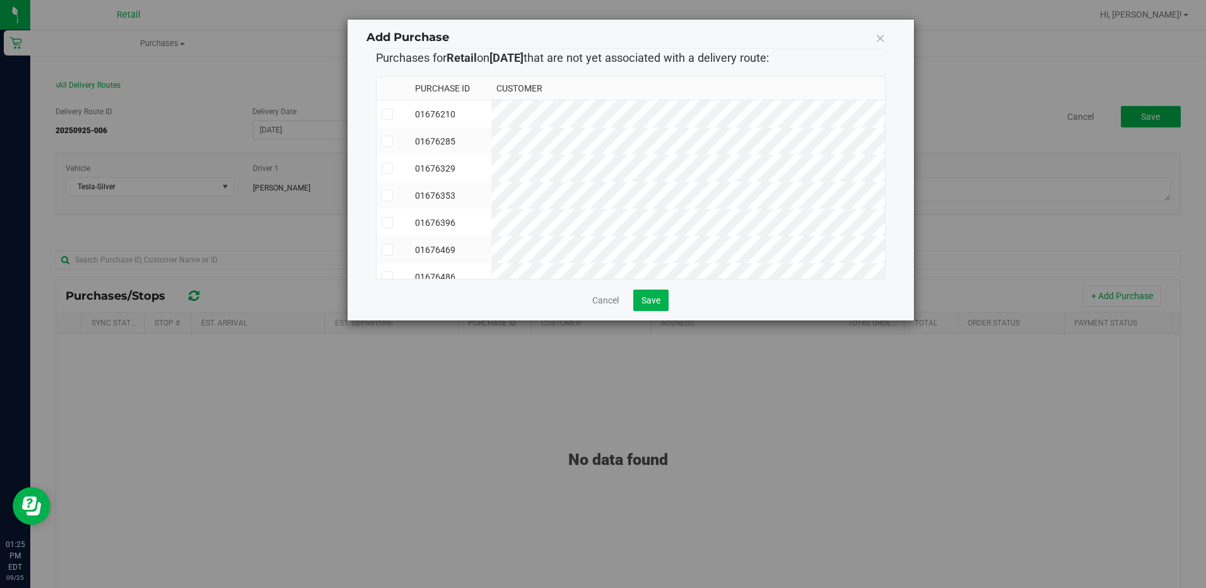
click at [387, 141] on icon at bounding box center [387, 141] width 8 height 0
click at [0, 0] on input "checkbox" at bounding box center [0, 0] width 0 height 0
click at [391, 248] on span at bounding box center [387, 249] width 11 height 11
click at [0, 0] on input "checkbox" at bounding box center [0, 0] width 0 height 0
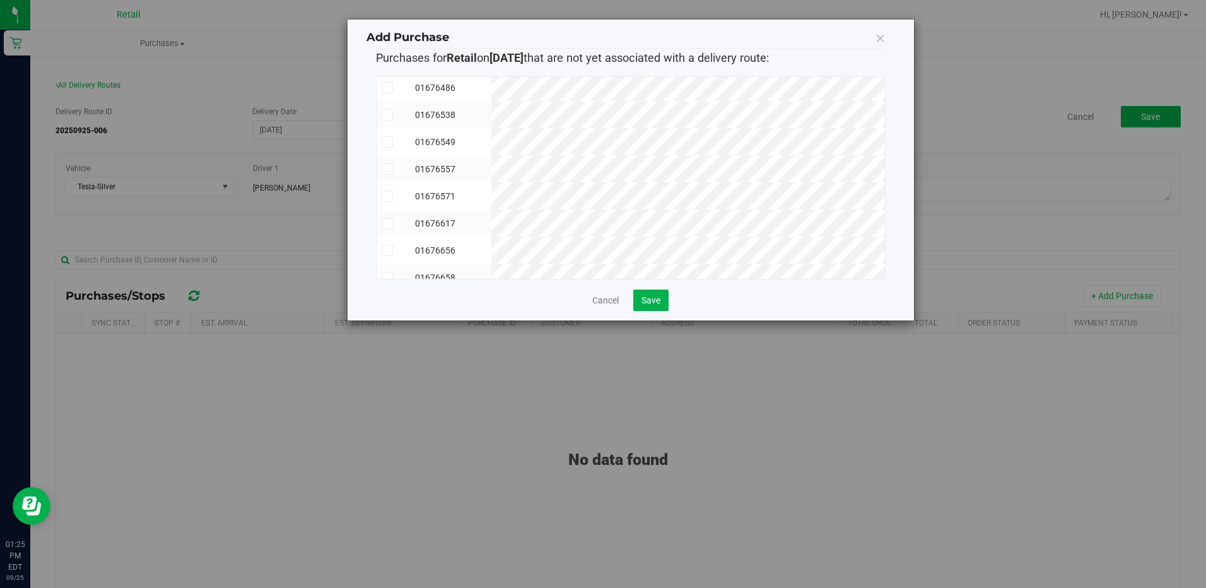
click at [392, 252] on span at bounding box center [387, 250] width 11 height 11
click at [0, 0] on input "checkbox" at bounding box center [0, 0] width 0 height 0
click at [388, 184] on icon at bounding box center [387, 184] width 8 height 0
click at [0, 0] on input "checkbox" at bounding box center [0, 0] width 0 height 0
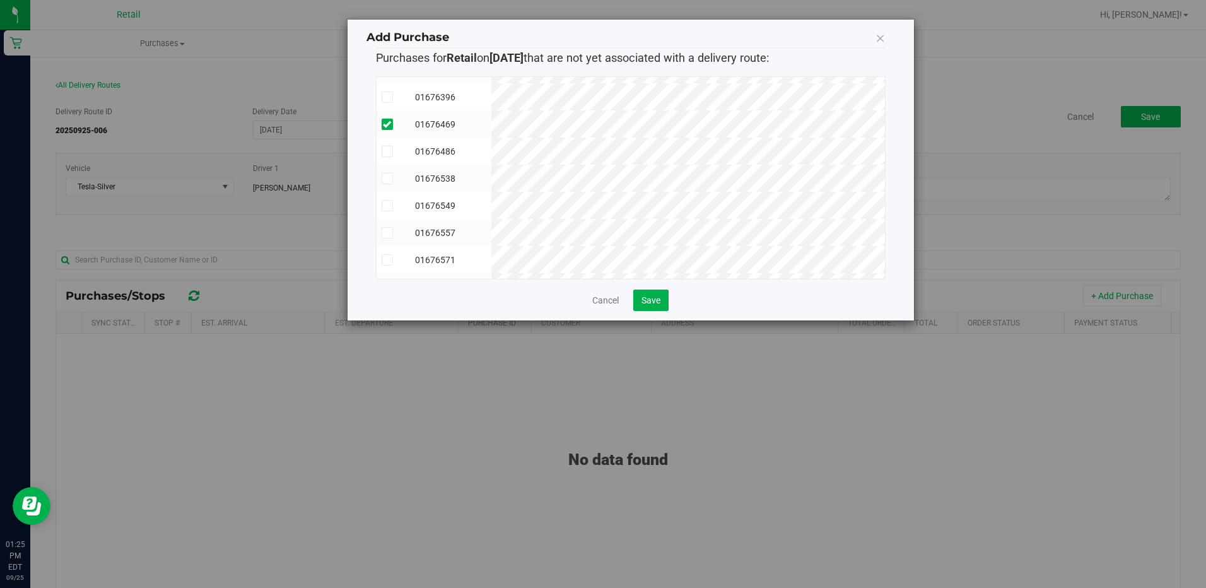
scroll to position [126, 0]
click at [390, 151] on icon at bounding box center [387, 151] width 8 height 0
click at [0, 0] on input "checkbox" at bounding box center [0, 0] width 0 height 0
click at [656, 298] on span "Save" at bounding box center [650, 300] width 19 height 10
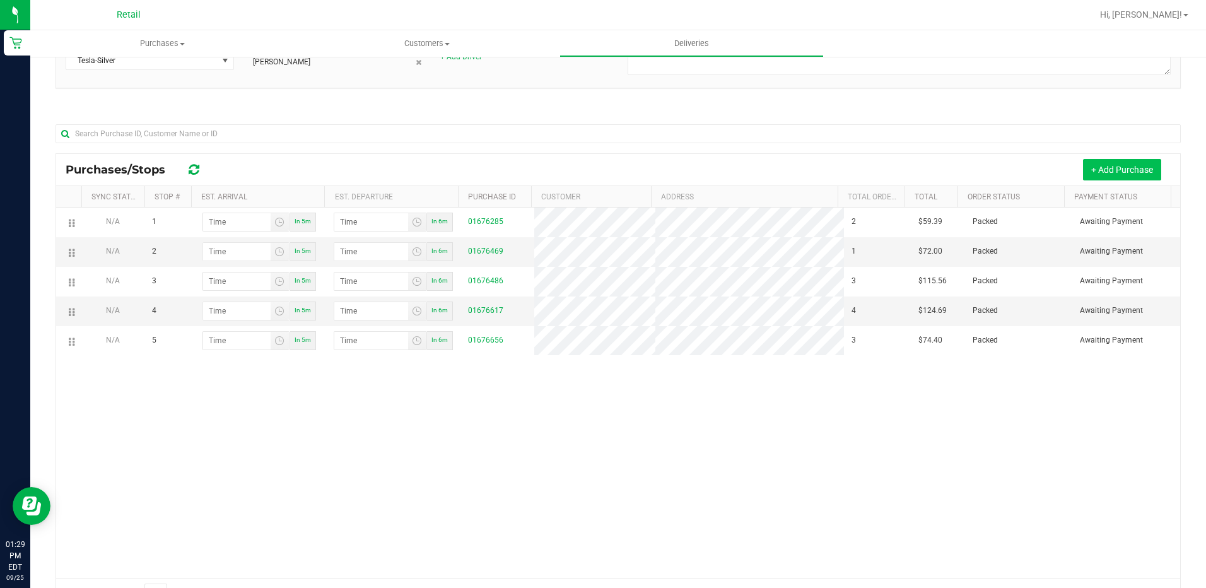
click at [1108, 173] on button "+ Add Purchase" at bounding box center [1122, 169] width 78 height 21
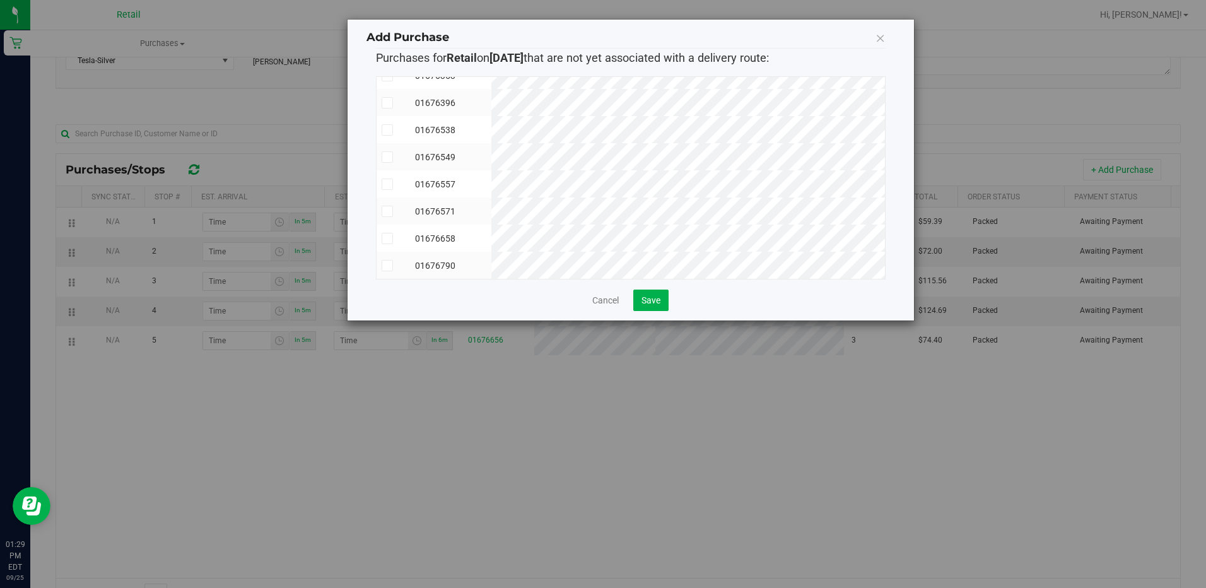
scroll to position [102, 0]
click at [384, 266] on icon at bounding box center [387, 266] width 8 height 0
click at [0, 0] on input "checkbox" at bounding box center [0, 0] width 0 height 0
click at [389, 141] on icon at bounding box center [387, 141] width 8 height 0
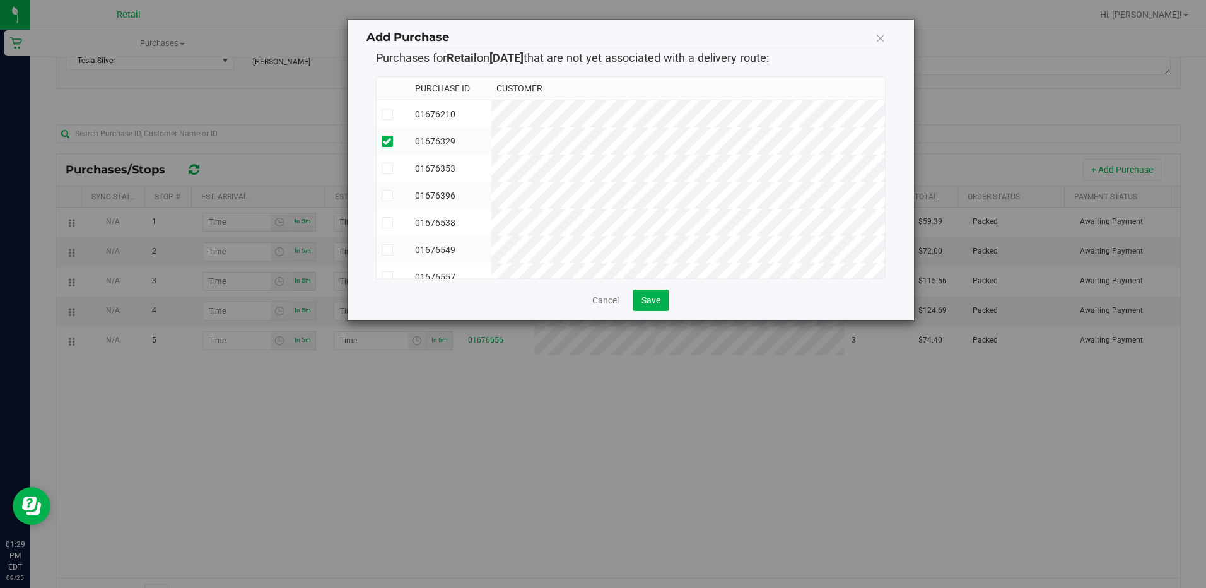
click at [0, 0] on input "checkbox" at bounding box center [0, 0] width 0 height 0
click at [649, 294] on button "Save" at bounding box center [650, 299] width 35 height 21
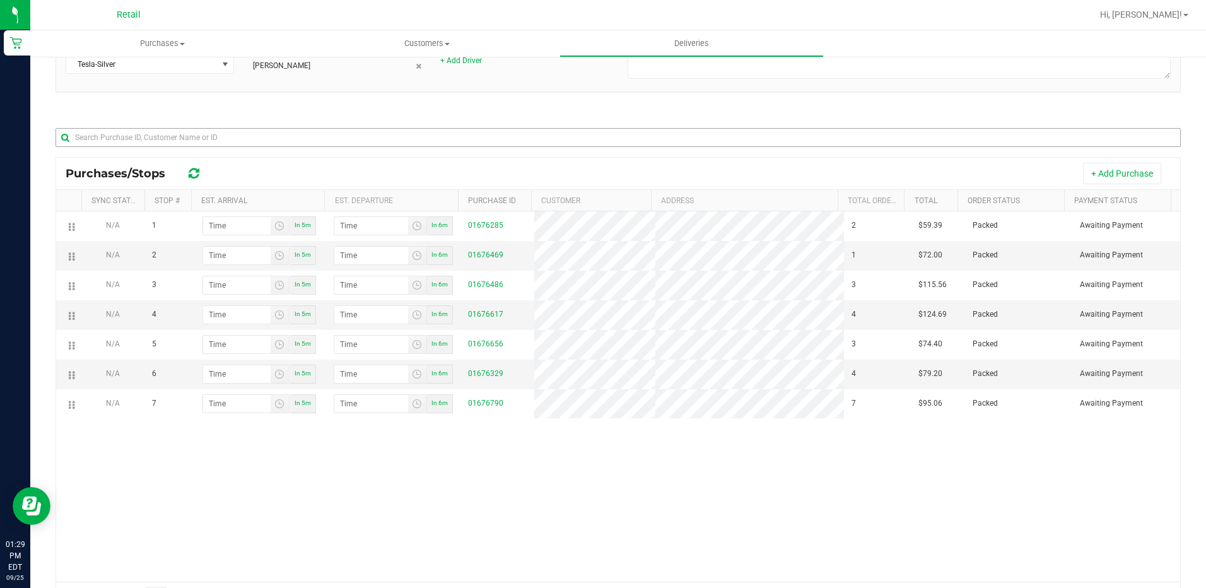
scroll to position [126, 0]
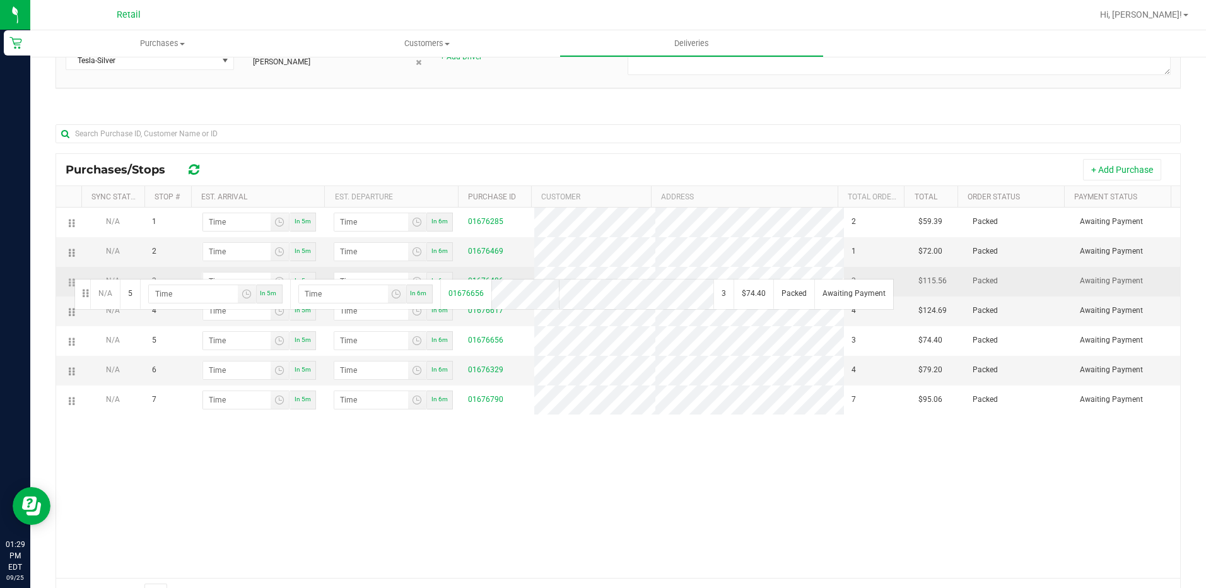
drag, startPoint x: 74, startPoint y: 341, endPoint x: 73, endPoint y: 278, distance: 63.1
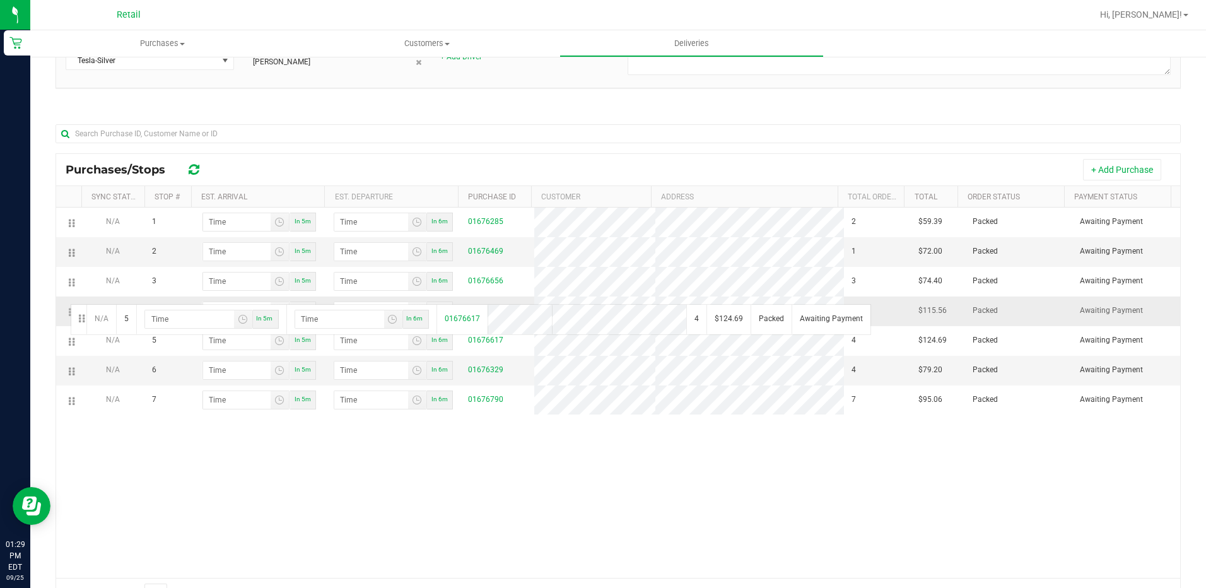
drag, startPoint x: 70, startPoint y: 339, endPoint x: 70, endPoint y: 299, distance: 39.7
click at [1111, 162] on button "+ Add Purchase" at bounding box center [1122, 169] width 78 height 21
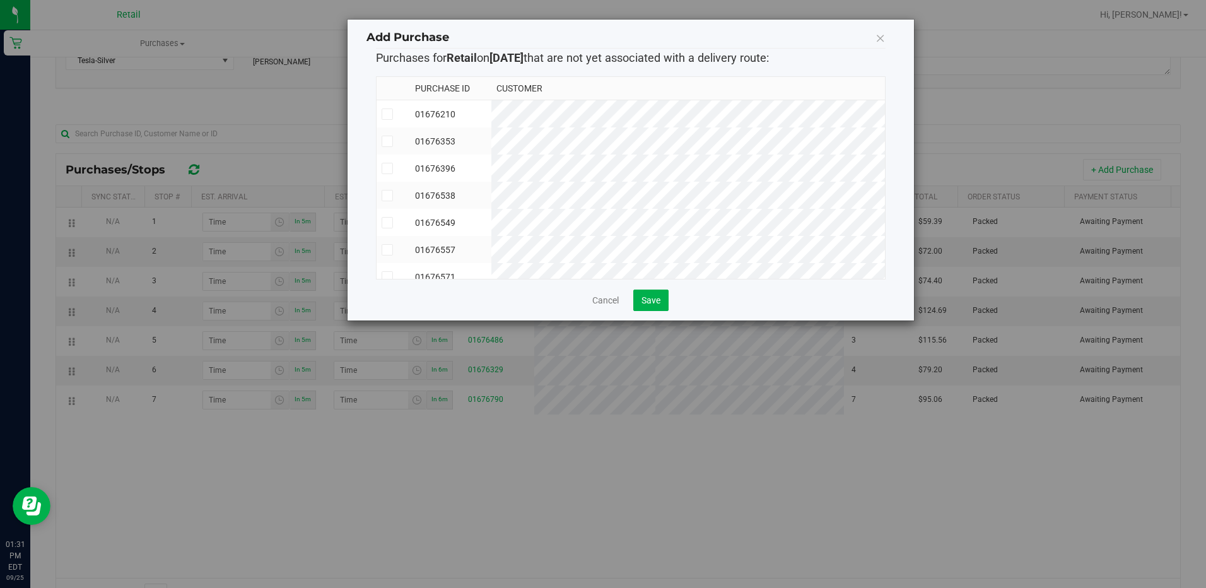
click at [387, 141] on icon at bounding box center [387, 141] width 8 height 0
click at [0, 0] on input "checkbox" at bounding box center [0, 0] width 0 height 0
click at [392, 175] on td at bounding box center [394, 168] width 34 height 27
click at [646, 293] on button "Save" at bounding box center [650, 299] width 35 height 21
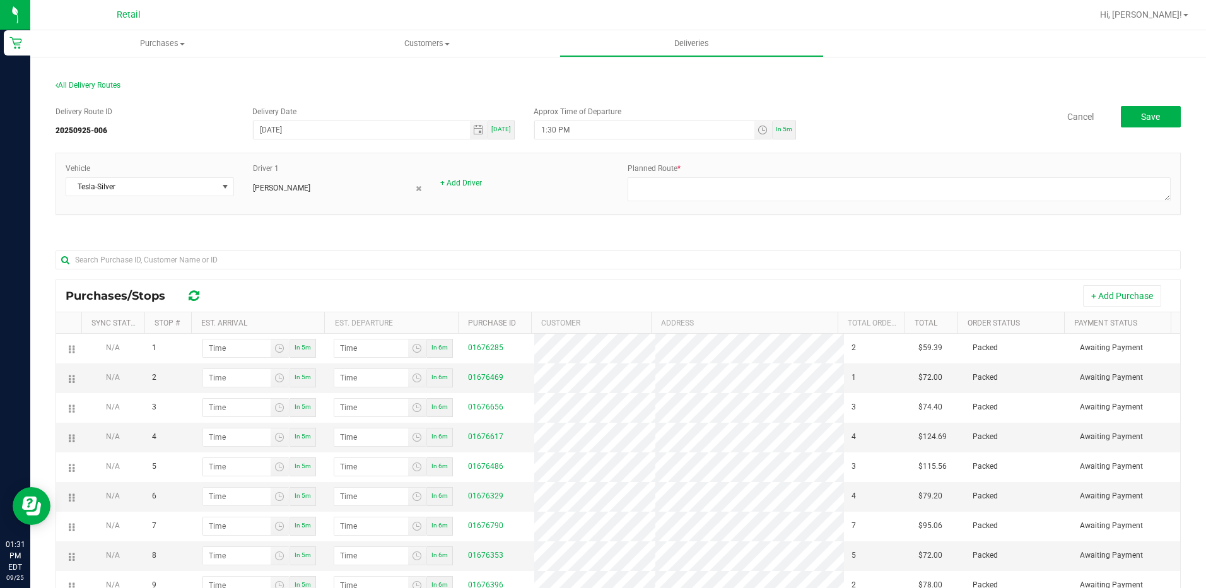
scroll to position [180, 0]
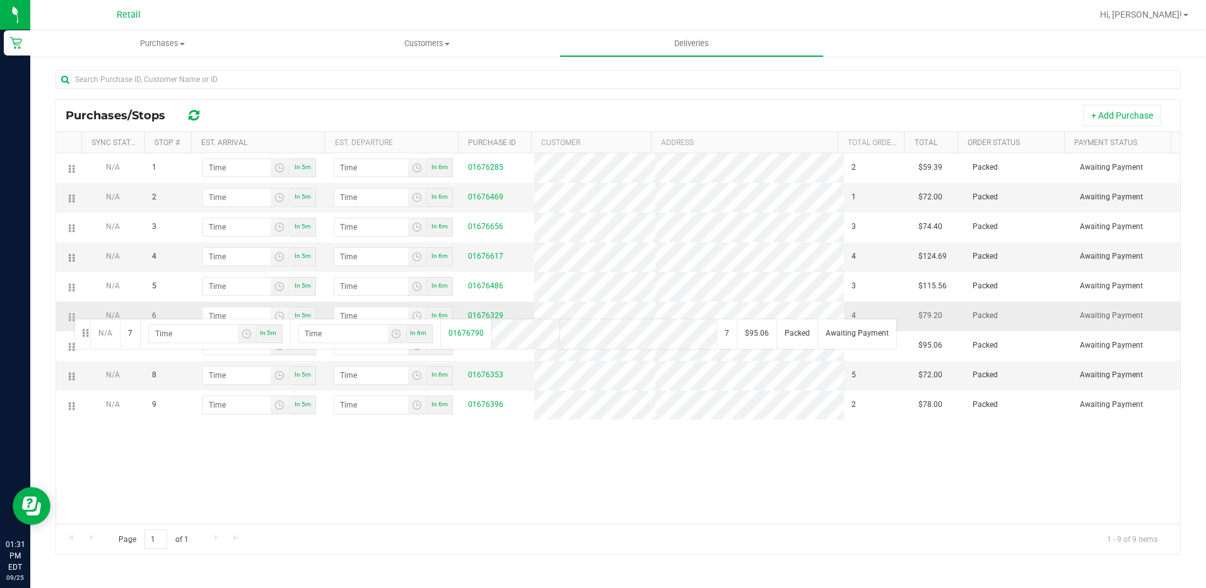
drag, startPoint x: 73, startPoint y: 348, endPoint x: 74, endPoint y: 311, distance: 36.6
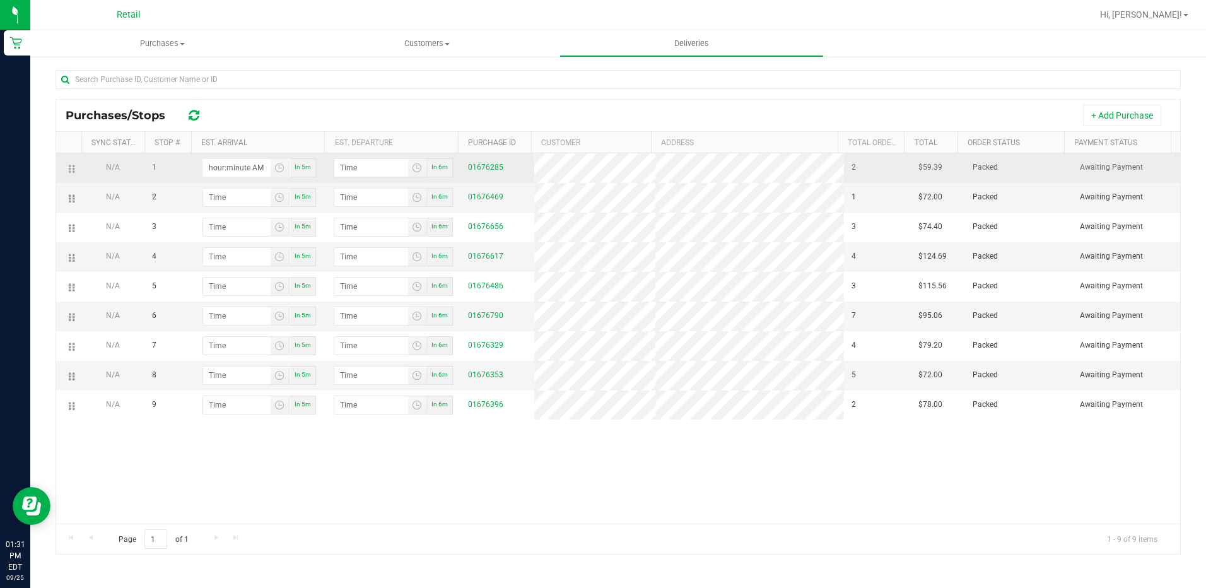
click at [242, 166] on input "hour:minute AM" at bounding box center [236, 168] width 67 height 18
type input "5:01 AM"
type input "5:02 AM"
click at [209, 168] on input "5:01 AM" at bounding box center [236, 168] width 67 height 18
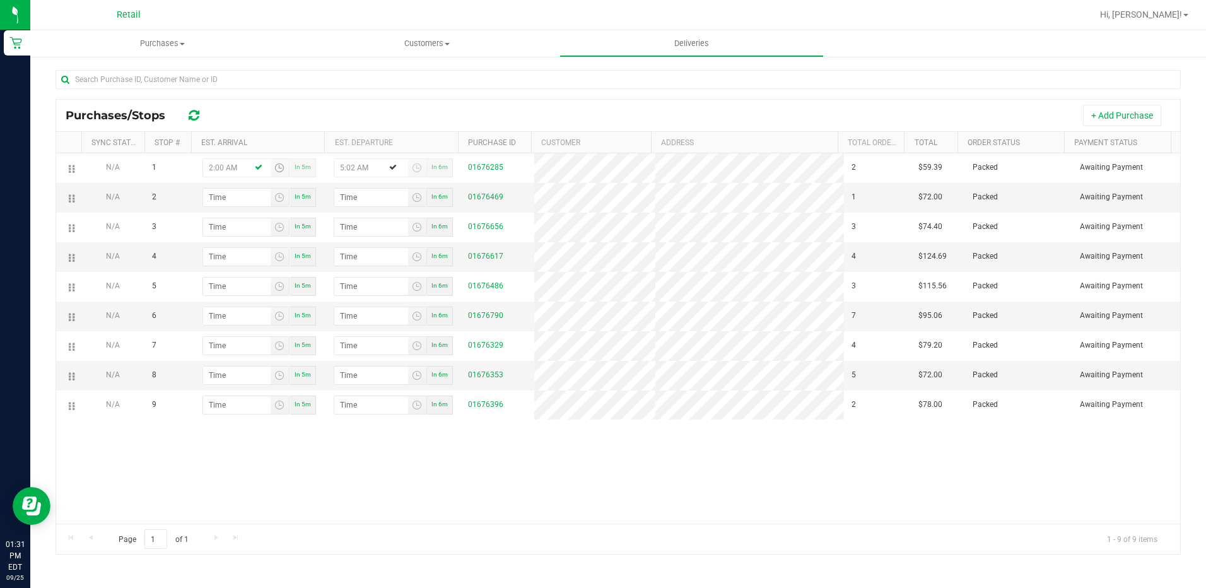
type input "2:00 PM"
type input "2:01 PM"
type input "2:00 PM"
click at [206, 196] on input "hour:minute AM" at bounding box center [236, 198] width 67 height 18
type input "2:02 AM"
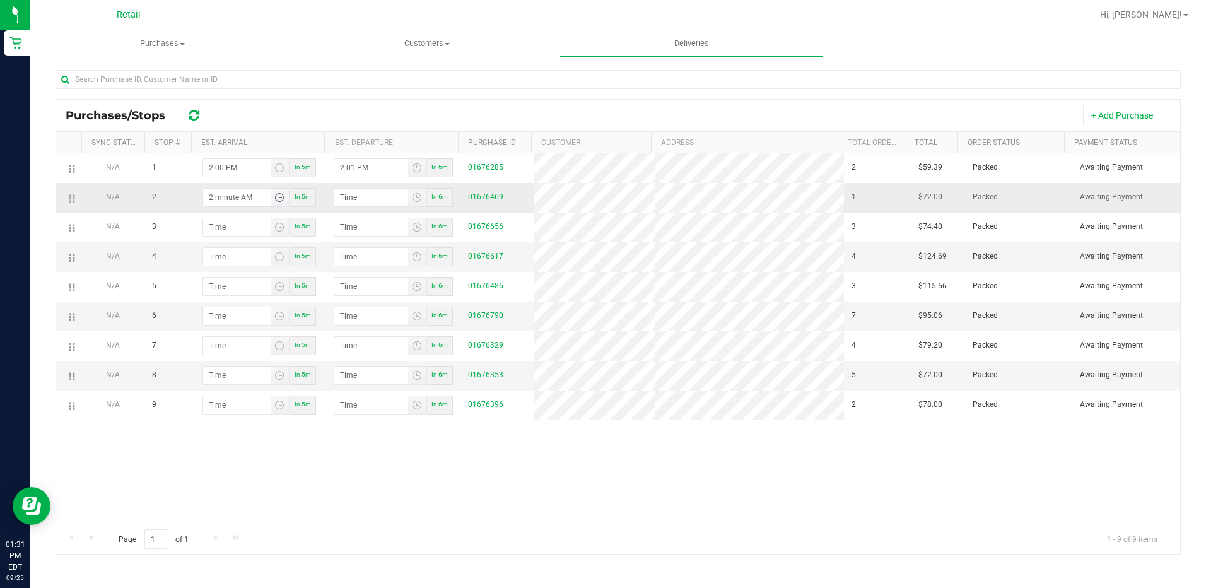
type input "2:03 AM"
type input "2:23 AM"
type input "2:24 AM"
type input "2:23 PM"
type input "2:24 PM"
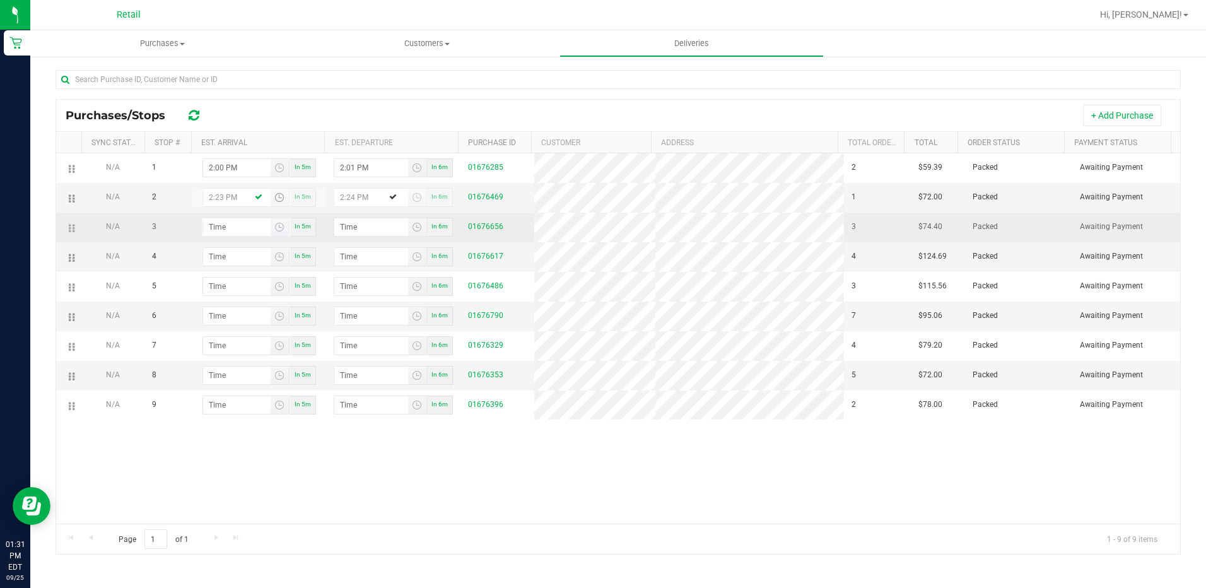
type input "2:23 PM"
click at [202, 223] on kendo-timepicker at bounding box center [246, 227] width 88 height 19
click at [206, 223] on input "hour:minute AM" at bounding box center [236, 227] width 67 height 18
type input "2:03 AM"
type input "2:04 AM"
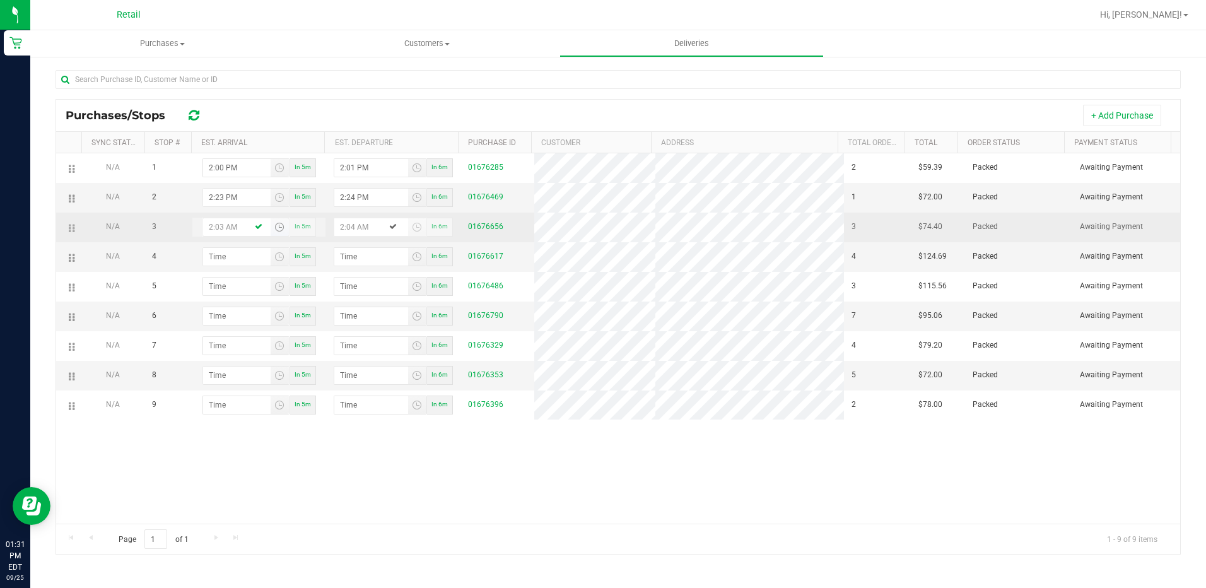
type input "2:39 AM"
type input "2:40 AM"
type input "2:39 PM"
type input "2:40 PM"
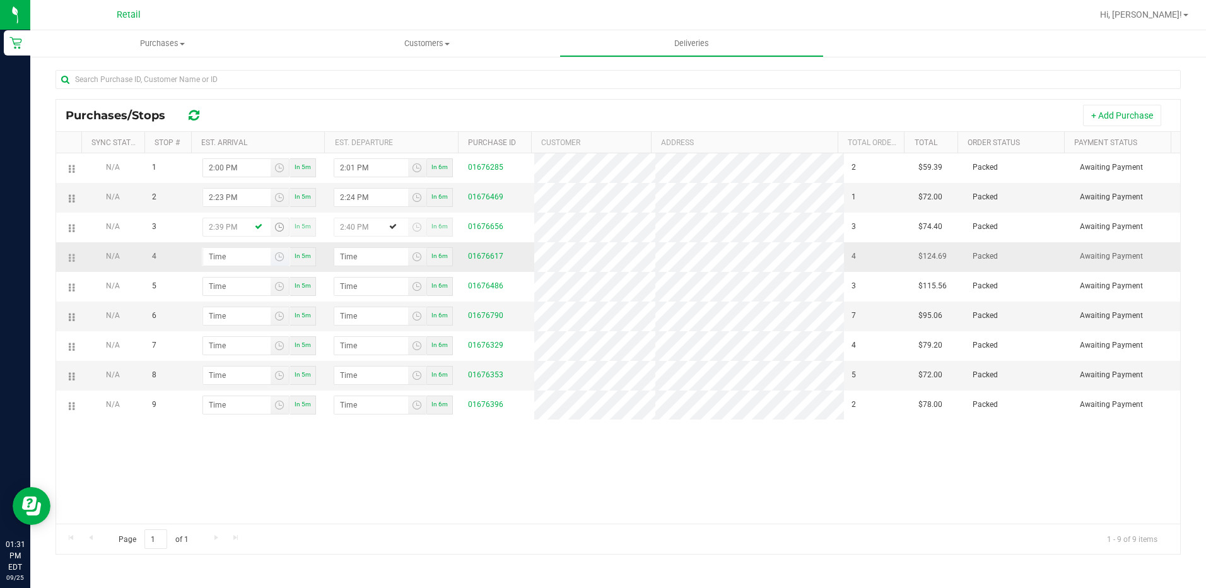
type input "2:39 PM"
click at [203, 257] on input "hour:minute AM" at bounding box center [236, 257] width 67 height 18
type input "3:00 AM"
type input "3:01 AM"
type input "3:02 AM"
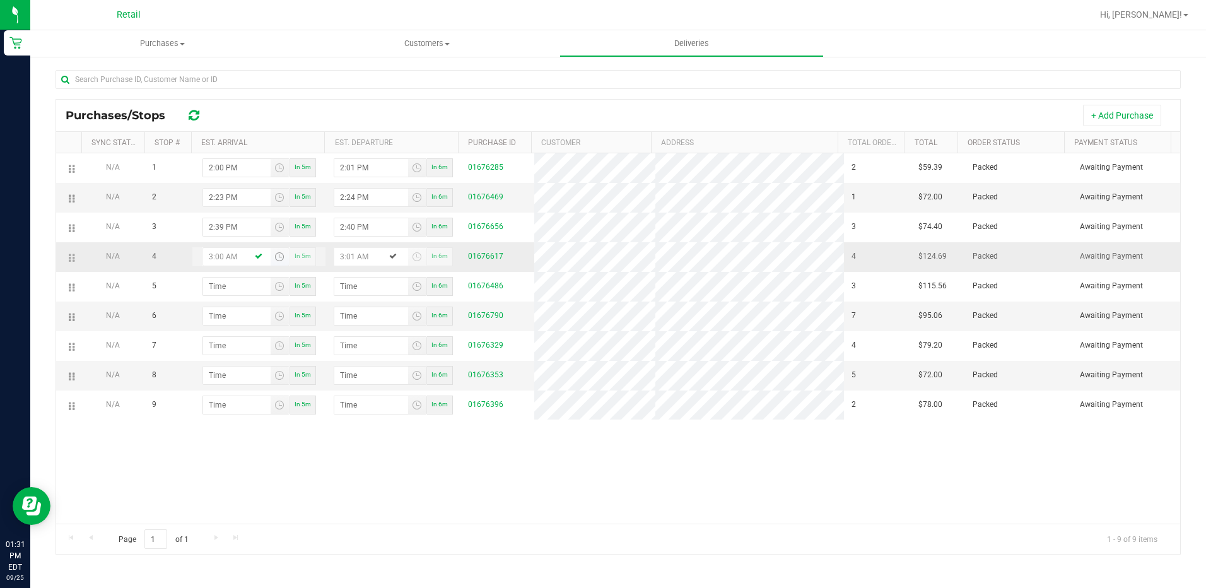
type input "3:03 AM"
type input "3:02 PM"
type input "3:03 PM"
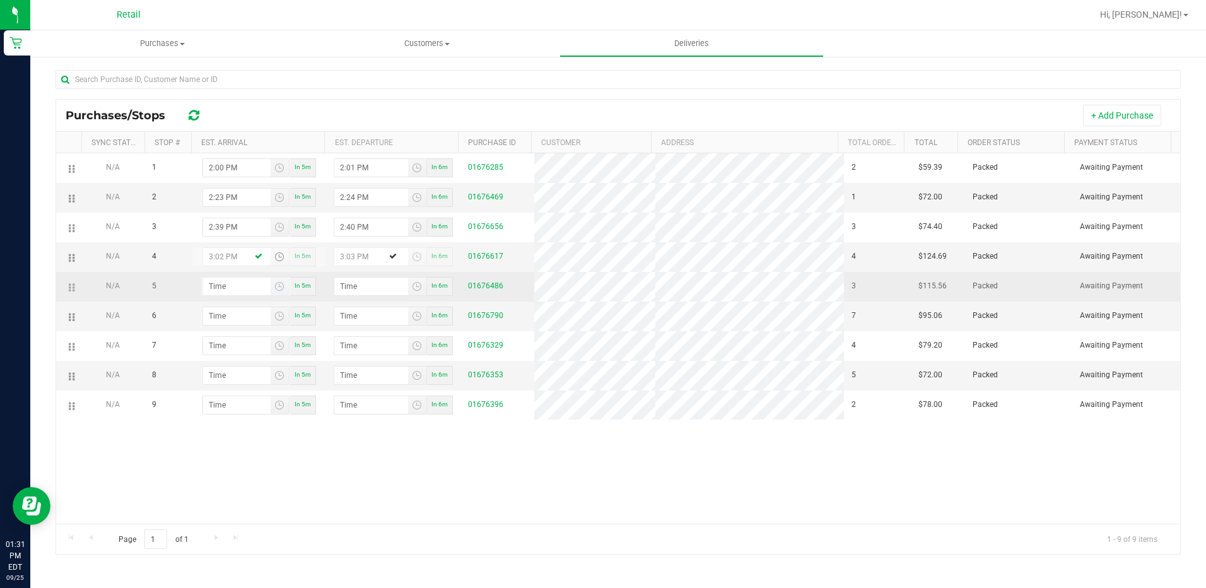
type input "3:02 PM"
click at [207, 288] on input "hour:minute AM" at bounding box center [236, 287] width 67 height 18
type input "3:01 AM"
type input "3:02 AM"
type input "3:11 AM"
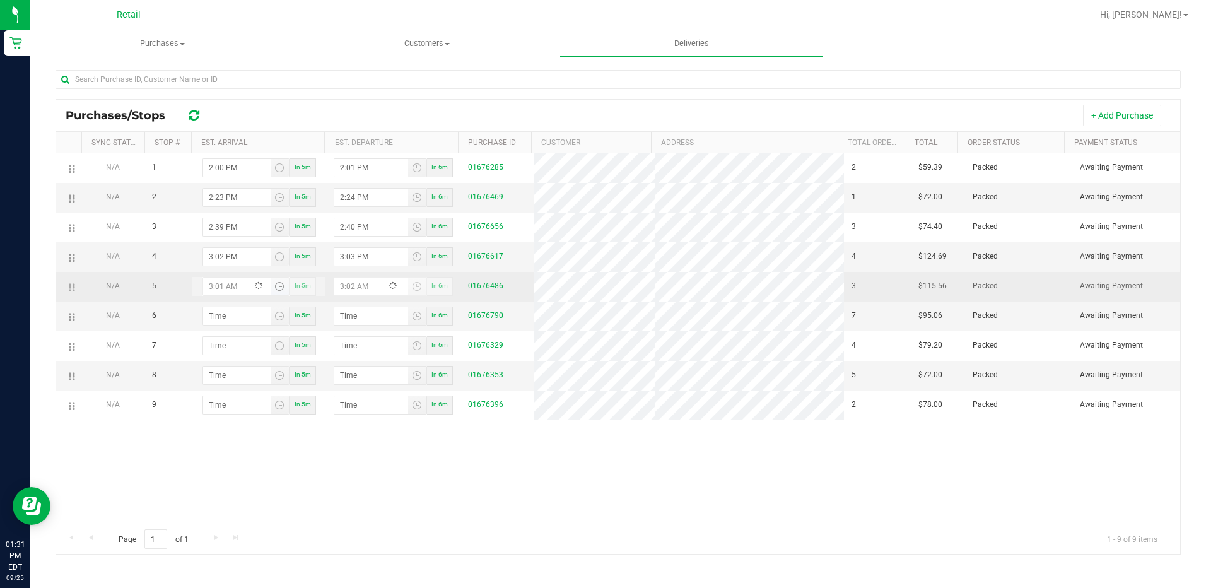
type input "3:12 AM"
type input "3:11 PM"
type input "3:12 PM"
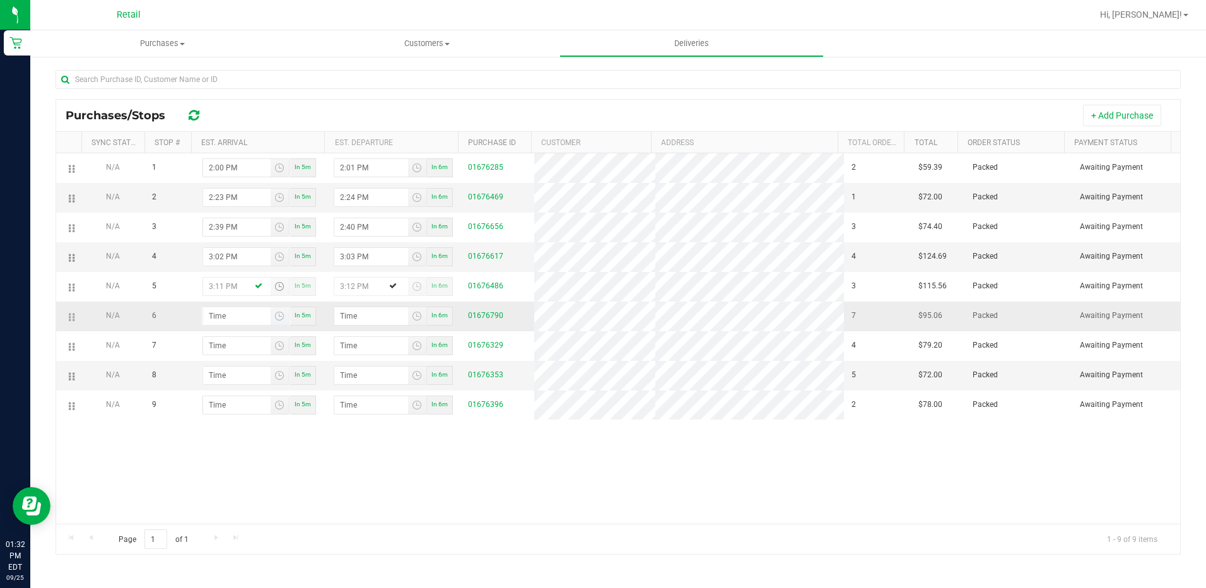
type input "3:11 PM"
click at [207, 313] on input "hour:minute AM" at bounding box center [236, 316] width 67 height 18
type input "3:03 AM"
type input "3:04 AM"
type input "3:36 AM"
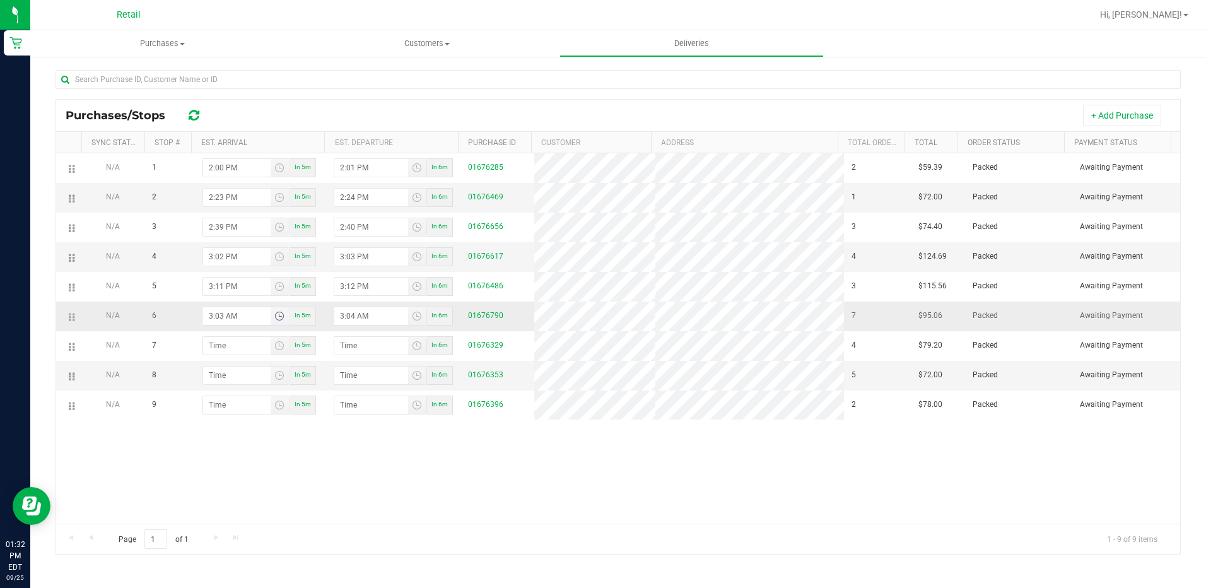
type input "3:37 AM"
type input "3:36 PM"
type input "3:37 PM"
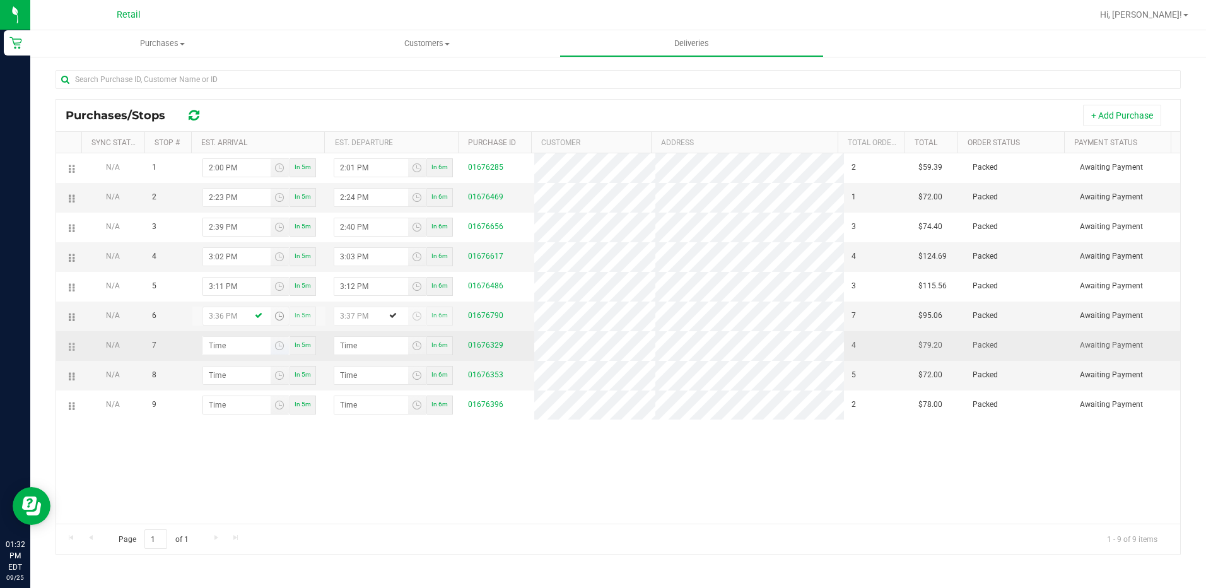
type input "3:36 PM"
click at [209, 342] on input "hour:minute AM" at bounding box center [236, 346] width 67 height 18
type input "4:00 AM"
type input "4:01 AM"
type input "4:09 AM"
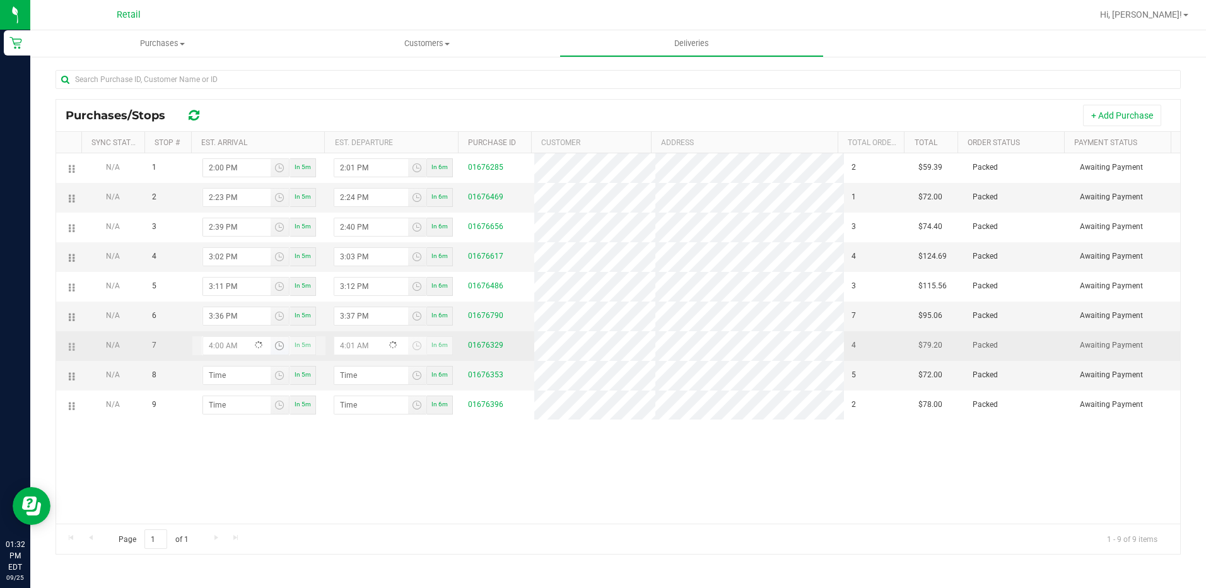
type input "4:10 AM"
type input "4:09 PM"
type input "4:10 PM"
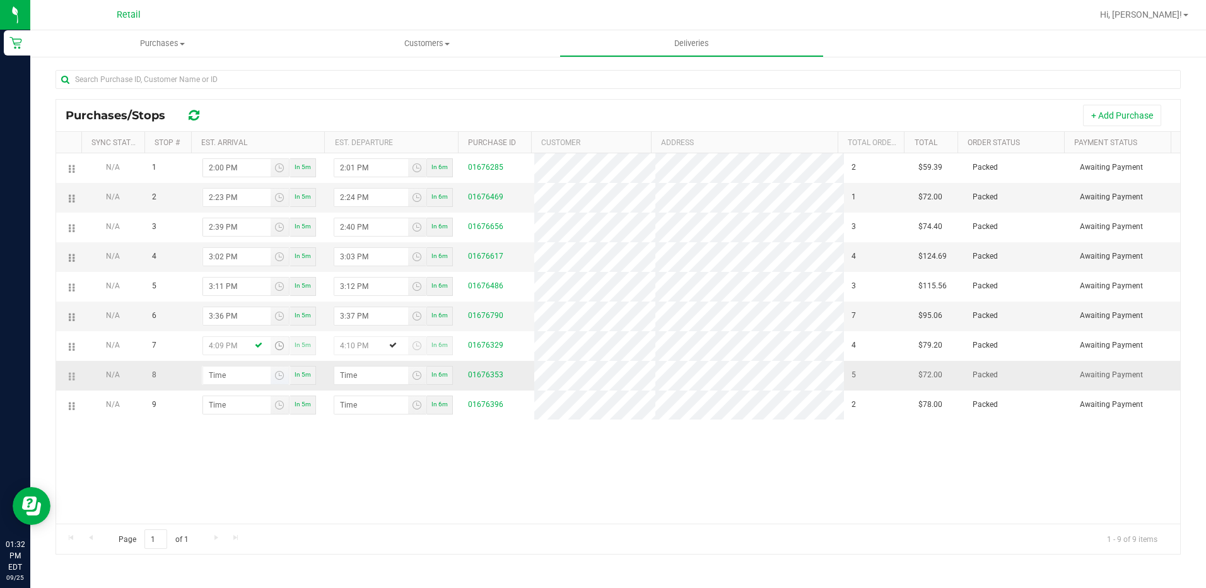
type input "4:09 PM"
click at [208, 368] on input "hour:minute AM" at bounding box center [236, 375] width 67 height 18
type input "4:02 AM"
type input "4:03 AM"
type input "4:21 AM"
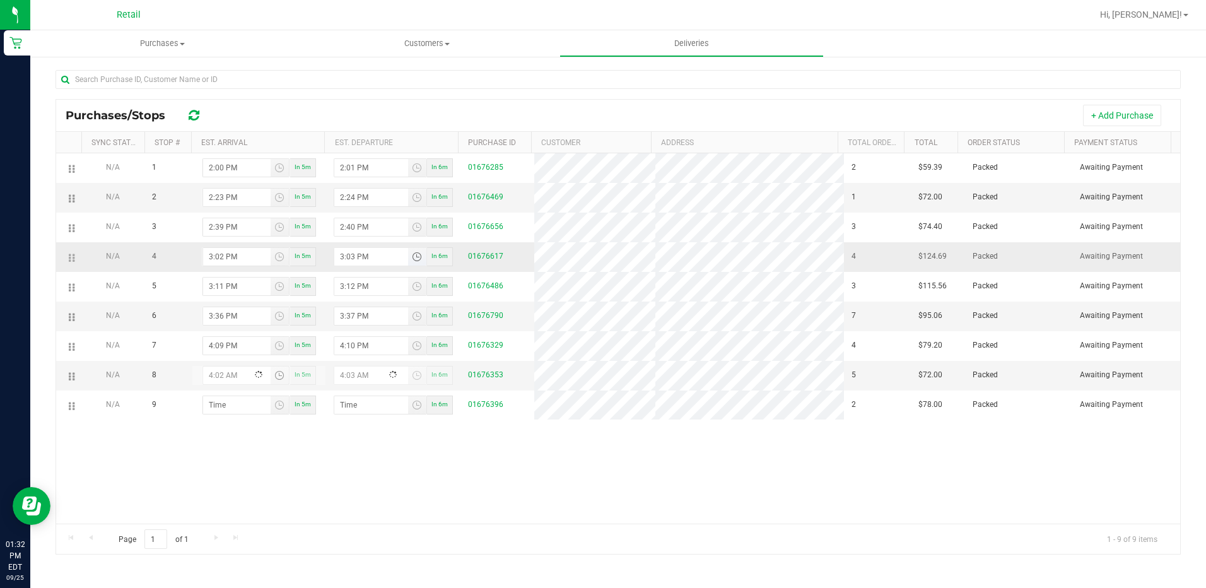
type input "4:22 AM"
type input "4:21 PM"
type input "4:22 PM"
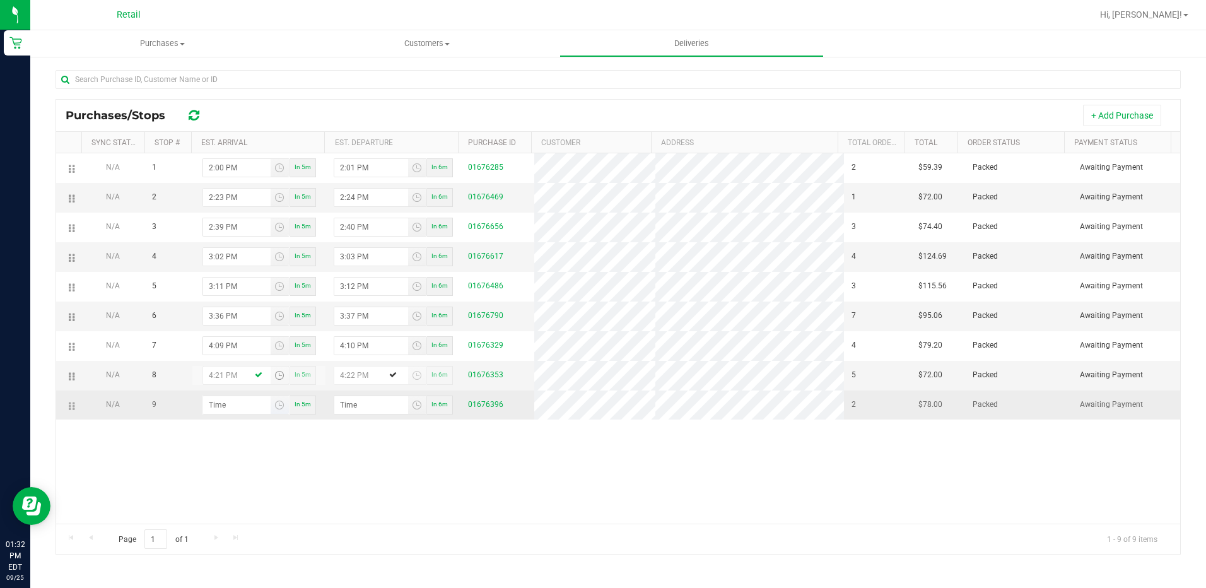
type input "4:21 PM"
click at [203, 401] on input "hour:minute AM" at bounding box center [236, 405] width 67 height 18
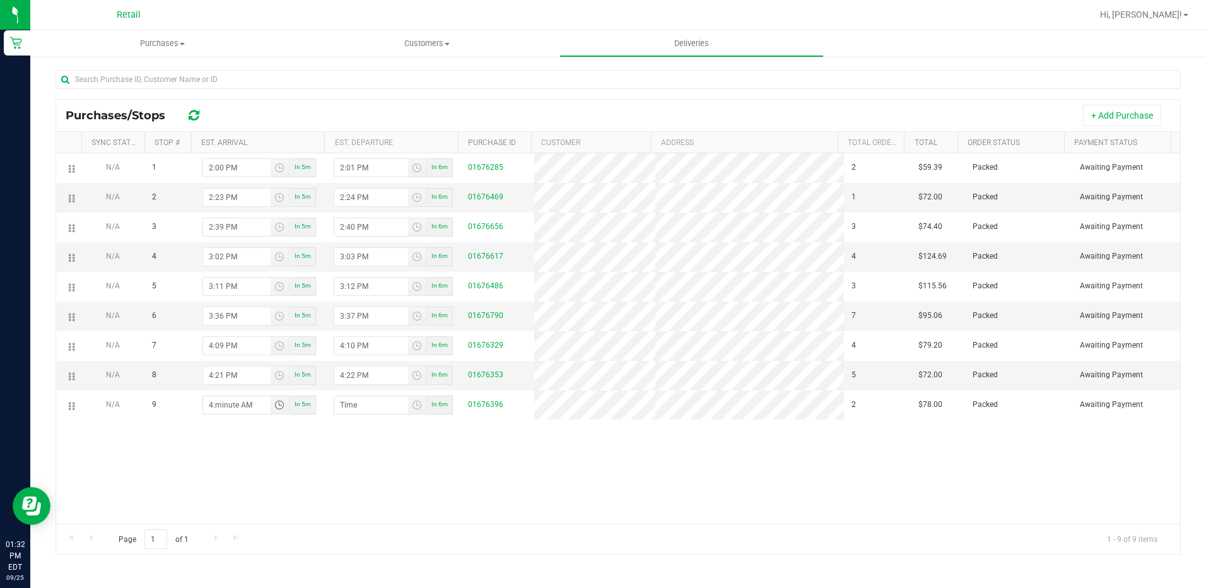
type input "4:04 AM"
type input "4:05 AM"
type input "4:40 AM"
type input "4:41 AM"
type input "4:40 PM"
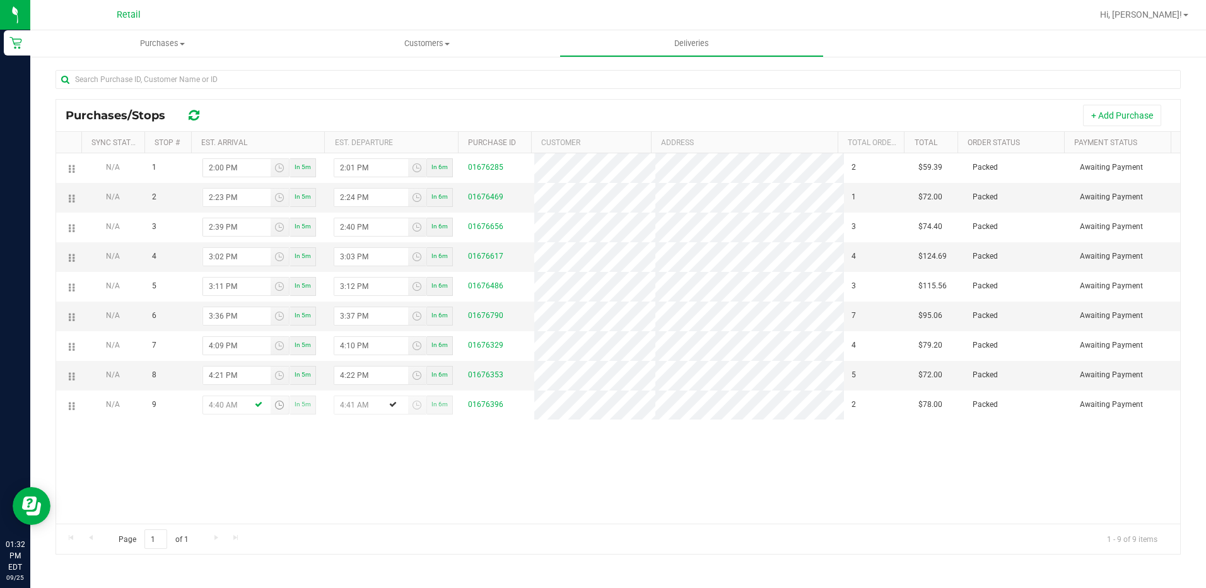
type input "4:41 PM"
type input "4:40 PM"
click at [482, 447] on div "N/A 1 2:00 PM In 5m 2:01 PM In 6m 01676285 2 $59.39 Packed Awaiting Payment N/A…" at bounding box center [618, 338] width 1124 height 370
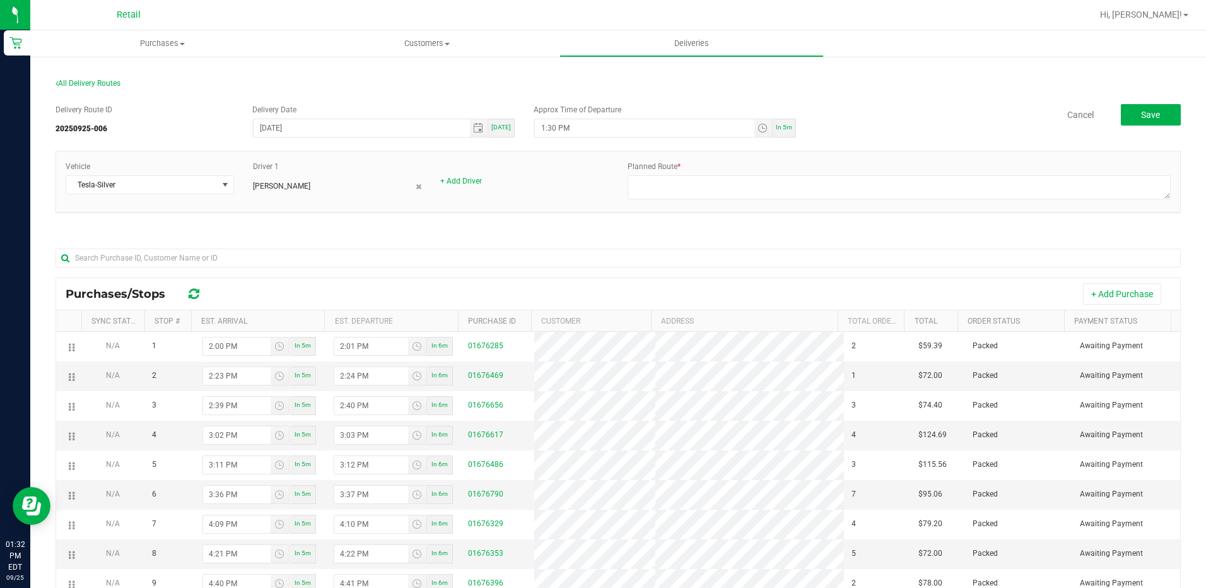
scroll to position [0, 0]
click at [763, 182] on textarea at bounding box center [899, 189] width 543 height 24
type textarea "ON FLEET"
click at [776, 130] on span "In 5m" at bounding box center [784, 129] width 16 height 7
type input "1:37 PM"
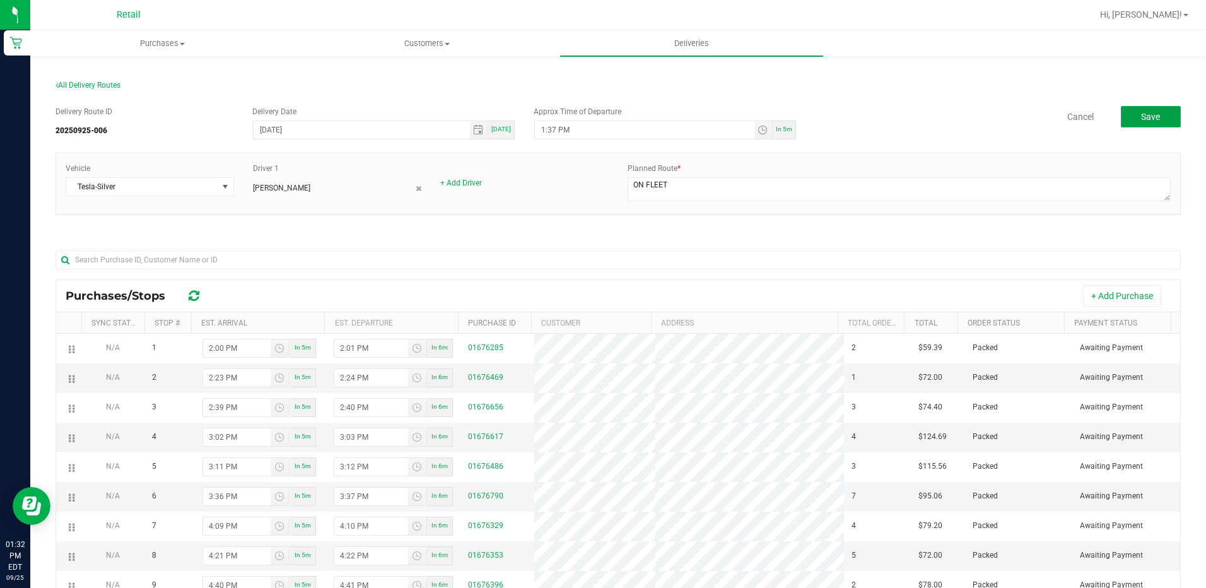
click at [1160, 115] on button "Save" at bounding box center [1151, 116] width 60 height 21
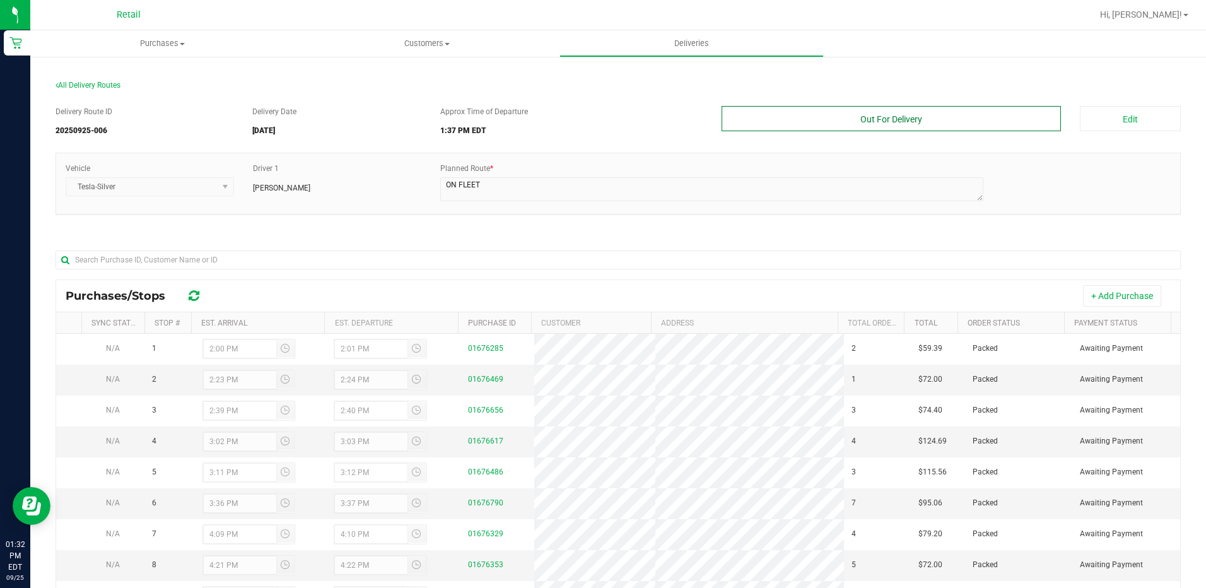
click at [869, 112] on button "Out For Delivery" at bounding box center [892, 118] width 340 height 25
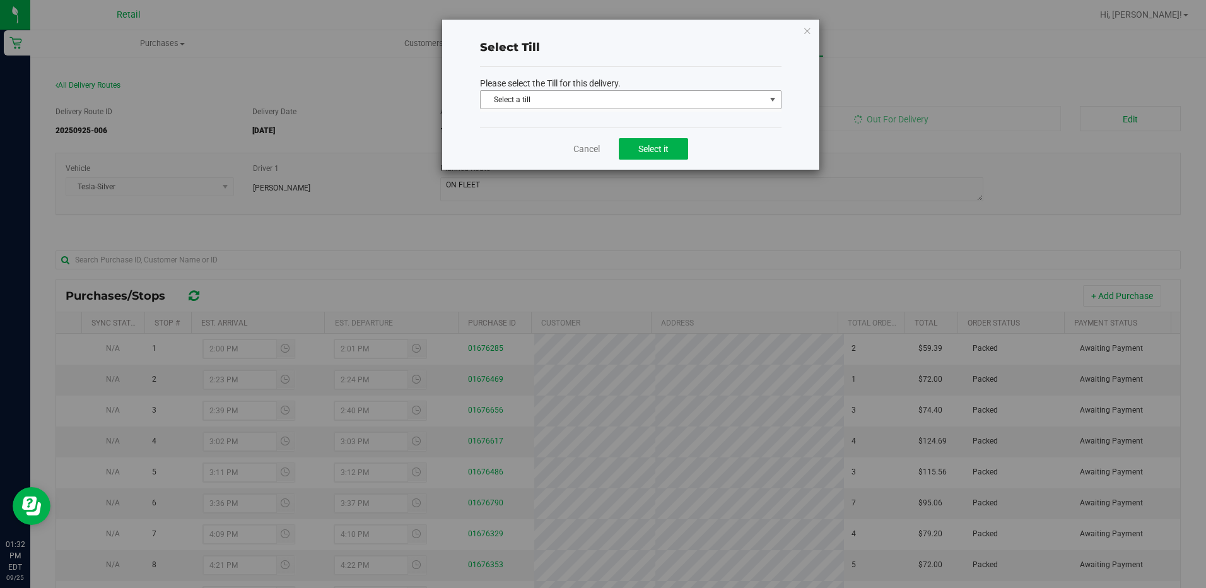
click at [648, 98] on span "Select a till" at bounding box center [623, 100] width 284 height 18
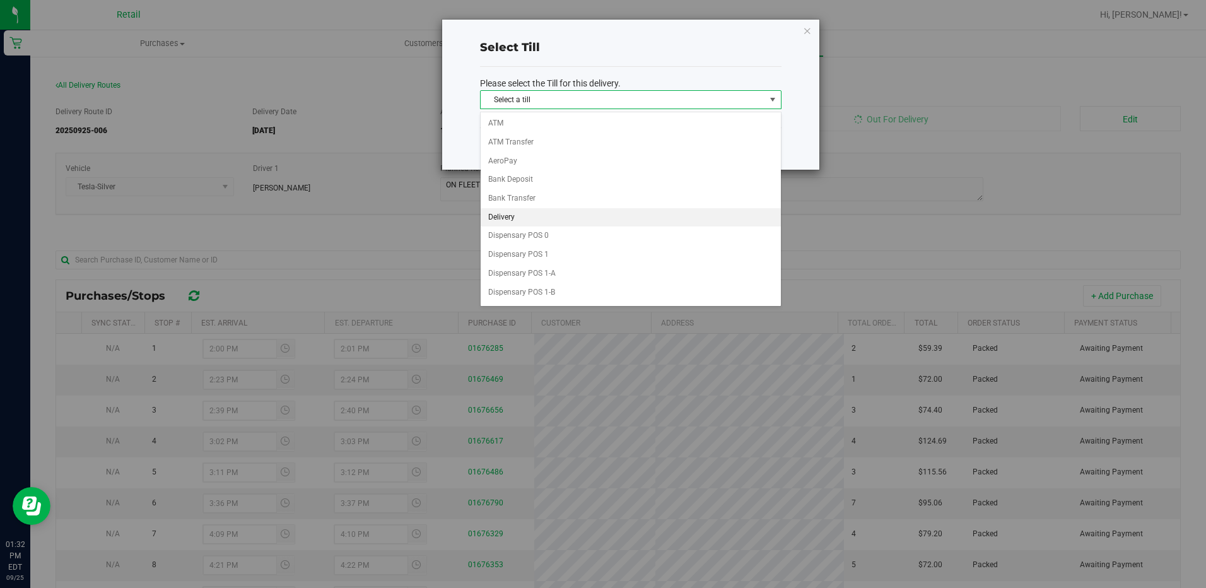
click at [557, 221] on li "Delivery" at bounding box center [631, 217] width 300 height 19
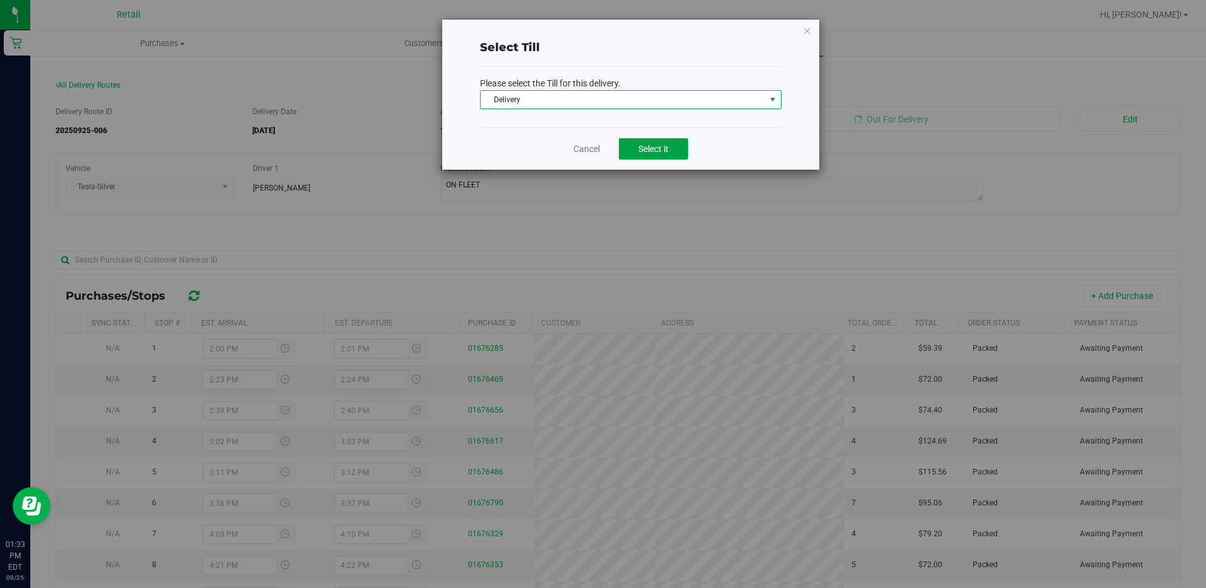
click at [641, 142] on button "Select it" at bounding box center [653, 148] width 69 height 21
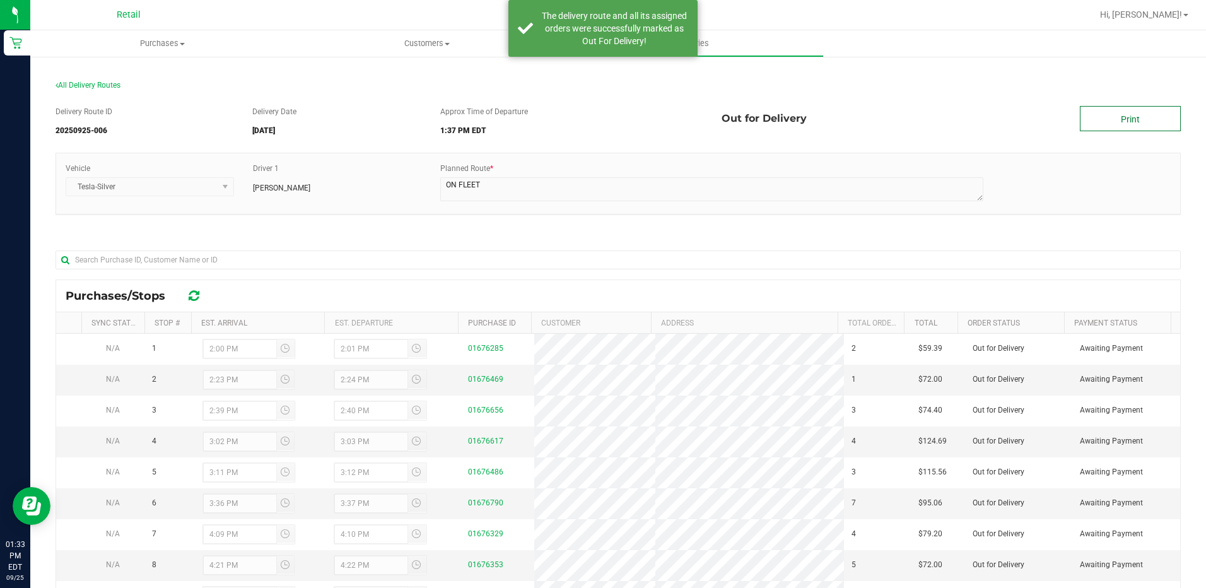
click at [1101, 114] on link "Print" at bounding box center [1130, 118] width 101 height 25
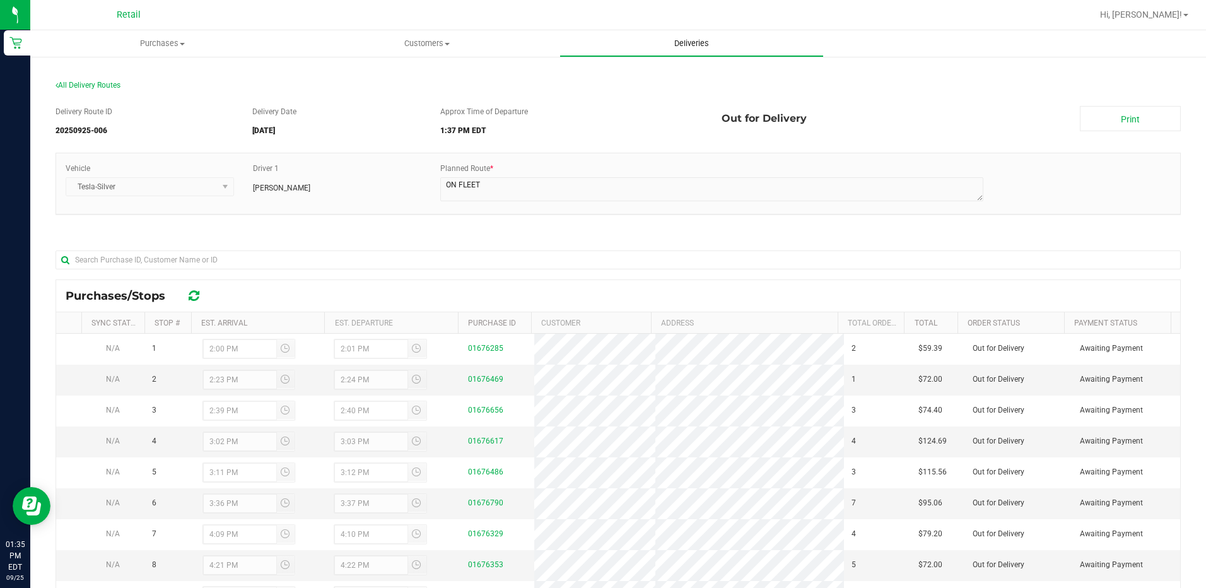
click at [708, 43] on span "Deliveries" at bounding box center [691, 43] width 69 height 11
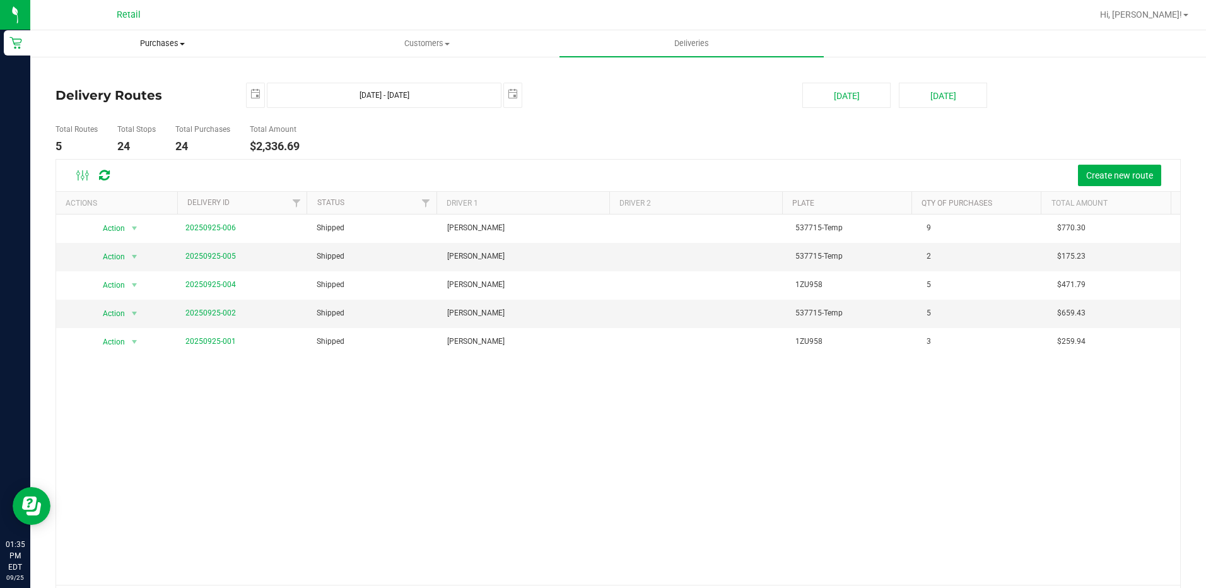
click at [166, 47] on span "Purchases" at bounding box center [162, 43] width 263 height 11
click at [172, 72] on li "Summary of purchases" at bounding box center [162, 76] width 264 height 15
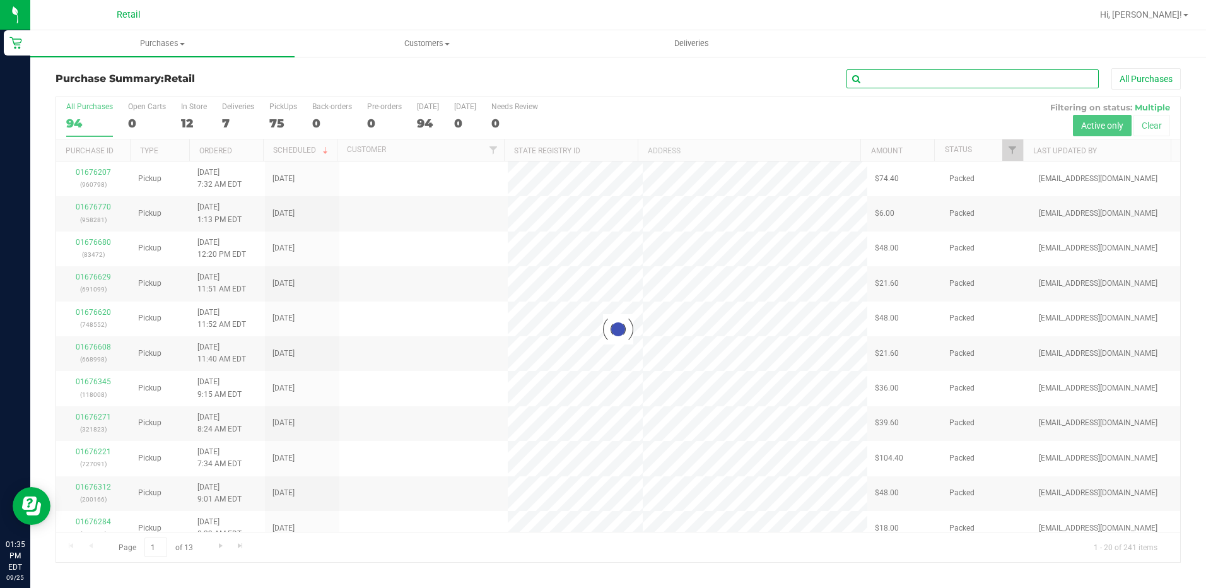
drag, startPoint x: 970, startPoint y: 73, endPoint x: 963, endPoint y: 73, distance: 6.9
click at [969, 73] on input "text" at bounding box center [972, 78] width 252 height 19
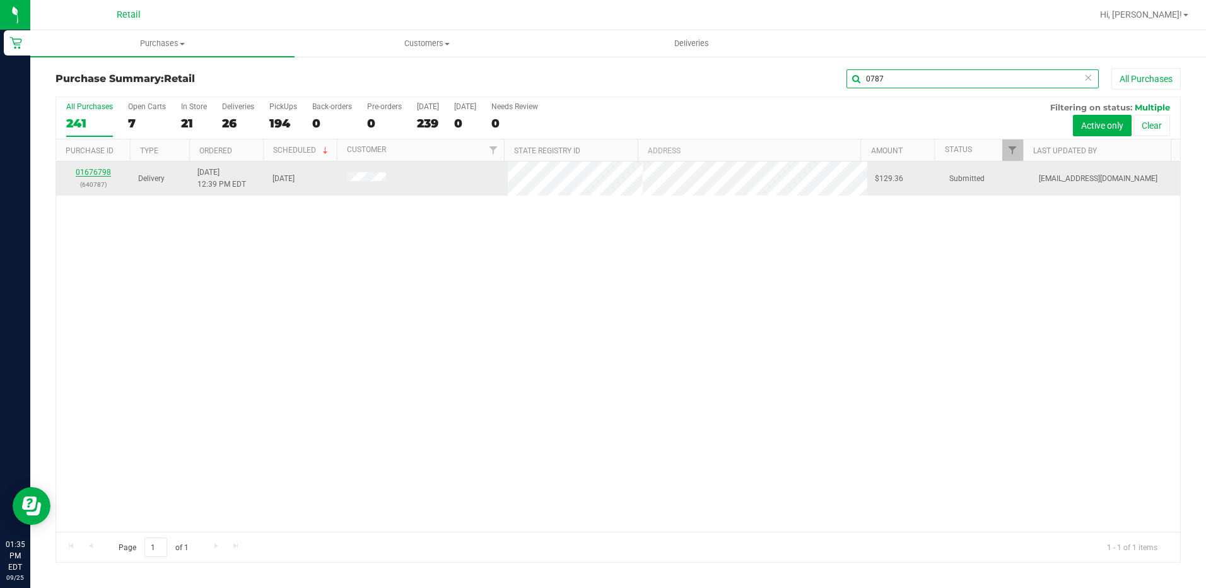
type input "0787"
click at [98, 174] on link "01676798" at bounding box center [93, 172] width 35 height 9
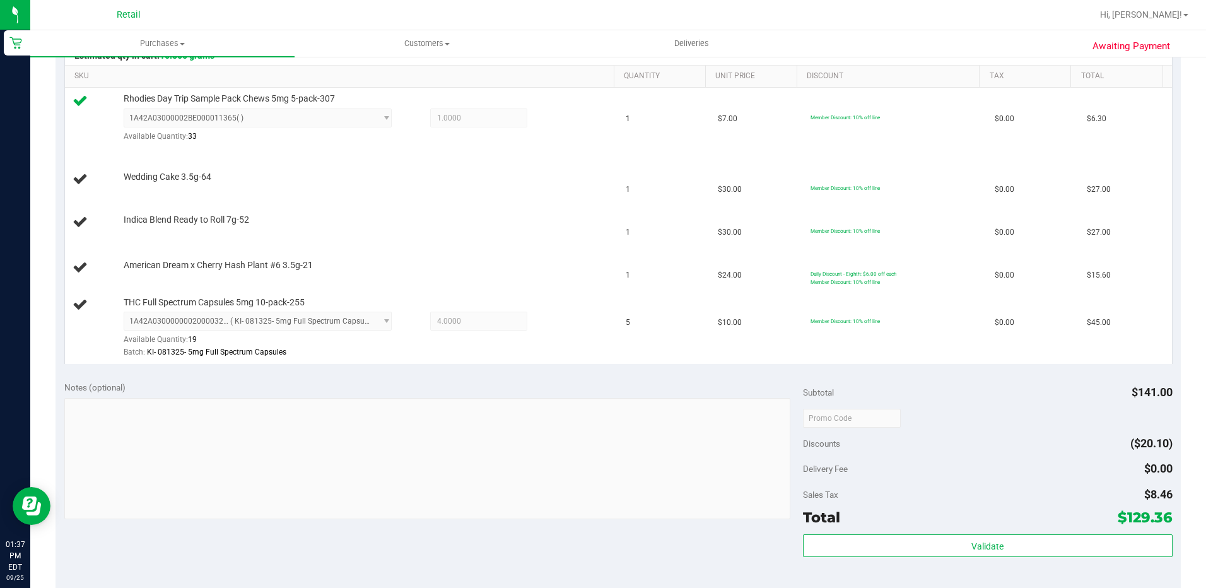
scroll to position [315, 0]
click at [590, 305] on div "THC Full Spectrum Capsules 5mg 10-pack-255 1A42A0300000002000032659 ( KI- 08132…" at bounding box center [362, 329] width 491 height 62
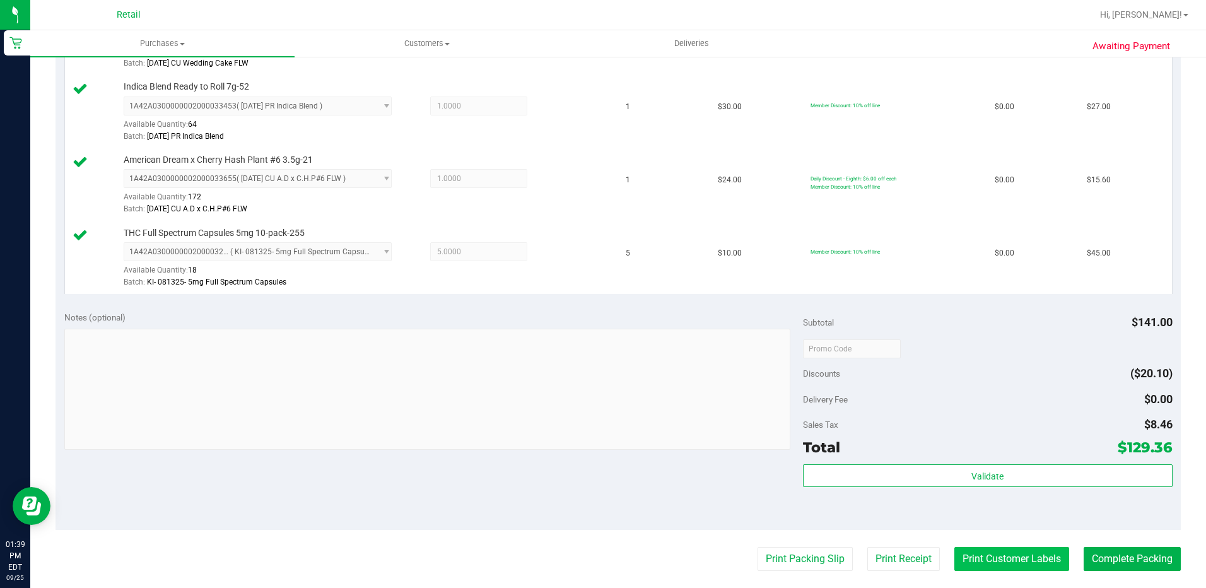
scroll to position [568, 0]
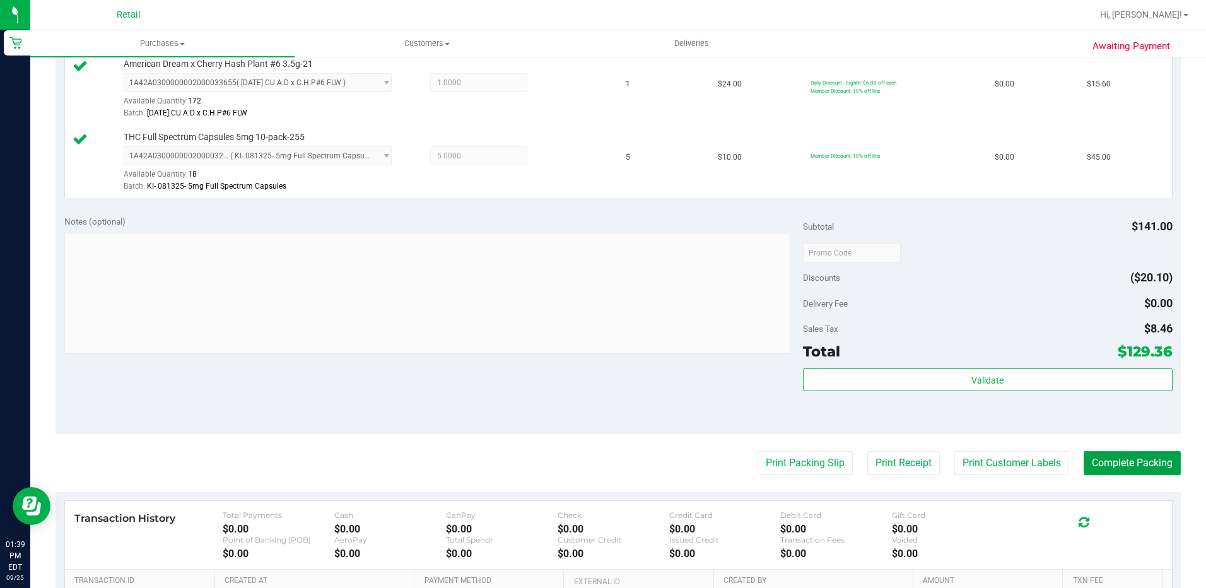
click at [1117, 465] on button "Complete Packing" at bounding box center [1132, 463] width 97 height 24
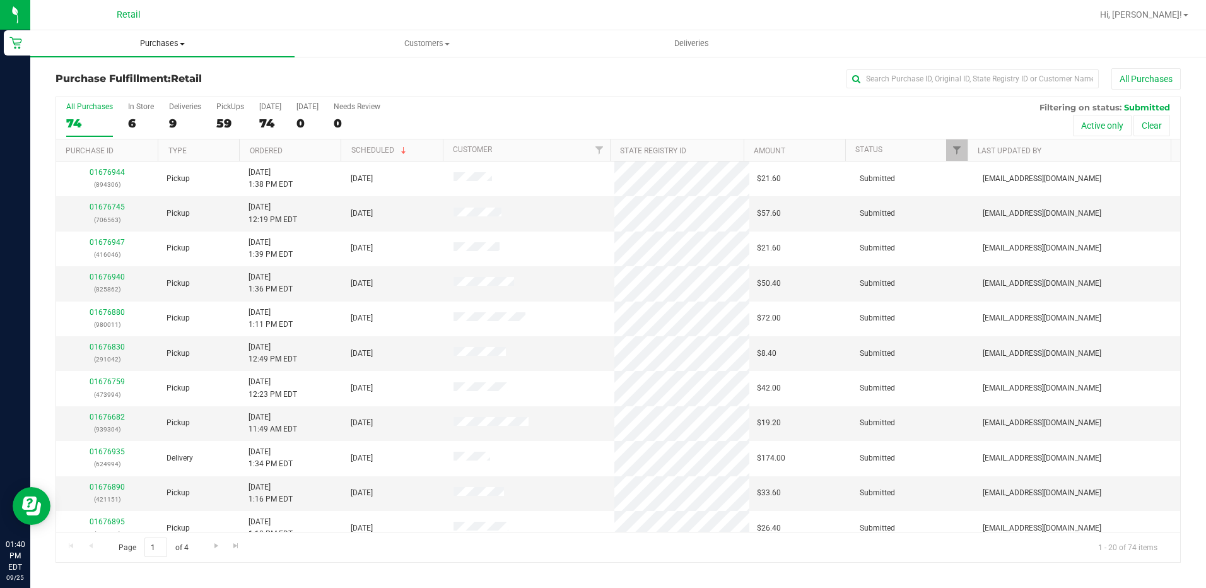
click at [166, 49] on uib-tab-heading "Purchases Summary of purchases Fulfillment All purchases" at bounding box center [162, 43] width 264 height 26
click at [148, 78] on span "Summary of purchases" at bounding box center [94, 76] width 129 height 11
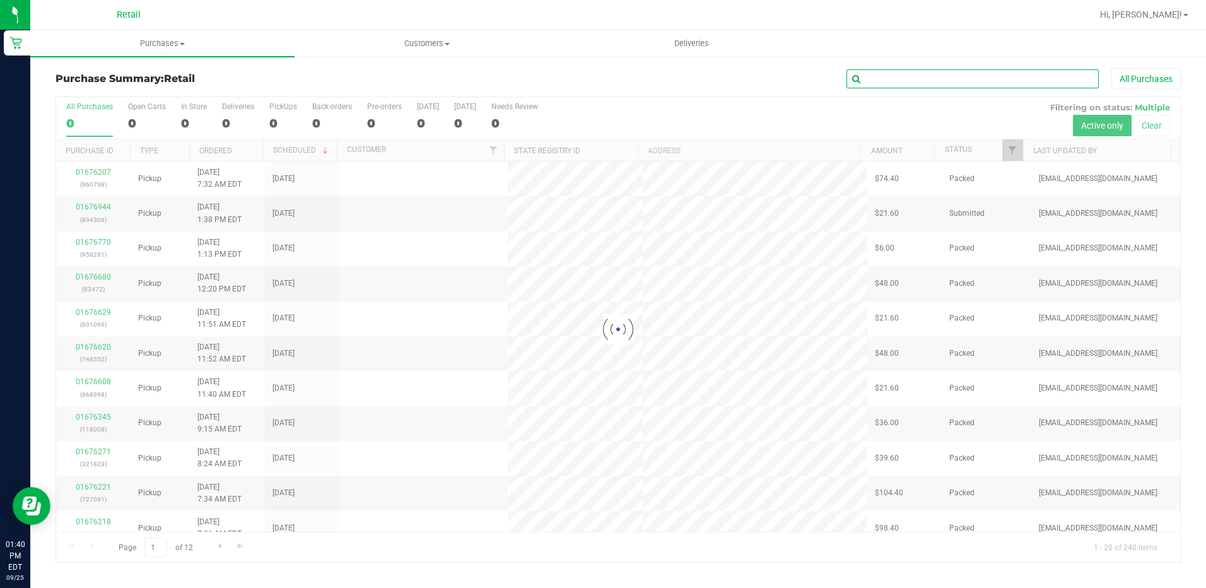
click at [978, 75] on input "text" at bounding box center [972, 78] width 252 height 19
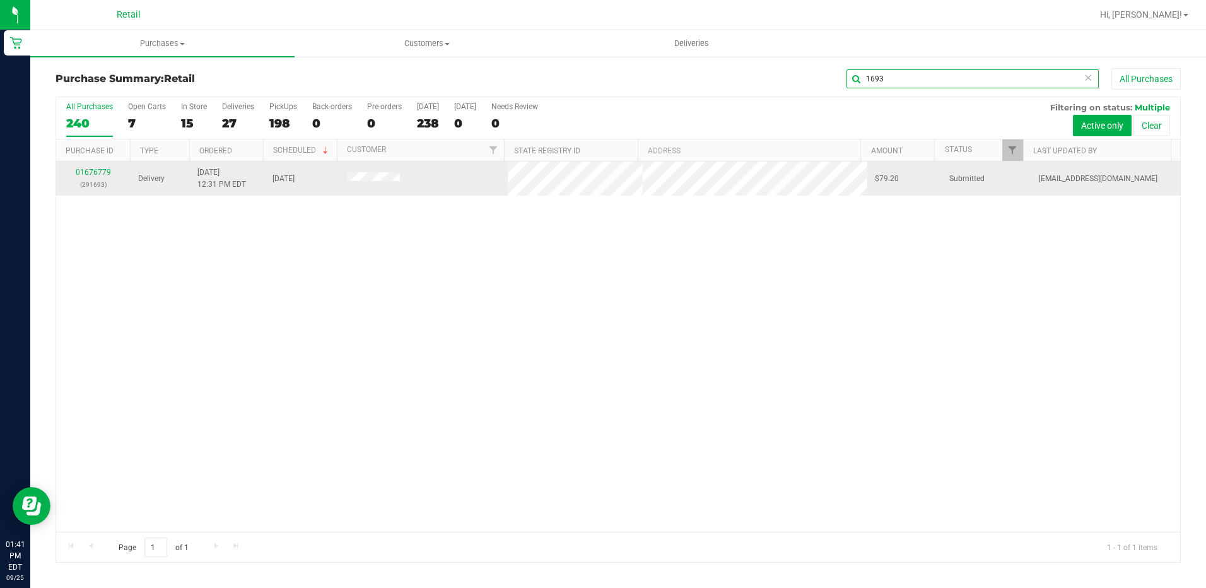
type input "1693"
click at [96, 165] on td "01676779 (291693)" at bounding box center [93, 178] width 74 height 34
click at [95, 167] on div "01676779 (291693)" at bounding box center [93, 179] width 59 height 24
click at [93, 172] on link "01676779" at bounding box center [93, 172] width 35 height 9
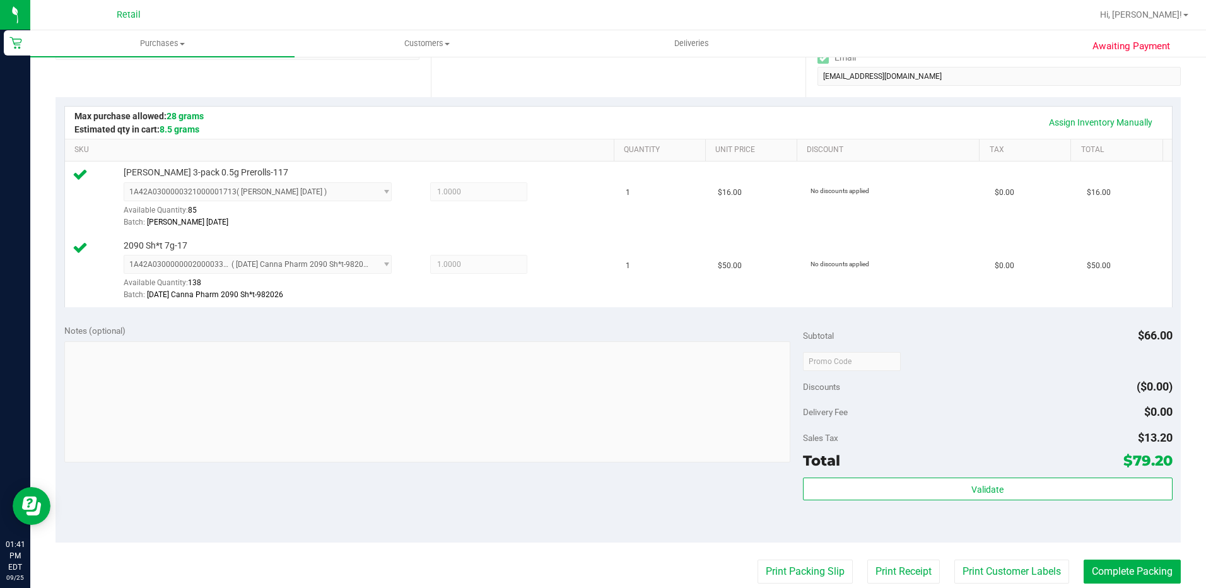
scroll to position [315, 0]
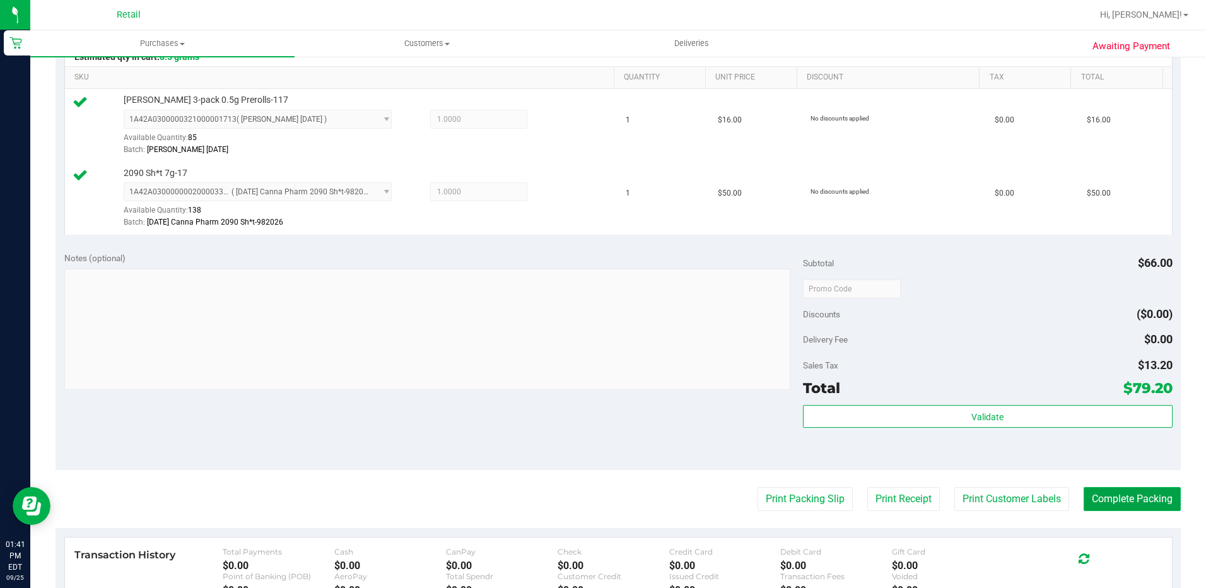
click at [1136, 495] on button "Complete Packing" at bounding box center [1132, 499] width 97 height 24
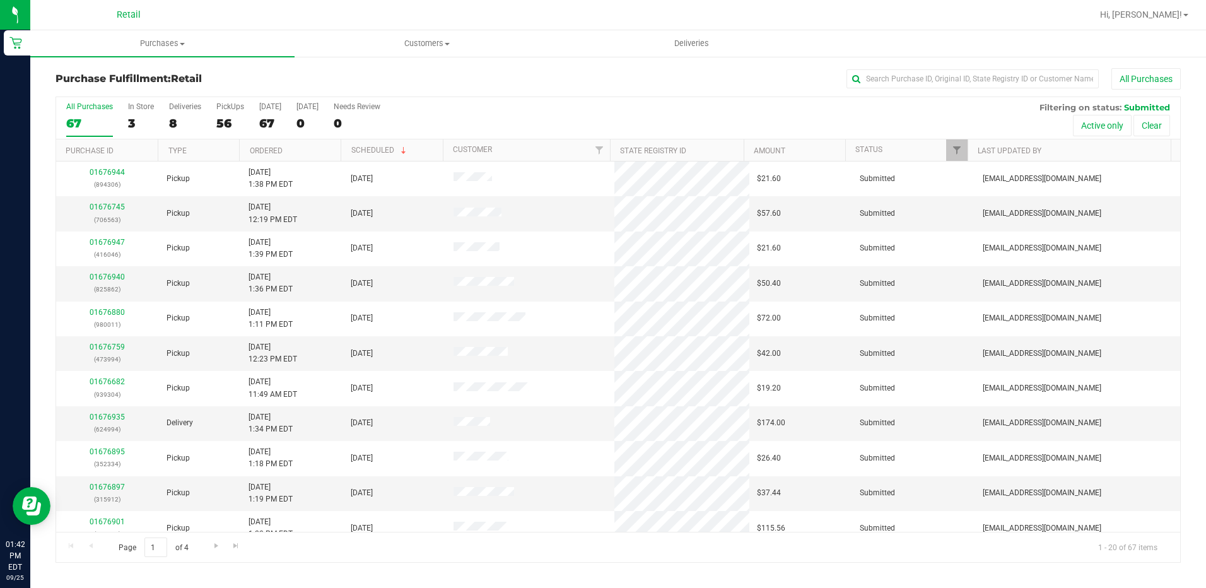
drag, startPoint x: 164, startPoint y: 12, endPoint x: 164, endPoint y: 30, distance: 17.7
click at [164, 12] on div "Retail" at bounding box center [129, 15] width 184 height 20
click at [168, 43] on span "Purchases" at bounding box center [162, 43] width 264 height 11
click at [176, 73] on li "Summary of purchases" at bounding box center [162, 76] width 264 height 15
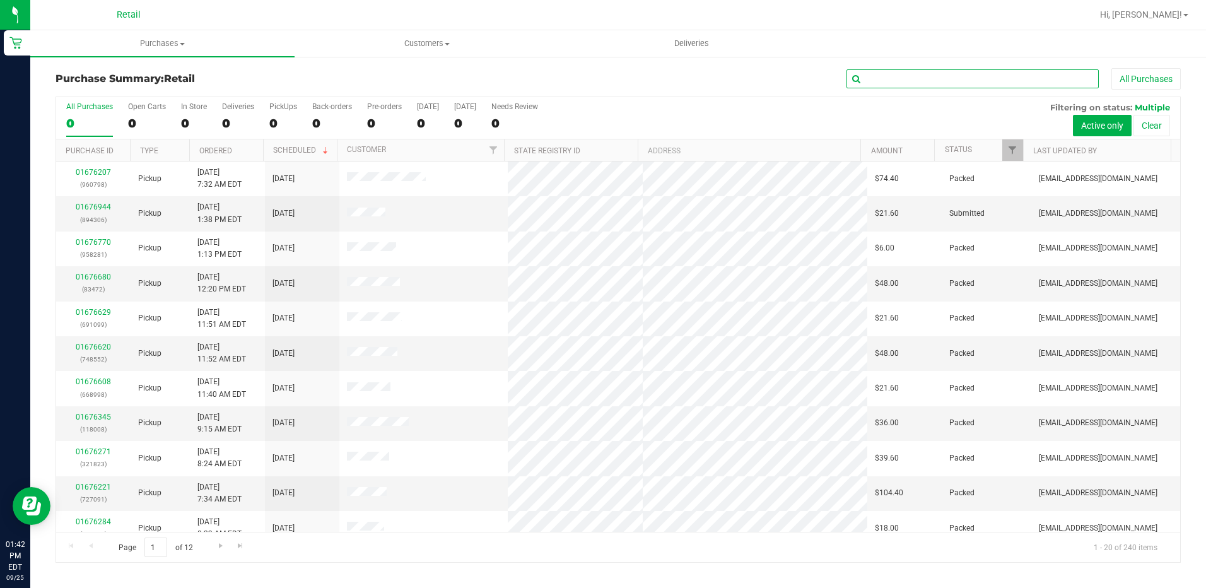
click at [915, 71] on input "text" at bounding box center [972, 78] width 252 height 19
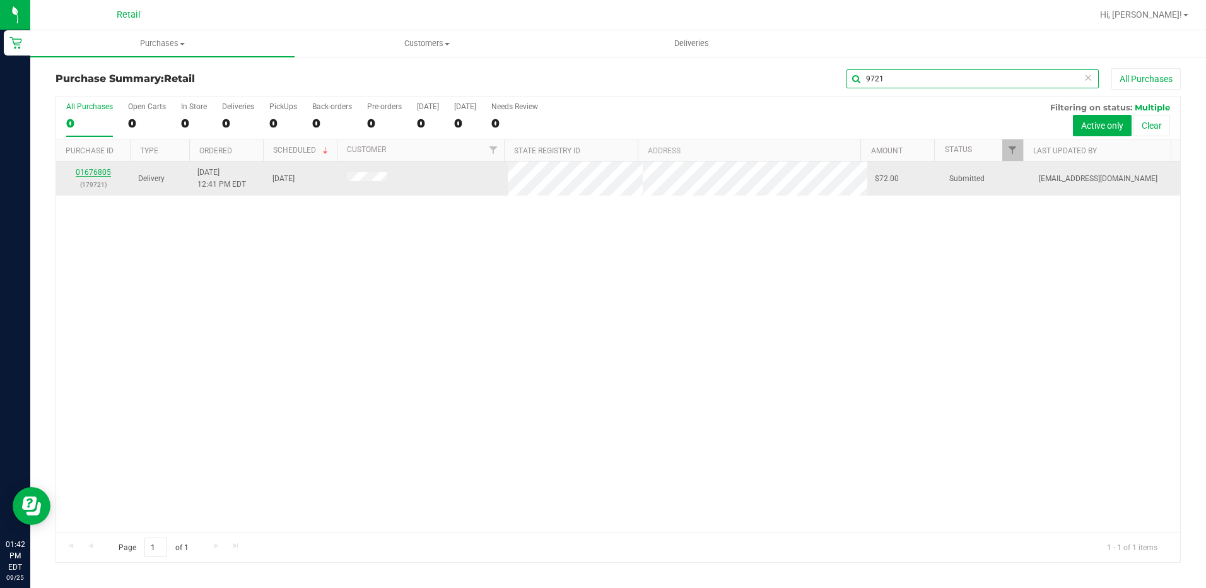
type input "9721"
click at [106, 170] on link "01676805" at bounding box center [93, 172] width 35 height 9
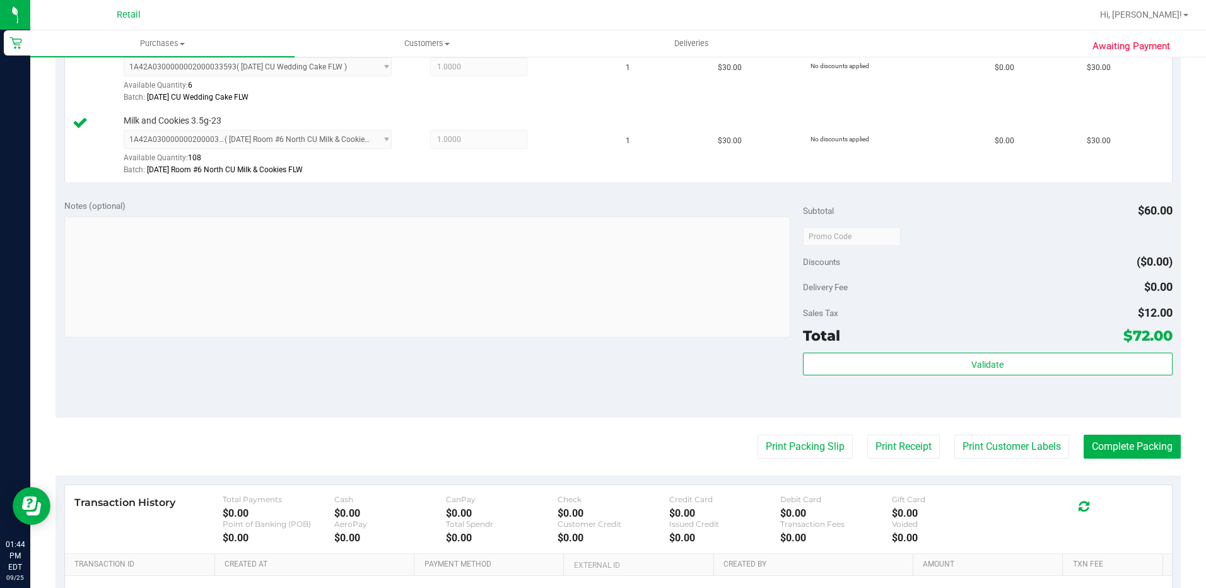
scroll to position [378, 0]
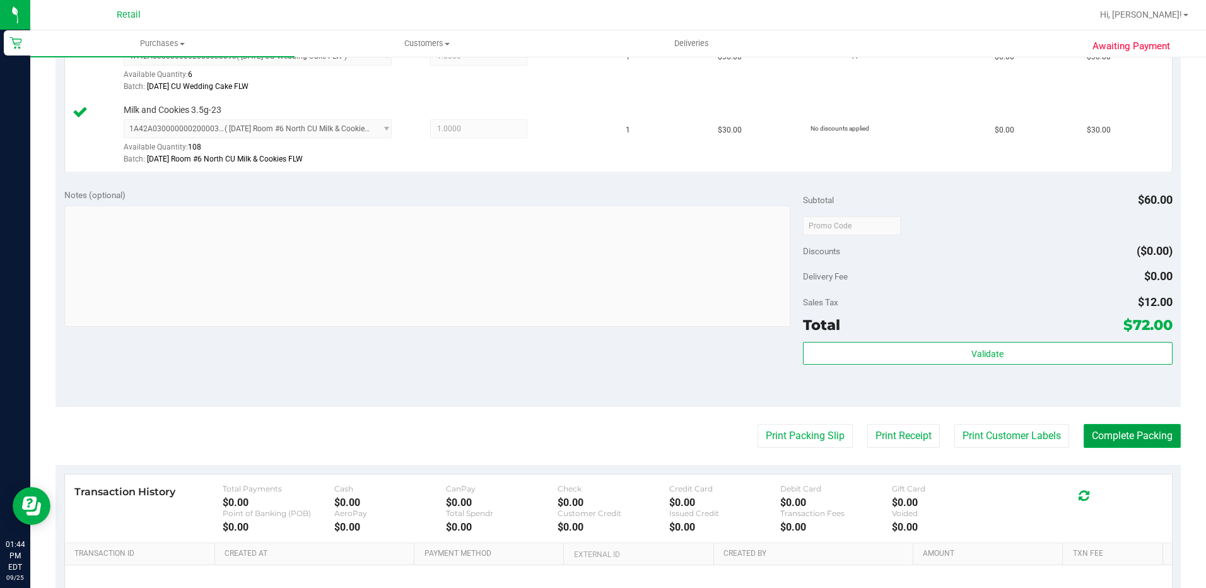
click at [1130, 446] on button "Complete Packing" at bounding box center [1132, 436] width 97 height 24
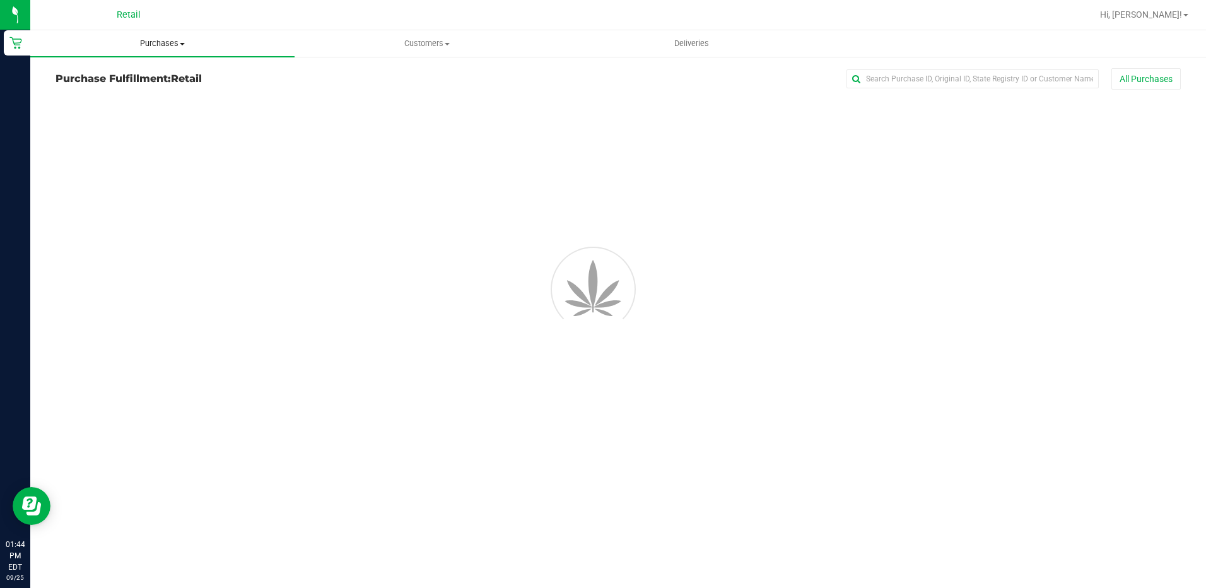
click at [182, 47] on span "Purchases" at bounding box center [162, 43] width 264 height 11
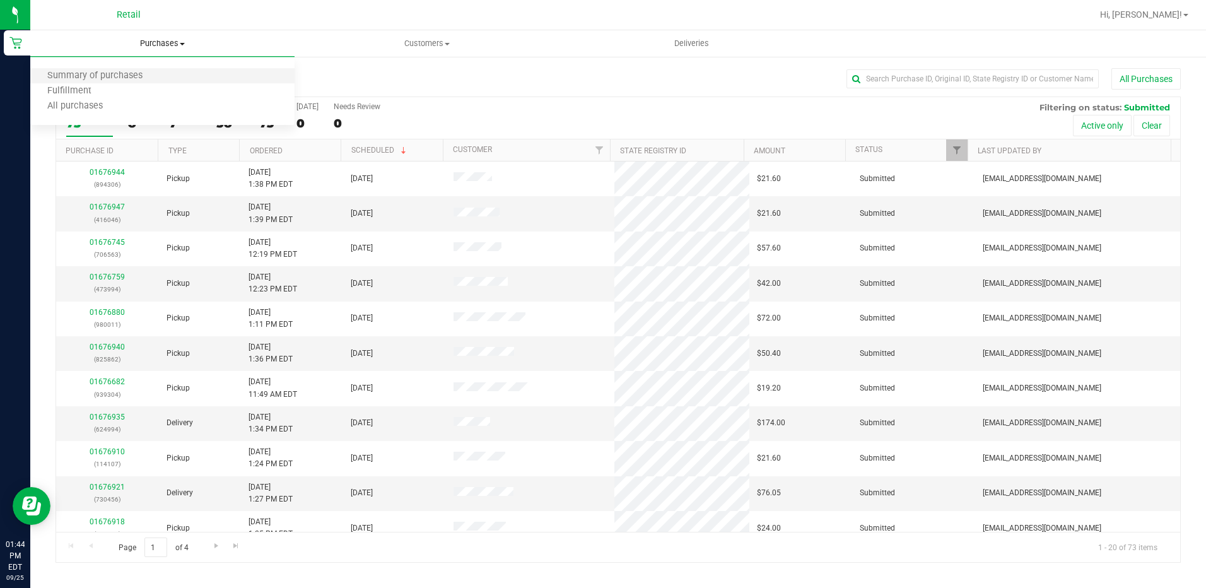
click at [167, 77] on li "Summary of purchases" at bounding box center [162, 76] width 264 height 15
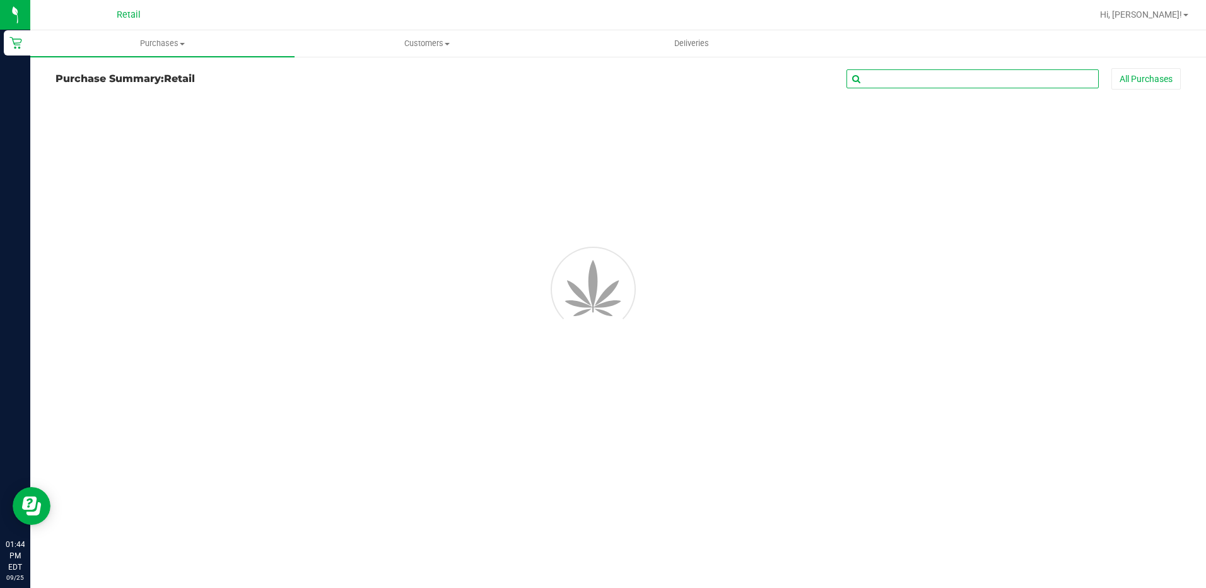
click at [911, 80] on input "text" at bounding box center [972, 78] width 252 height 19
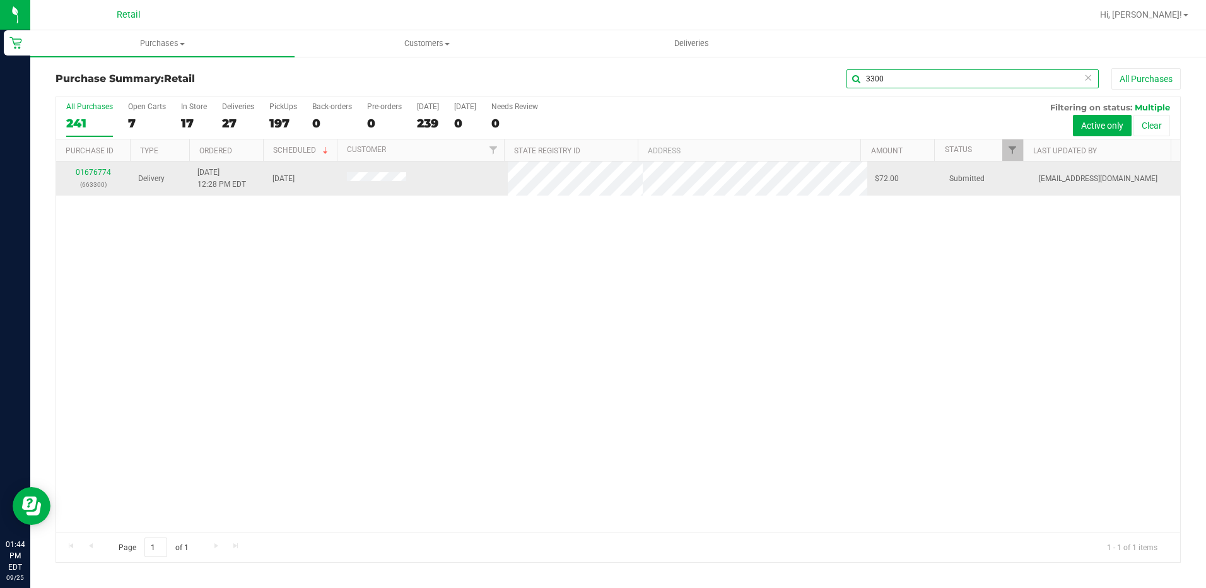
type input "3300"
click at [95, 177] on div "01676774 (663300)" at bounding box center [93, 179] width 59 height 24
click at [91, 170] on link "01676774" at bounding box center [93, 172] width 35 height 9
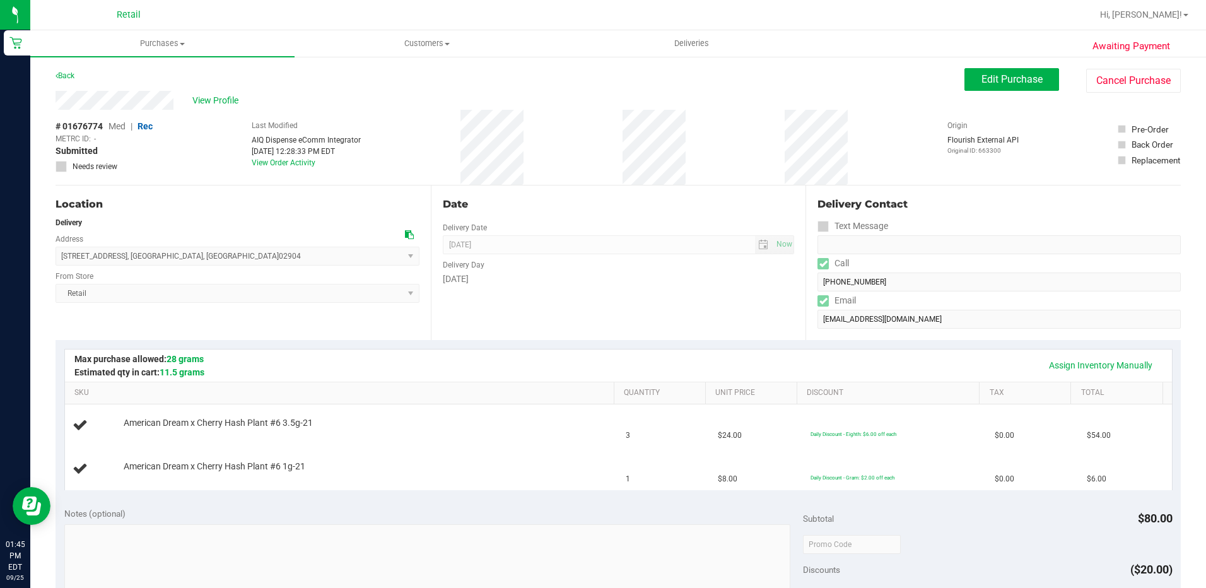
click at [680, 342] on div "Assign Inventory Manually SKU Quantity Unit Price Discount Tax Total American D…" at bounding box center [618, 419] width 1125 height 158
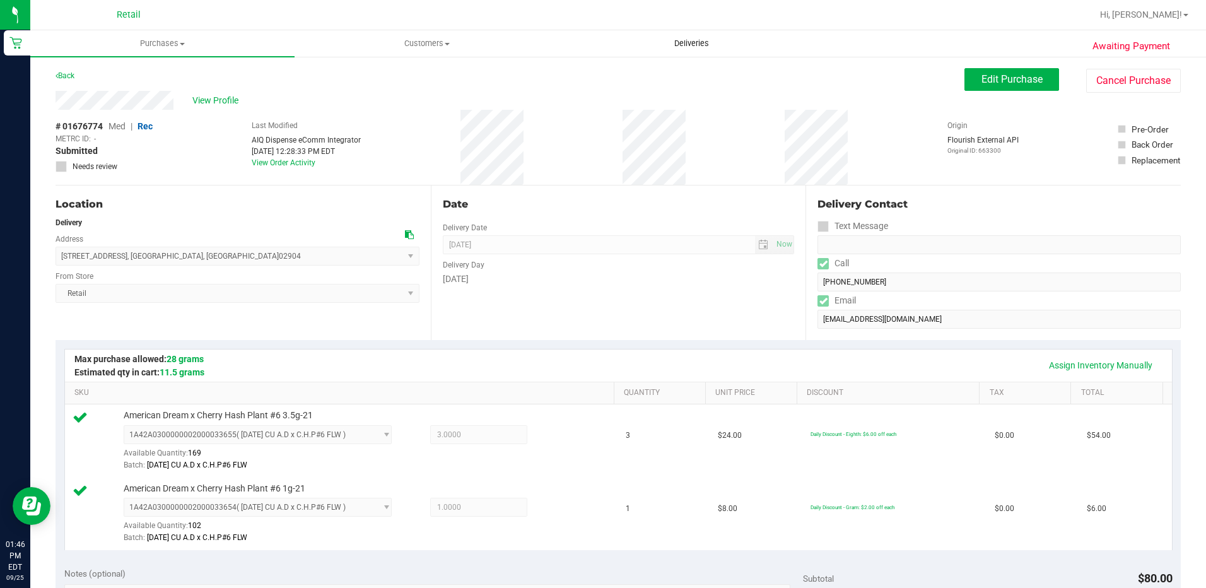
click at [704, 43] on span "Deliveries" at bounding box center [691, 43] width 69 height 11
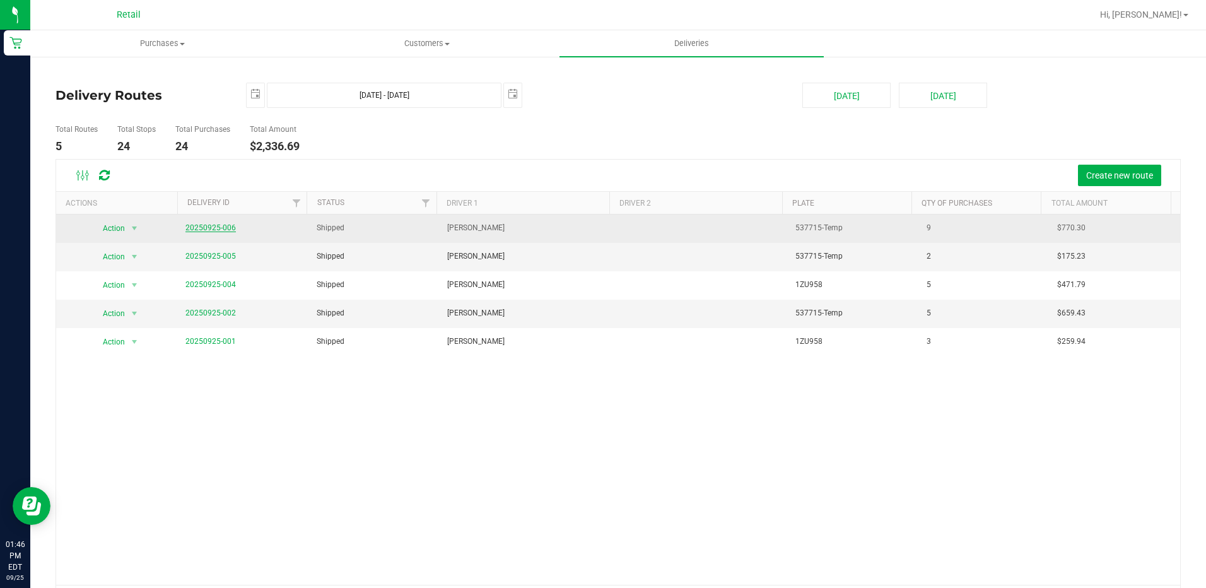
click at [225, 225] on link "20250925-006" at bounding box center [210, 227] width 50 height 9
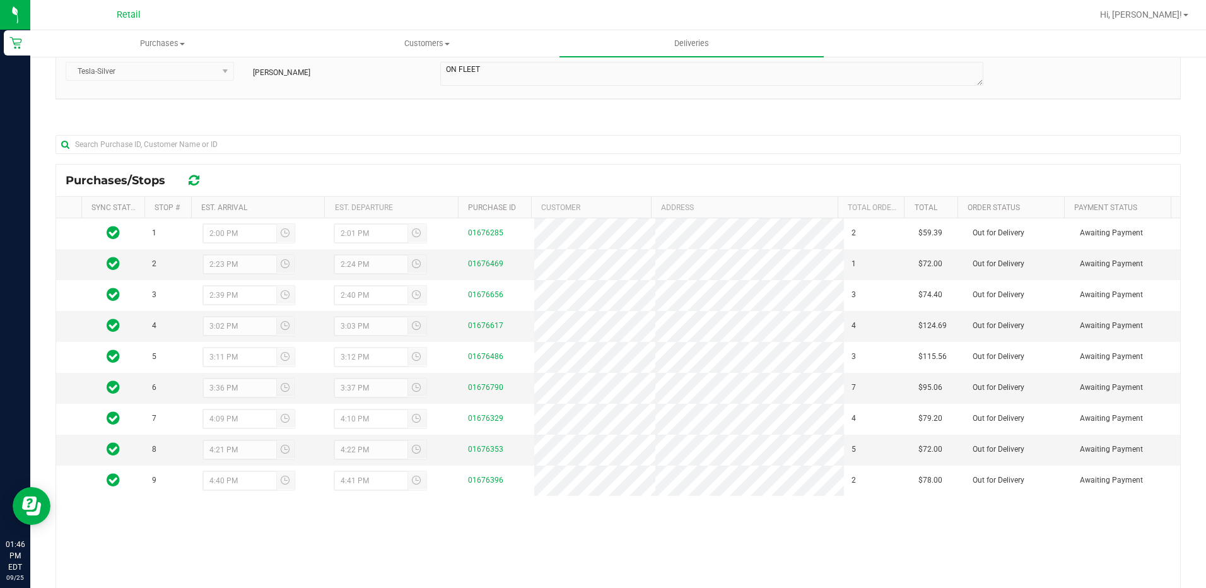
scroll to position [126, 0]
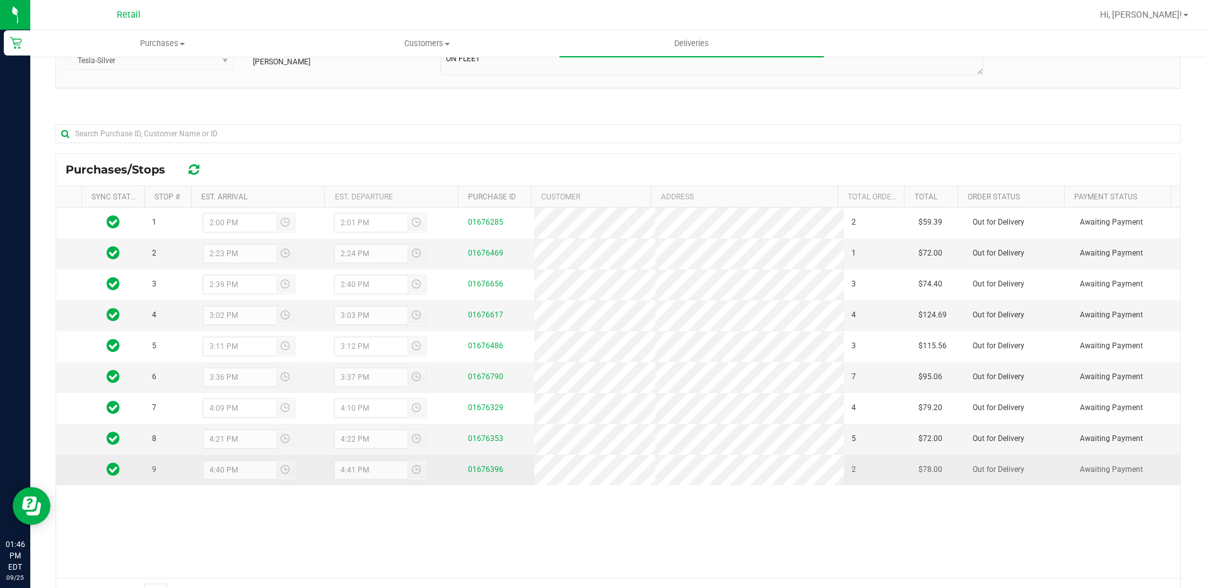
click at [497, 473] on div "01676396" at bounding box center [497, 470] width 59 height 12
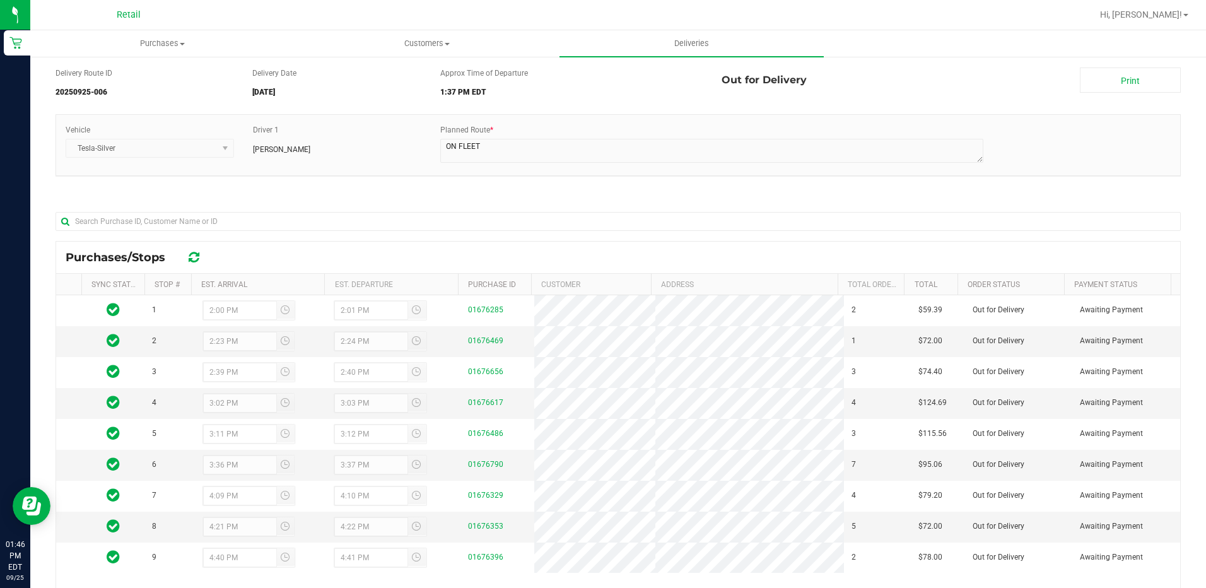
scroll to position [0, 0]
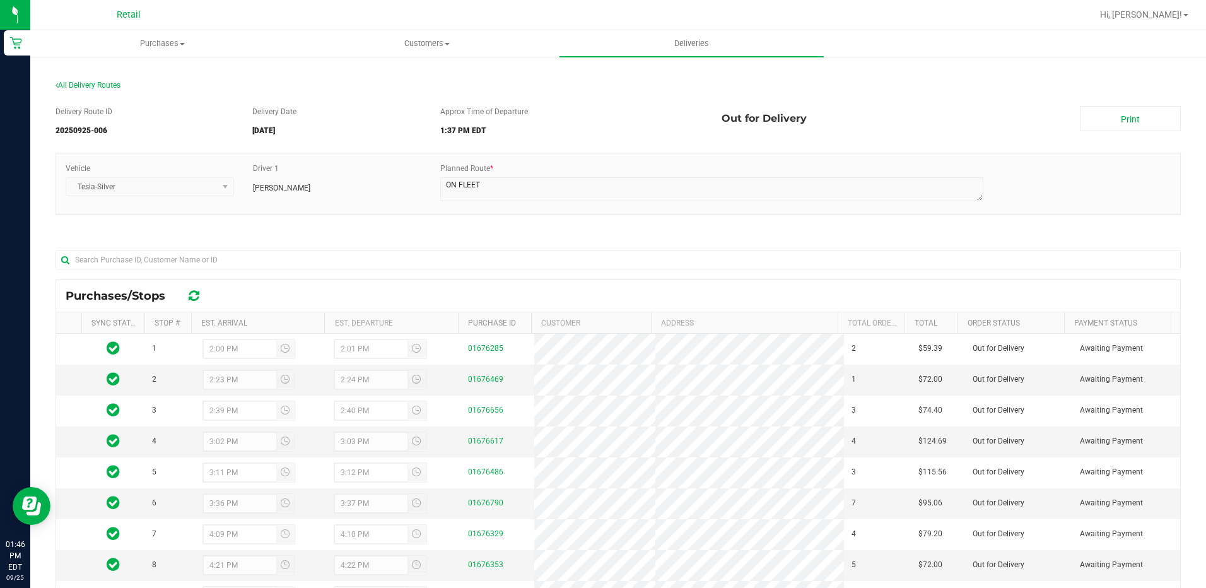
click at [1135, 100] on div "Delivery Route ID 20250925-006 Delivery Date 09/25/2025 Approx Time of Departur…" at bounding box center [618, 420] width 1125 height 648
click at [1129, 118] on link "Print" at bounding box center [1130, 118] width 101 height 25
click at [181, 46] on span "Purchases" at bounding box center [162, 43] width 263 height 11
click at [112, 74] on span "Summary of purchases" at bounding box center [94, 76] width 129 height 11
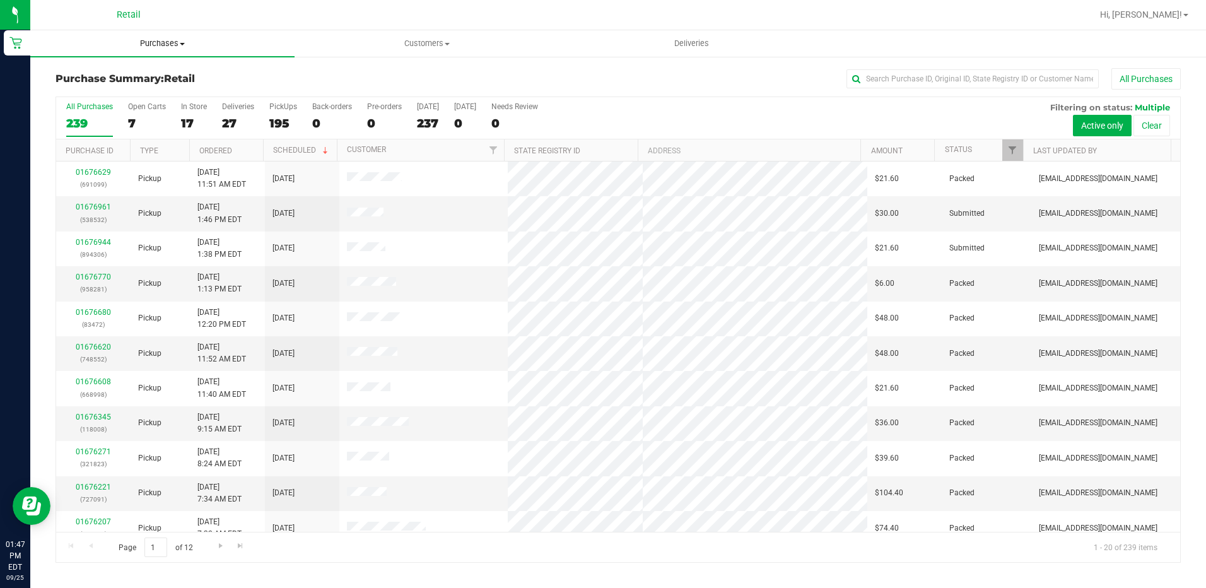
click at [171, 38] on span "Purchases" at bounding box center [162, 43] width 264 height 11
click at [152, 71] on span "Summary of purchases" at bounding box center [94, 76] width 129 height 11
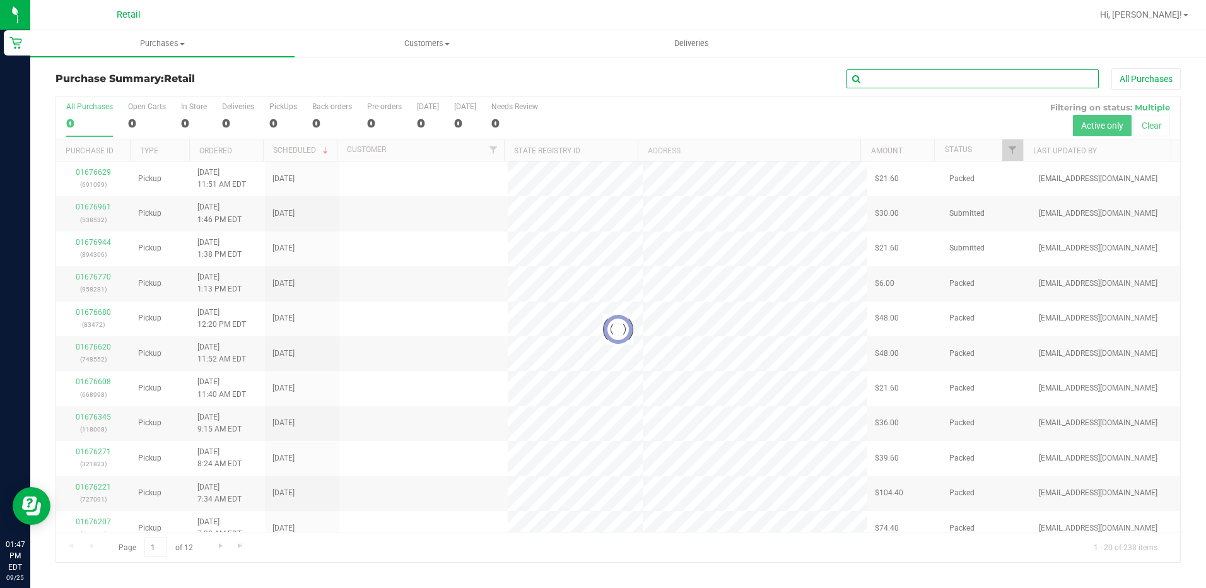
click at [966, 78] on input "text" at bounding box center [972, 78] width 252 height 19
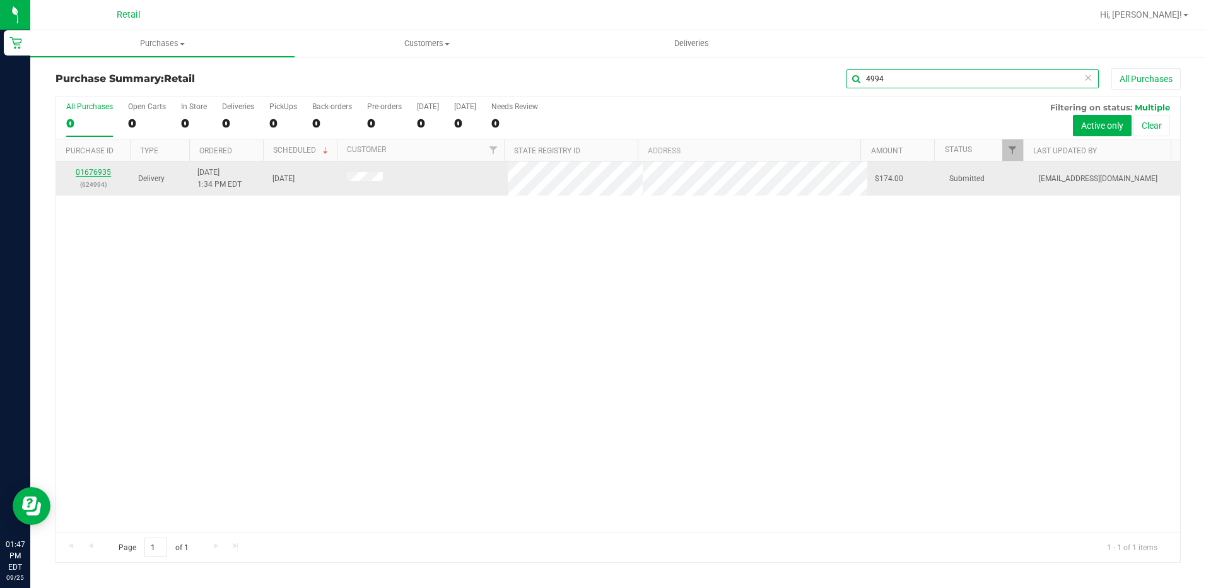
type input "4994"
click at [91, 169] on link "01676935" at bounding box center [93, 172] width 35 height 9
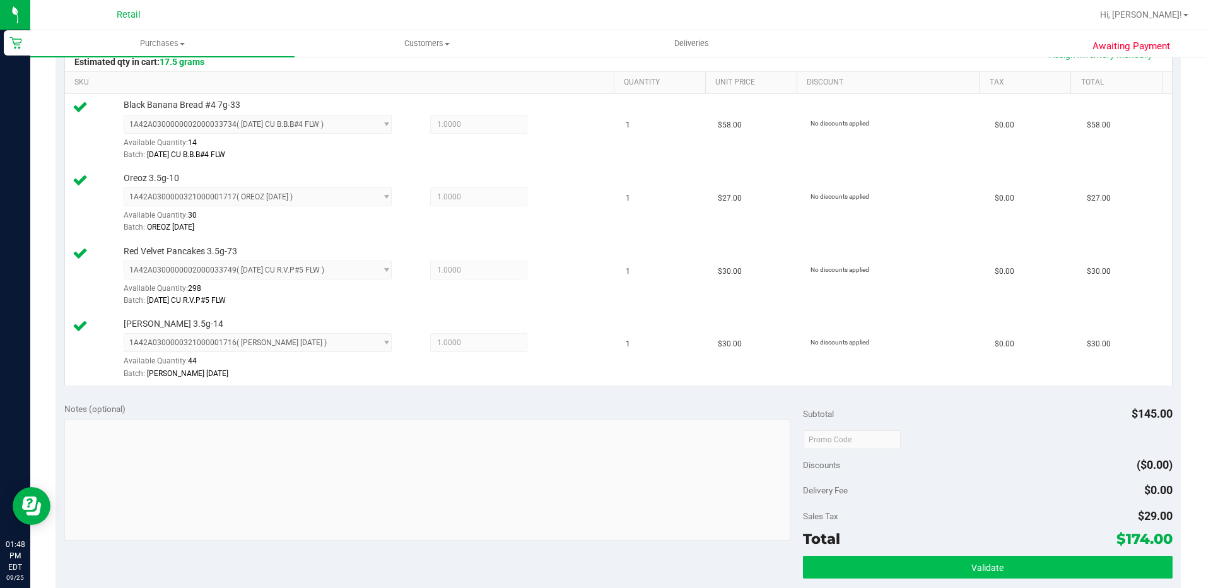
scroll to position [378, 0]
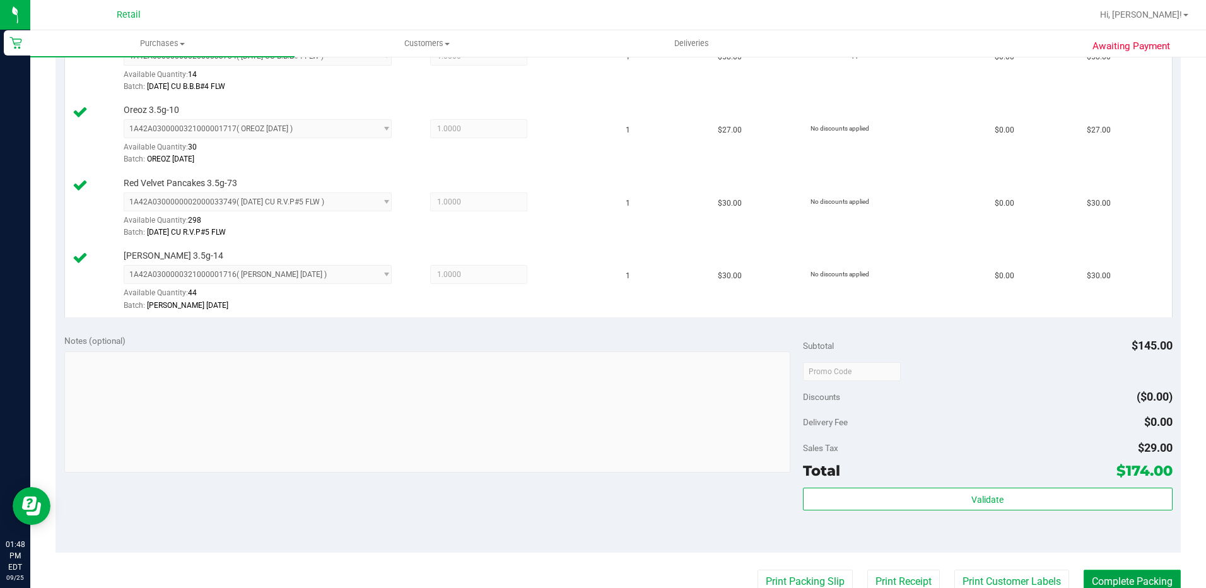
click at [1113, 580] on button "Complete Packing" at bounding box center [1132, 582] width 97 height 24
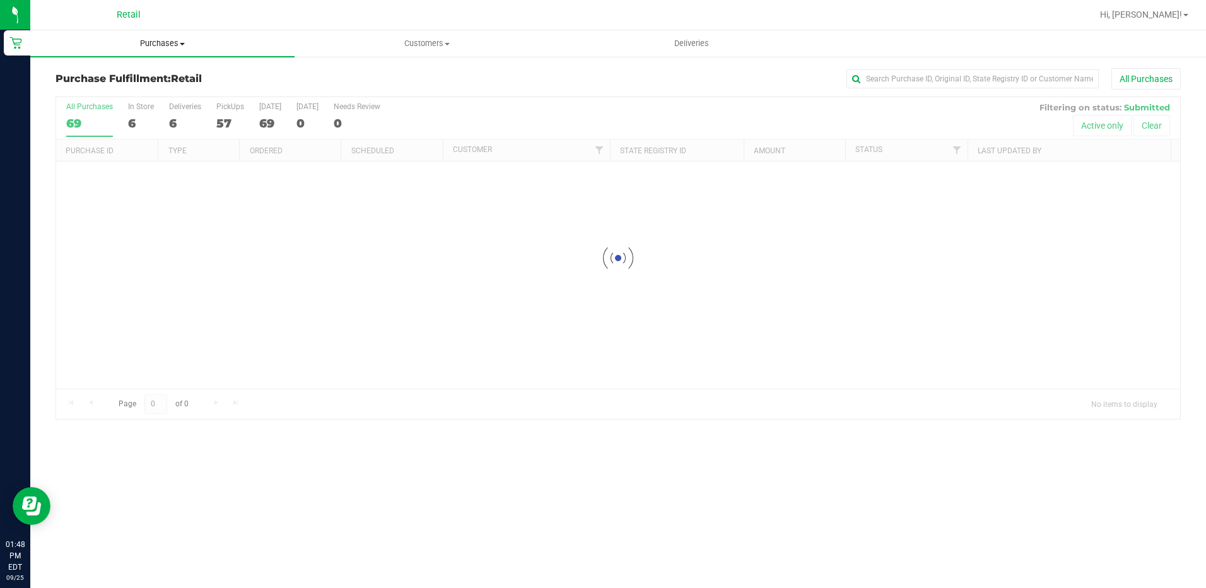
click at [168, 40] on span "Purchases" at bounding box center [162, 43] width 264 height 11
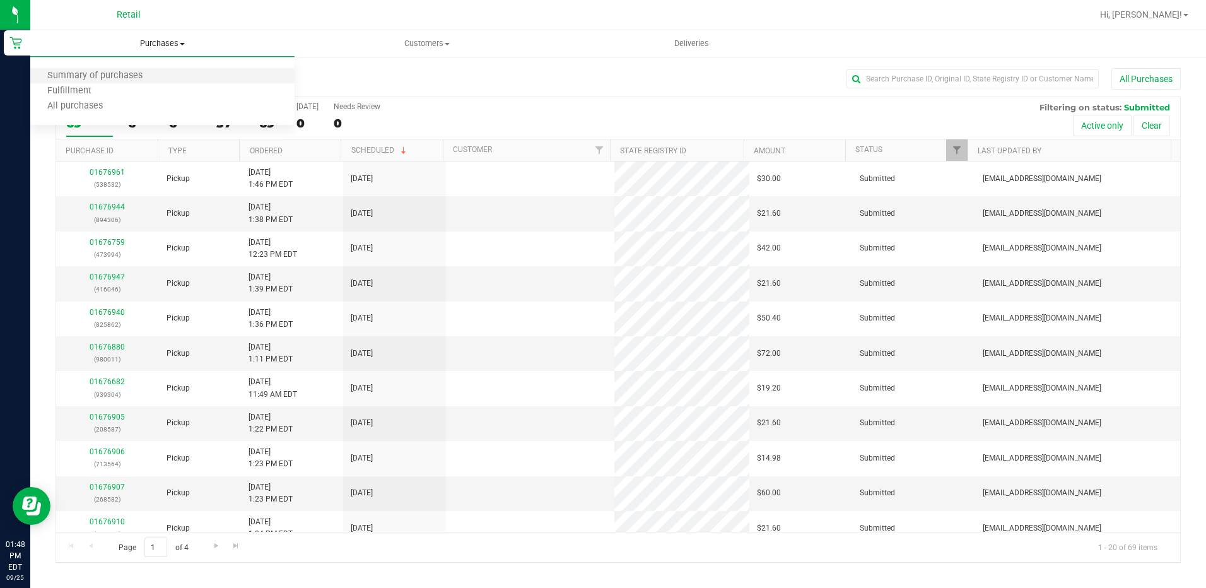
click at [162, 74] on li "Summary of purchases" at bounding box center [162, 76] width 264 height 15
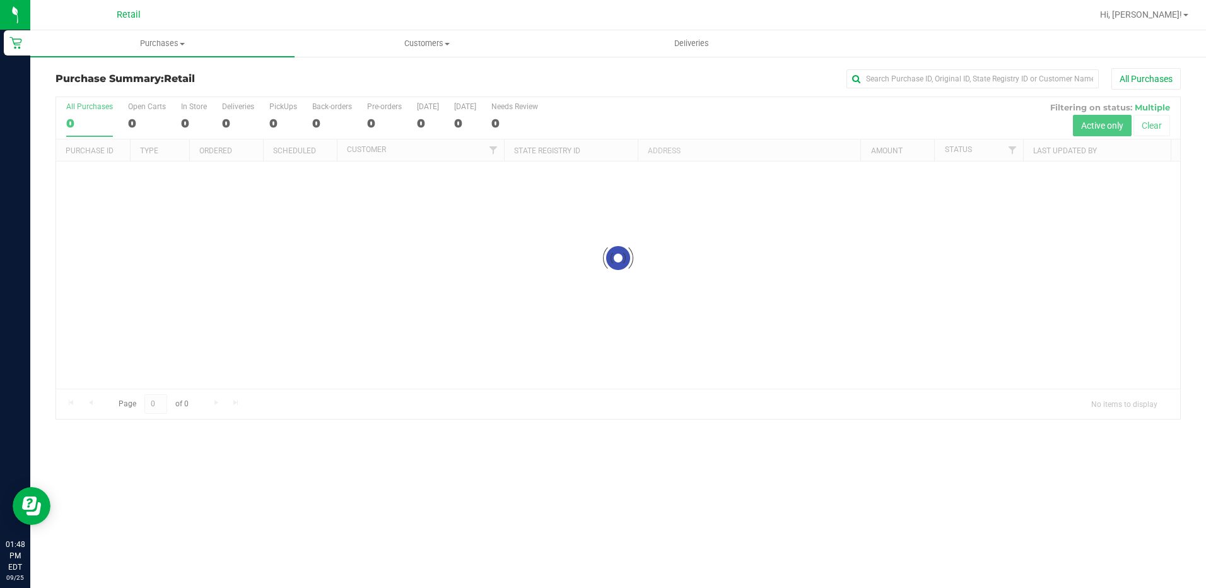
click at [1009, 81] on input "text" at bounding box center [972, 78] width 252 height 19
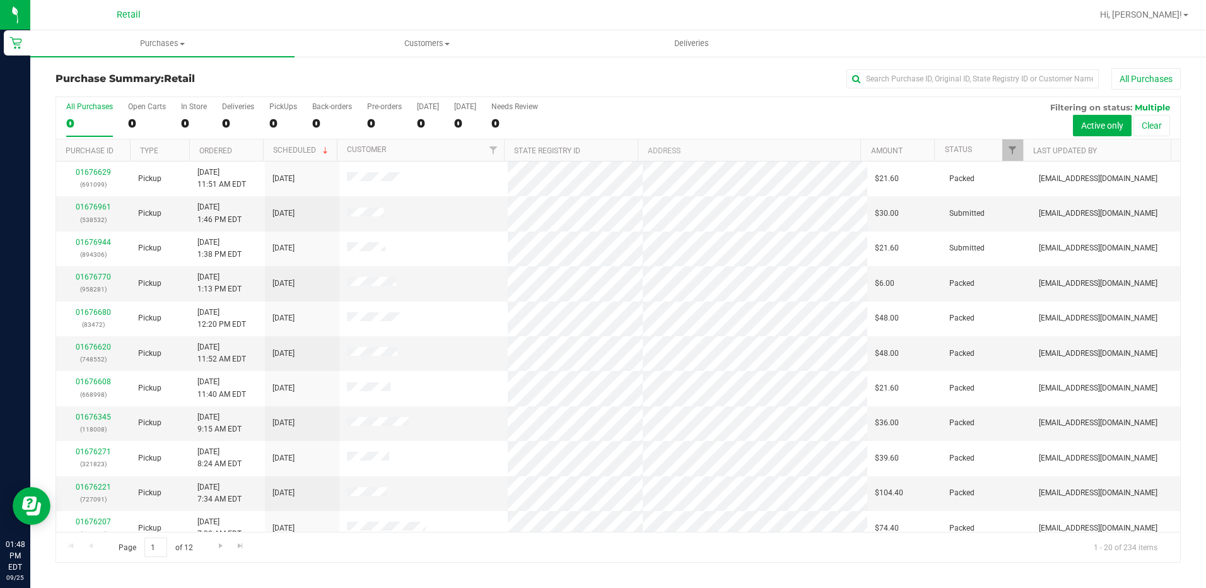
type input "2"
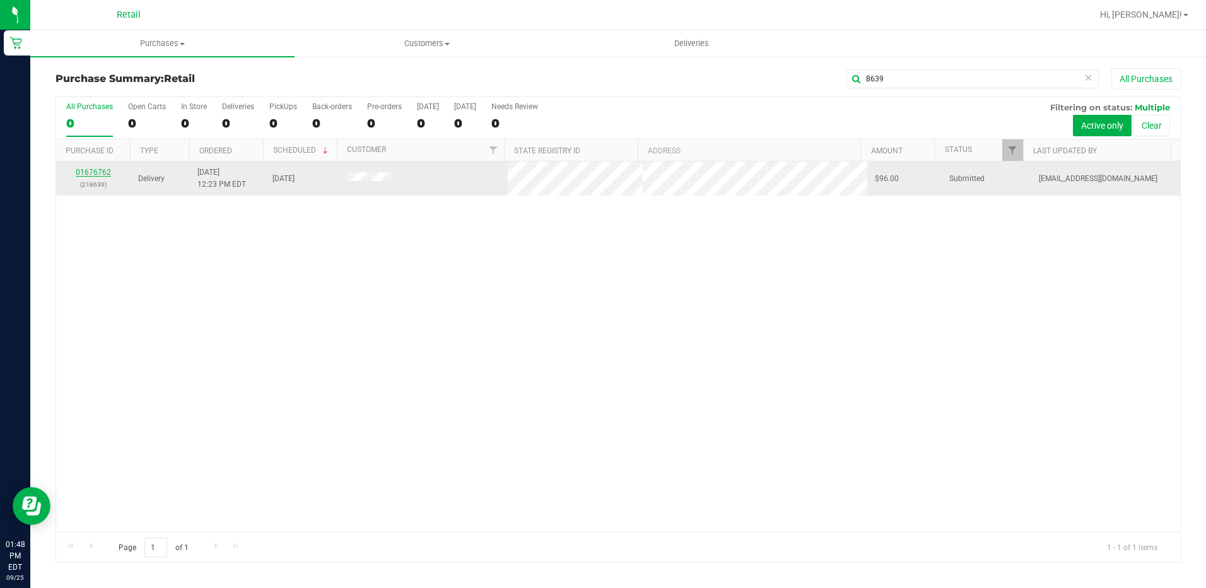
type input "8639"
click at [79, 171] on link "01676762" at bounding box center [93, 172] width 35 height 9
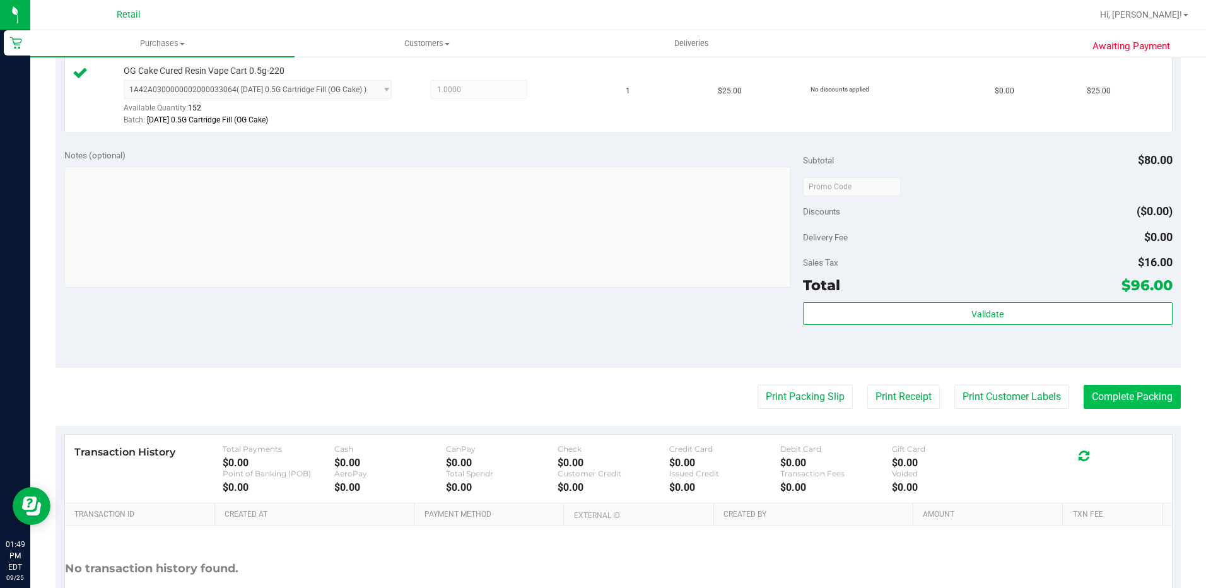
scroll to position [505, 0]
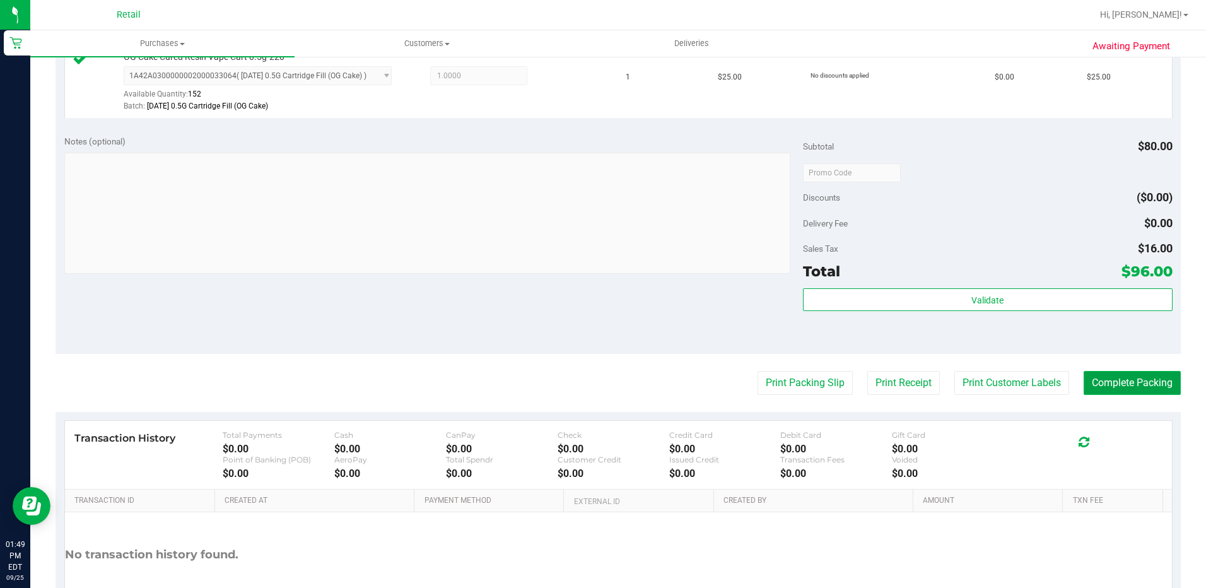
click at [1107, 385] on button "Complete Packing" at bounding box center [1132, 383] width 97 height 24
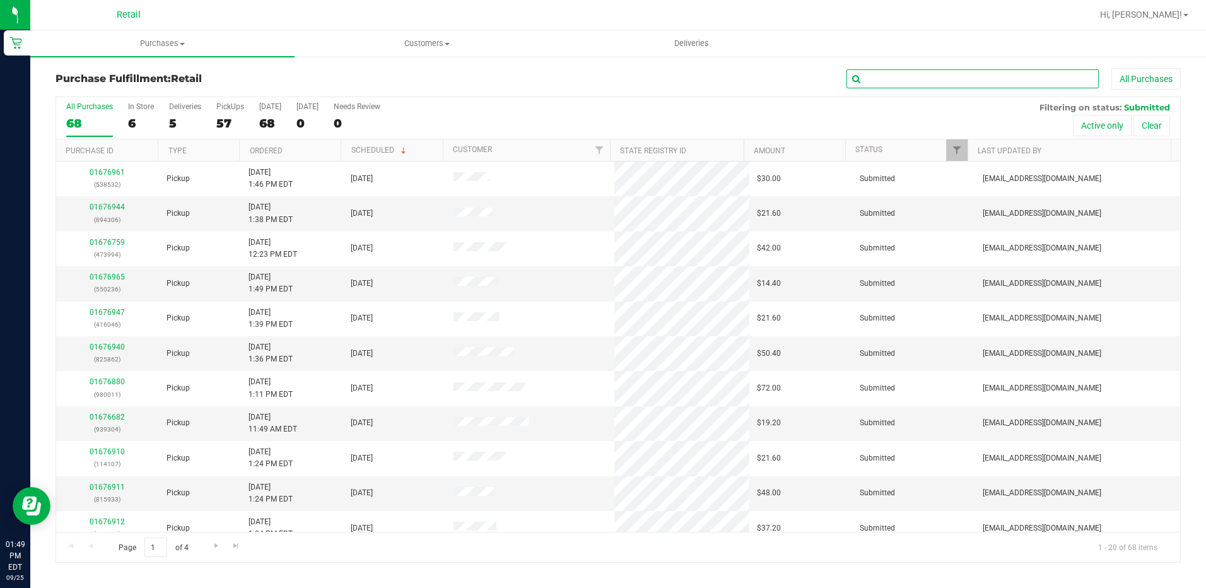
click at [908, 79] on input "text" at bounding box center [972, 78] width 252 height 19
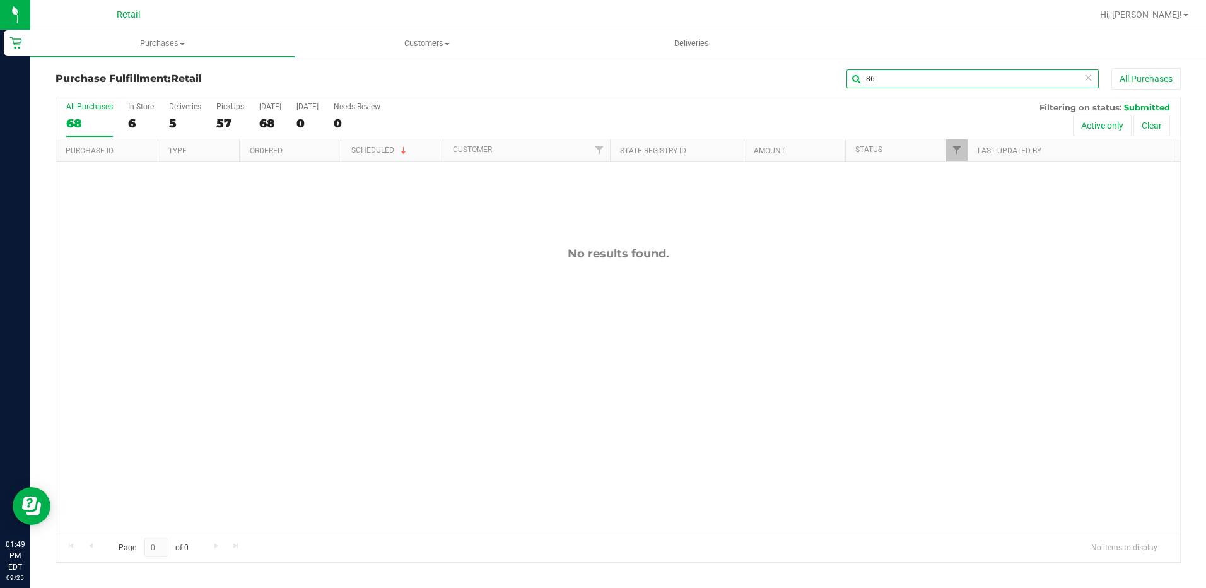
type input "8"
click at [184, 52] on uib-tab-heading "Purchases Summary of purchases Fulfillment All purchases" at bounding box center [162, 43] width 264 height 26
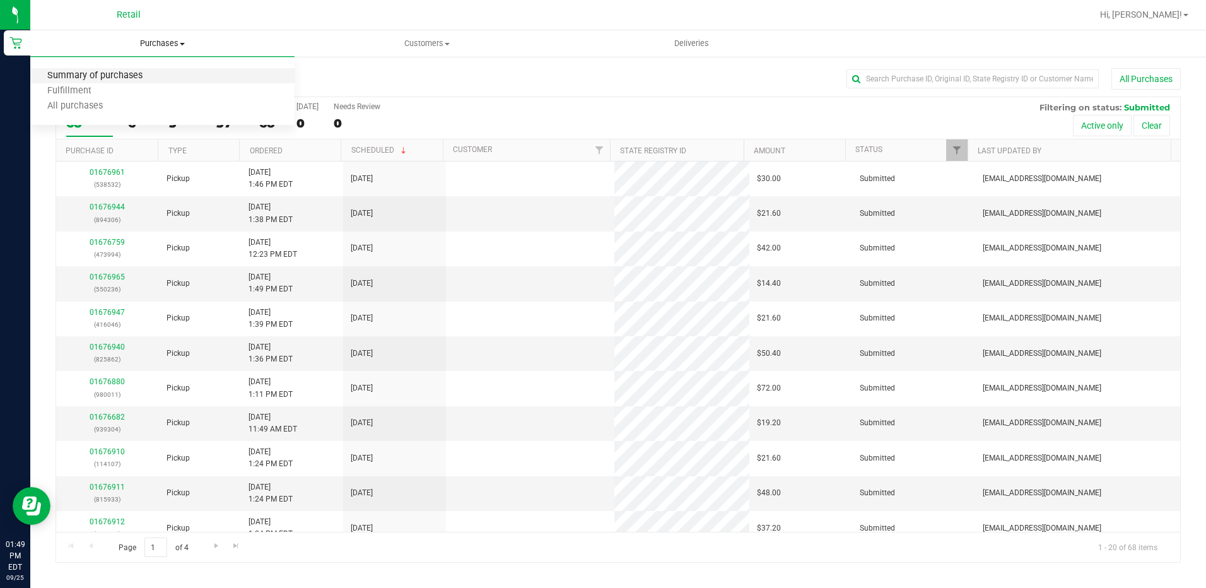
click at [139, 76] on span "Summary of purchases" at bounding box center [94, 76] width 129 height 11
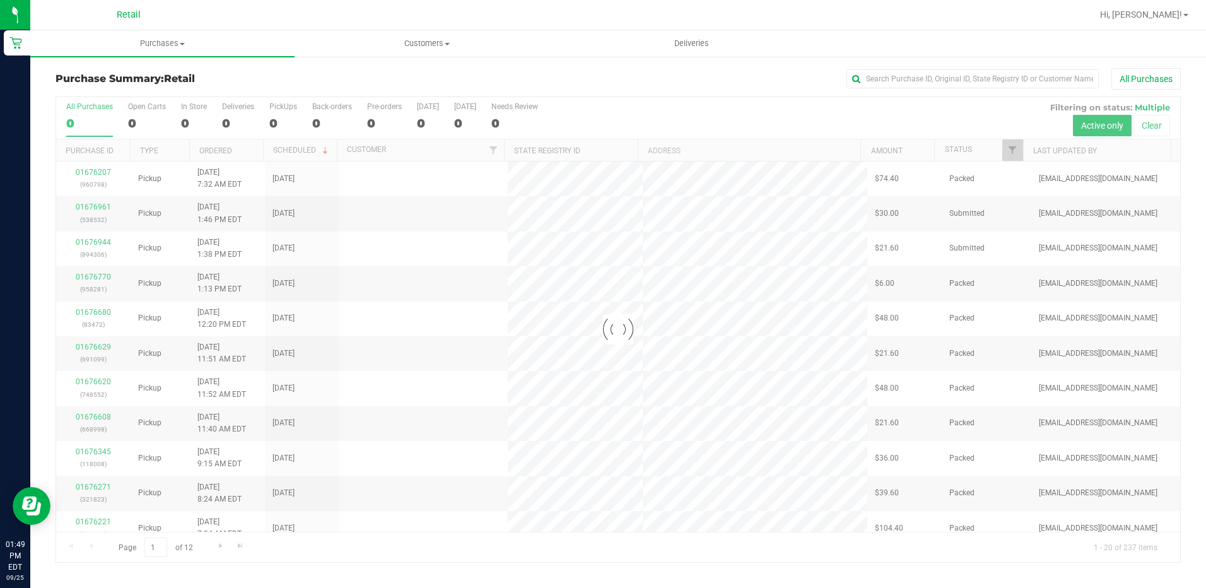
click at [917, 90] on div "Purchase Summary: Retail All Purchases" at bounding box center [618, 82] width 1125 height 28
click at [920, 73] on input "text" at bounding box center [972, 78] width 252 height 19
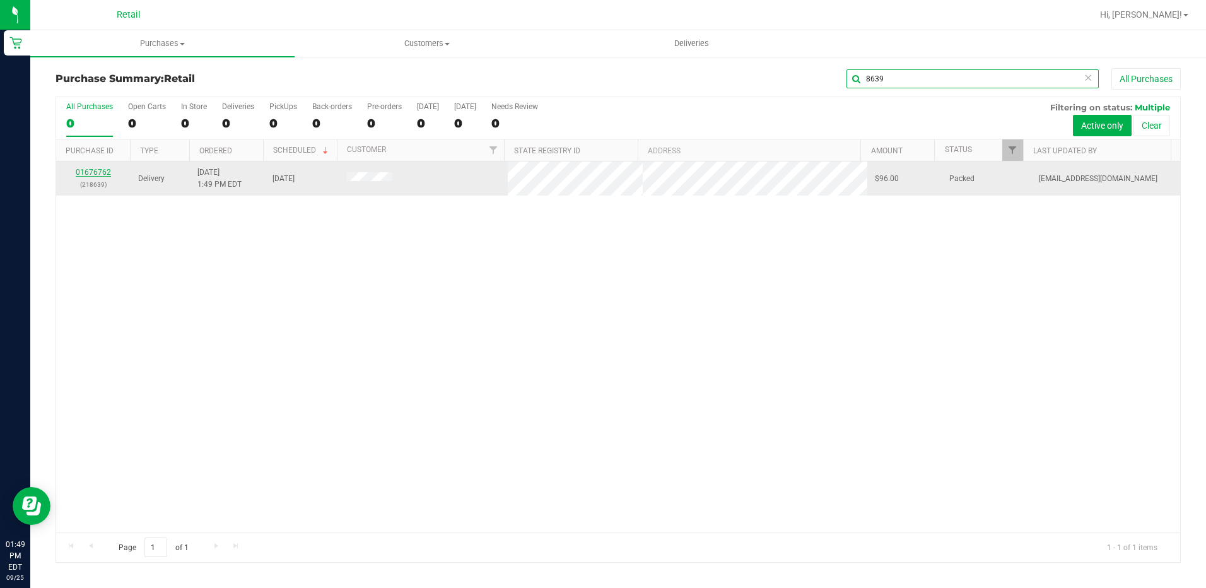
type input "8639"
click at [100, 173] on link "01676762" at bounding box center [93, 172] width 35 height 9
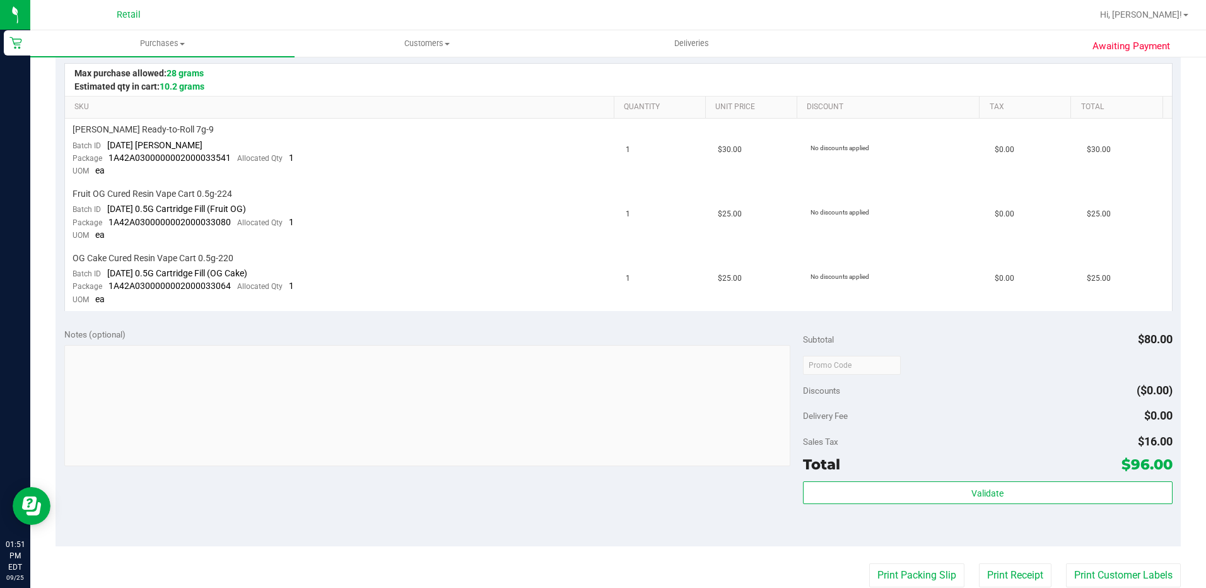
scroll to position [126, 0]
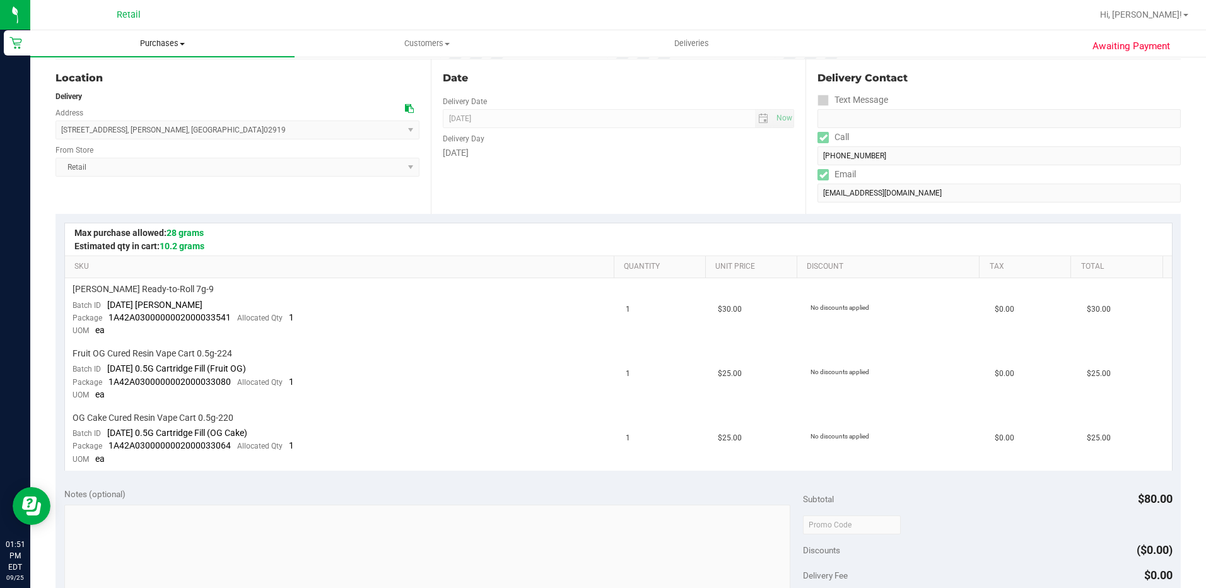
click at [182, 43] on span at bounding box center [182, 44] width 5 height 3
click at [156, 71] on span "Summary of purchases" at bounding box center [94, 76] width 129 height 11
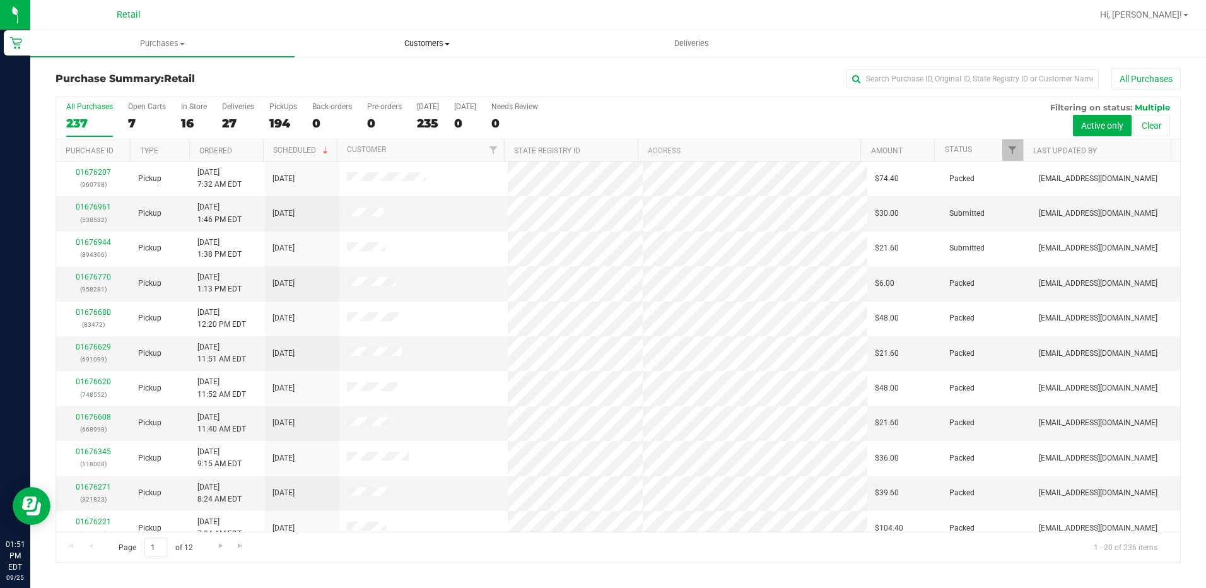
click at [428, 49] on uib-tab-heading "Customers All customers Add a new customer All physicians" at bounding box center [426, 43] width 263 height 25
click at [412, 78] on li "All customers" at bounding box center [427, 76] width 264 height 15
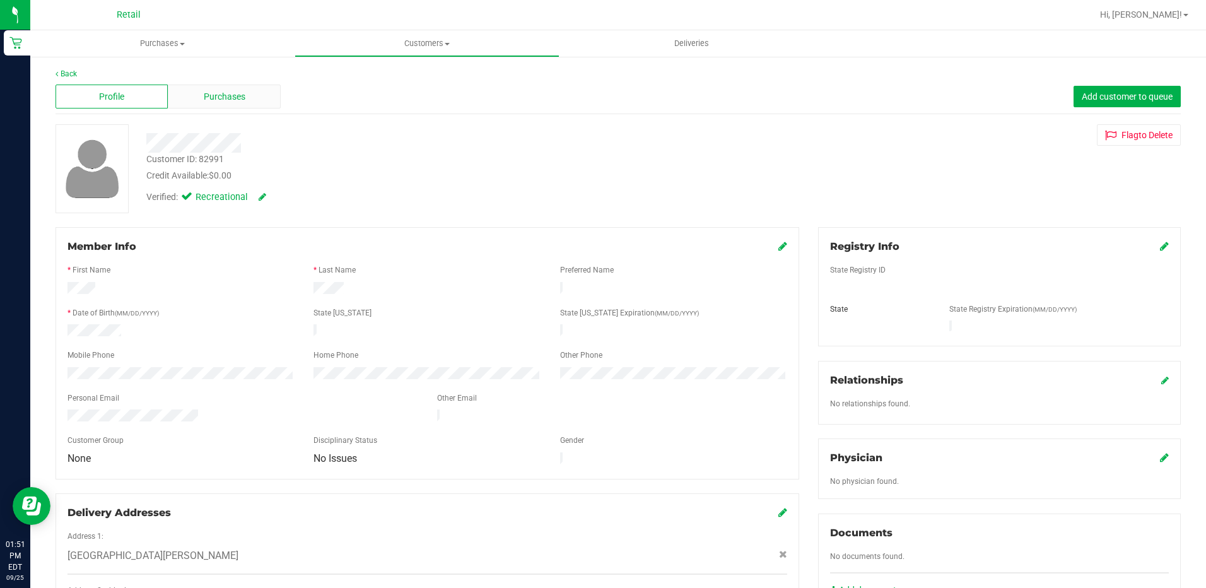
click at [210, 90] on span "Purchases" at bounding box center [225, 96] width 42 height 13
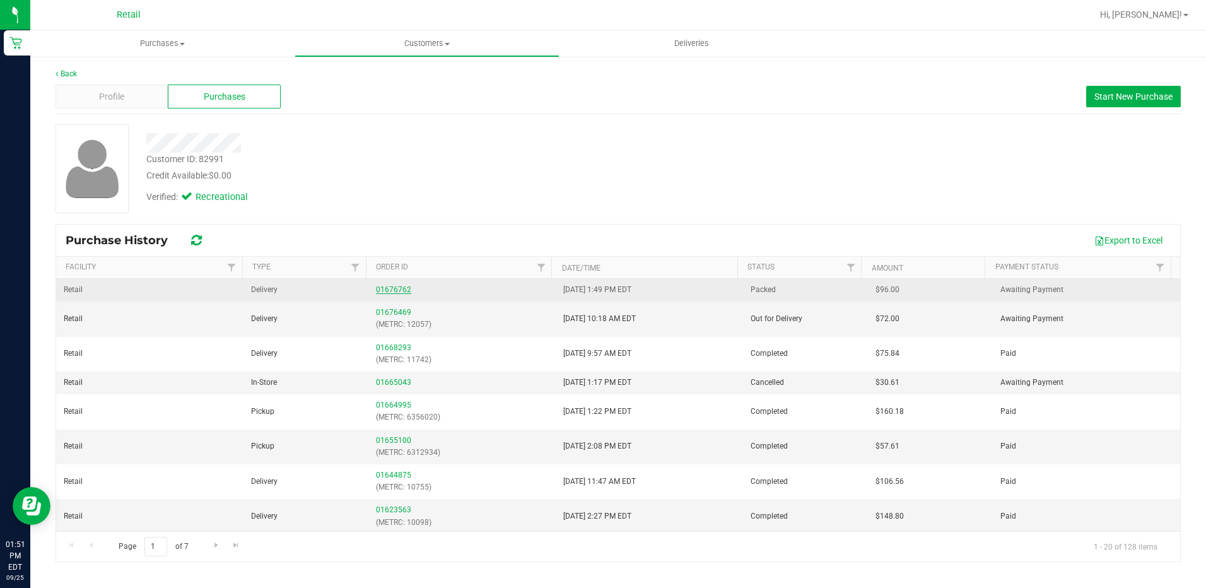
click at [397, 288] on link "01676762" at bounding box center [393, 289] width 35 height 9
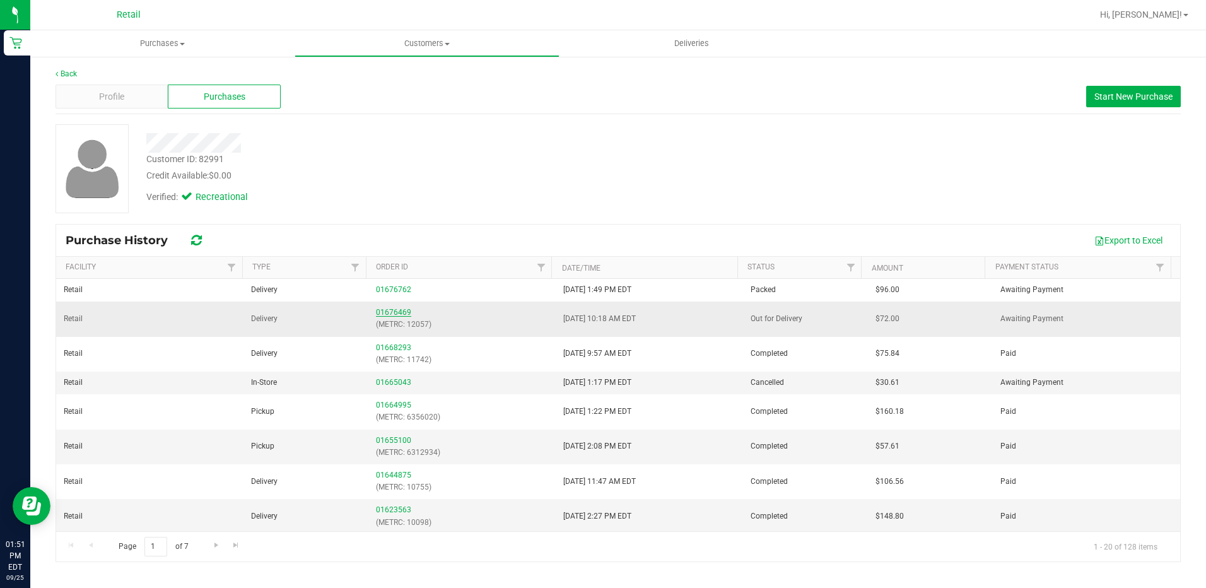
click at [398, 310] on link "01676469" at bounding box center [393, 312] width 35 height 9
drag, startPoint x: 166, startPoint y: 45, endPoint x: 166, endPoint y: 55, distance: 9.5
click at [166, 45] on span "Purchases" at bounding box center [162, 43] width 264 height 11
click at [158, 71] on li "Summary of purchases" at bounding box center [162, 76] width 264 height 15
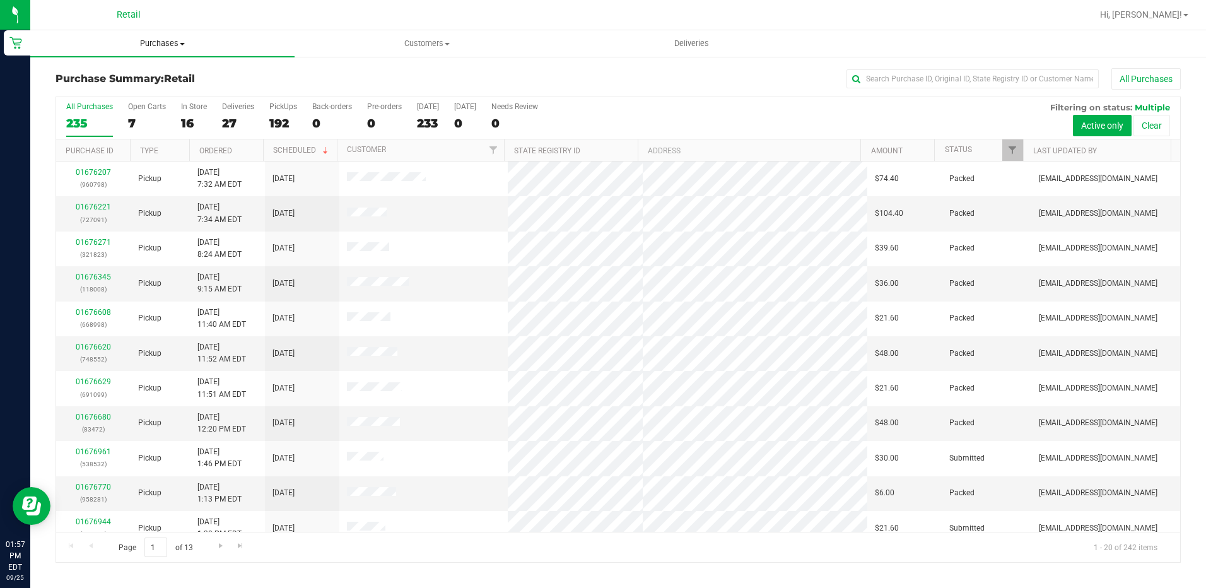
click at [189, 47] on span "Purchases" at bounding box center [162, 43] width 264 height 11
click at [173, 72] on li "Summary of purchases" at bounding box center [162, 76] width 264 height 15
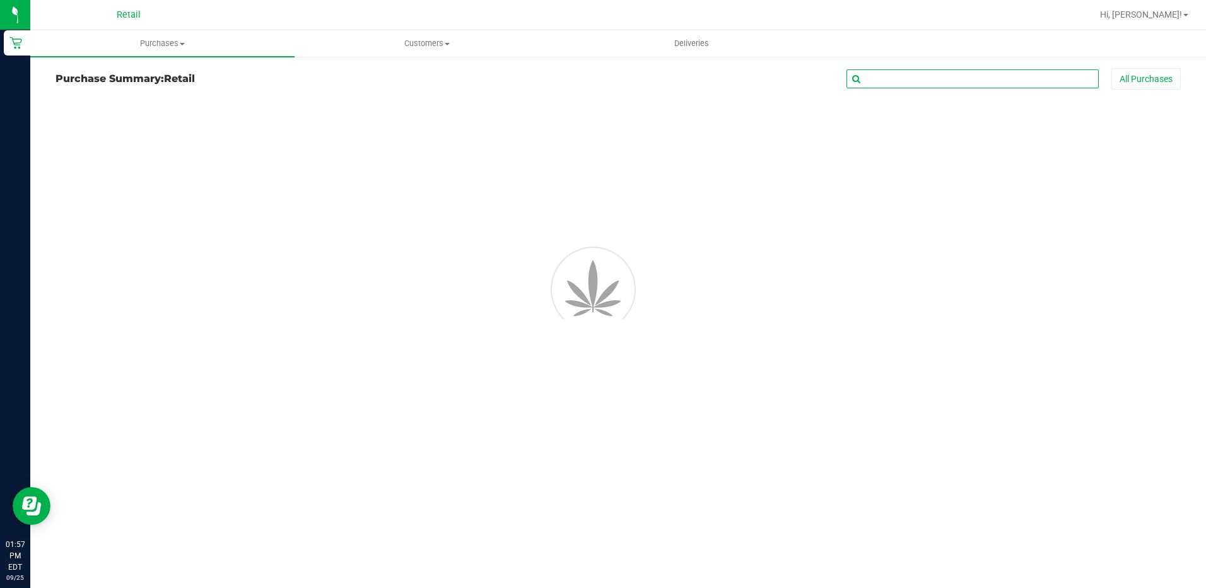
click at [974, 79] on input "text" at bounding box center [972, 78] width 252 height 19
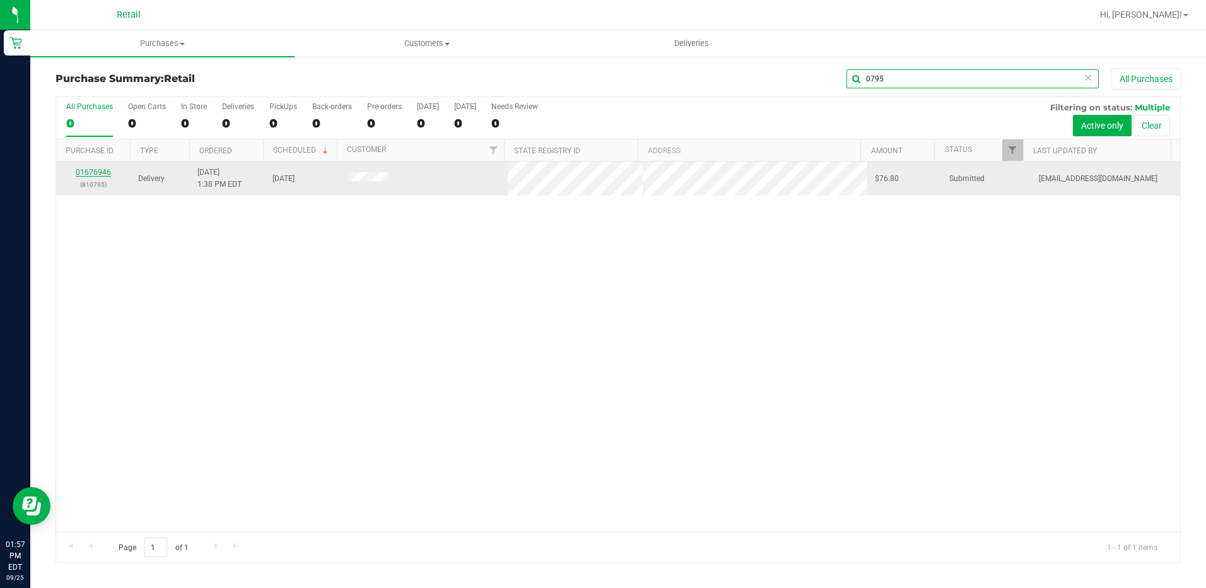
type input "0795"
click at [99, 174] on link "01676946" at bounding box center [93, 172] width 35 height 9
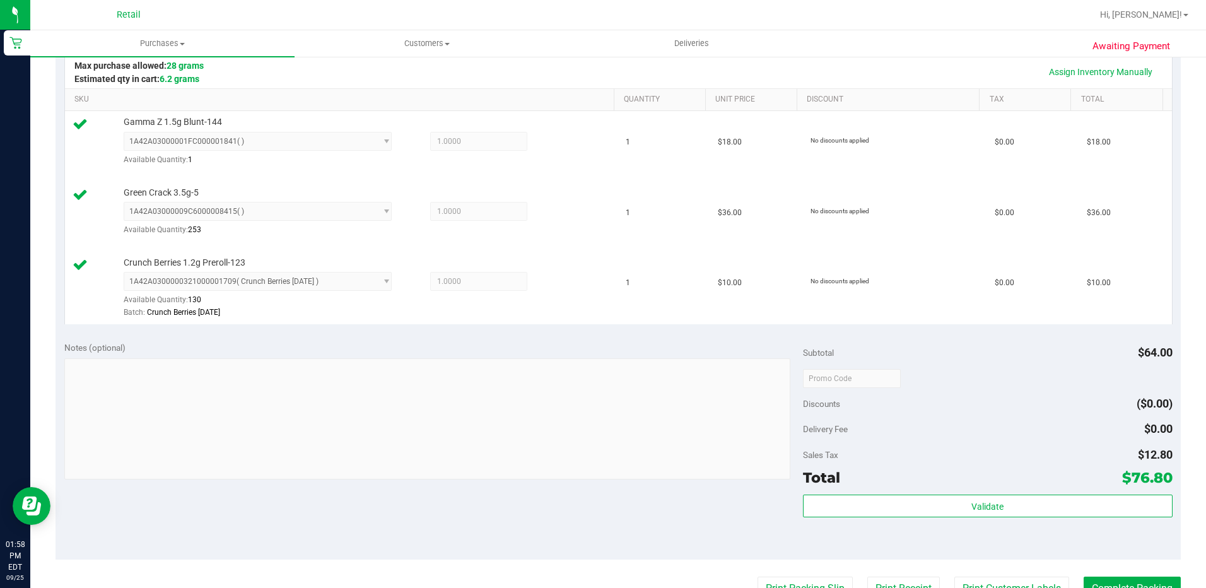
scroll to position [441, 0]
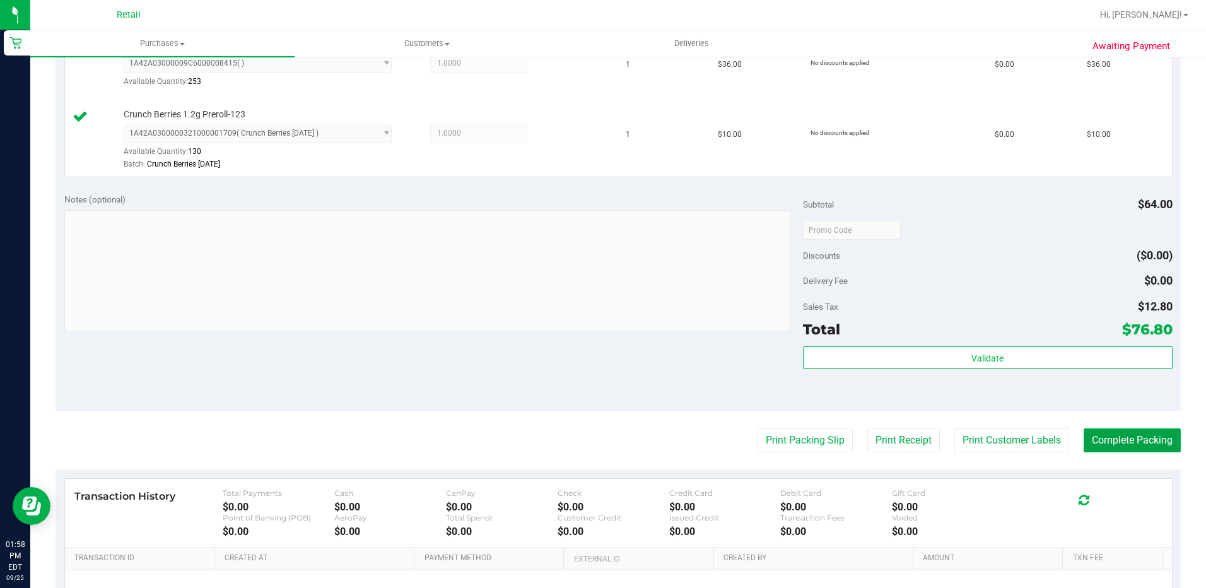
click at [1114, 436] on button "Complete Packing" at bounding box center [1132, 440] width 97 height 24
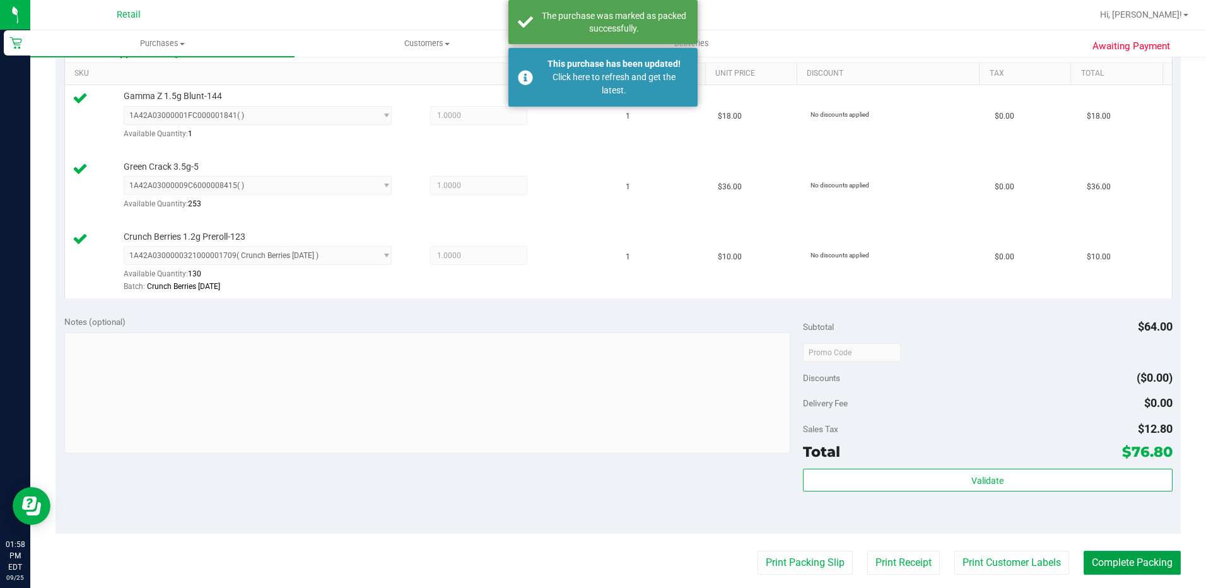
scroll to position [126, 0]
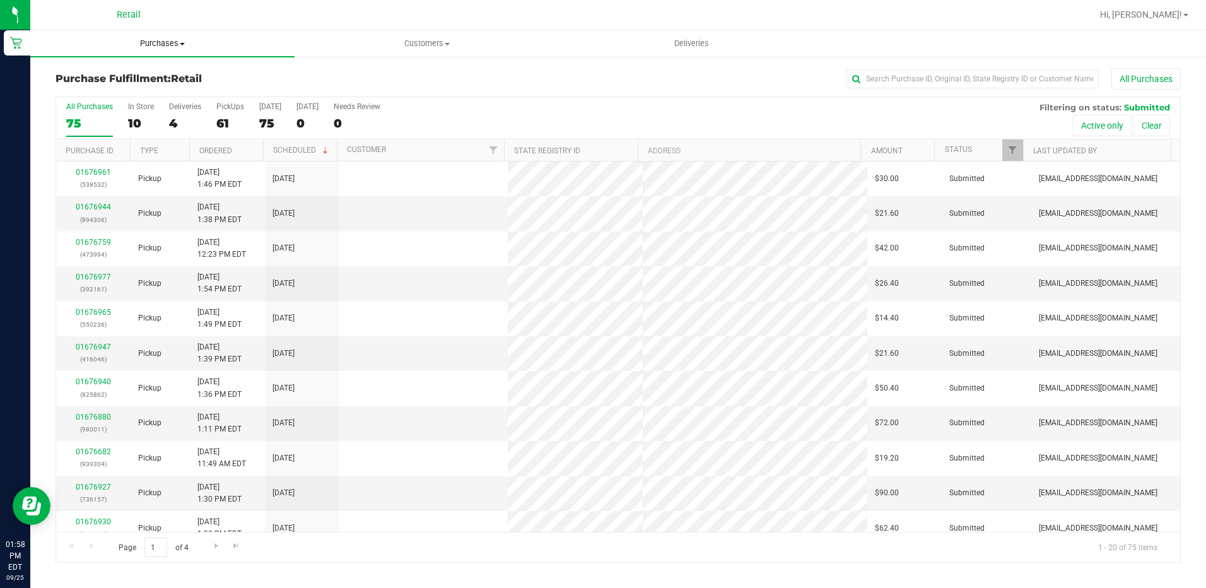
click at [178, 50] on uib-tab-heading "Purchases Summary of purchases Fulfillment All purchases" at bounding box center [162, 43] width 264 height 26
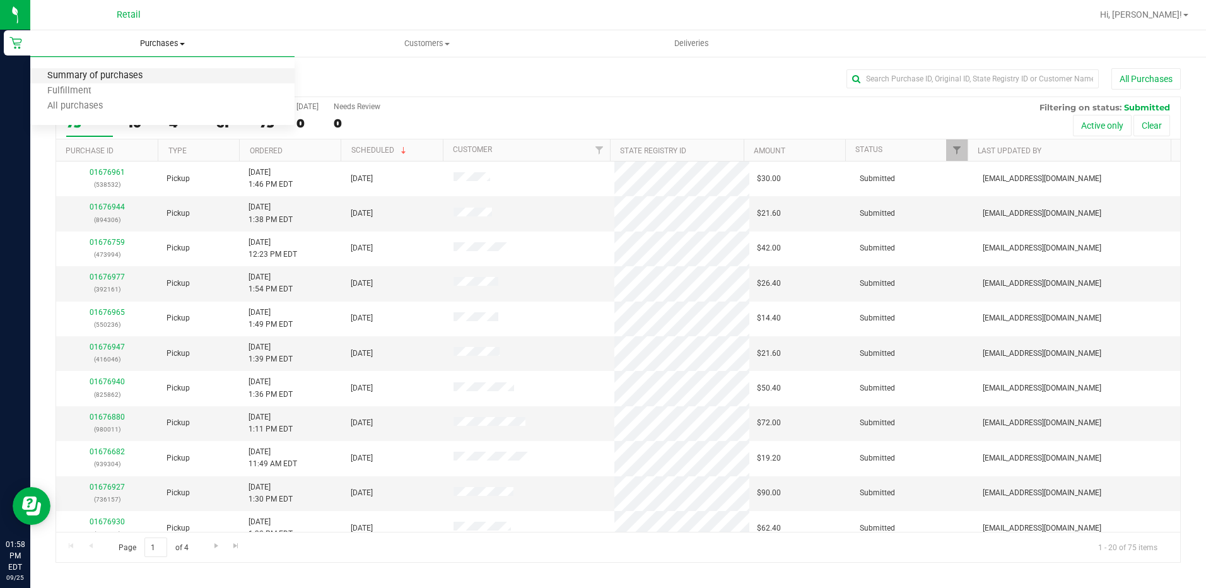
click at [146, 79] on span "Summary of purchases" at bounding box center [94, 76] width 129 height 11
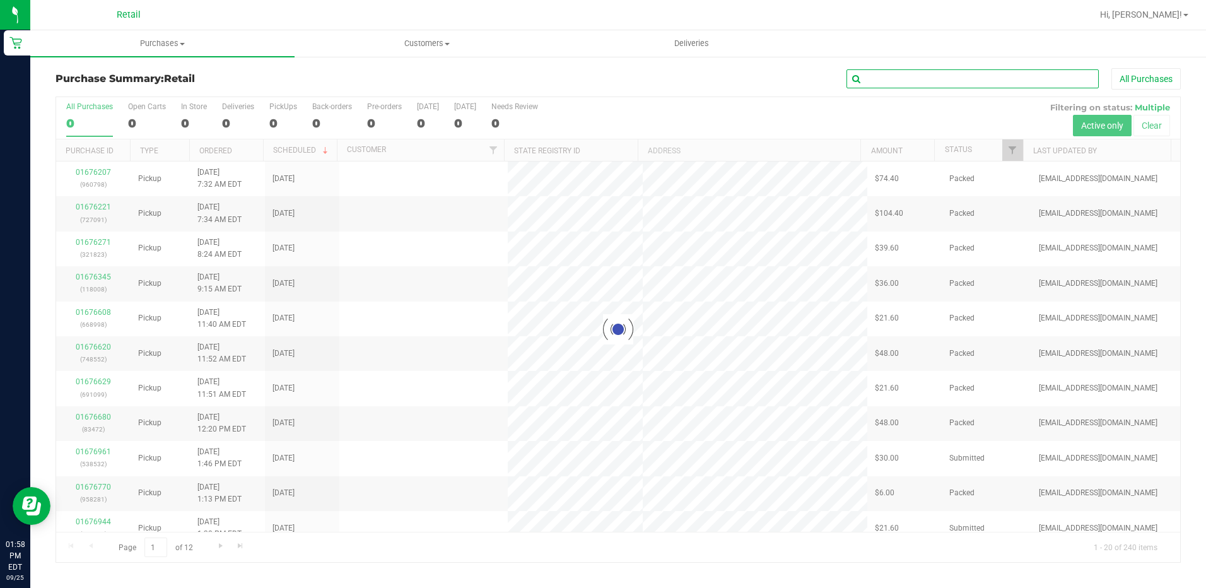
click at [915, 78] on input "text" at bounding box center [972, 78] width 252 height 19
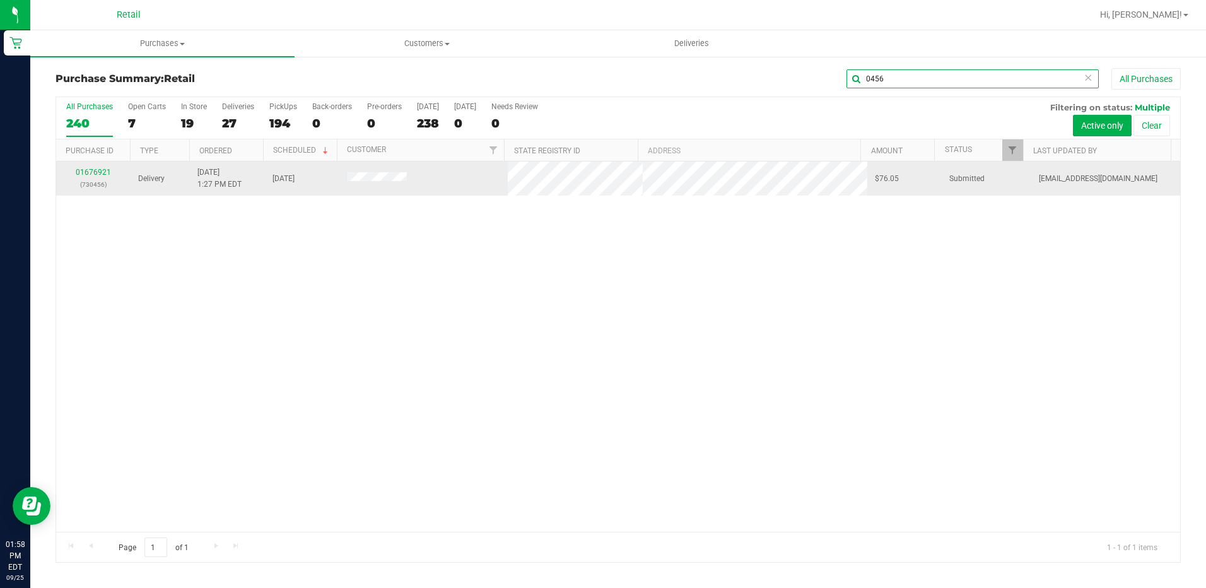
type input "0456"
drag, startPoint x: 107, startPoint y: 167, endPoint x: 97, endPoint y: 172, distance: 11.0
click at [105, 169] on div "01676921 (730456)" at bounding box center [93, 179] width 59 height 24
click at [97, 172] on link "01676921" at bounding box center [93, 172] width 35 height 9
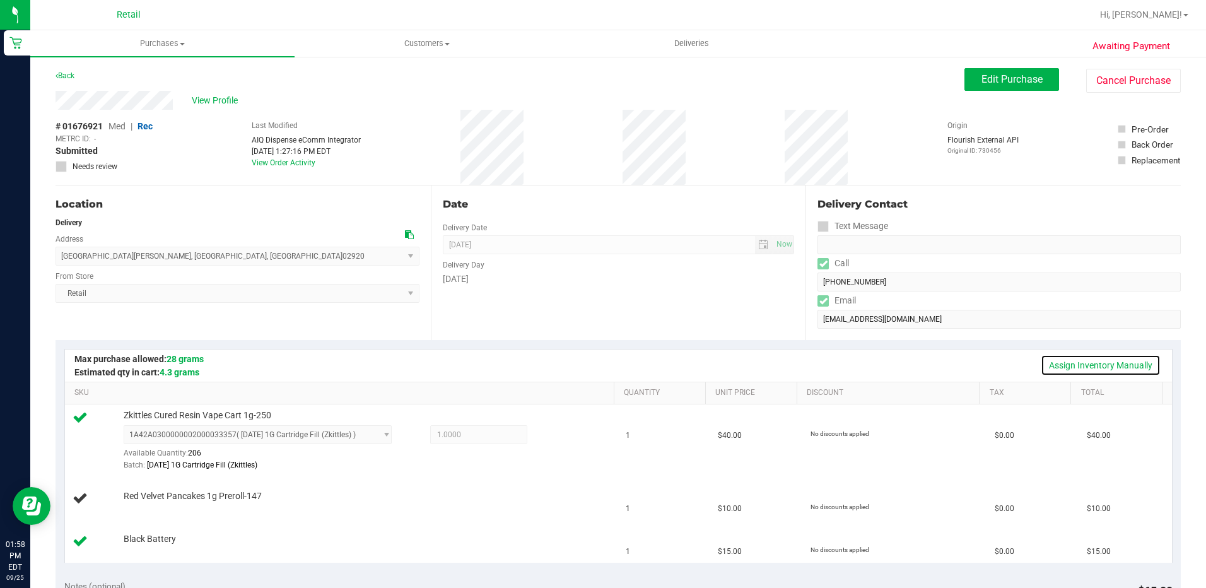
click at [1048, 368] on link "Assign Inventory Manually" at bounding box center [1101, 364] width 120 height 21
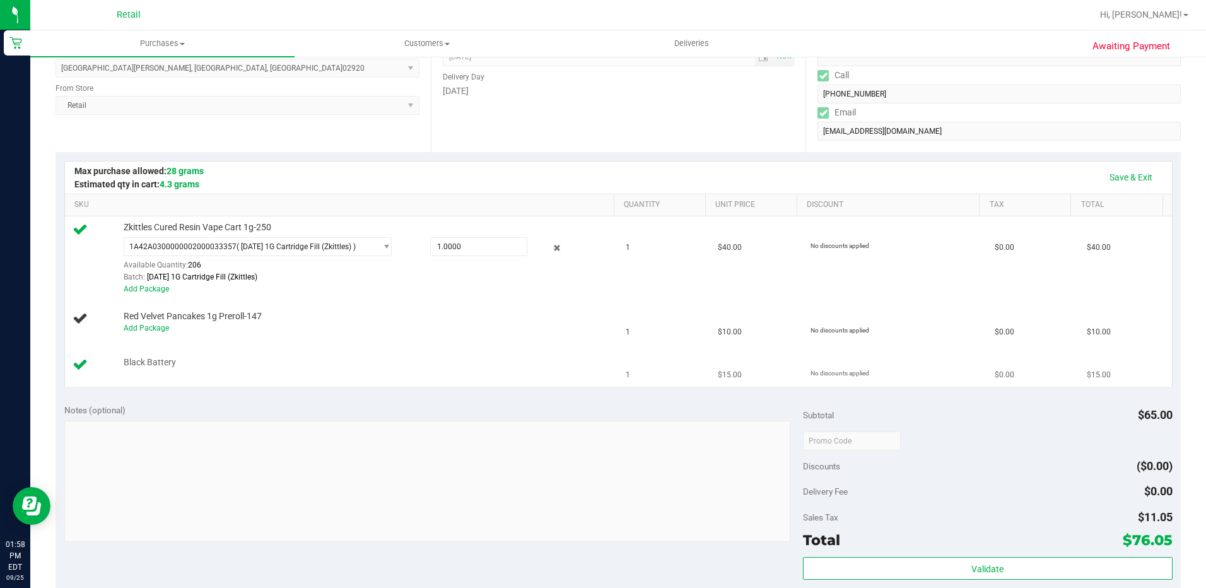
scroll to position [189, 0]
click at [145, 322] on div "Add Package" at bounding box center [366, 327] width 484 height 12
click at [170, 332] on div "Add Package" at bounding box center [366, 327] width 484 height 12
click at [153, 332] on div "Add Package" at bounding box center [366, 327] width 484 height 12
click at [158, 329] on link "Add Package" at bounding box center [146, 326] width 45 height 9
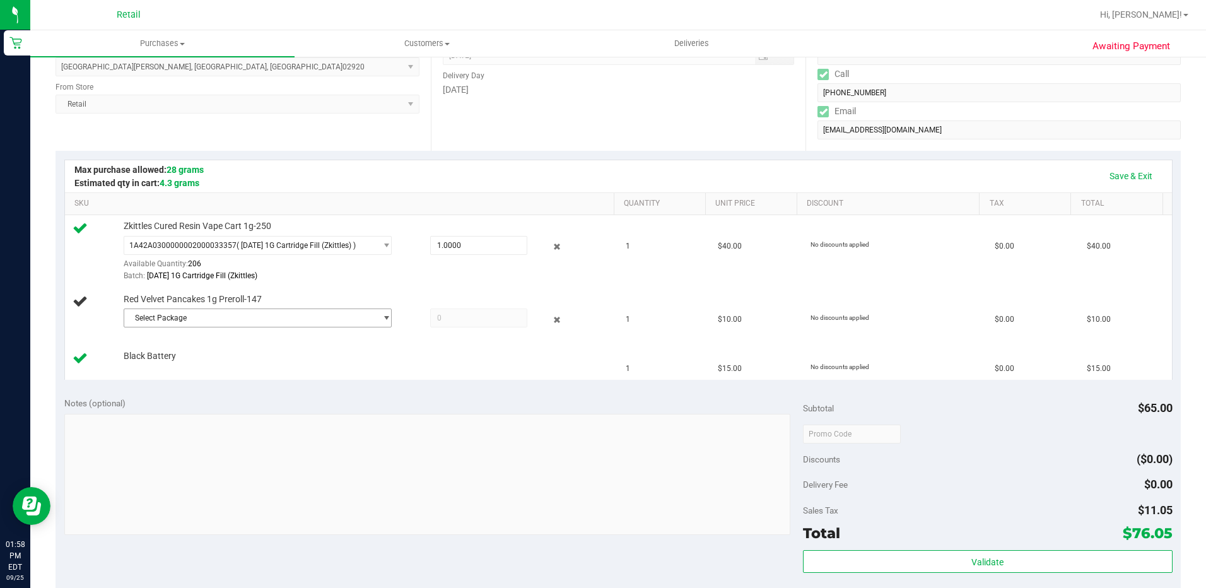
click at [189, 325] on span "Select Package" at bounding box center [250, 318] width 252 height 18
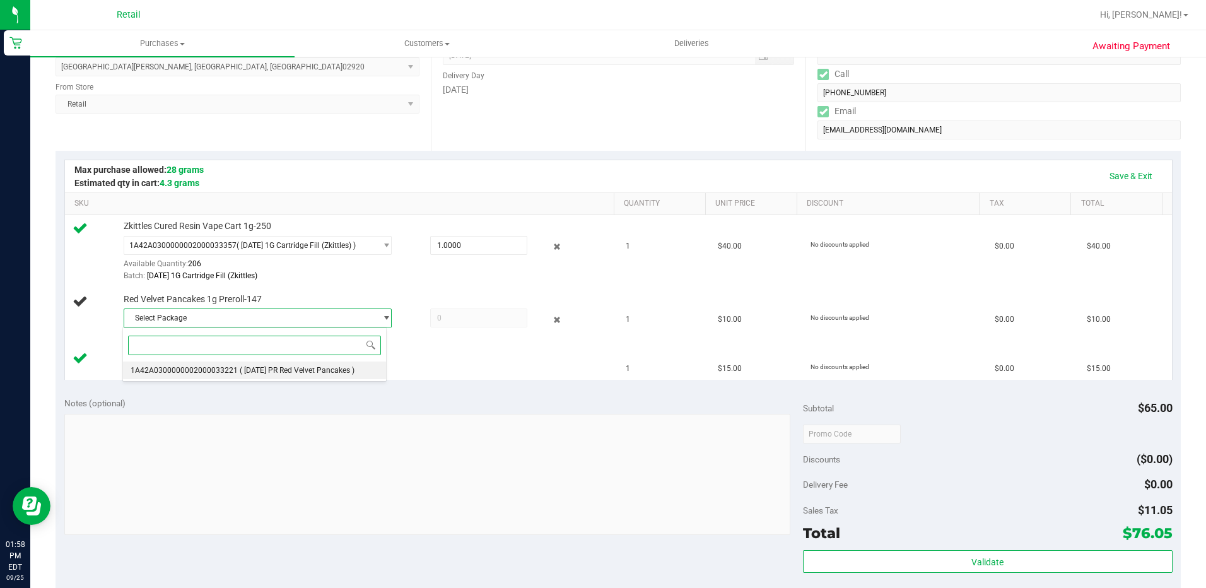
click at [189, 367] on span "1A42A0300000002000033221" at bounding box center [184, 370] width 107 height 9
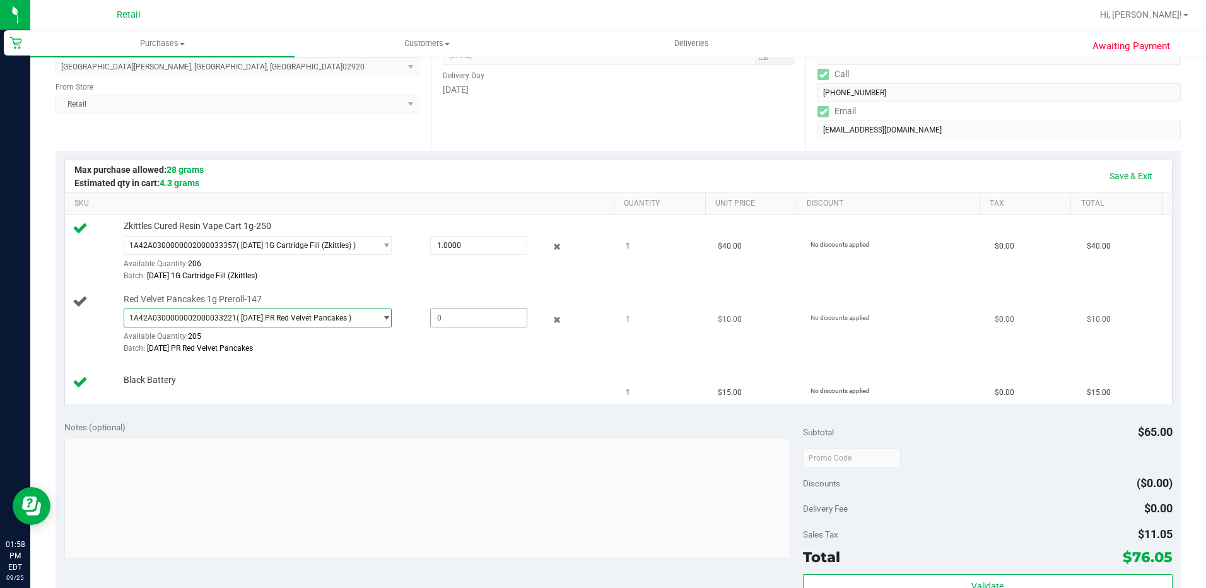
click at [496, 320] on span at bounding box center [478, 317] width 97 height 19
type input "1"
type input "1.0000"
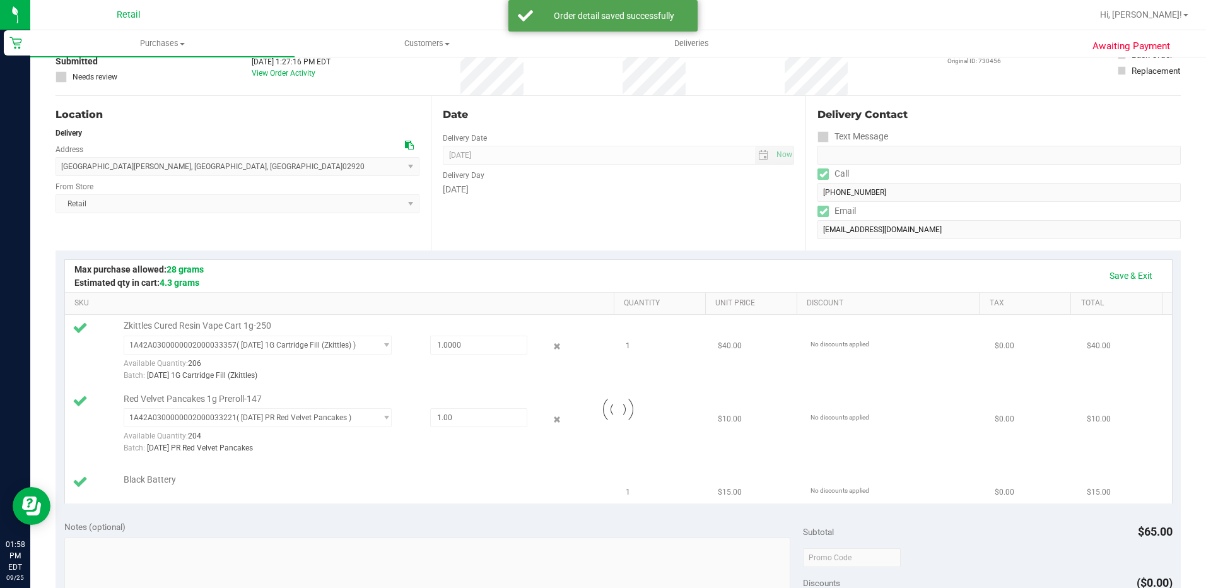
scroll to position [0, 0]
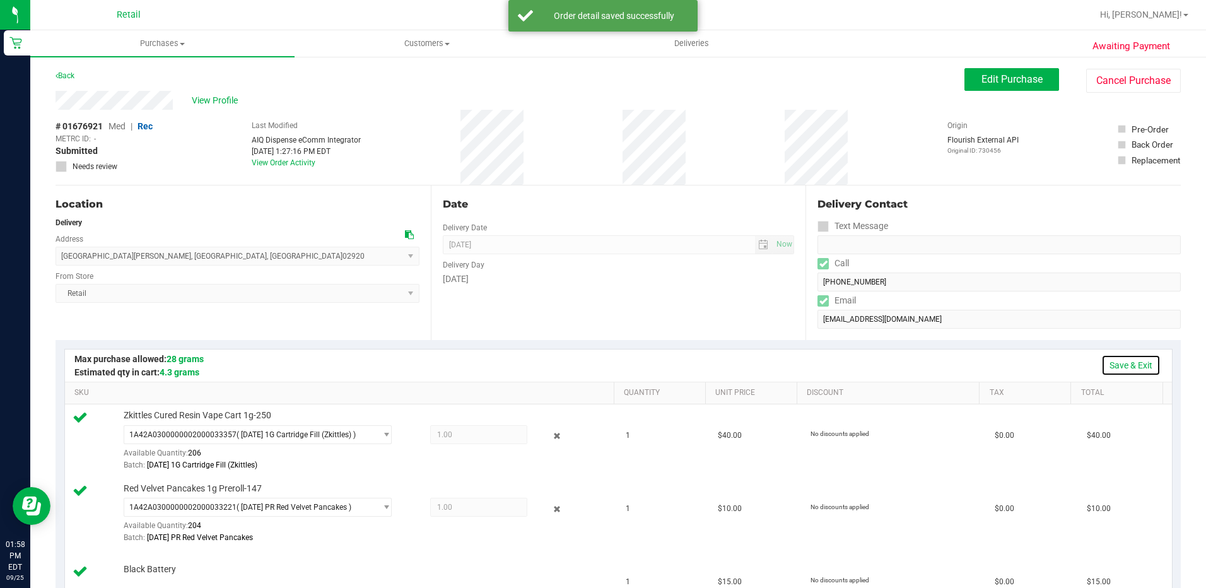
click at [1121, 368] on link "Save & Exit" at bounding box center [1130, 364] width 59 height 21
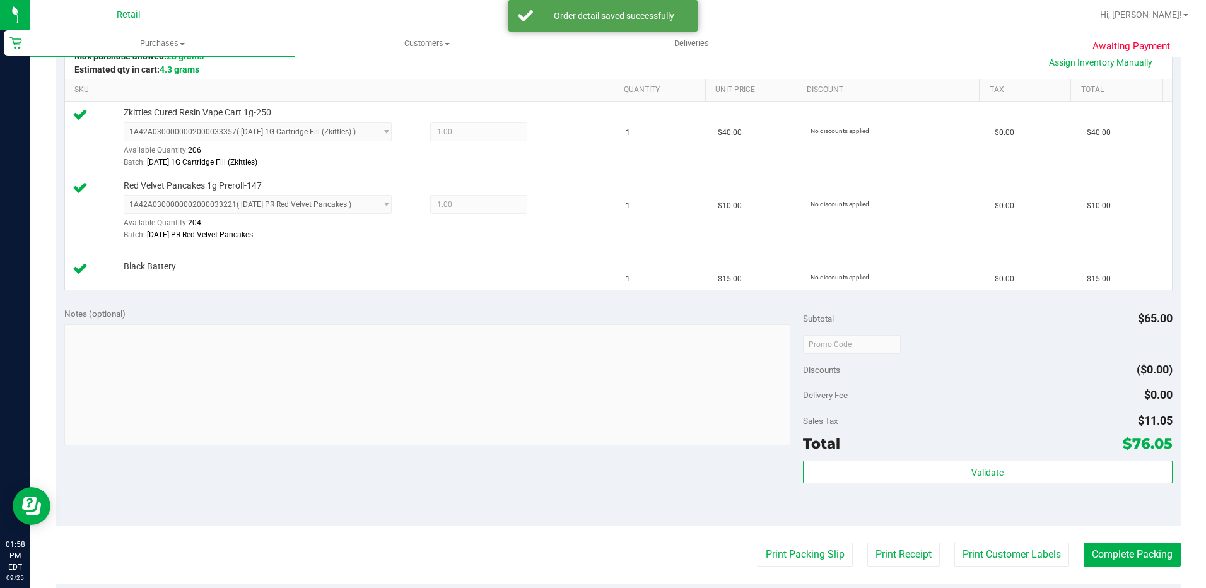
scroll to position [505, 0]
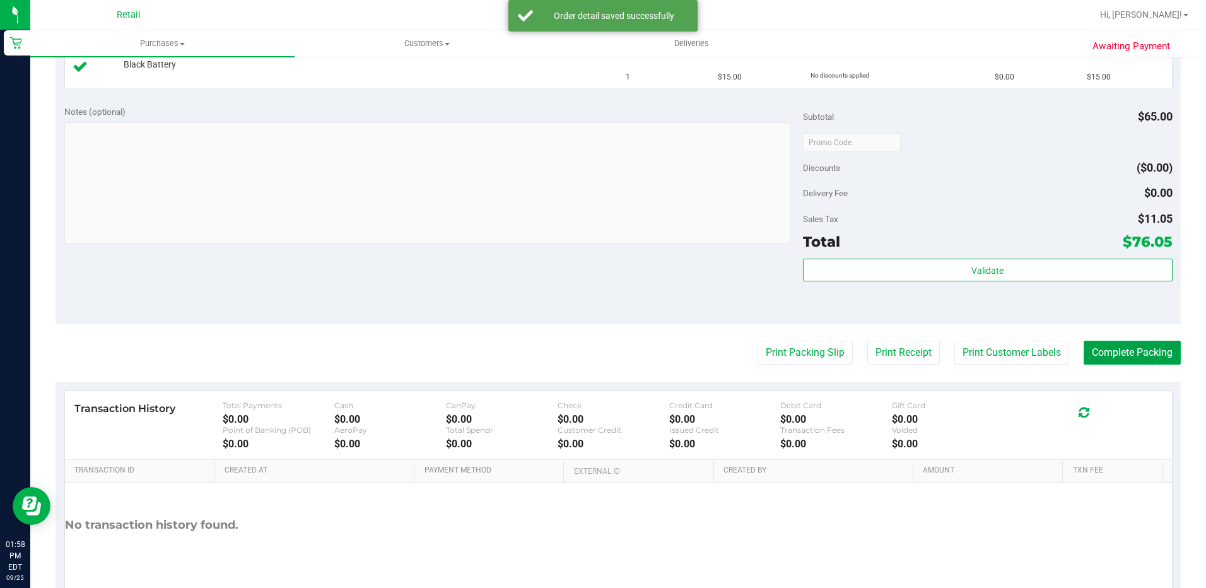
click at [1126, 349] on button "Complete Packing" at bounding box center [1132, 353] width 97 height 24
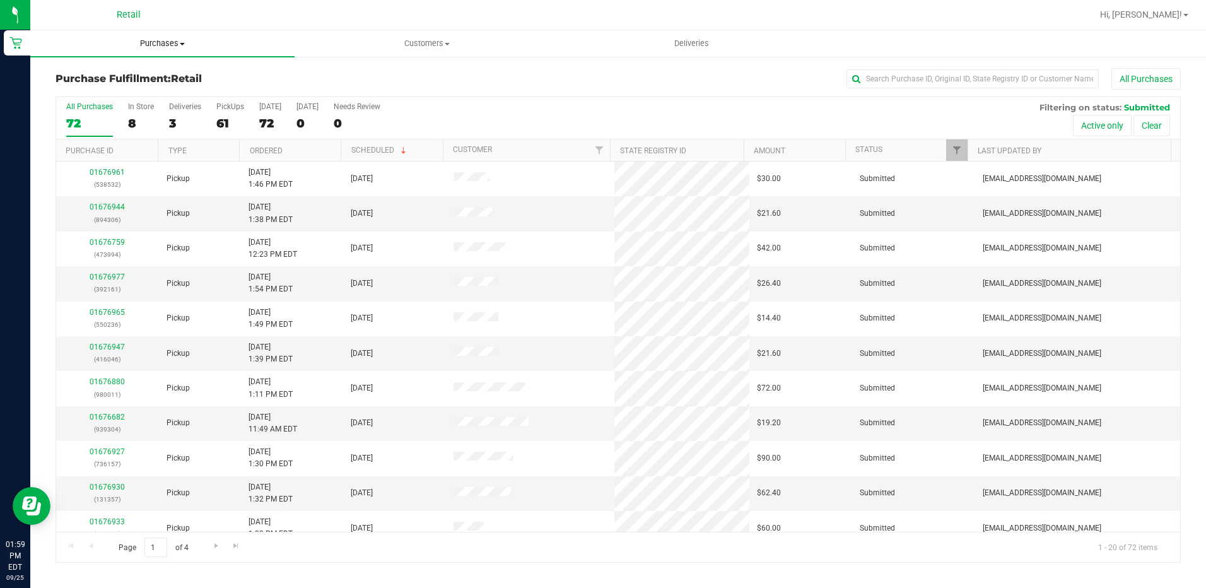
click at [163, 49] on span "Purchases" at bounding box center [162, 43] width 264 height 11
click at [148, 82] on li "Summary of purchases" at bounding box center [162, 76] width 264 height 15
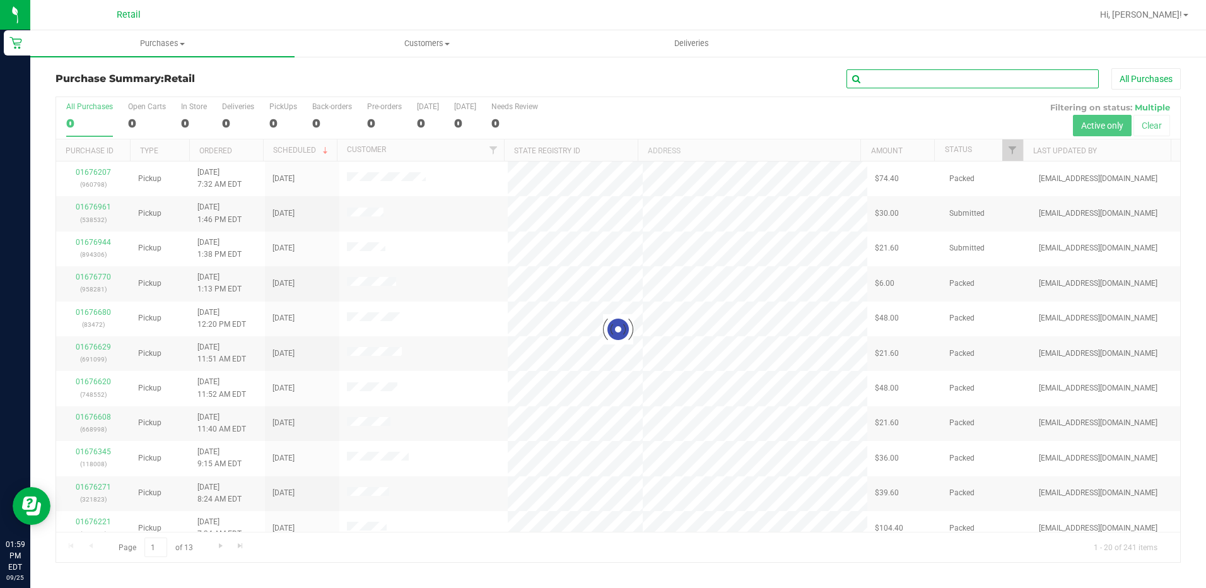
click at [968, 81] on input "text" at bounding box center [972, 78] width 252 height 19
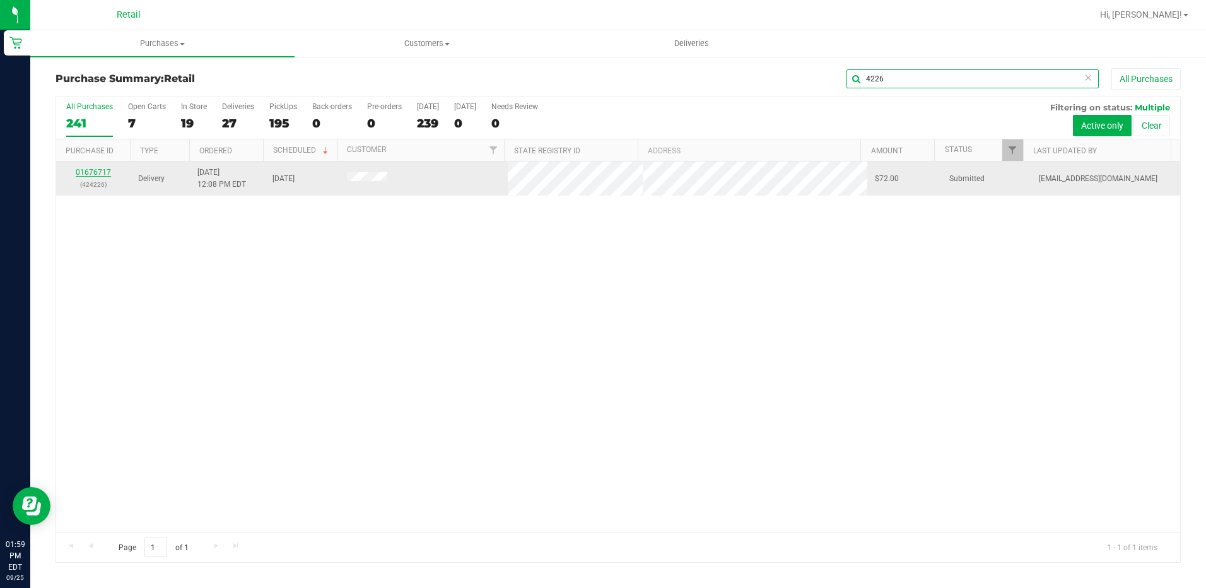
type input "4226"
click at [95, 172] on link "01676717" at bounding box center [93, 172] width 35 height 9
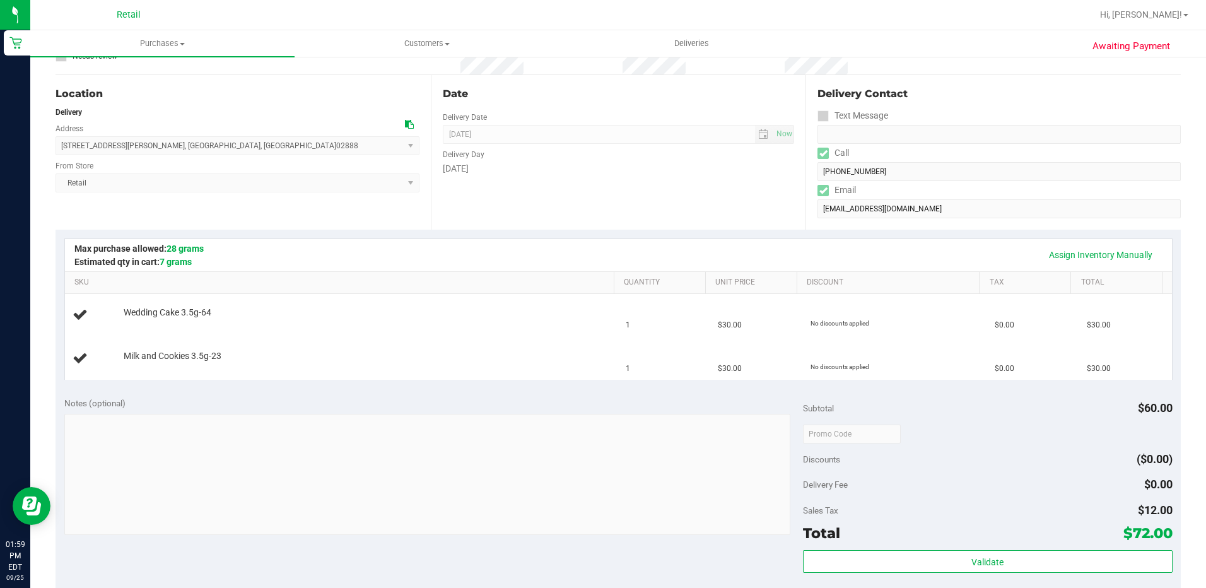
scroll to position [252, 0]
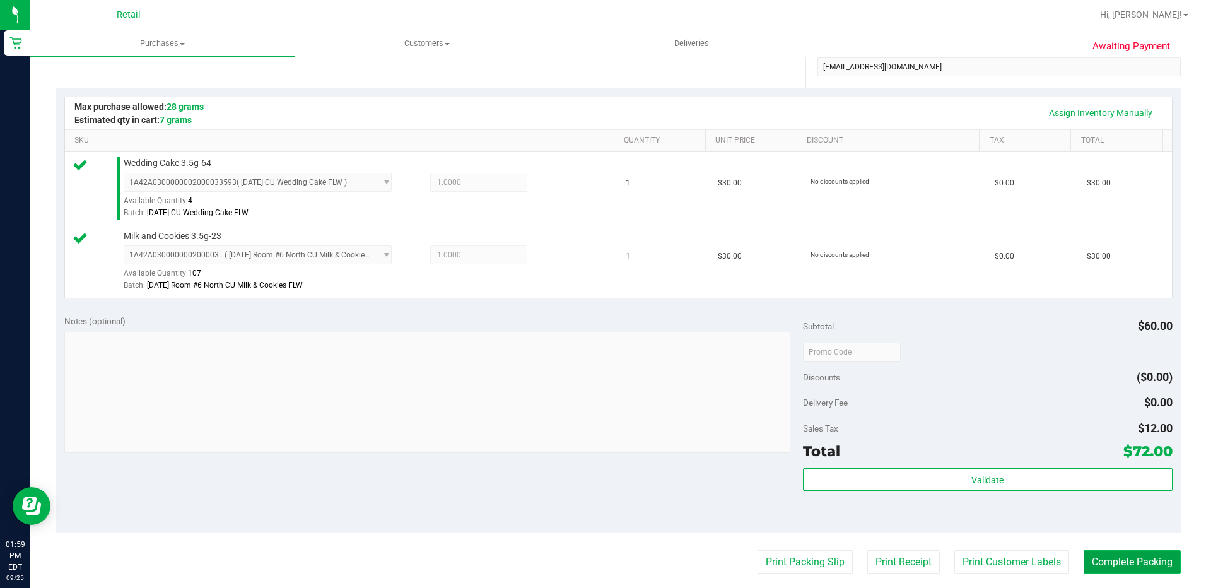
click at [1108, 568] on button "Complete Packing" at bounding box center [1132, 562] width 97 height 24
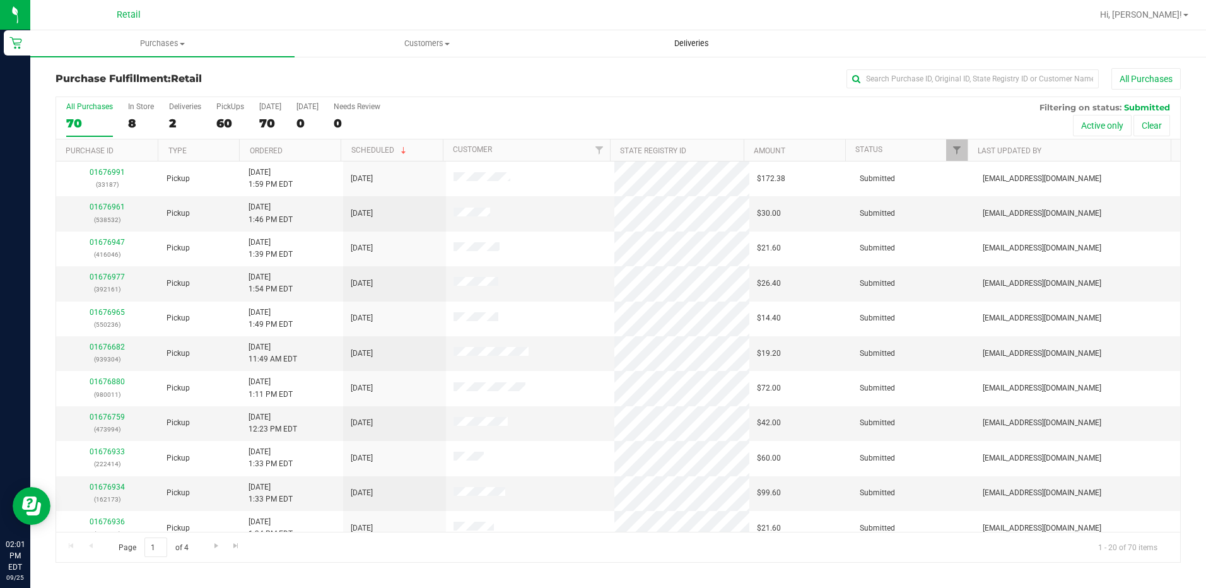
click at [695, 38] on span "Deliveries" at bounding box center [691, 43] width 69 height 11
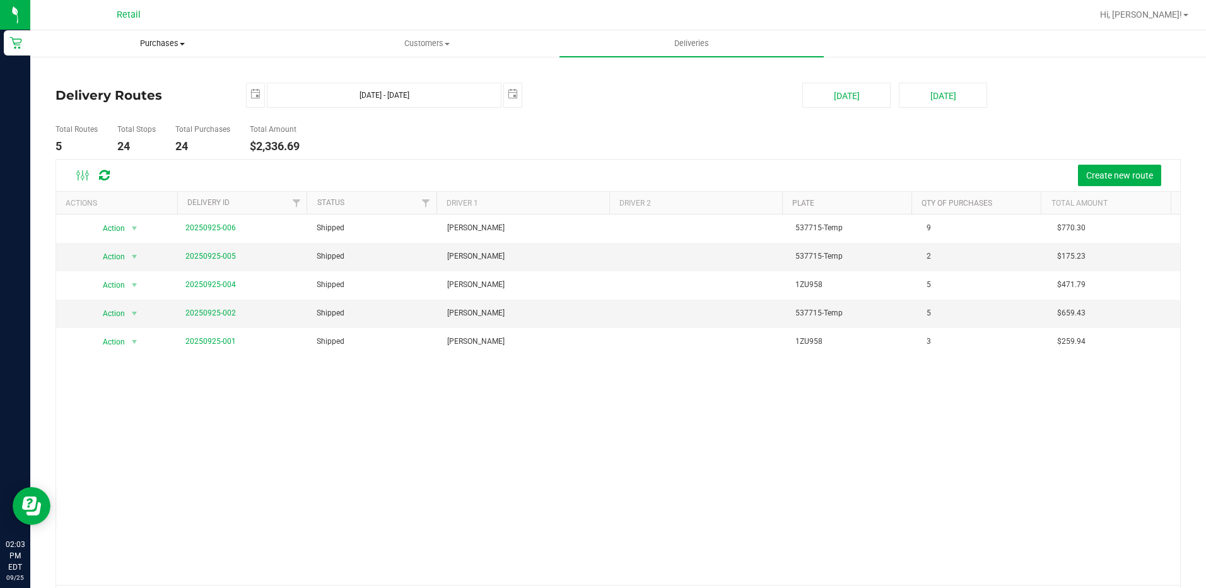
click at [191, 45] on span "Purchases" at bounding box center [162, 43] width 263 height 11
click at [153, 79] on span "Summary of purchases" at bounding box center [94, 76] width 129 height 11
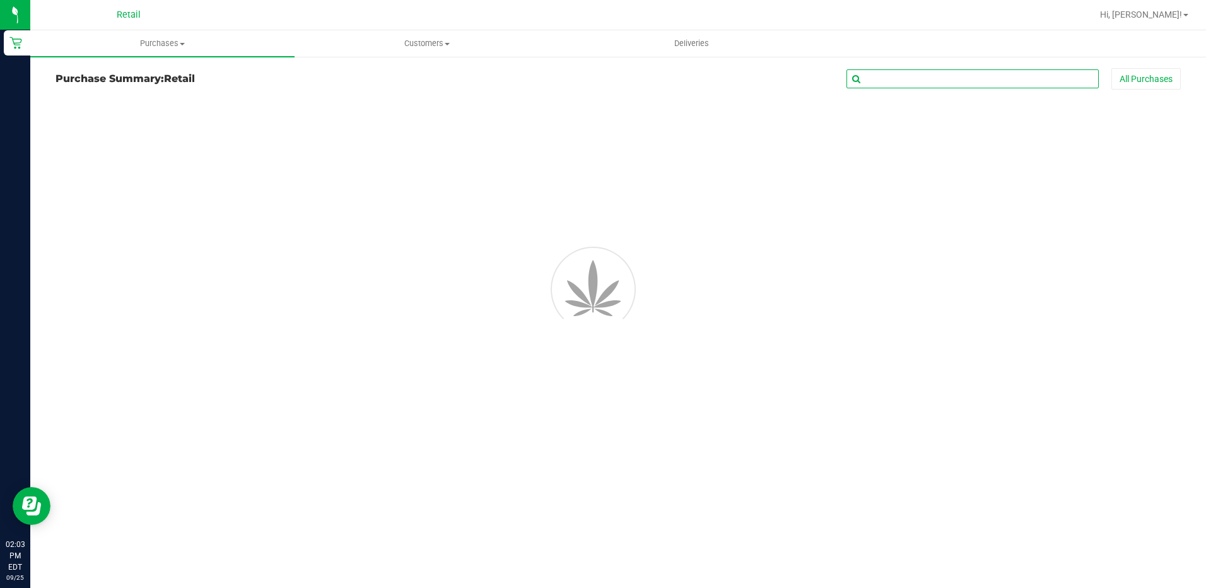
click at [972, 83] on input "text" at bounding box center [972, 78] width 252 height 19
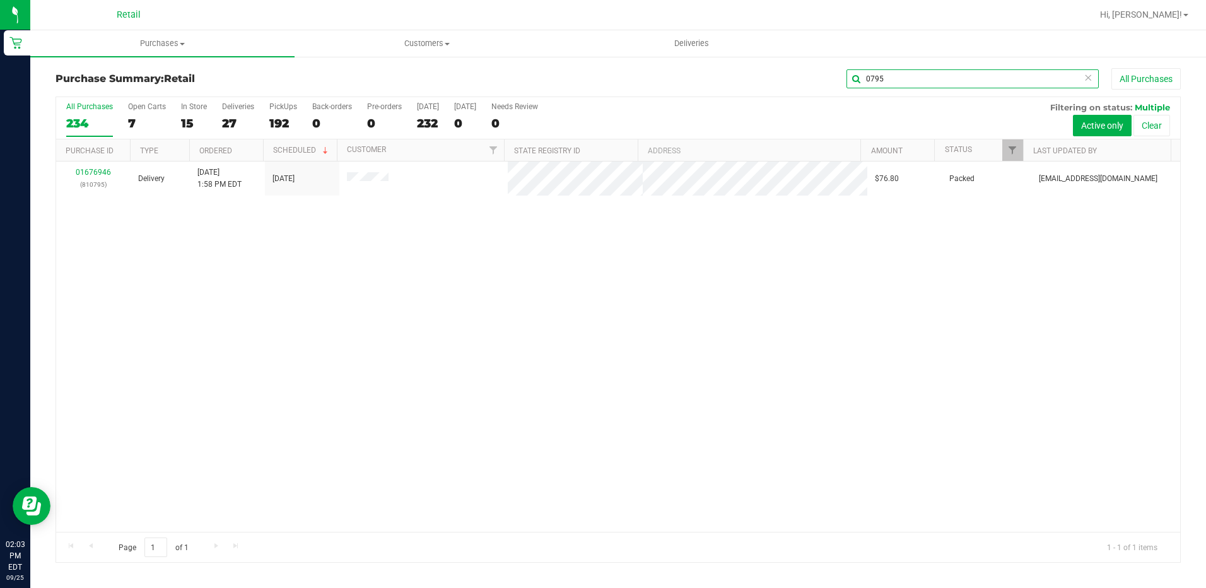
type input "0795"
click at [451, 44] on span "Customers" at bounding box center [426, 43] width 263 height 11
click at [398, 73] on li "All customers" at bounding box center [427, 76] width 264 height 15
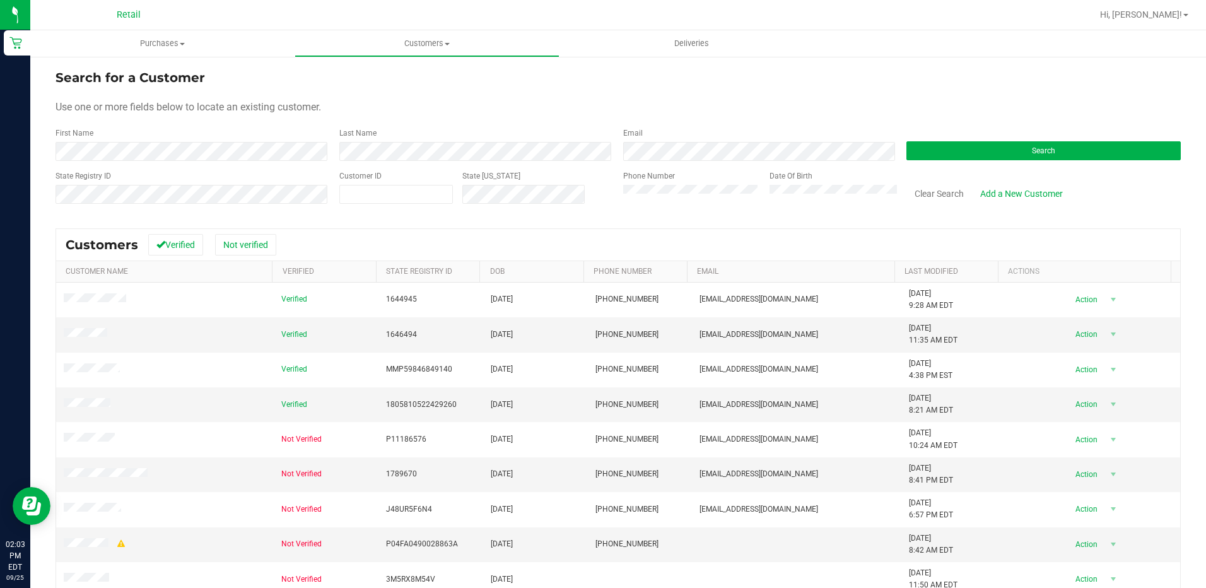
drag, startPoint x: 383, startPoint y: 133, endPoint x: 376, endPoint y: 132, distance: 7.0
click at [377, 132] on div "Last Name" at bounding box center [472, 143] width 284 height 33
click at [1021, 149] on button "Search" at bounding box center [1043, 150] width 274 height 19
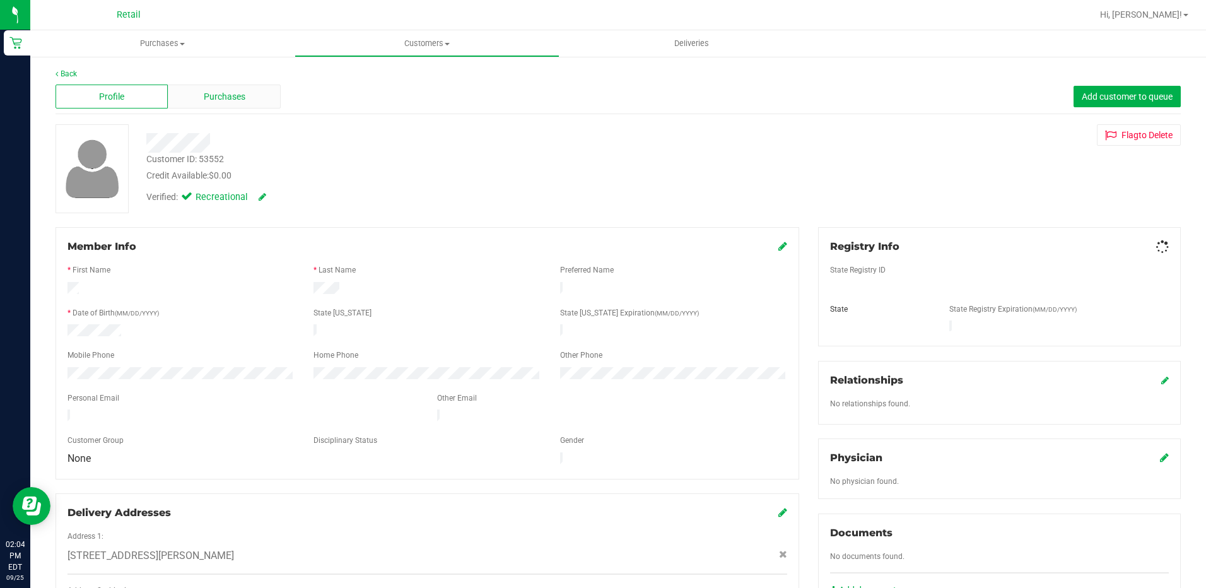
click at [206, 101] on span "Purchases" at bounding box center [225, 96] width 42 height 13
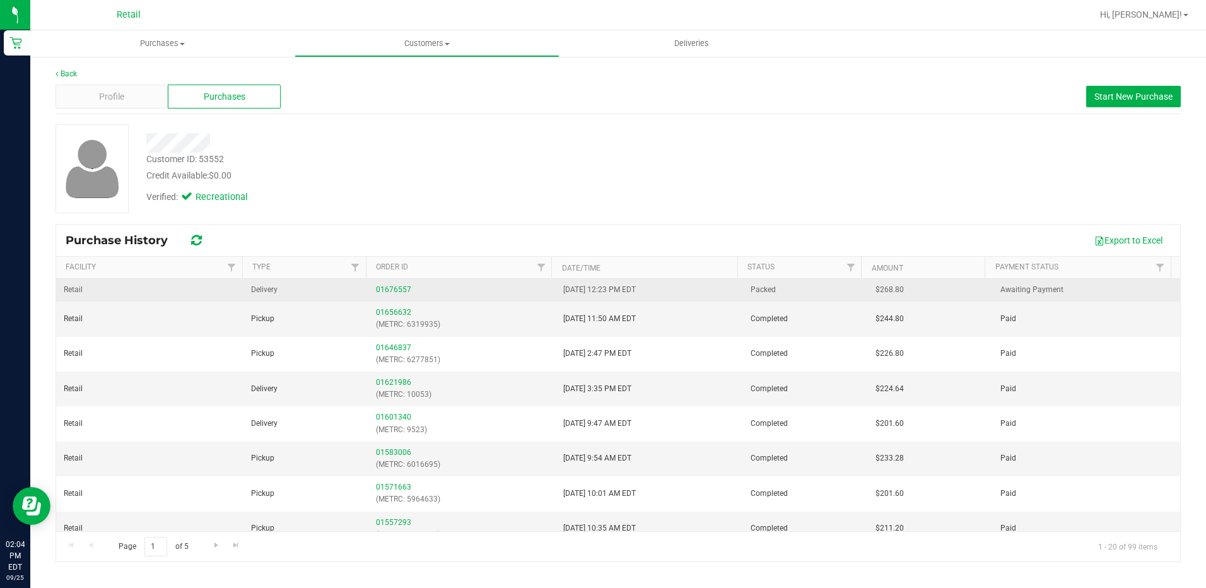
click at [404, 281] on td "01676557" at bounding box center [461, 290] width 187 height 23
click at [399, 284] on div "01676557" at bounding box center [462, 290] width 172 height 12
click at [396, 288] on link "01676557" at bounding box center [393, 289] width 35 height 9
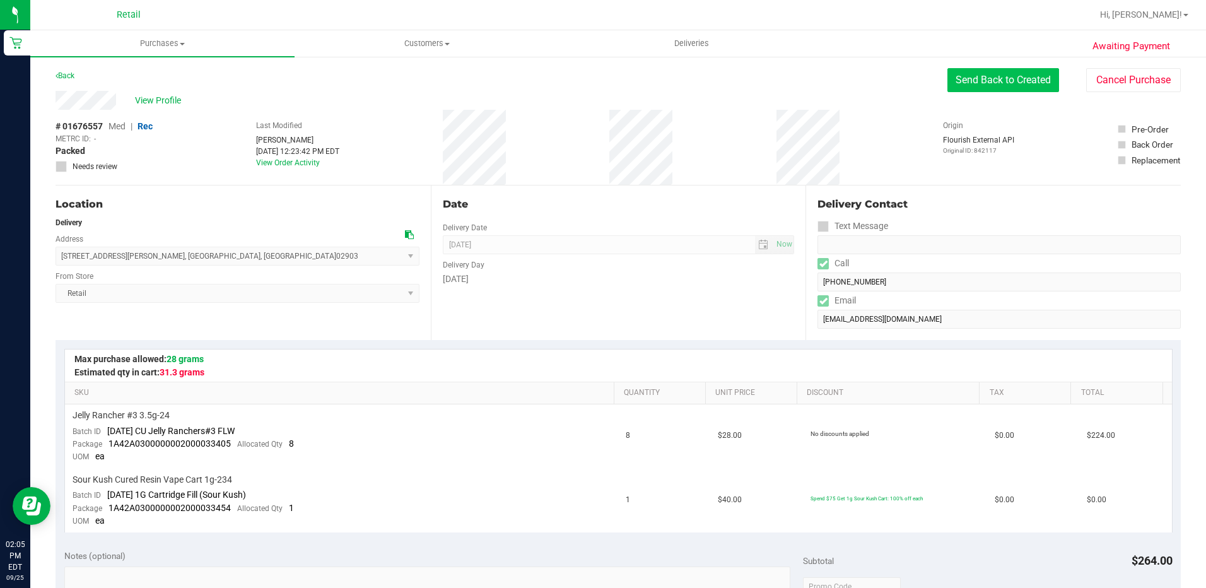
click at [990, 81] on button "Send Back to Created" at bounding box center [1003, 80] width 112 height 24
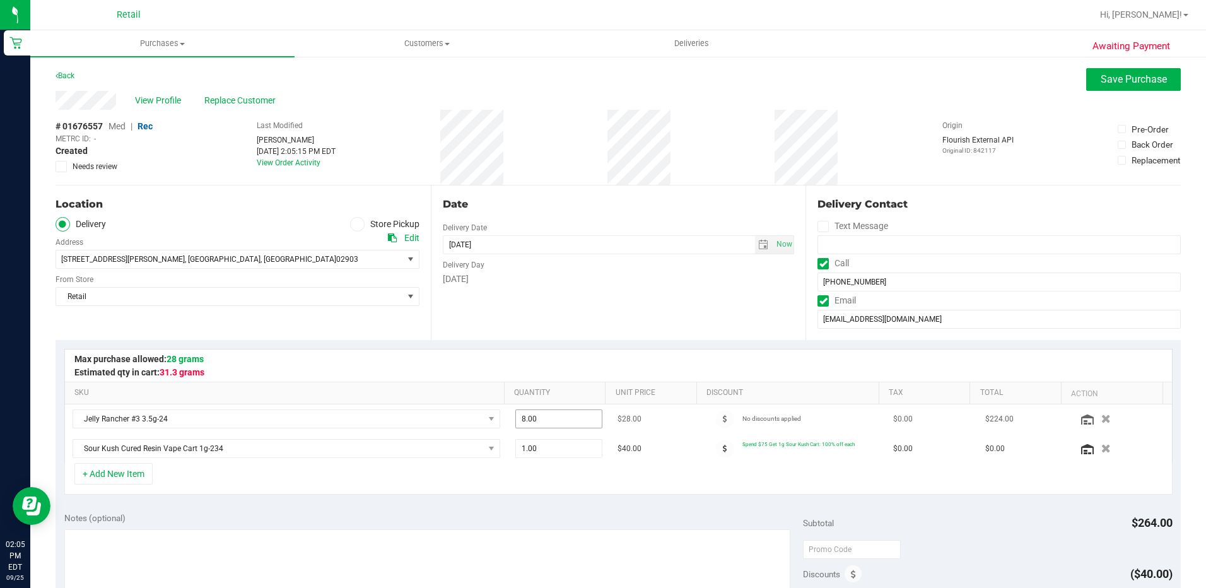
click at [520, 419] on span "8.00 8" at bounding box center [558, 418] width 87 height 19
type input "6"
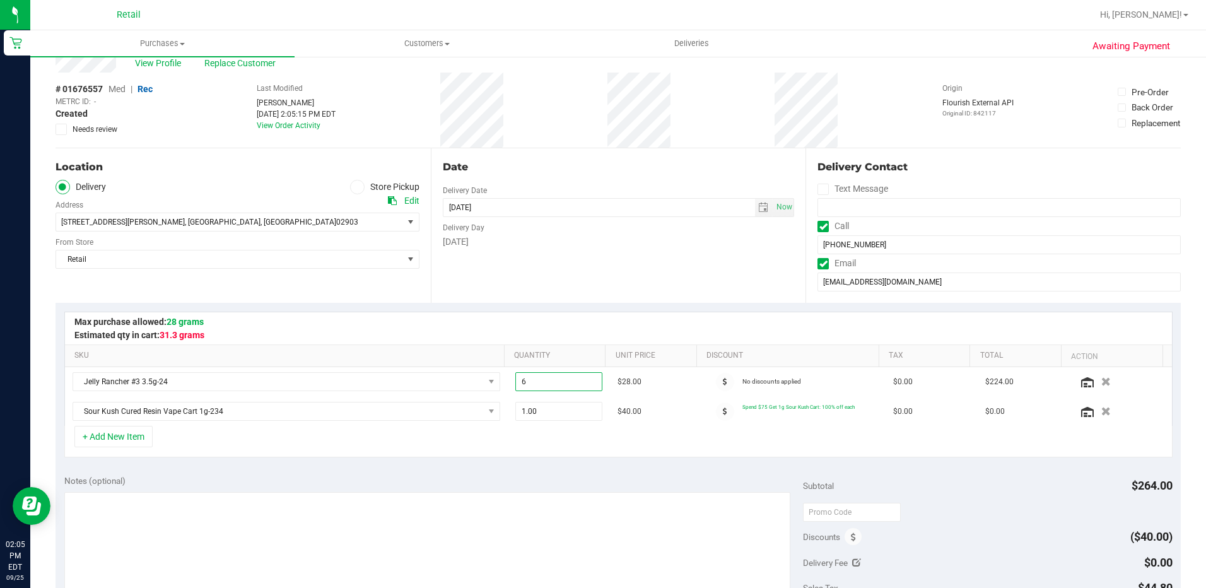
scroll to position [189, 0]
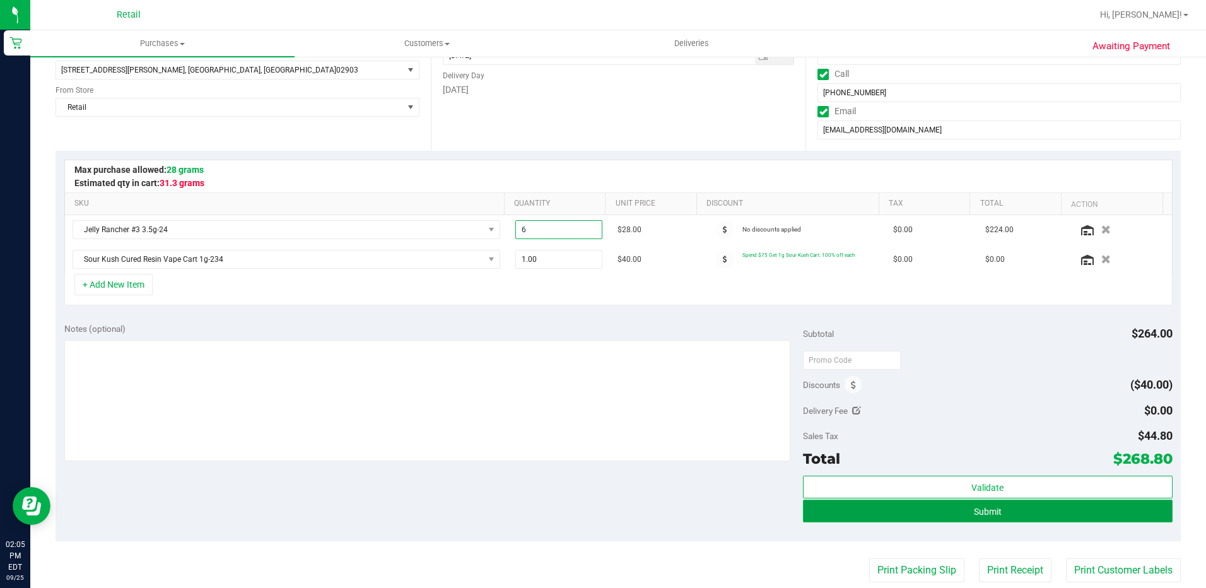
type input "8.00"
click at [994, 514] on button "Submit" at bounding box center [988, 511] width 370 height 23
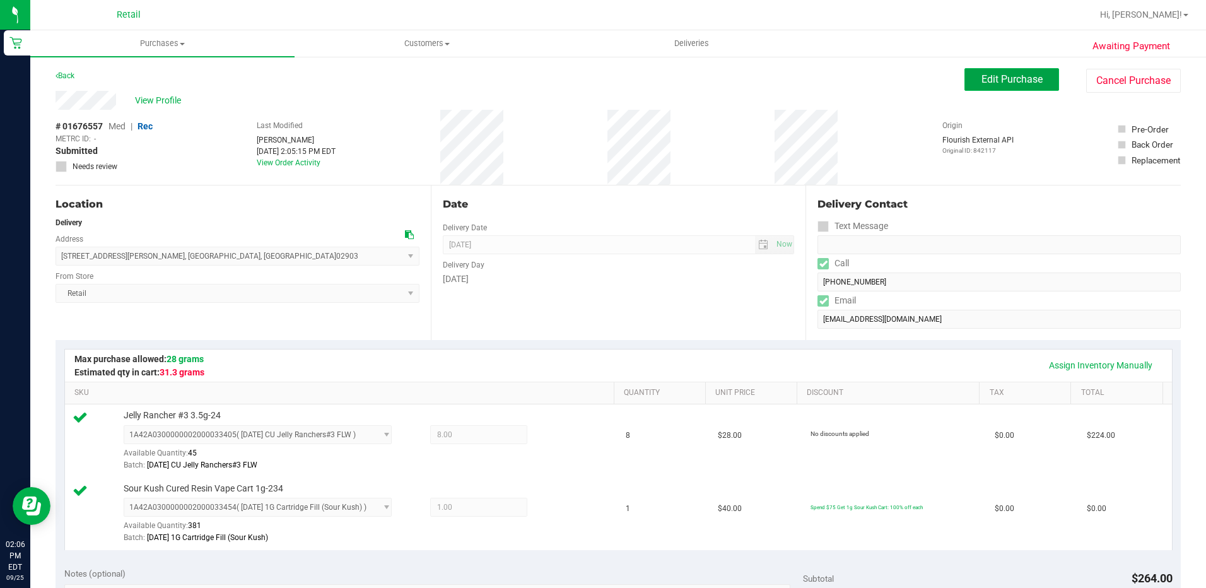
click at [994, 87] on button "Edit Purchase" at bounding box center [1011, 79] width 95 height 23
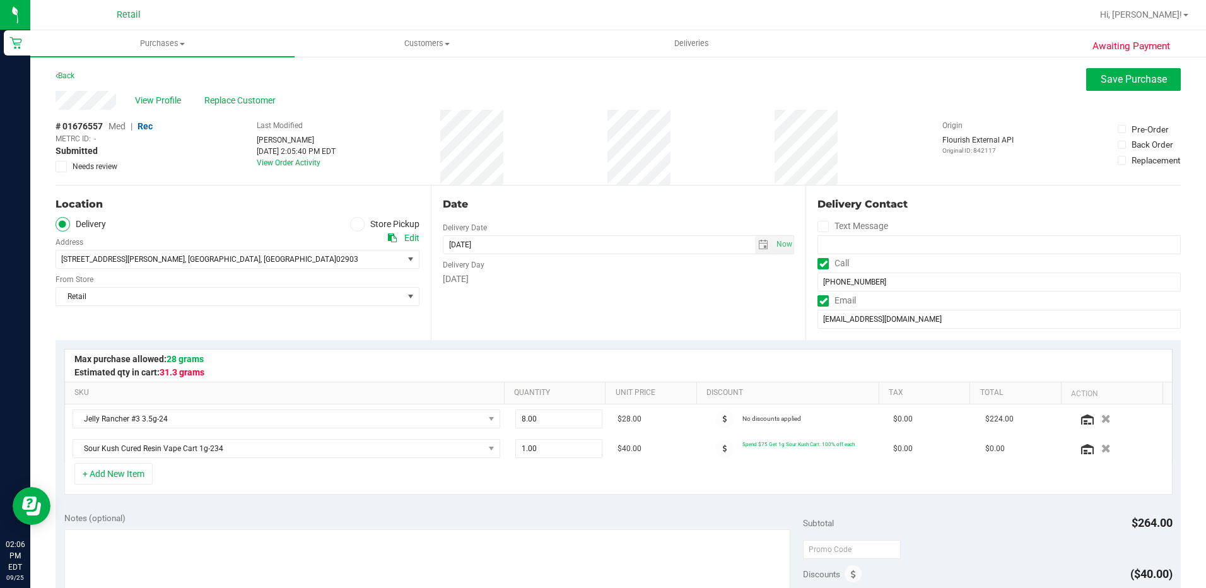
scroll to position [126, 0]
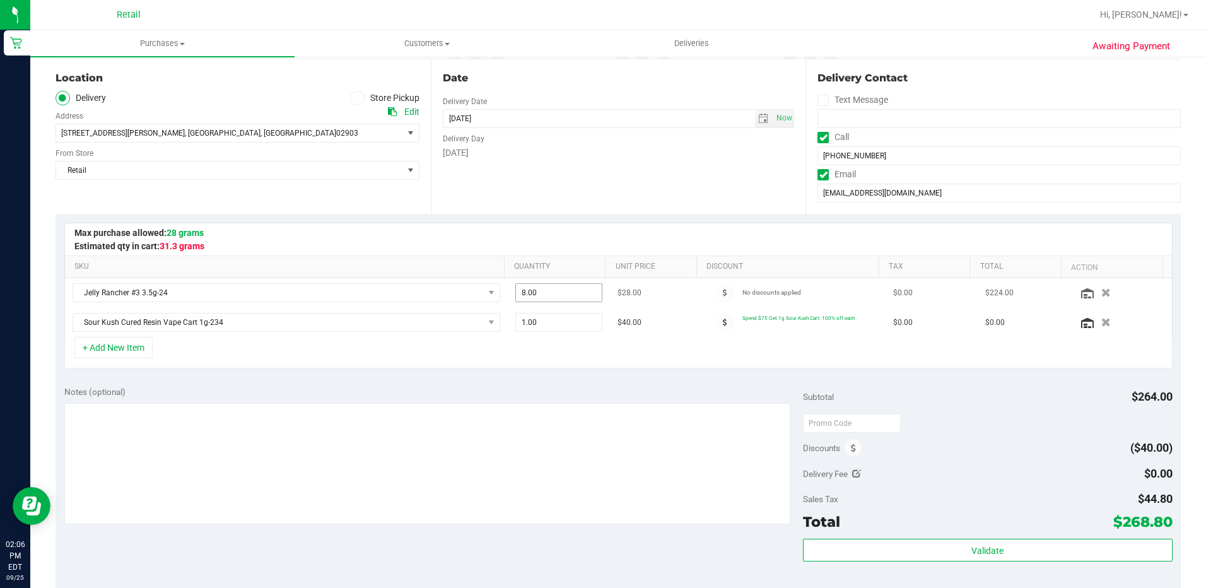
click at [523, 295] on span "8.00 8" at bounding box center [558, 292] width 87 height 19
type input "6"
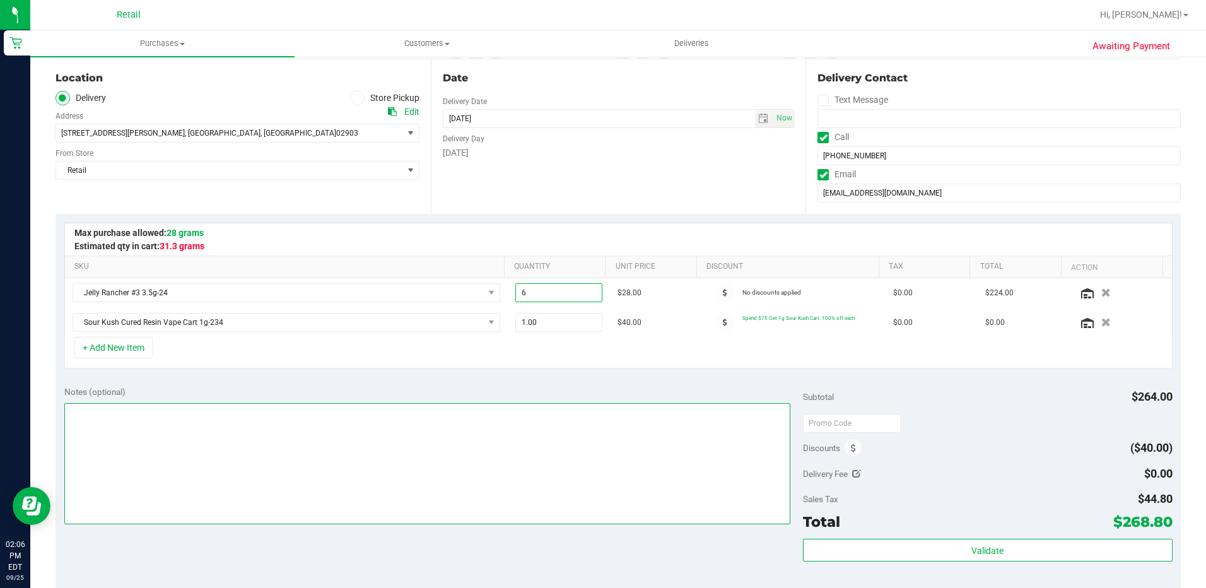
type input "8.00"
click at [531, 424] on textarea at bounding box center [427, 463] width 726 height 121
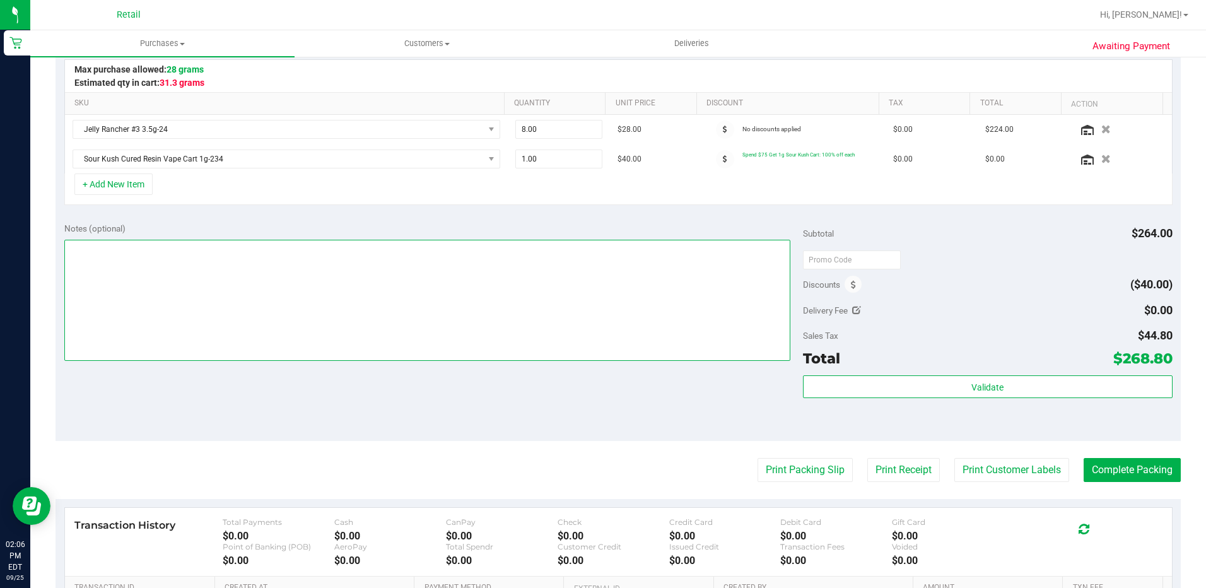
scroll to position [378, 0]
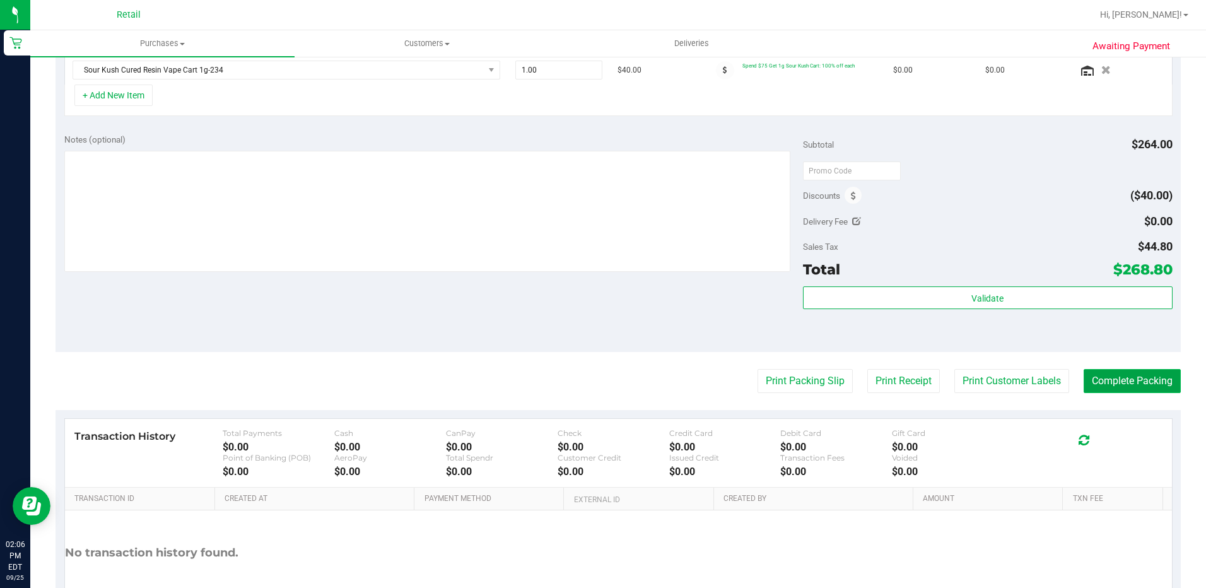
click at [1122, 377] on button "Complete Packing" at bounding box center [1132, 381] width 97 height 24
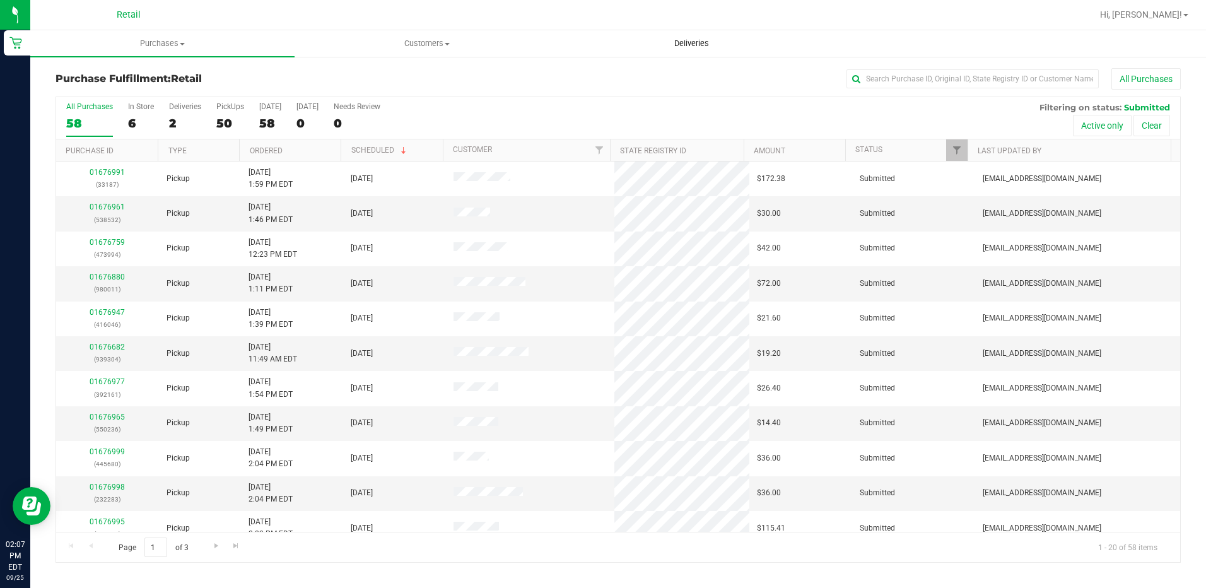
click at [703, 35] on uib-tab-heading "Deliveries" at bounding box center [691, 43] width 263 height 25
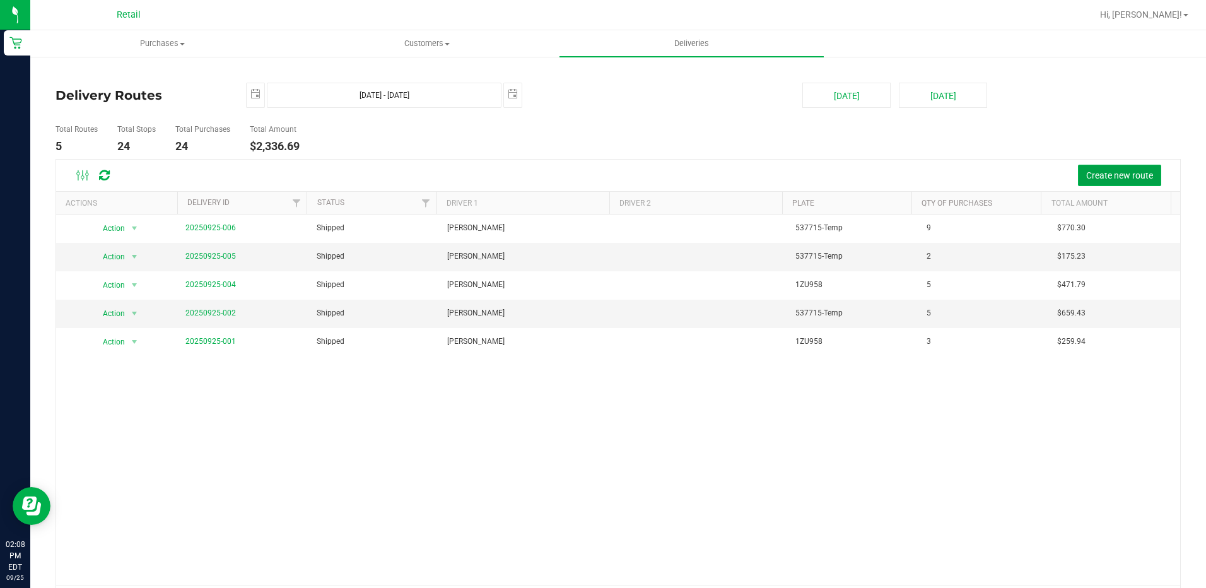
click at [1103, 167] on button "Create new route" at bounding box center [1119, 175] width 83 height 21
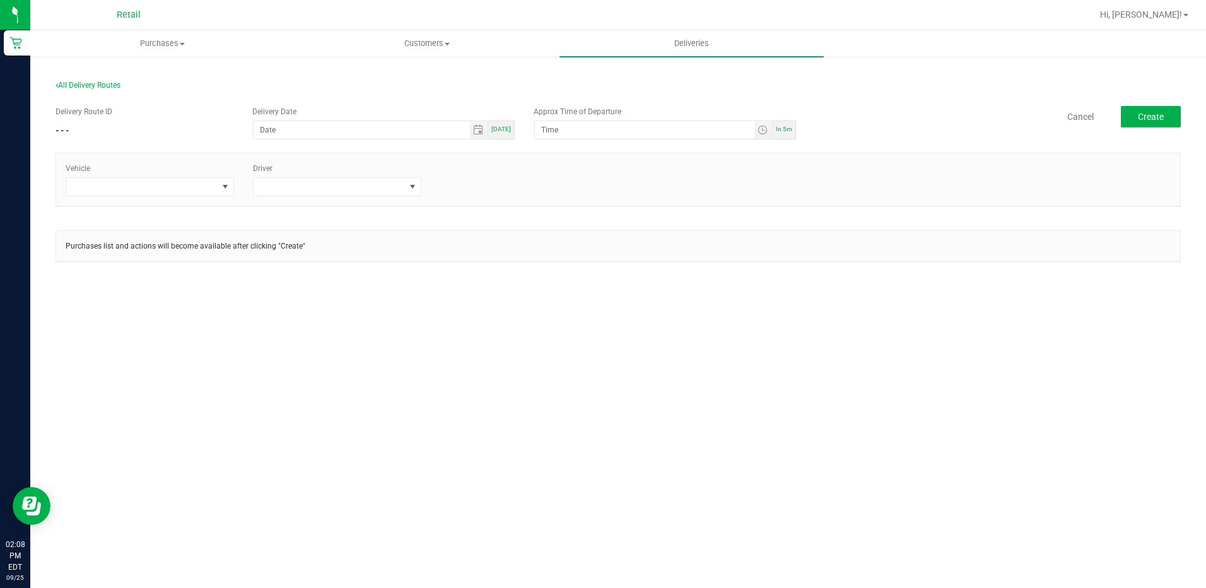
click at [503, 132] on span "[DATE]" at bounding box center [501, 129] width 20 height 7
type input "[DATE]"
click at [171, 191] on span at bounding box center [141, 187] width 151 height 18
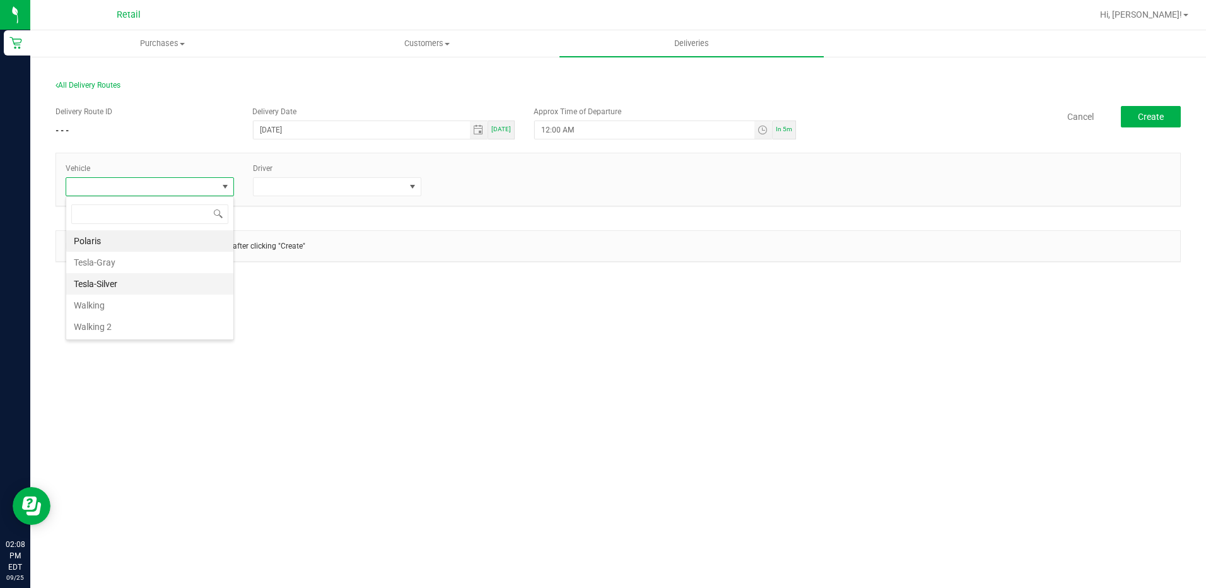
click at [155, 280] on li "Tesla-Silver" at bounding box center [149, 283] width 167 height 21
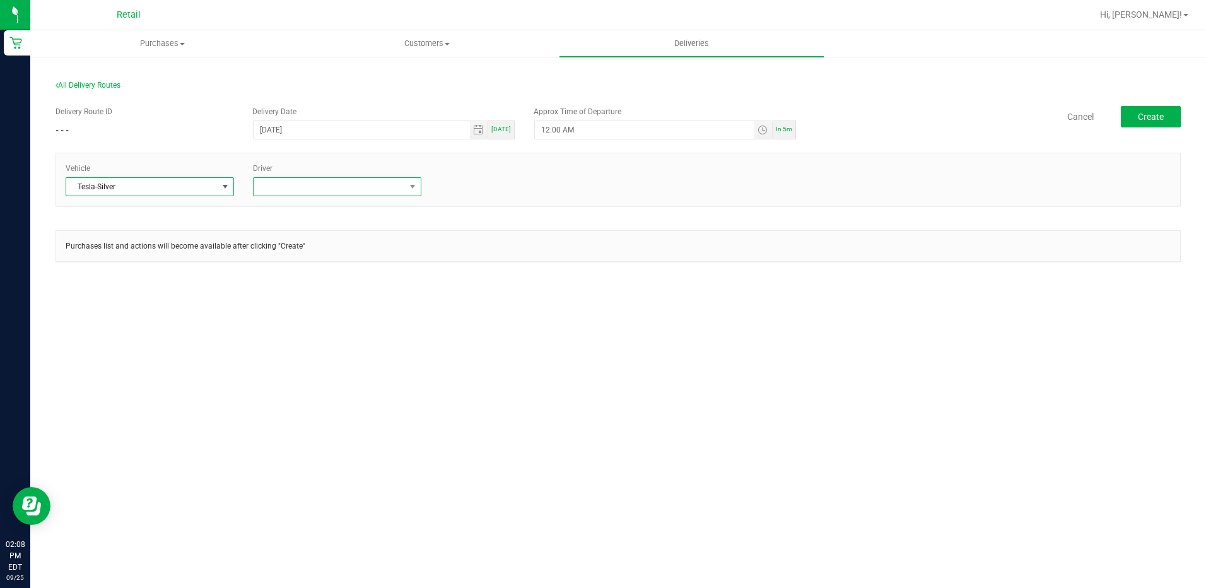
click at [407, 178] on span at bounding box center [413, 187] width 16 height 18
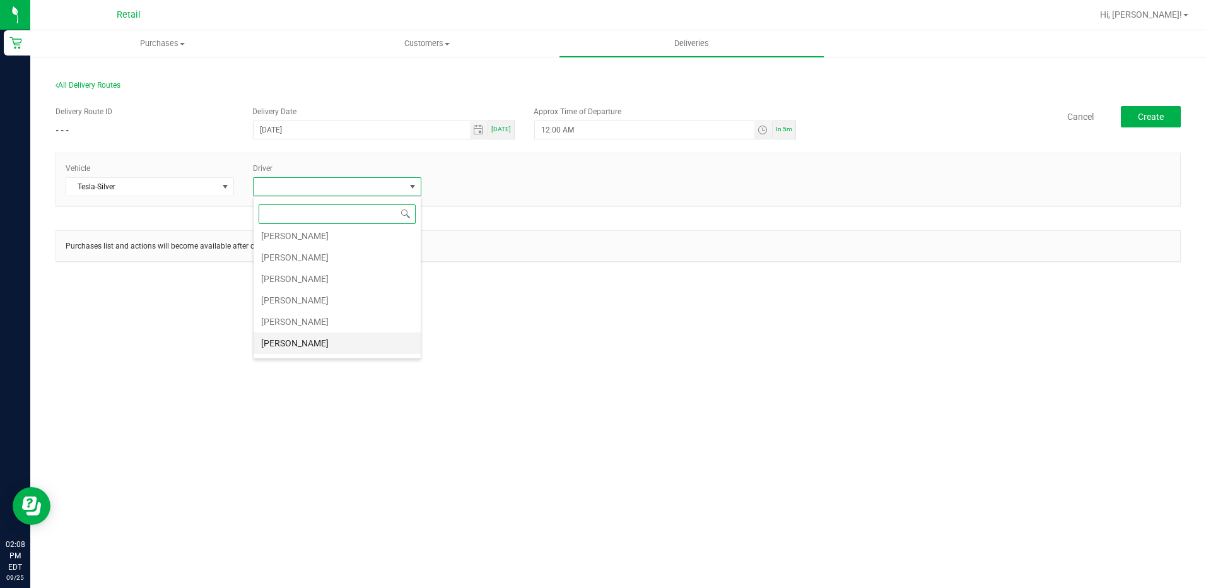
scroll to position [189, 0]
click at [317, 293] on li "[PERSON_NAME]" at bounding box center [337, 287] width 167 height 21
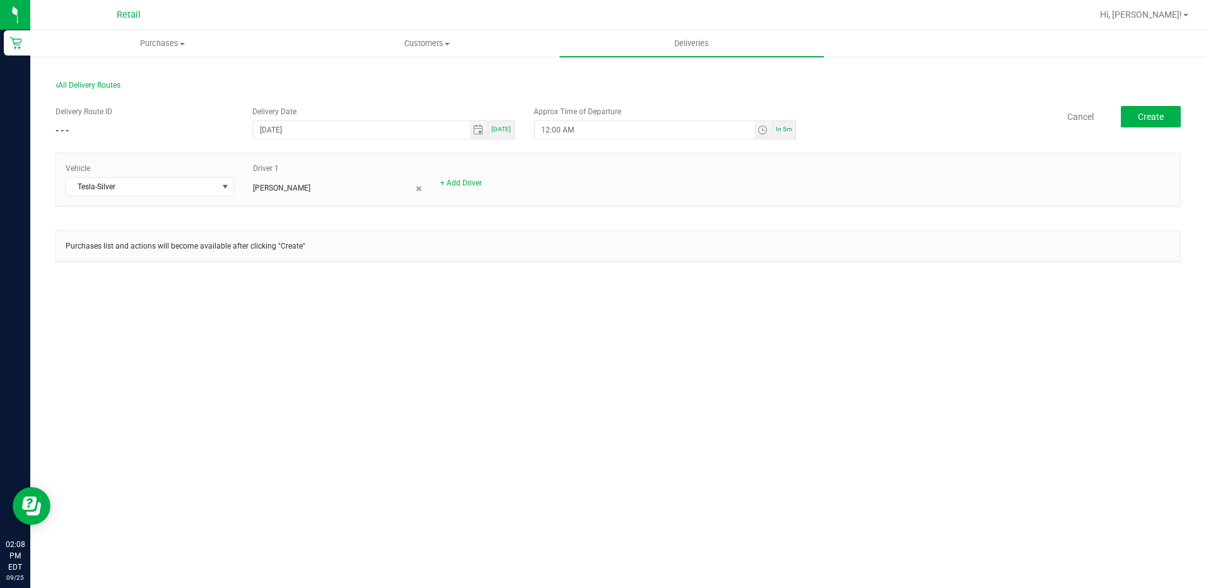
click at [795, 130] on div "In 5m" at bounding box center [784, 129] width 23 height 19
type input "2:13 PM"
click at [513, 139] on div "[DATE]" at bounding box center [501, 129] width 26 height 19
click at [513, 137] on div "[DATE]" at bounding box center [501, 129] width 26 height 19
click at [1143, 119] on span "Create" at bounding box center [1151, 117] width 26 height 10
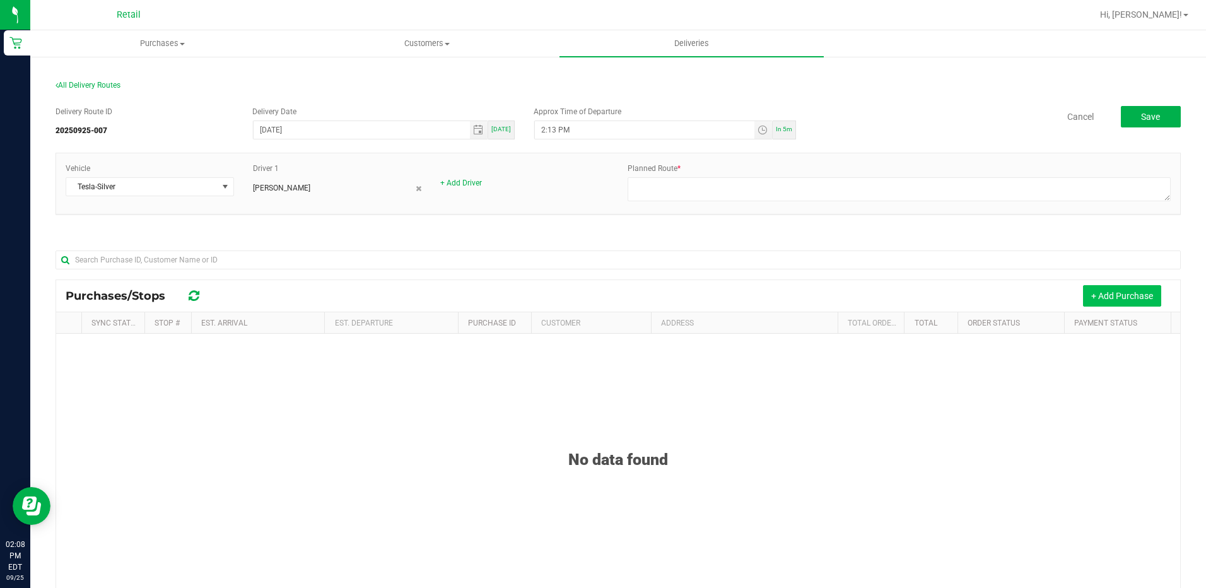
click at [1096, 291] on button "+ Add Purchase" at bounding box center [1122, 295] width 78 height 21
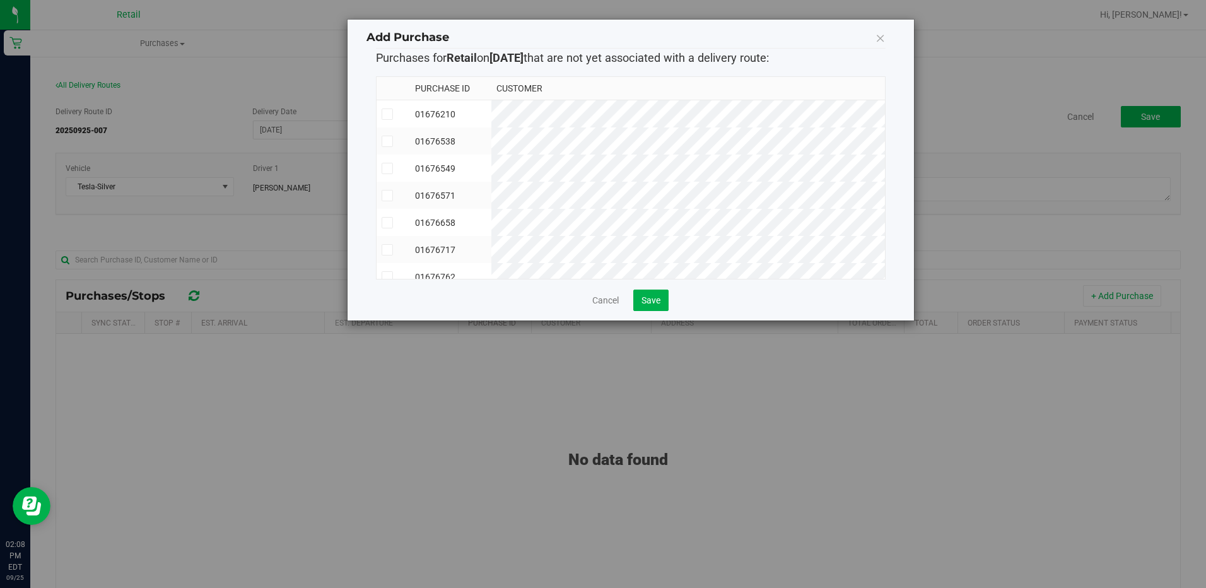
click at [388, 114] on icon at bounding box center [387, 114] width 8 height 0
click at [0, 0] on input "checkbox" at bounding box center [0, 0] width 0 height 0
click at [387, 141] on icon at bounding box center [387, 141] width 8 height 0
click at [0, 0] on input "checkbox" at bounding box center [0, 0] width 0 height 0
click at [385, 168] on icon at bounding box center [387, 168] width 8 height 0
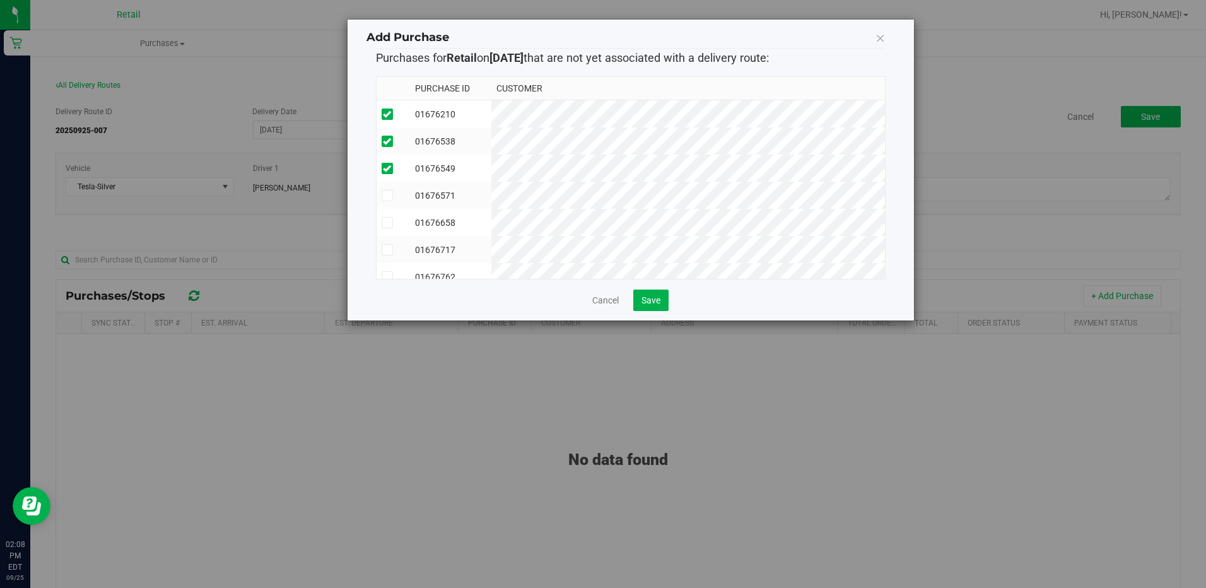
click at [0, 0] on input "checkbox" at bounding box center [0, 0] width 0 height 0
click at [386, 132] on icon at bounding box center [387, 132] width 8 height 0
click at [0, 0] on input "checkbox" at bounding box center [0, 0] width 0 height 0
click at [390, 160] on icon at bounding box center [387, 160] width 8 height 0
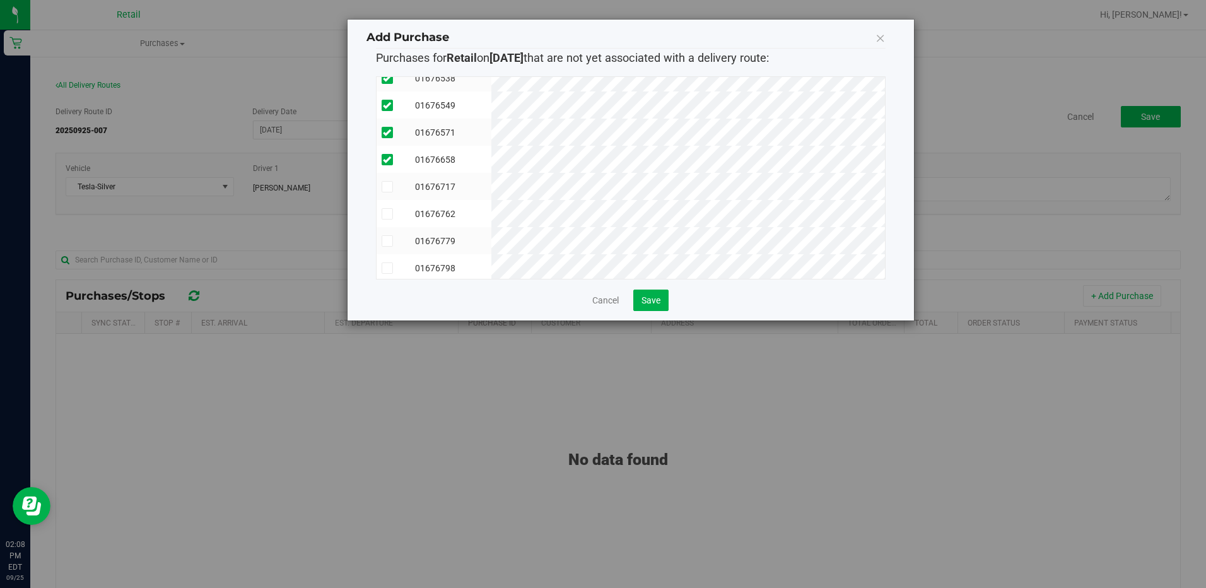
click at [0, 0] on input "checkbox" at bounding box center [0, 0] width 0 height 0
click at [387, 187] on icon at bounding box center [387, 187] width 8 height 0
click at [0, 0] on input "checkbox" at bounding box center [0, 0] width 0 height 0
click at [387, 214] on icon at bounding box center [387, 214] width 8 height 0
click at [0, 0] on input "checkbox" at bounding box center [0, 0] width 0 height 0
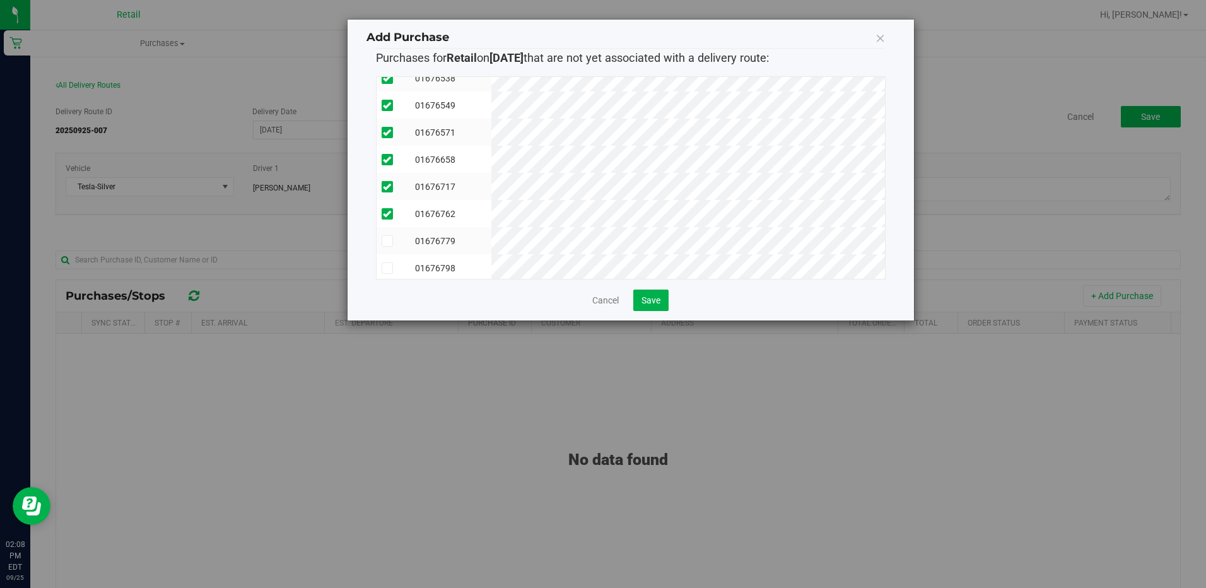
click at [389, 241] on icon at bounding box center [387, 241] width 8 height 0
click at [0, 0] on input "checkbox" at bounding box center [0, 0] width 0 height 0
click at [390, 157] on icon at bounding box center [387, 157] width 8 height 0
click at [0, 0] on input "checkbox" at bounding box center [0, 0] width 0 height 0
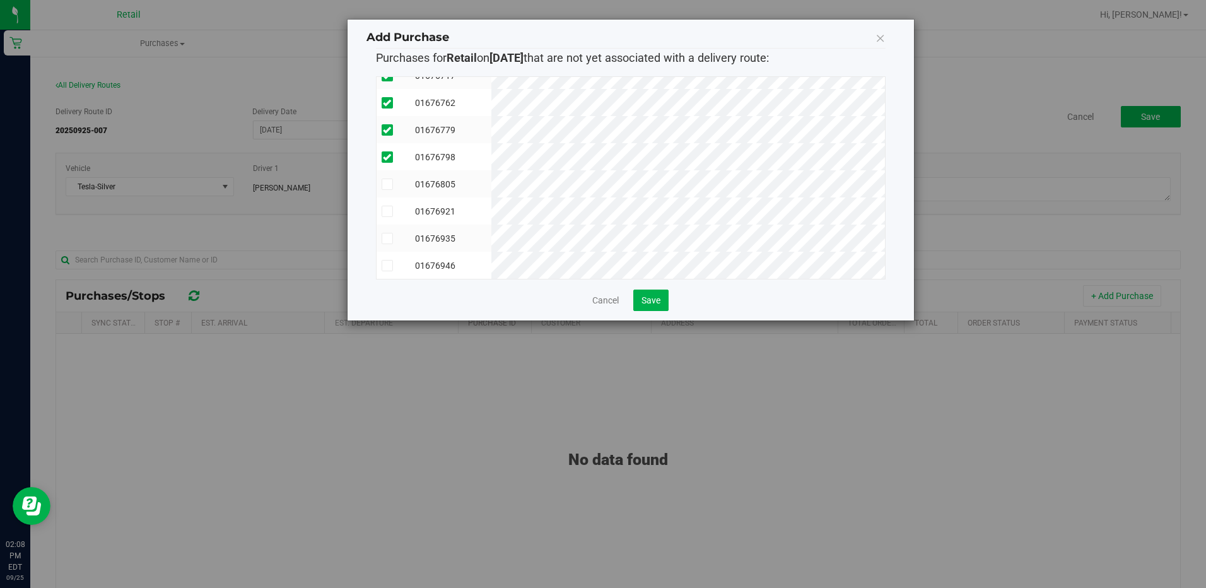
click at [390, 184] on icon at bounding box center [387, 184] width 8 height 0
click at [0, 0] on input "checkbox" at bounding box center [0, 0] width 0 height 0
click at [391, 206] on span at bounding box center [387, 211] width 11 height 11
click at [389, 233] on span at bounding box center [387, 238] width 11 height 11
click at [0, 0] on input "checkbox" at bounding box center [0, 0] width 0 height 0
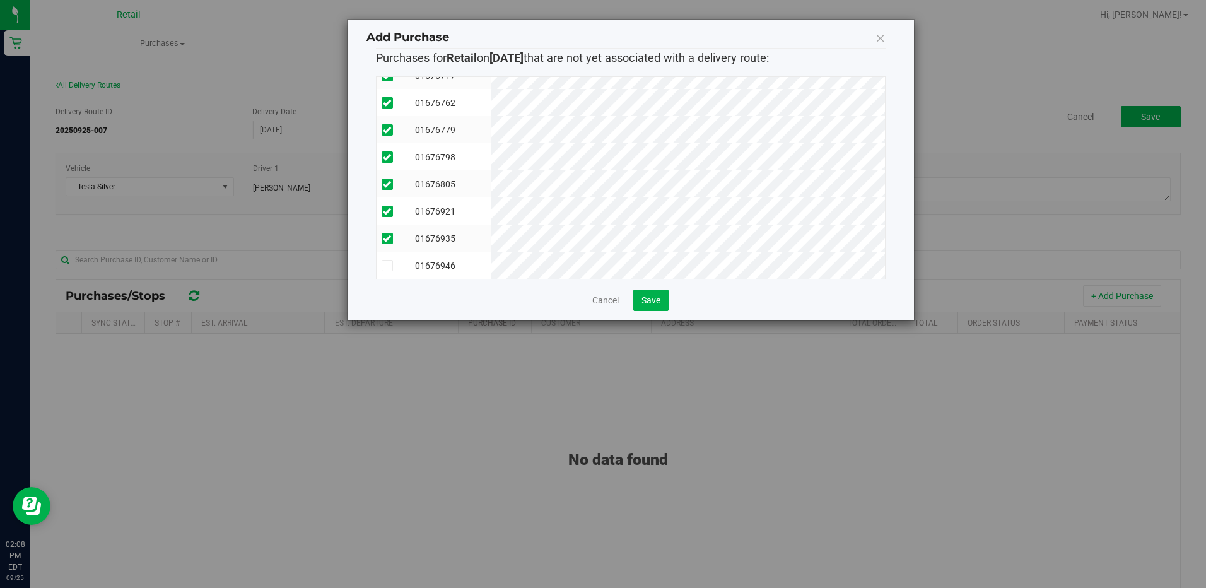
click at [386, 267] on td at bounding box center [394, 265] width 34 height 27
click at [590, 296] on div "Cancel Save" at bounding box center [631, 299] width 510 height 21
click at [598, 298] on link "Cancel" at bounding box center [605, 300] width 26 height 13
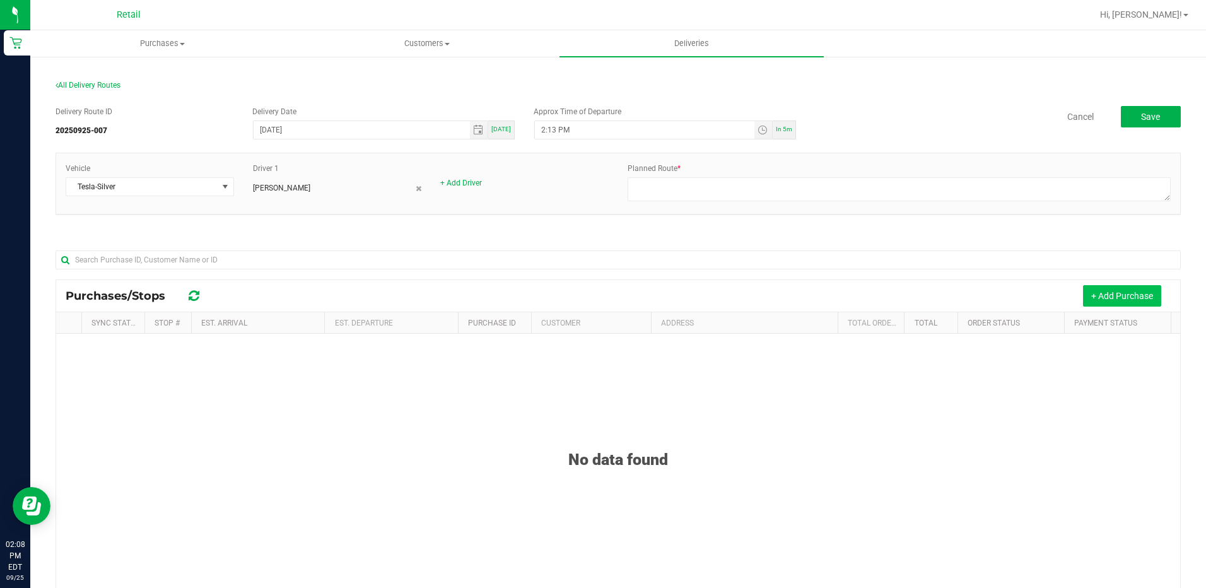
click at [1111, 287] on button "+ Add Purchase" at bounding box center [1122, 295] width 78 height 21
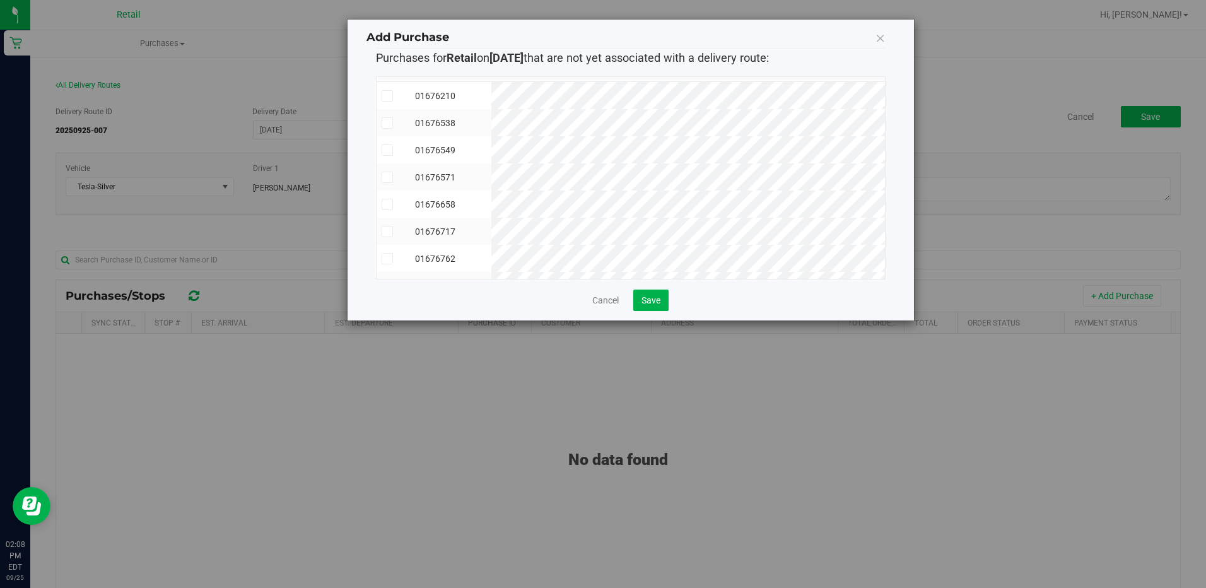
scroll to position [0, 0]
click at [594, 299] on link "Cancel" at bounding box center [605, 300] width 26 height 13
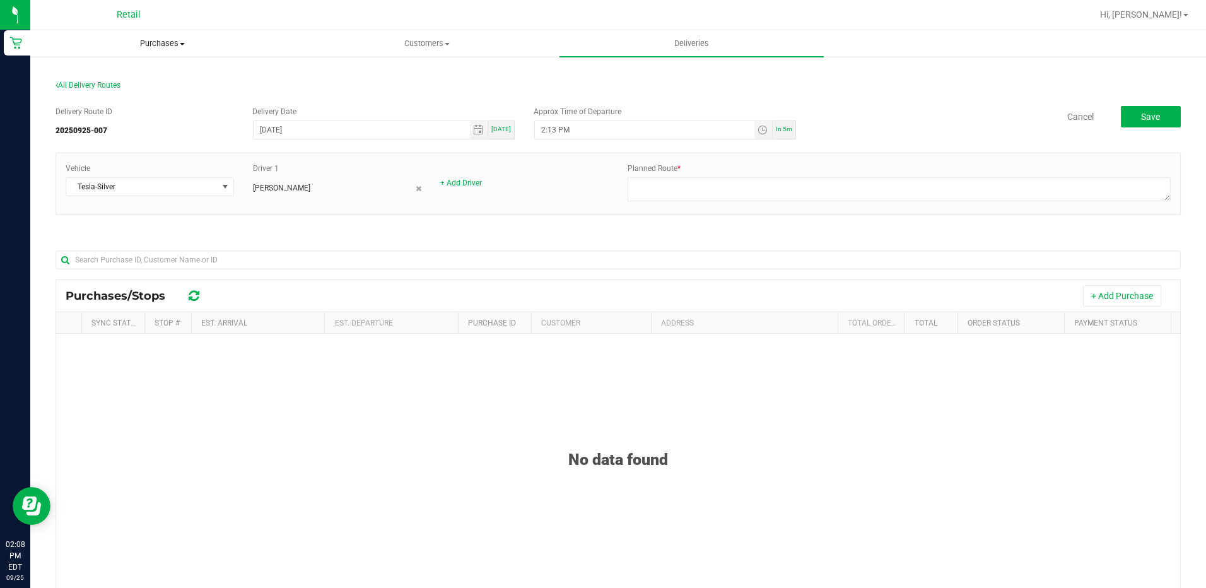
click at [166, 52] on uib-tab-heading "Purchases Summary of purchases Fulfillment All purchases" at bounding box center [162, 43] width 263 height 25
click at [149, 74] on span "Summary of purchases" at bounding box center [94, 76] width 129 height 11
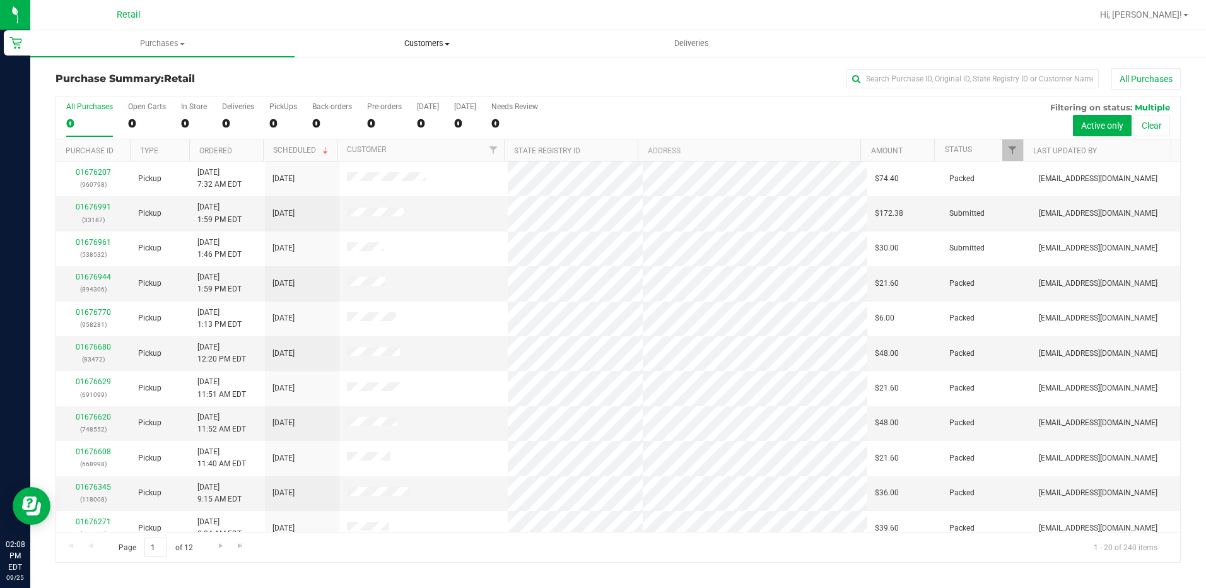
click at [426, 45] on span "Customers" at bounding box center [426, 43] width 263 height 11
click at [370, 79] on span "All customers" at bounding box center [340, 76] width 91 height 11
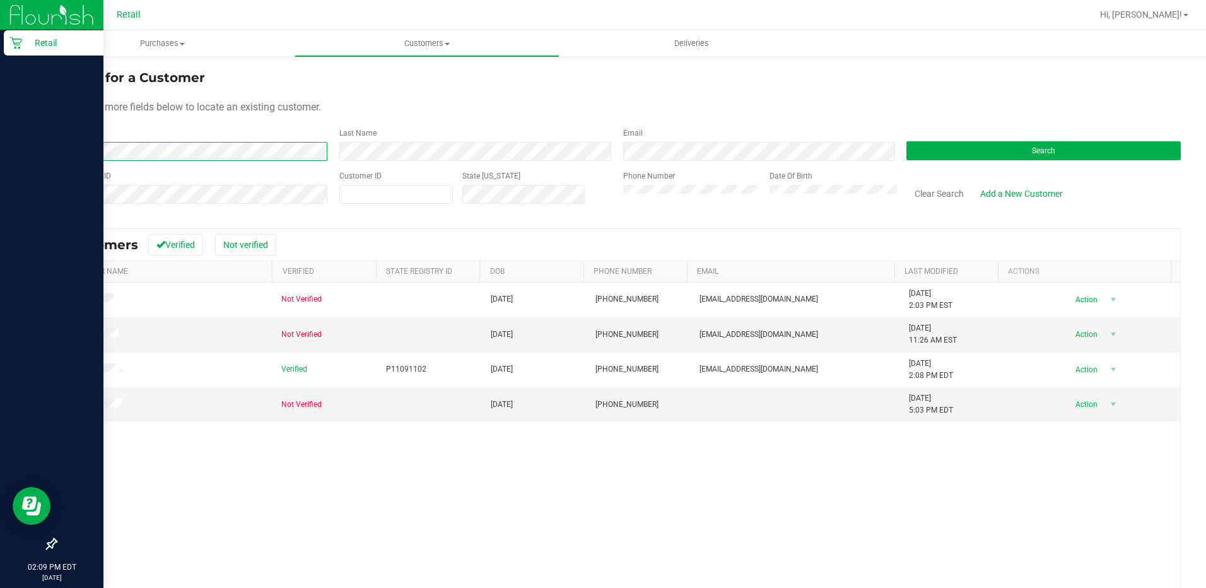
click at [29, 156] on div "Retail 02:09 PM EDT 09/25/2025 09/25 Retail Hi, Isabella! Purchases Summary of …" at bounding box center [603, 294] width 1206 height 588
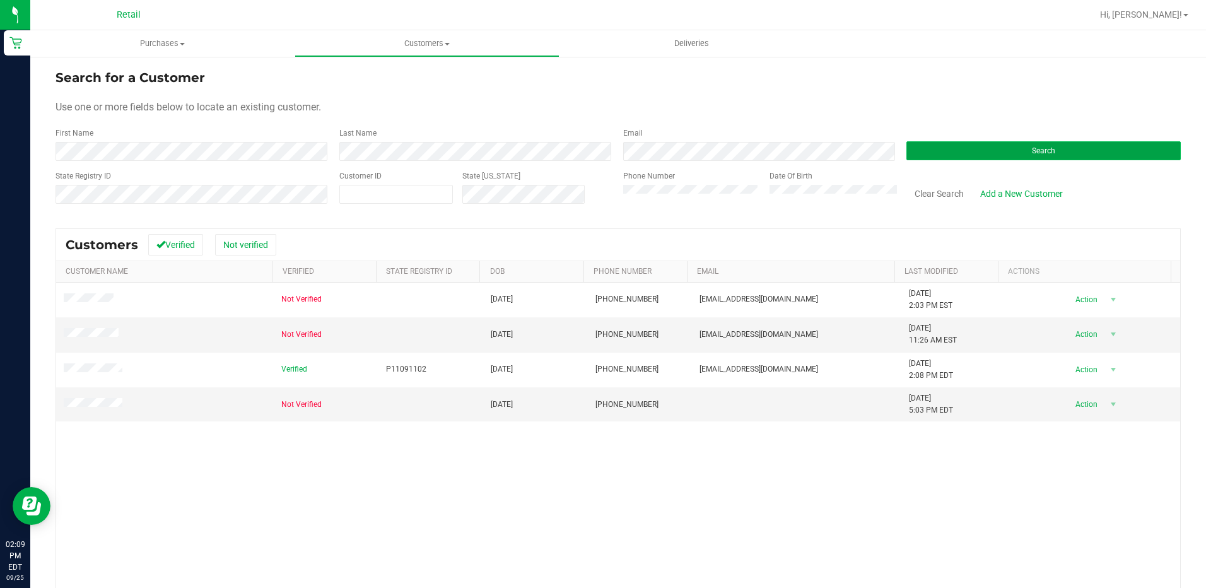
click at [981, 151] on button "Search" at bounding box center [1043, 150] width 274 height 19
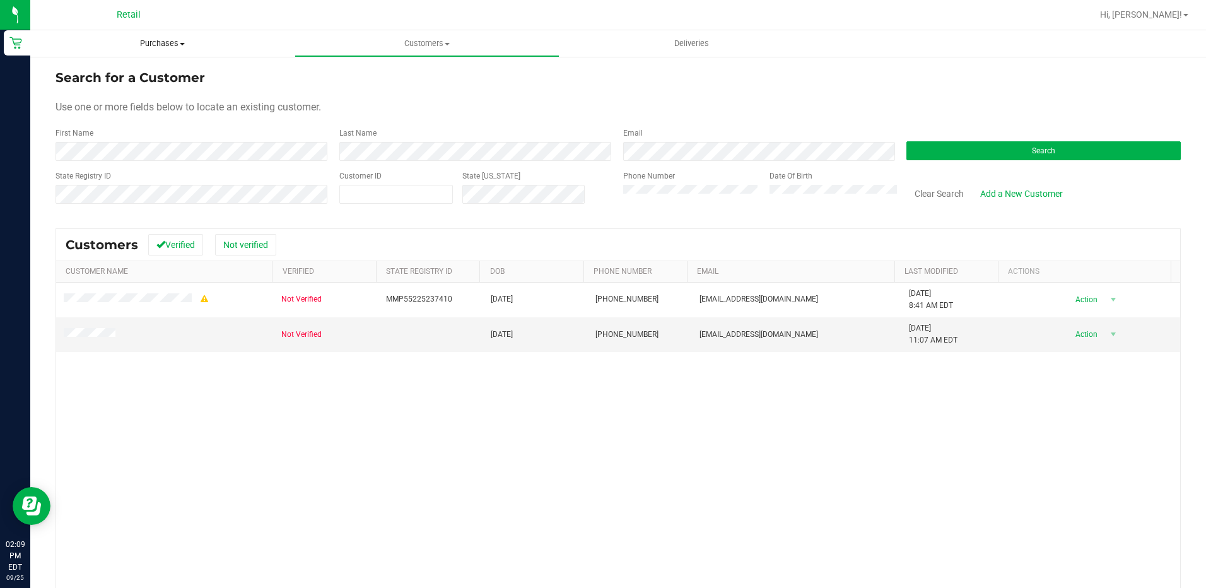
click at [168, 32] on uib-tab-heading "Purchases Summary of purchases Fulfillment All purchases" at bounding box center [162, 43] width 264 height 26
click at [168, 47] on span "Purchases" at bounding box center [162, 43] width 264 height 11
click at [151, 38] on span "Purchases" at bounding box center [162, 43] width 264 height 11
click at [124, 71] on span "Summary of purchases" at bounding box center [94, 76] width 129 height 11
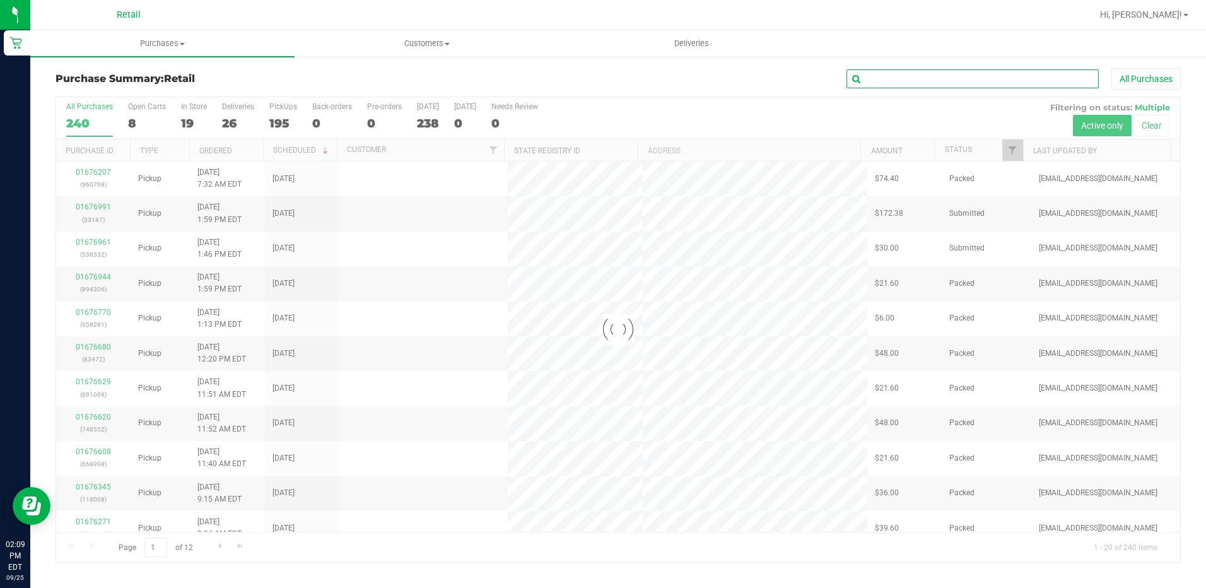
click at [1000, 76] on input "text" at bounding box center [972, 78] width 252 height 19
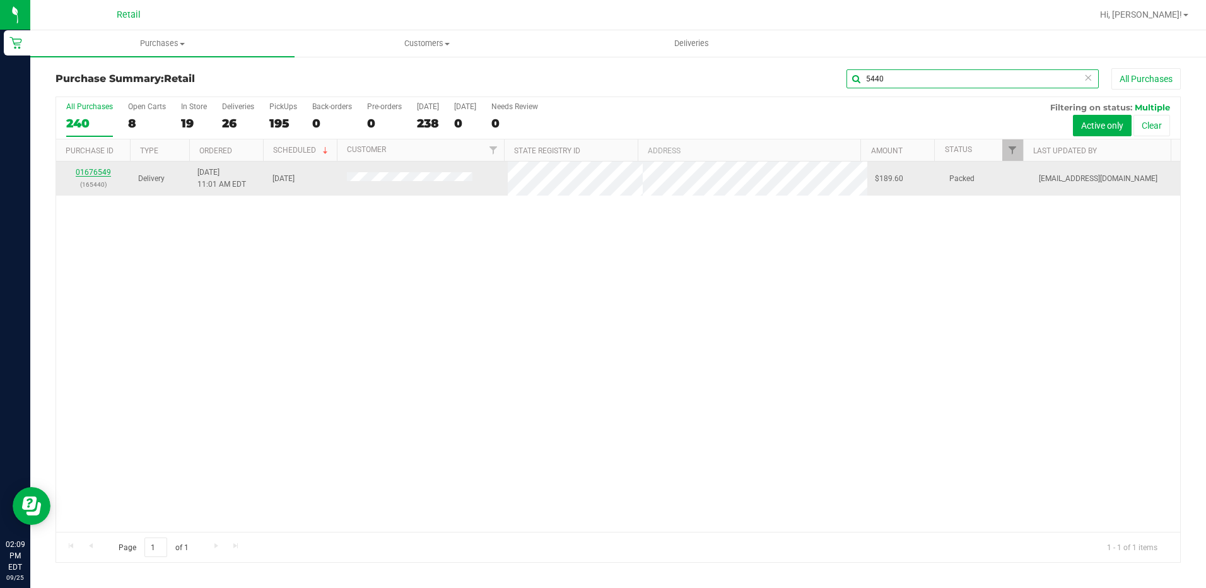
type input "5440"
click at [91, 171] on link "01676549" at bounding box center [93, 172] width 35 height 9
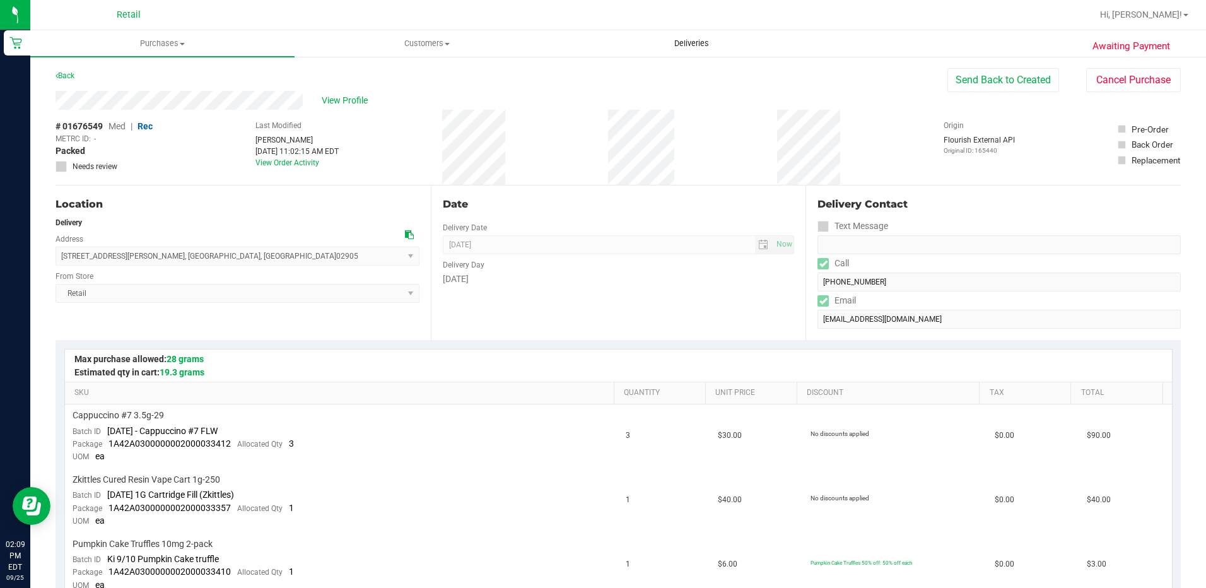
click at [693, 40] on span "Deliveries" at bounding box center [691, 43] width 69 height 11
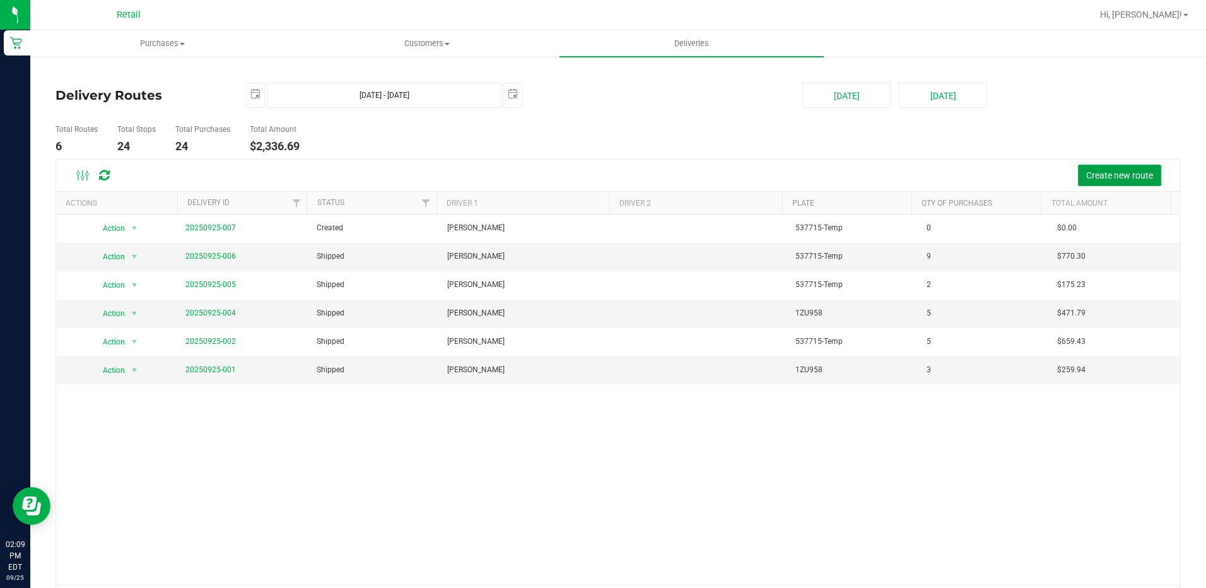
click at [1110, 173] on span "Create new route" at bounding box center [1119, 175] width 67 height 10
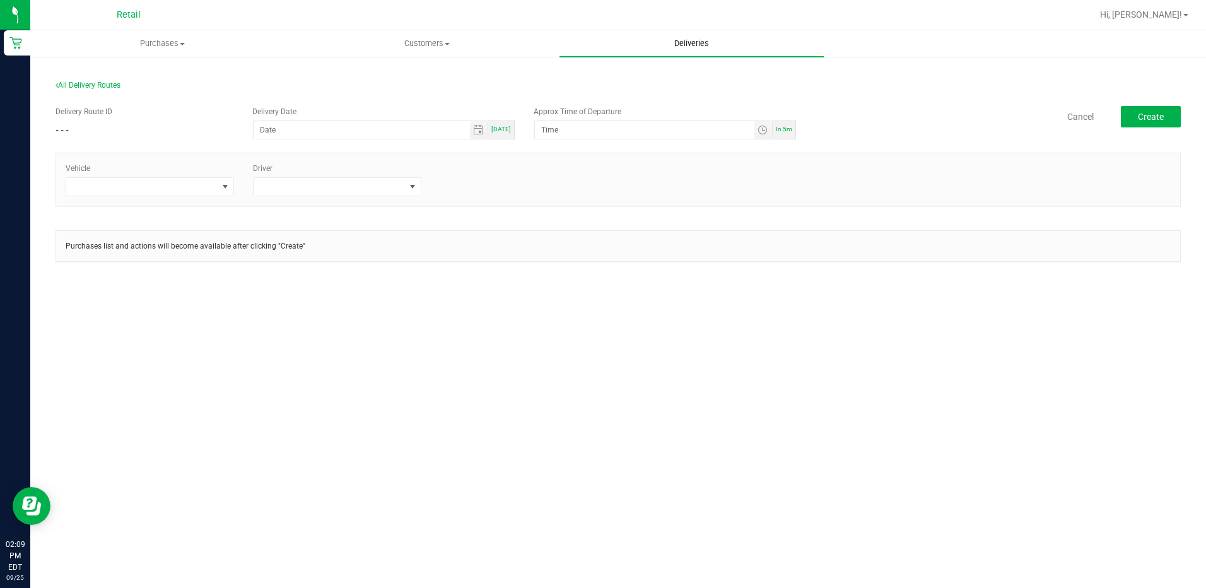
click at [656, 38] on uib-tab-heading "Deliveries" at bounding box center [691, 43] width 264 height 26
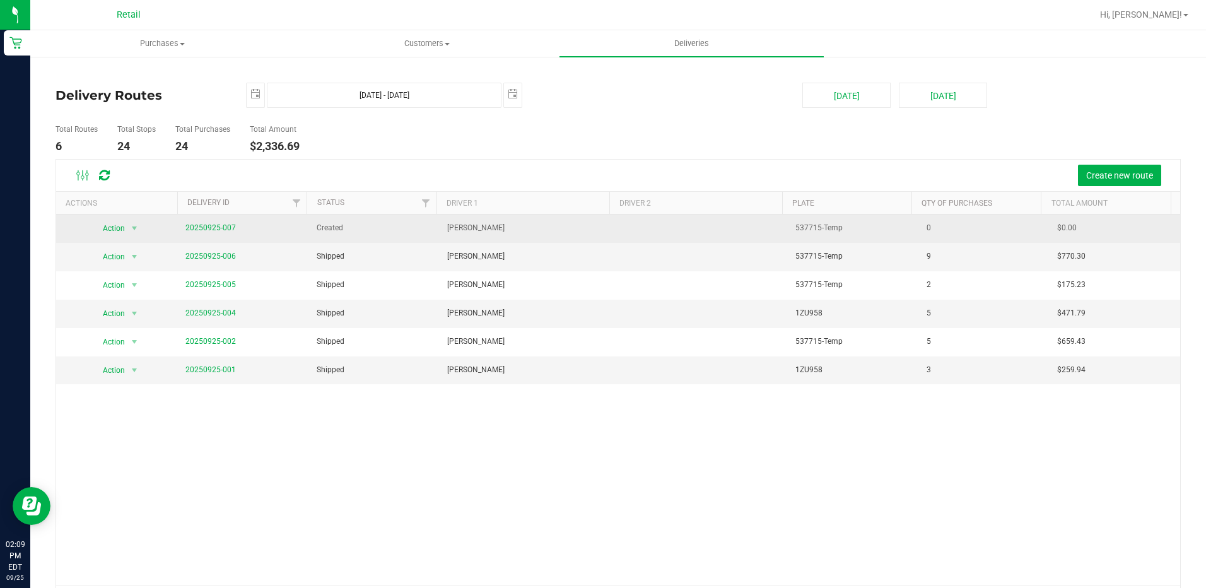
click at [220, 223] on span "20250925-007" at bounding box center [210, 228] width 50 height 12
click at [235, 228] on td "20250925-007" at bounding box center [243, 228] width 131 height 28
click at [179, 224] on td "20250925-007" at bounding box center [243, 228] width 131 height 28
click at [194, 224] on link "20250925-007" at bounding box center [210, 227] width 50 height 9
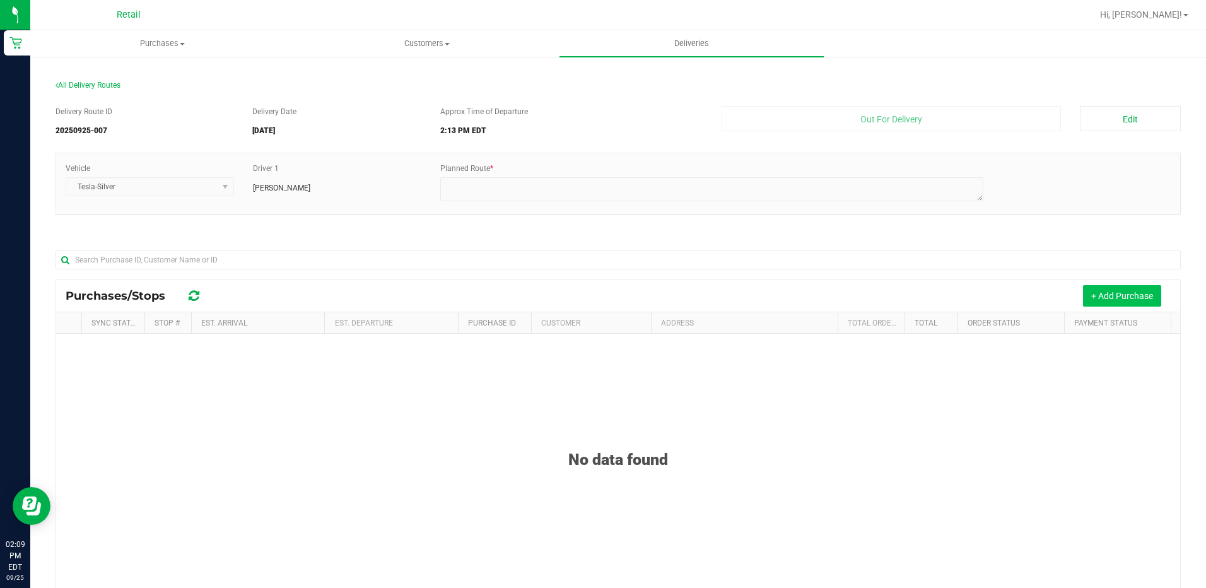
click at [1088, 300] on button "+ Add Purchase" at bounding box center [1122, 295] width 78 height 21
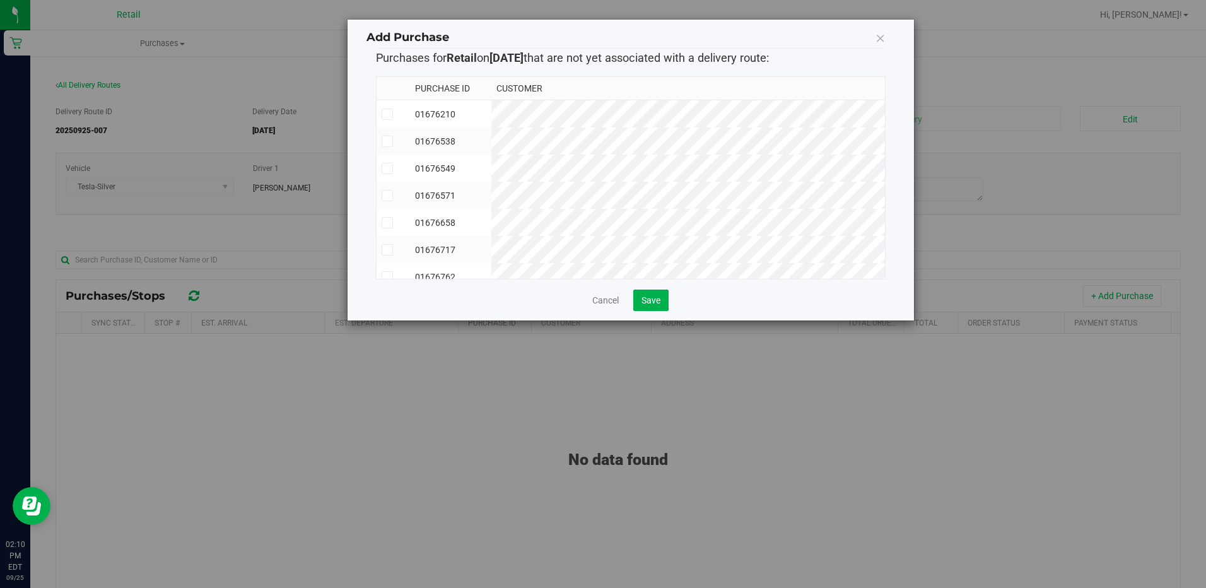
click at [388, 168] on icon at bounding box center [387, 168] width 8 height 0
click at [0, 0] on input "checkbox" at bounding box center [0, 0] width 0 height 0
click at [383, 223] on icon at bounding box center [387, 223] width 8 height 0
click at [0, 0] on input "checkbox" at bounding box center [0, 0] width 0 height 0
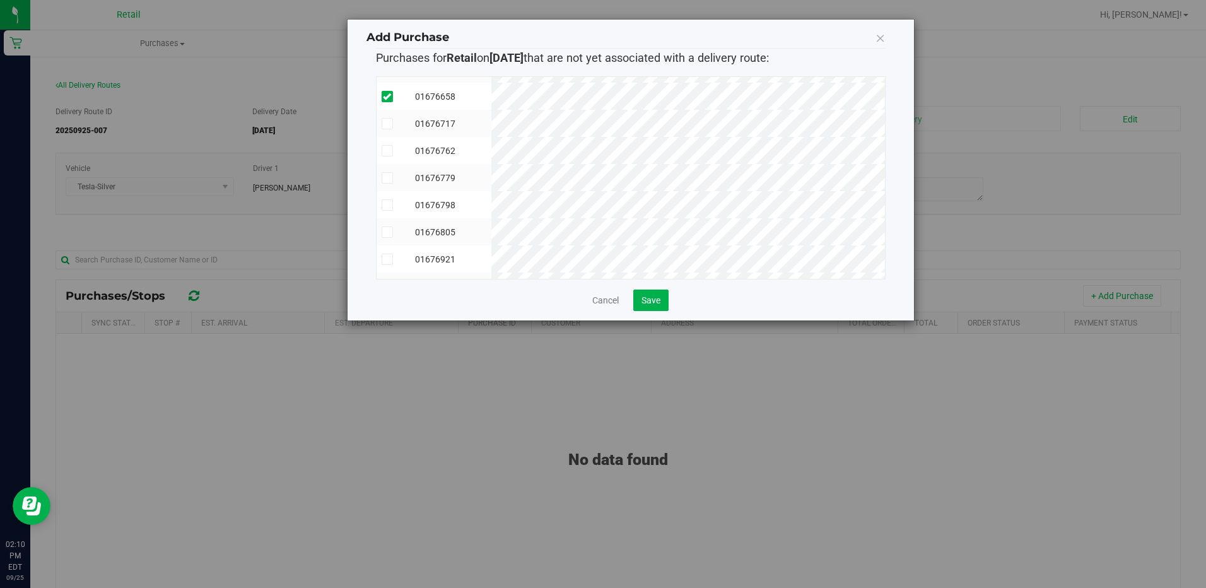
click at [380, 122] on td at bounding box center [394, 123] width 34 height 27
click at [395, 119] on label at bounding box center [394, 113] width 24 height 11
click at [0, 0] on input "checkbox" at bounding box center [0, 0] width 0 height 0
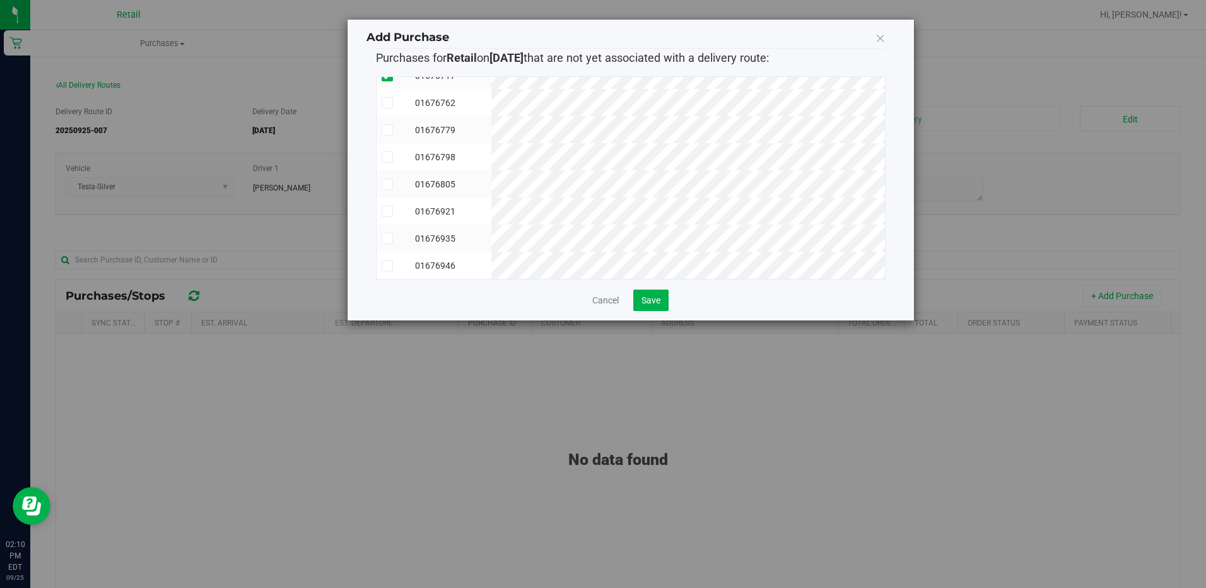
drag, startPoint x: 385, startPoint y: 85, endPoint x: 387, endPoint y: 93, distance: 8.6
click at [386, 90] on td at bounding box center [394, 102] width 34 height 27
click at [386, 157] on icon at bounding box center [387, 157] width 8 height 0
click at [0, 0] on input "checkbox" at bounding box center [0, 0] width 0 height 0
click at [647, 297] on span "Save" at bounding box center [650, 300] width 19 height 10
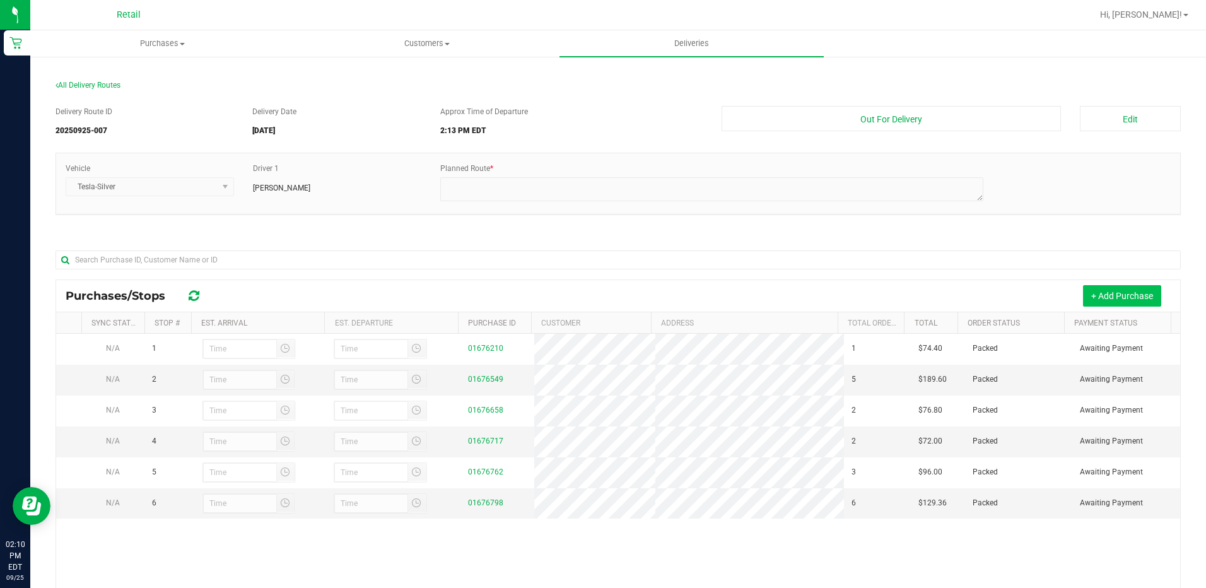
click at [1092, 291] on button "+ Add Purchase" at bounding box center [1122, 295] width 78 height 21
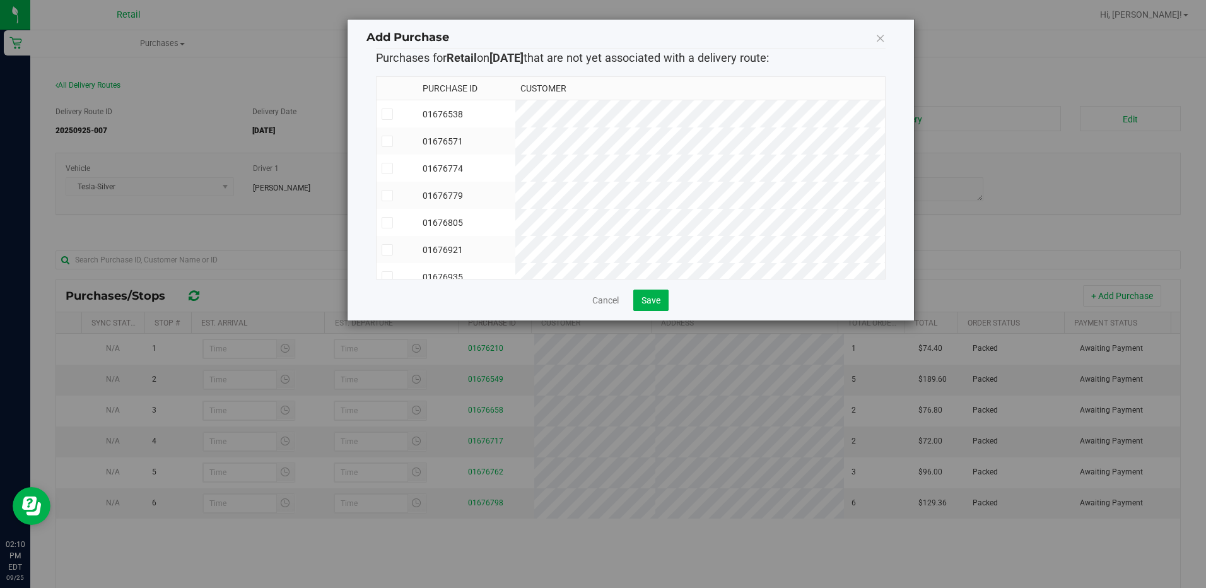
click at [402, 177] on td at bounding box center [397, 168] width 41 height 27
click at [382, 233] on span at bounding box center [387, 238] width 11 height 11
click at [0, 0] on input "checkbox" at bounding box center [0, 0] width 0 height 0
click at [383, 153] on span at bounding box center [387, 156] width 11 height 11
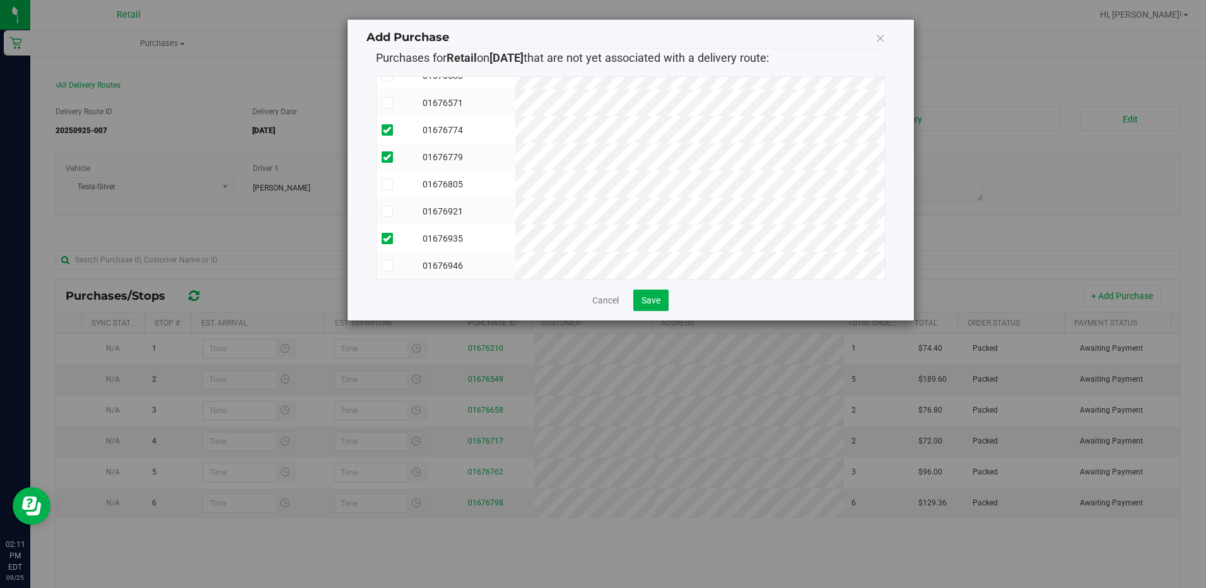
click at [0, 0] on input "checkbox" at bounding box center [0, 0] width 0 height 0
click at [660, 300] on span "Save" at bounding box center [650, 300] width 19 height 10
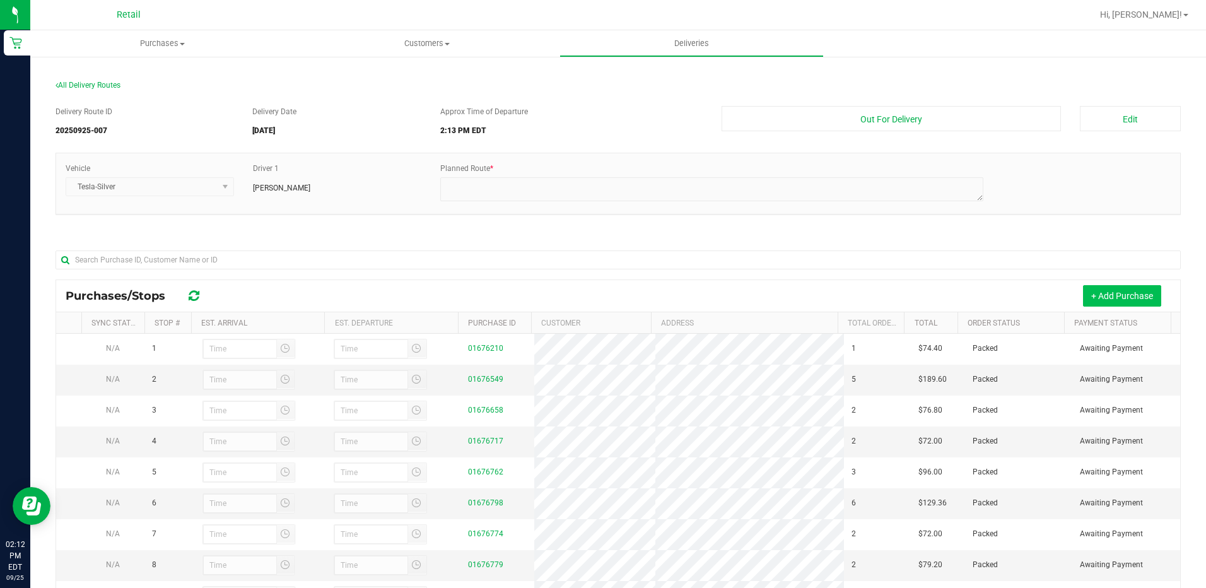
click at [1106, 288] on button "+ Add Purchase" at bounding box center [1122, 295] width 78 height 21
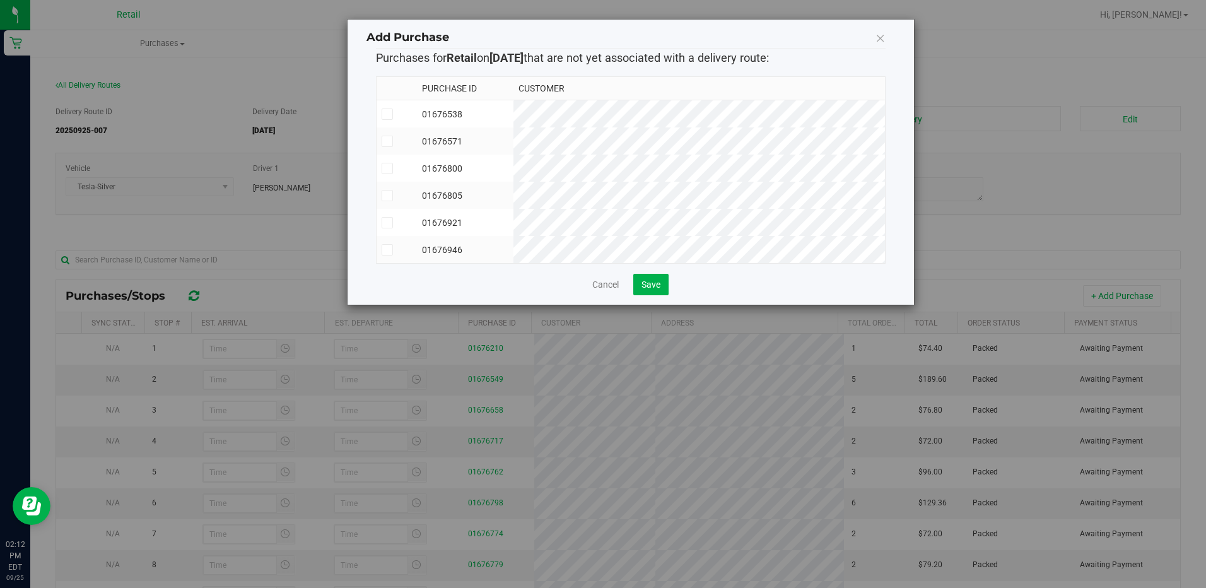
click at [390, 168] on icon at bounding box center [387, 168] width 8 height 0
click at [0, 0] on input "checkbox" at bounding box center [0, 0] width 0 height 0
click at [394, 139] on label at bounding box center [397, 141] width 30 height 11
click at [0, 0] on input "checkbox" at bounding box center [0, 0] width 0 height 0
click at [384, 223] on icon at bounding box center [387, 223] width 8 height 0
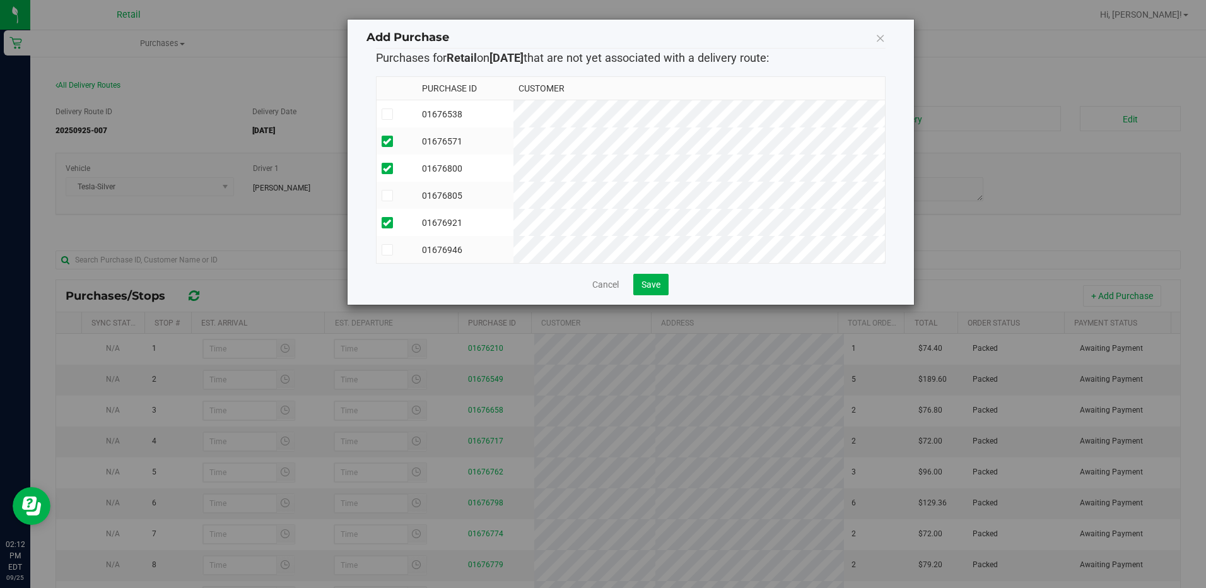
click at [0, 0] on input "checkbox" at bounding box center [0, 0] width 0 height 0
click at [387, 250] on icon at bounding box center [387, 250] width 8 height 0
click at [0, 0] on input "checkbox" at bounding box center [0, 0] width 0 height 0
click at [392, 114] on span at bounding box center [387, 113] width 11 height 11
click at [0, 0] on input "checkbox" at bounding box center [0, 0] width 0 height 0
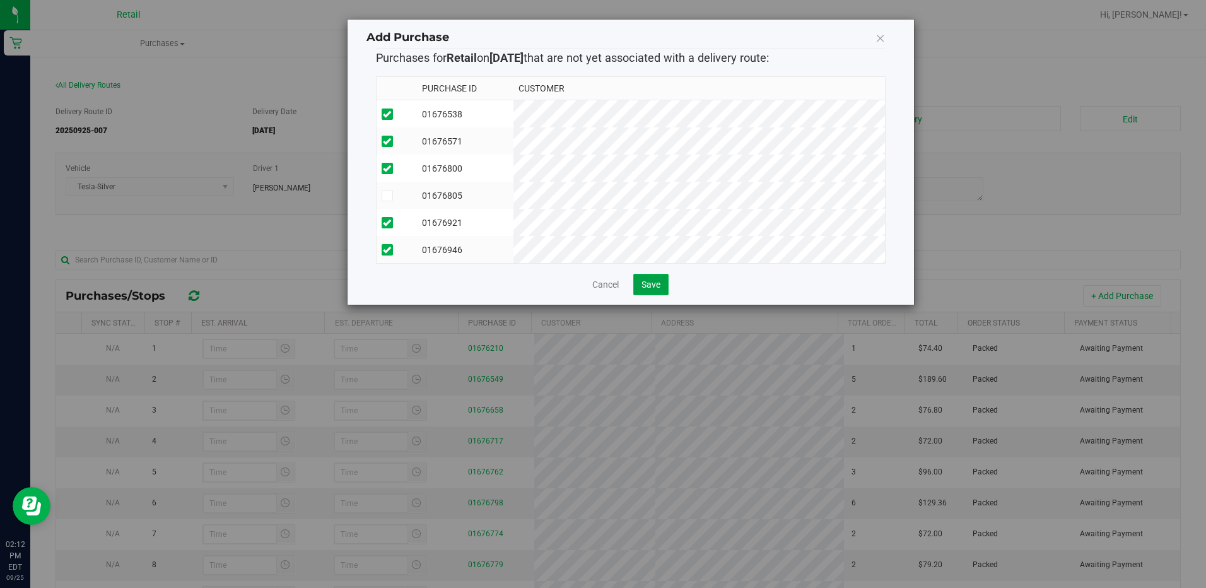
click at [662, 289] on button "Save" at bounding box center [650, 284] width 35 height 21
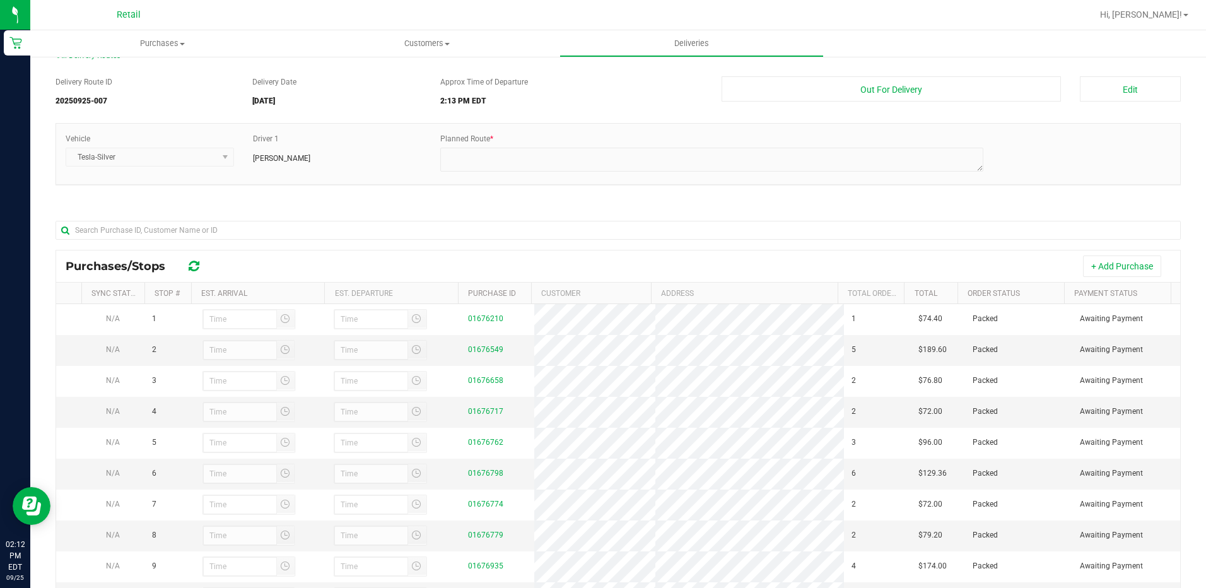
scroll to position [0, 0]
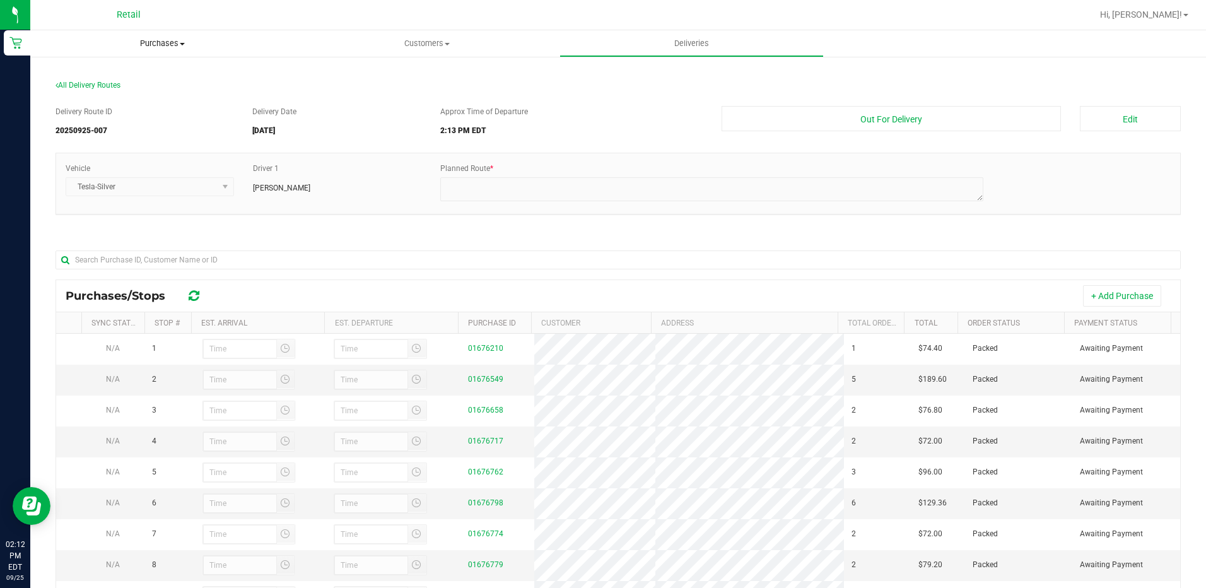
click at [146, 34] on uib-tab-heading "Purchases Summary of purchases Fulfillment All purchases" at bounding box center [162, 43] width 264 height 26
click at [160, 41] on span "Purchases" at bounding box center [162, 43] width 264 height 11
click at [177, 44] on span "Purchases" at bounding box center [162, 43] width 264 height 11
click at [134, 76] on span "Summary of purchases" at bounding box center [94, 76] width 129 height 11
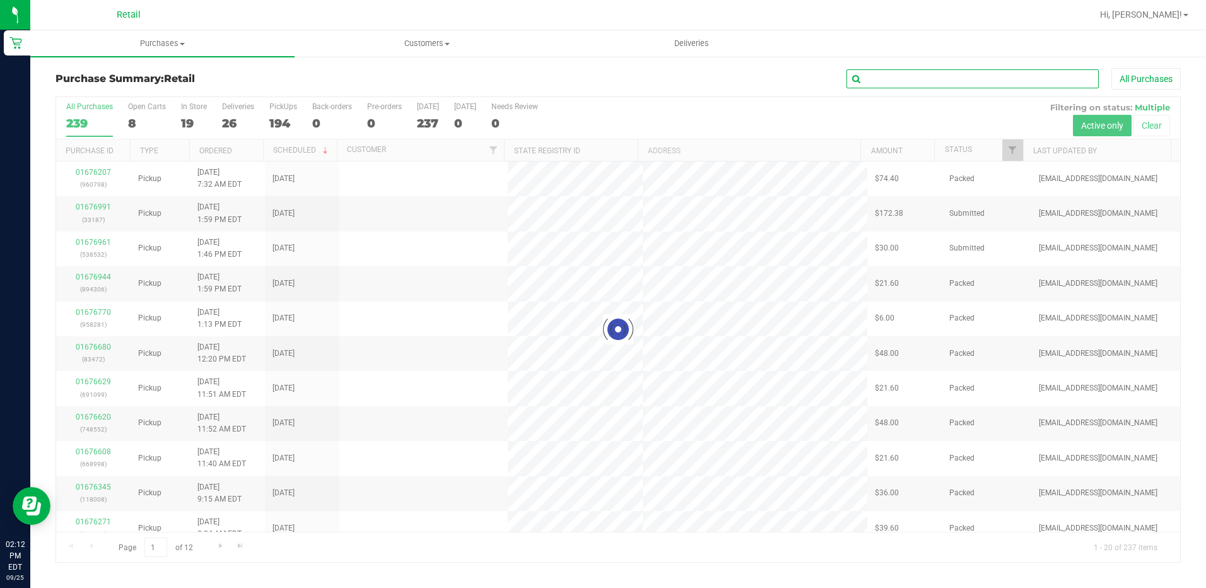
click at [893, 75] on input "text" at bounding box center [972, 78] width 252 height 19
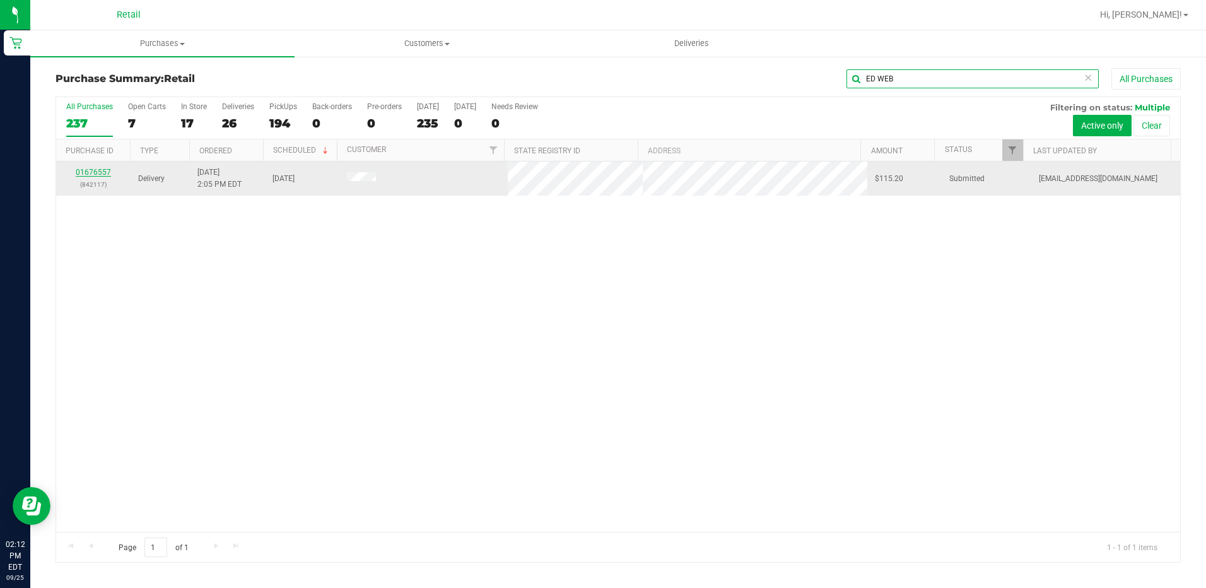
type input "ED WEB"
click at [96, 168] on link "01676557" at bounding box center [93, 172] width 35 height 9
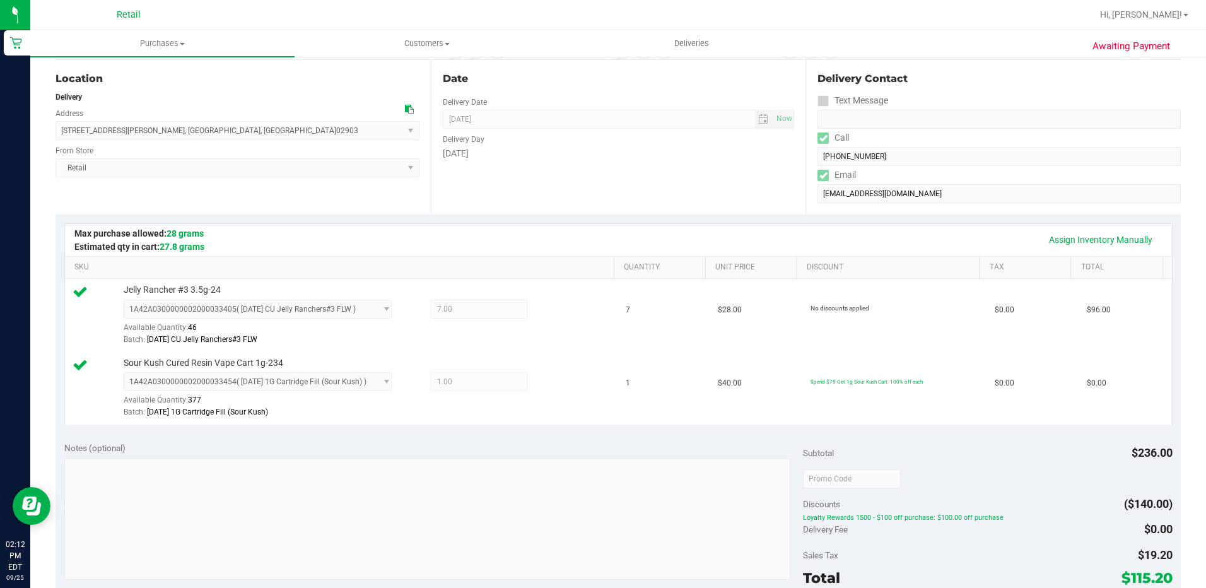
scroll to position [315, 0]
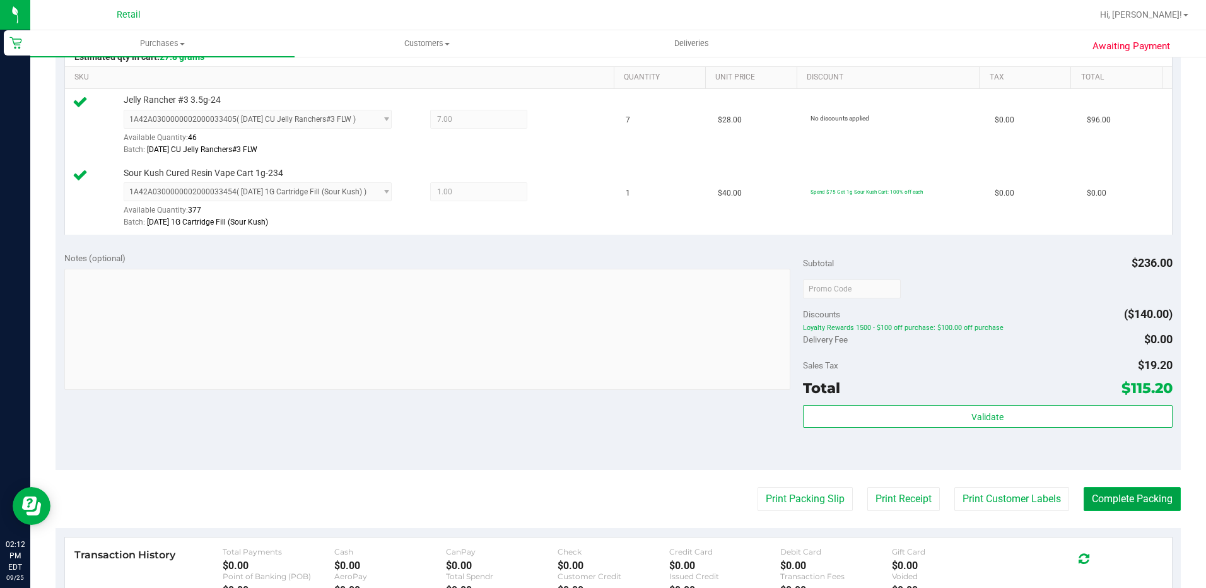
click at [1113, 500] on button "Complete Packing" at bounding box center [1132, 499] width 97 height 24
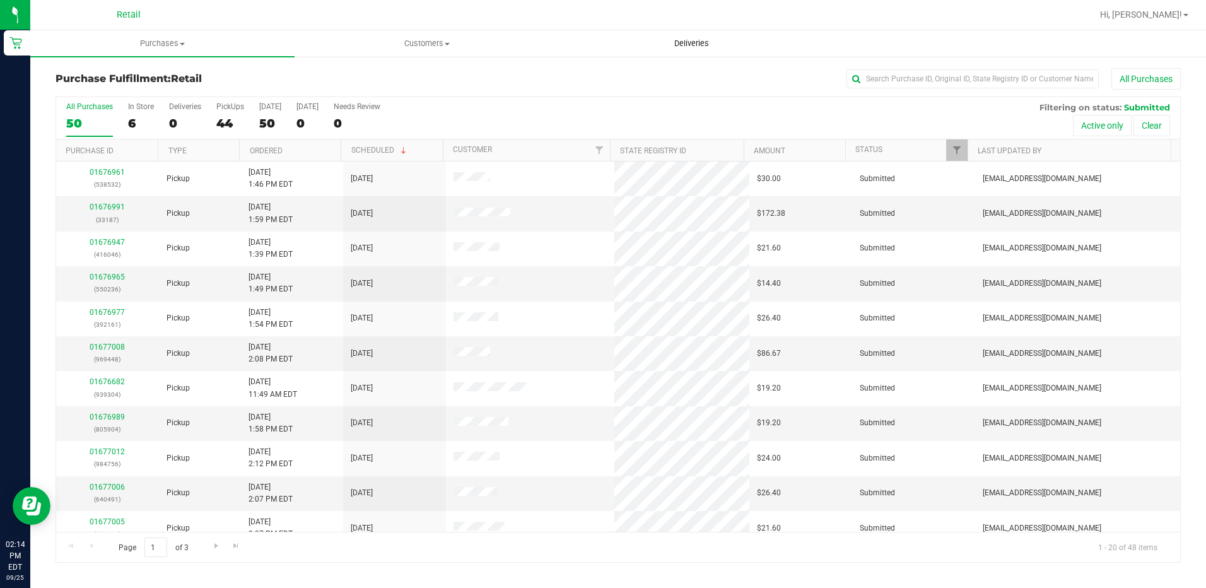
click at [712, 44] on span "Deliveries" at bounding box center [691, 43] width 69 height 11
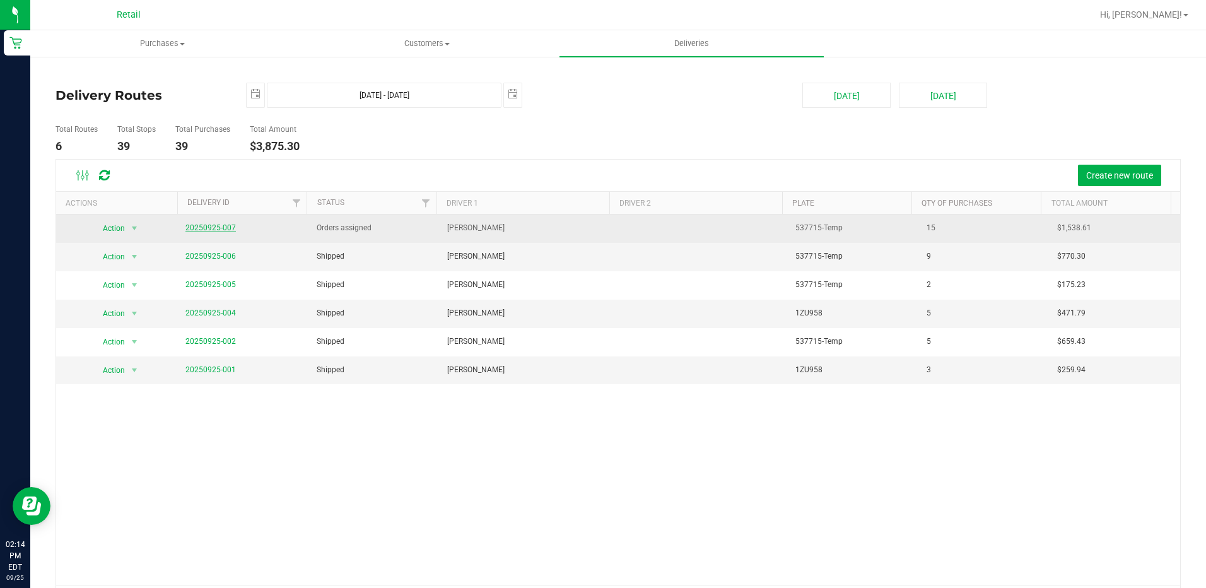
click at [185, 225] on link "20250925-007" at bounding box center [210, 227] width 50 height 9
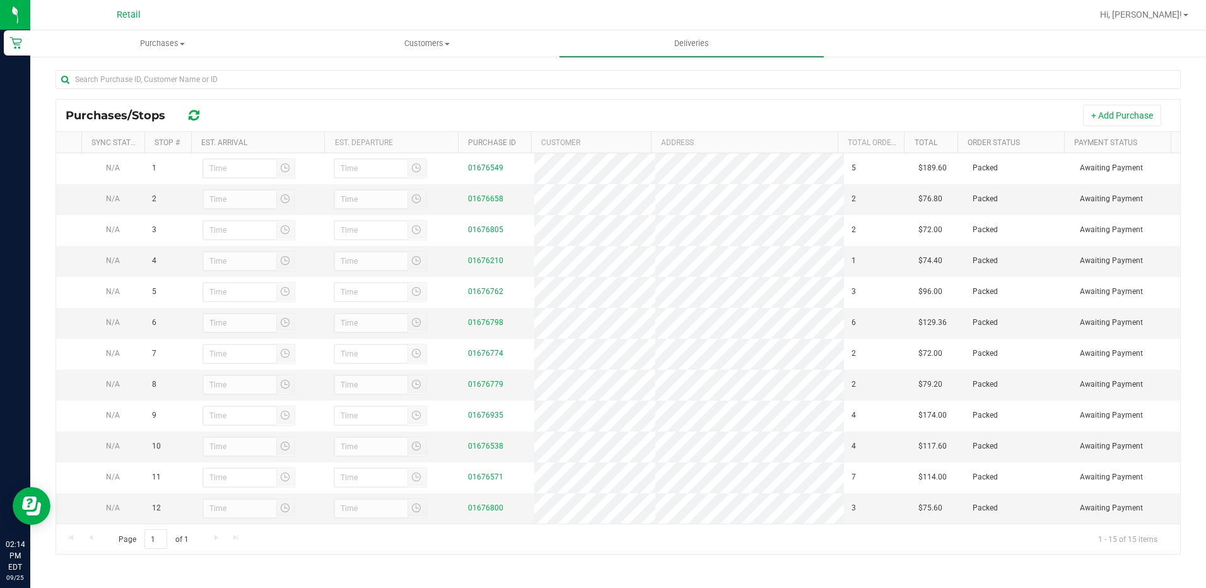
scroll to position [54, 0]
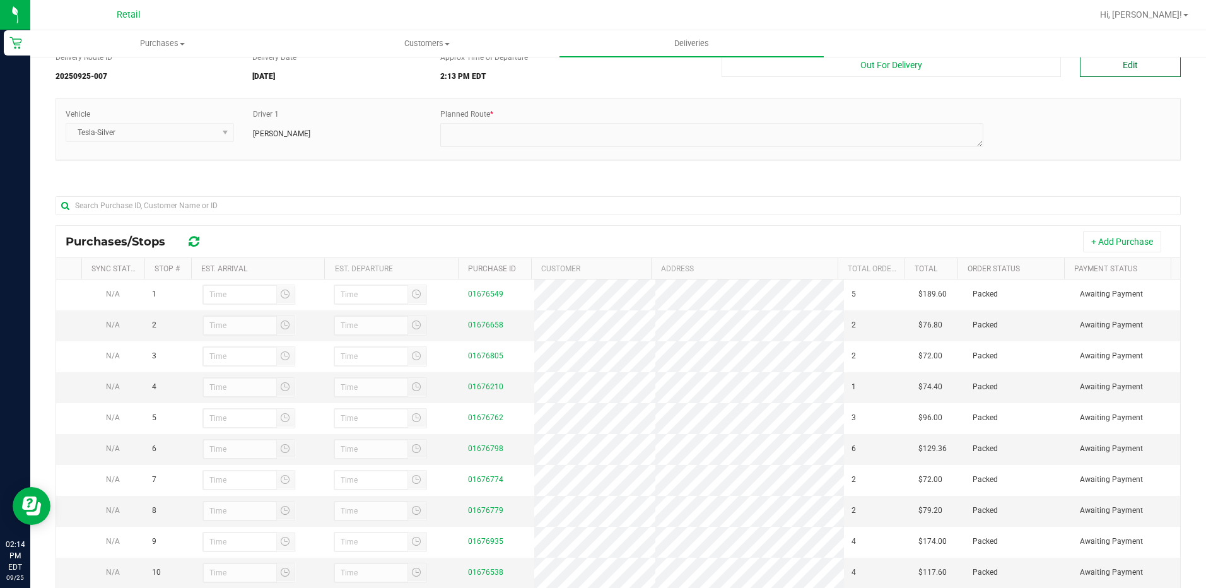
click at [1086, 71] on button "Edit" at bounding box center [1130, 64] width 101 height 25
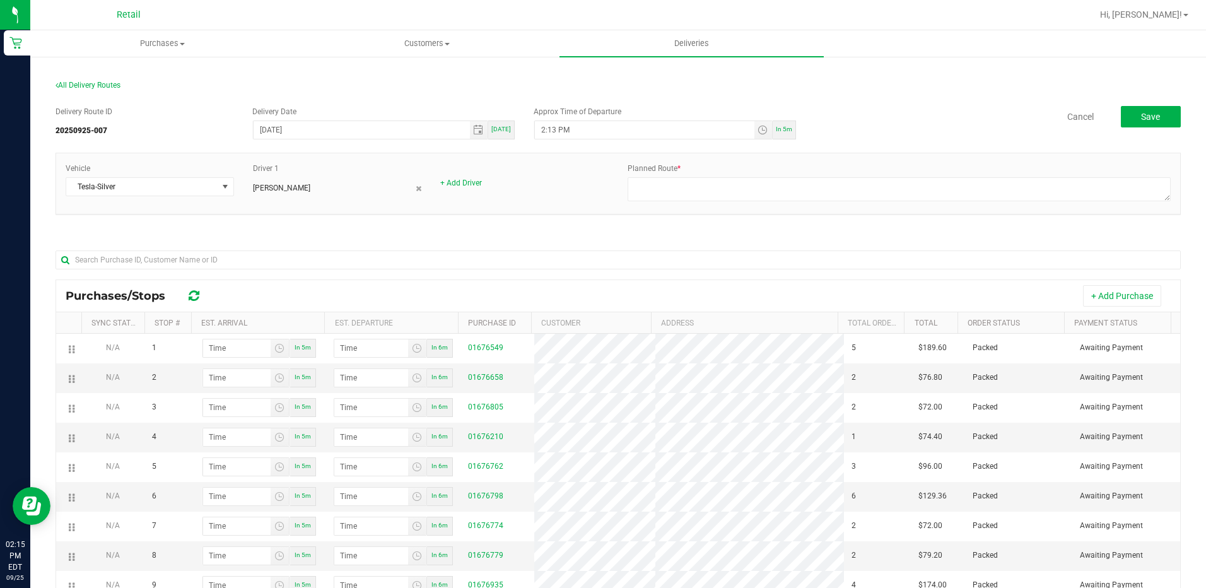
scroll to position [79, 0]
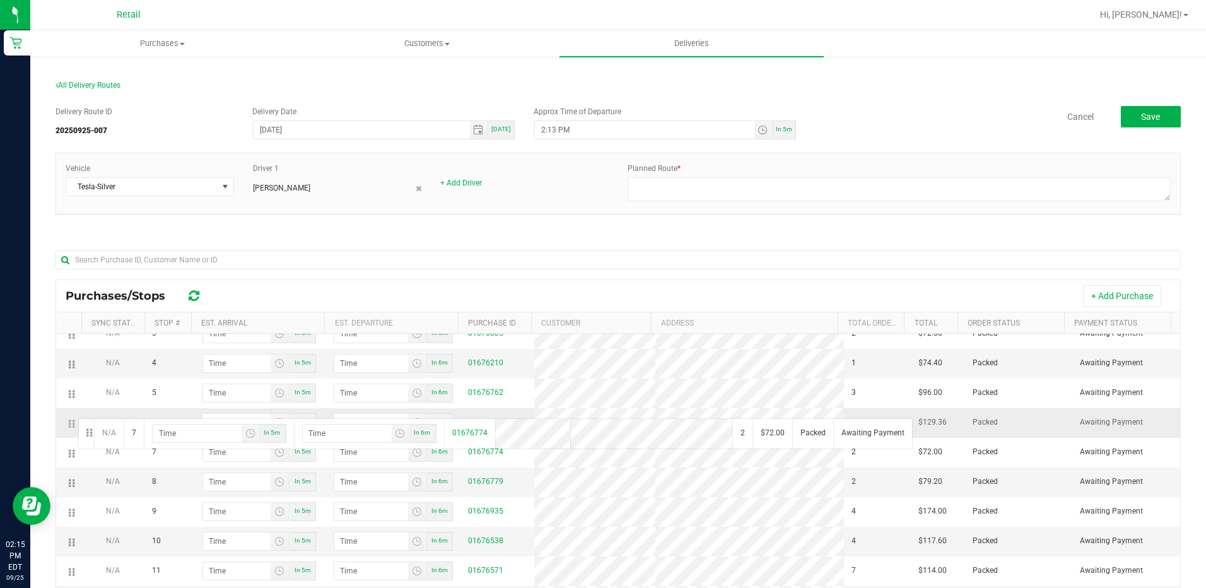
drag, startPoint x: 73, startPoint y: 453, endPoint x: 76, endPoint y: 410, distance: 43.1
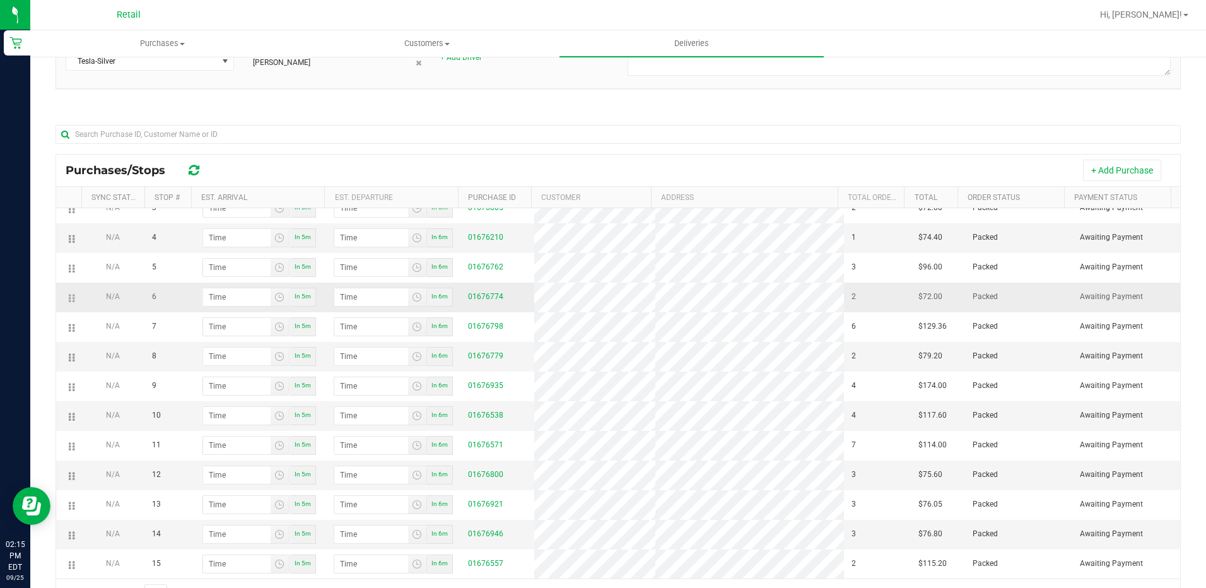
scroll to position [126, 0]
drag, startPoint x: 71, startPoint y: 386, endPoint x: 73, endPoint y: 345, distance: 41.0
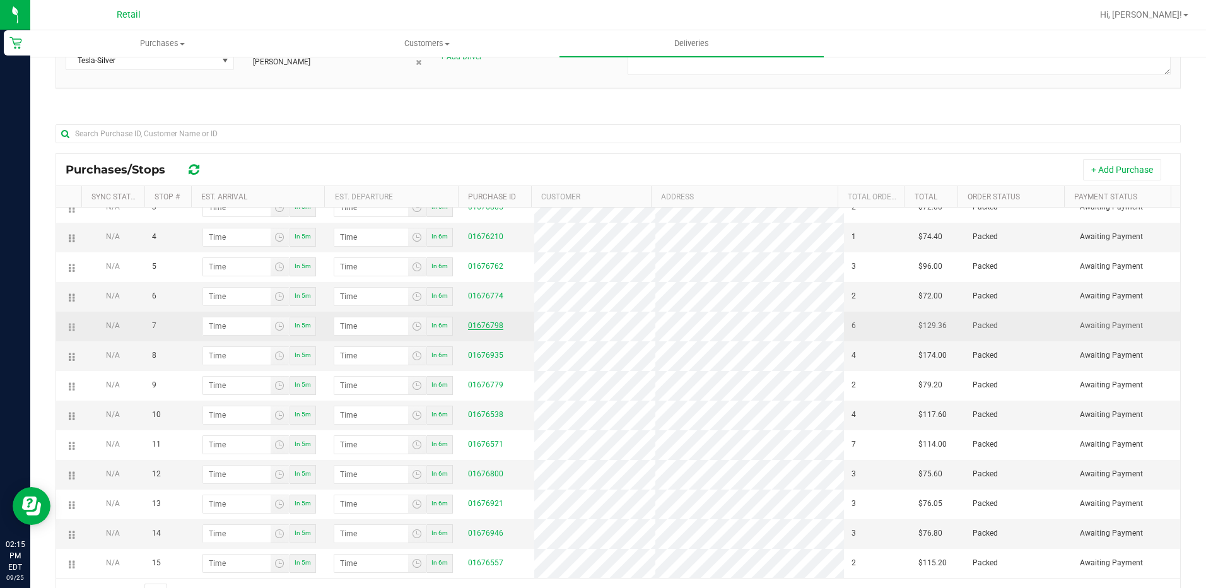
scroll to position [180, 0]
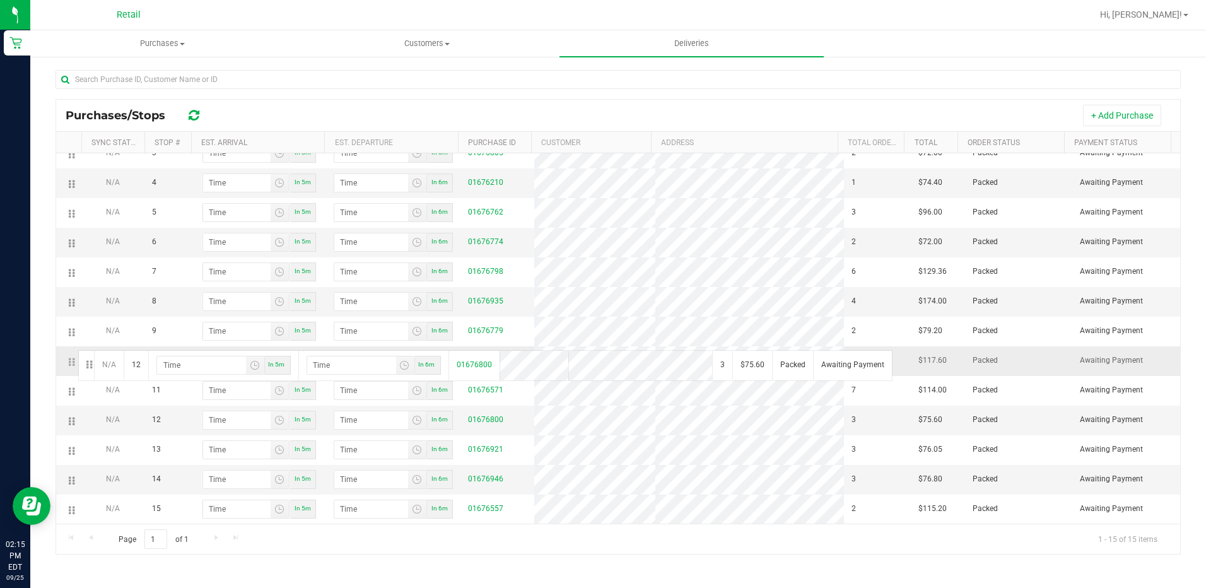
drag, startPoint x: 70, startPoint y: 420, endPoint x: 76, endPoint y: 349, distance: 71.5
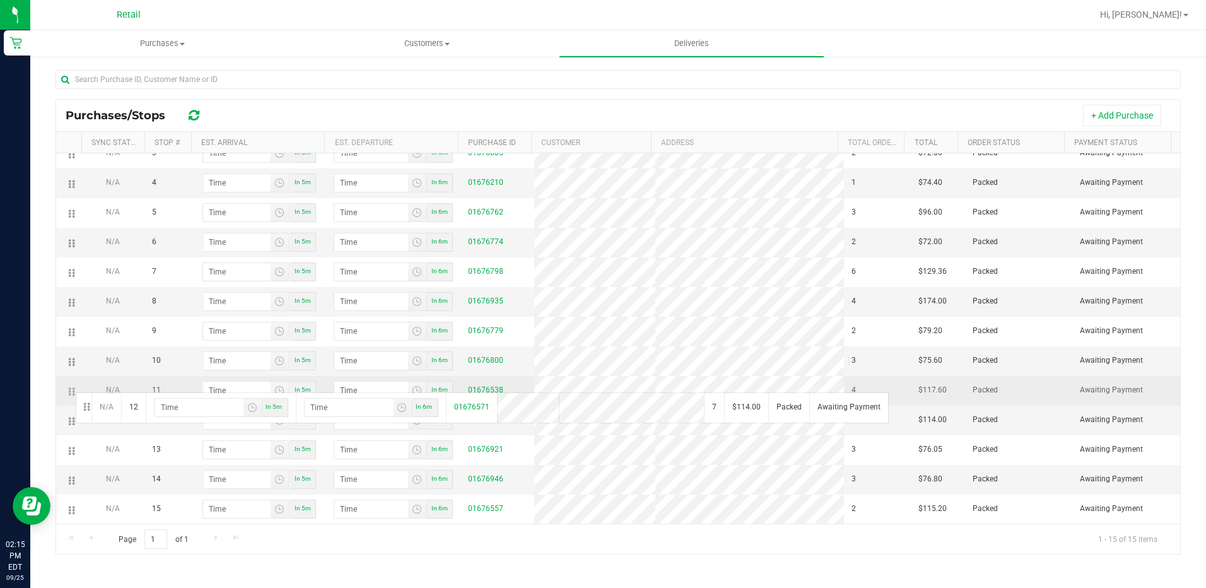
drag, startPoint x: 71, startPoint y: 418, endPoint x: 74, endPoint y: 391, distance: 27.3
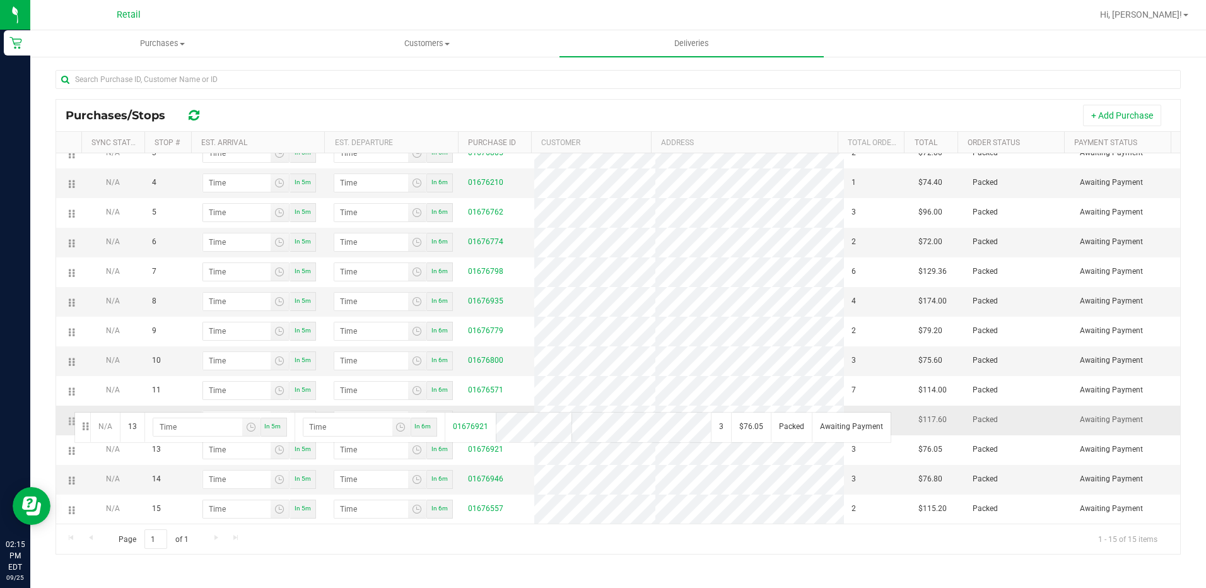
drag, startPoint x: 72, startPoint y: 453, endPoint x: 73, endPoint y: 411, distance: 42.9
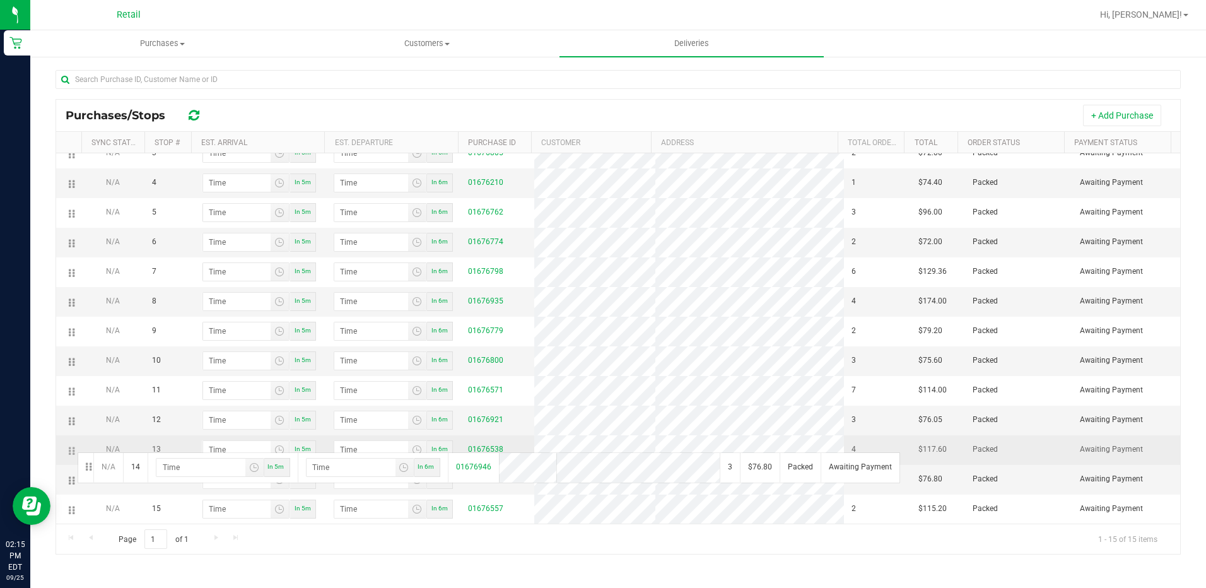
drag, startPoint x: 71, startPoint y: 481, endPoint x: 76, endPoint y: 451, distance: 30.7
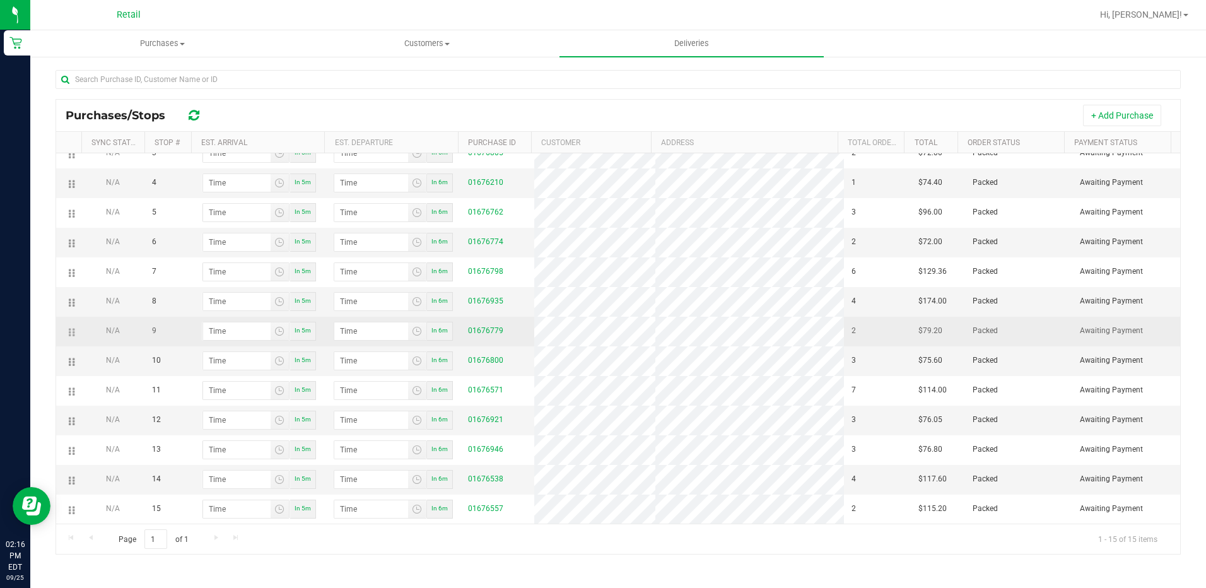
scroll to position [0, 0]
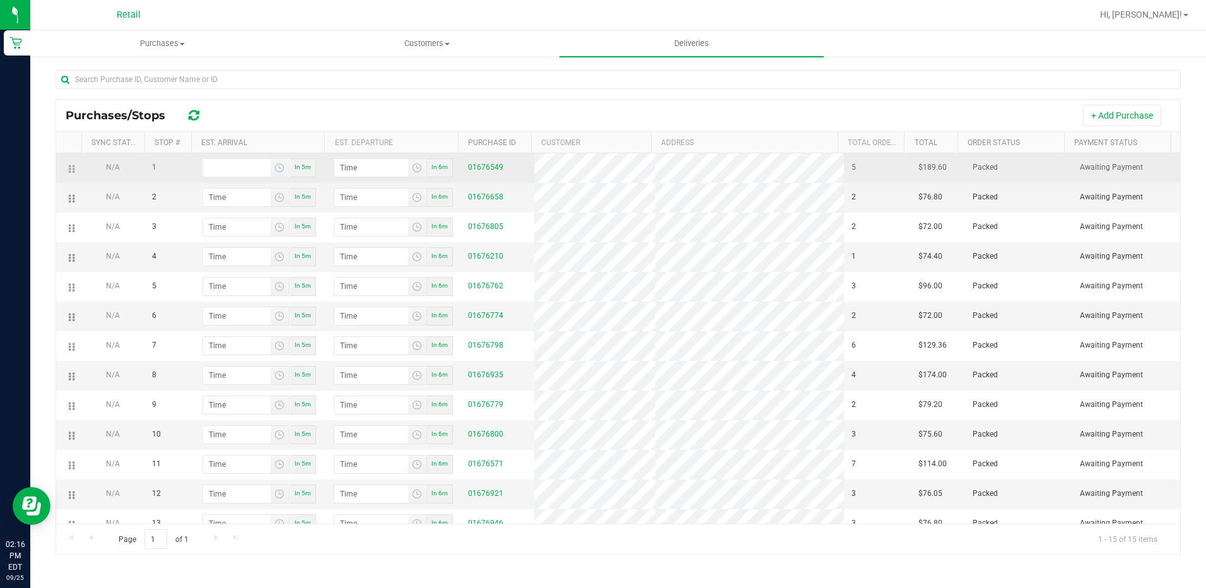
type input "hour:minute AM"
click at [238, 169] on input "hour:minute AM" at bounding box center [236, 168] width 67 height 18
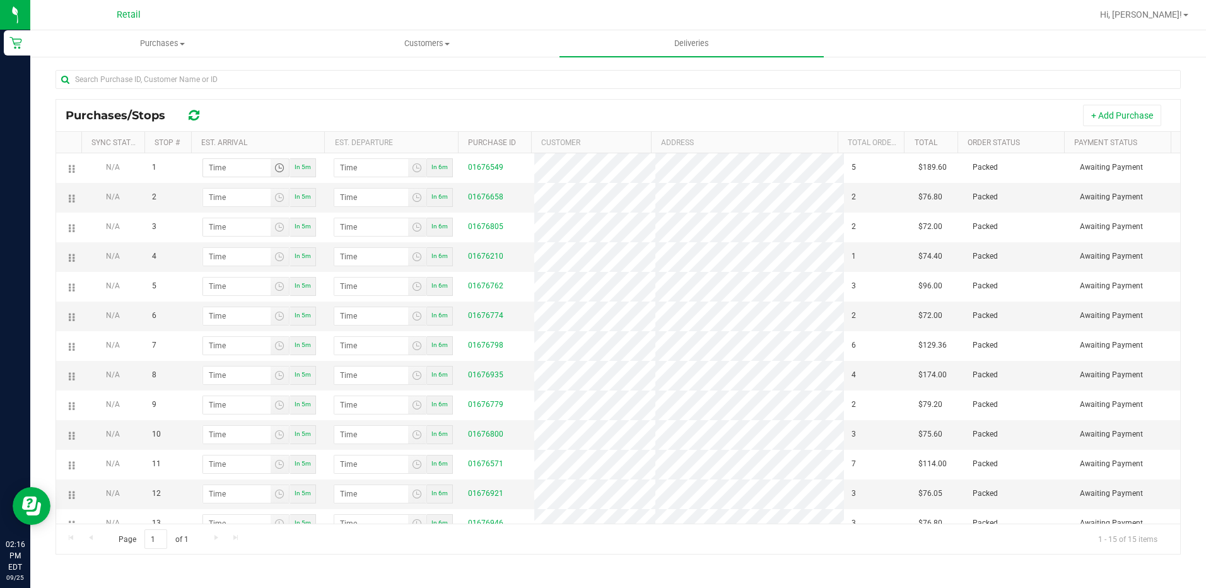
click at [272, 122] on div "+ Add Purchase" at bounding box center [691, 115] width 957 height 21
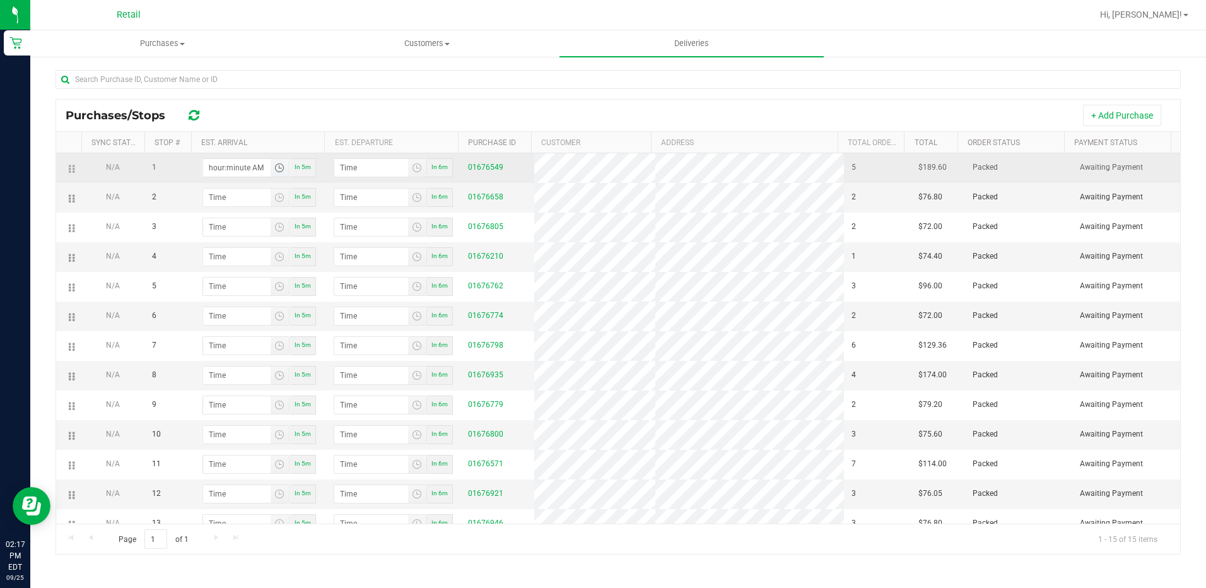
click at [246, 168] on input "hour:minute AM" at bounding box center [236, 168] width 67 height 18
type input "2:01 AM"
type input "2:02 AM"
type input "2:11 AM"
type input "2:12 AM"
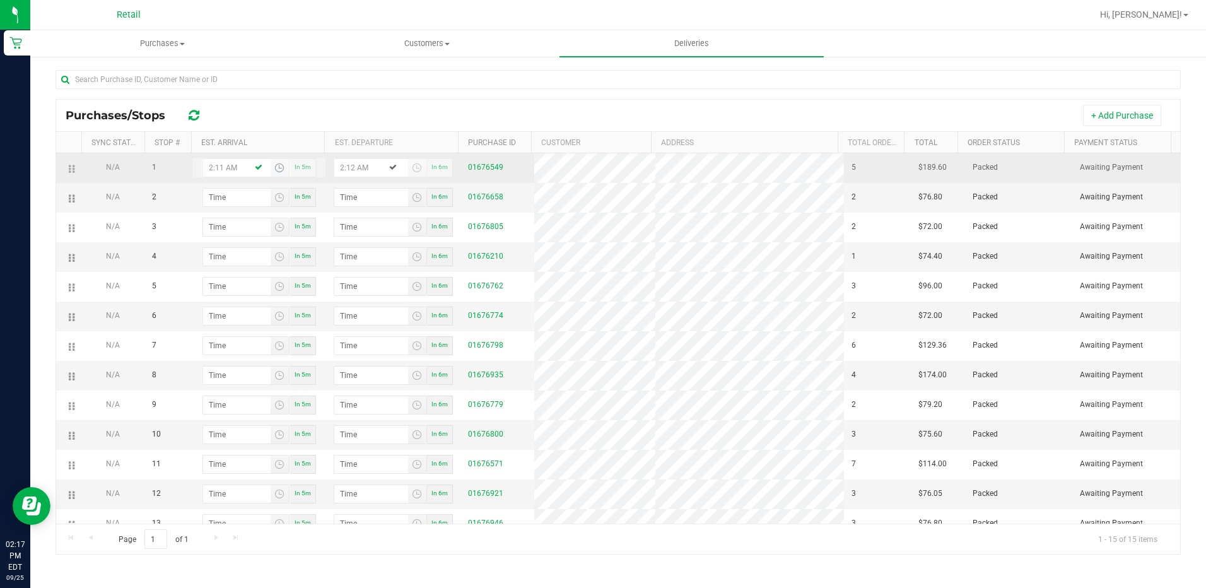
type input "2:11 PM"
type input "2:12 PM"
type input "2:17 PM"
type input "2:18 PM"
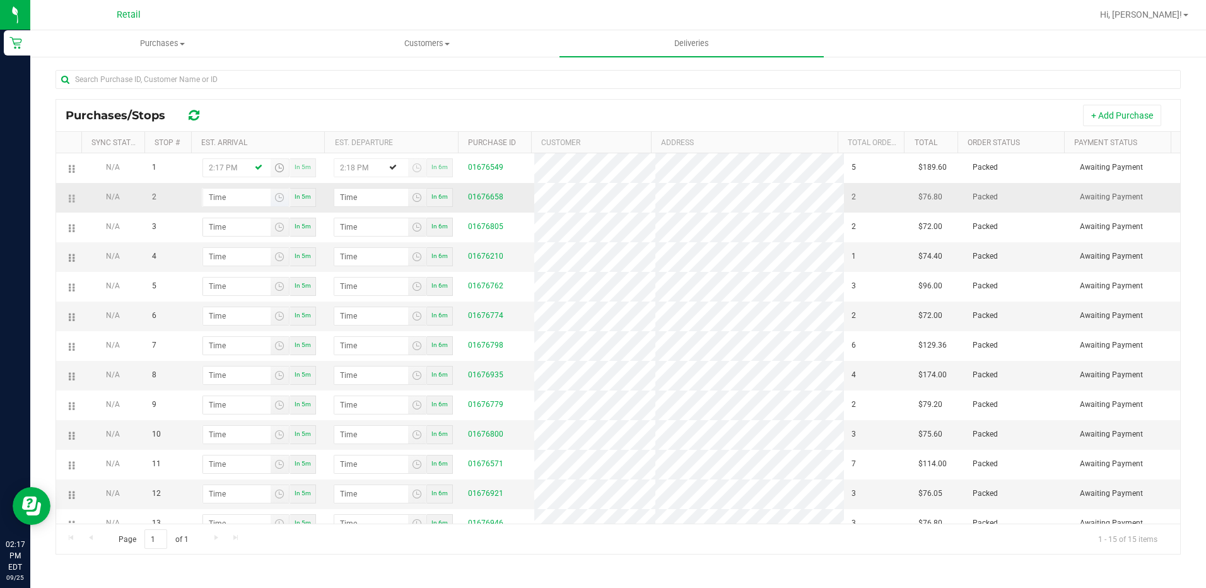
type input "2:17 PM"
click at [226, 201] on input "hour:minute AM" at bounding box center [236, 198] width 67 height 18
type input "2:03 AM"
type input "2:04 AM"
type input "2:35 AM"
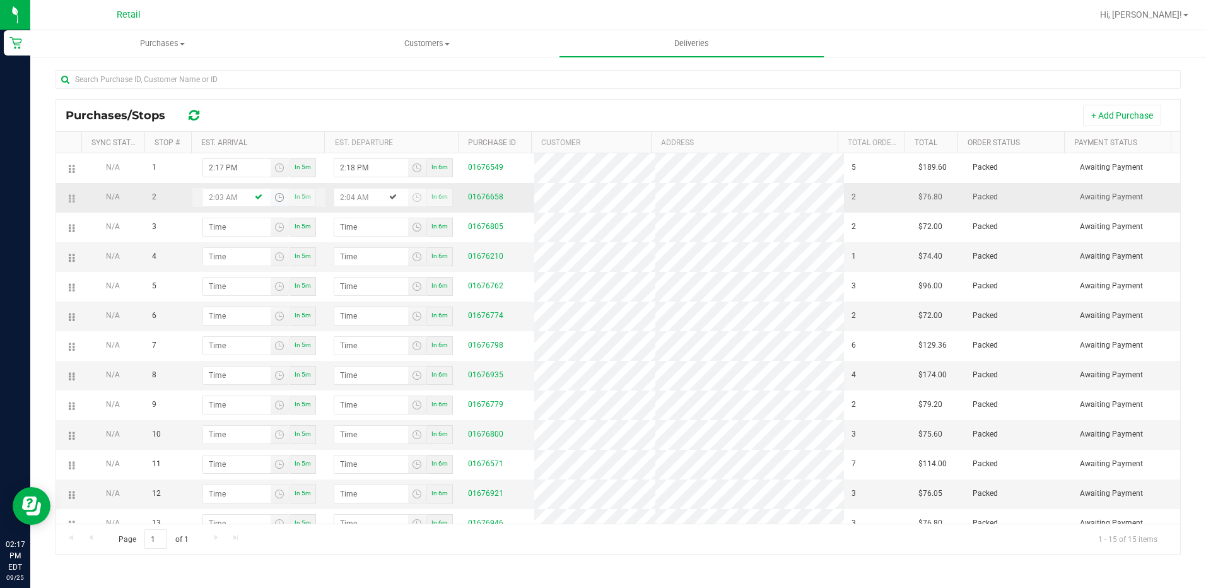
type input "2:36 AM"
type input "2:35 PM"
type input "2:36 PM"
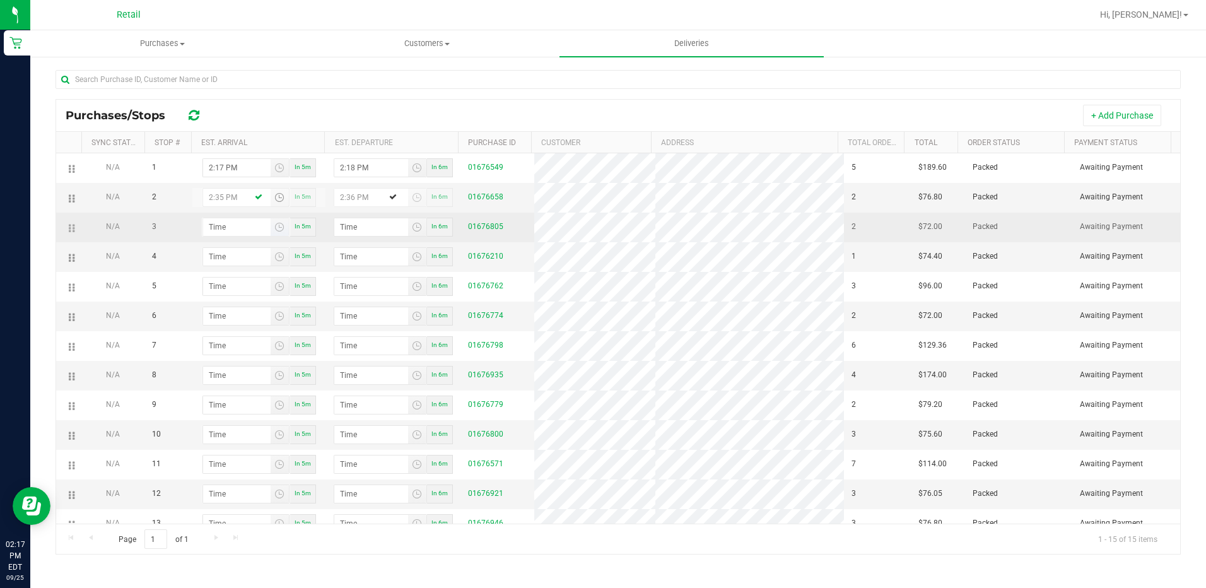
type input "2:35 PM"
click at [219, 233] on input "hour:minute AM" at bounding box center [236, 227] width 67 height 18
type input "2:05 AM"
type input "2:06 AM"
type input "2:55 AM"
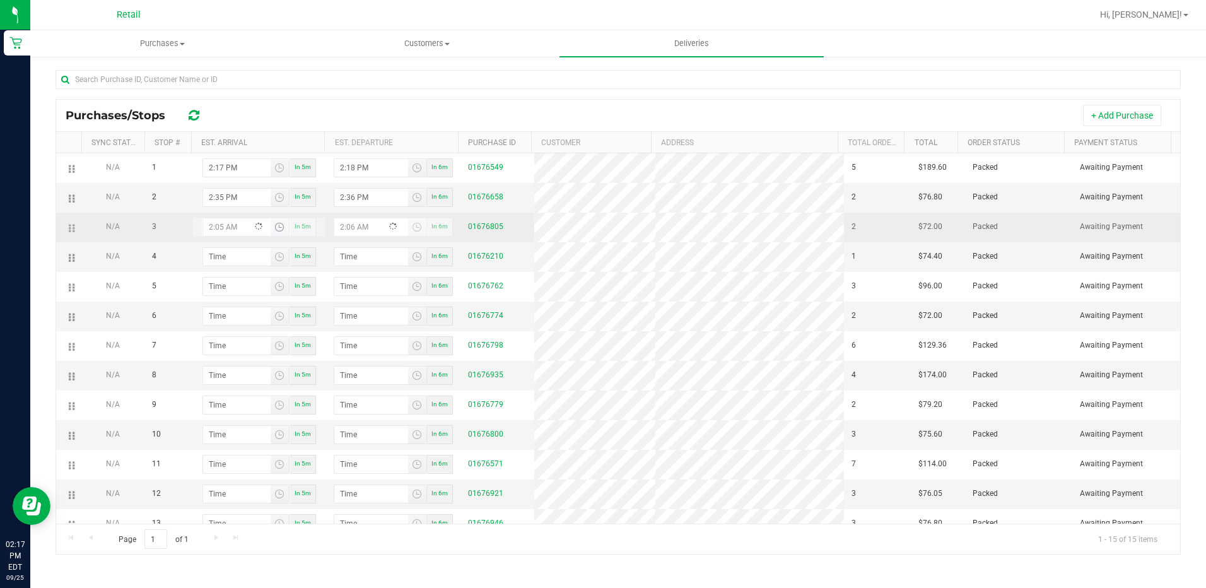
type input "2:56 AM"
type input "2:55 PM"
type input "2:56 PM"
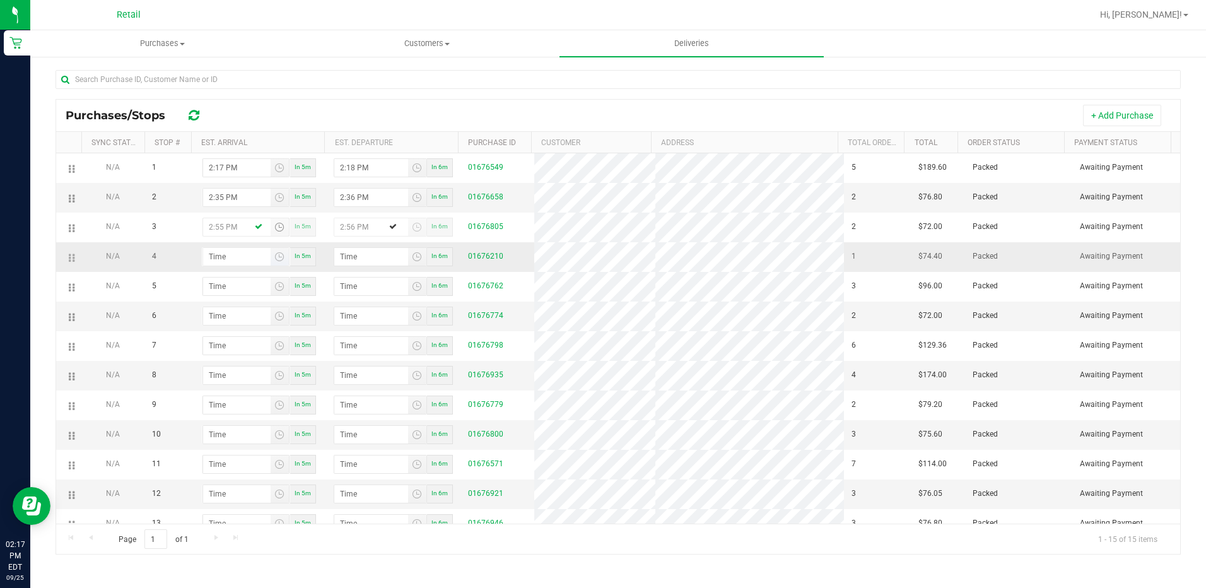
type input "2:55 PM"
click at [210, 262] on input "hour:minute AM" at bounding box center [236, 257] width 67 height 18
type input "3:01 AM"
type input "3:02 AM"
type input "3:15 AM"
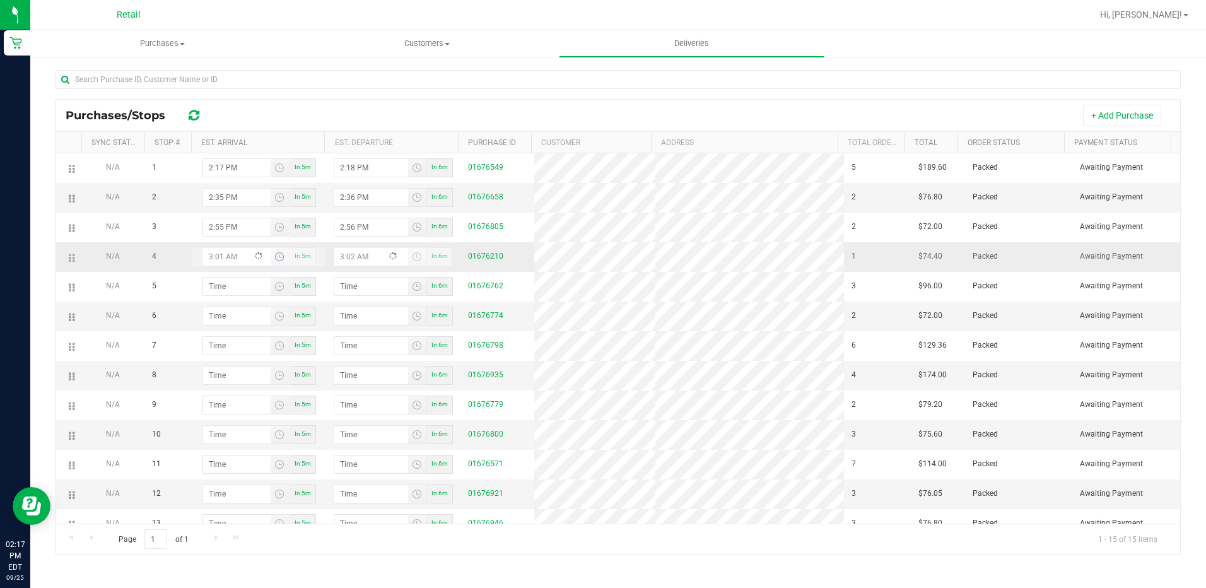
type input "3:16 AM"
type input "3:15 PM"
type input "3:16 PM"
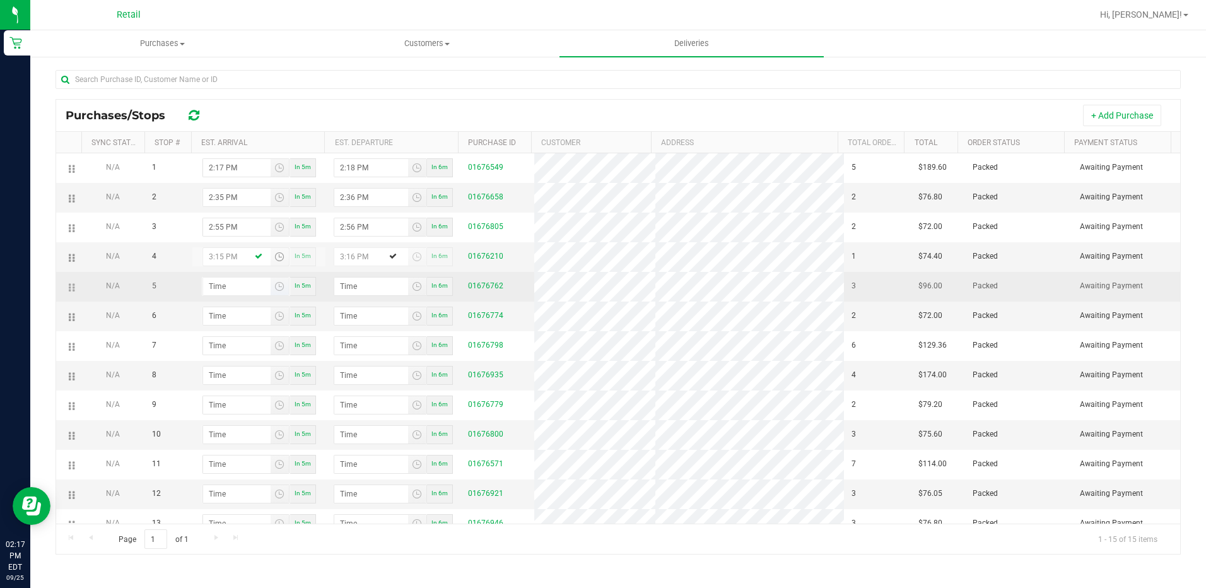
type input "3:15 PM"
click at [213, 294] on input "hour:minute AM" at bounding box center [236, 287] width 67 height 18
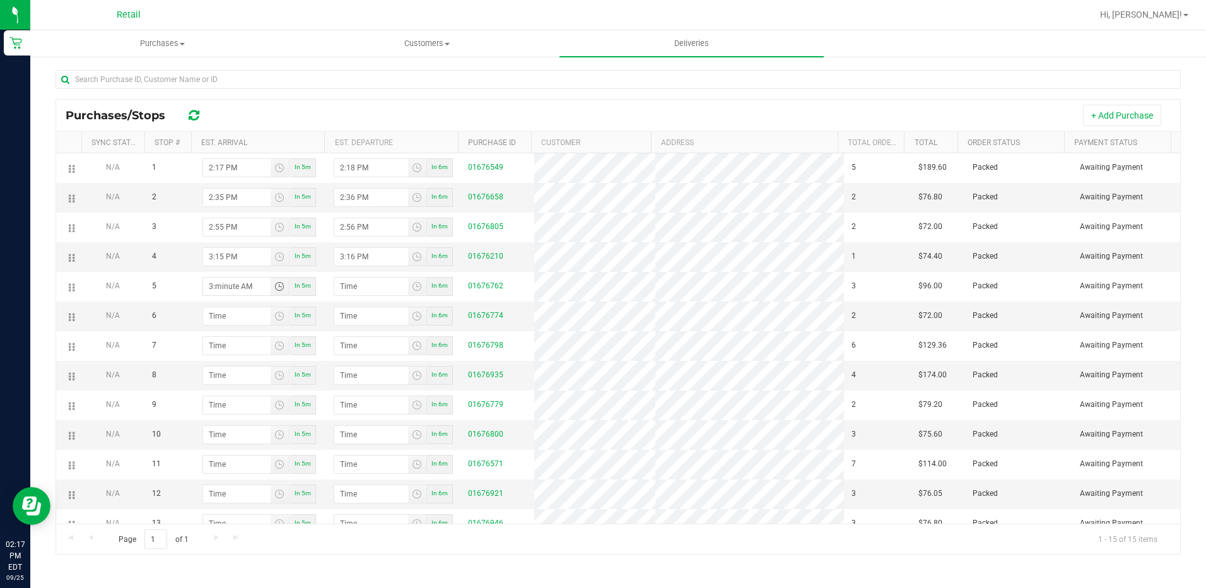
type input "3:02 AM"
type input "3:03 AM"
type input "3:23 AM"
type input "3:24 AM"
type input "3:23 PM"
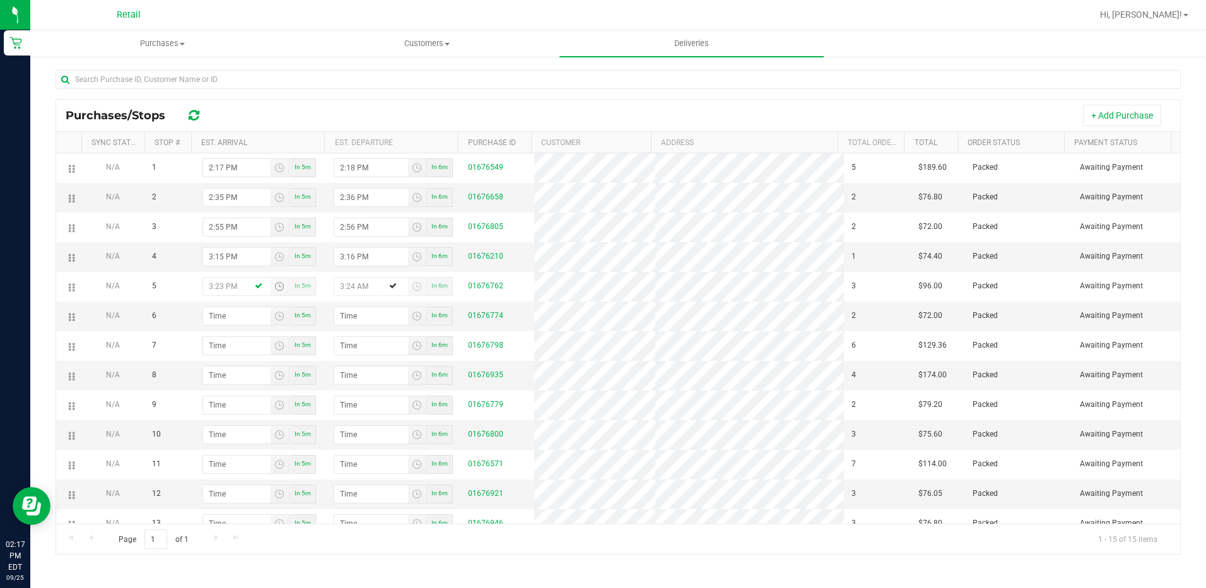
type input "3:24 PM"
type input "3:23 PM"
click at [209, 322] on input "hour:minute AM" at bounding box center [236, 316] width 67 height 18
type input "3:04 AM"
type input "3:05 AM"
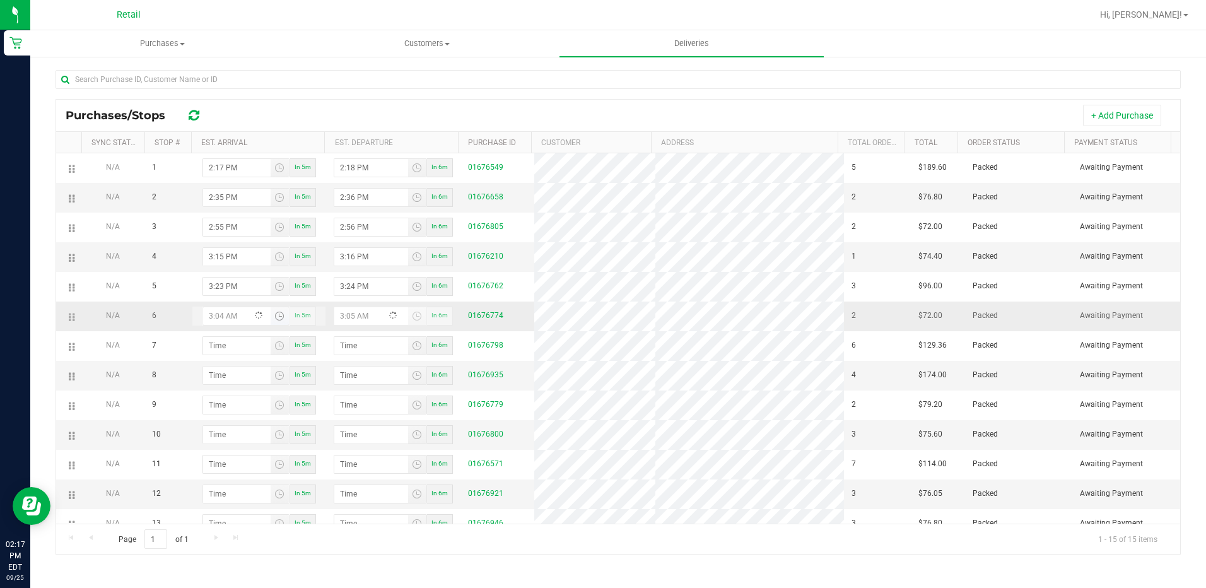
type input "3:41 AM"
type input "3:42 AM"
type input "3:41 PM"
type input "3:42 PM"
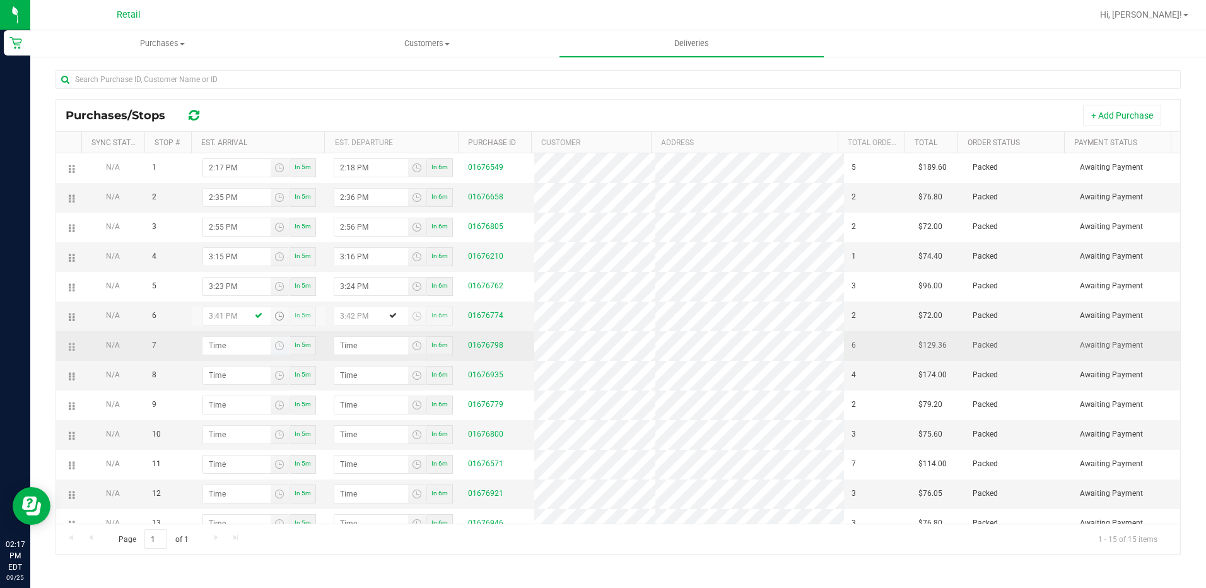
type input "3:41 PM"
click at [211, 349] on input "hour:minute AM" at bounding box center [236, 346] width 67 height 18
type input "4:00 AM"
type input "4:01 AM"
type input "4:03 AM"
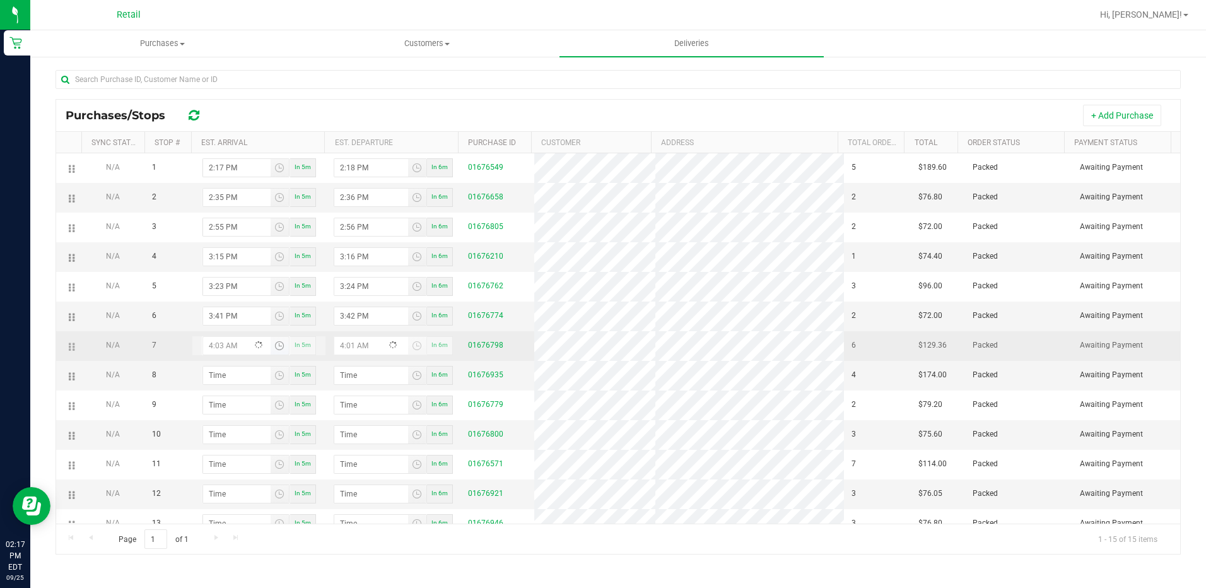
type input "4:04 AM"
type input "4:03 PM"
type input "4:04 PM"
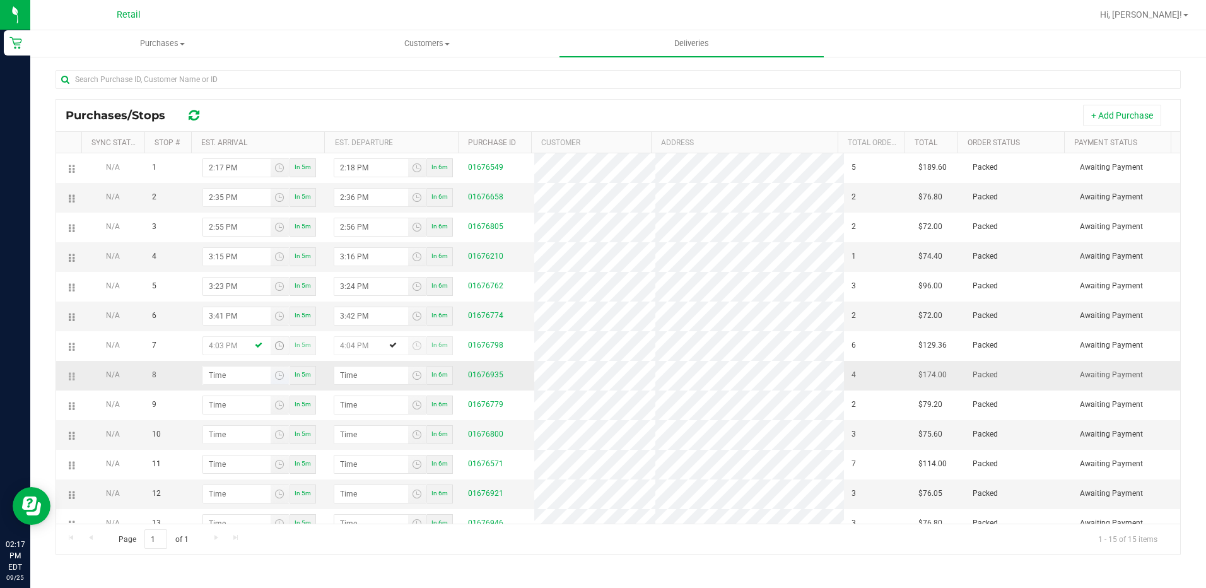
type input "4:03 PM"
click at [207, 380] on input "hour:minute AM" at bounding box center [236, 375] width 67 height 18
type input "4:03 AM"
type input "4:04 AM"
type input "4:35 AM"
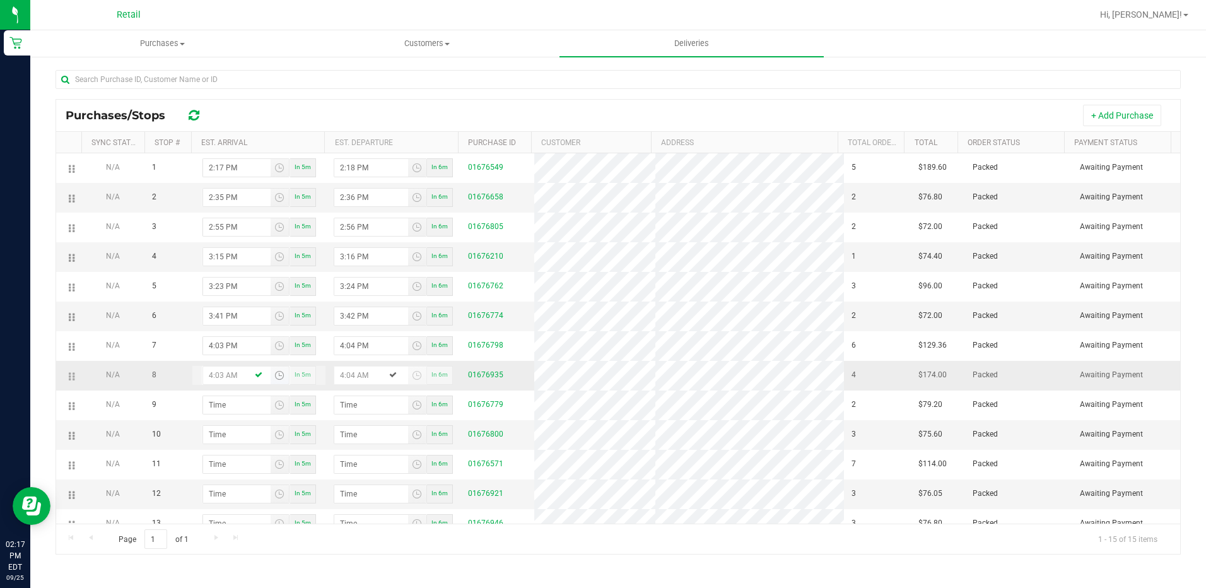
type input "4:36 AM"
type input "4:35 PM"
type input "4:36 PM"
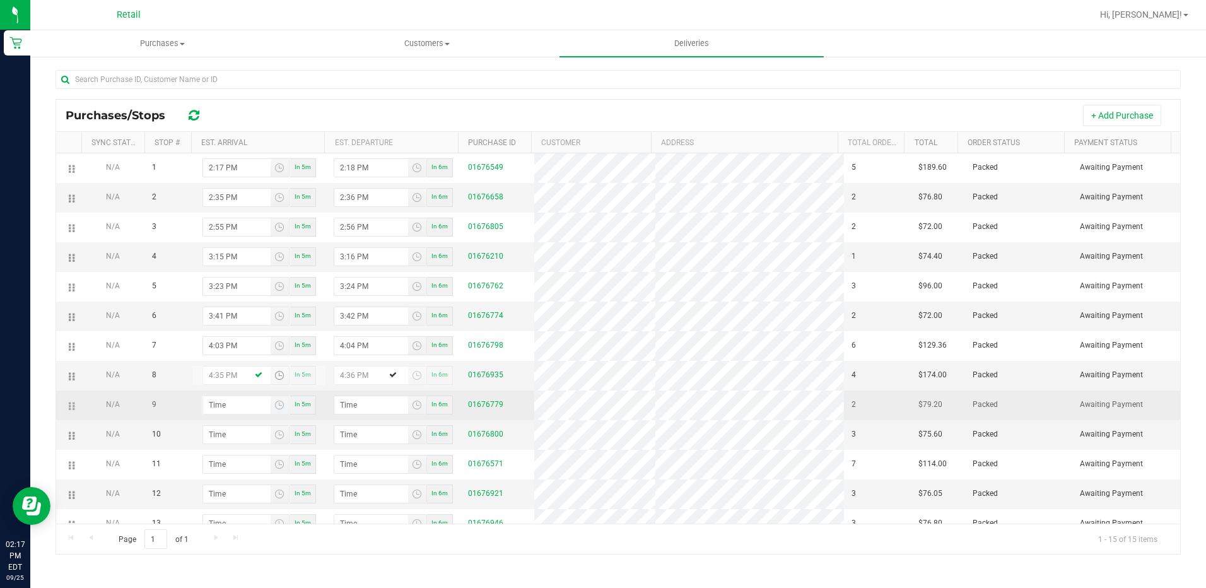
type input "4:35 PM"
click at [209, 412] on input "hour:minute AM" at bounding box center [236, 405] width 67 height 18
type input "4:05 AM"
type input "4:06 AM"
type input "4:54 AM"
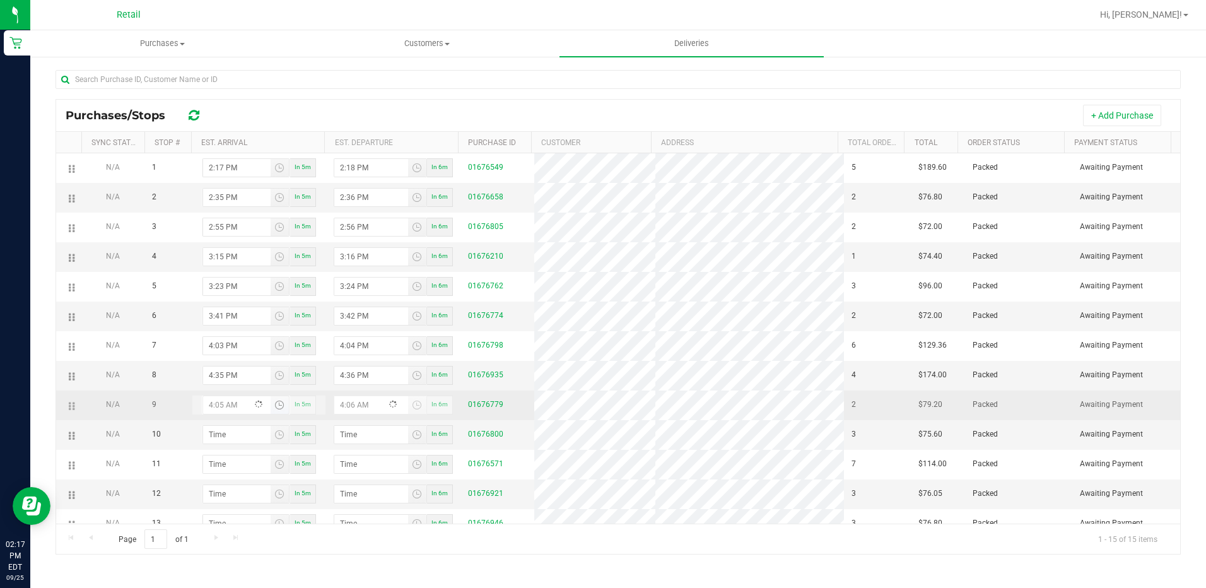
type input "4:55 AM"
type input "4:54 PM"
type input "4:55 PM"
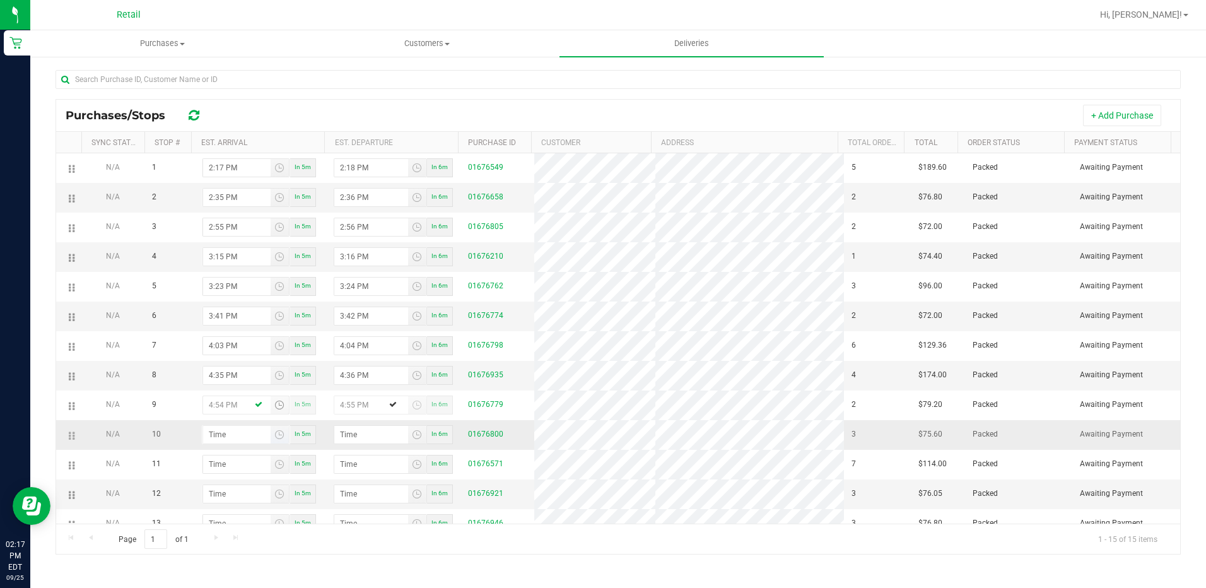
type input "4:54 PM"
click at [211, 437] on input "hour:minute AM" at bounding box center [236, 435] width 67 height 18
type input "5:00 AM"
type input "5:01 AM"
type input "5:02 AM"
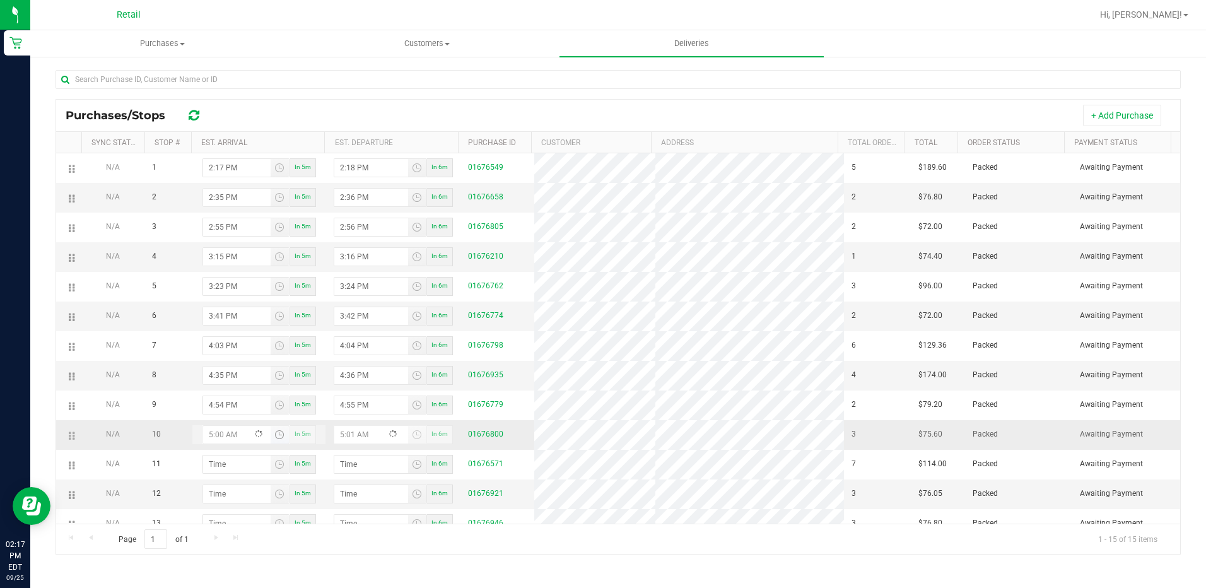
type input "5:03 AM"
type input "5:02 PM"
type input "5:03 PM"
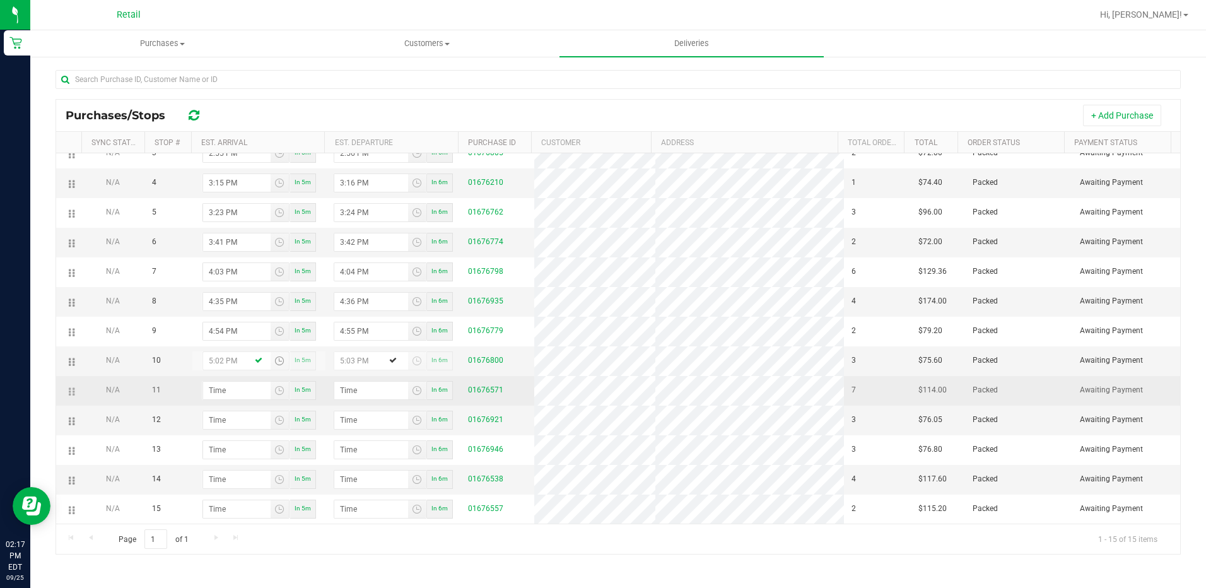
scroll to position [79, 0]
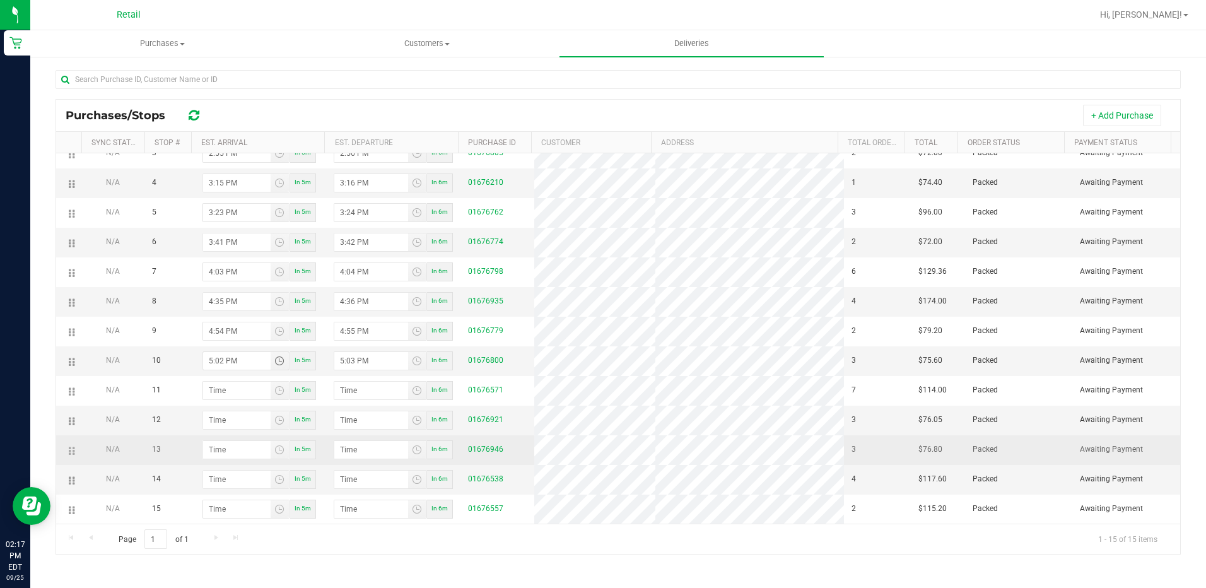
type input "5:02 PM"
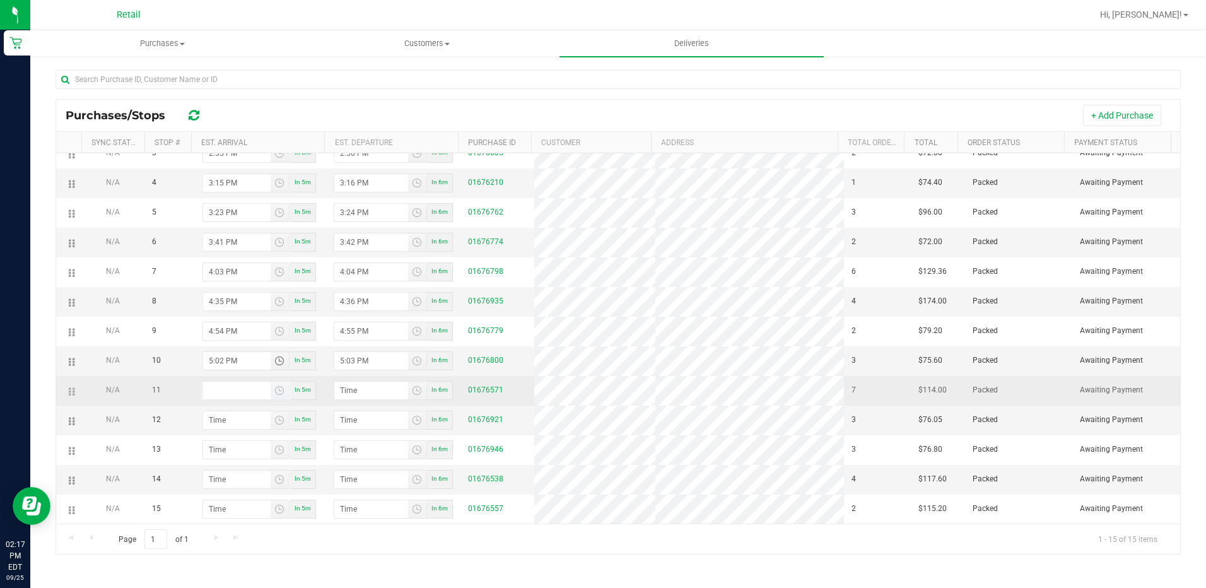
click at [230, 395] on input at bounding box center [236, 391] width 67 height 18
type input "5:01 AM"
type input "5:02 AM"
type input "5:12 AM"
type input "5:13 AM"
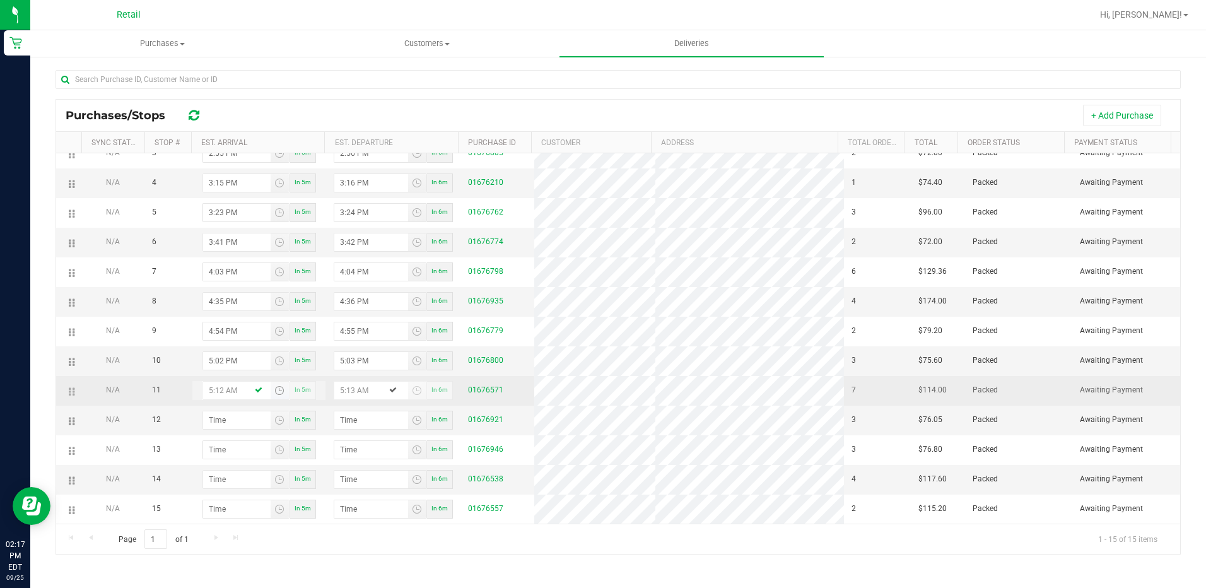
type input "5:12 PM"
type input "5:13 PM"
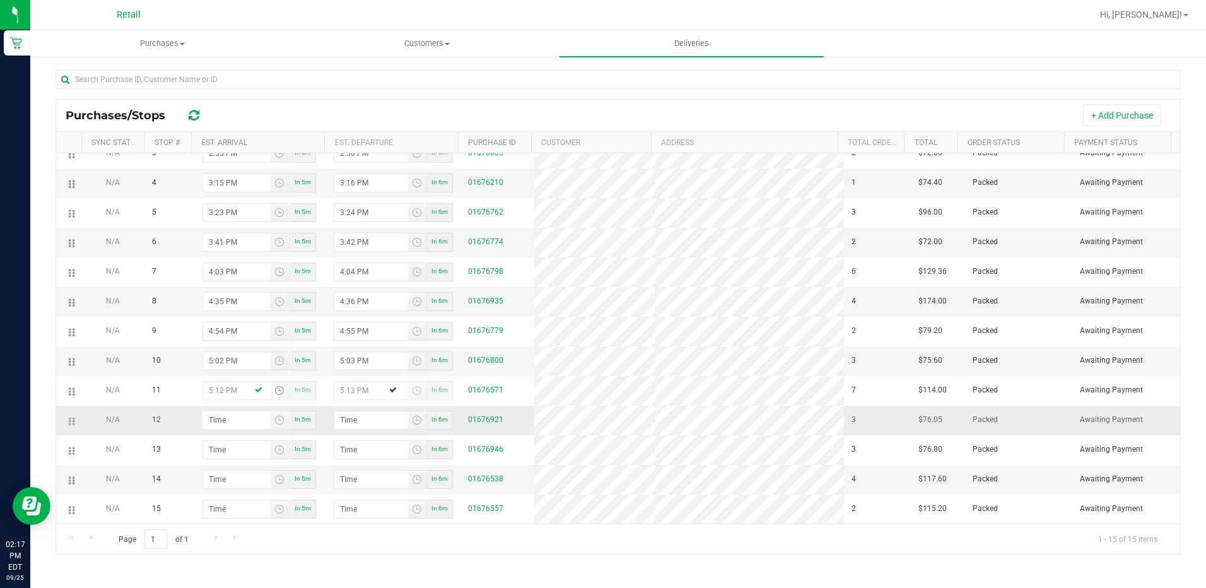
type input "5:12 PM"
click at [237, 423] on input "hour:minute AM" at bounding box center [236, 420] width 67 height 18
type input "5:03 AM"
type input "5:04 AM"
type input "5:32 AM"
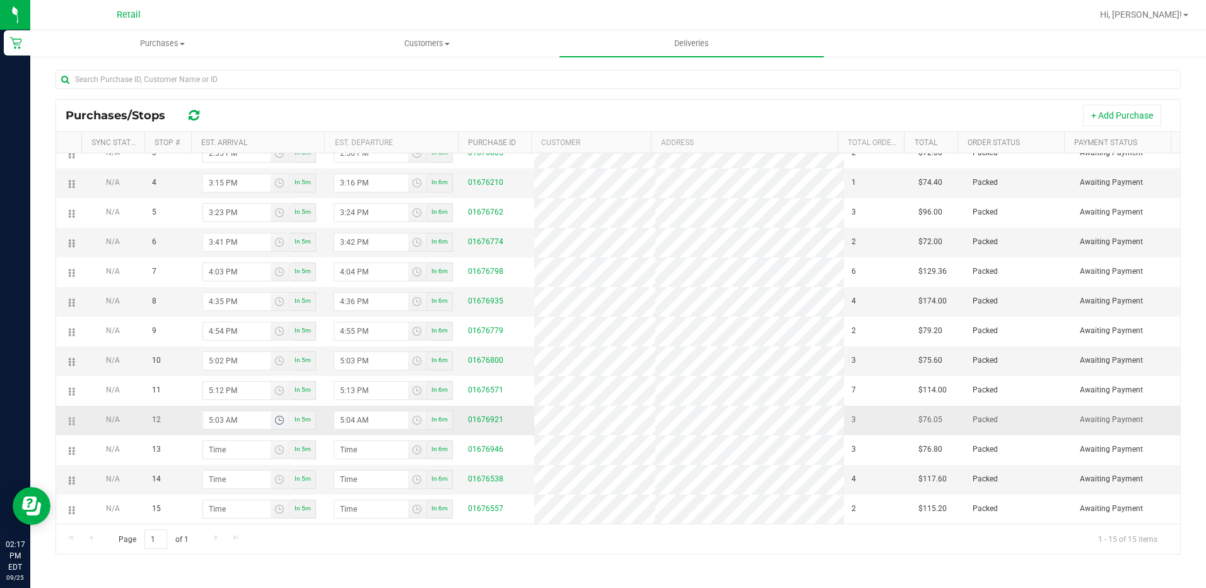
type input "5:33 AM"
type input "5:32 PM"
type input "5:33 PM"
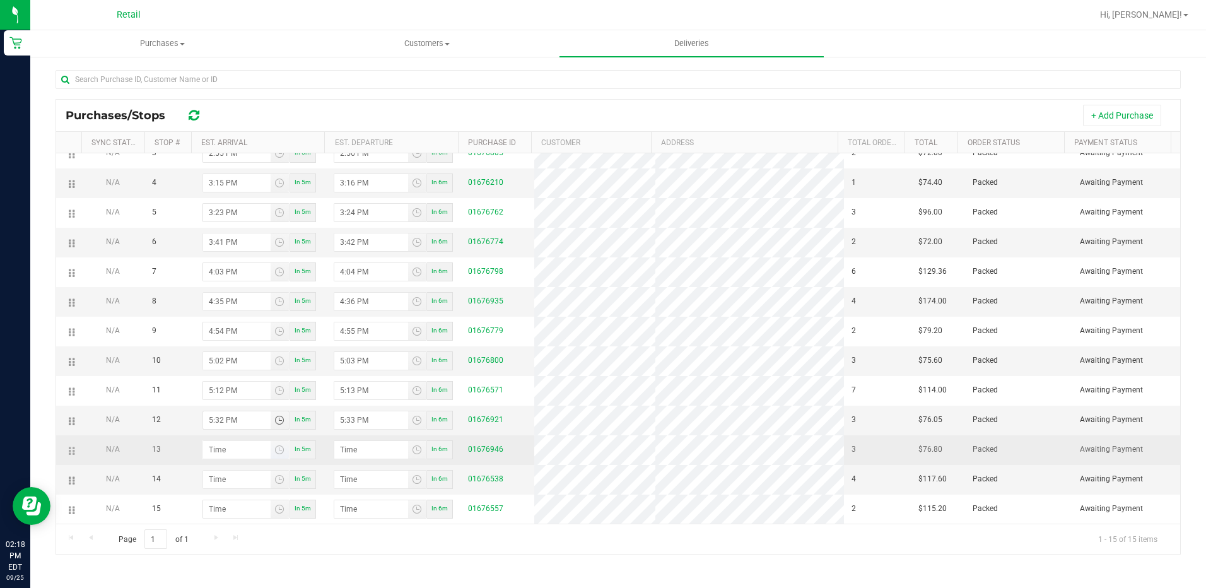
type input "5:32 PM"
click at [225, 447] on input "hour:minute AM" at bounding box center [236, 450] width 67 height 18
type input "5:04 AM"
type input "5:05 AM"
type input "5:49 AM"
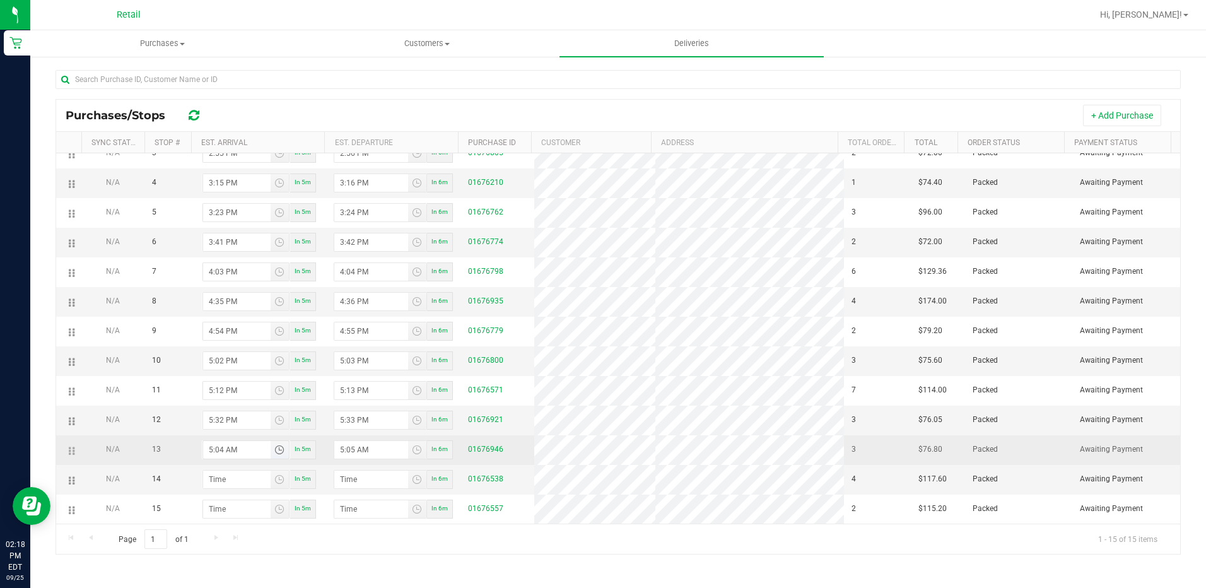
type input "5:50 AM"
type input "5:49 PM"
type input "5:50 PM"
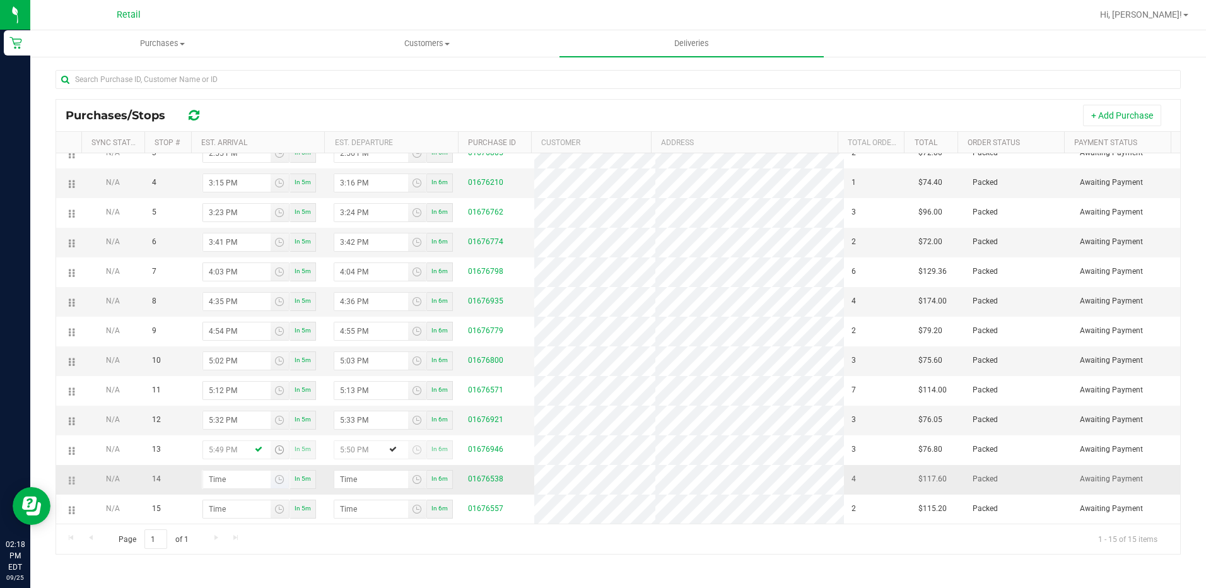
type input "5:49 PM"
click at [213, 483] on input "hour:minute AM" at bounding box center [236, 479] width 67 height 18
type input "6:00 AM"
type input "6:01 AM"
type input "6:06 AM"
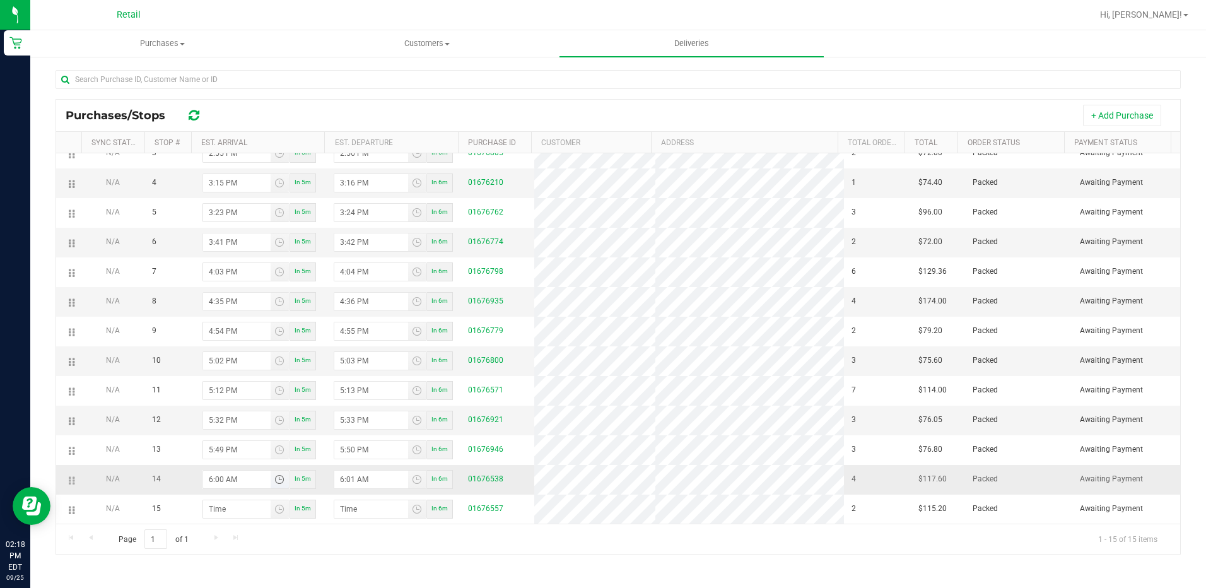
type input "6:07 AM"
type input "6:06 PM"
type input "6:07 PM"
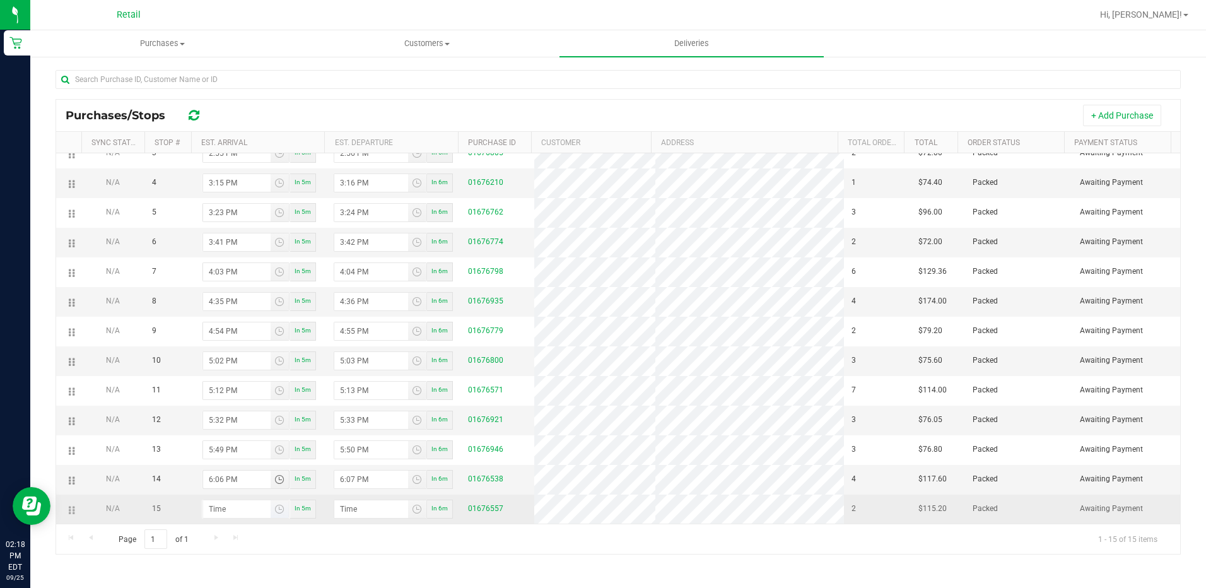
type input "6:06 PM"
type input "hour:minute AM"
click at [208, 509] on input "hour:minute AM" at bounding box center [236, 509] width 67 height 18
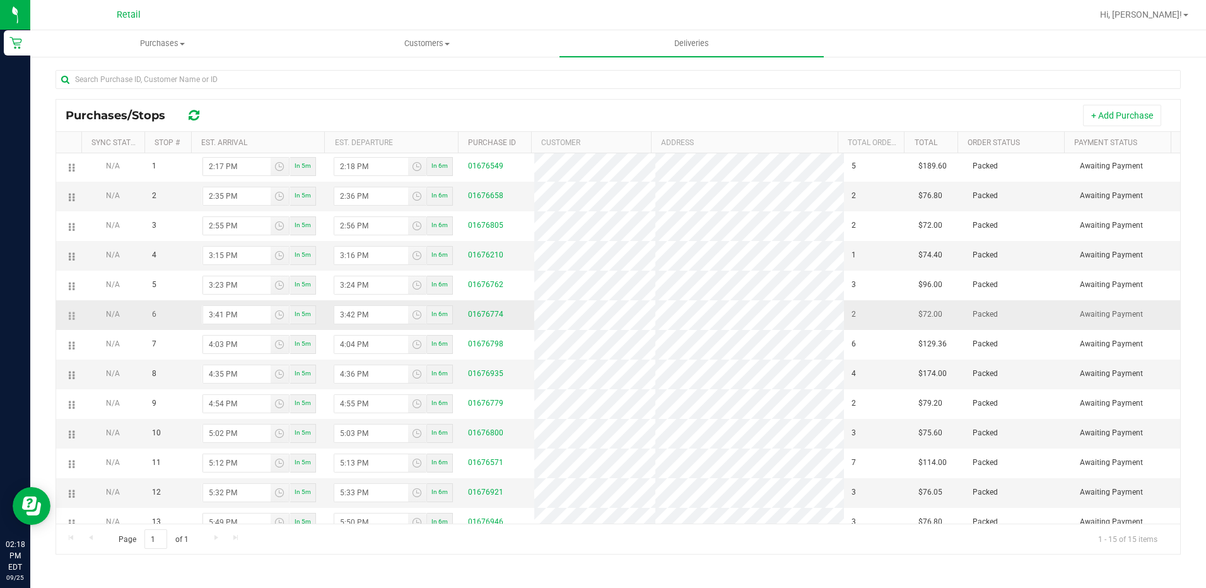
scroll to position [0, 0]
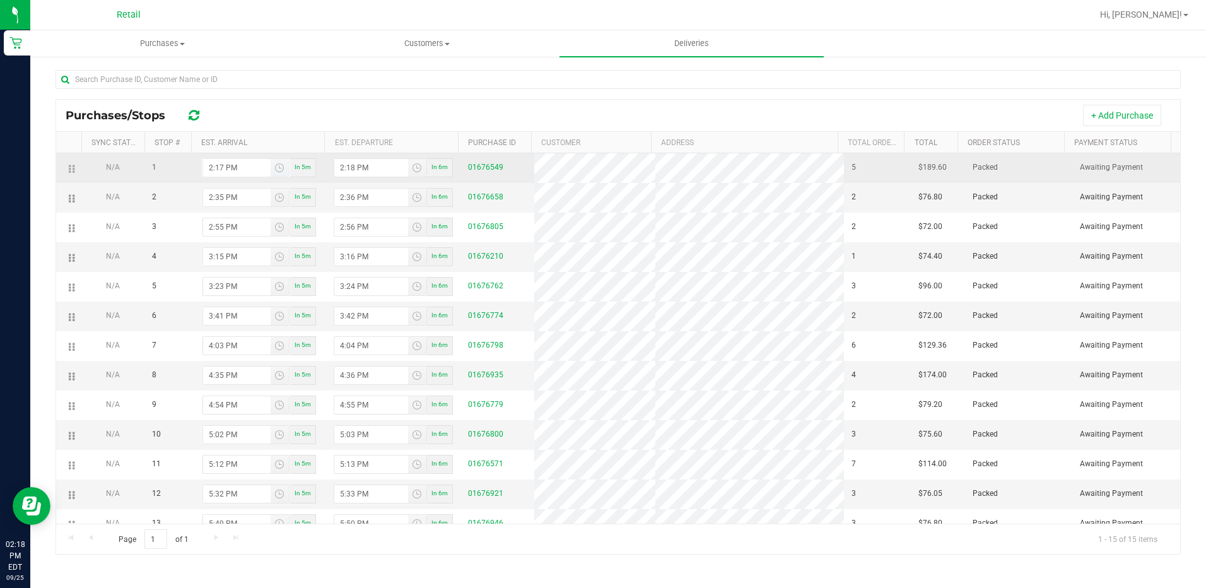
click at [225, 167] on input "2:17 PM" at bounding box center [236, 168] width 67 height 18
click at [206, 171] on input "2:17 PM" at bounding box center [236, 168] width 67 height 18
type input "2:34 PM"
type input "2:35 PM"
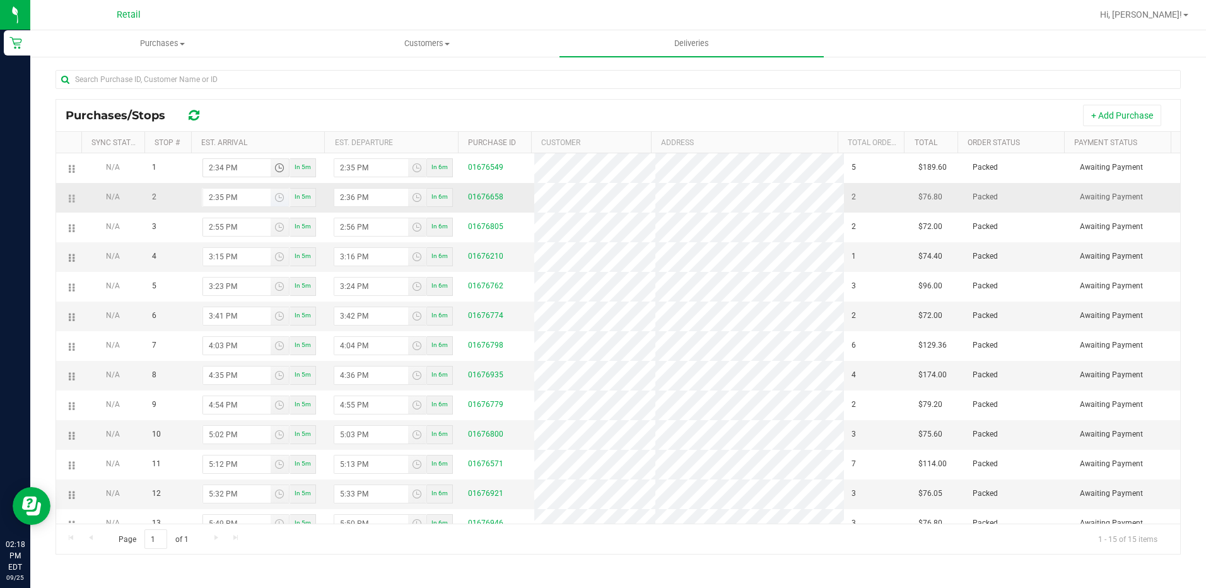
type input "2:34 PM"
click at [209, 201] on input "2:35 PM" at bounding box center [236, 198] width 67 height 18
type input "2:53 PM"
type input "2:54 PM"
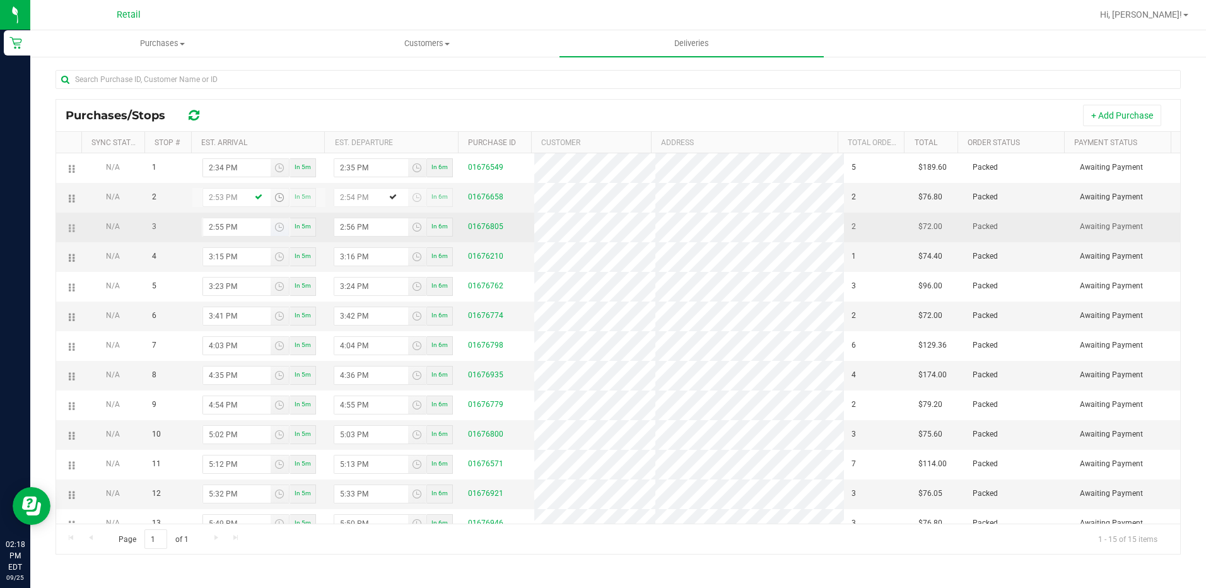
type input "2:53 PM"
click at [206, 228] on input "2:55 PM" at bounding box center [236, 227] width 67 height 18
click at [241, 236] on input "2:55 PM" at bounding box center [236, 227] width 67 height 18
click at [206, 228] on input "2:55 PM" at bounding box center [236, 227] width 67 height 18
click at [213, 229] on input "2:55 PM" at bounding box center [236, 227] width 67 height 18
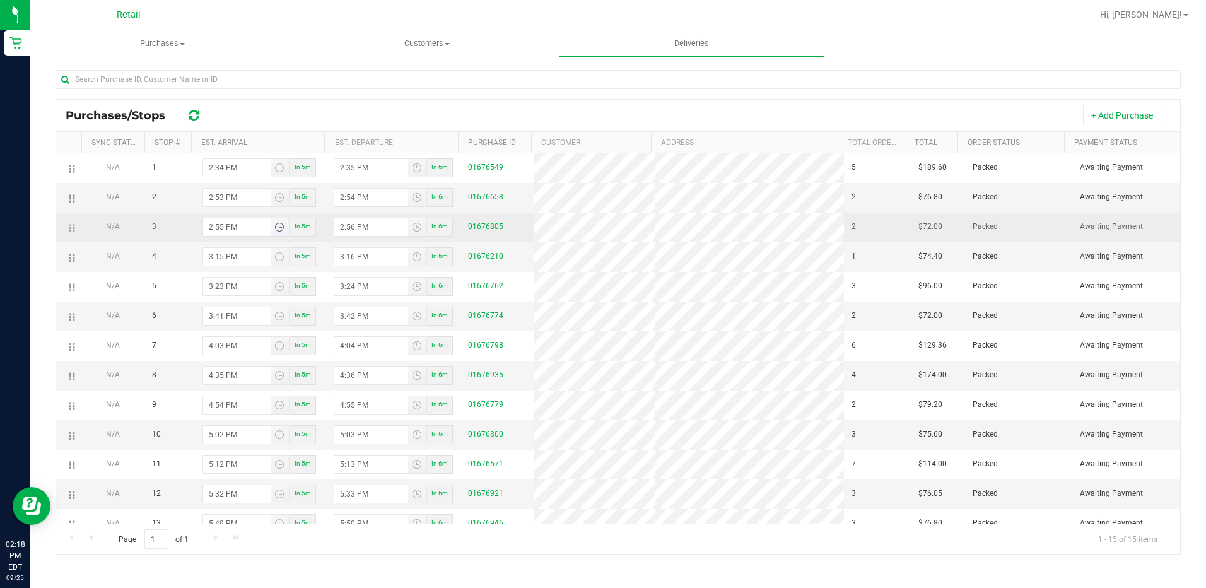
click at [230, 235] on input "2:55 PM" at bounding box center [236, 227] width 67 height 18
click at [207, 233] on input "2:55 PM" at bounding box center [236, 227] width 67 height 18
type input "3:55 PM"
type input "3:56 PM"
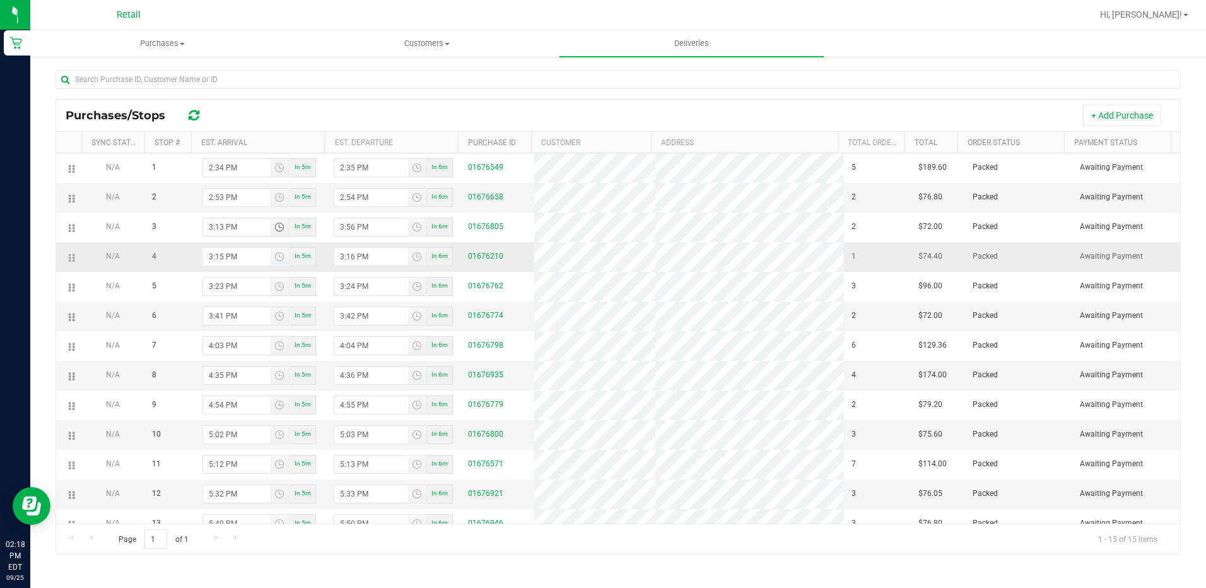
click at [211, 262] on input "3:15 PM" at bounding box center [236, 257] width 67 height 18
drag, startPoint x: 231, startPoint y: 264, endPoint x: 225, endPoint y: 266, distance: 6.4
click at [231, 264] on input "3:15 PM" at bounding box center [236, 257] width 67 height 18
click at [215, 266] on input "3:15 PM" at bounding box center [236, 257] width 67 height 18
click at [210, 266] on input "3:15 PM" at bounding box center [236, 257] width 67 height 18
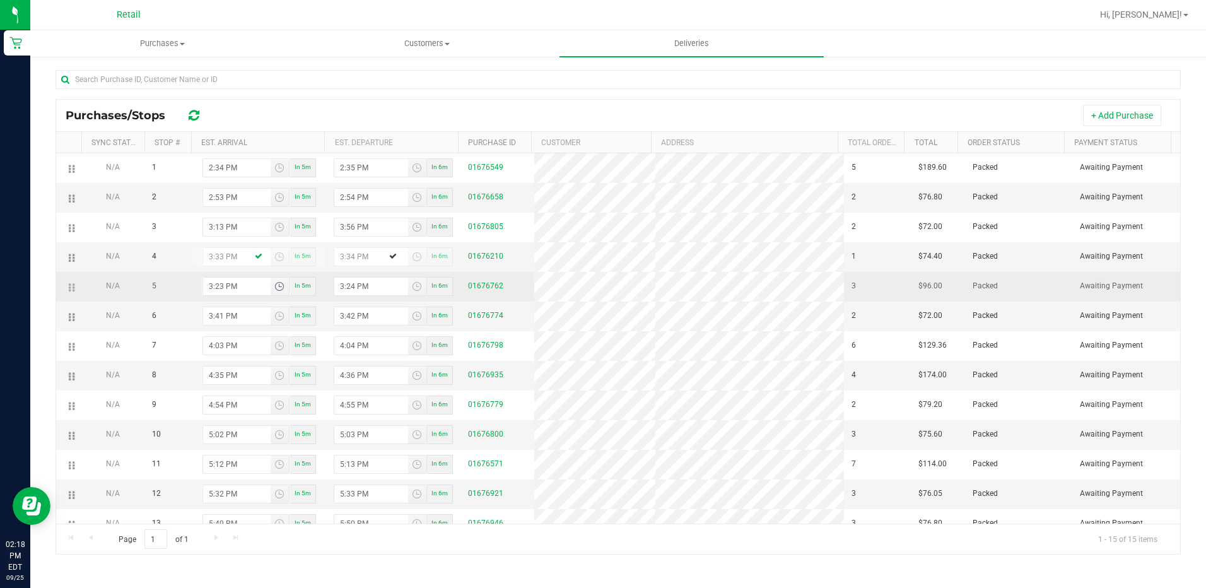
click at [209, 287] on input "3:23 PM" at bounding box center [236, 287] width 67 height 18
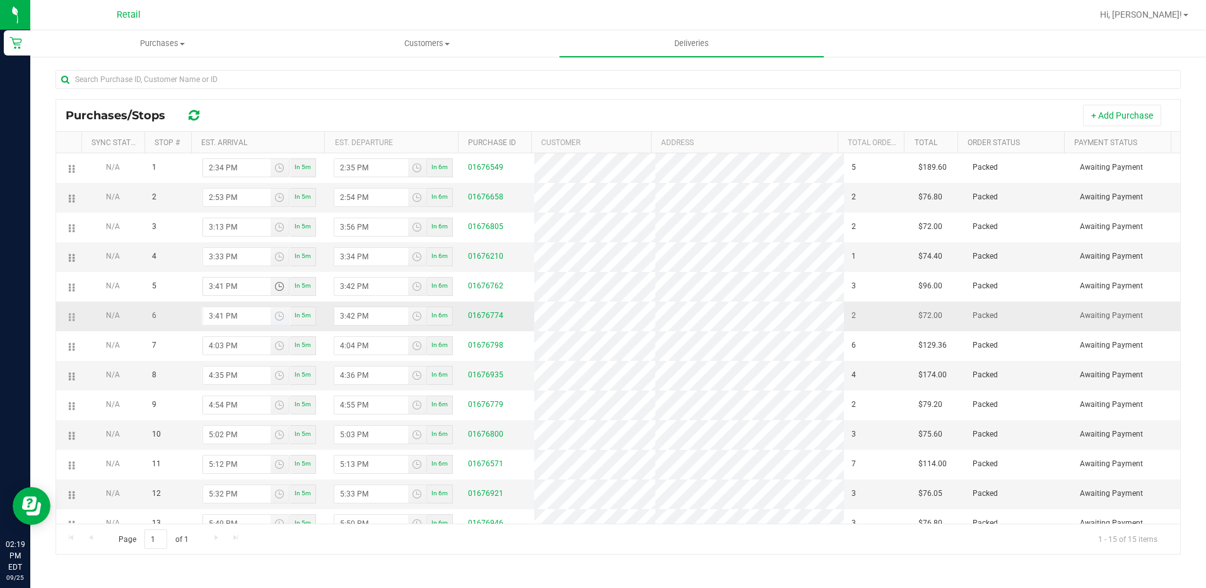
click at [209, 325] on input "3:41 PM" at bounding box center [236, 316] width 67 height 18
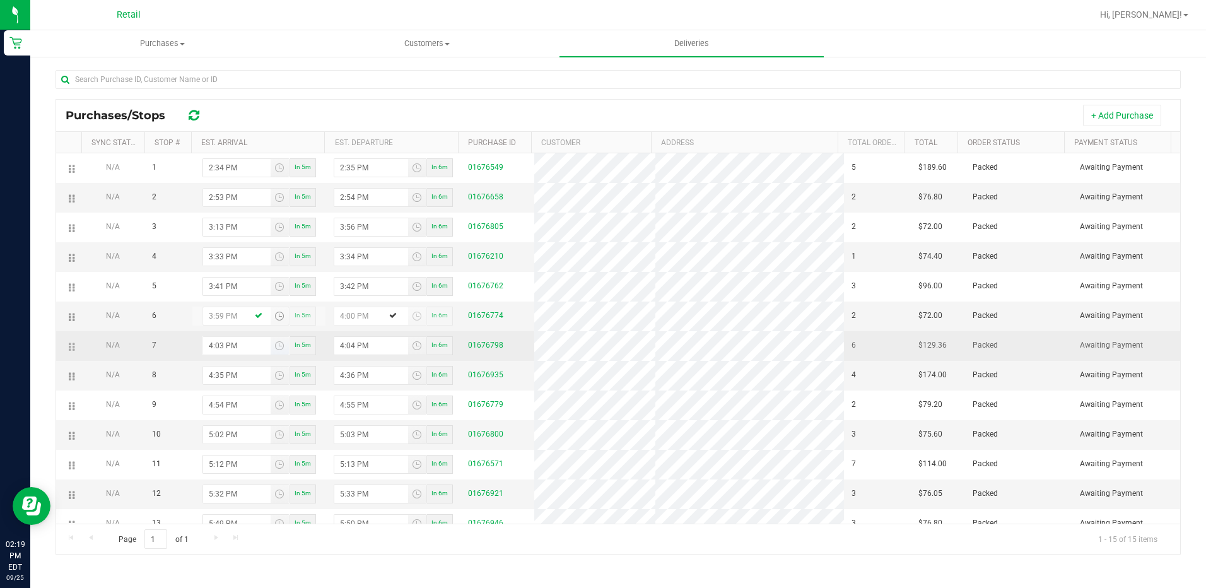
click at [210, 342] on input "4:03 PM" at bounding box center [236, 346] width 67 height 18
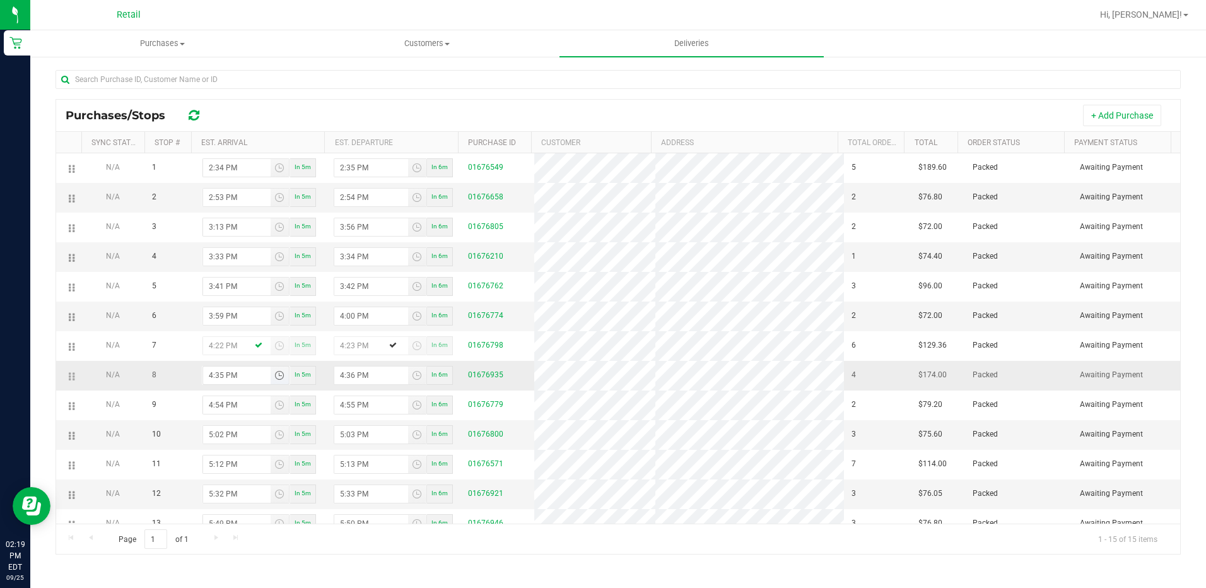
click at [210, 378] on input "4:35 PM" at bounding box center [236, 375] width 67 height 18
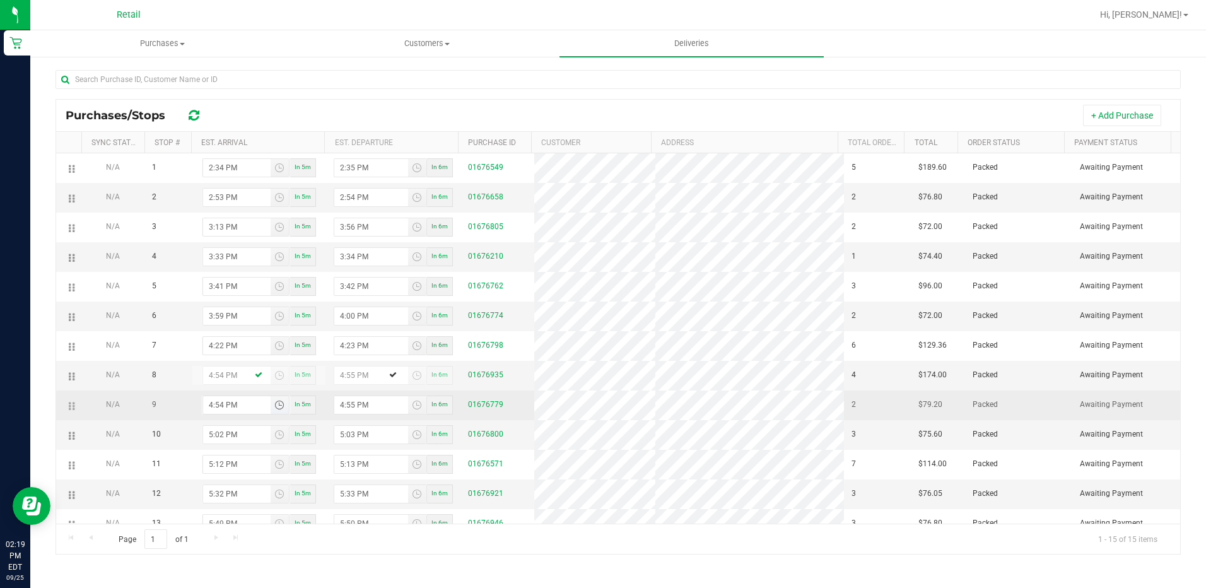
click at [208, 405] on input "4:54 PM" at bounding box center [236, 405] width 67 height 18
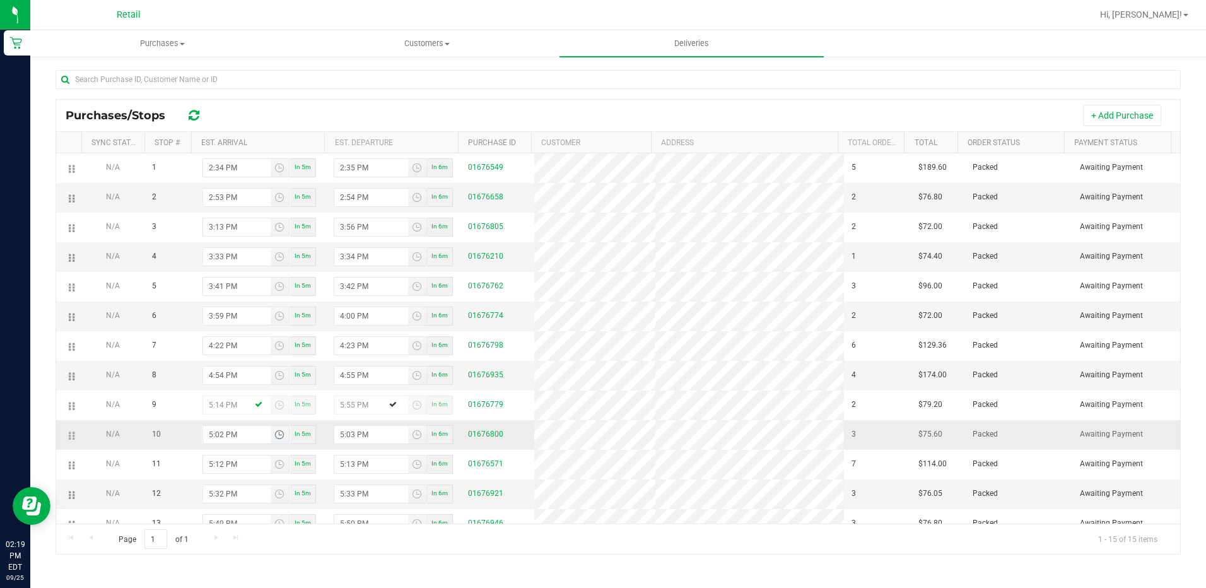
click at [213, 437] on input "5:02 PM" at bounding box center [236, 435] width 67 height 18
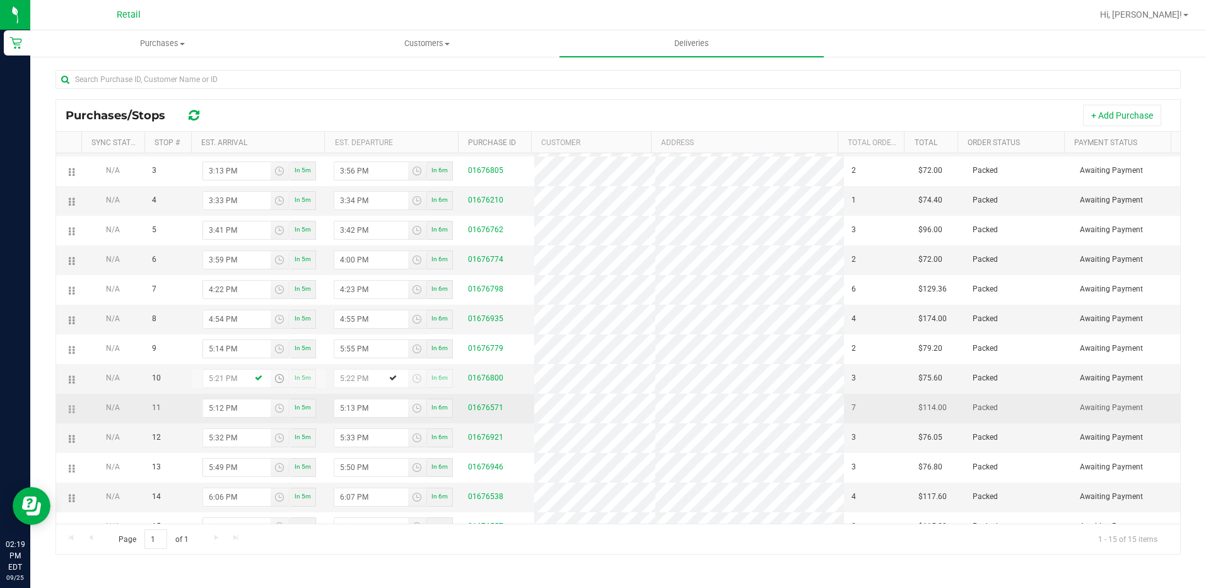
scroll to position [79, 0]
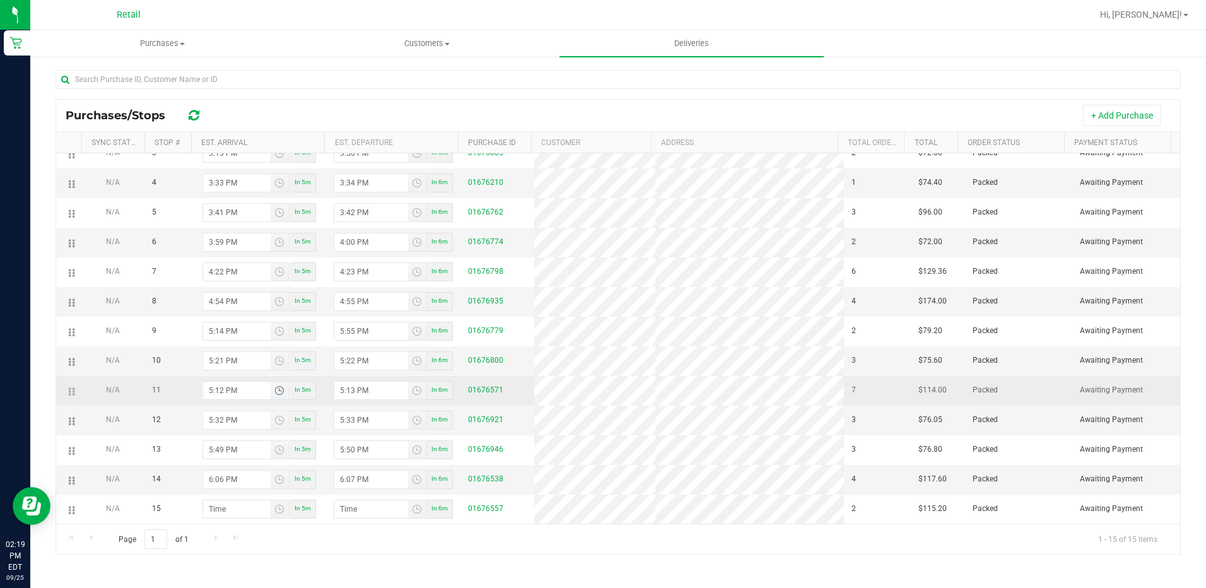
click at [209, 398] on input "5:12 PM" at bounding box center [236, 391] width 67 height 18
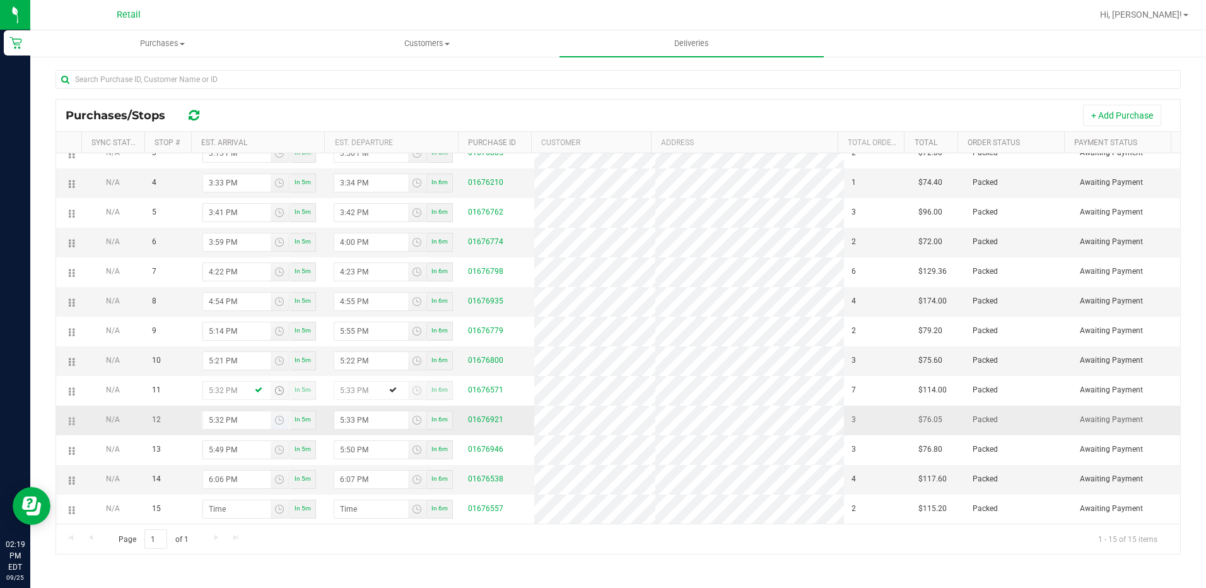
click at [208, 414] on input "5:32 PM" at bounding box center [236, 420] width 67 height 18
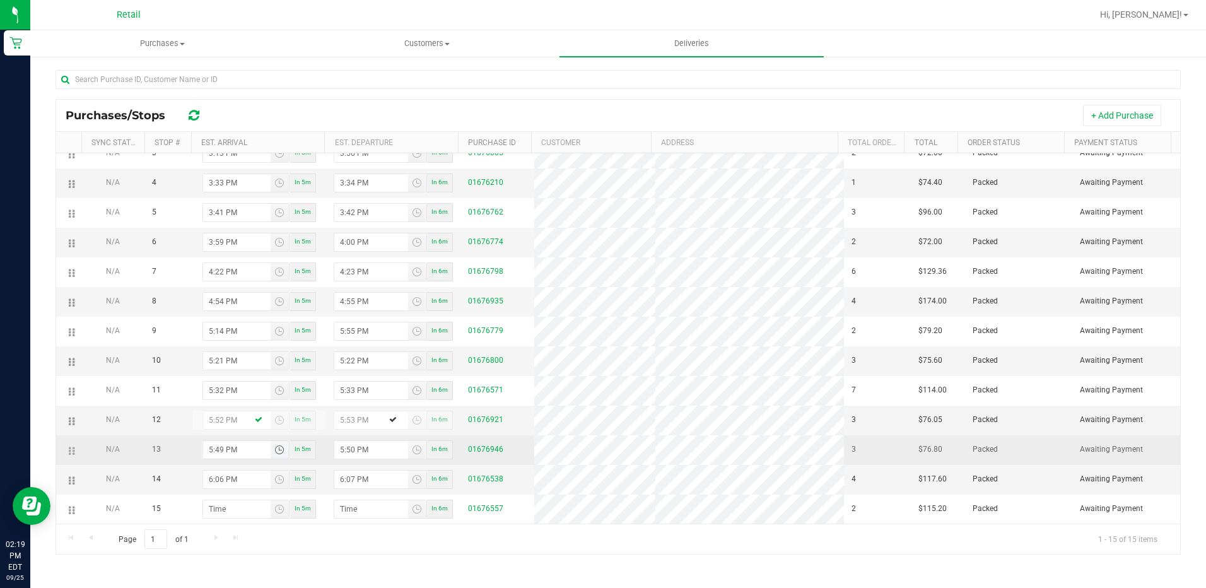
click at [207, 446] on input "5:49 PM" at bounding box center [236, 450] width 67 height 18
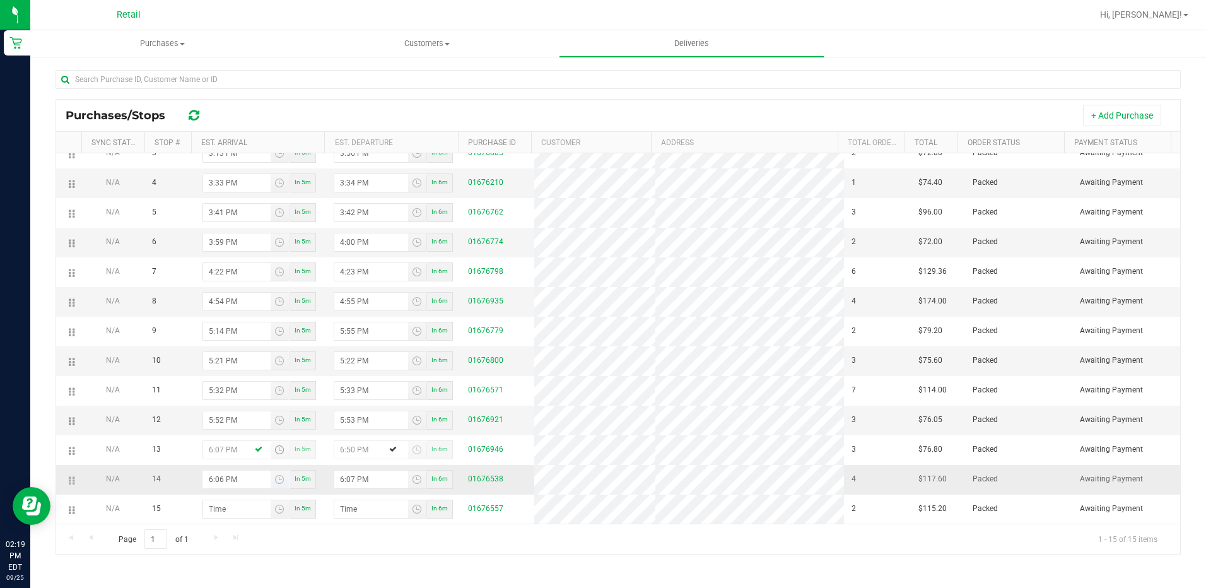
click at [210, 478] on input "6:06 PM" at bounding box center [236, 479] width 67 height 18
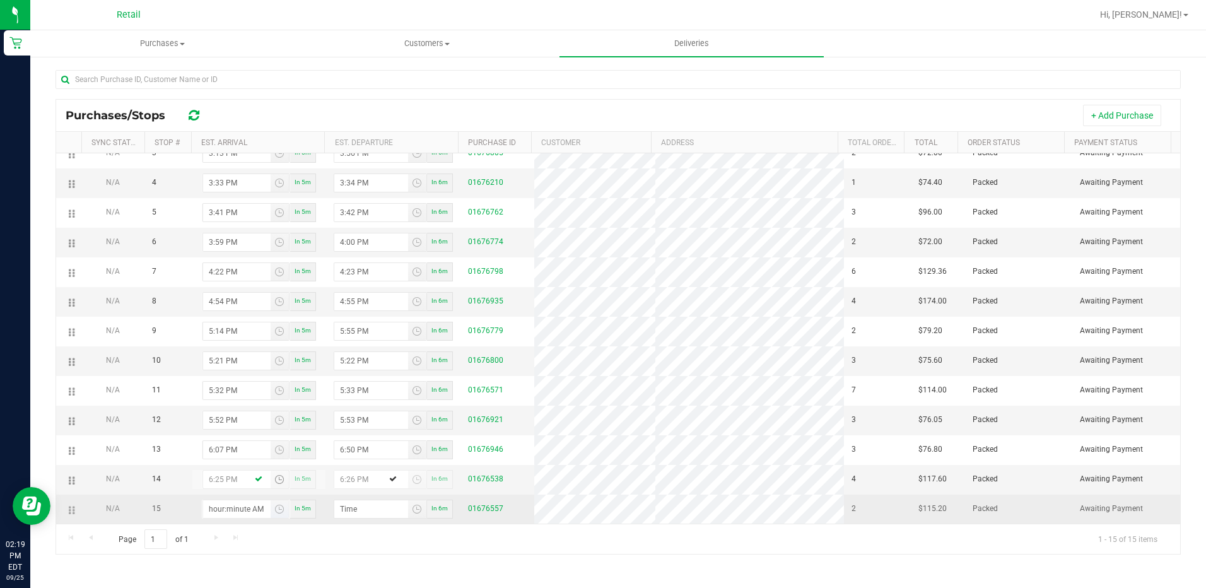
click at [210, 505] on input "hour:minute AM" at bounding box center [236, 509] width 67 height 18
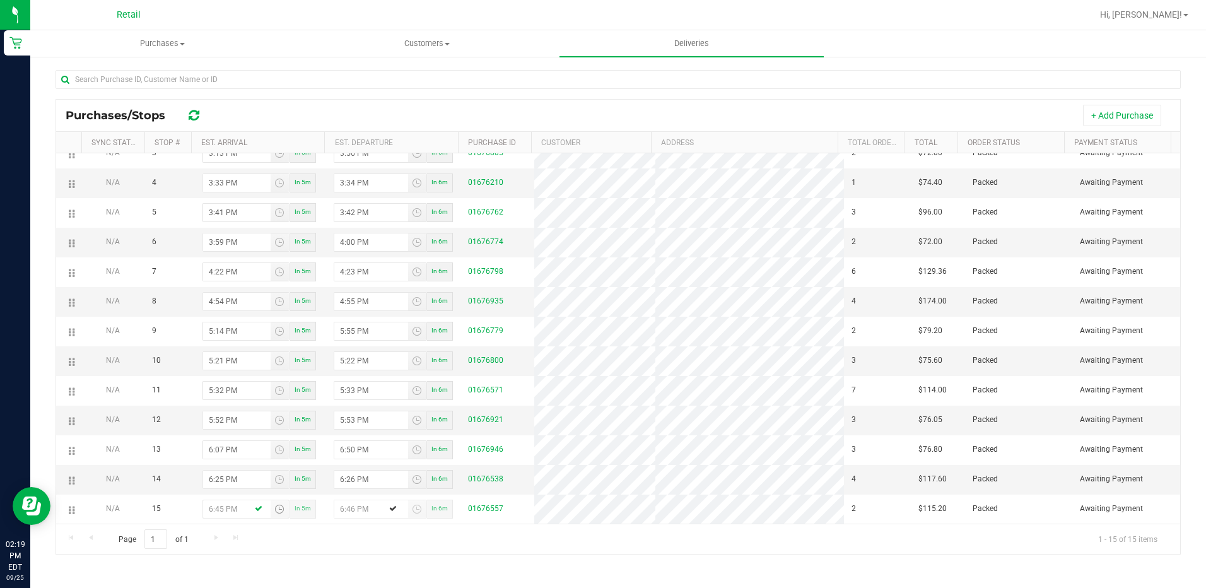
click at [438, 563] on div "Delivery Route ID 20250925-007 Delivery Date 09/25/2025 Today Approx Time of De…" at bounding box center [618, 240] width 1125 height 648
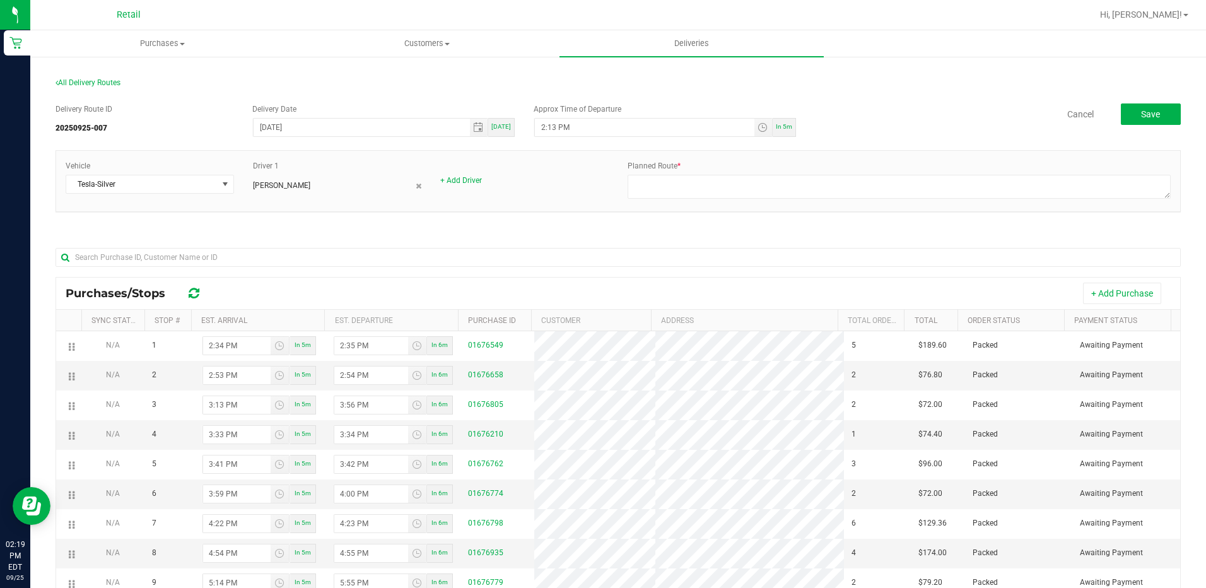
scroll to position [0, 0]
click at [760, 197] on textarea at bounding box center [899, 189] width 543 height 24
click at [777, 124] on div "In 5m" at bounding box center [784, 129] width 23 height 19
click at [1141, 110] on button "Save" at bounding box center [1151, 116] width 60 height 21
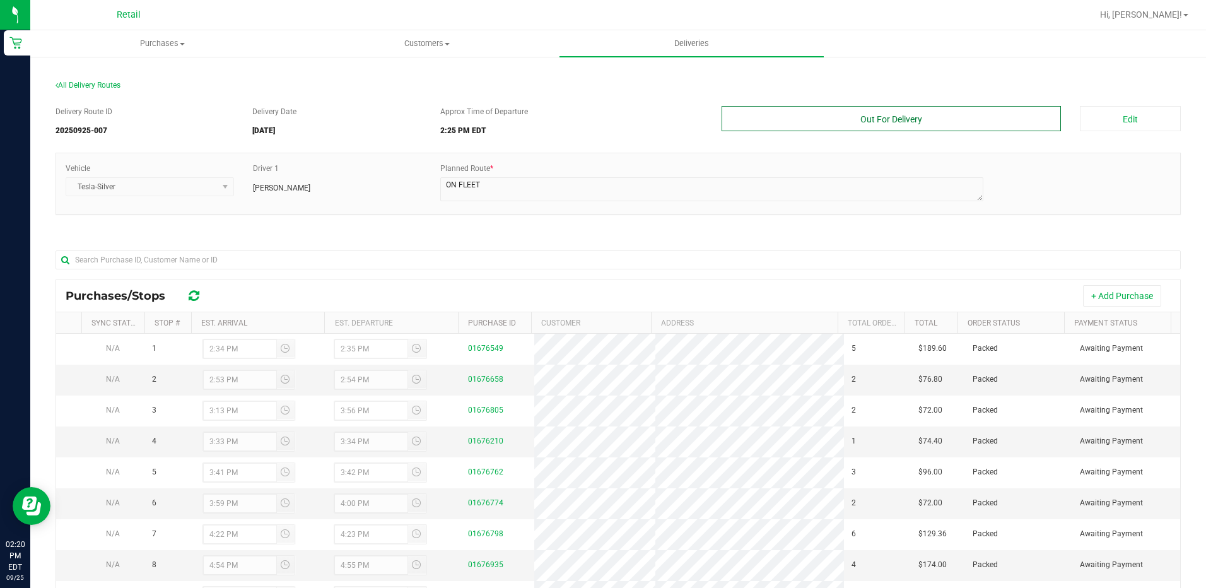
click at [812, 126] on button "Out For Delivery" at bounding box center [892, 118] width 340 height 25
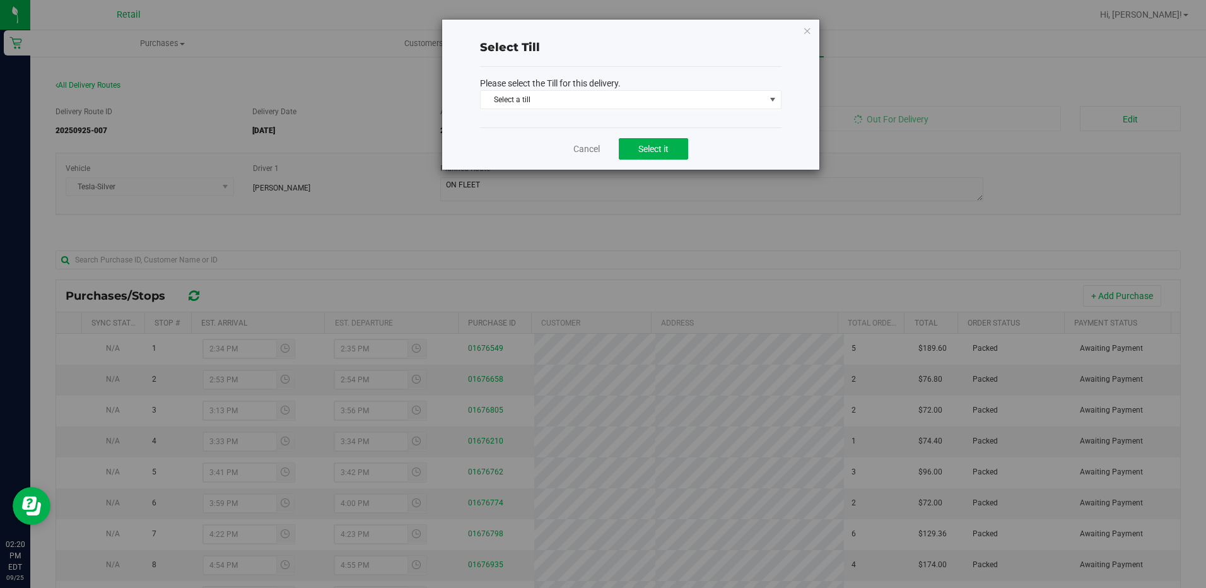
click at [667, 82] on p "Please select the Till for this delivery." at bounding box center [630, 83] width 301 height 13
click at [645, 106] on span "Select a till" at bounding box center [623, 100] width 284 height 18
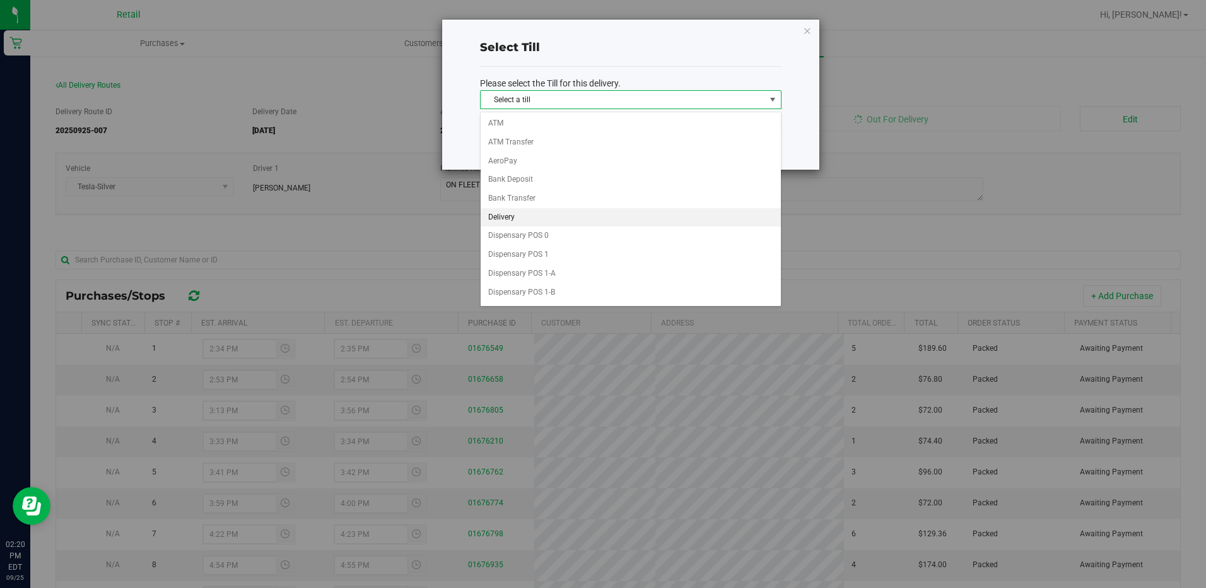
click at [536, 217] on li "Delivery" at bounding box center [631, 217] width 300 height 19
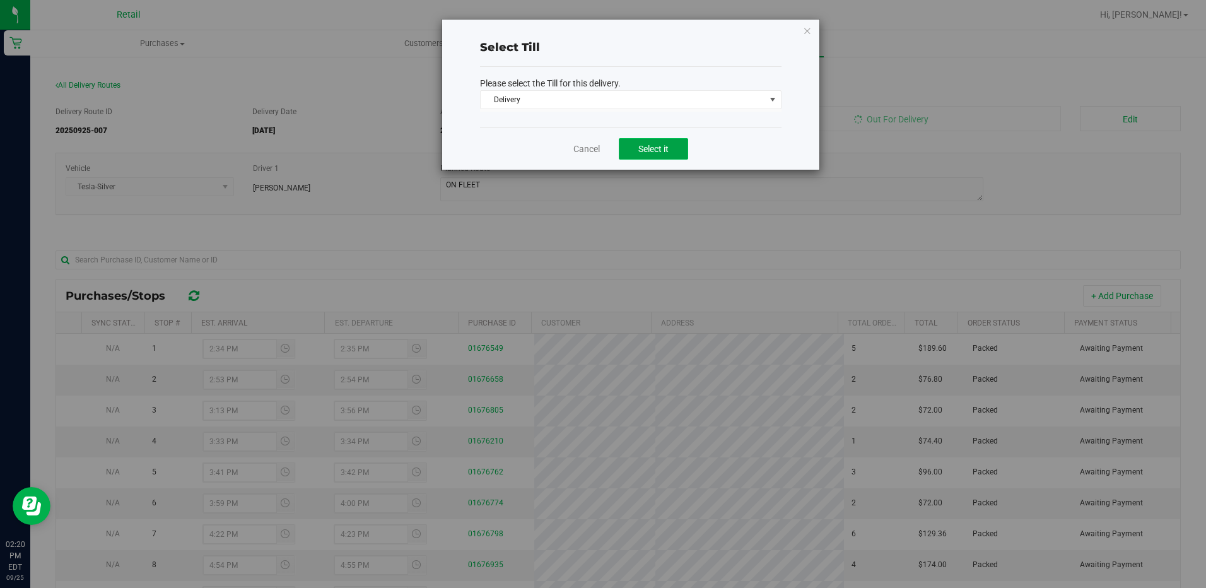
click at [655, 158] on button "Select it" at bounding box center [653, 148] width 69 height 21
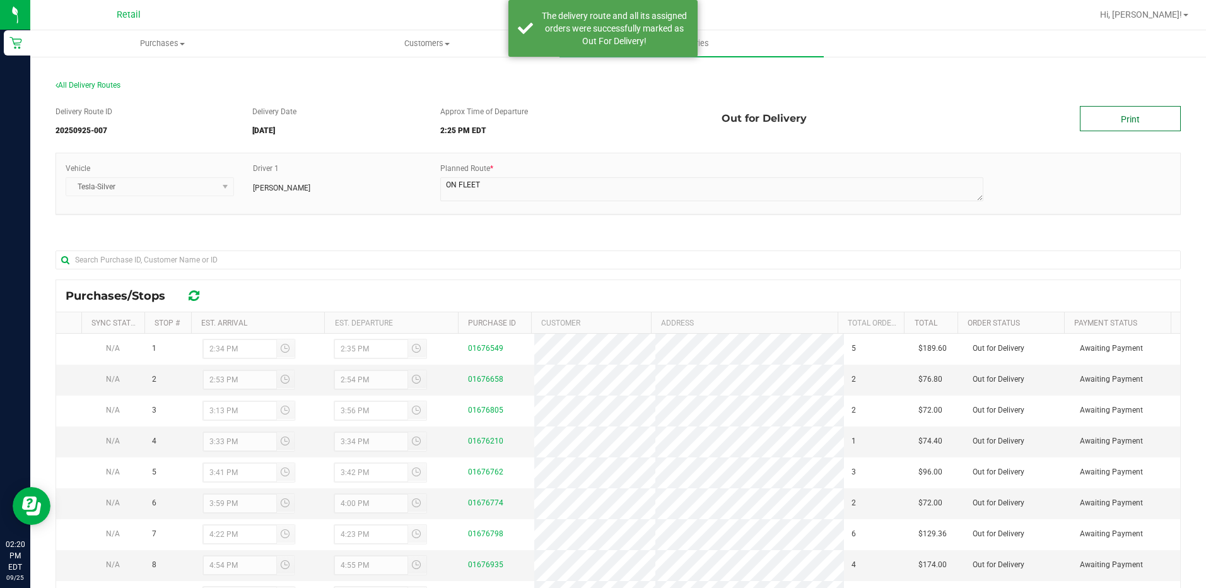
click at [1133, 127] on link "Print" at bounding box center [1130, 118] width 101 height 25
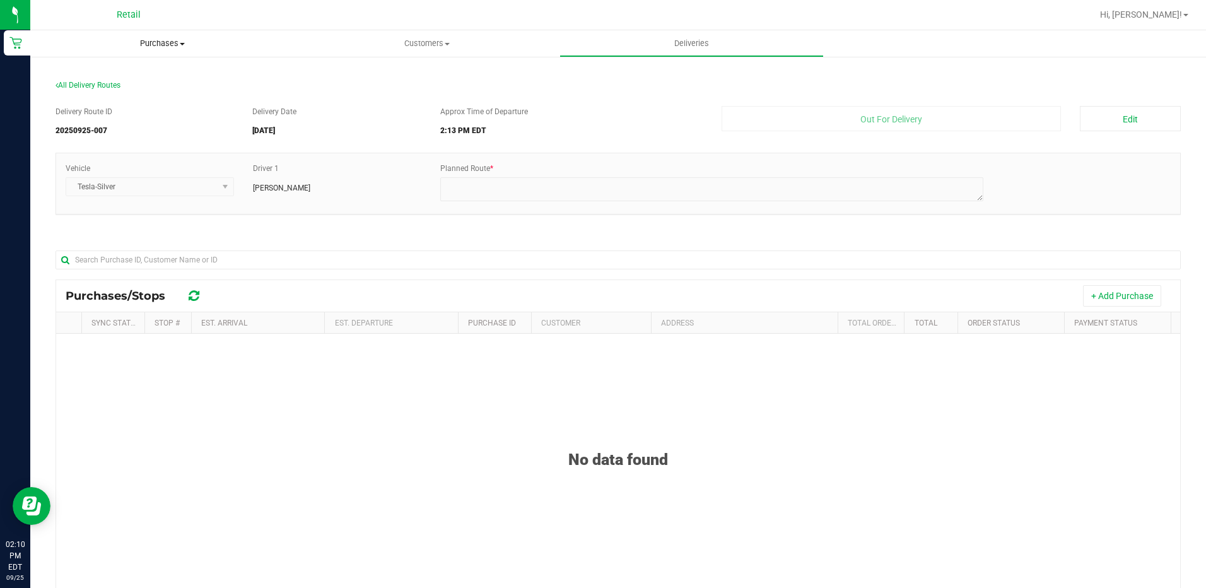
click at [165, 45] on span "Purchases" at bounding box center [162, 43] width 264 height 11
drag, startPoint x: 153, startPoint y: 67, endPoint x: 141, endPoint y: 71, distance: 13.2
click at [152, 67] on ul "Summary of purchases Fulfillment All purchases" at bounding box center [162, 91] width 264 height 68
click at [133, 73] on span "Summary of purchases" at bounding box center [94, 76] width 129 height 11
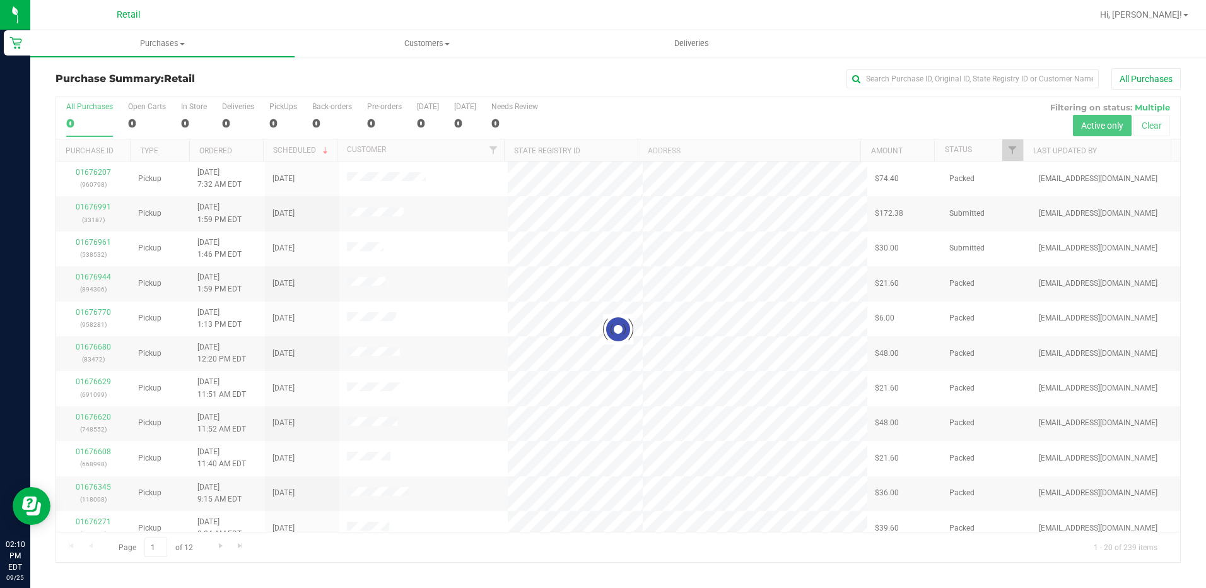
click at [993, 90] on div "Purchase Summary: Retail All Purchases" at bounding box center [618, 82] width 1125 height 28
click at [993, 77] on input "text" at bounding box center [972, 78] width 252 height 19
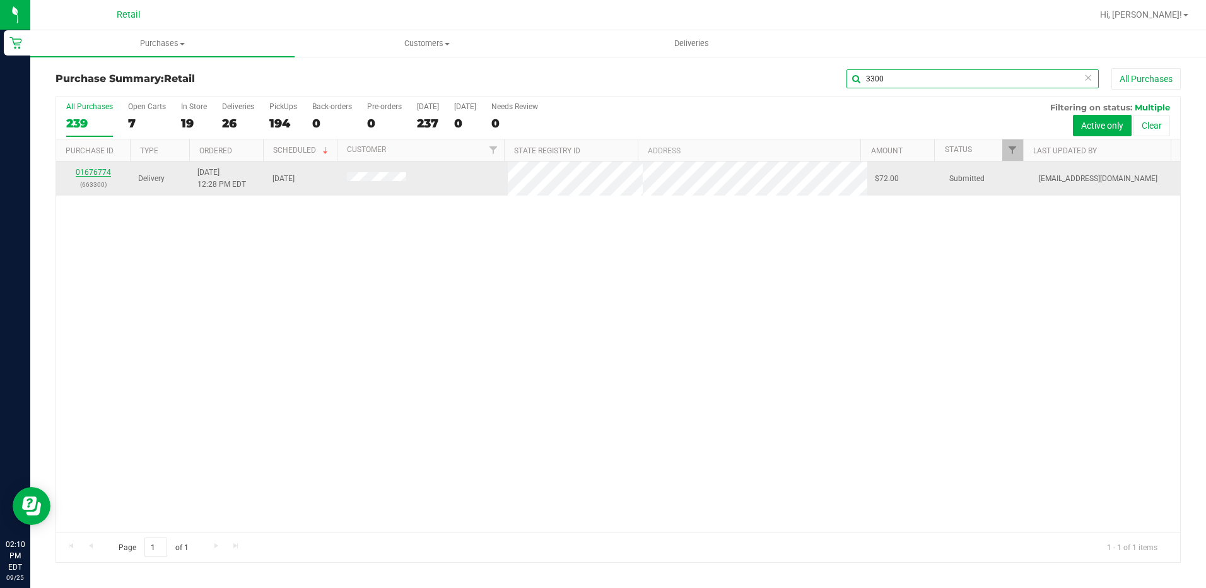
type input "3300"
click at [83, 170] on link "01676774" at bounding box center [93, 172] width 35 height 9
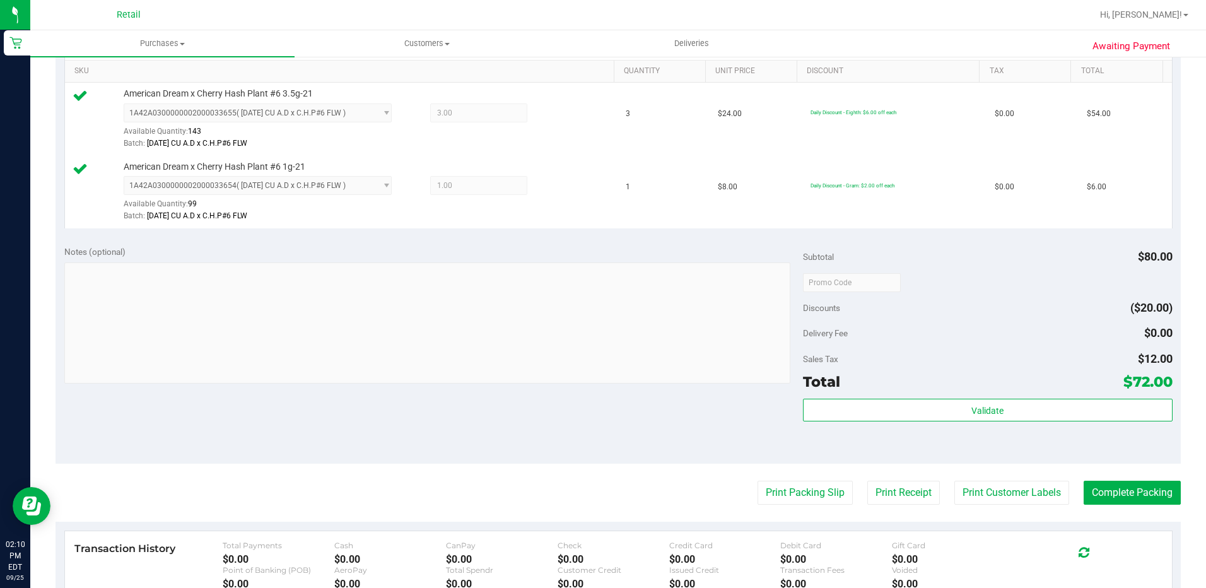
scroll to position [378, 0]
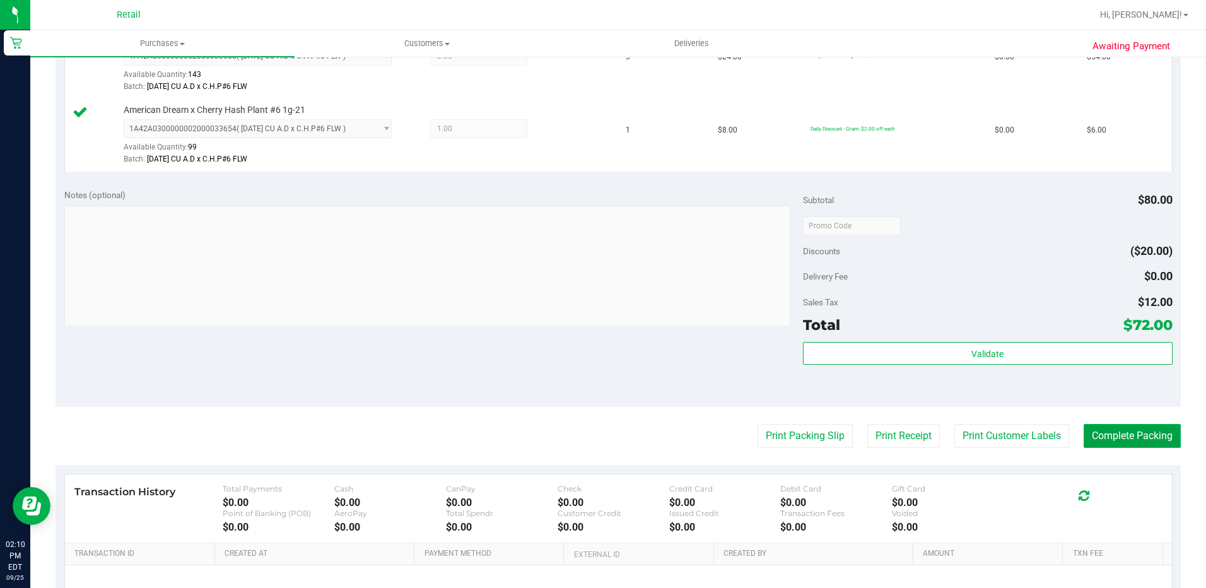
click at [1102, 445] on button "Complete Packing" at bounding box center [1132, 436] width 97 height 24
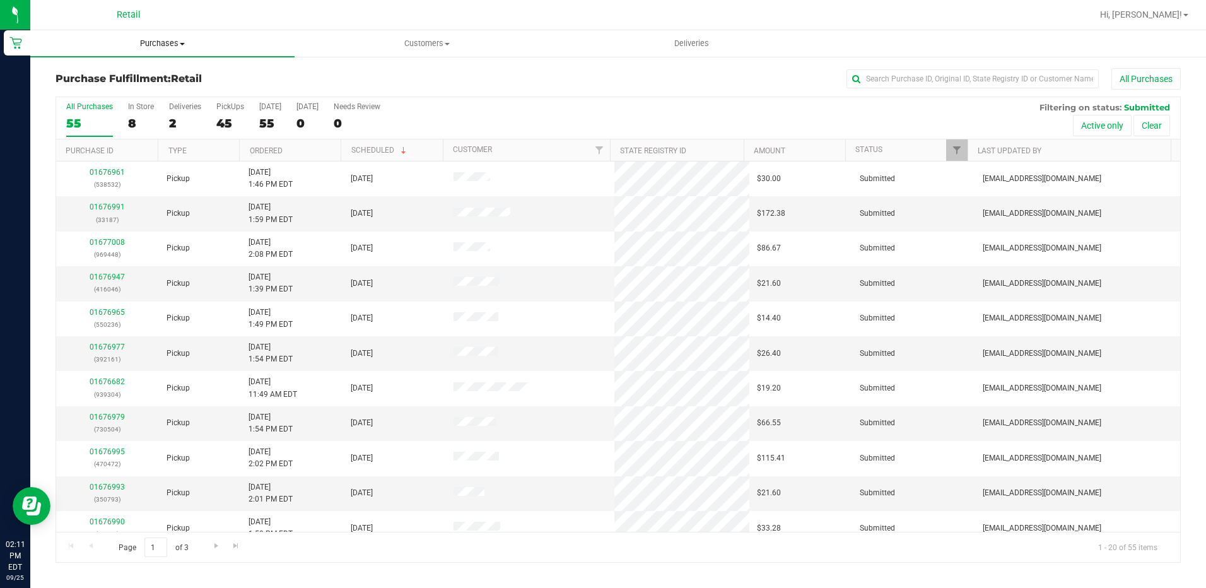
click at [175, 35] on uib-tab-heading "Purchases Summary of purchases Fulfillment All purchases" at bounding box center [162, 43] width 264 height 26
click at [149, 71] on span "Summary of purchases" at bounding box center [94, 76] width 129 height 11
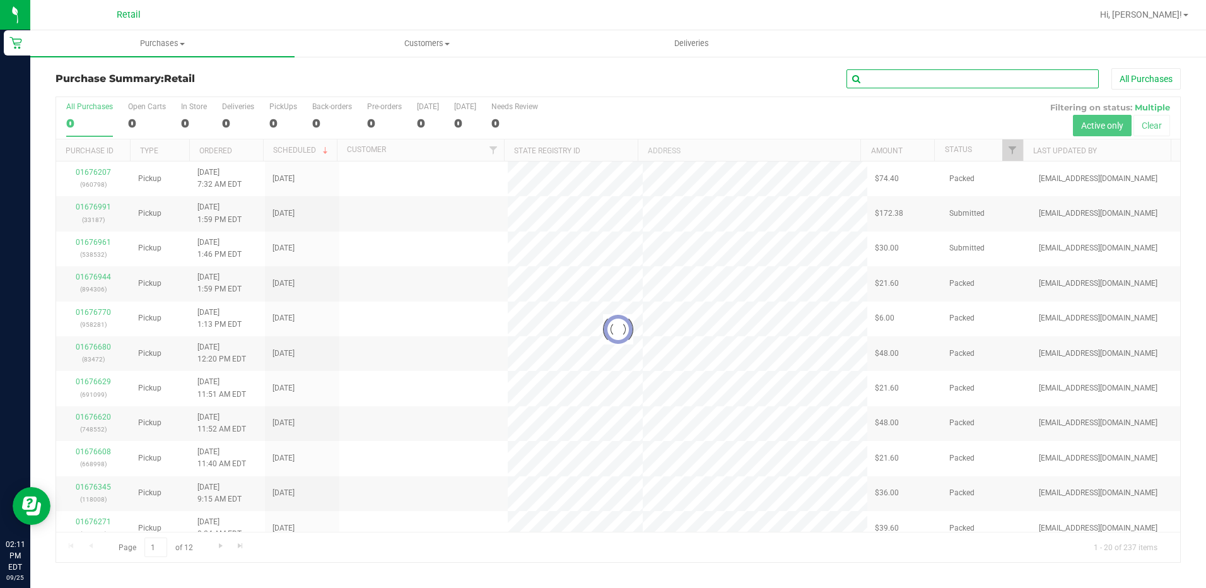
click at [915, 71] on input "text" at bounding box center [972, 78] width 252 height 19
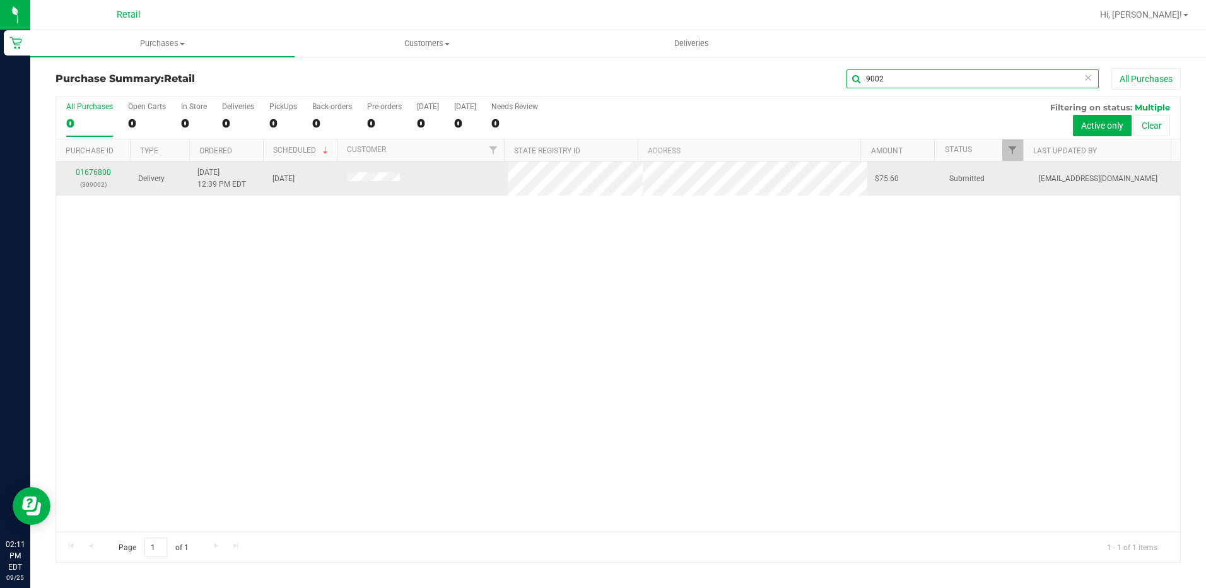
type input "9002"
click at [103, 166] on td "01676800 (309002)" at bounding box center [93, 178] width 74 height 34
click at [100, 170] on link "01676800" at bounding box center [93, 172] width 35 height 9
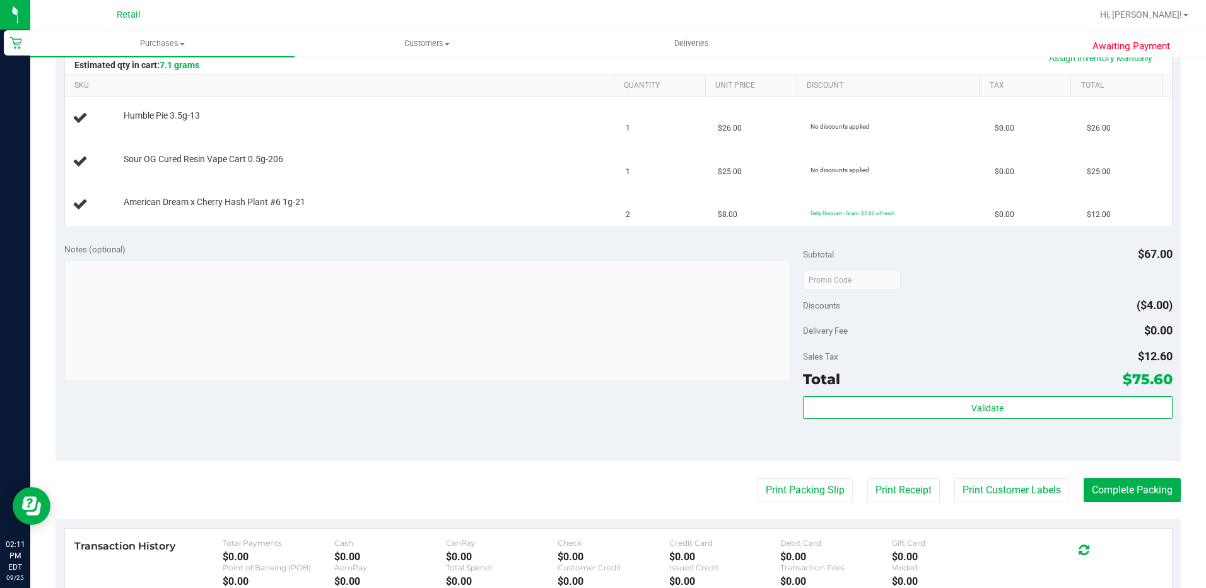
scroll to position [378, 0]
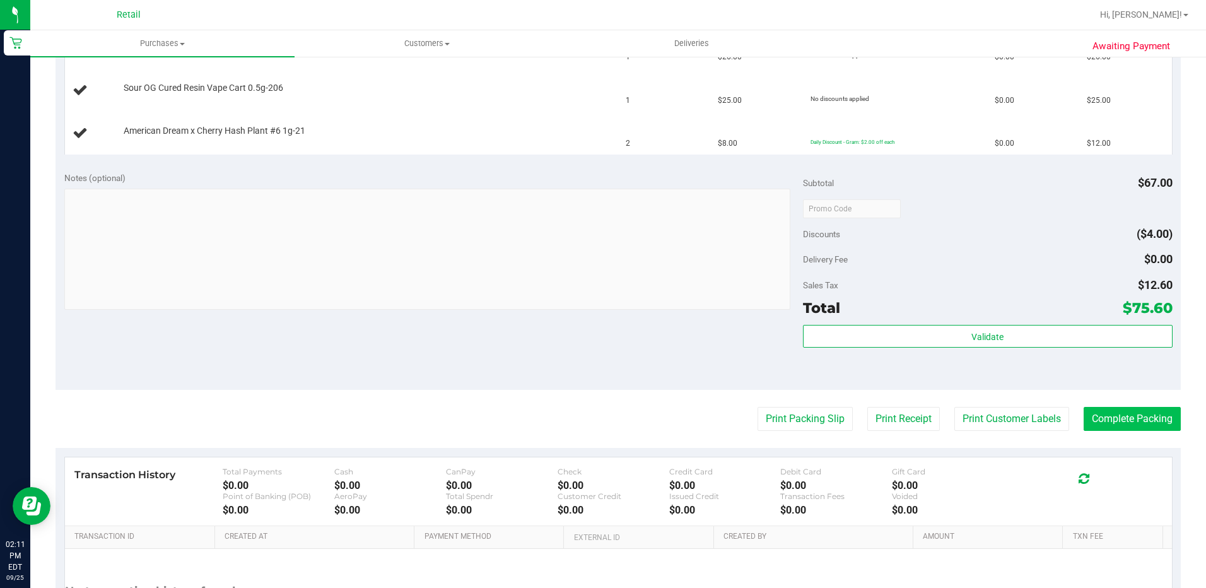
drag, startPoint x: 1116, startPoint y: 435, endPoint x: 1116, endPoint y: 416, distance: 18.9
click at [1116, 428] on purchase-details "Back Edit Purchase Cancel Purchase View Profile # 01676800 Med | Rec METRC ID: …" at bounding box center [618, 187] width 1125 height 994
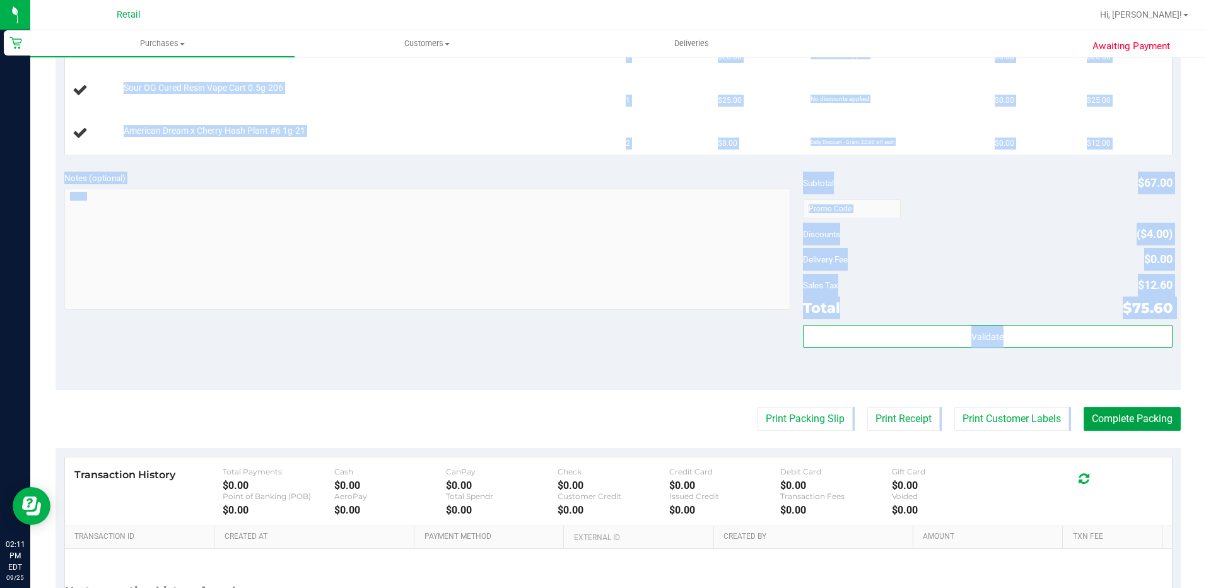
click at [1116, 416] on button "Complete Packing" at bounding box center [1132, 419] width 97 height 24
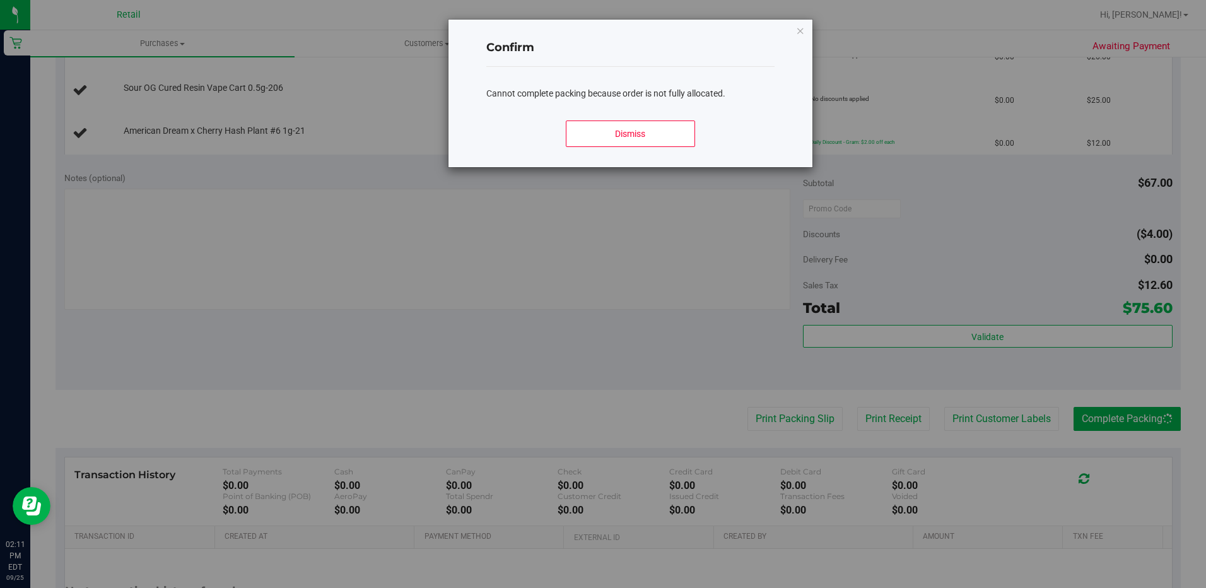
click at [719, 86] on div "Cannot complete packing because order is not fully allocated." at bounding box center [630, 89] width 288 height 44
click at [808, 30] on div "Confirm Cannot complete packing because order is not fully allocated. Dismiss" at bounding box center [629, 94] width 363 height 148
click at [793, 21] on div "Confirm Cannot complete packing because order is not fully allocated. Dismiss" at bounding box center [629, 94] width 363 height 148
click at [803, 30] on icon "Close modal" at bounding box center [800, 30] width 9 height 15
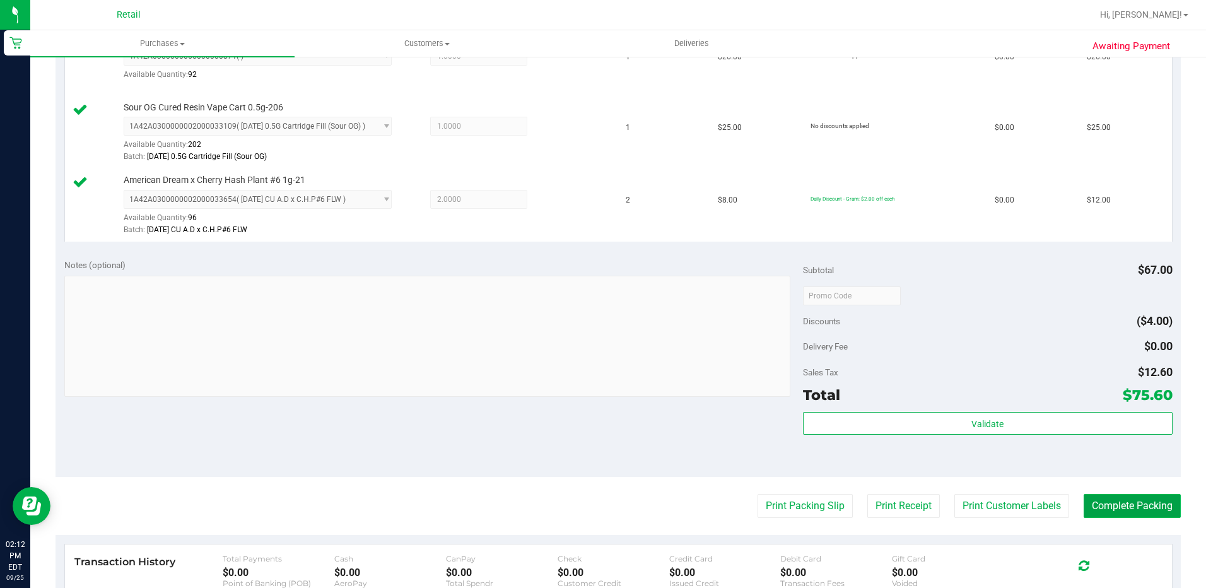
click at [1114, 510] on button "Complete Packing" at bounding box center [1132, 506] width 97 height 24
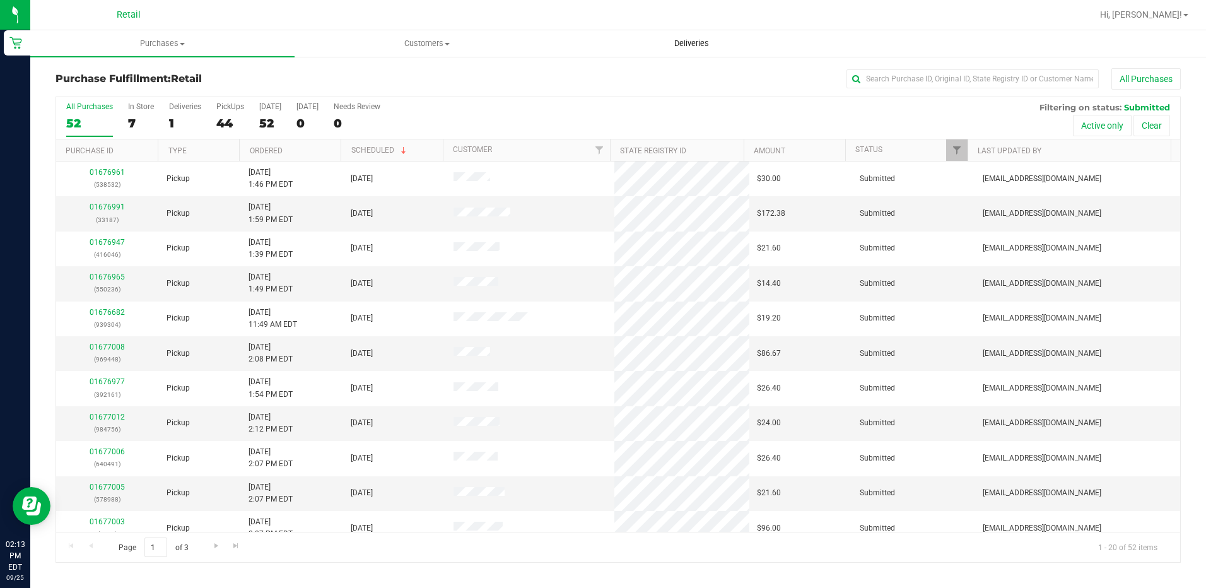
click at [703, 39] on span "Deliveries" at bounding box center [691, 43] width 69 height 11
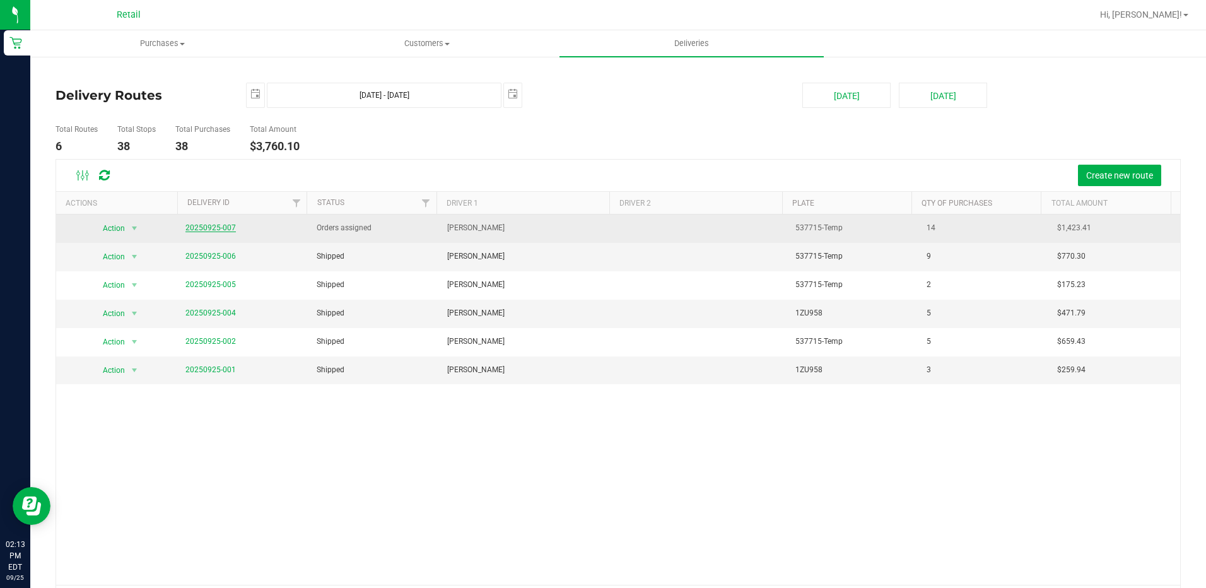
click at [225, 230] on link "20250925-007" at bounding box center [210, 227] width 50 height 9
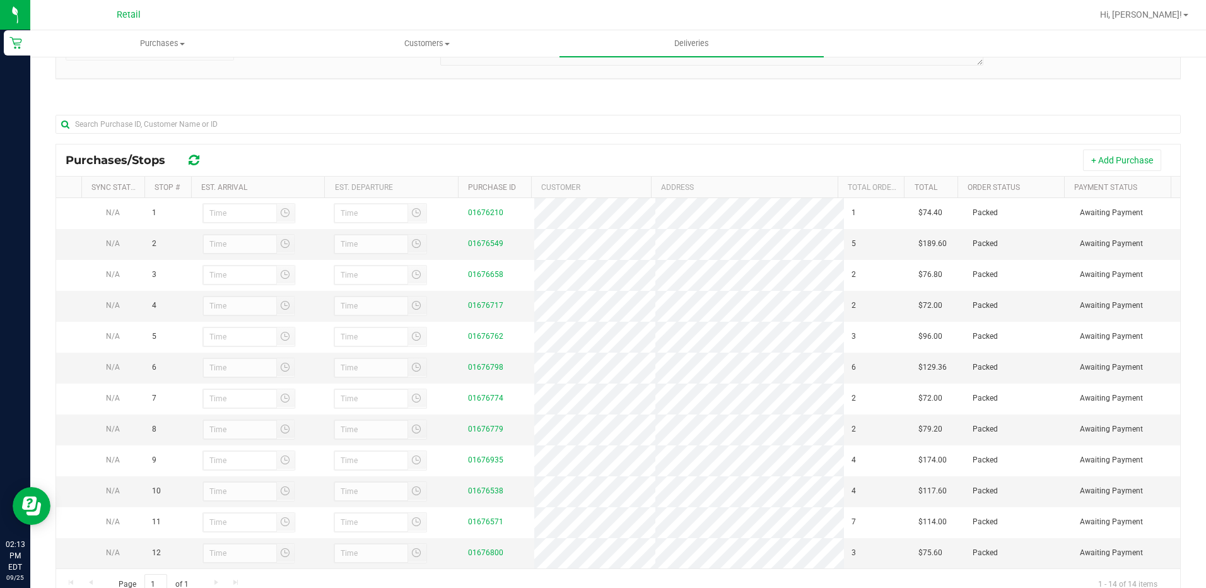
scroll to position [54, 0]
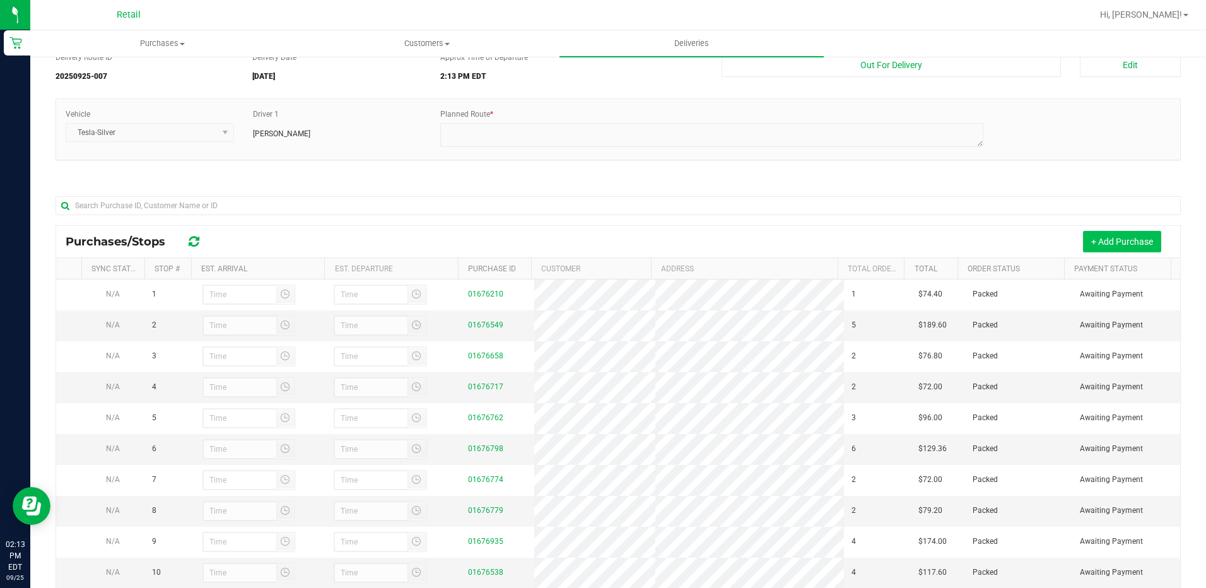
click at [1090, 237] on button "+ Add Purchase" at bounding box center [1122, 241] width 78 height 21
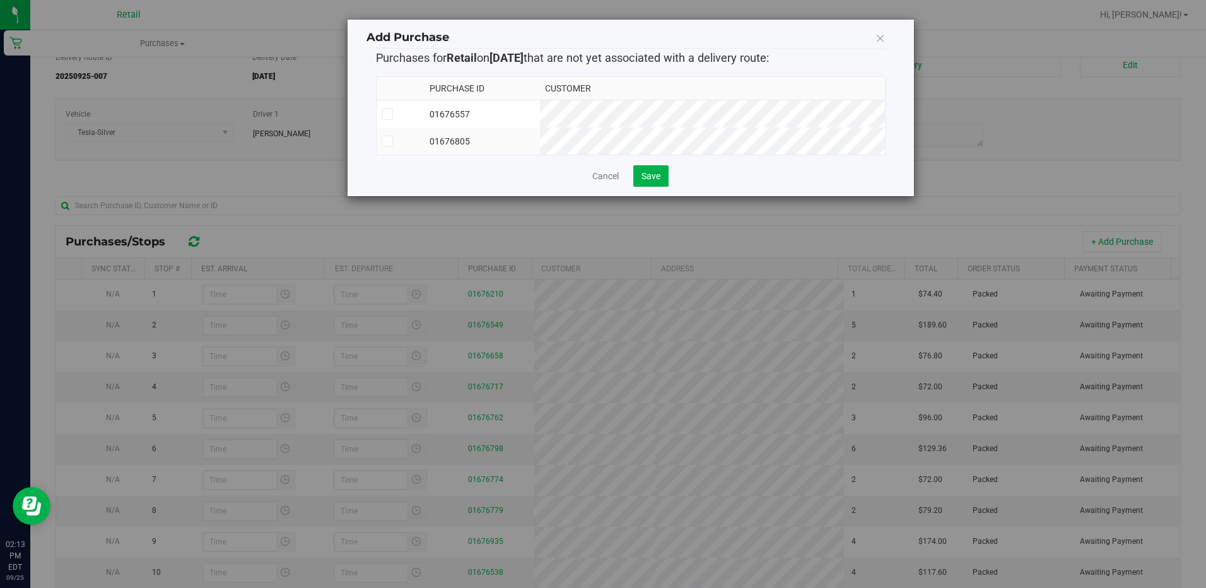
click at [377, 124] on td at bounding box center [401, 114] width 48 height 28
drag, startPoint x: 382, startPoint y: 134, endPoint x: 398, endPoint y: 141, distance: 17.8
click at [383, 134] on td at bounding box center [401, 140] width 48 height 27
click at [671, 187] on div "Cancel Save" at bounding box center [631, 175] width 510 height 21
click at [669, 187] on div "Cancel Save" at bounding box center [631, 175] width 510 height 21
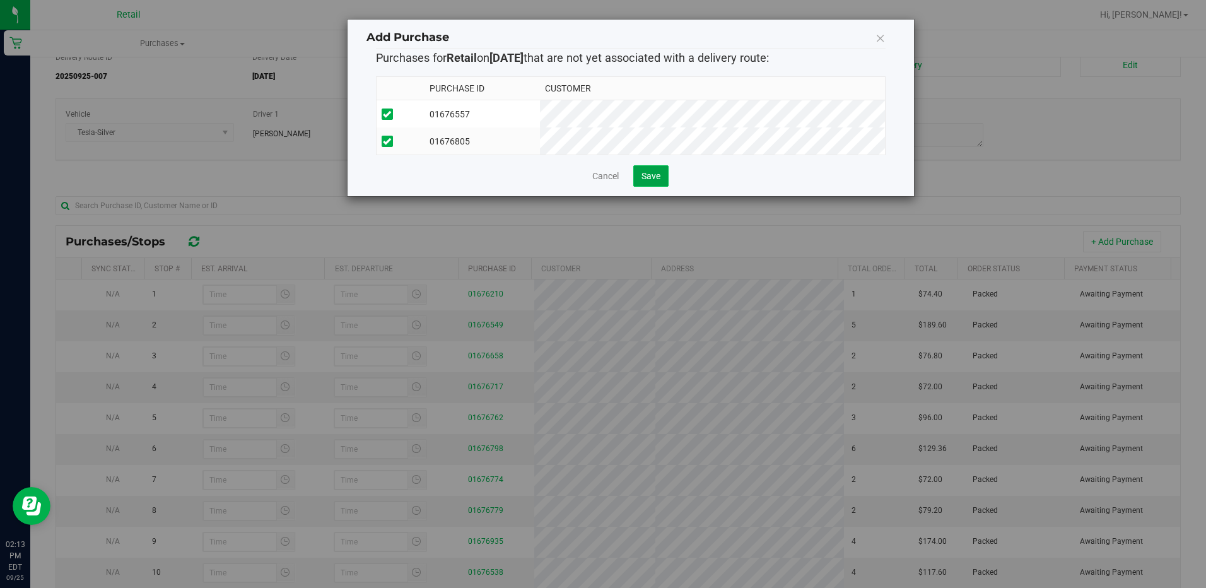
click at [658, 187] on button "Save" at bounding box center [650, 175] width 35 height 21
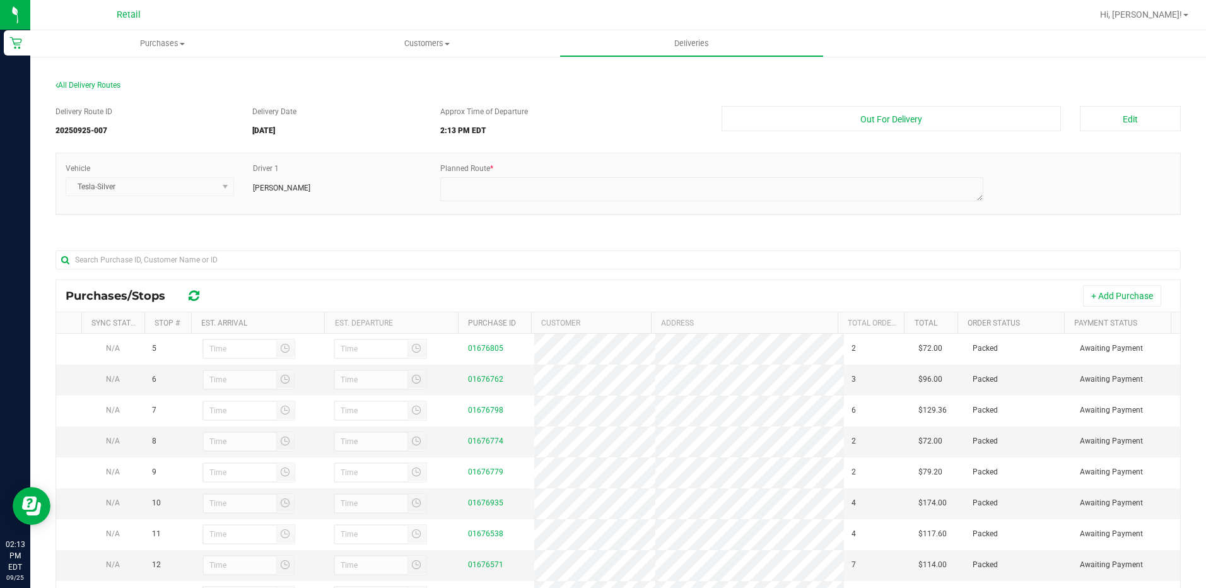
scroll to position [127, 0]
click at [1128, 114] on button "Edit" at bounding box center [1130, 118] width 101 height 25
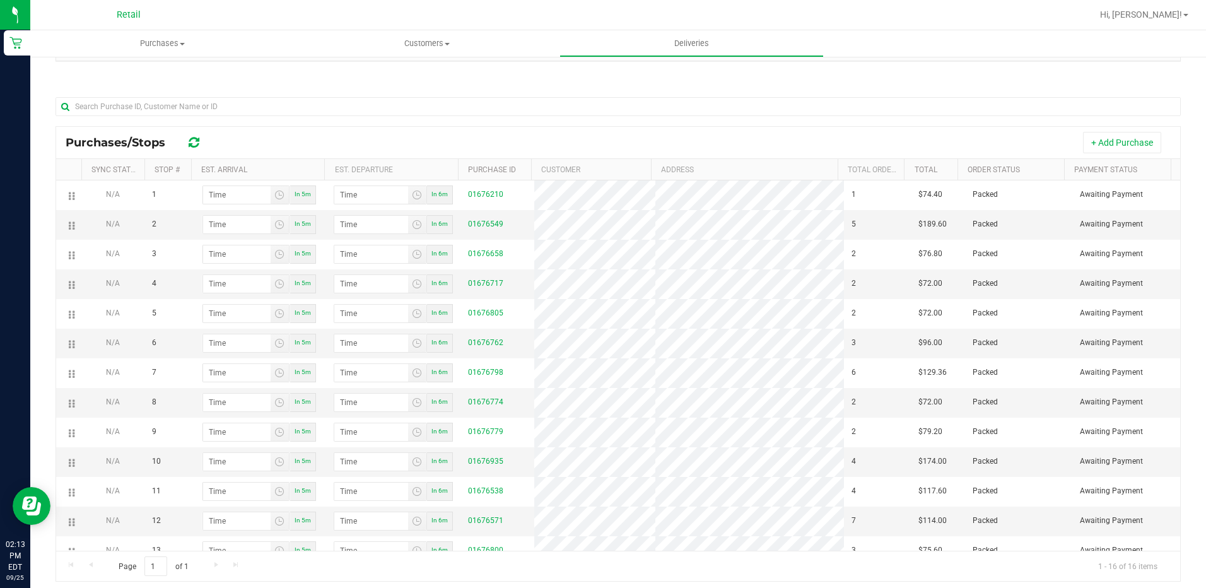
scroll to position [180, 0]
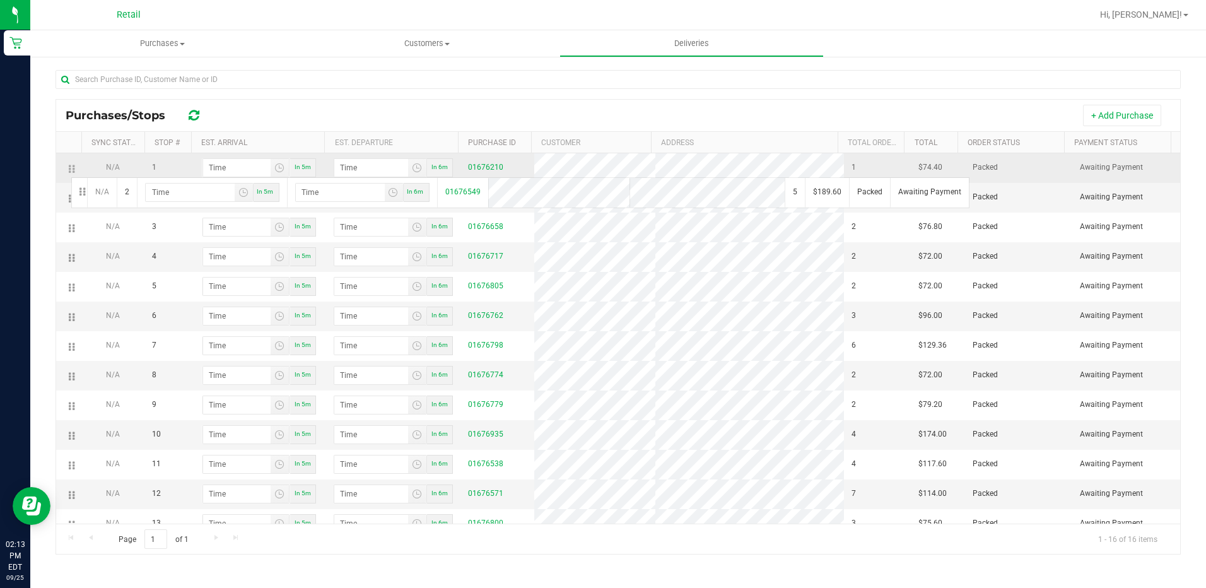
drag, startPoint x: 69, startPoint y: 205, endPoint x: 69, endPoint y: 173, distance: 32.2
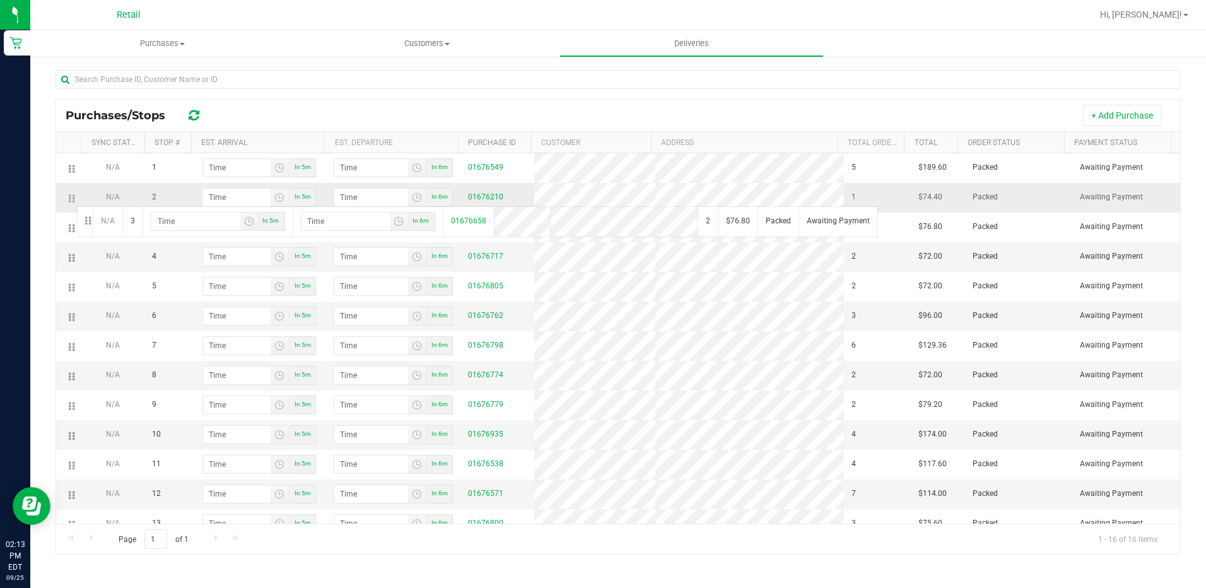
drag, startPoint x: 74, startPoint y: 235, endPoint x: 75, endPoint y: 205, distance: 30.3
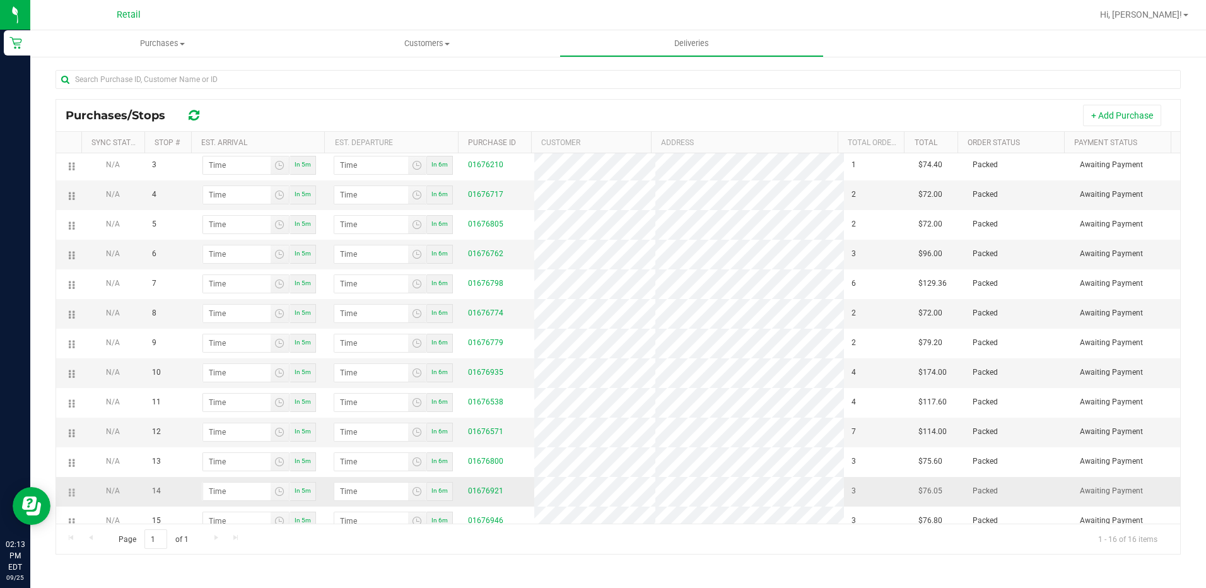
scroll to position [0, 0]
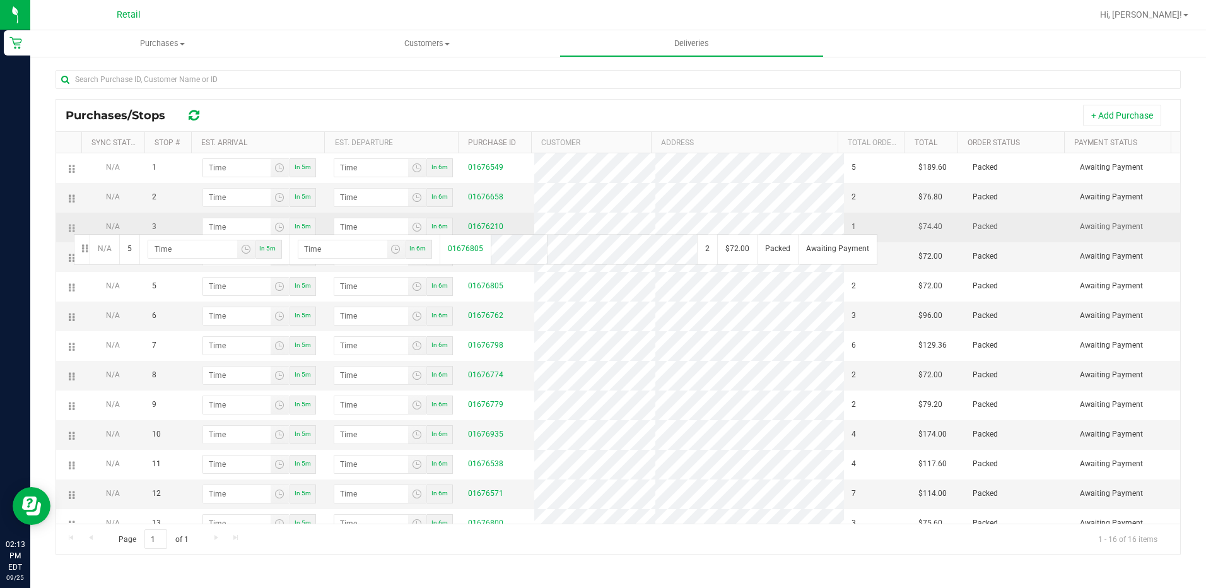
drag, startPoint x: 71, startPoint y: 292, endPoint x: 72, endPoint y: 233, distance: 59.3
drag, startPoint x: 68, startPoint y: 264, endPoint x: 74, endPoint y: 233, distance: 31.4
click at [484, 231] on link "01676717" at bounding box center [485, 226] width 35 height 9
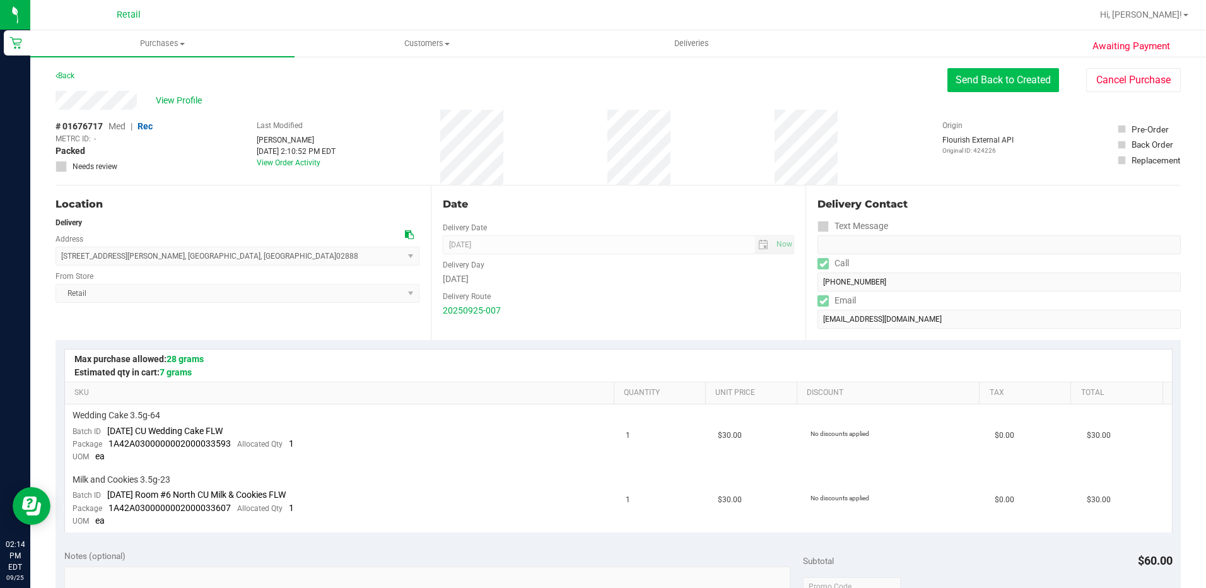
click at [1019, 80] on button "Send Back to Created" at bounding box center [1003, 80] width 112 height 24
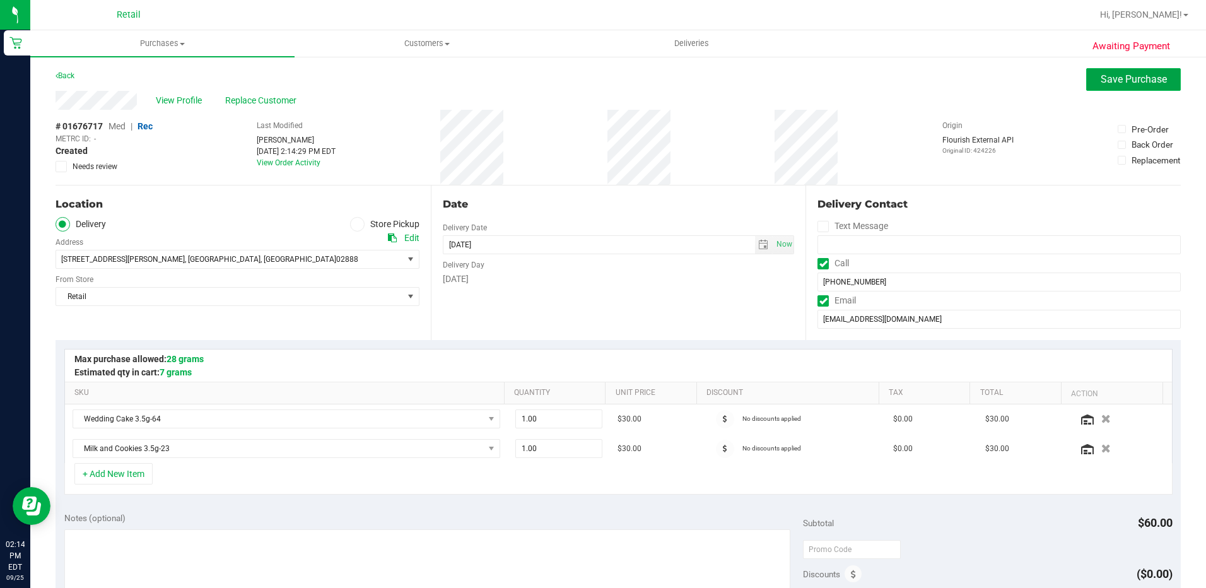
click at [1115, 84] on span "Save Purchase" at bounding box center [1134, 79] width 66 height 12
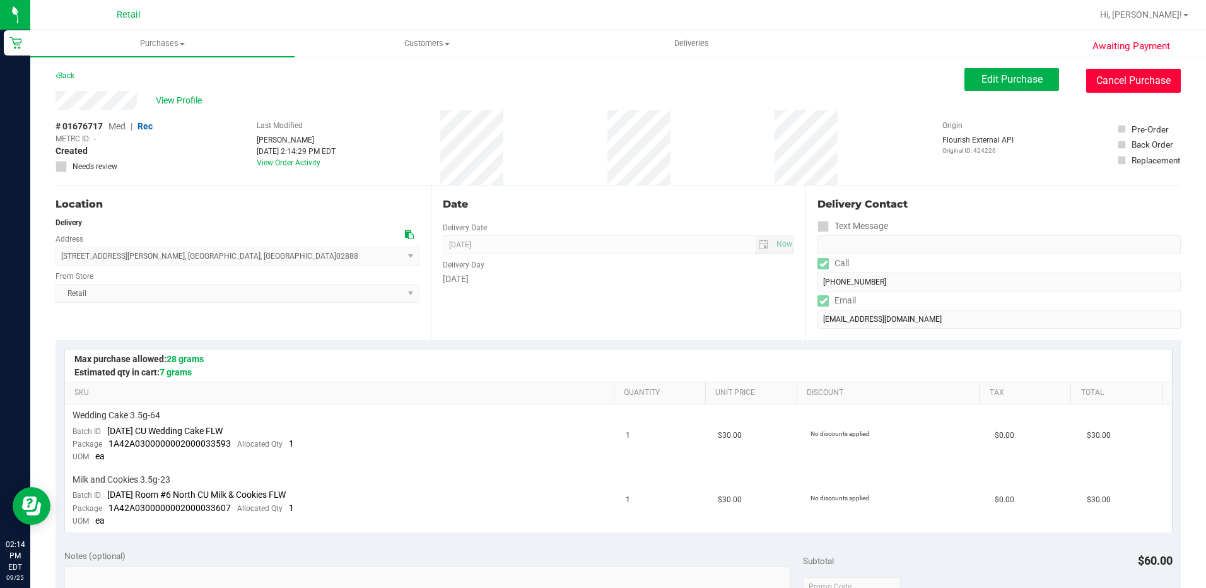
click at [1121, 82] on button "Cancel Purchase" at bounding box center [1133, 81] width 95 height 24
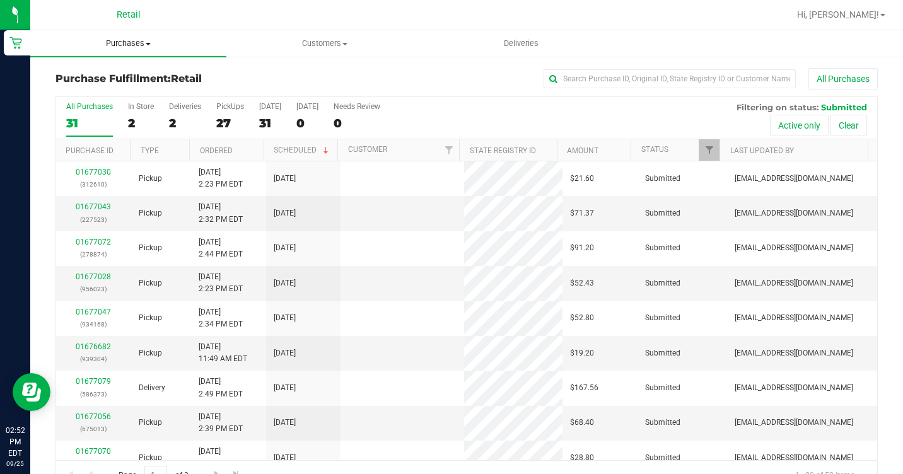
click at [137, 51] on uib-tab-heading "Purchases Summary of purchases Fulfillment All purchases" at bounding box center [128, 43] width 196 height 26
click at [98, 80] on span "Summary of purchases" at bounding box center [94, 76] width 129 height 11
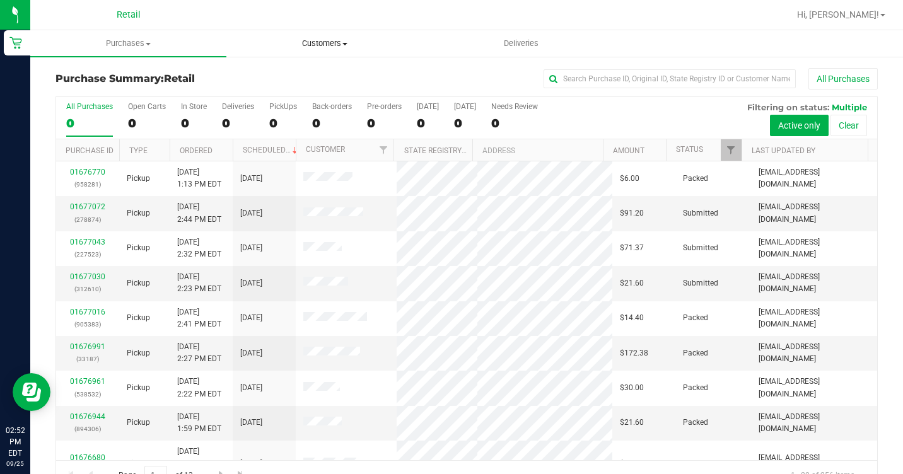
click at [328, 43] on span "Customers" at bounding box center [324, 43] width 195 height 11
click at [322, 69] on li "All customers" at bounding box center [324, 76] width 196 height 15
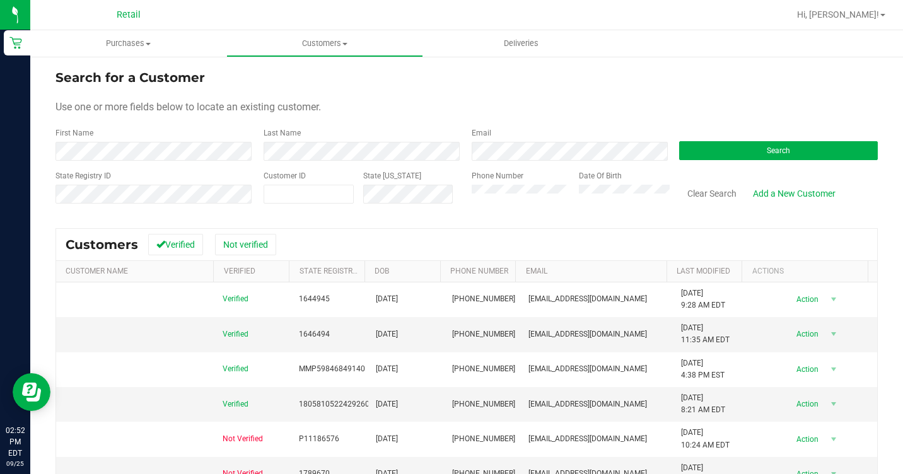
click at [193, 136] on div "First Name" at bounding box center [155, 143] width 199 height 33
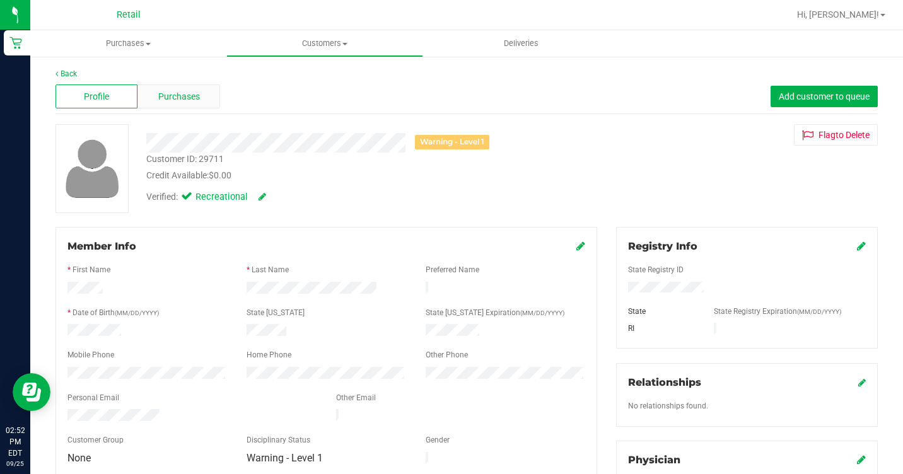
click at [144, 108] on div "Profile Purchases Add customer to queue" at bounding box center [467, 96] width 822 height 35
click at [181, 88] on div "Purchases" at bounding box center [178, 97] width 82 height 24
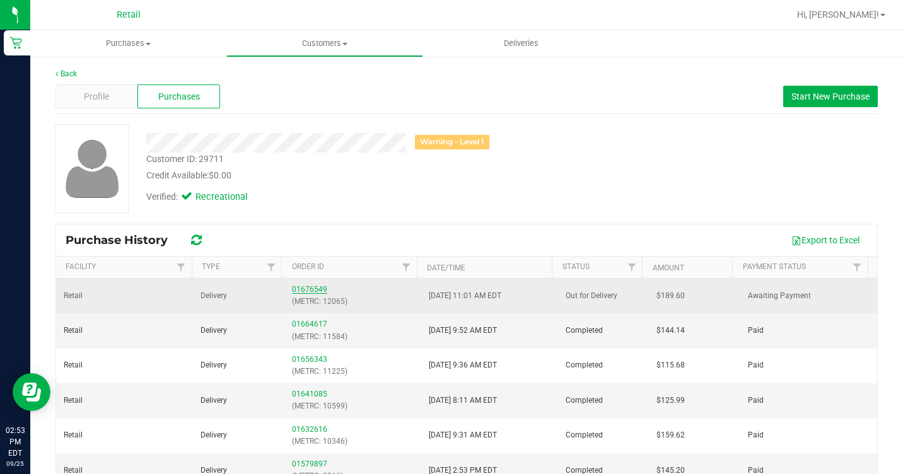
click at [295, 286] on link "01676549" at bounding box center [309, 289] width 35 height 9
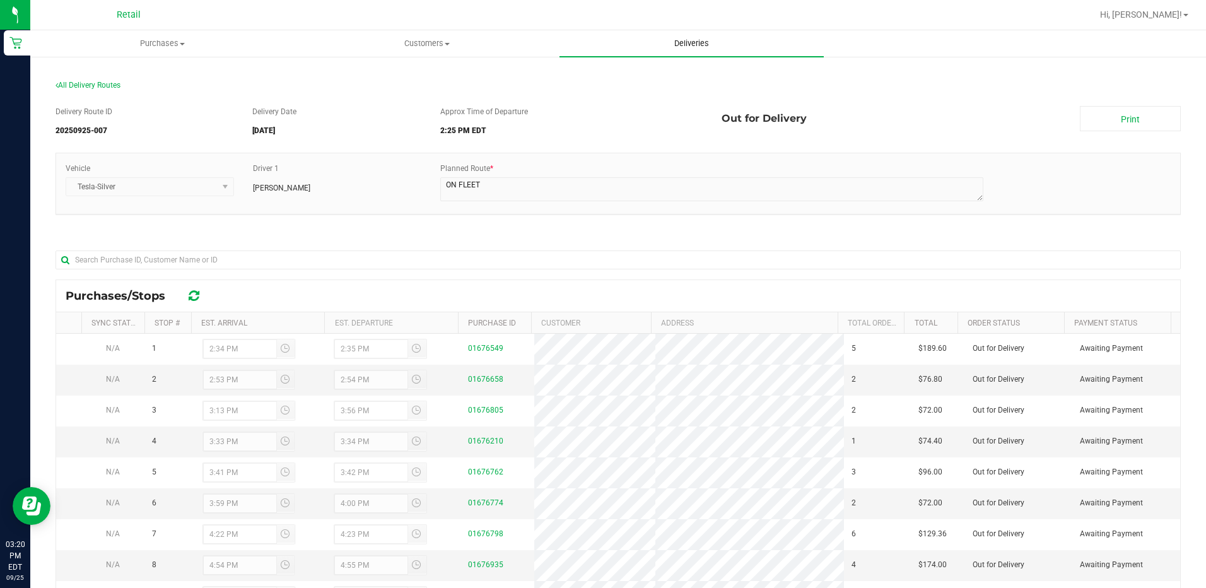
click at [693, 44] on span "Deliveries" at bounding box center [691, 43] width 69 height 11
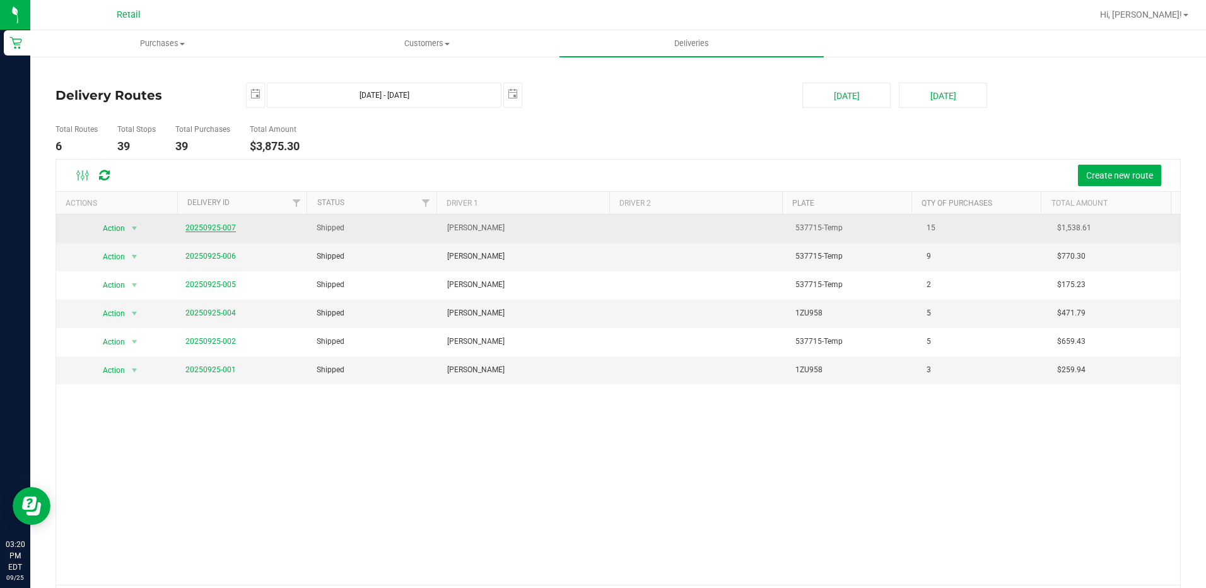
click at [225, 228] on link "20250925-007" at bounding box center [210, 227] width 50 height 9
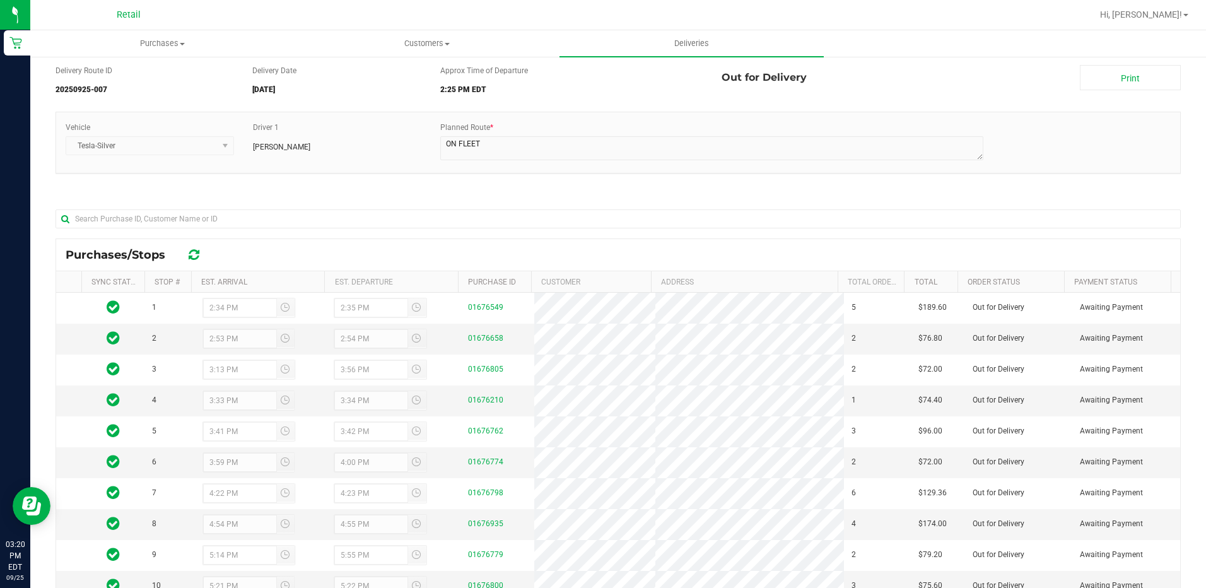
scroll to position [63, 0]
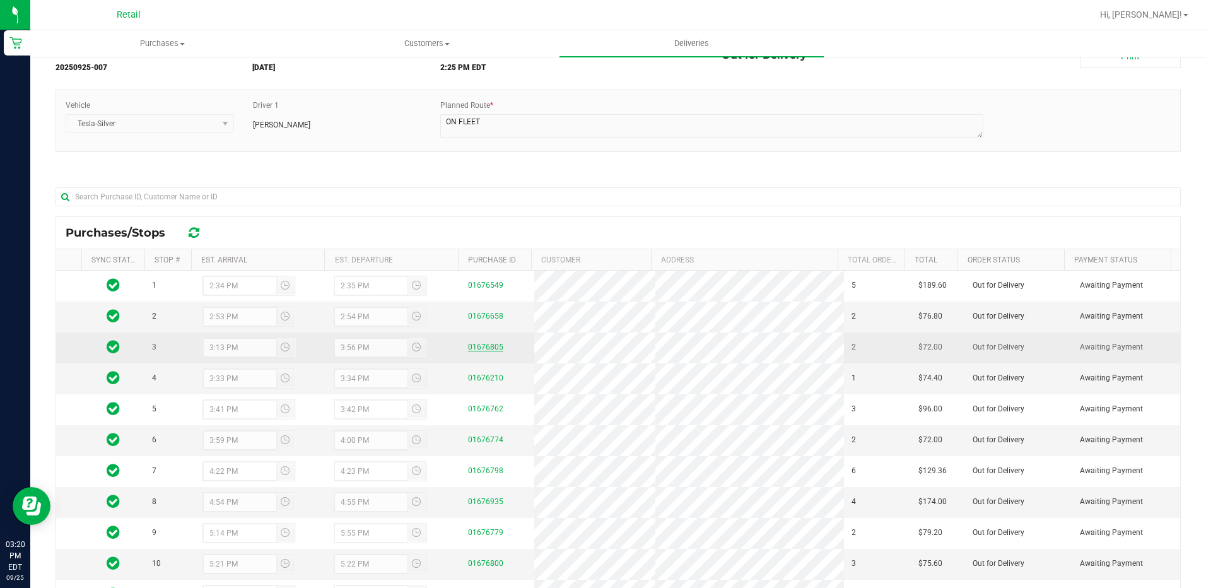
click at [475, 351] on link "01676805" at bounding box center [485, 346] width 35 height 9
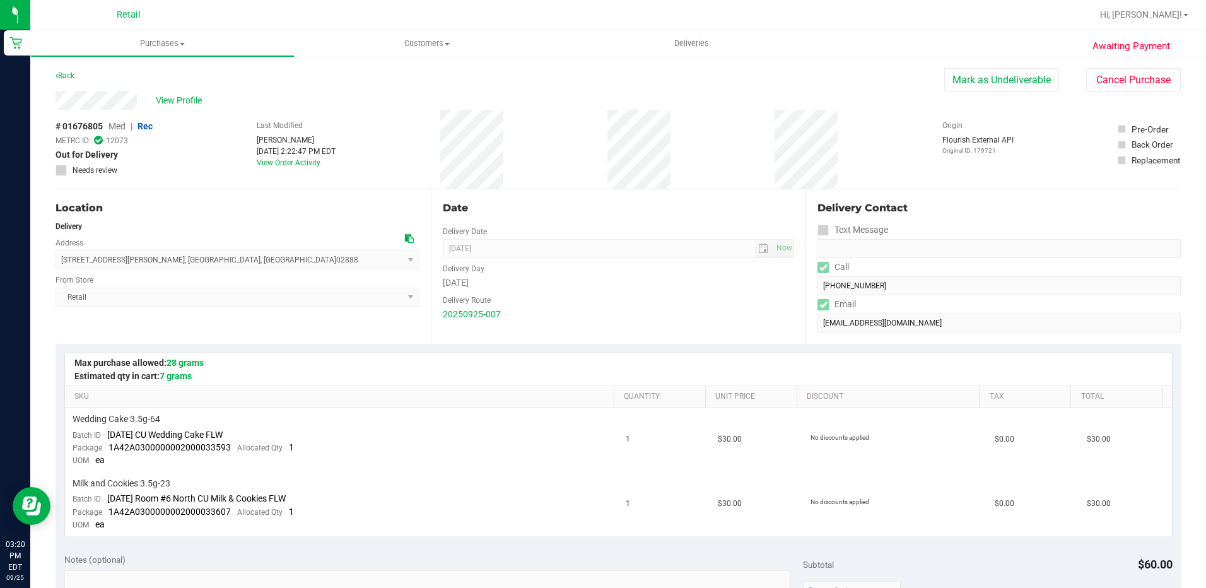
click at [130, 262] on span "[STREET_ADDRESS][PERSON_NAME] , [GEOGRAPHIC_DATA] , [GEOGRAPHIC_DATA] 02888 Sel…" at bounding box center [238, 259] width 364 height 19
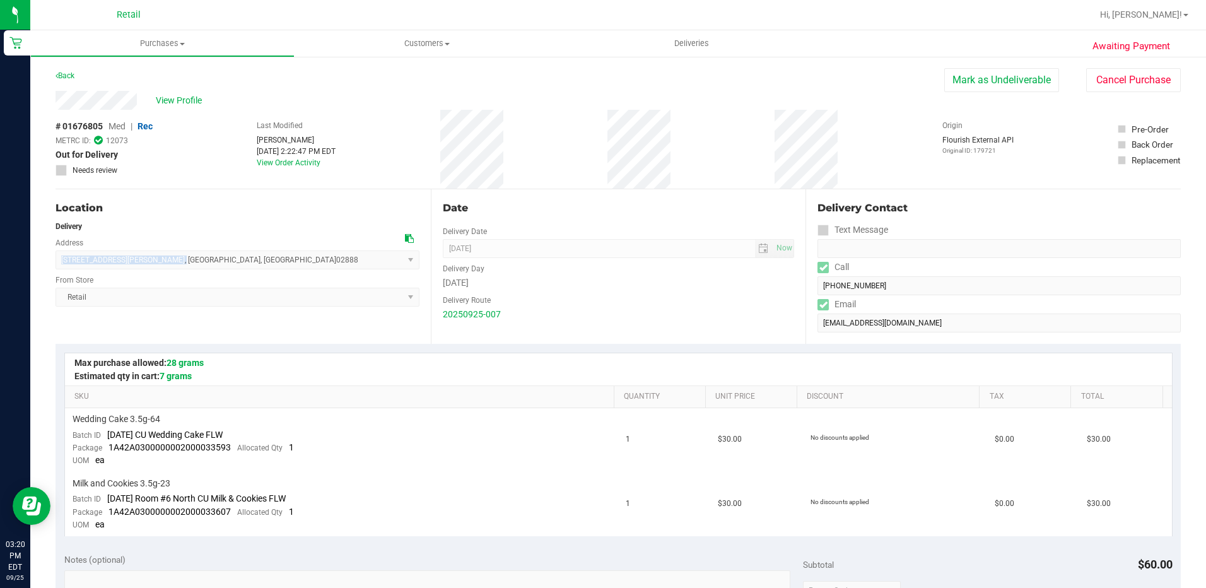
click at [130, 262] on span "[STREET_ADDRESS][PERSON_NAME] , [GEOGRAPHIC_DATA] , [GEOGRAPHIC_DATA] 02888 Sel…" at bounding box center [238, 259] width 364 height 19
click at [127, 262] on span "[STREET_ADDRESS][PERSON_NAME] , [GEOGRAPHIC_DATA] , [GEOGRAPHIC_DATA] 02888 Sel…" at bounding box center [238, 259] width 364 height 19
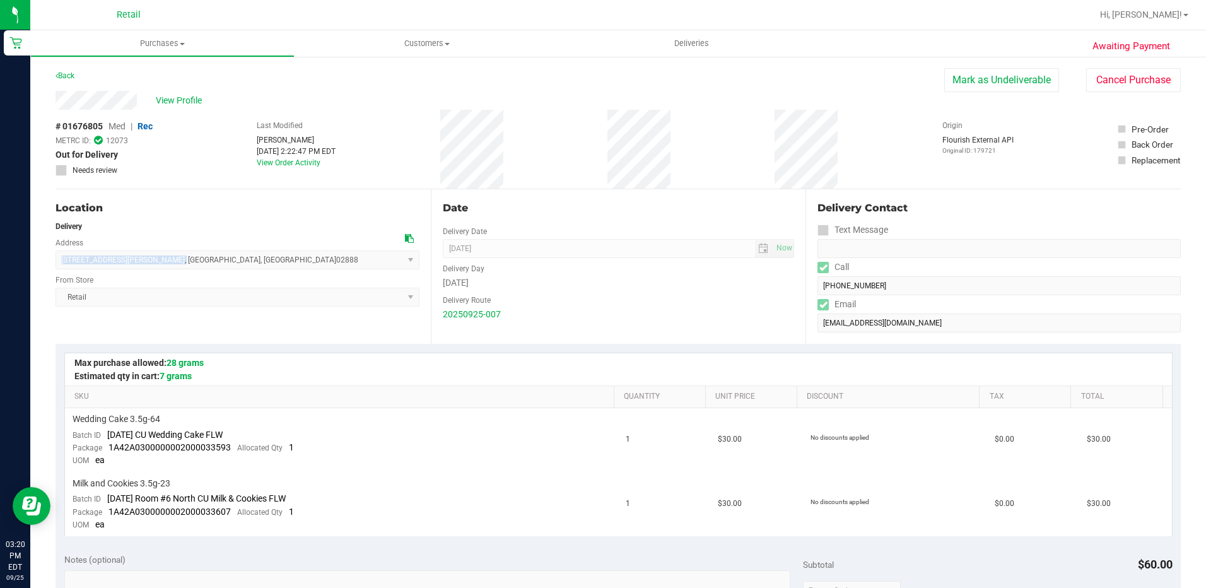
click at [127, 262] on span "[STREET_ADDRESS][PERSON_NAME] , [GEOGRAPHIC_DATA] , [GEOGRAPHIC_DATA] 02888 Sel…" at bounding box center [238, 259] width 364 height 19
drag, startPoint x: 127, startPoint y: 262, endPoint x: 200, endPoint y: 262, distance: 72.5
click at [200, 262] on span "[STREET_ADDRESS][PERSON_NAME] , [GEOGRAPHIC_DATA] , [GEOGRAPHIC_DATA] 02888 Sel…" at bounding box center [238, 259] width 364 height 19
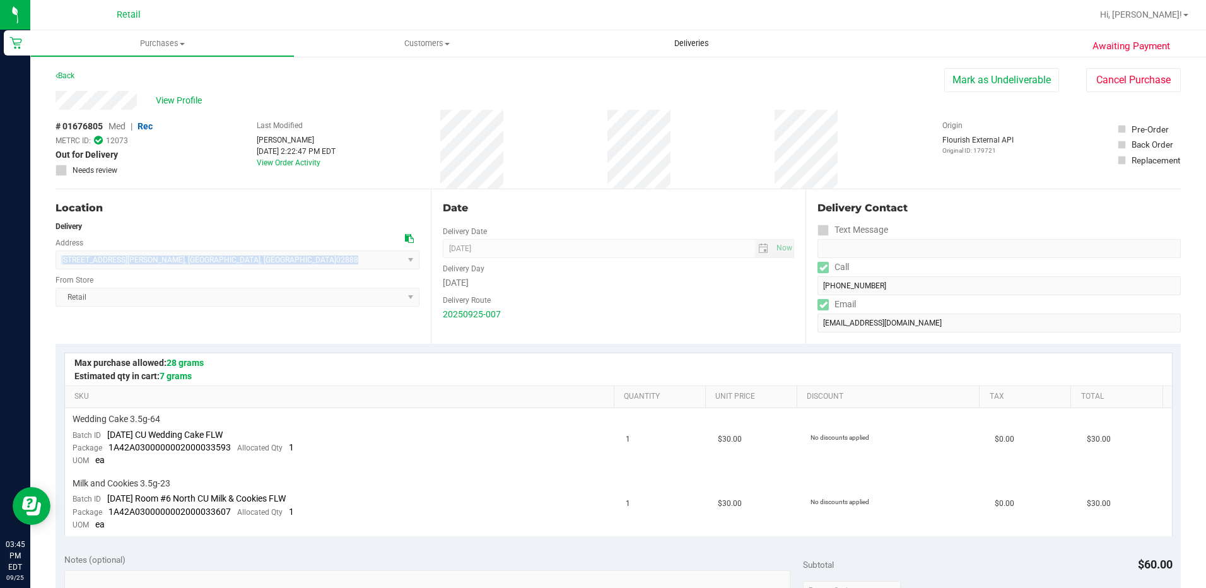
click at [676, 44] on span "Deliveries" at bounding box center [691, 43] width 69 height 11
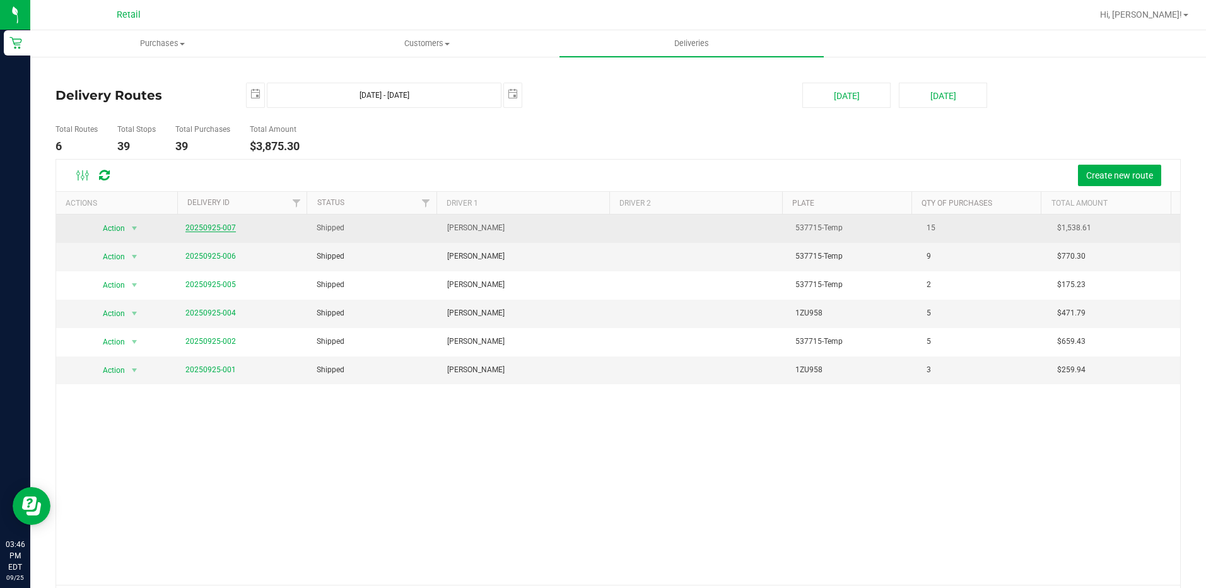
click at [221, 231] on link "20250925-007" at bounding box center [210, 227] width 50 height 9
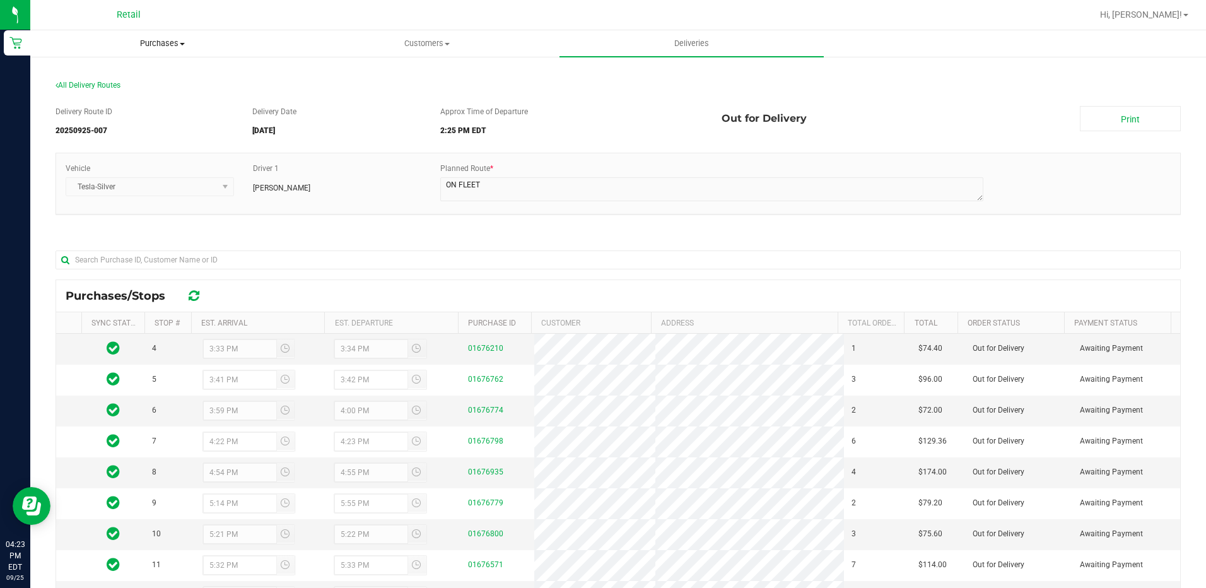
click at [167, 49] on span "Purchases" at bounding box center [162, 43] width 263 height 11
click at [90, 103] on span "All purchases" at bounding box center [75, 106] width 90 height 11
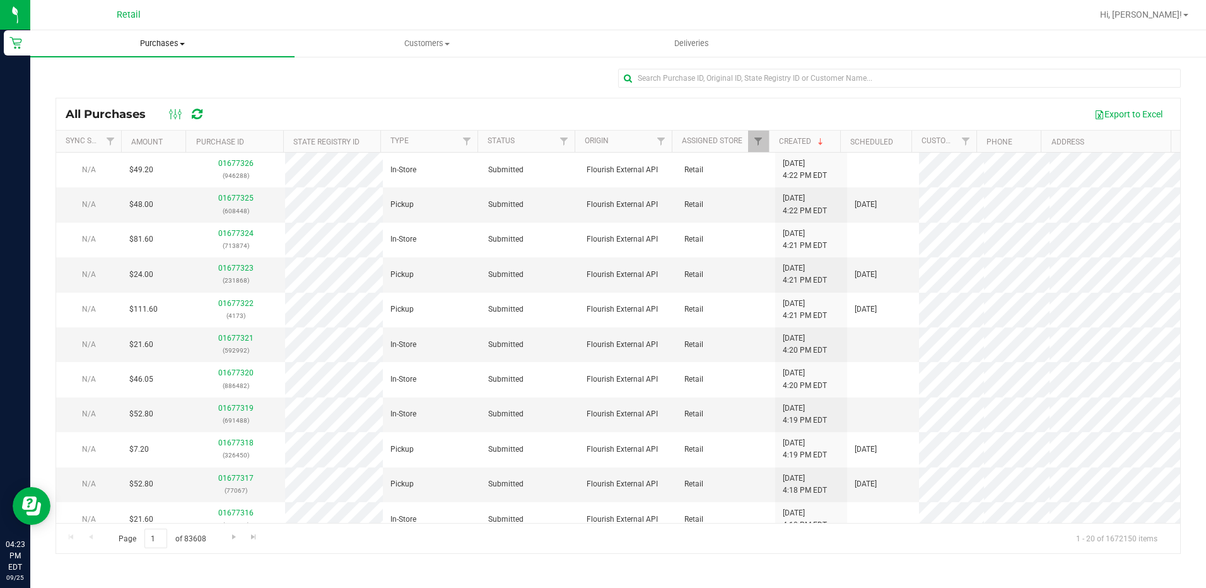
click at [161, 37] on uib-tab-heading "Purchases Summary of purchases Fulfillment All purchases" at bounding box center [162, 43] width 264 height 26
click at [112, 89] on li "Fulfillment" at bounding box center [162, 91] width 264 height 15
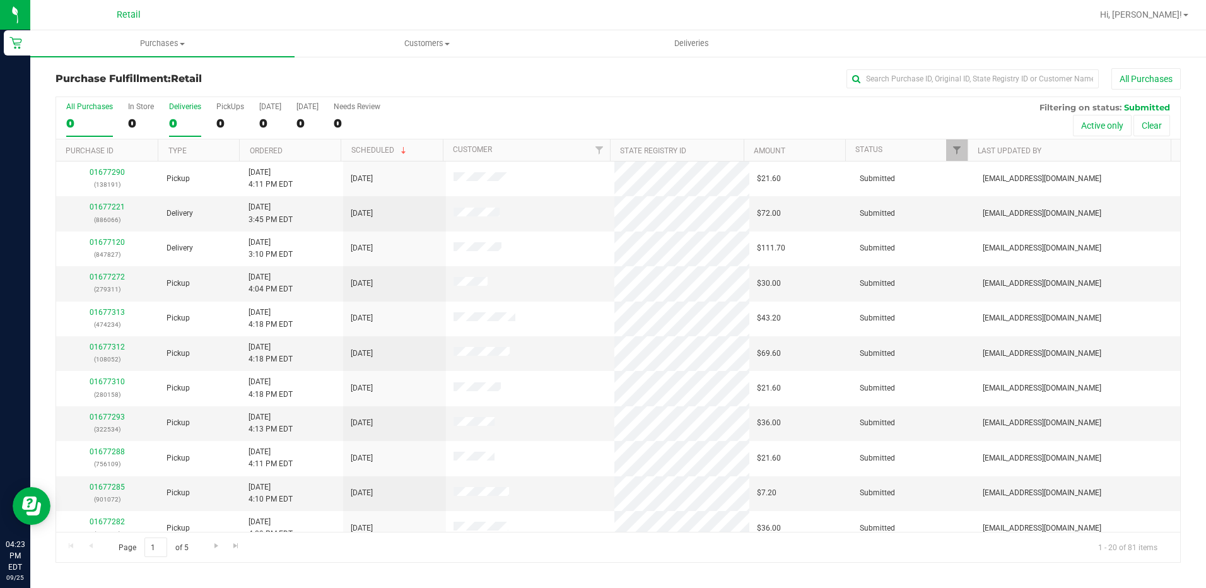
click at [184, 126] on div "0" at bounding box center [185, 123] width 32 height 15
click at [0, 0] on input "Deliveries 0" at bounding box center [0, 0] width 0 height 0
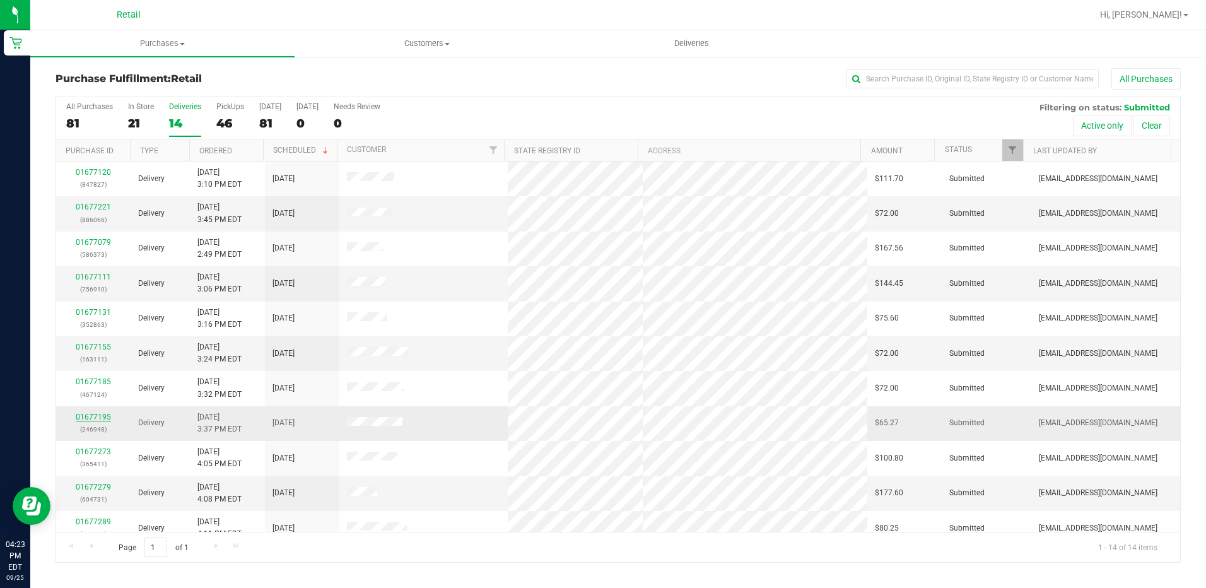
click at [81, 414] on link "01677195" at bounding box center [93, 416] width 35 height 9
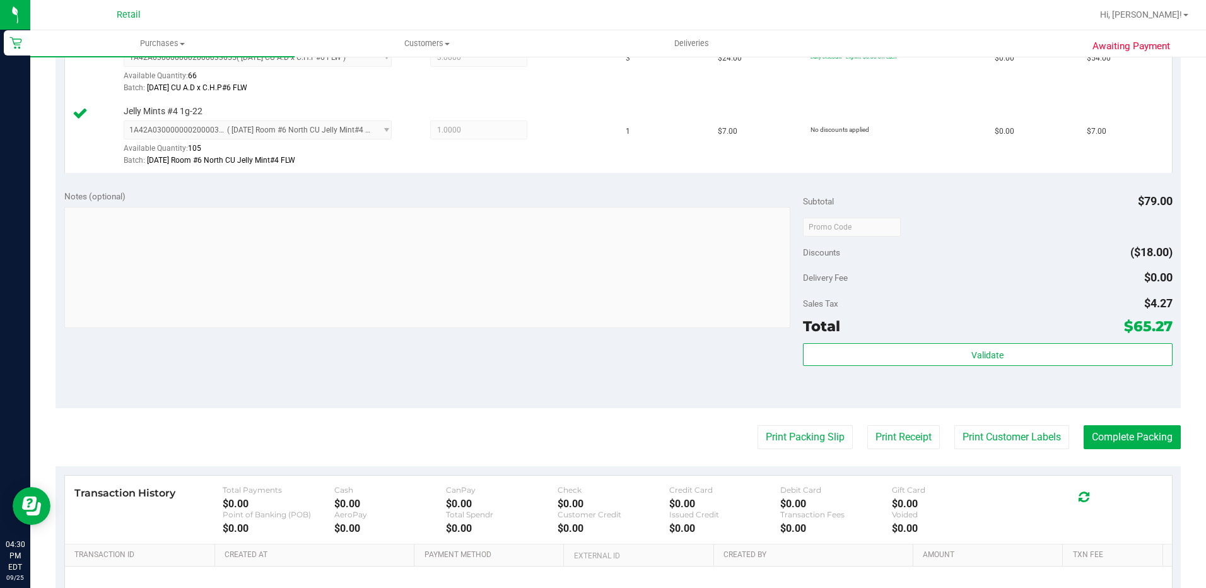
scroll to position [378, 0]
click at [1116, 430] on button "Complete Packing" at bounding box center [1132, 436] width 97 height 24
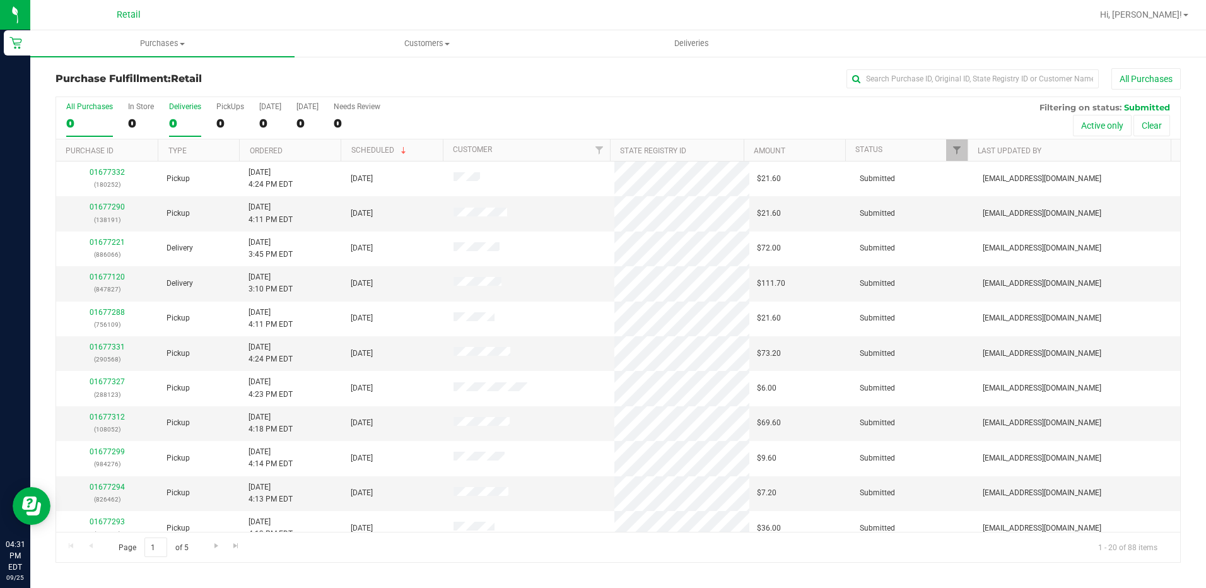
click at [185, 124] on div "0" at bounding box center [185, 123] width 32 height 15
click at [0, 0] on input "Deliveries 0" at bounding box center [0, 0] width 0 height 0
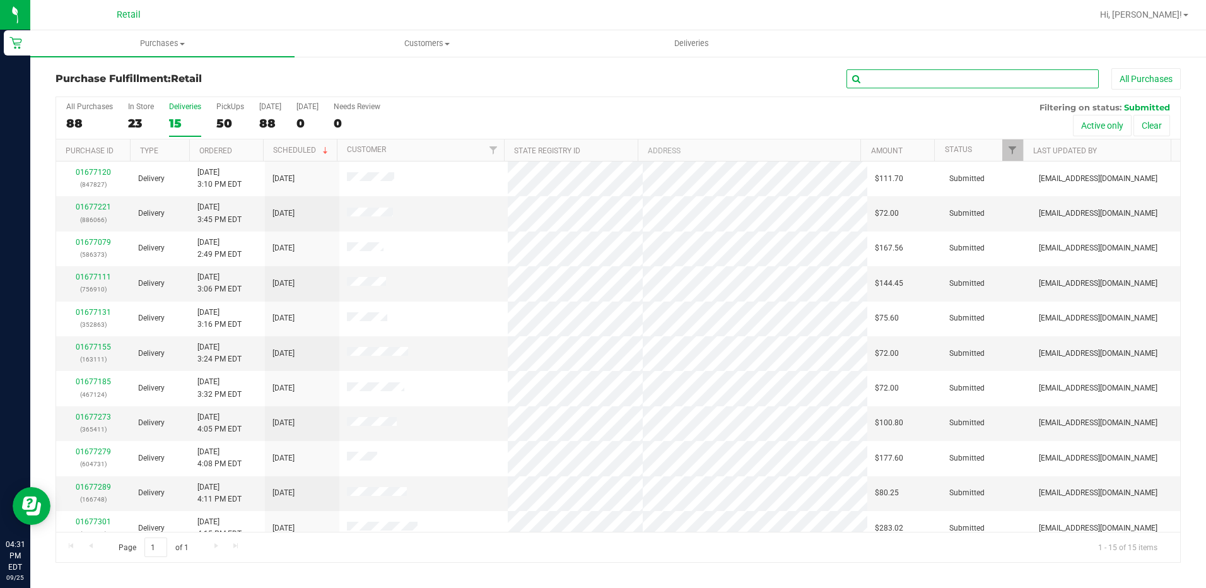
click at [918, 76] on input "text" at bounding box center [972, 78] width 252 height 19
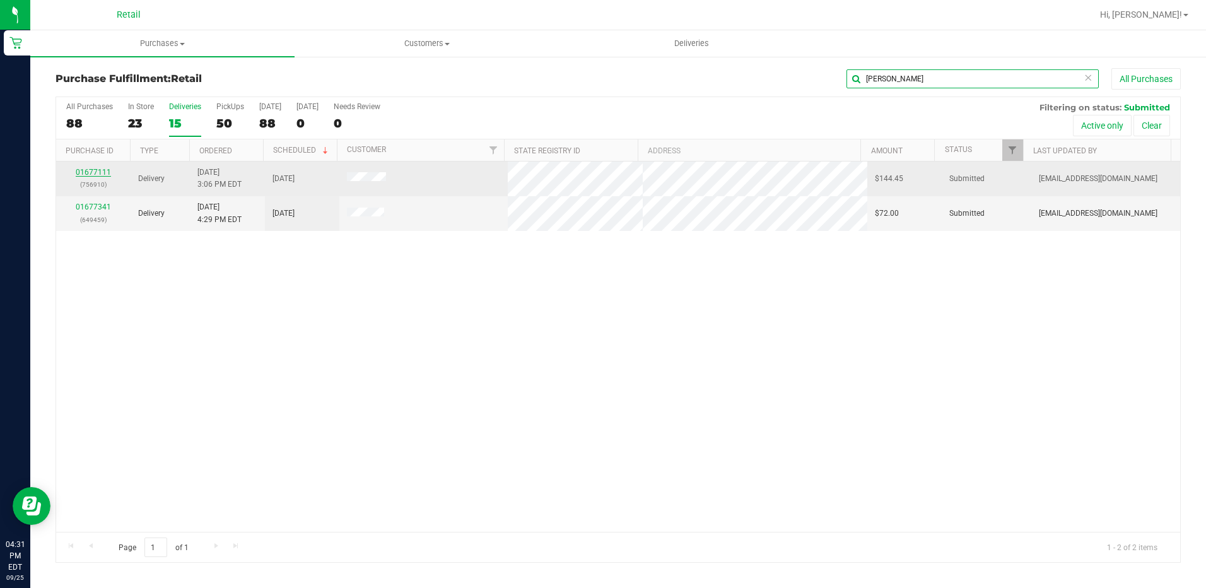
type input "[PERSON_NAME]"
click at [94, 174] on link "01677111" at bounding box center [93, 172] width 35 height 9
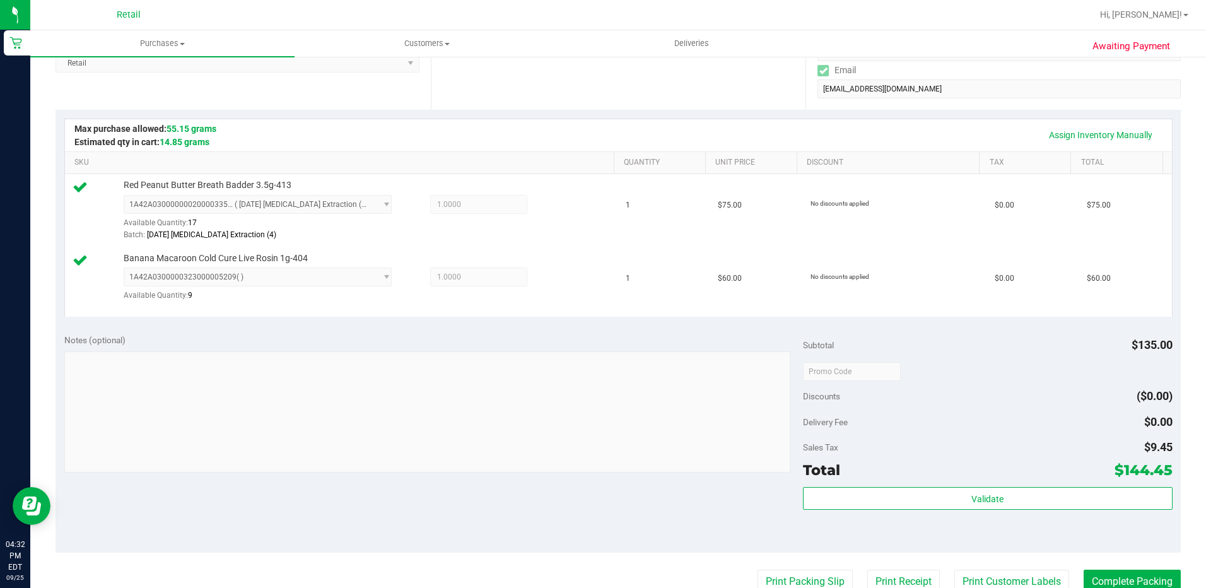
scroll to position [252, 0]
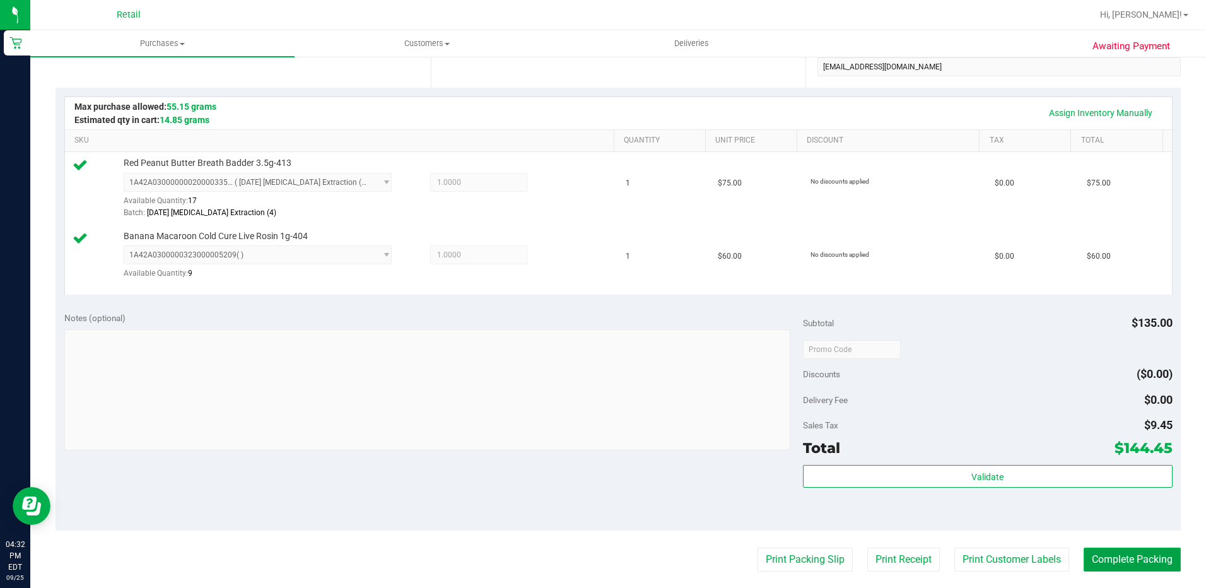
click at [1135, 558] on button "Complete Packing" at bounding box center [1132, 559] width 97 height 24
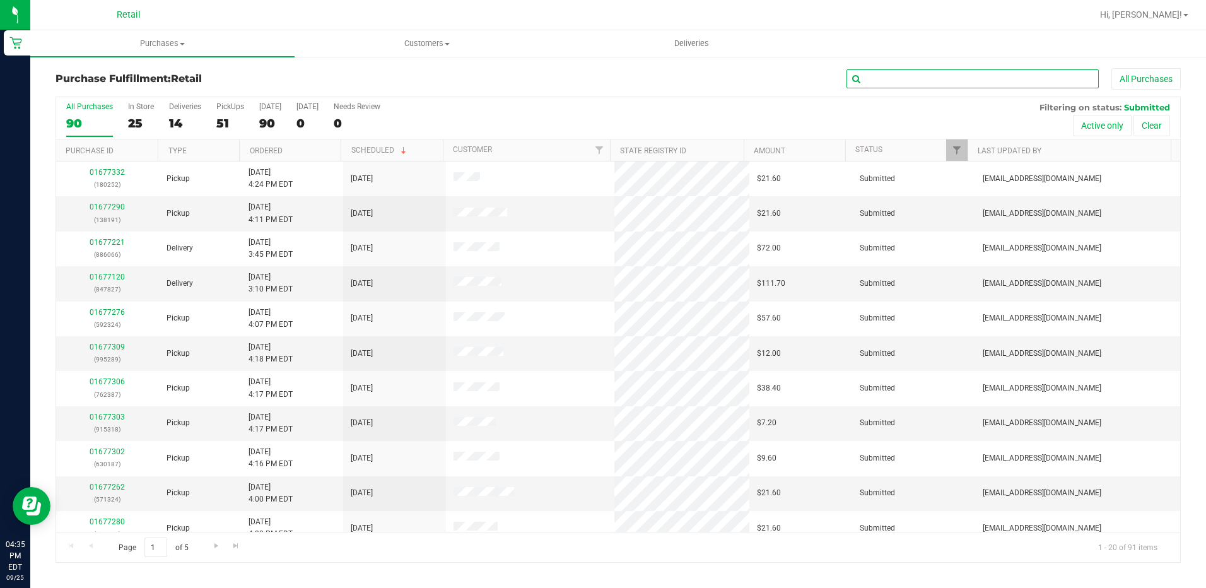
click at [952, 83] on input "text" at bounding box center [972, 78] width 252 height 19
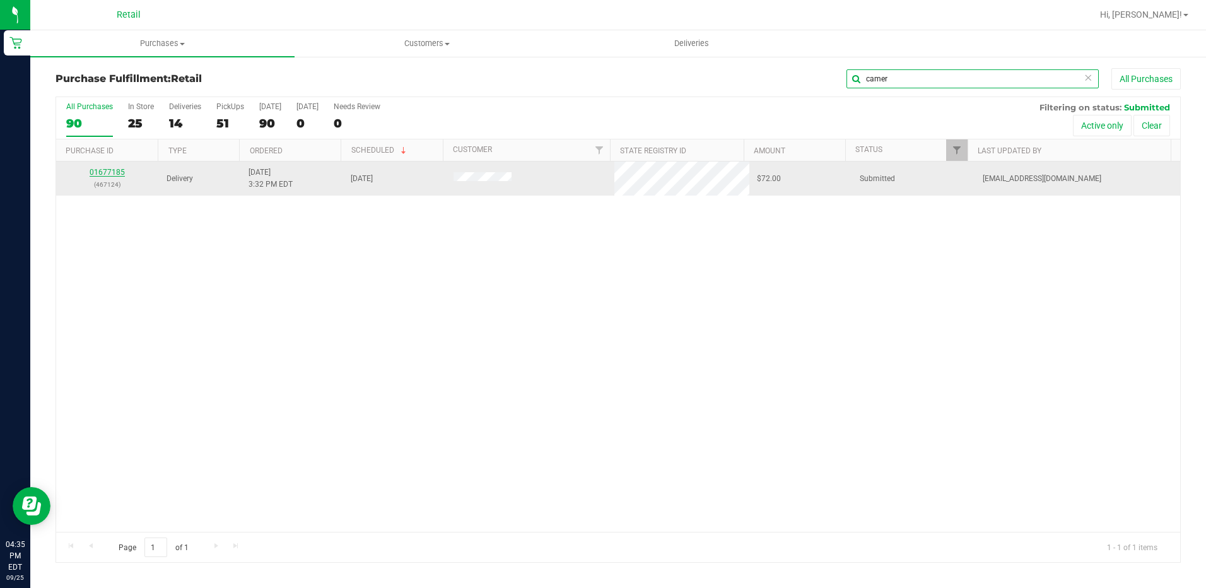
type input "camer"
click at [110, 168] on link "01677185" at bounding box center [107, 172] width 35 height 9
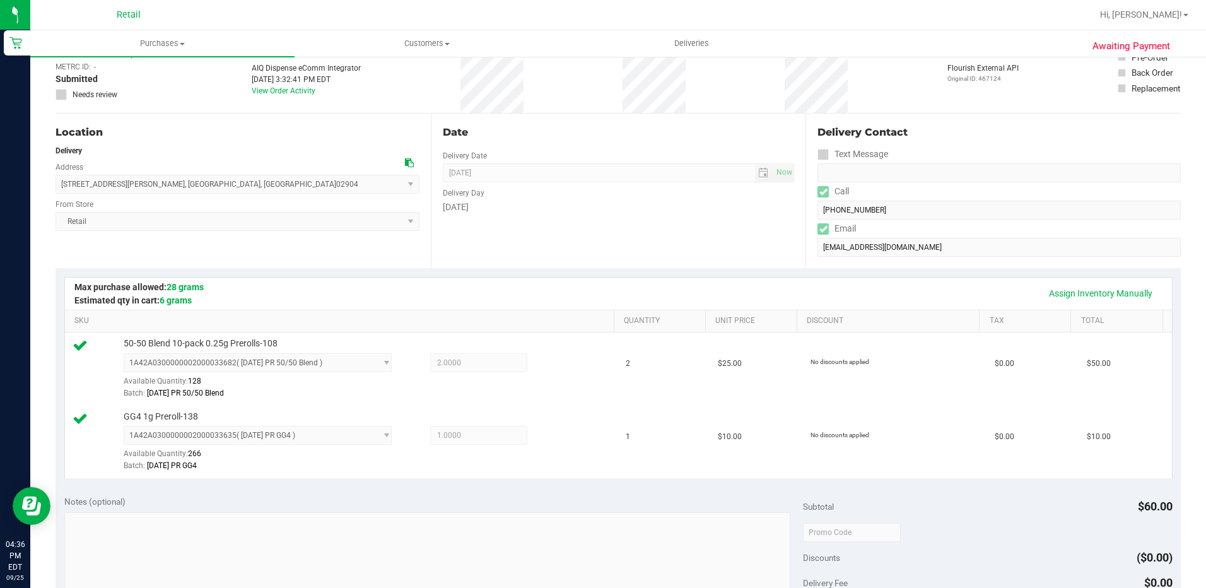
scroll to position [252, 0]
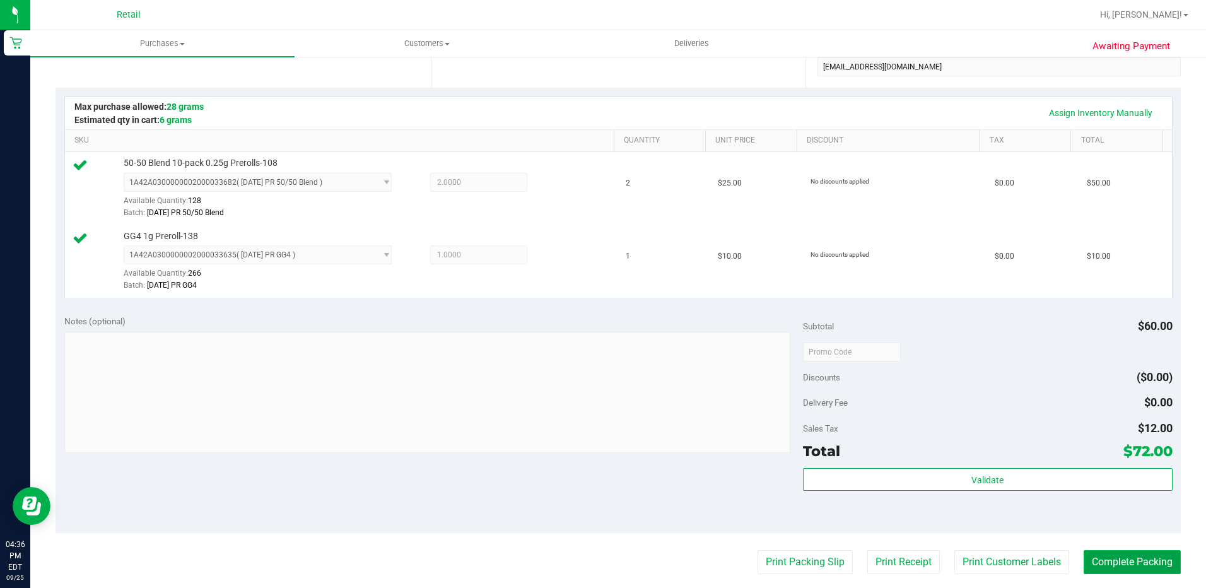
click at [1095, 560] on button "Complete Packing" at bounding box center [1132, 562] width 97 height 24
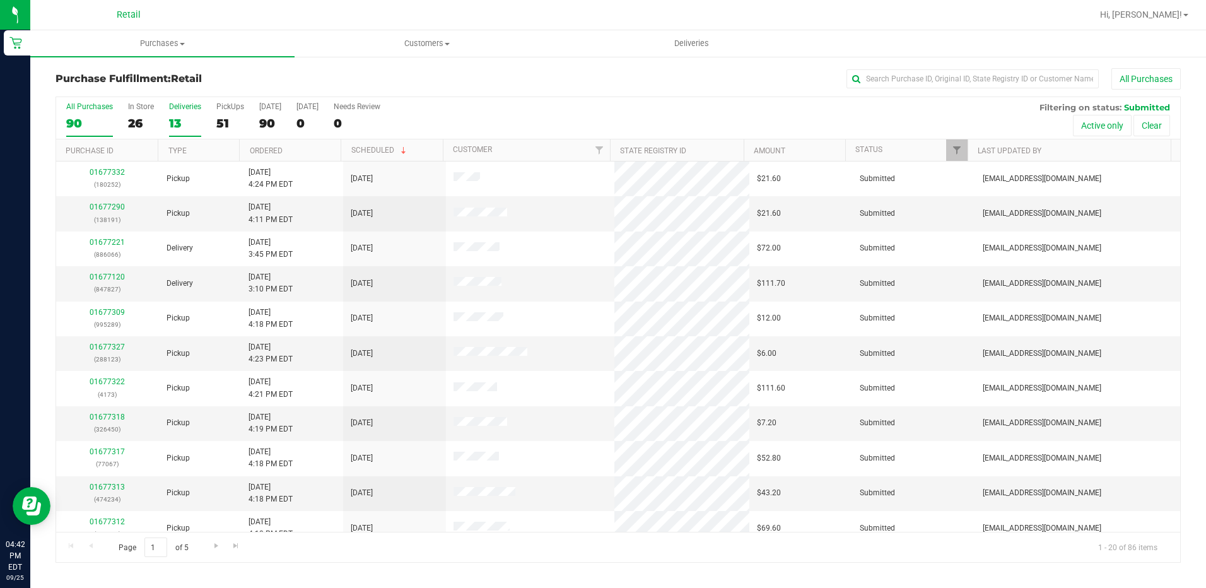
click at [180, 124] on div "13" at bounding box center [185, 123] width 32 height 15
click at [0, 0] on input "Deliveries 13" at bounding box center [0, 0] width 0 height 0
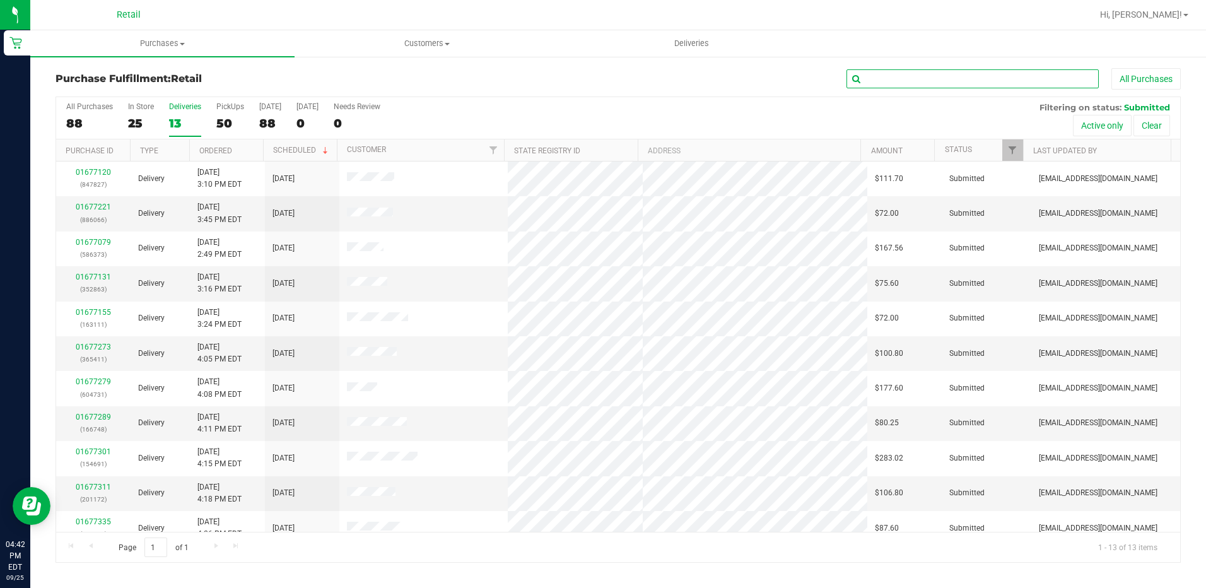
click at [978, 74] on input "text" at bounding box center [972, 78] width 252 height 19
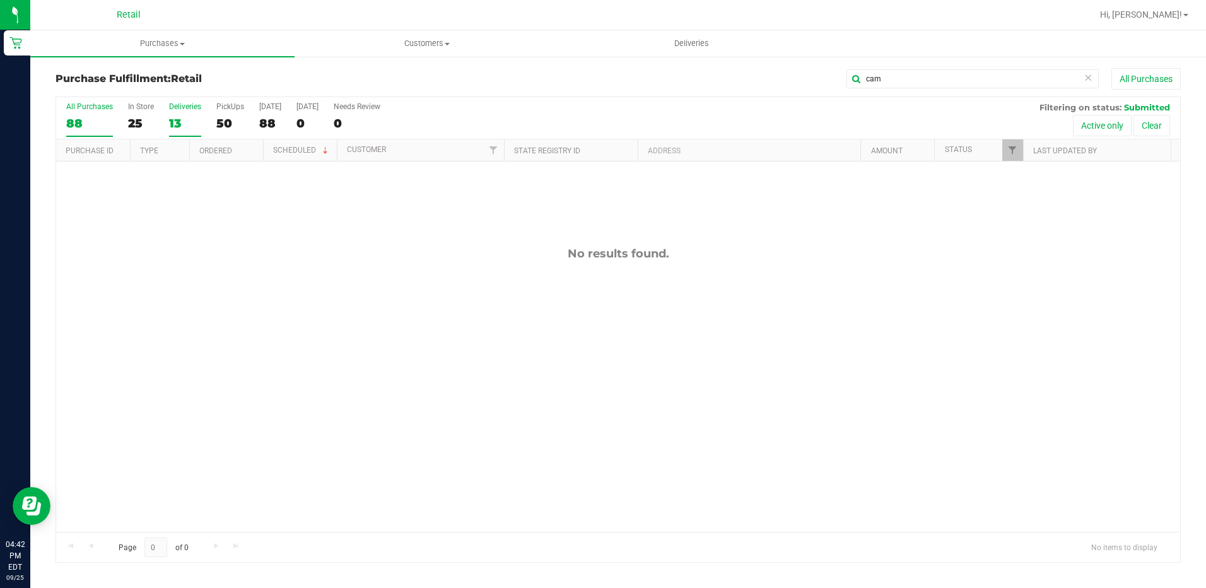
click at [73, 119] on div "88" at bounding box center [89, 123] width 47 height 15
click at [0, 0] on input "All Purchases 88" at bounding box center [0, 0] width 0 height 0
click at [901, 84] on input "cam" at bounding box center [972, 78] width 252 height 19
type input "c"
type input "came"
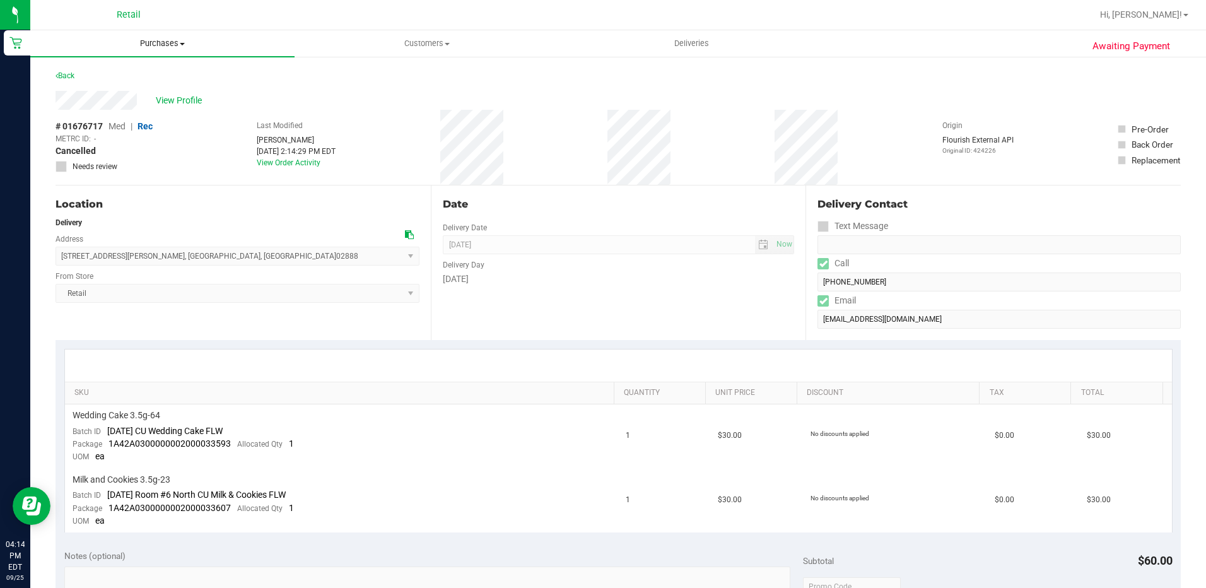
click at [161, 36] on uib-tab-heading "Purchases Summary of purchases Fulfillment All purchases" at bounding box center [162, 43] width 264 height 26
click at [105, 74] on span "Summary of purchases" at bounding box center [94, 76] width 129 height 11
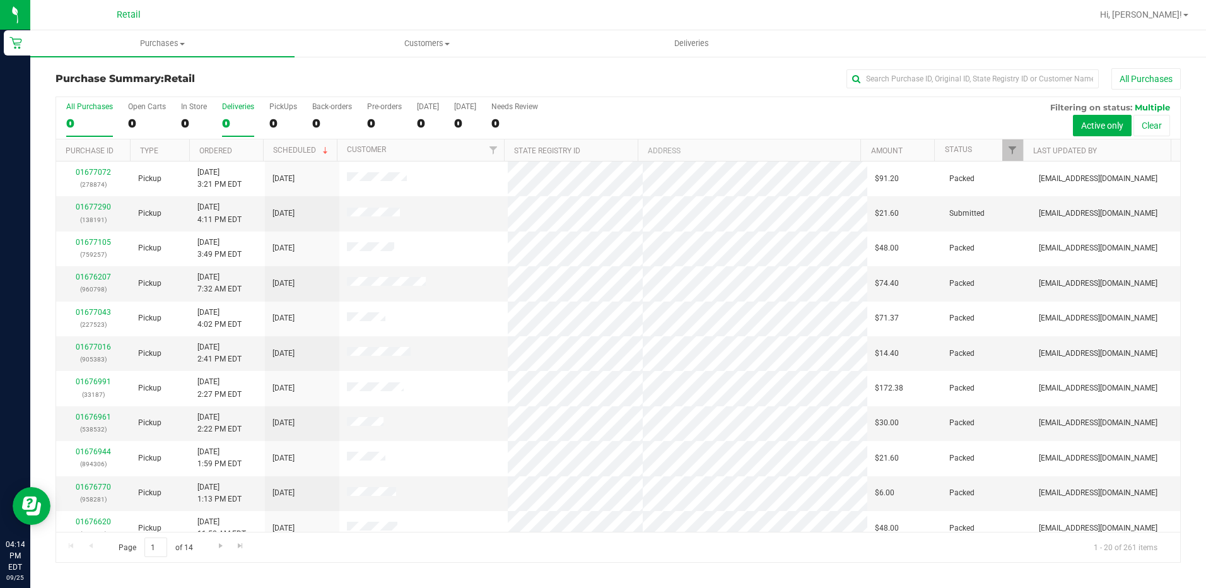
click at [222, 121] on div "0" at bounding box center [238, 123] width 32 height 15
click at [0, 0] on input "Deliveries 0" at bounding box center [0, 0] width 0 height 0
click at [134, 123] on div "14" at bounding box center [147, 123] width 38 height 15
click at [0, 0] on input "Open Carts 14" at bounding box center [0, 0] width 0 height 0
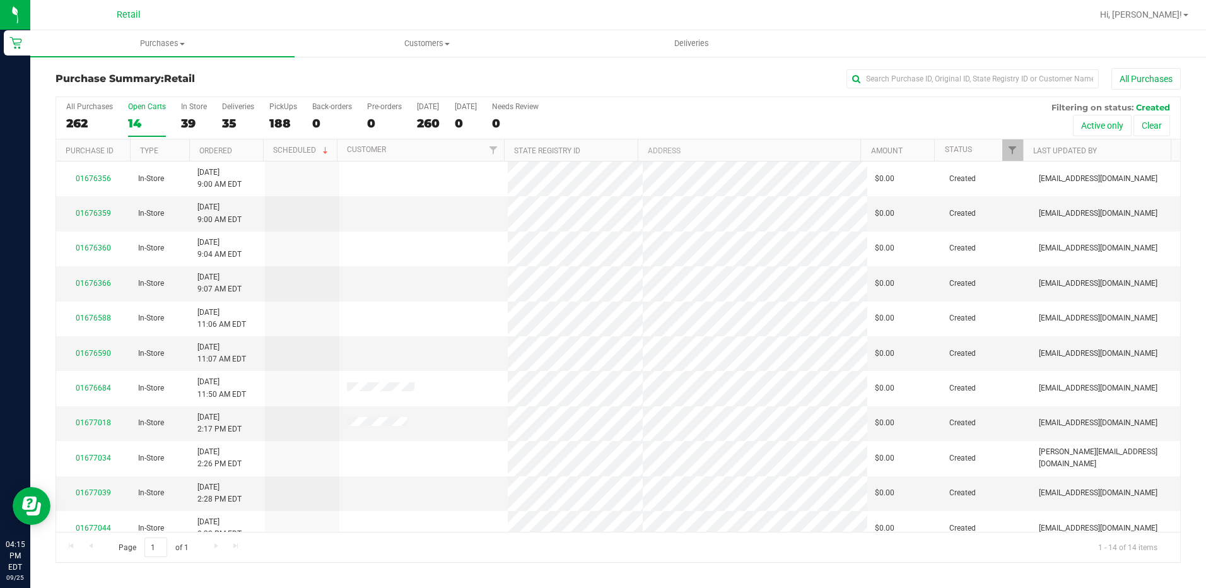
click at [233, 122] on div "35" at bounding box center [238, 123] width 32 height 15
click at [0, 0] on input "Deliveries 35" at bounding box center [0, 0] width 0 height 0
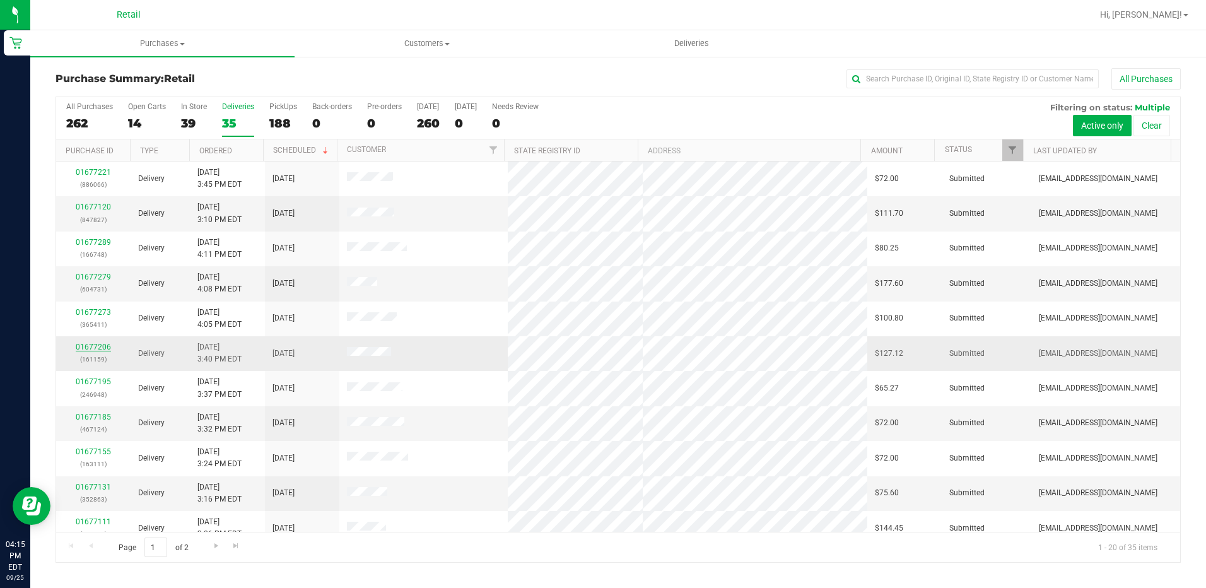
click at [101, 348] on link "01677206" at bounding box center [93, 346] width 35 height 9
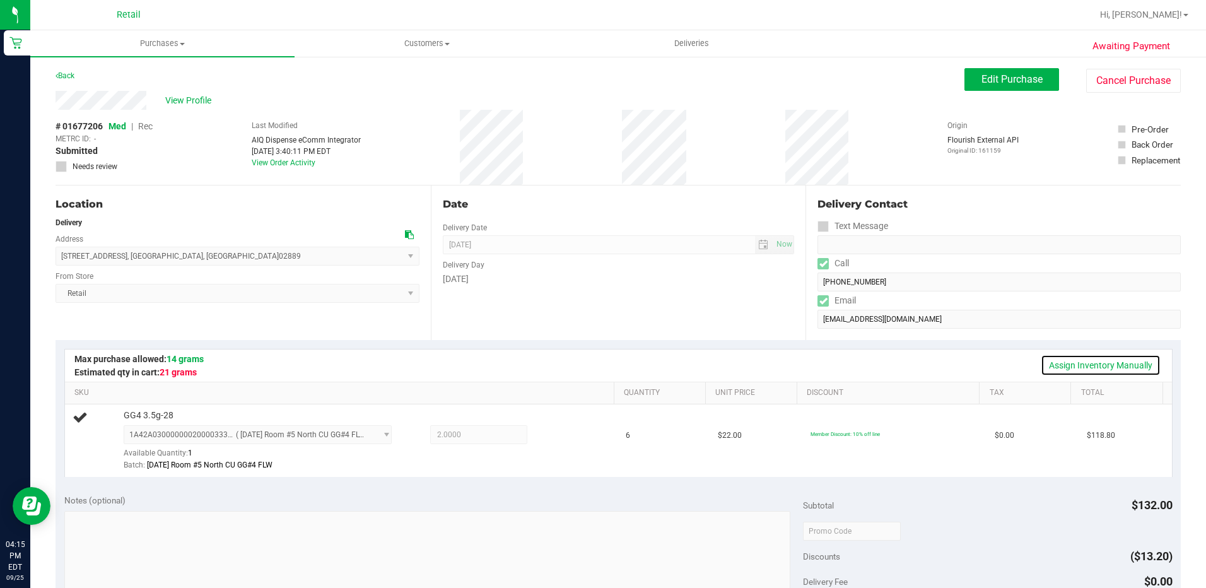
click at [1069, 361] on link "Assign Inventory Manually" at bounding box center [1101, 364] width 120 height 21
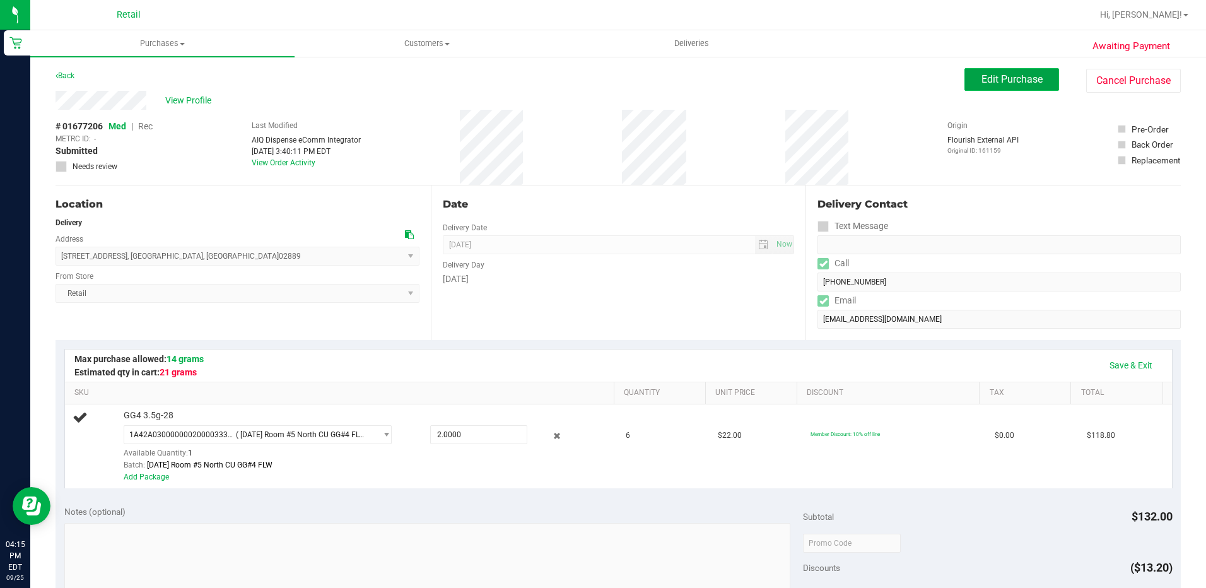
click at [1004, 76] on span "Edit Purchase" at bounding box center [1011, 79] width 61 height 12
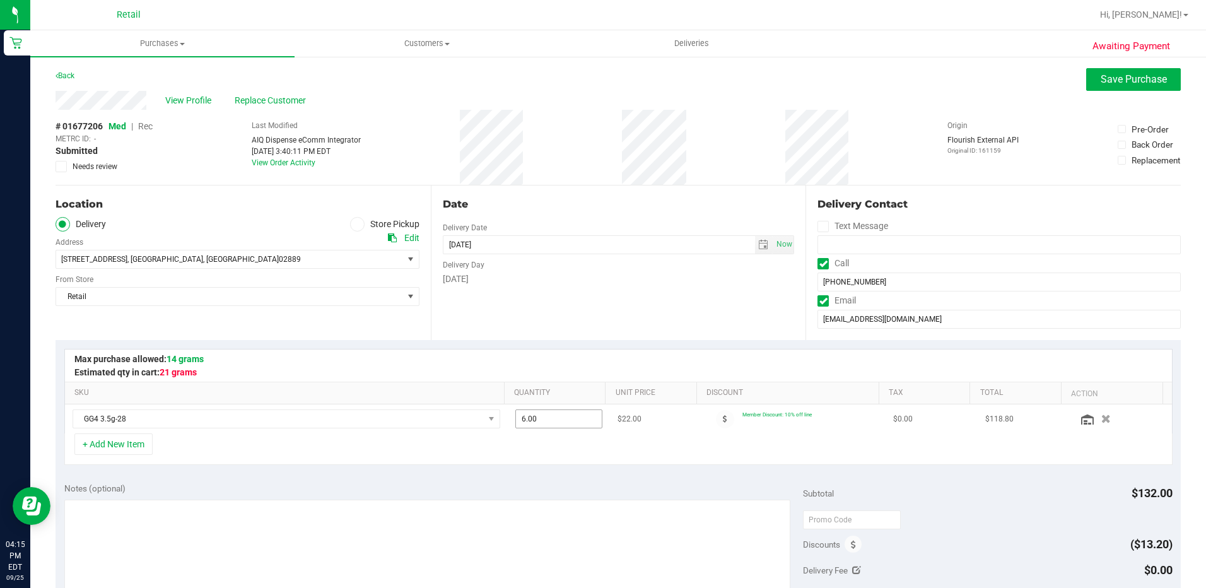
click at [552, 418] on span "6.00 6" at bounding box center [558, 418] width 87 height 19
type input "4"
type input "4.00"
click at [913, 446] on div "+ Add New Item" at bounding box center [618, 449] width 1108 height 32
click at [1109, 81] on span "Save Purchase" at bounding box center [1134, 79] width 66 height 12
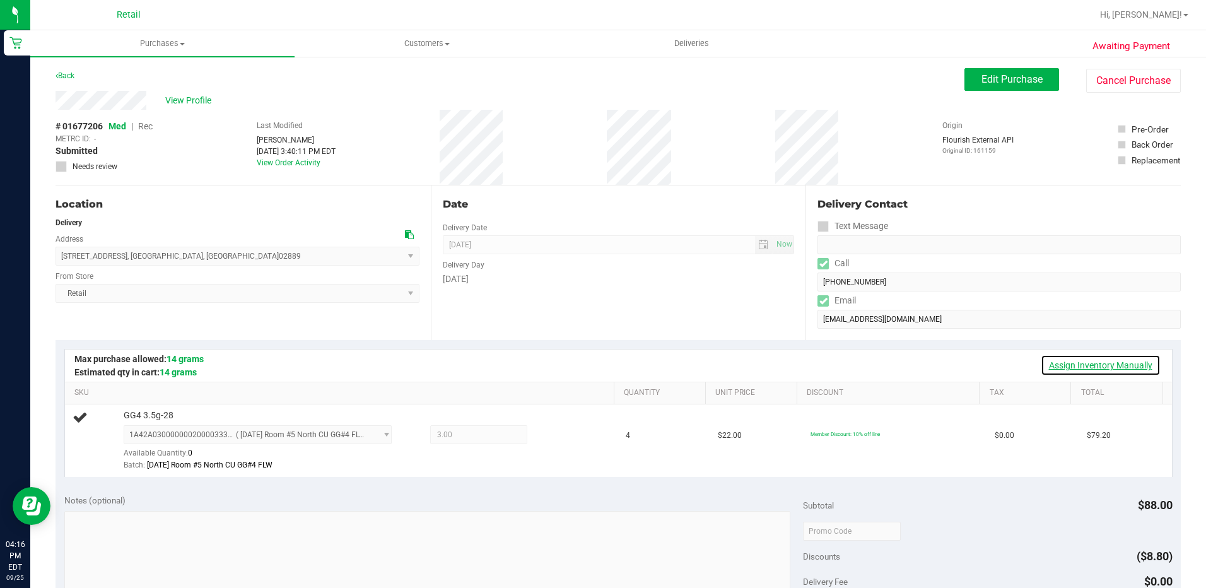
drag, startPoint x: 1095, startPoint y: 365, endPoint x: 1082, endPoint y: 368, distance: 12.9
click at [1095, 365] on link "Assign Inventory Manually" at bounding box center [1101, 364] width 120 height 21
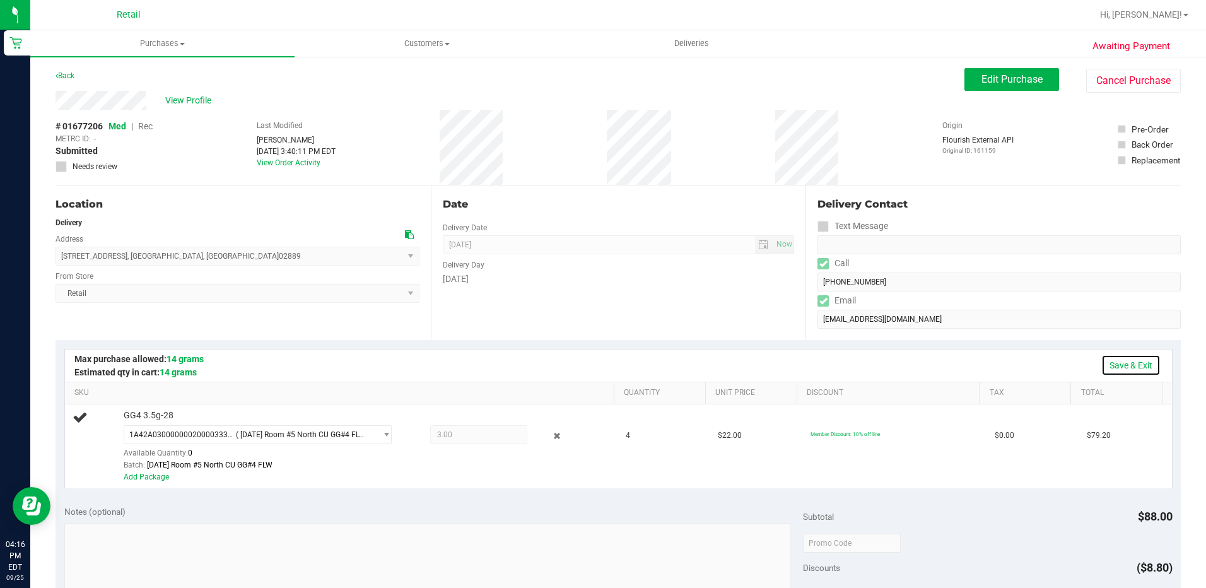
click at [1125, 360] on link "Save & Exit" at bounding box center [1130, 364] width 59 height 21
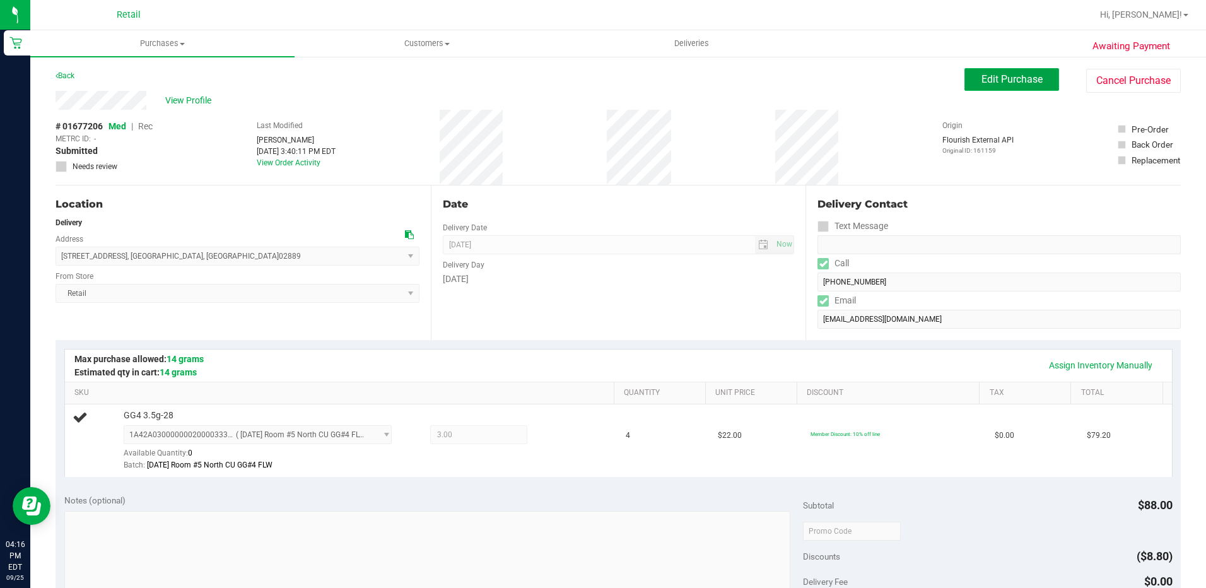
click at [1008, 86] on button "Edit Purchase" at bounding box center [1011, 79] width 95 height 23
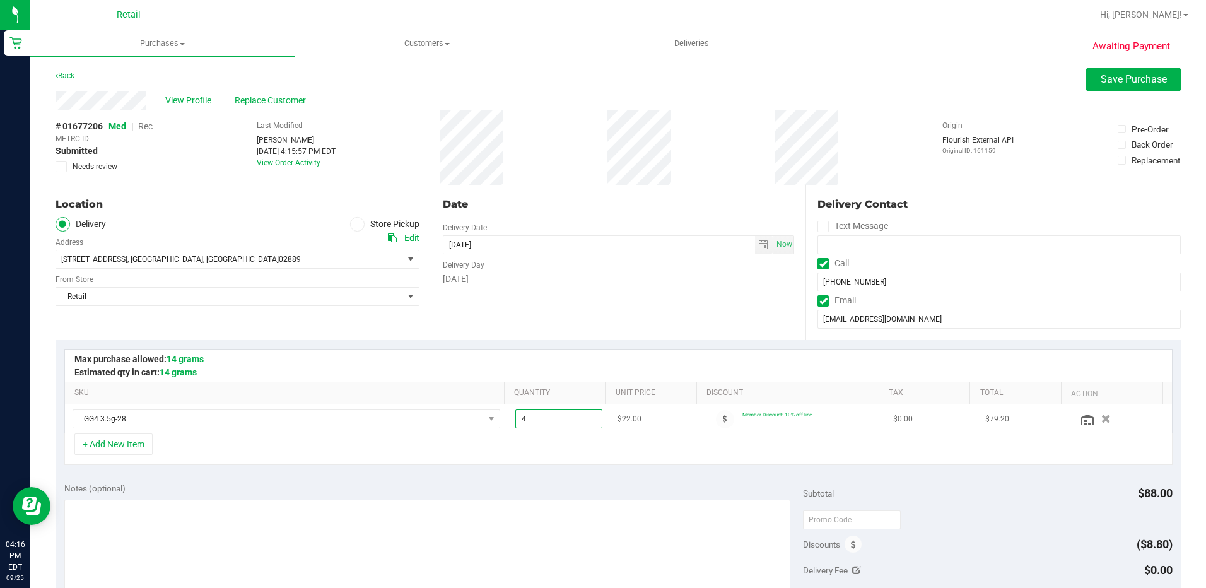
click at [549, 414] on span "4.00 4" at bounding box center [558, 418] width 87 height 19
type input "3"
type input "3.00"
click at [612, 436] on div "+ Add New Item" at bounding box center [618, 449] width 1108 height 32
click at [1131, 83] on span "Save Purchase" at bounding box center [1134, 79] width 66 height 12
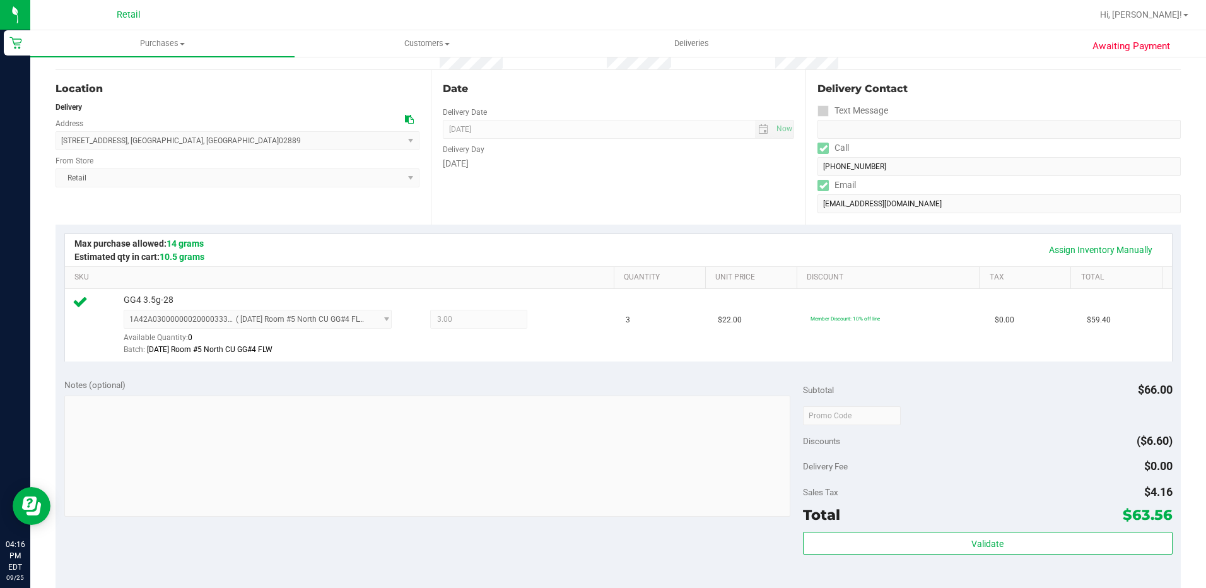
scroll to position [315, 0]
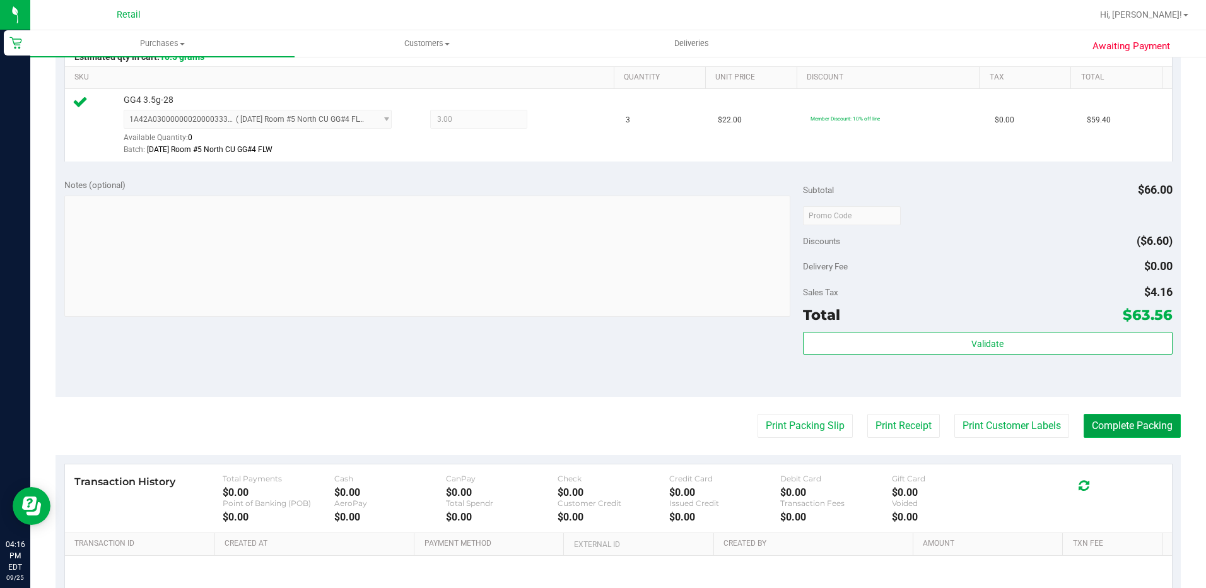
click at [1122, 429] on button "Complete Packing" at bounding box center [1132, 426] width 97 height 24
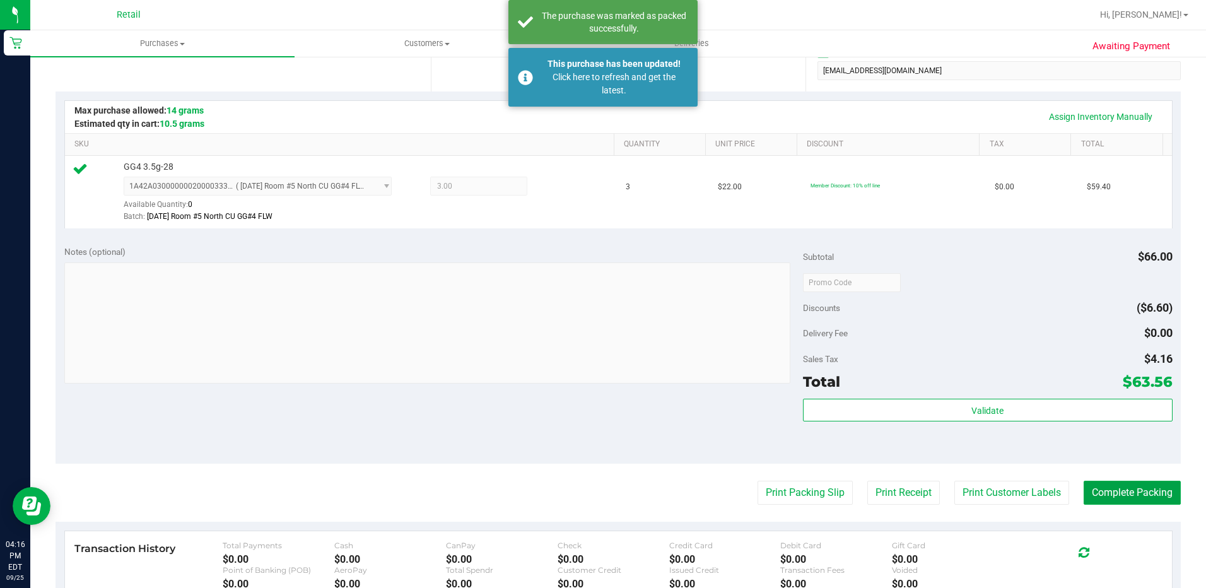
scroll to position [189, 0]
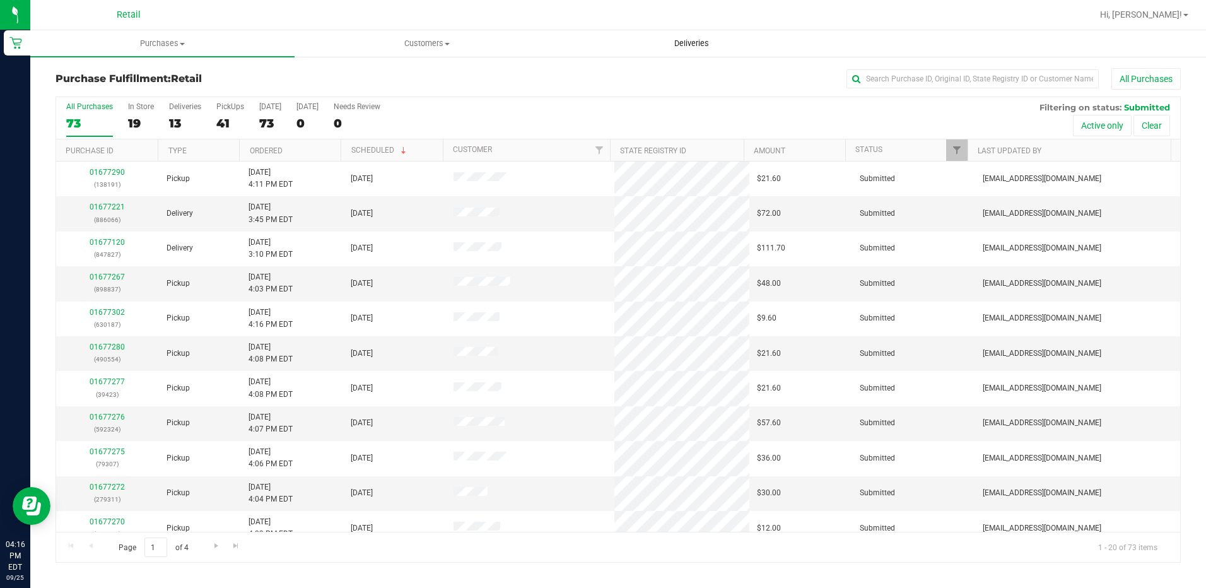
click at [690, 44] on span "Deliveries" at bounding box center [691, 43] width 69 height 11
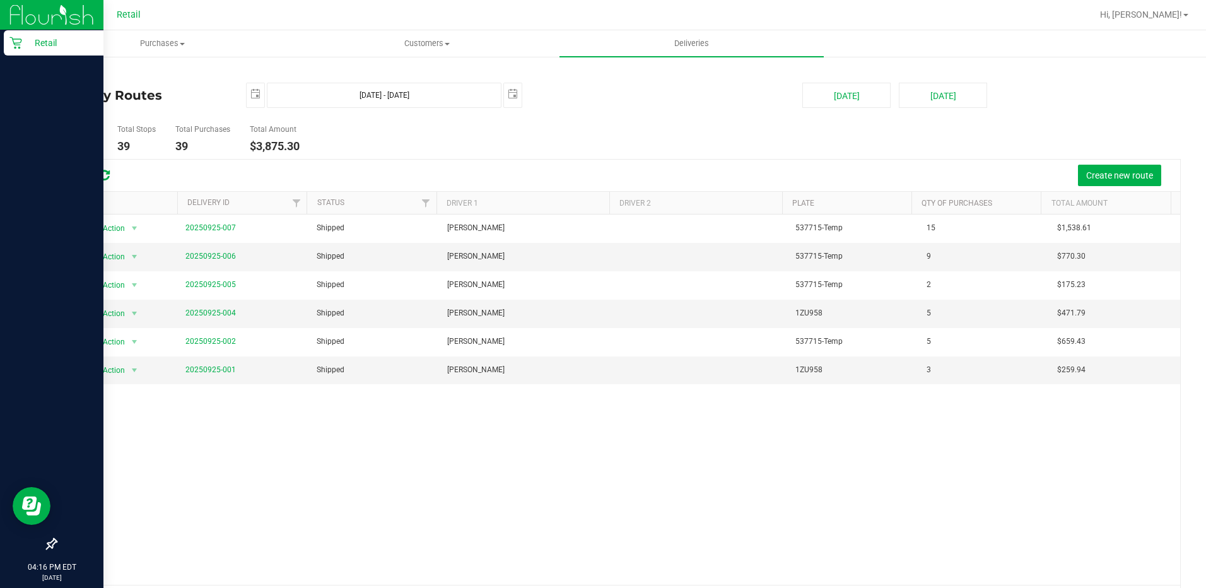
click at [9, 40] on div "Retail" at bounding box center [54, 42] width 100 height 25
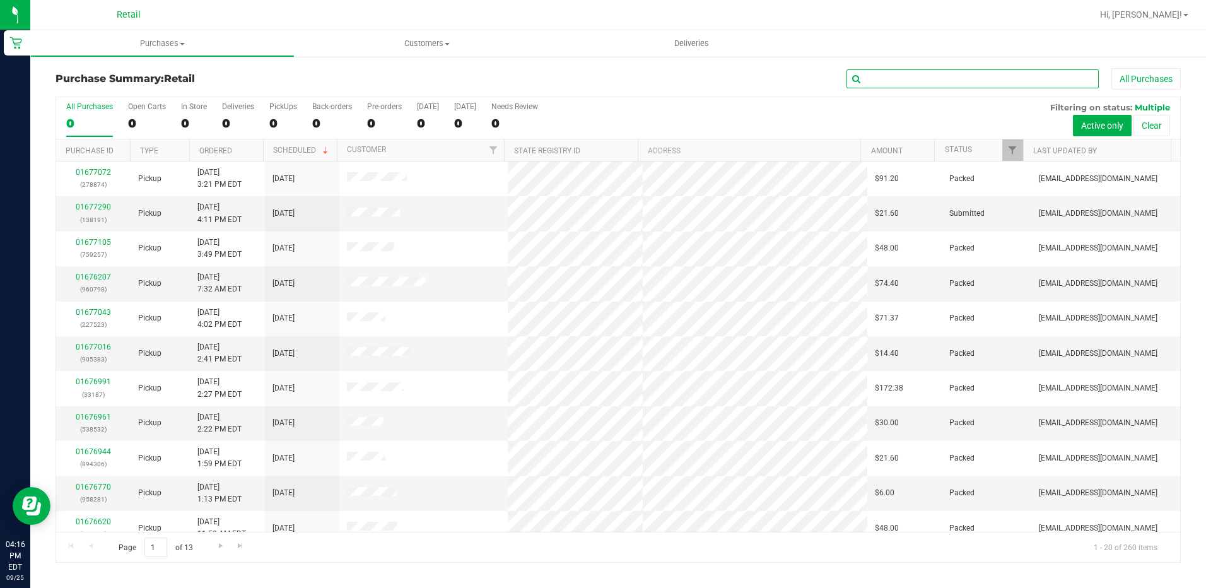
click at [927, 80] on input "text" at bounding box center [972, 78] width 252 height 19
type input "drisc"
click at [154, 44] on span "Purchases" at bounding box center [162, 43] width 263 height 11
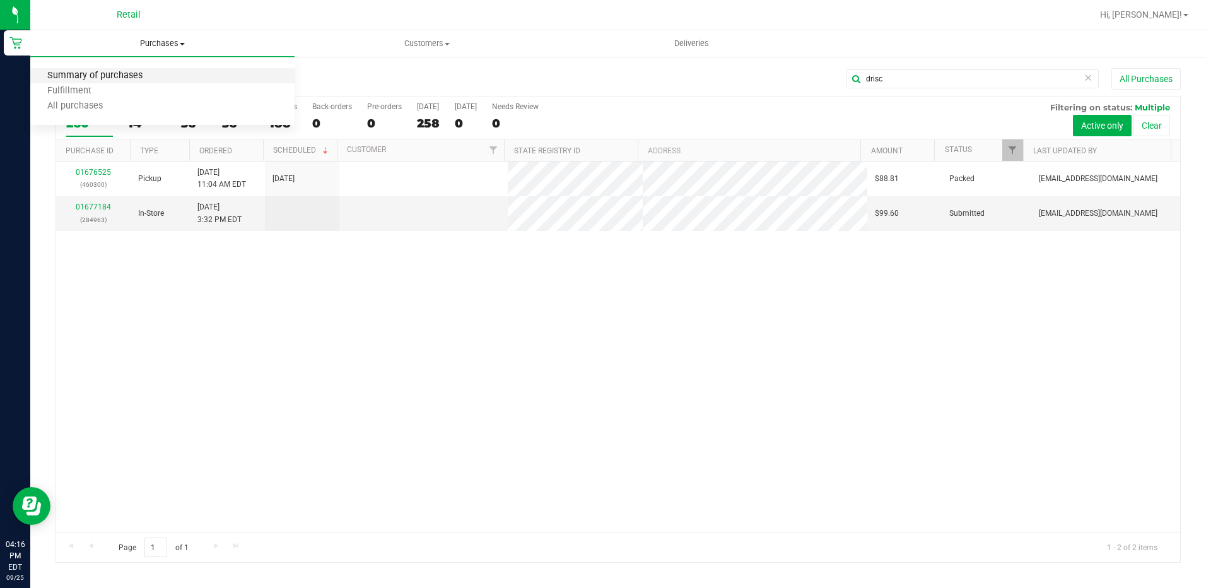
click at [154, 78] on span "Summary of purchases" at bounding box center [94, 76] width 129 height 11
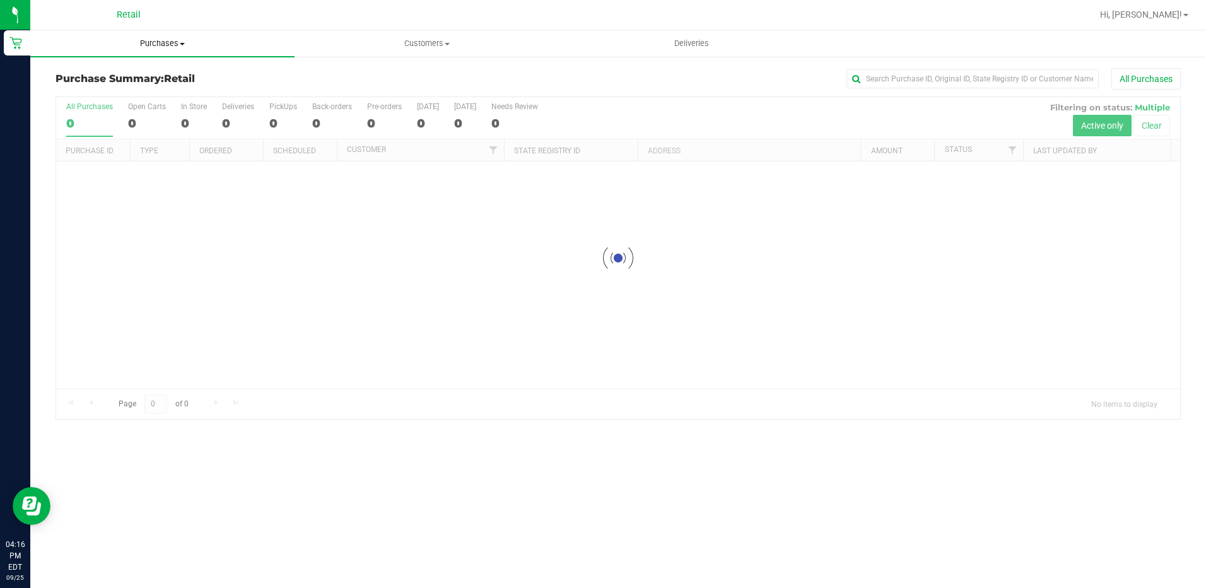
click at [161, 39] on span "Purchases" at bounding box center [162, 43] width 264 height 11
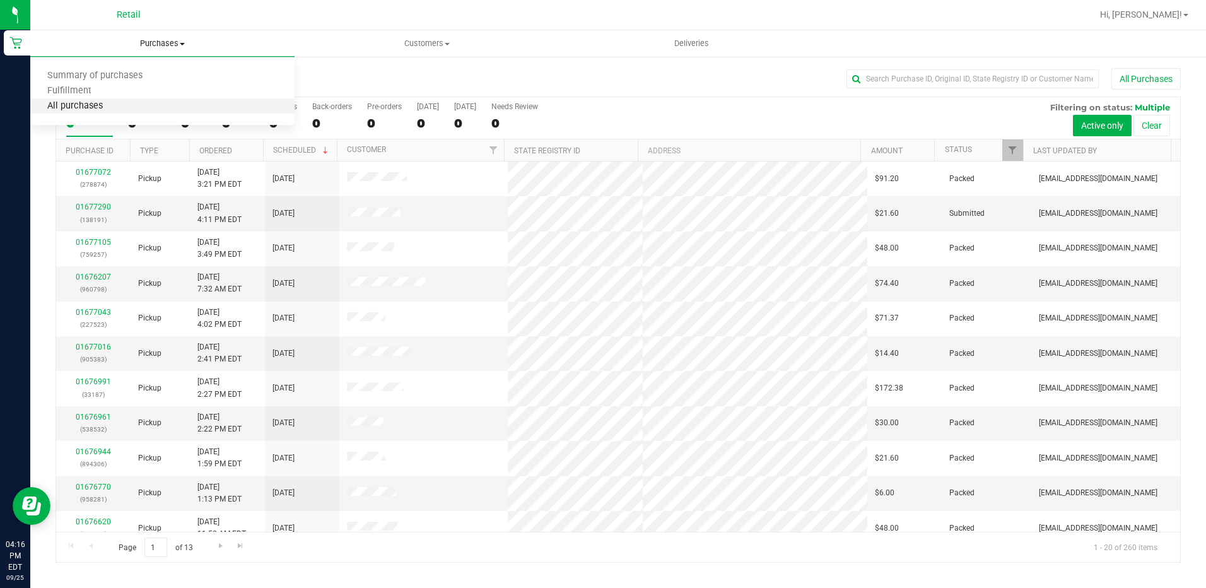
click at [74, 111] on span "All purchases" at bounding box center [75, 106] width 90 height 11
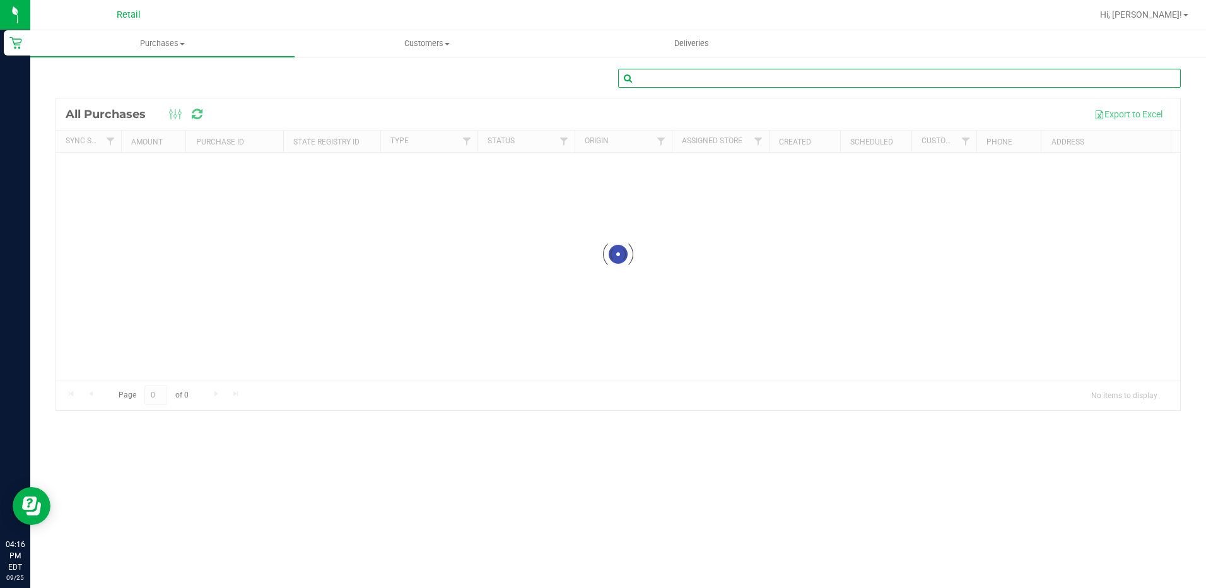
click at [867, 73] on input "text" at bounding box center [899, 78] width 563 height 19
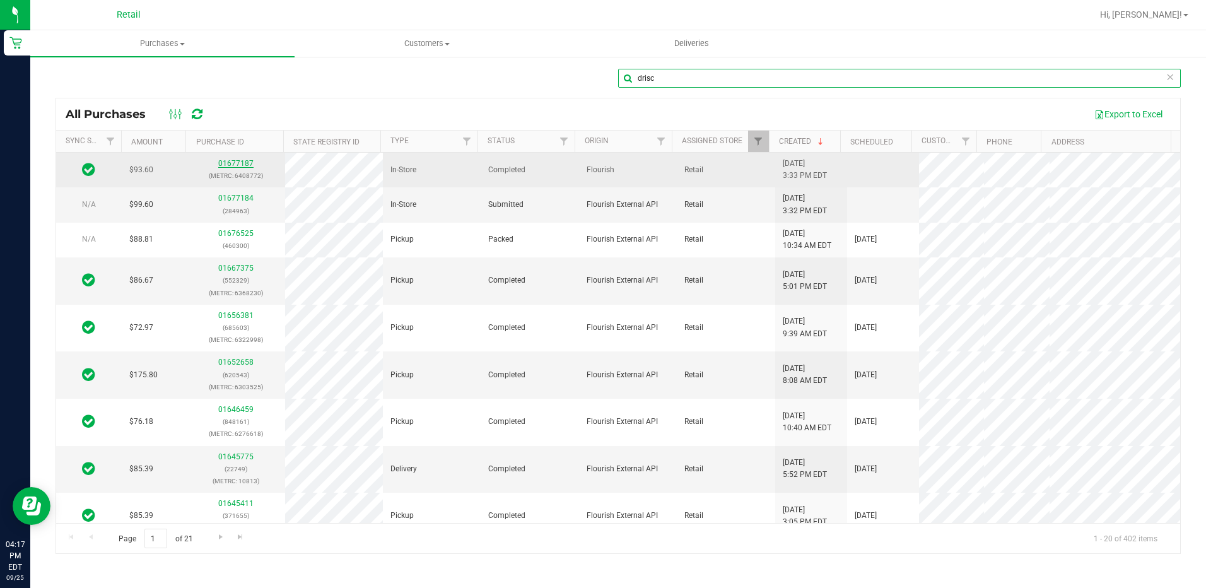
type input "drisc"
click at [226, 163] on link "01677187" at bounding box center [235, 163] width 35 height 9
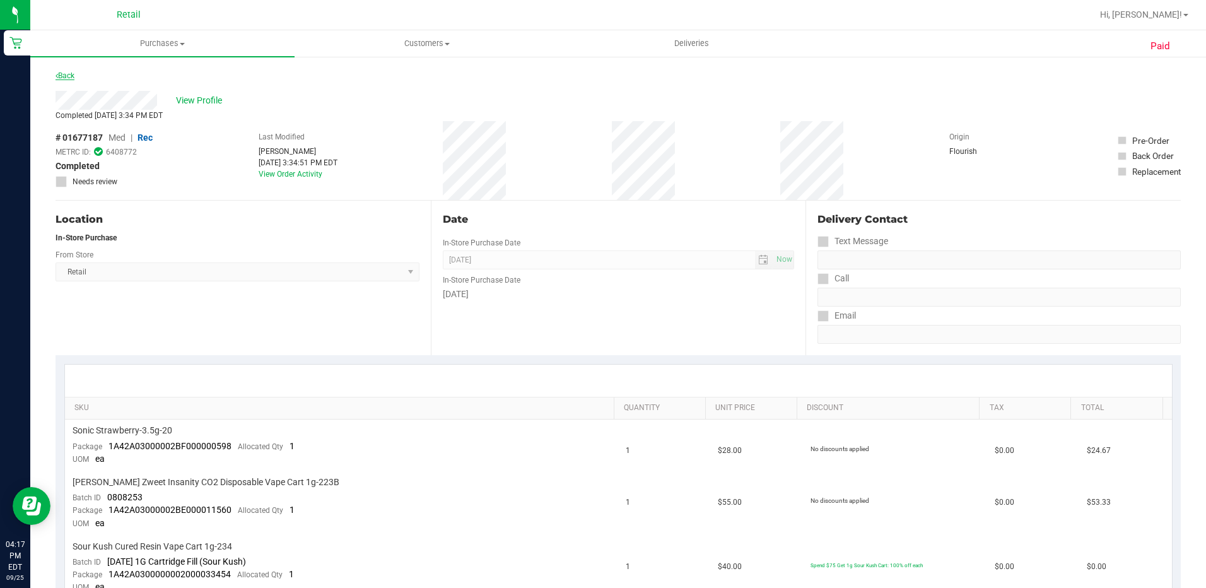
click at [66, 73] on link "Back" at bounding box center [65, 75] width 19 height 9
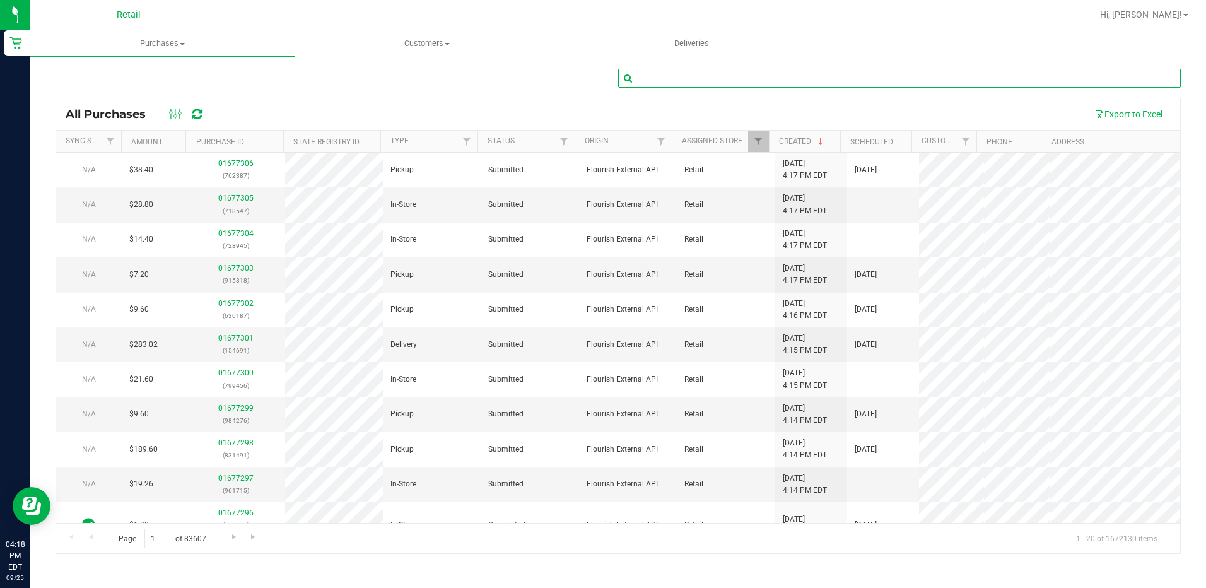
click at [774, 85] on input "text" at bounding box center [899, 78] width 563 height 19
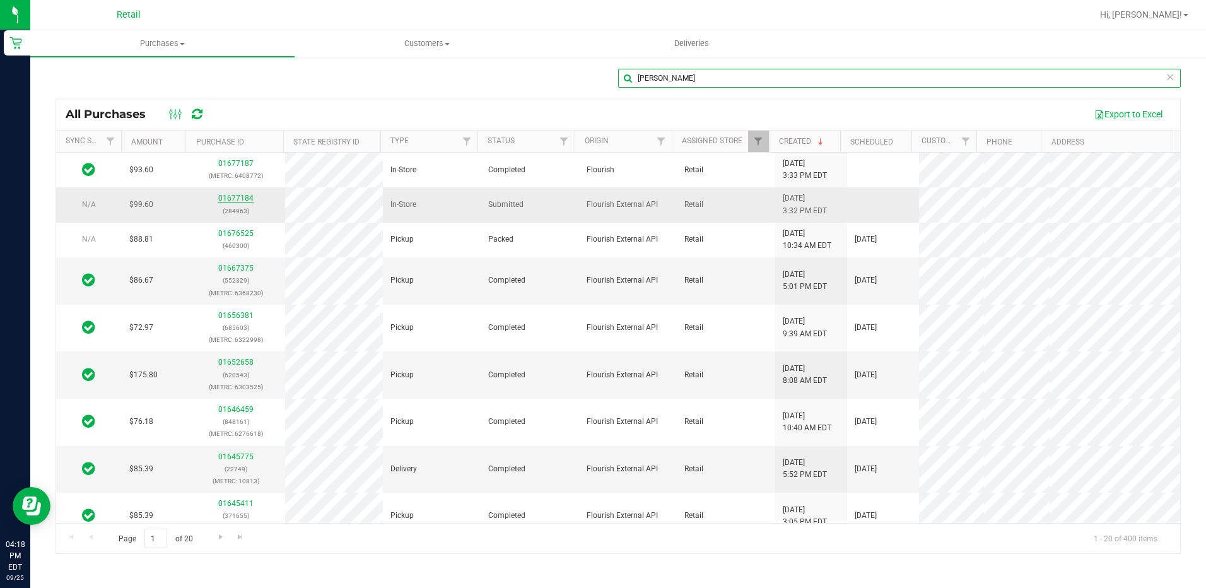
type input "[PERSON_NAME]"
click at [232, 196] on link "01677184" at bounding box center [235, 198] width 35 height 9
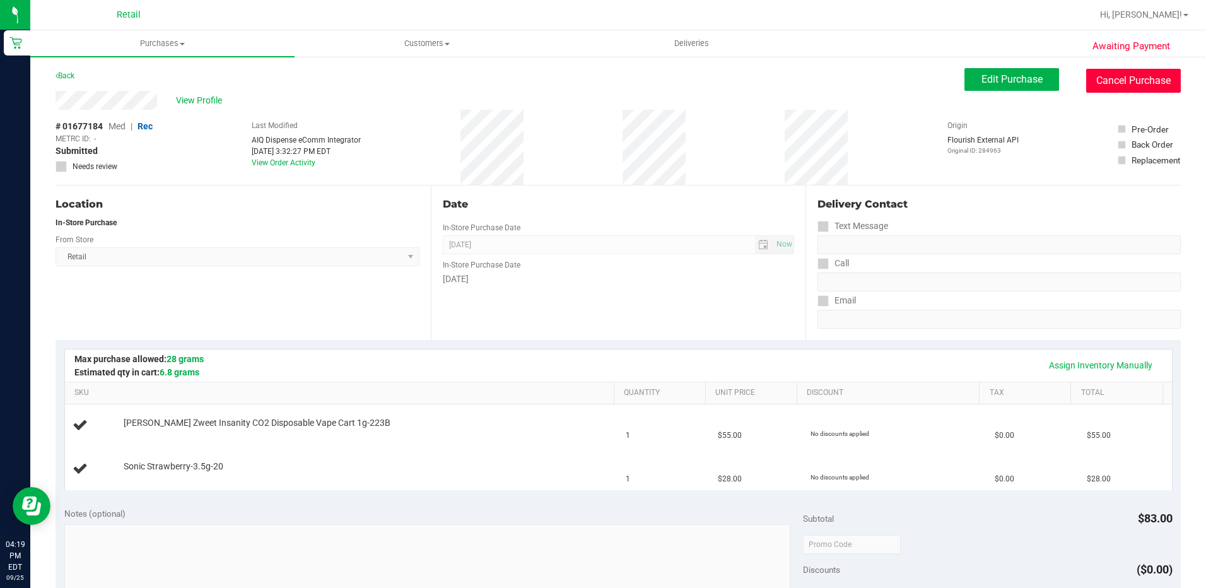
click at [1117, 74] on button "Cancel Purchase" at bounding box center [1133, 81] width 95 height 24
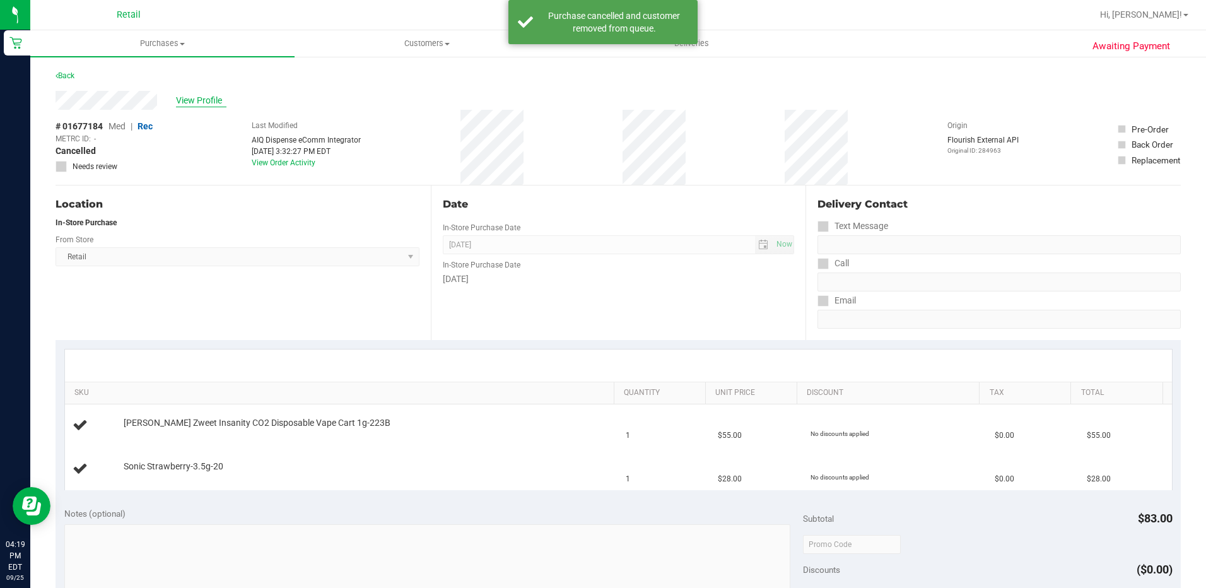
click at [192, 100] on span "View Profile" at bounding box center [201, 100] width 50 height 13
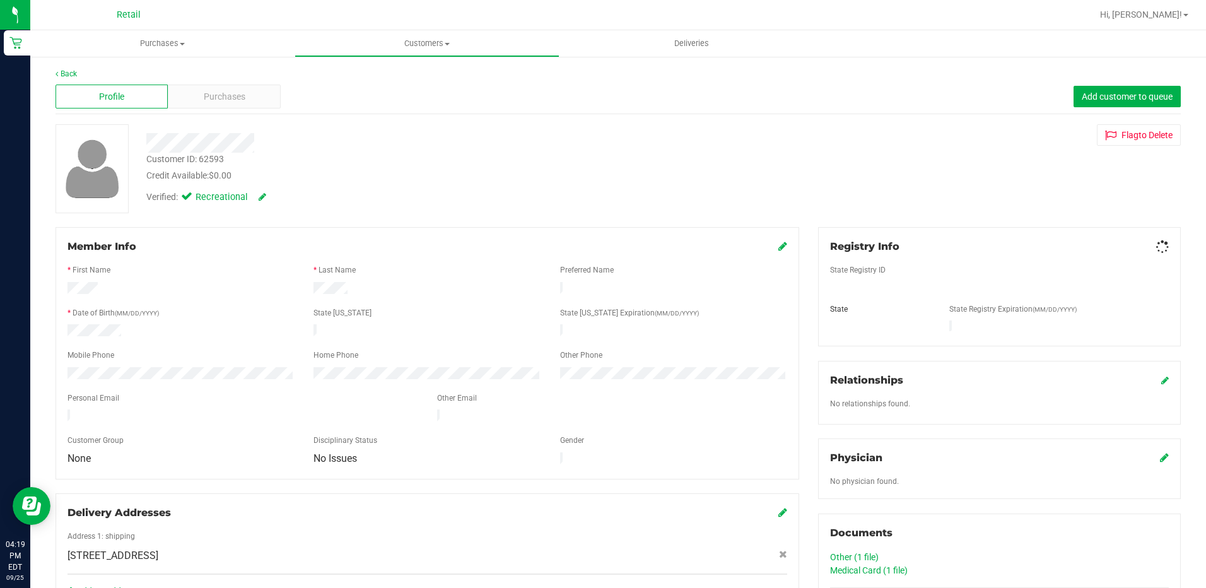
click at [211, 100] on span "Purchases" at bounding box center [225, 96] width 42 height 13
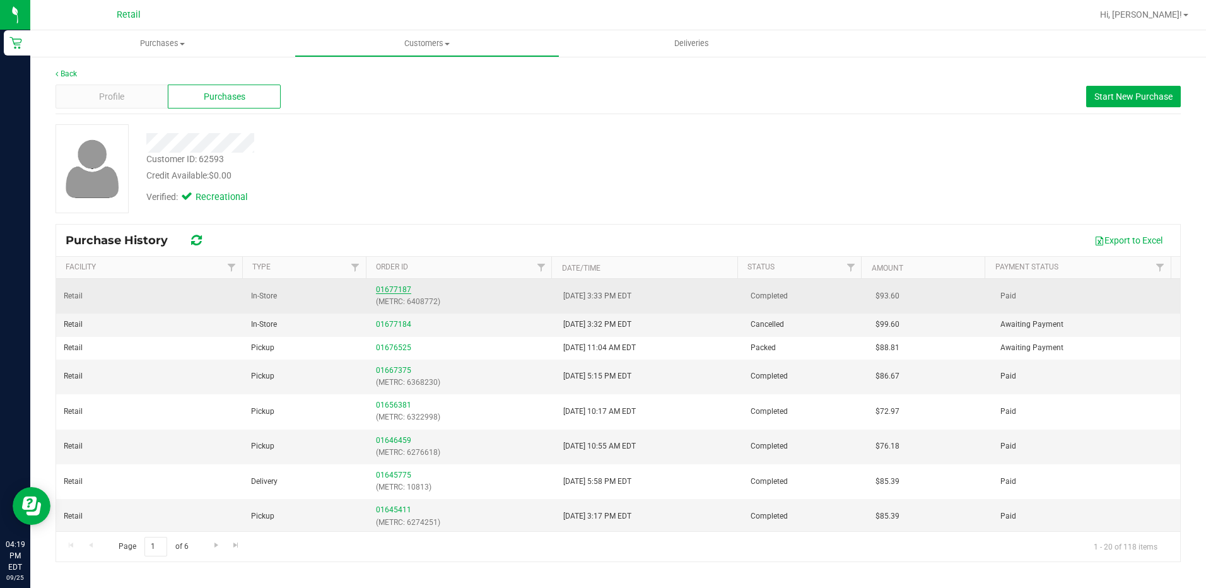
click at [388, 292] on link "01677187" at bounding box center [393, 289] width 35 height 9
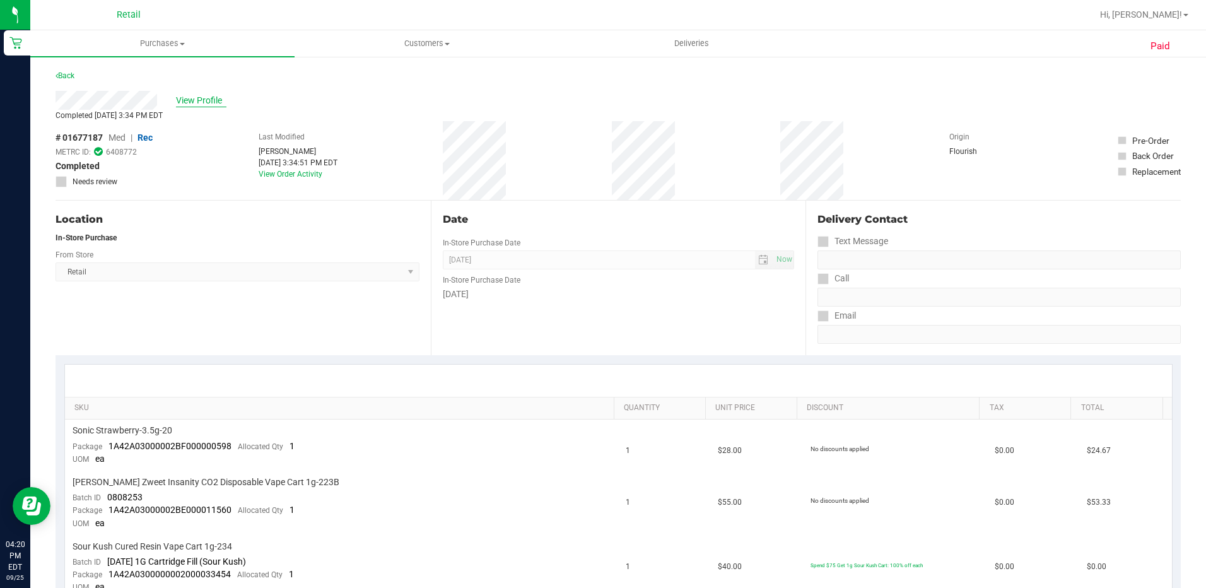
click at [188, 100] on span "View Profile" at bounding box center [201, 100] width 50 height 13
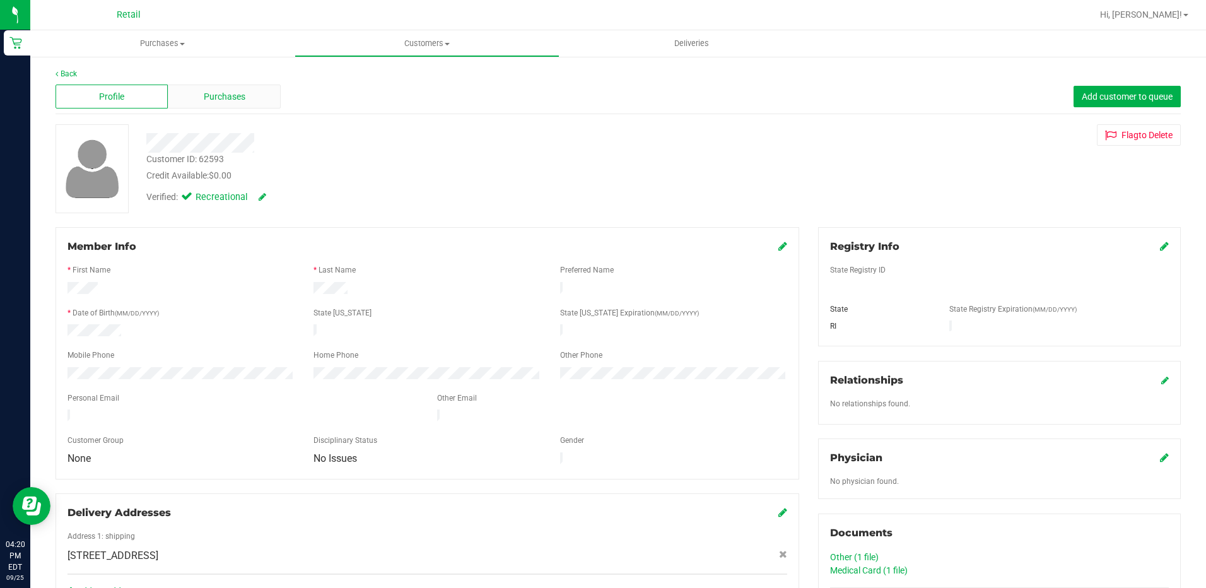
click at [211, 98] on span "Purchases" at bounding box center [225, 96] width 42 height 13
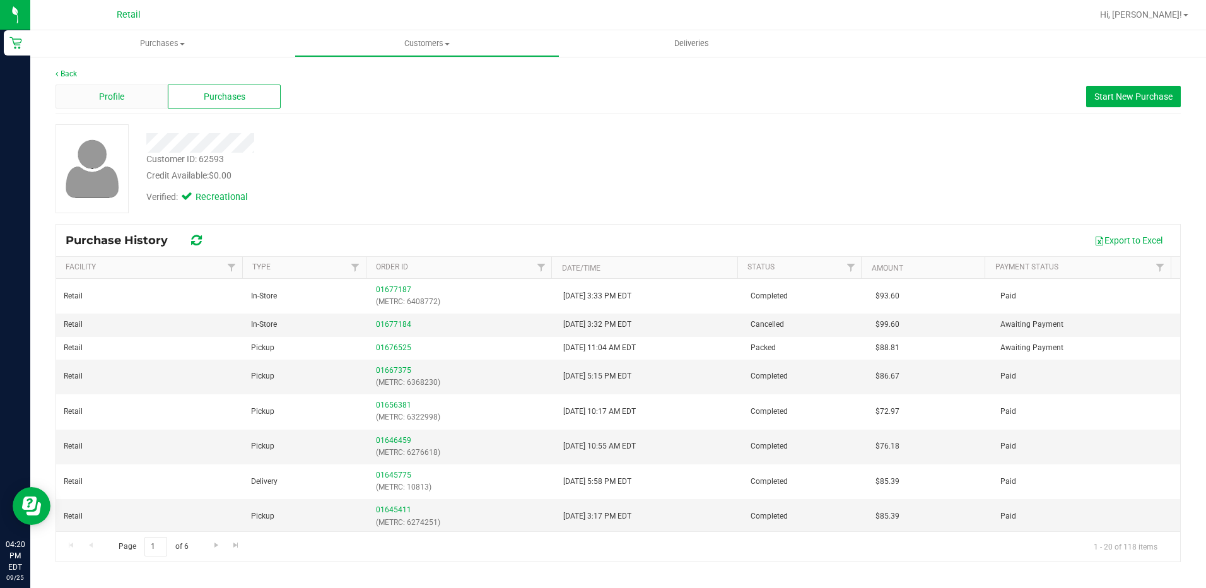
click at [139, 101] on div "Profile" at bounding box center [112, 97] width 112 height 24
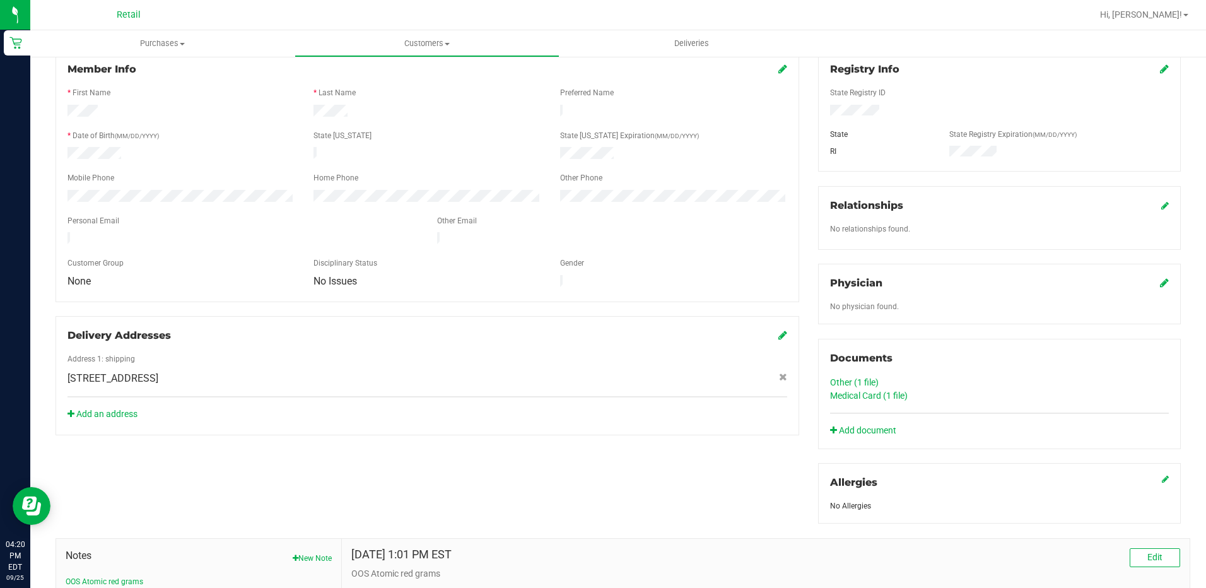
scroll to position [337, 0]
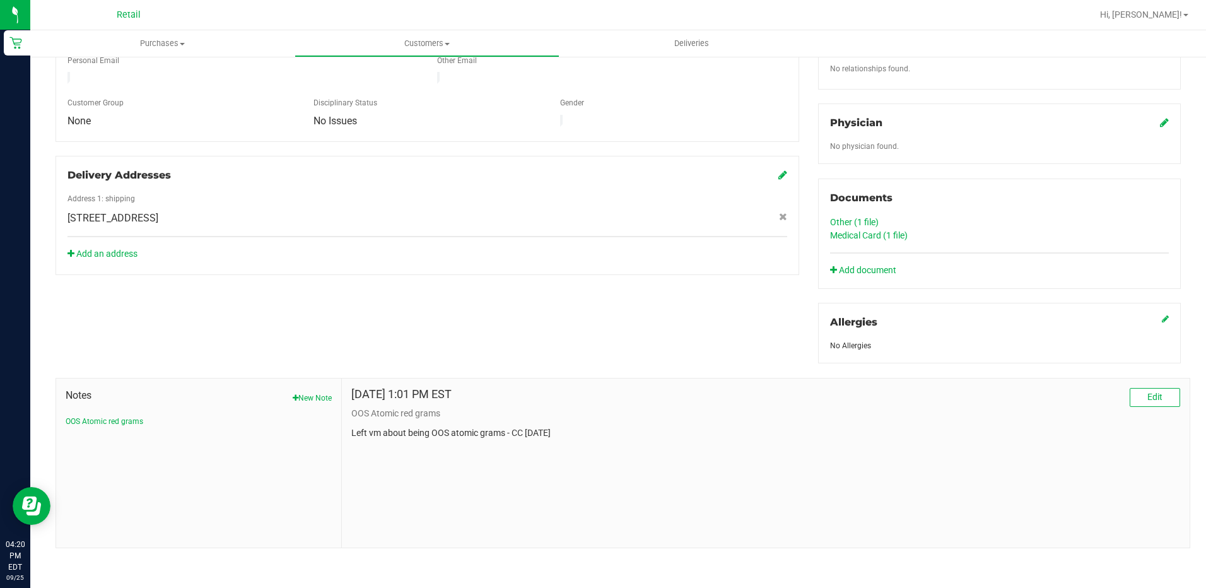
click at [854, 233] on link "Medical Card (1 file)" at bounding box center [869, 235] width 78 height 10
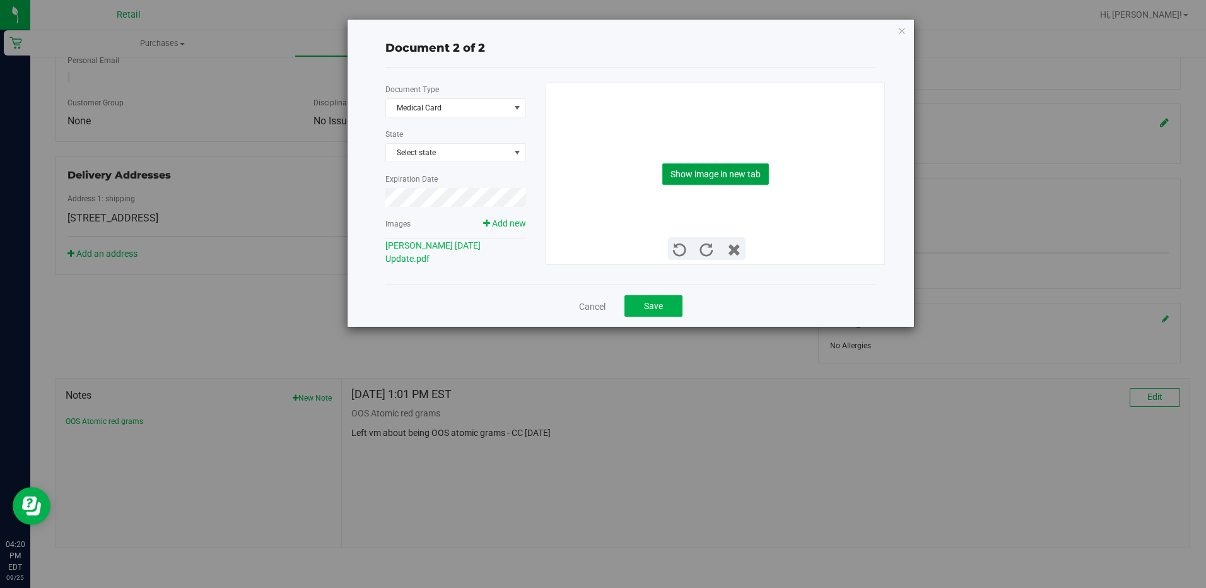
click at [694, 177] on button "Show image in new tab" at bounding box center [715, 173] width 107 height 21
click at [414, 261] on link "[PERSON_NAME] [DATE] Update.pdf" at bounding box center [432, 251] width 95 height 23
click at [897, 29] on icon "button" at bounding box center [901, 30] width 9 height 15
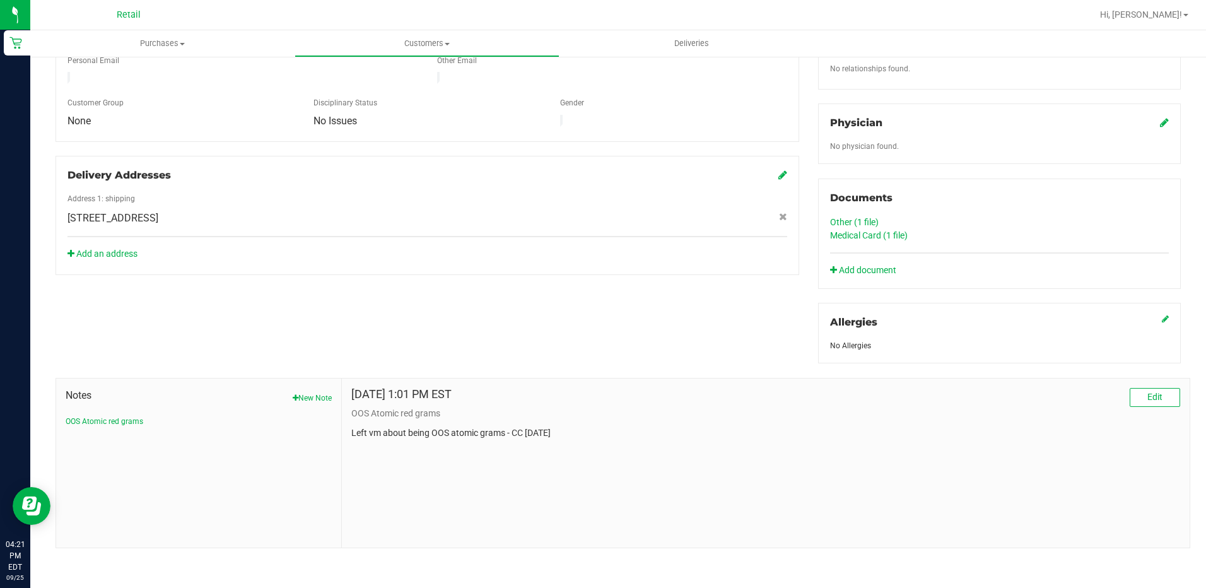
click at [865, 221] on link "Other (1 file)" at bounding box center [854, 222] width 49 height 10
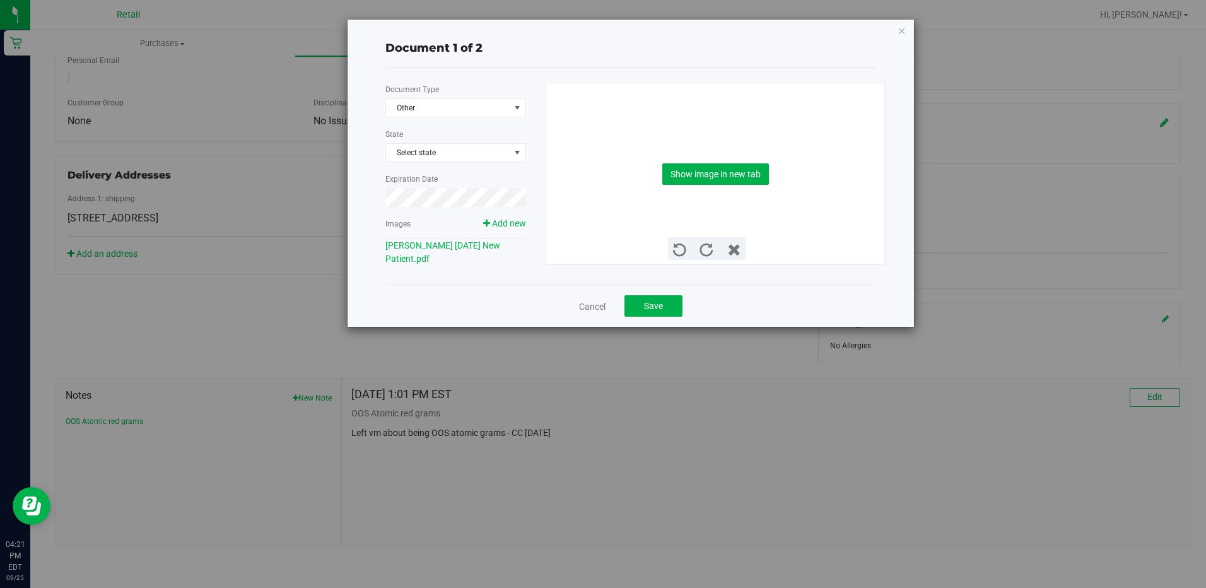
click at [726, 160] on div "Show image in new tab" at bounding box center [716, 173] width 320 height 181
click at [726, 168] on button "Show image in new tab" at bounding box center [715, 173] width 107 height 21
click at [590, 309] on link "Cancel" at bounding box center [592, 306] width 26 height 13
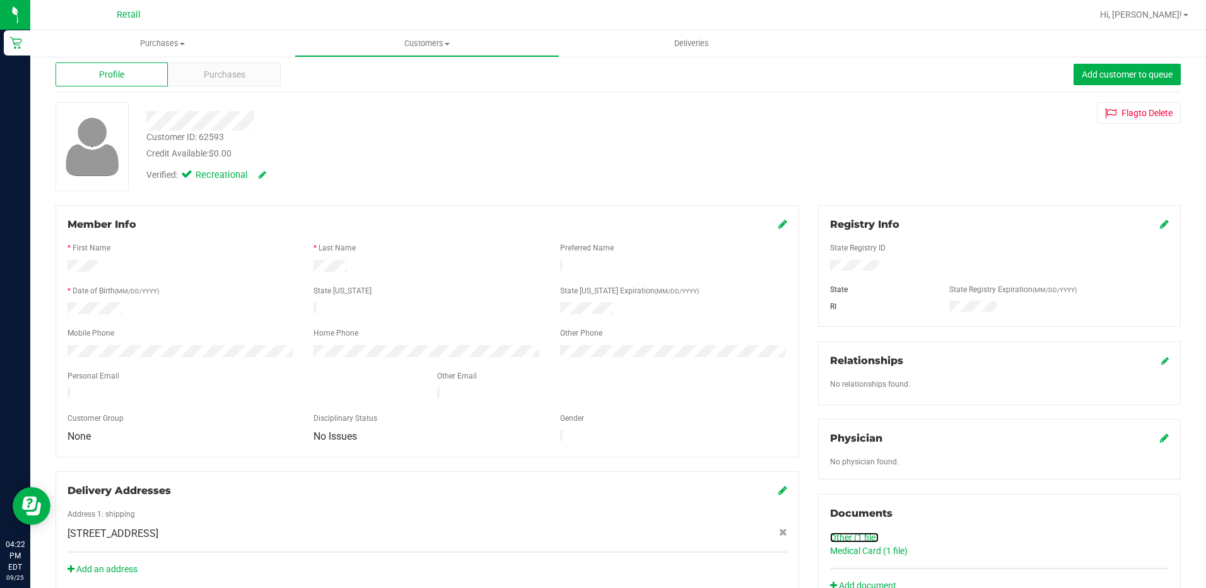
scroll to position [0, 0]
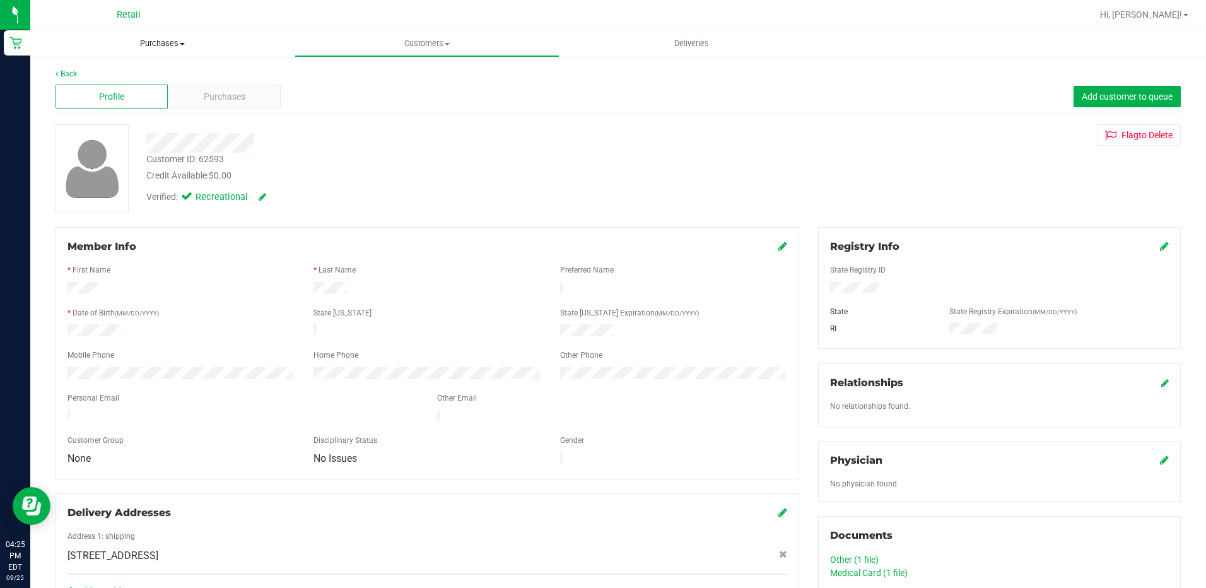
drag, startPoint x: 177, startPoint y: 43, endPoint x: 156, endPoint y: 47, distance: 21.8
click at [177, 43] on span "Purchases" at bounding box center [162, 43] width 264 height 11
click at [102, 76] on span "Summary of purchases" at bounding box center [94, 76] width 129 height 11
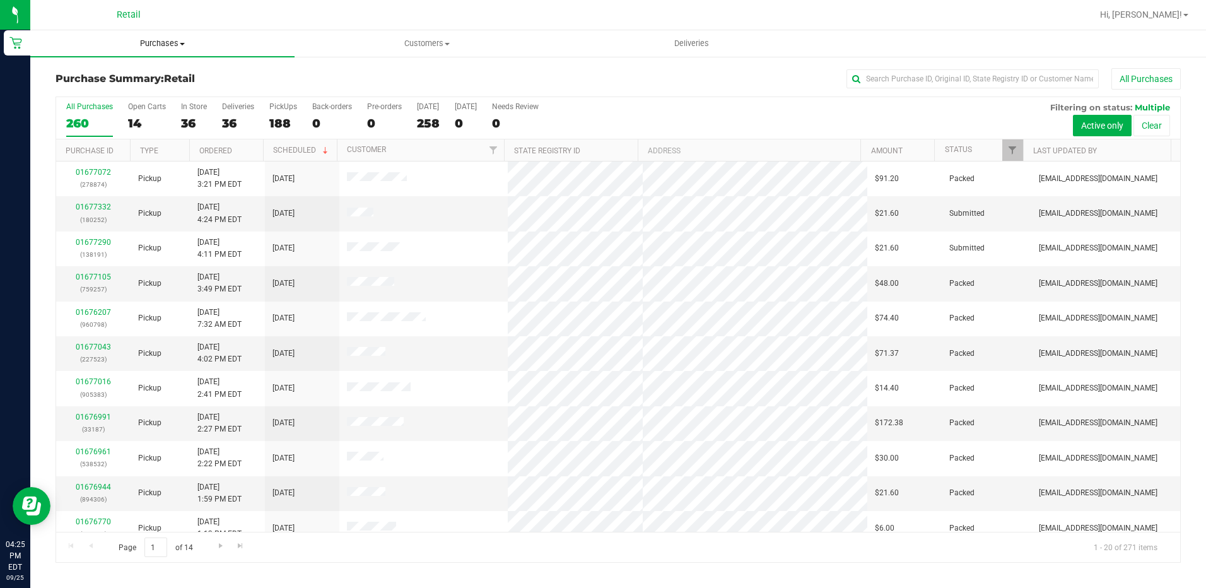
click at [162, 43] on span "Purchases" at bounding box center [162, 43] width 264 height 11
click at [119, 93] on li "Fulfillment" at bounding box center [162, 91] width 264 height 15
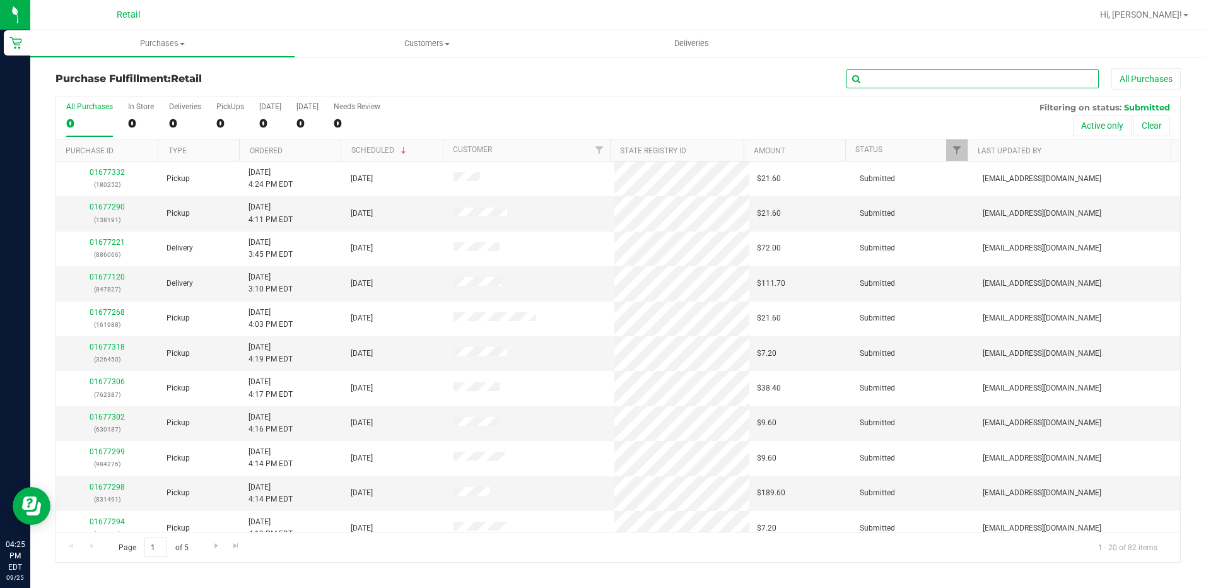
click at [915, 78] on input "text" at bounding box center [972, 78] width 252 height 19
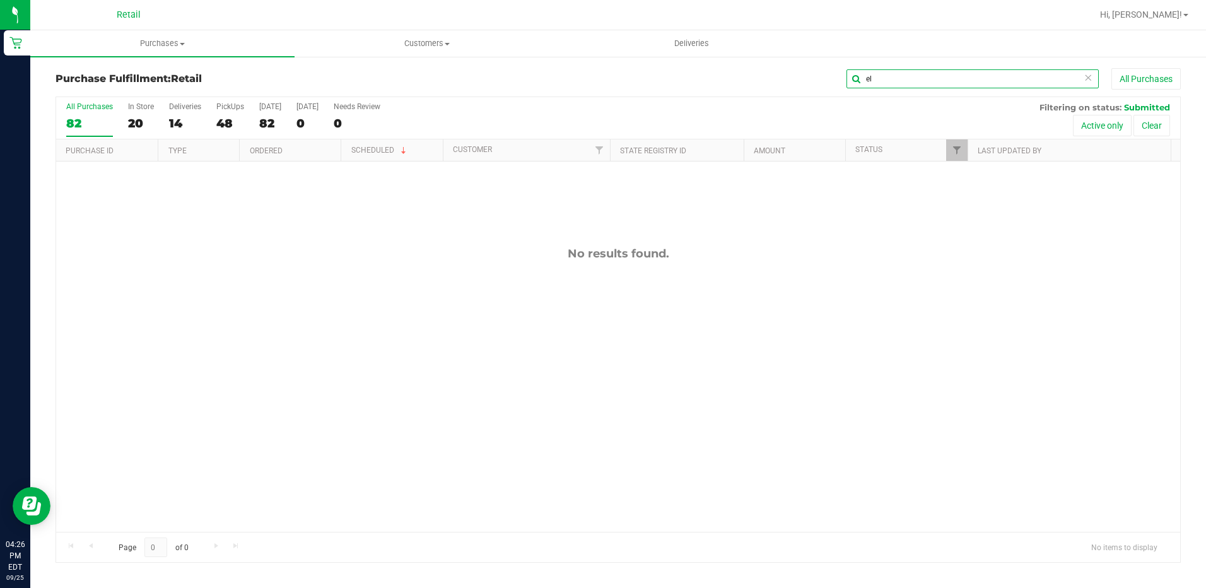
type input "e"
type input "[PERSON_NAME]"
click at [156, 42] on span "Purchases" at bounding box center [162, 43] width 264 height 11
click at [124, 108] on li "All purchases" at bounding box center [162, 106] width 264 height 15
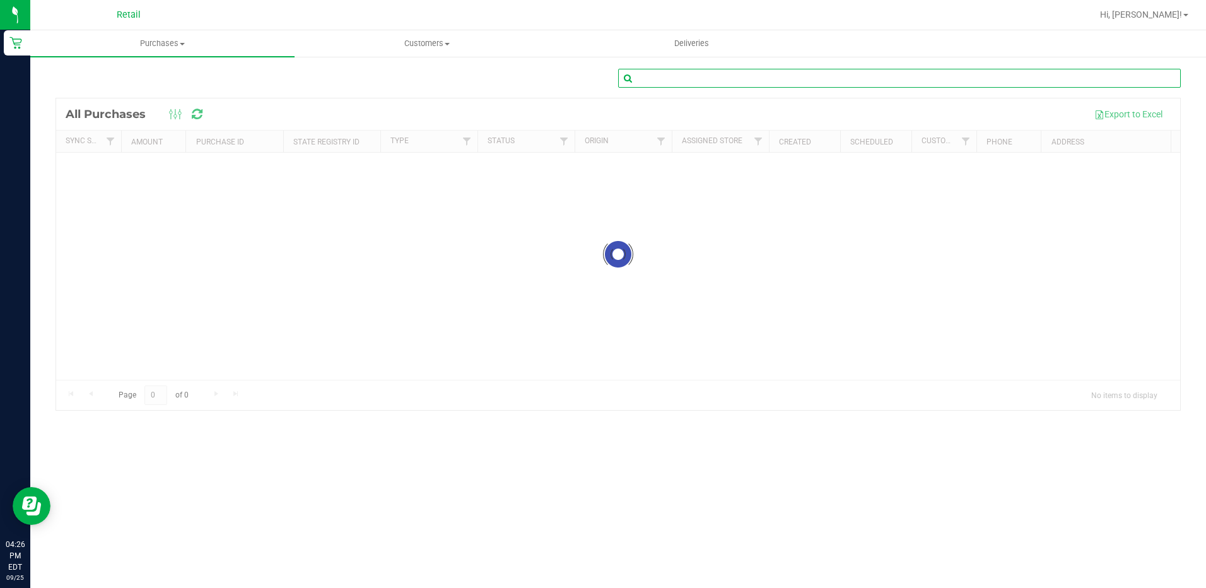
click at [843, 80] on input "text" at bounding box center [899, 78] width 563 height 19
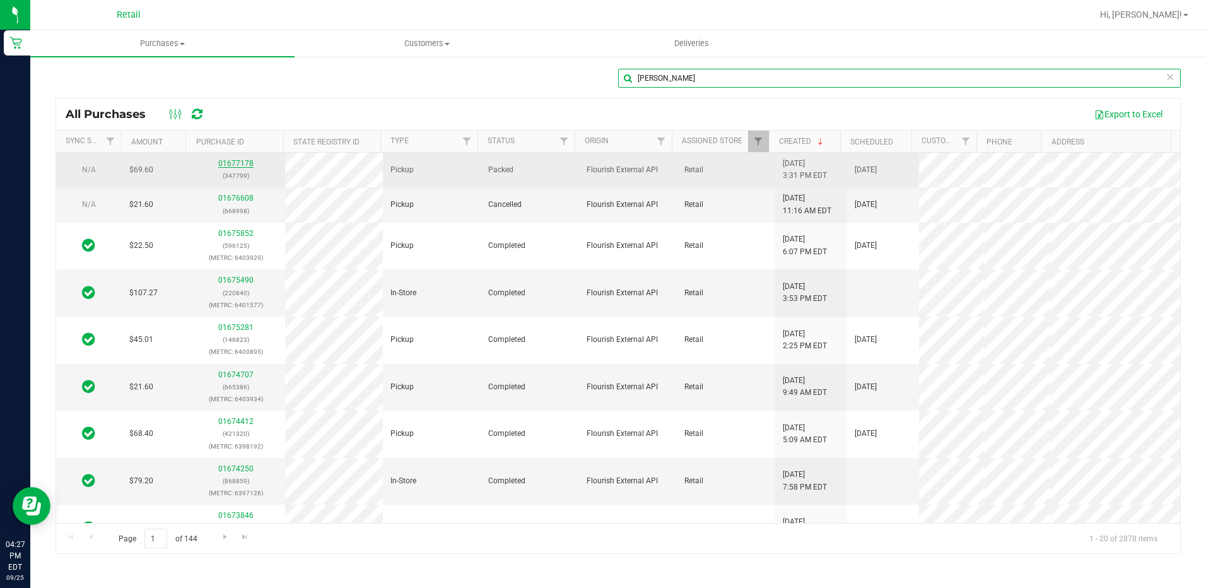
type input "[PERSON_NAME]"
click at [244, 163] on link "01677178" at bounding box center [235, 163] width 35 height 9
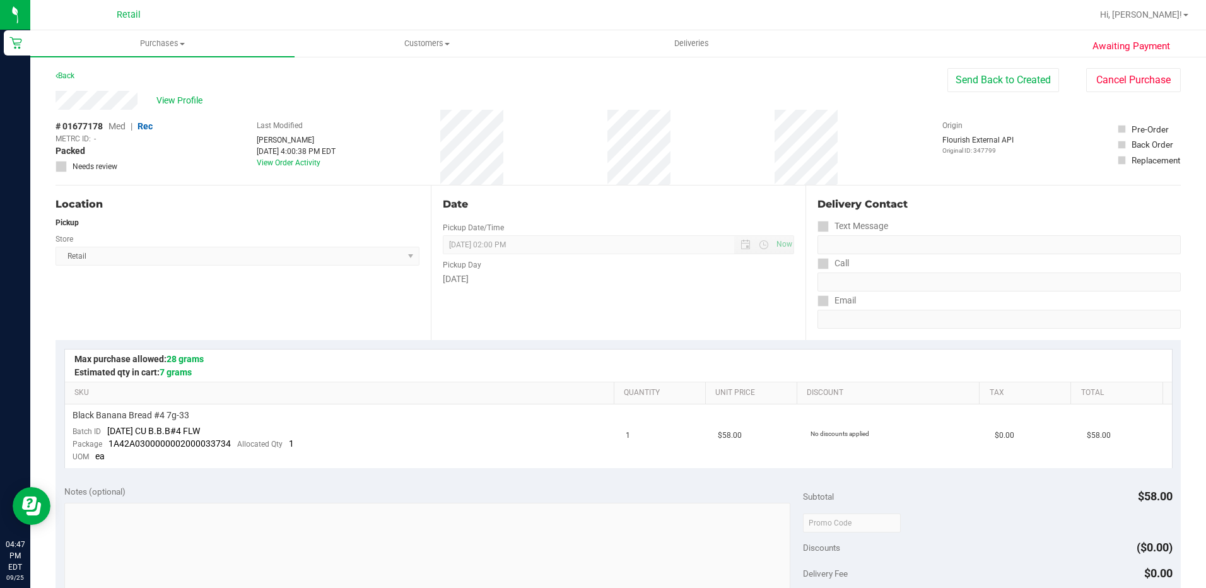
drag, startPoint x: 1167, startPoint y: 13, endPoint x: 1160, endPoint y: 21, distance: 10.9
click at [1167, 13] on span "Hi, [PERSON_NAME]!" at bounding box center [1141, 14] width 82 height 10
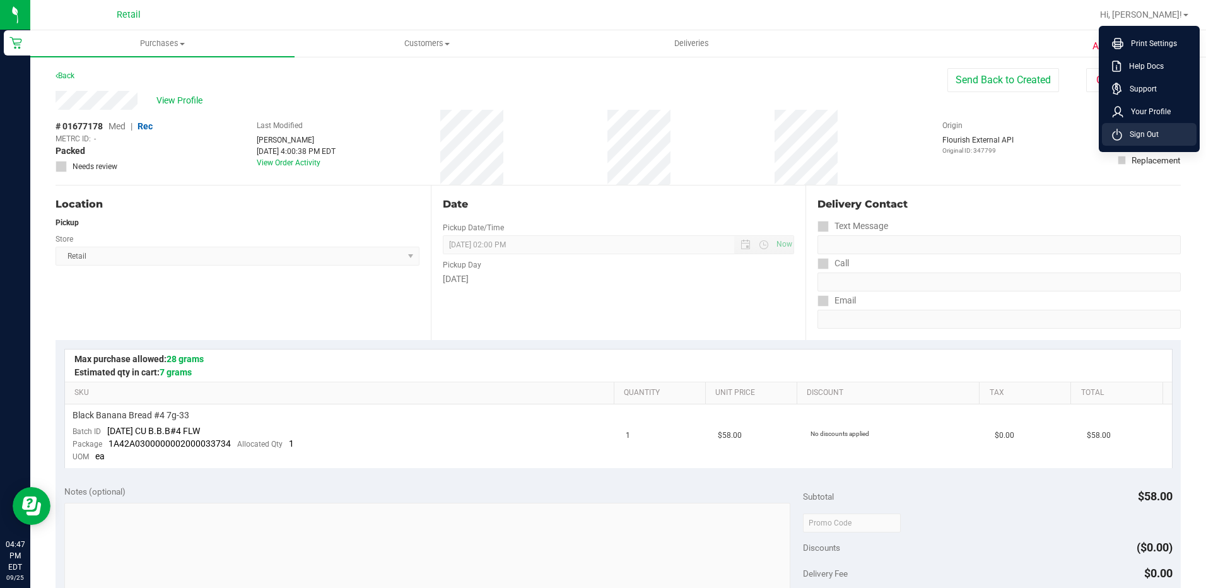
click at [1148, 132] on span "Sign Out" at bounding box center [1140, 134] width 37 height 13
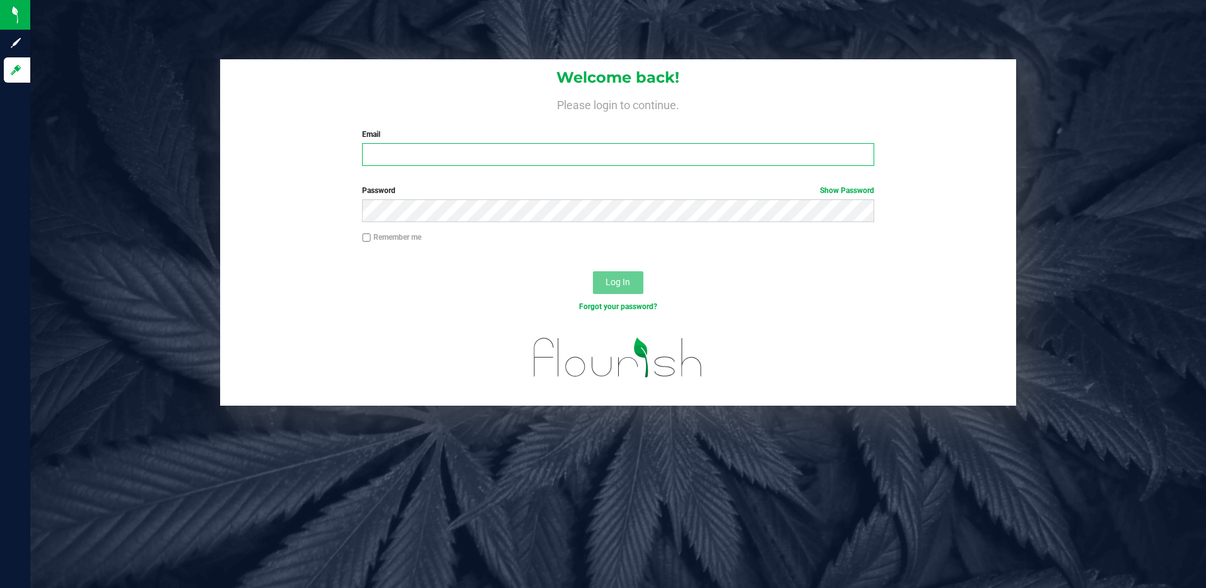
type input "[EMAIL_ADDRESS][DOMAIN_NAME]"
click at [553, 153] on input "[EMAIL_ADDRESS][DOMAIN_NAME]" at bounding box center [618, 154] width 512 height 23
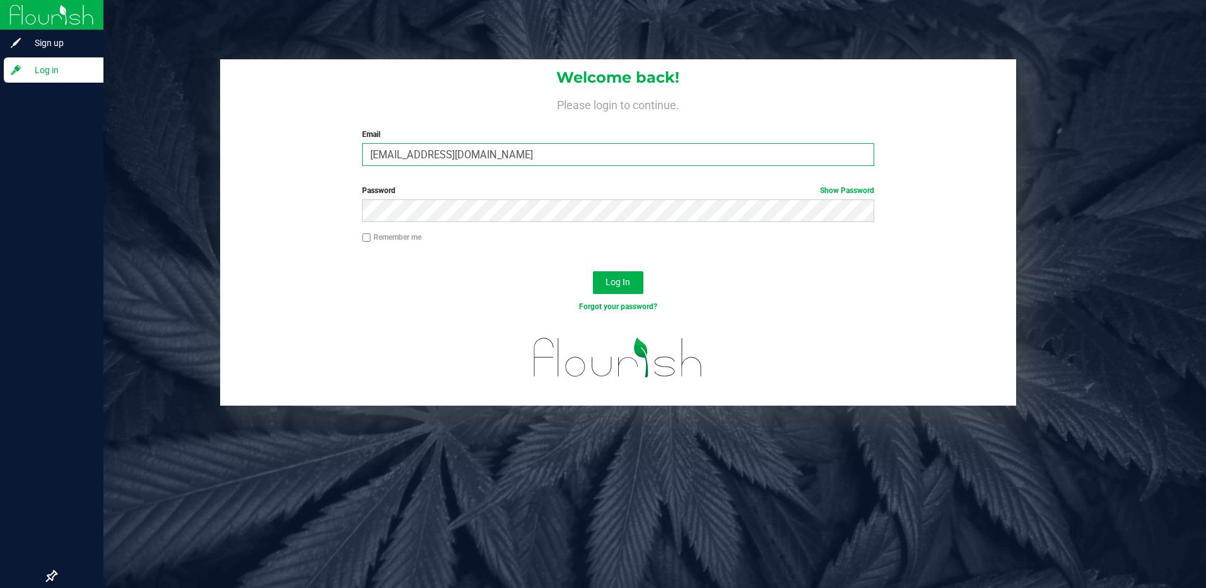
drag, startPoint x: 357, startPoint y: 169, endPoint x: 0, endPoint y: 136, distance: 358.5
click at [4, 136] on div "Sign up Log in Welcome back! Please login to continue. Email [EMAIL_ADDRESS][DO…" at bounding box center [603, 294] width 1206 height 588
type input "[EMAIL_ADDRESS][DOMAIN_NAME]"
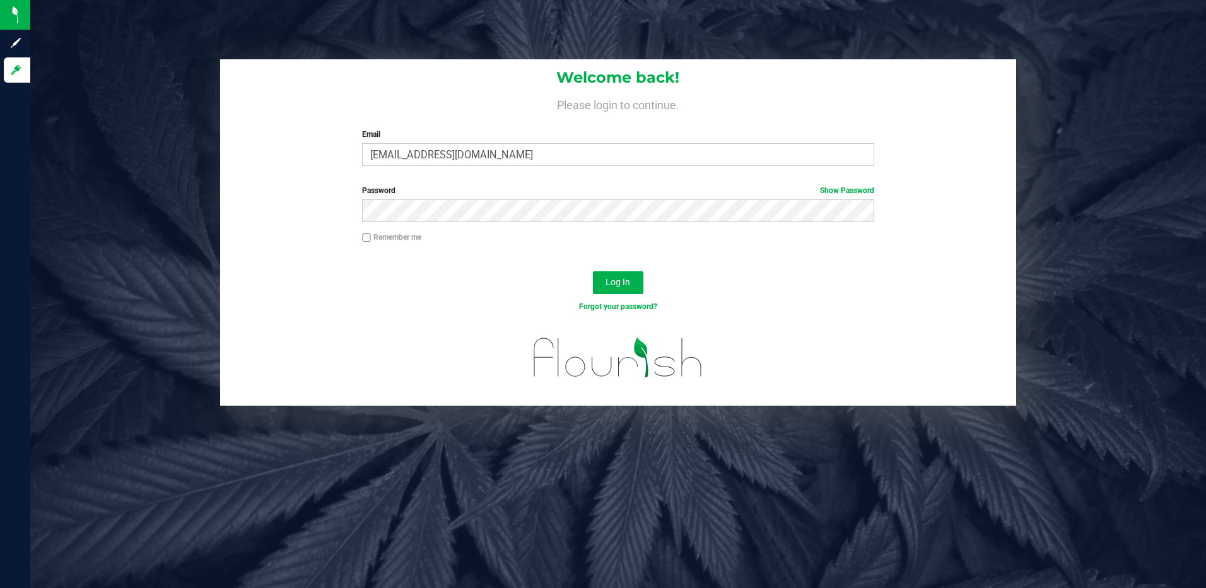
click at [933, 309] on div "Forgot your password?" at bounding box center [618, 316] width 797 height 18
click at [608, 281] on span "Log In" at bounding box center [617, 282] width 25 height 10
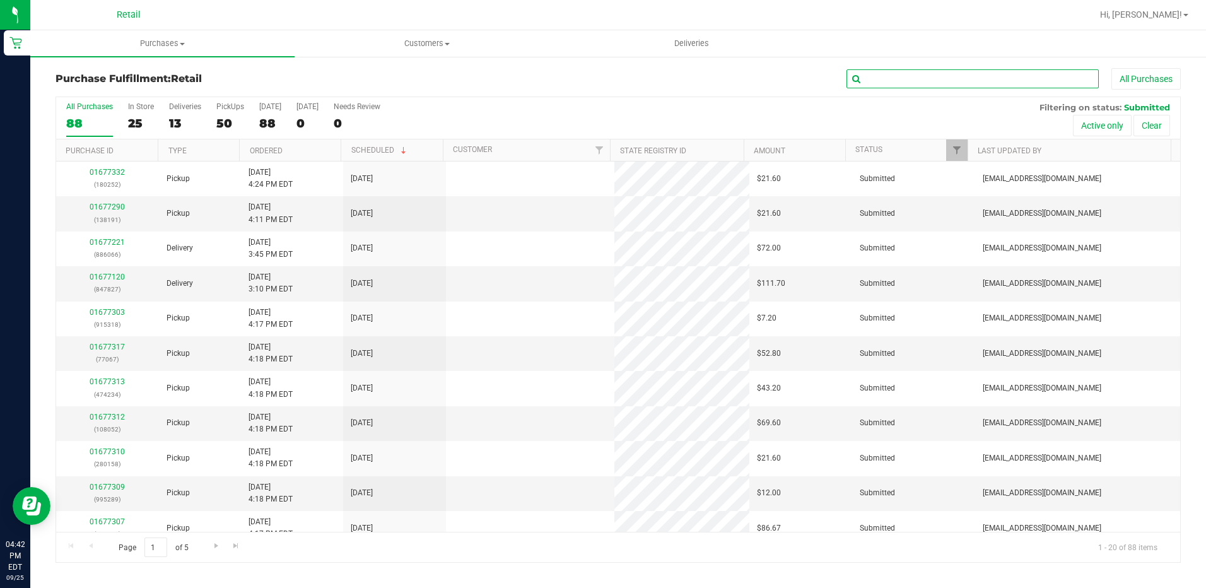
click at [883, 80] on input "text" at bounding box center [972, 78] width 252 height 19
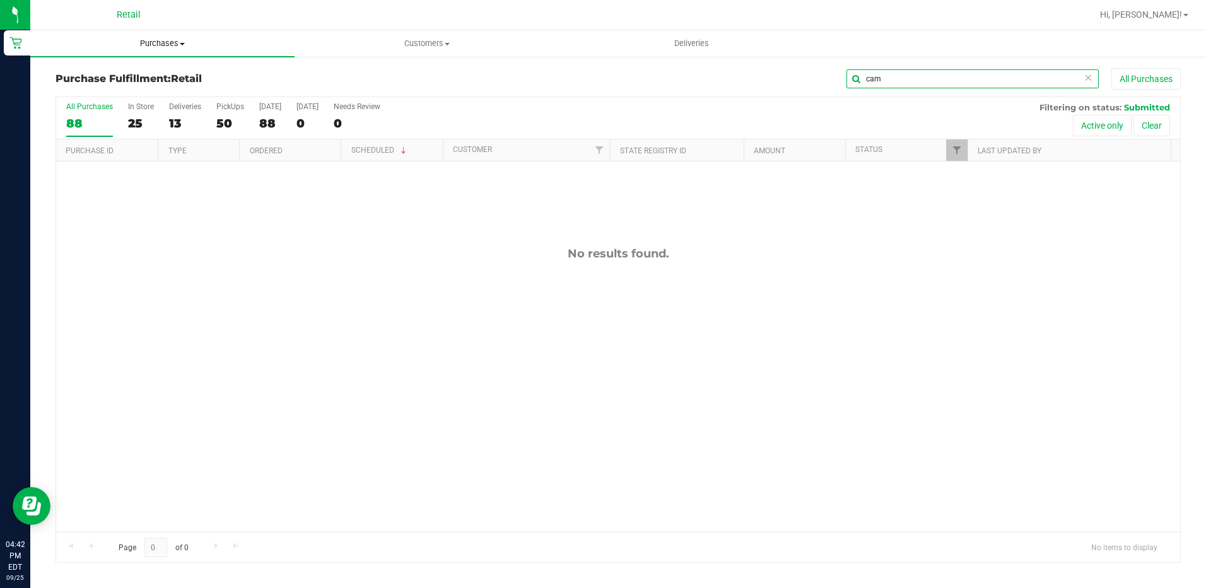
type input "cam"
click at [165, 45] on span "Purchases" at bounding box center [162, 43] width 264 height 11
click at [103, 102] on span "All purchases" at bounding box center [75, 106] width 90 height 11
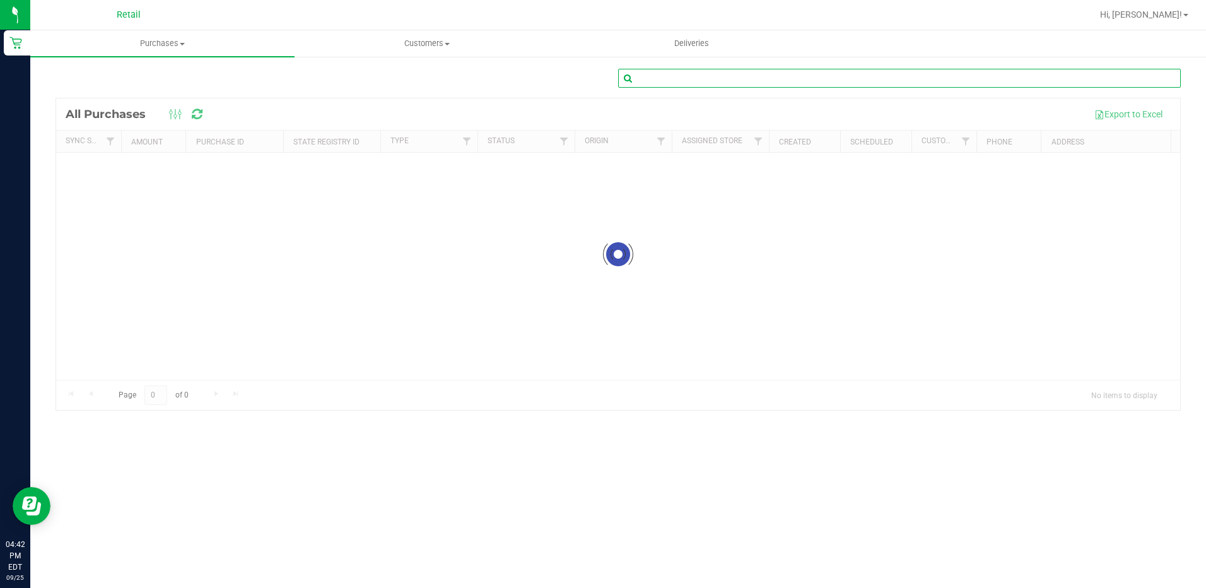
click at [864, 77] on input "text" at bounding box center [899, 78] width 563 height 19
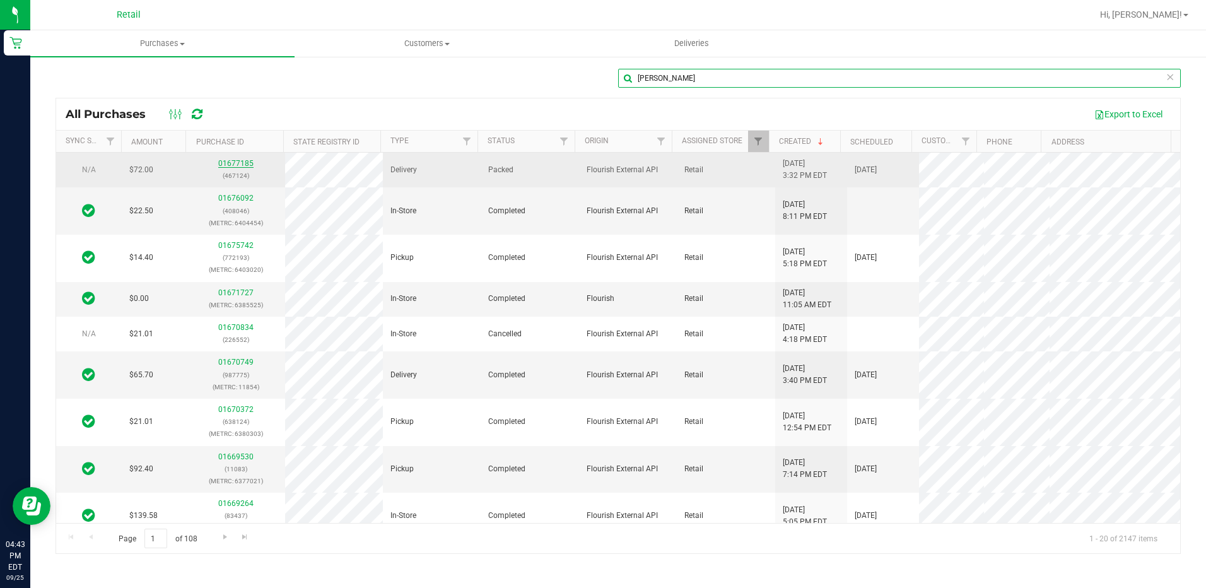
type input "[PERSON_NAME]"
click at [236, 159] on link "01677185" at bounding box center [235, 163] width 35 height 9
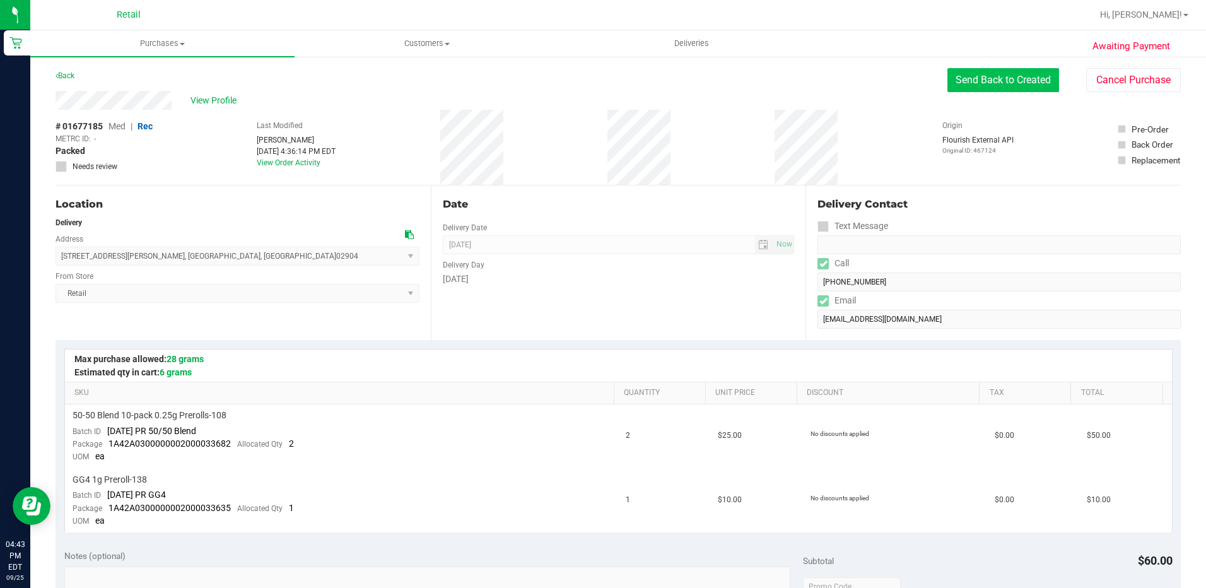
click at [1017, 78] on button "Send Back to Created" at bounding box center [1003, 80] width 112 height 24
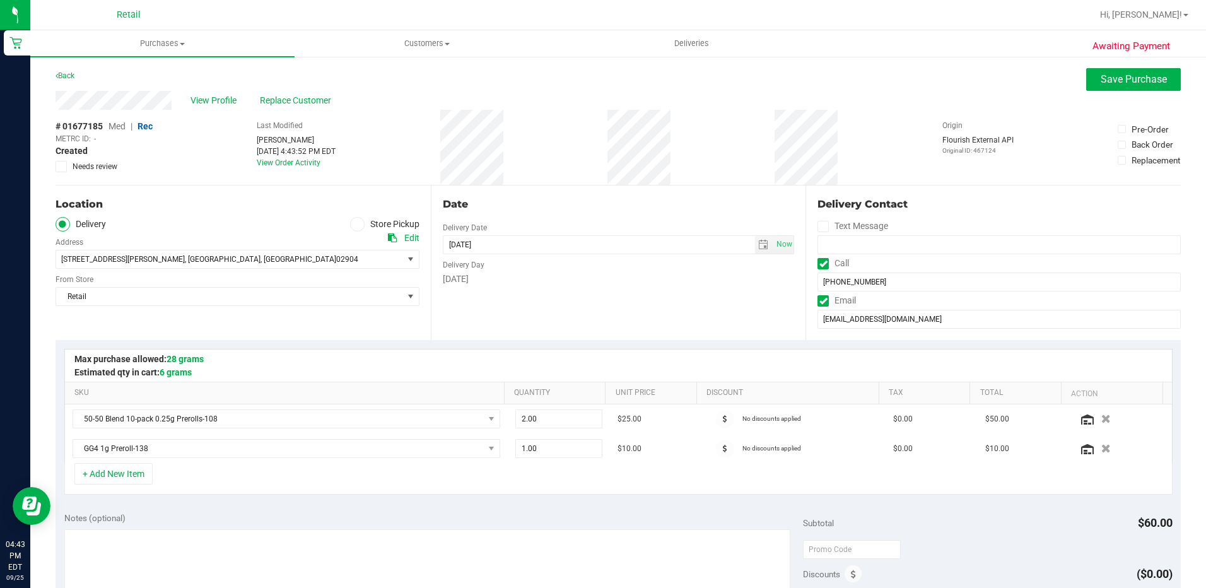
click at [353, 224] on icon at bounding box center [357, 224] width 8 height 0
click at [0, 0] on input "Store Pickup" at bounding box center [0, 0] width 0 height 0
click at [1128, 69] on button "Save Purchase" at bounding box center [1133, 79] width 95 height 23
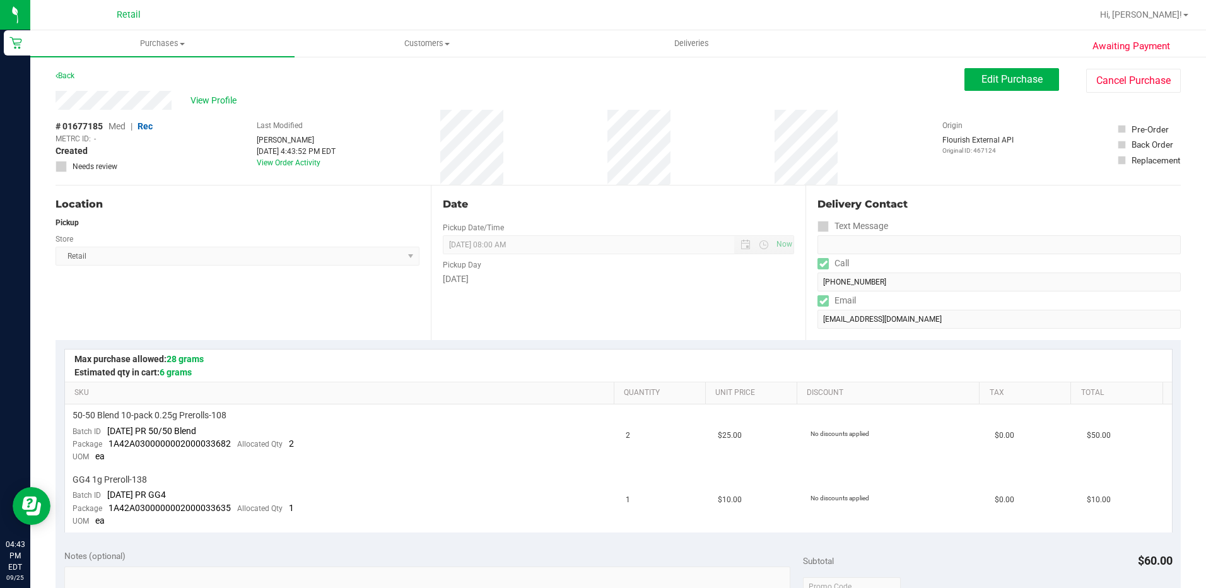
scroll to position [252, 0]
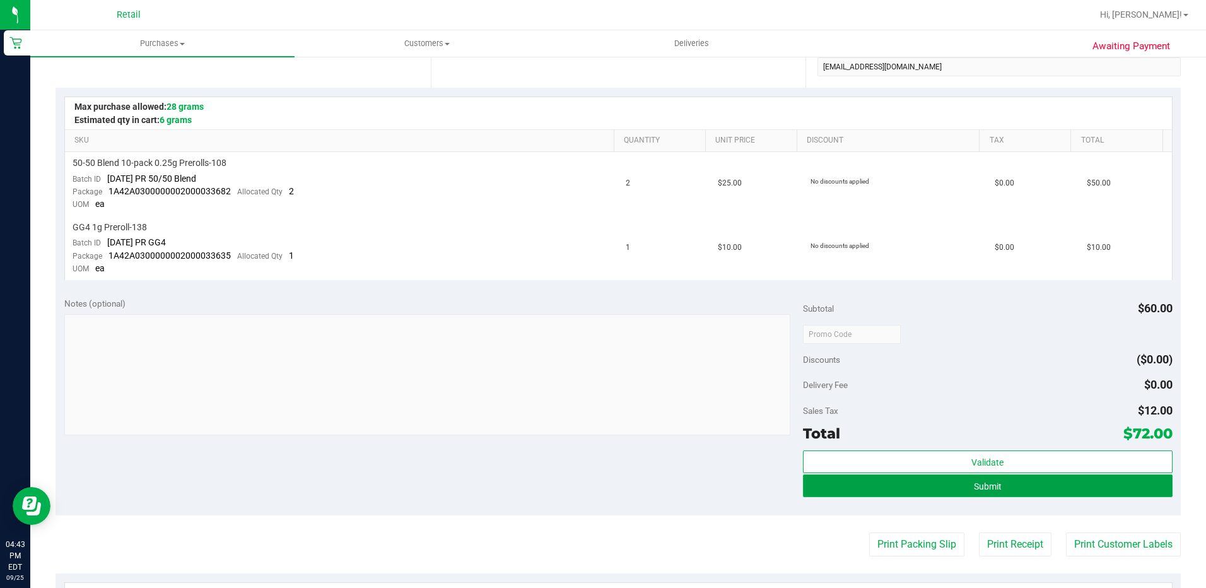
click at [1013, 482] on button "Submit" at bounding box center [988, 485] width 370 height 23
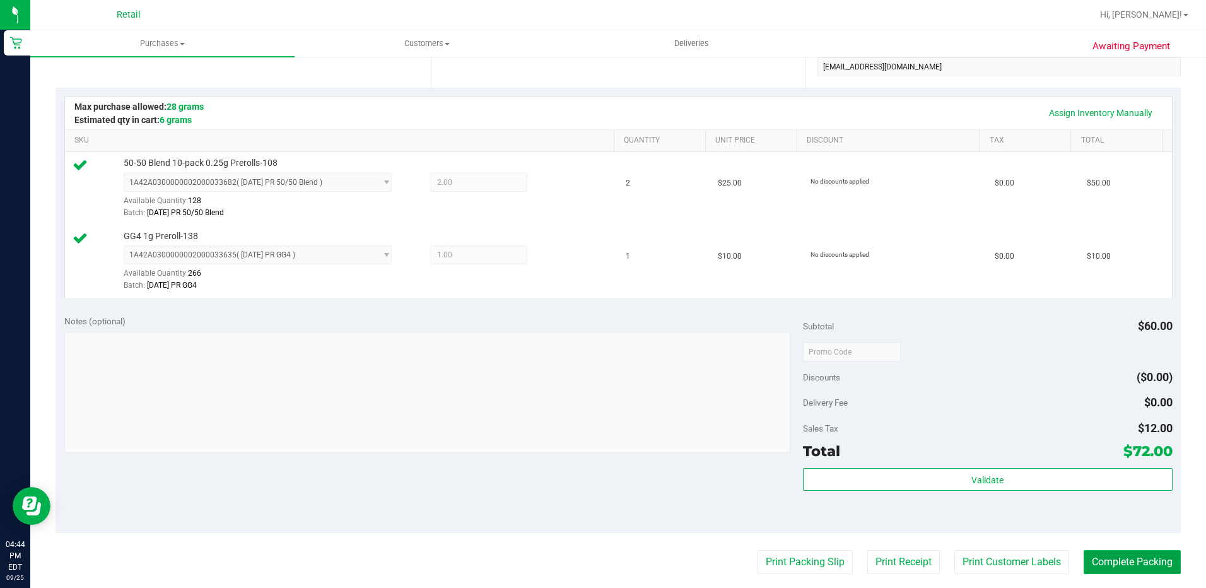
click at [1148, 566] on button "Complete Packing" at bounding box center [1132, 562] width 97 height 24
